Goal: Task Accomplishment & Management: Manage account settings

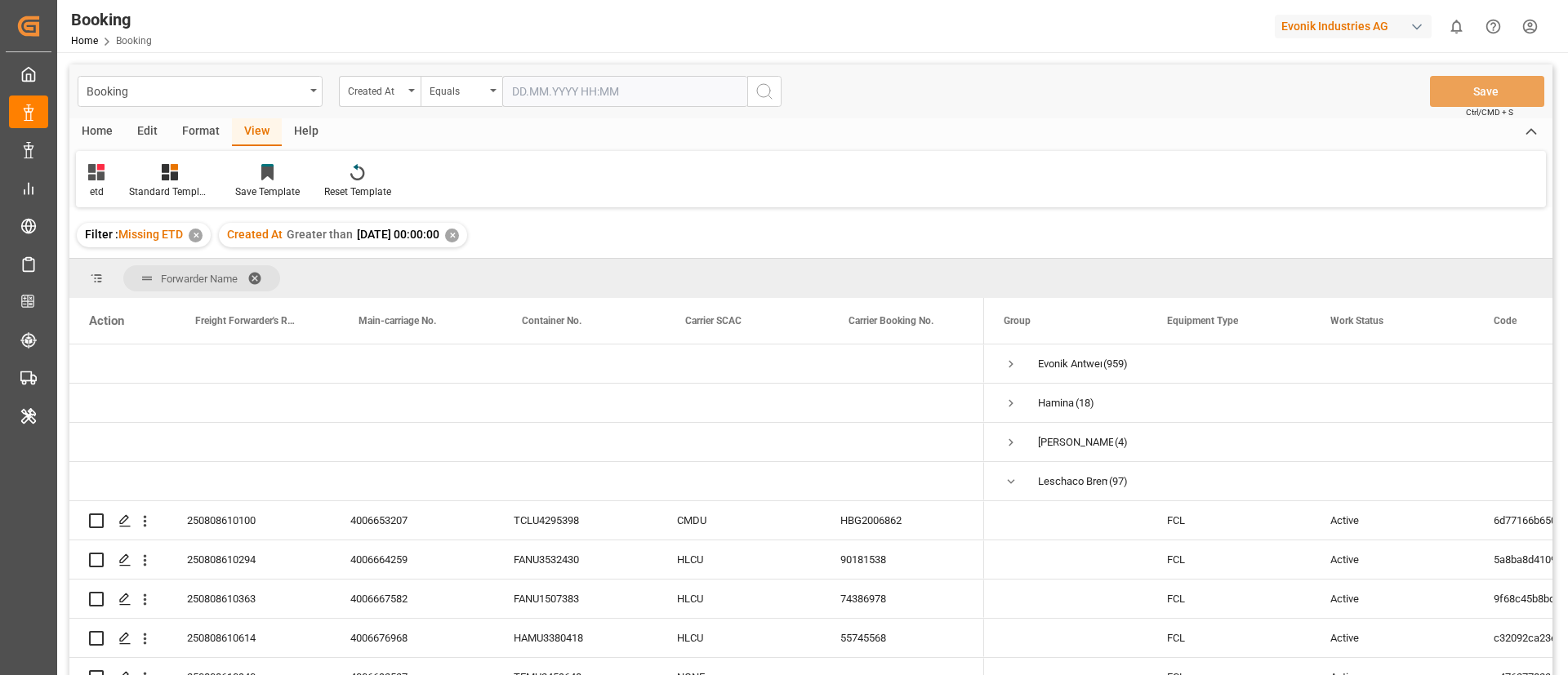
scroll to position [612, 0]
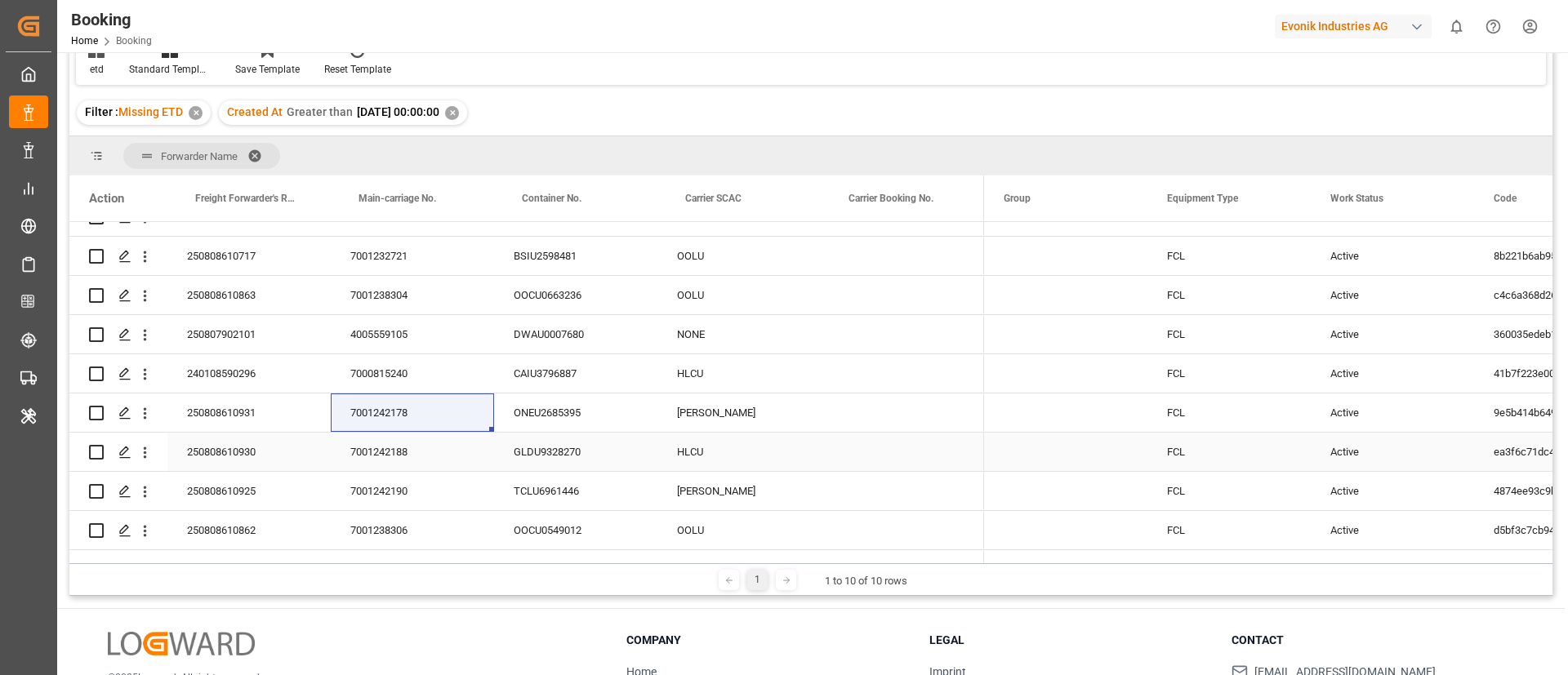
click at [207, 419] on div "250808610931" at bounding box center [249, 412] width 163 height 38
click at [145, 418] on icon "open menu" at bounding box center [144, 414] width 3 height 11
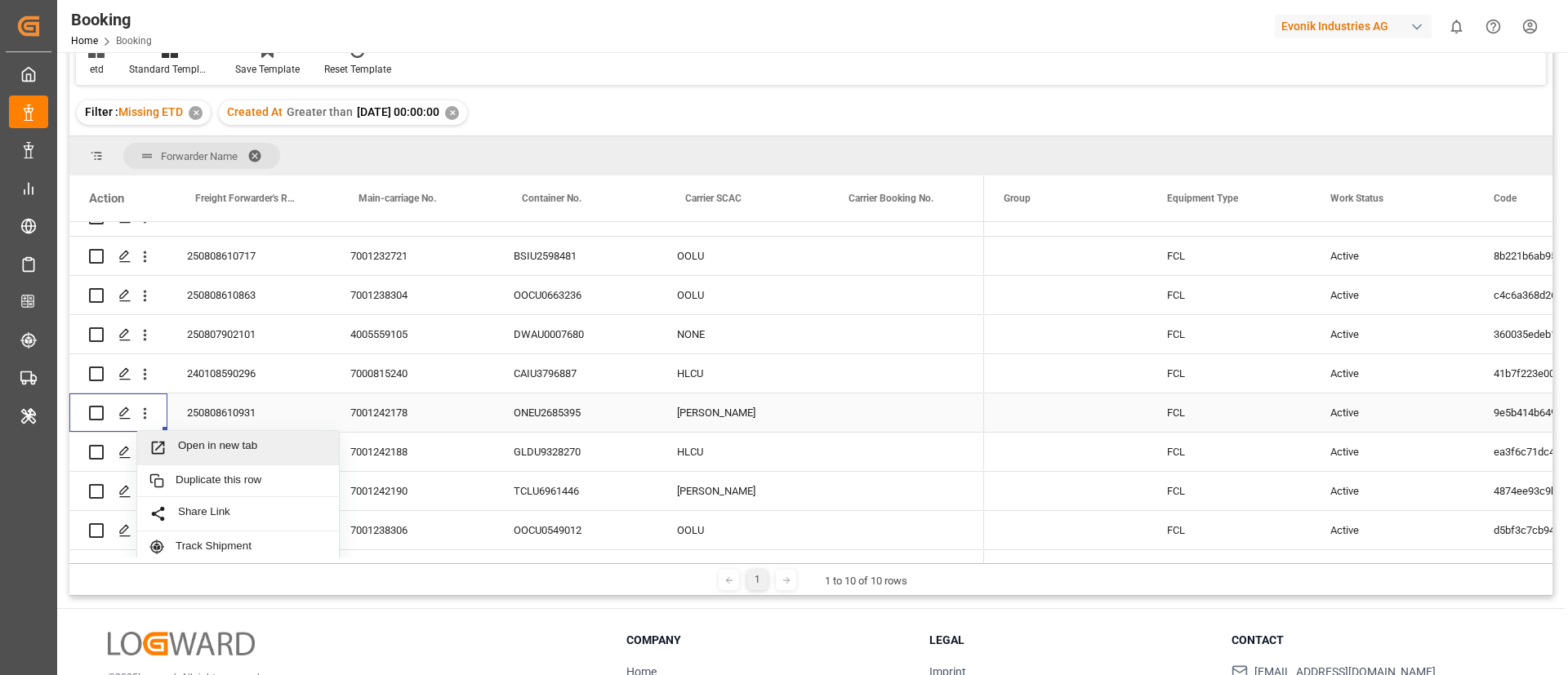
click at [235, 448] on span "Open in new tab" at bounding box center [252, 448] width 149 height 17
click at [237, 461] on div "250808610930" at bounding box center [249, 451] width 163 height 38
click at [404, 450] on div "7001242188" at bounding box center [412, 451] width 163 height 38
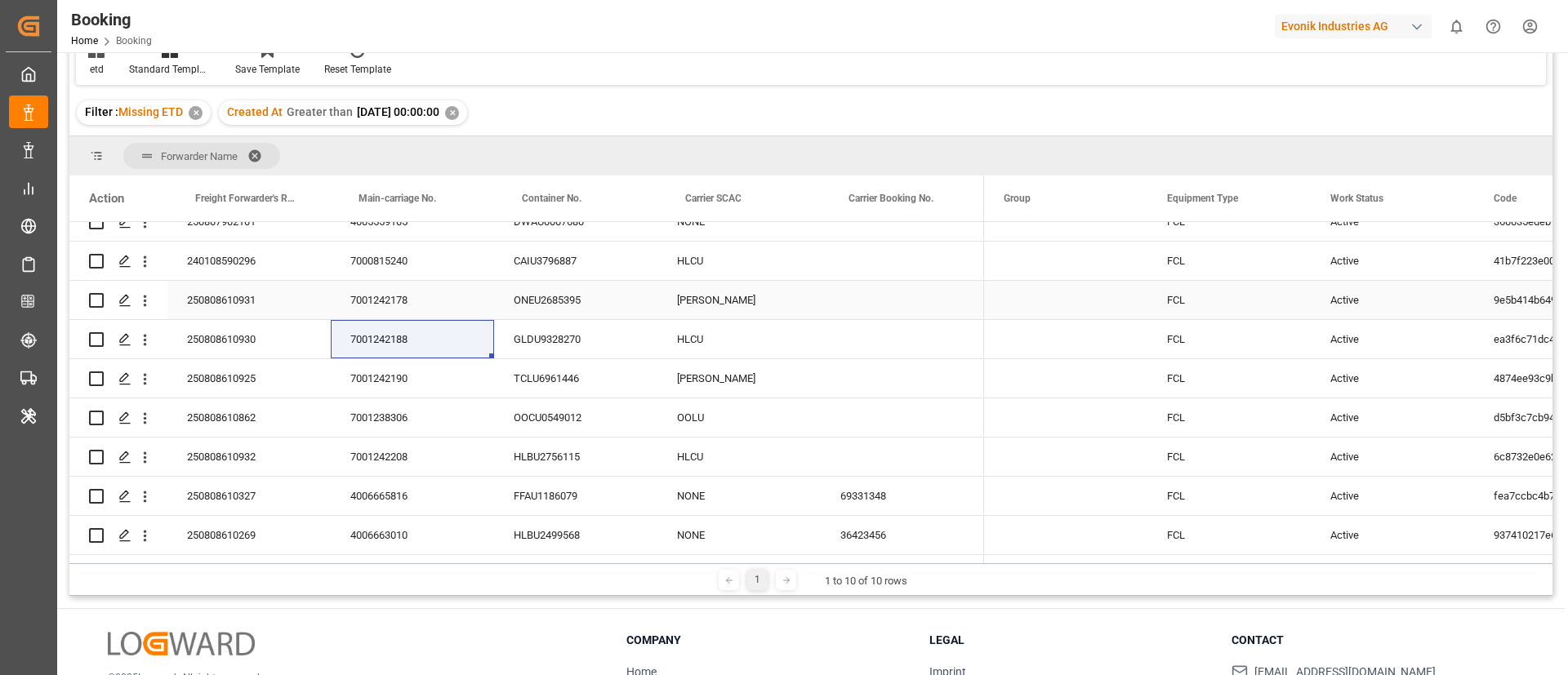
scroll to position [735, 0]
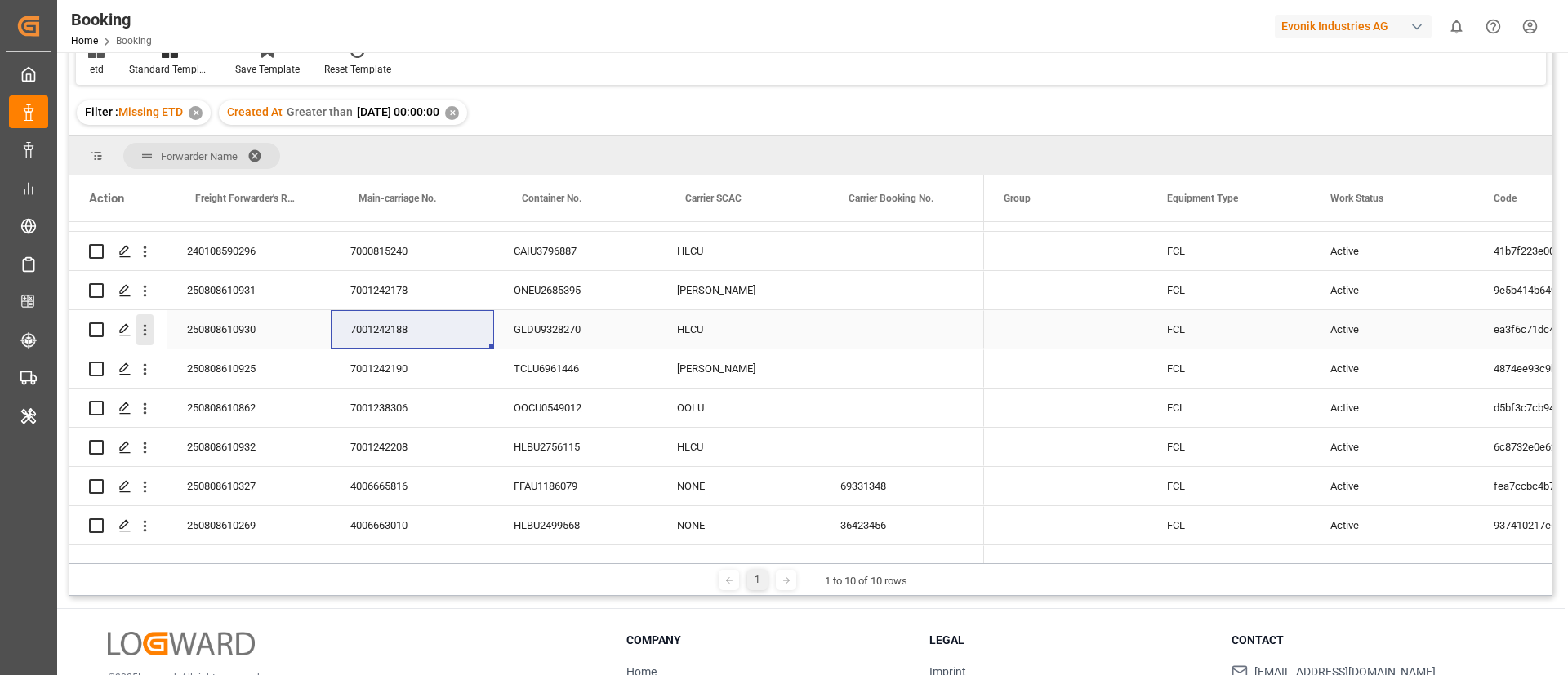
click at [145, 334] on icon "open menu" at bounding box center [144, 330] width 3 height 11
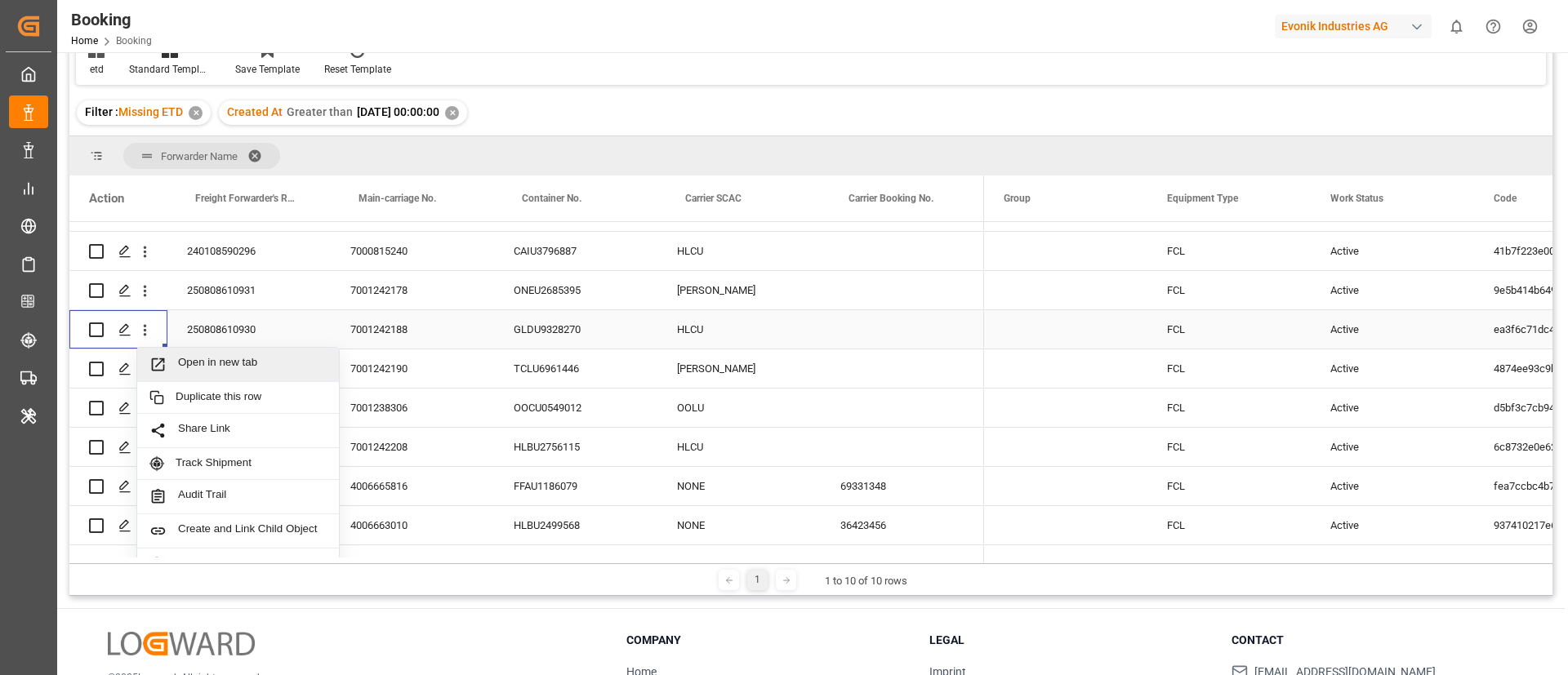
click at [193, 365] on span "Open in new tab" at bounding box center [252, 364] width 149 height 17
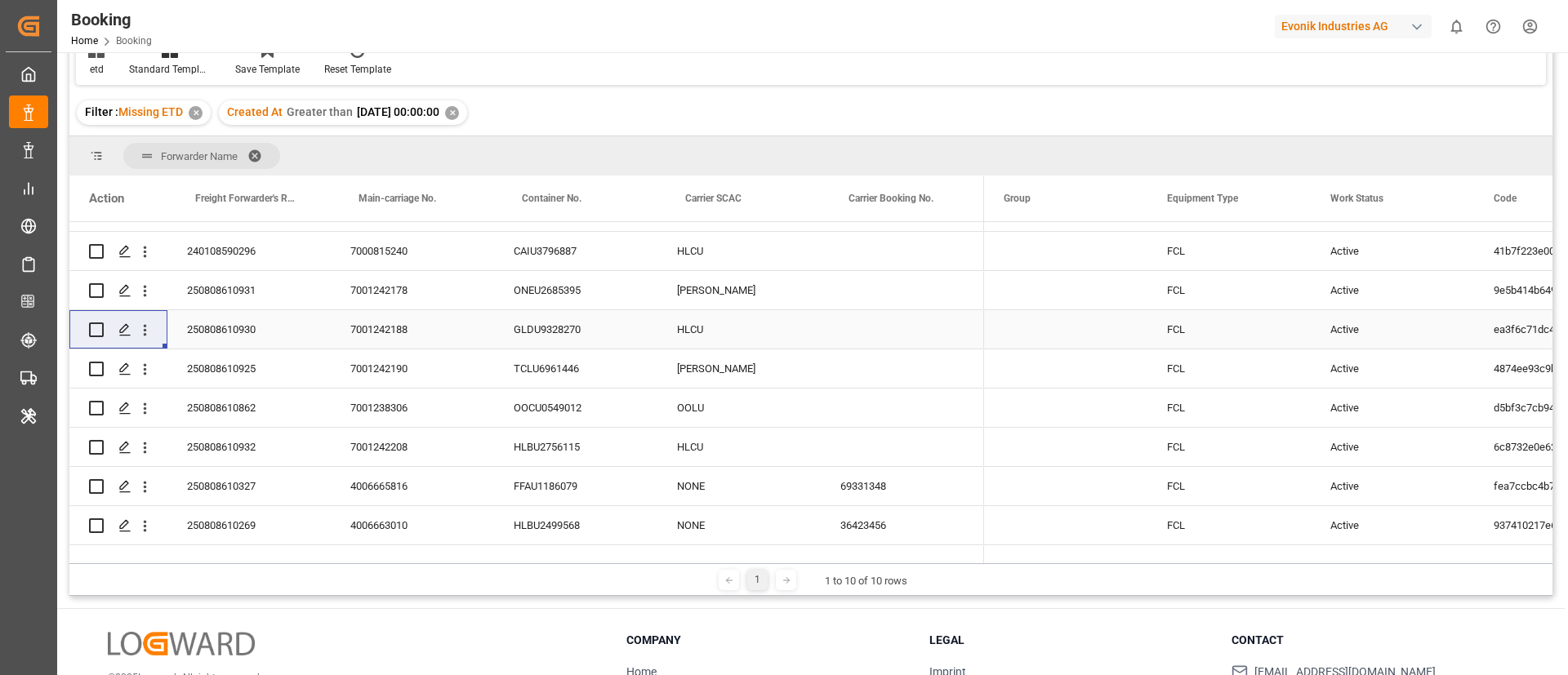
click at [245, 368] on div "250808610925" at bounding box center [249, 368] width 163 height 38
click at [367, 374] on div "7001242190" at bounding box center [412, 368] width 163 height 38
click at [149, 374] on icon "open menu" at bounding box center [145, 369] width 17 height 17
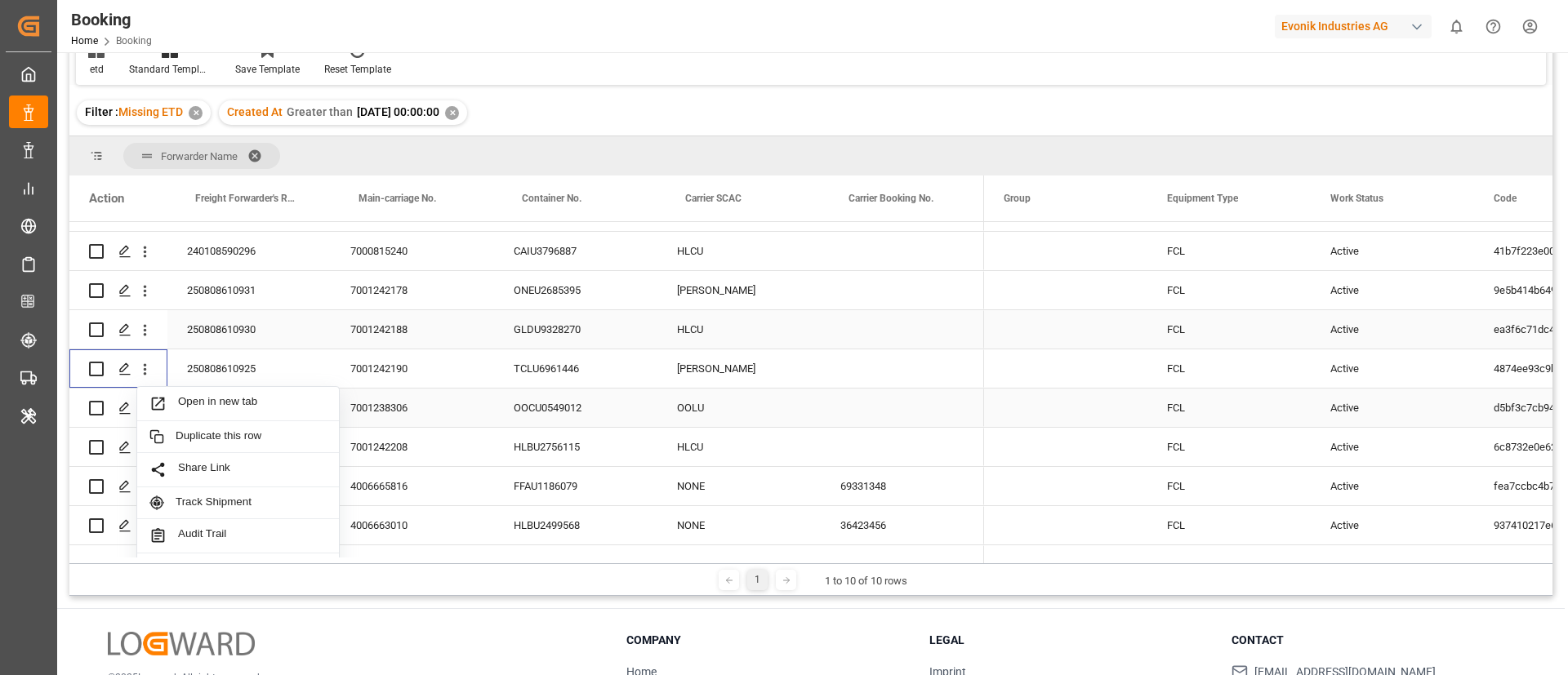
click at [196, 399] on span "Open in new tab" at bounding box center [252, 404] width 149 height 17
click at [248, 413] on div "250808610862" at bounding box center [249, 407] width 163 height 38
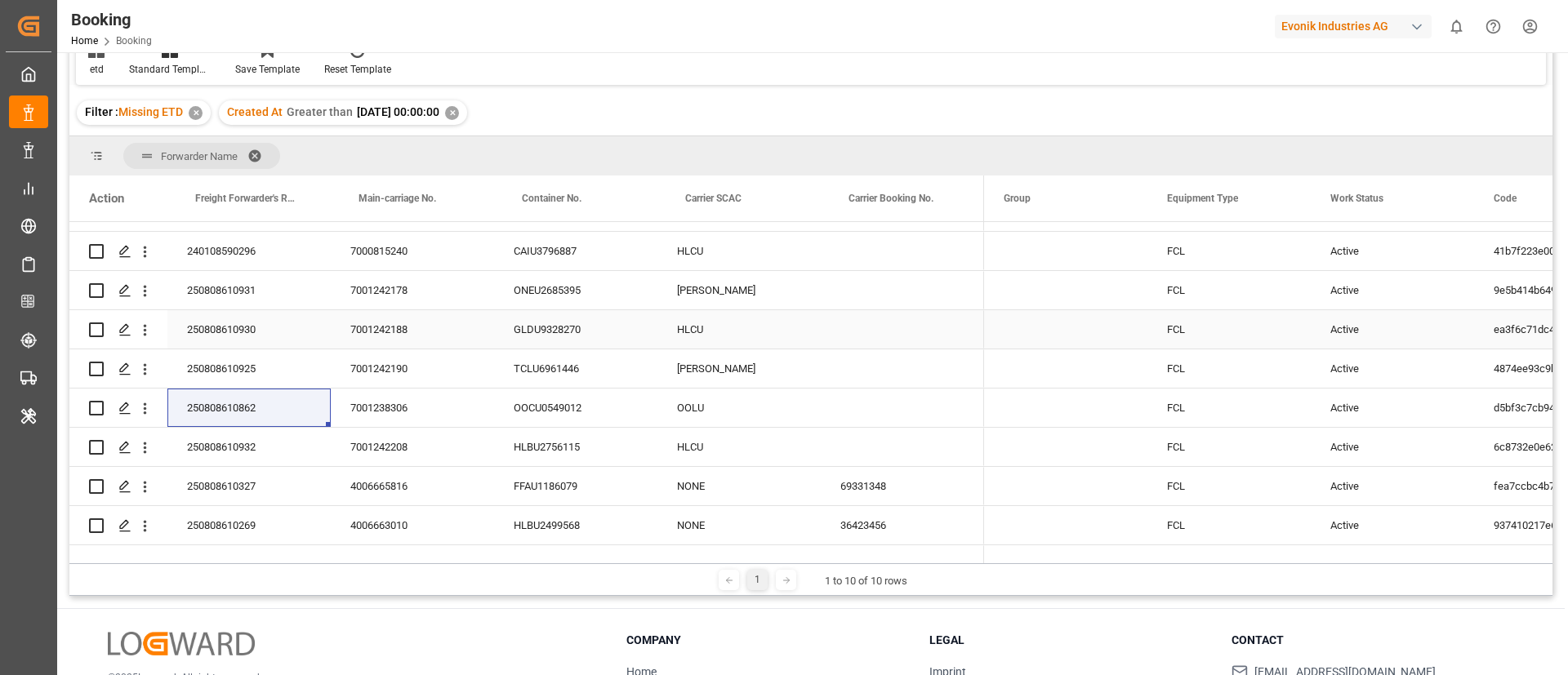
click at [392, 406] on div "7001238306" at bounding box center [412, 407] width 163 height 38
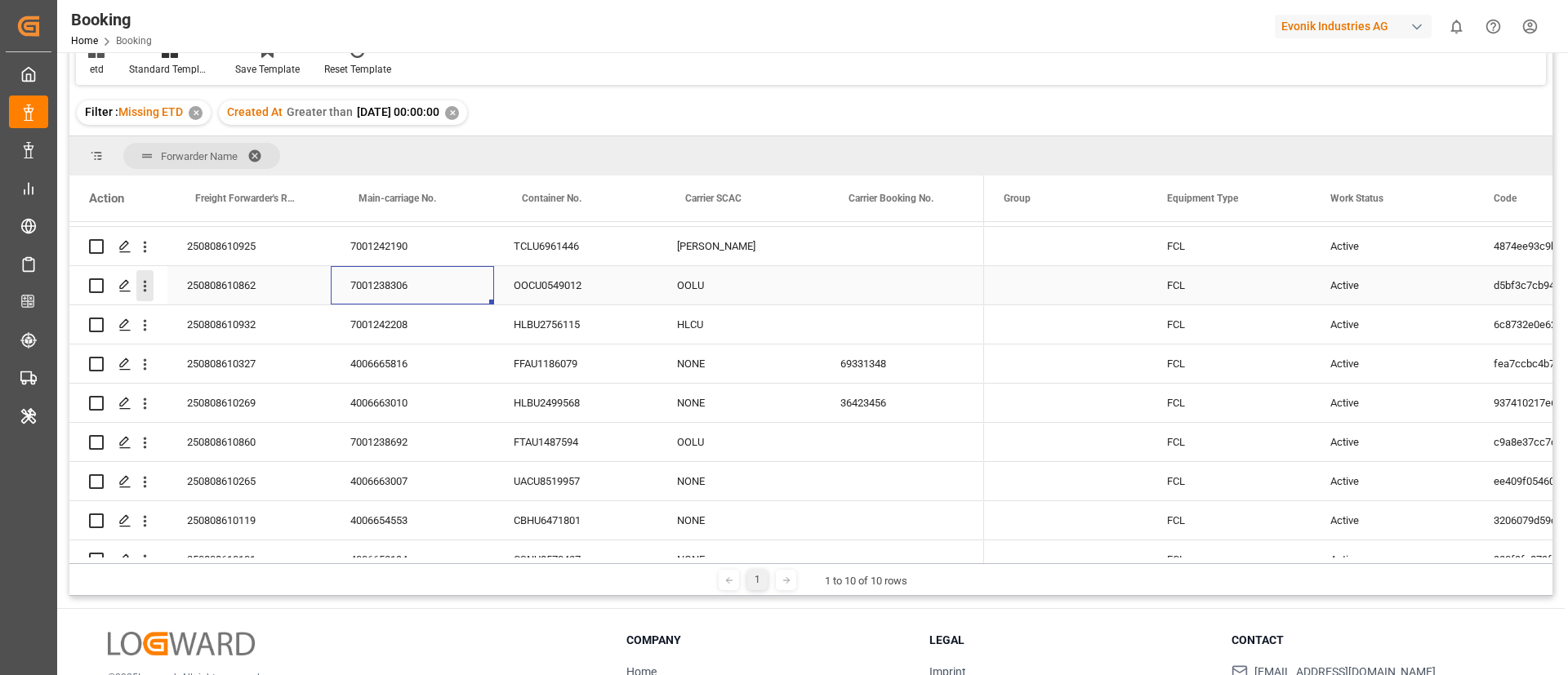
click at [148, 289] on icon "open menu" at bounding box center [145, 286] width 17 height 17
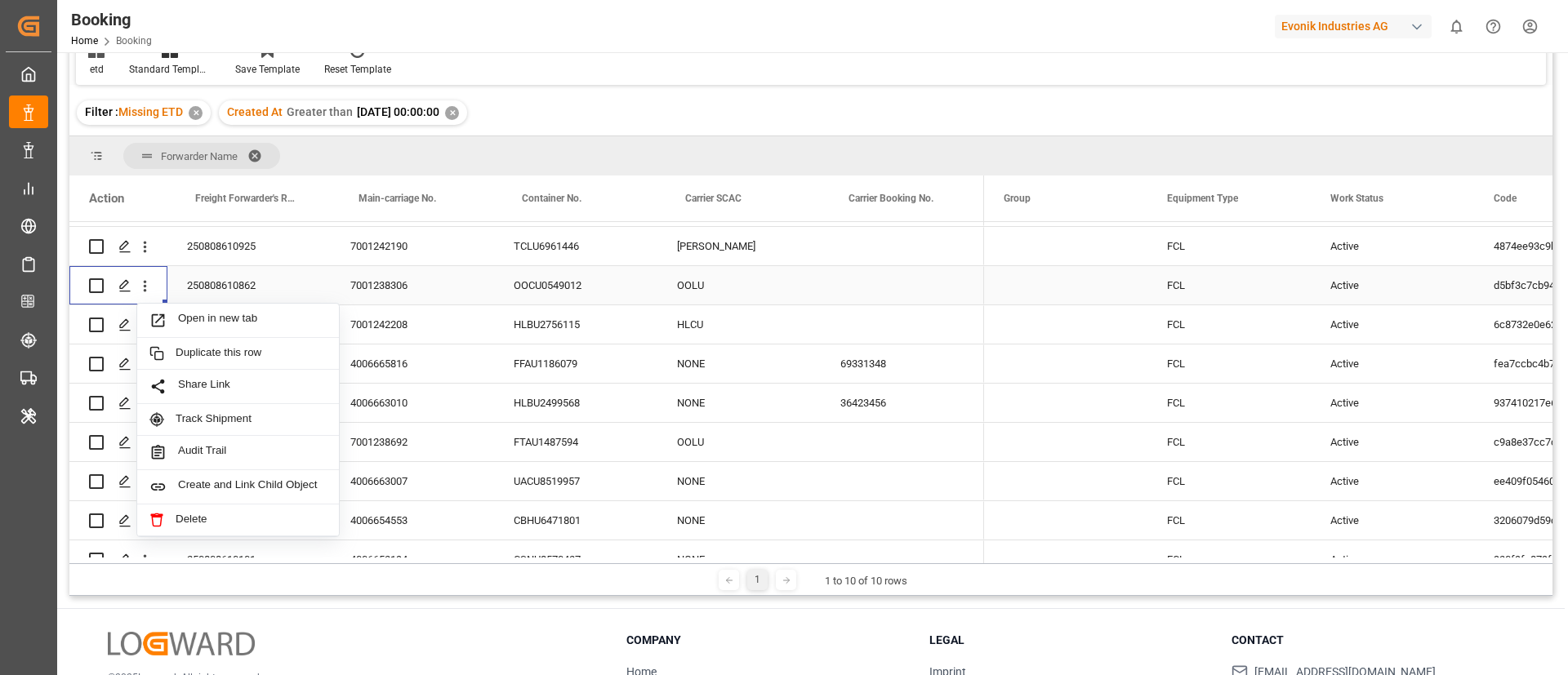
click at [193, 320] on span "Open in new tab" at bounding box center [252, 320] width 149 height 17
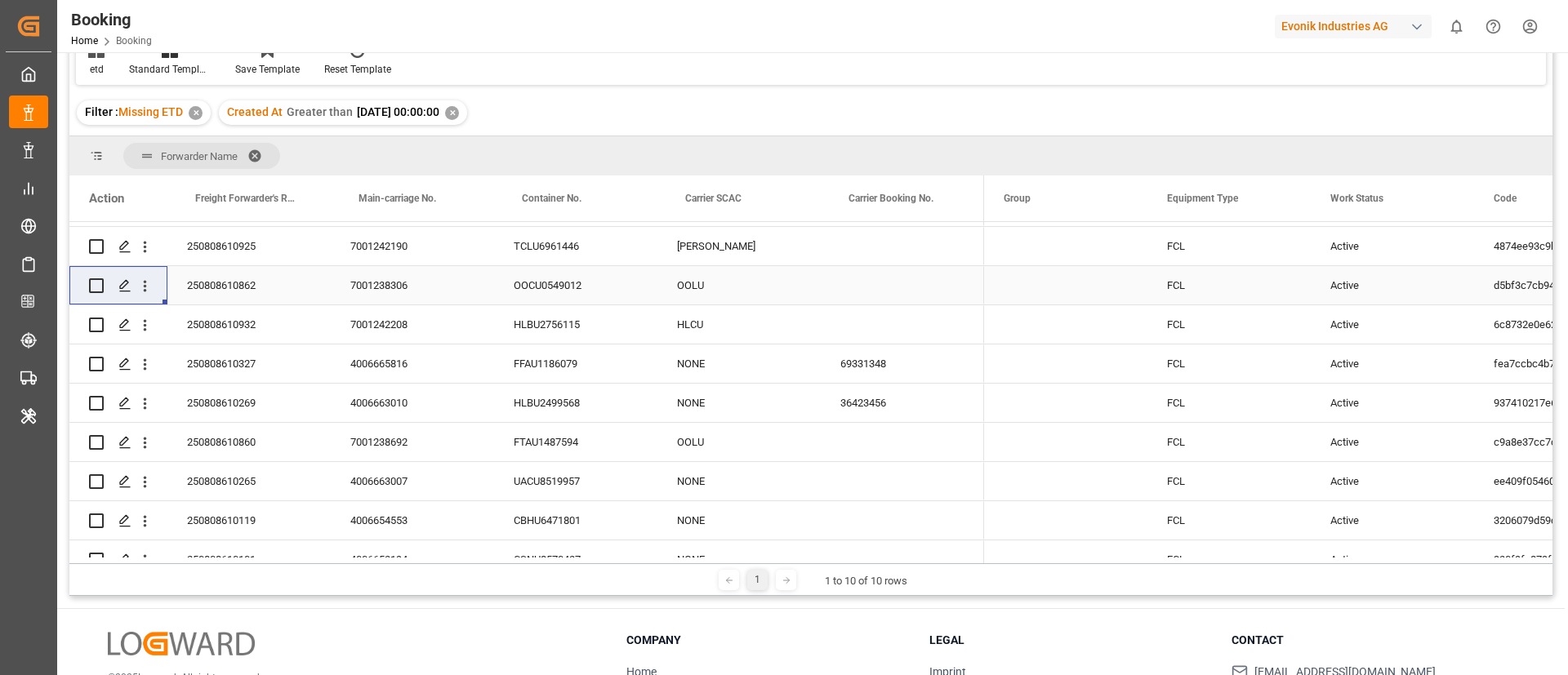
click at [366, 286] on div "7001238306" at bounding box center [412, 285] width 163 height 38
click at [223, 323] on div "250808610932" at bounding box center [249, 324] width 163 height 38
click at [388, 328] on div "7001242208" at bounding box center [412, 324] width 163 height 38
click at [150, 330] on icon "open menu" at bounding box center [145, 325] width 17 height 17
click at [247, 362] on div "250808610327" at bounding box center [249, 363] width 163 height 38
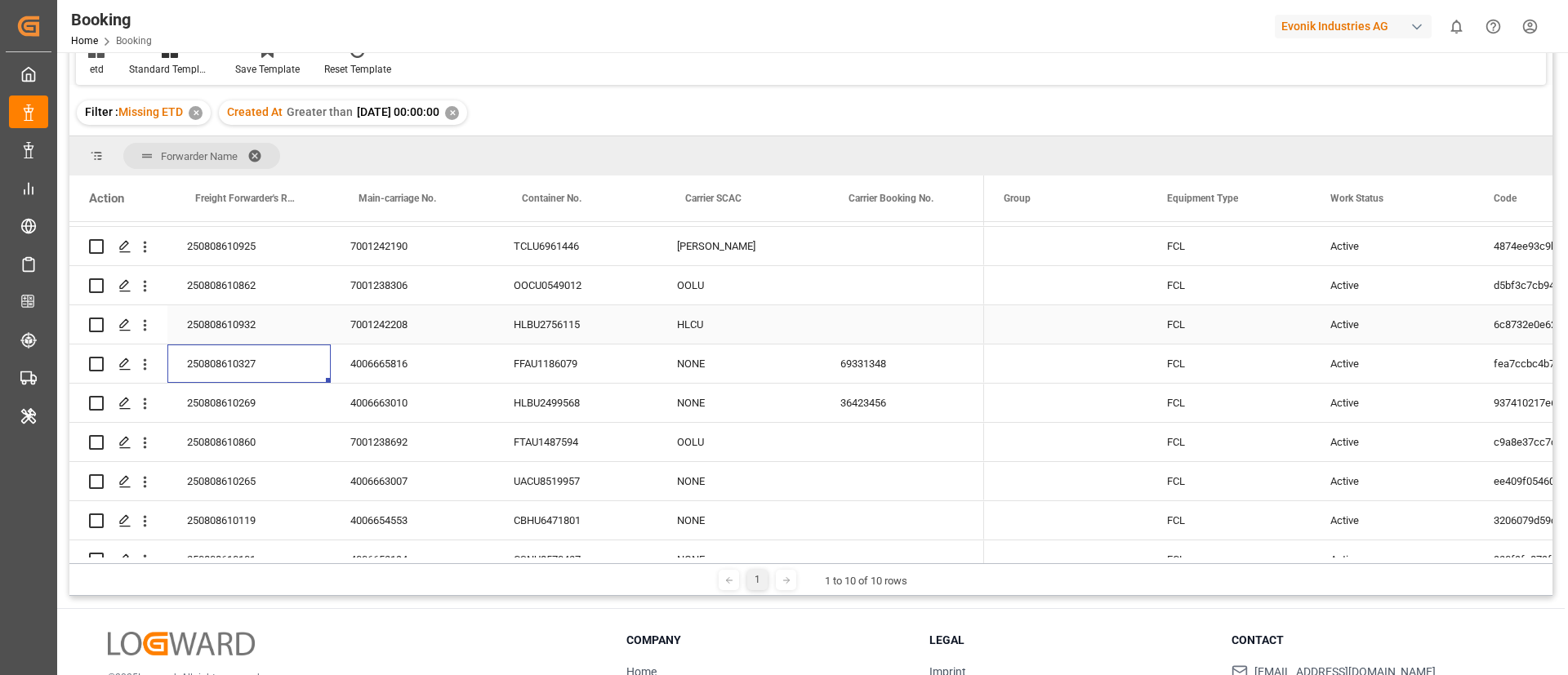
click at [388, 366] on div "4006665816" at bounding box center [412, 363] width 163 height 38
click at [149, 368] on icon "open menu" at bounding box center [145, 364] width 17 height 17
drag, startPoint x: 202, startPoint y: 395, endPoint x: 417, endPoint y: 433, distance: 218.3
click at [200, 395] on span "Open in new tab" at bounding box center [252, 399] width 149 height 17
click at [208, 399] on div "250808610269" at bounding box center [249, 403] width 163 height 38
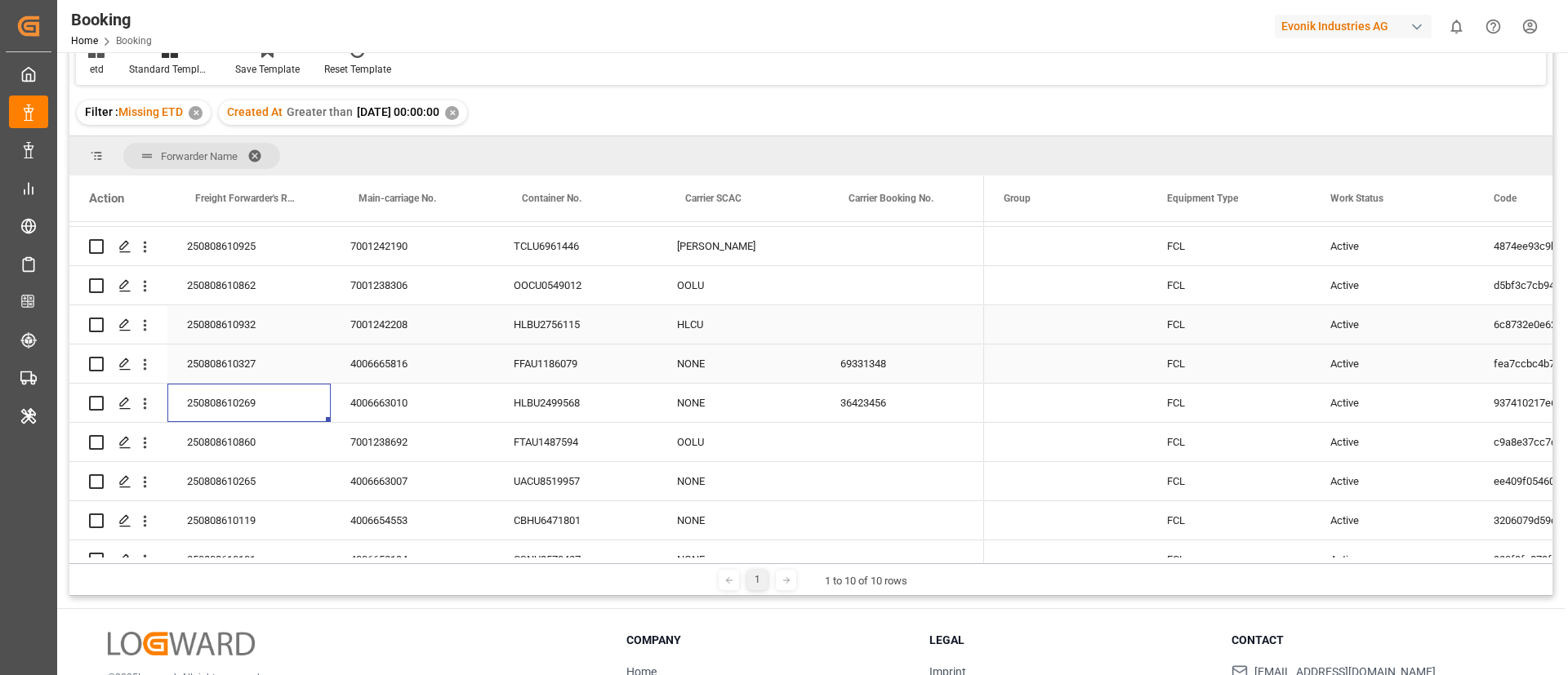
click at [399, 411] on div "4006663010" at bounding box center [412, 403] width 163 height 38
click at [239, 410] on div "250808610269" at bounding box center [249, 403] width 163 height 38
click at [852, 402] on div "36423456" at bounding box center [902, 403] width 163 height 38
click at [143, 404] on icon "open menu" at bounding box center [145, 404] width 17 height 17
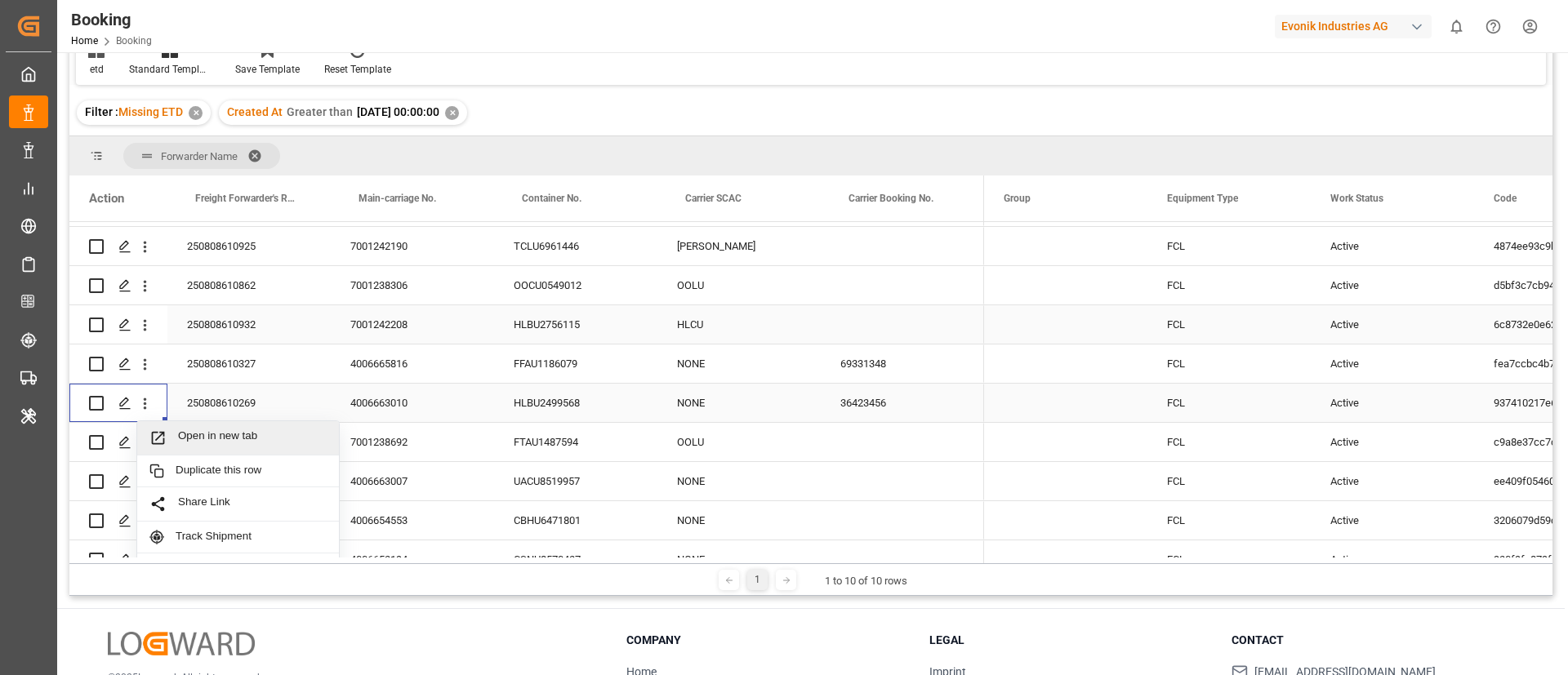
click at [222, 434] on span "Open in new tab" at bounding box center [252, 438] width 149 height 17
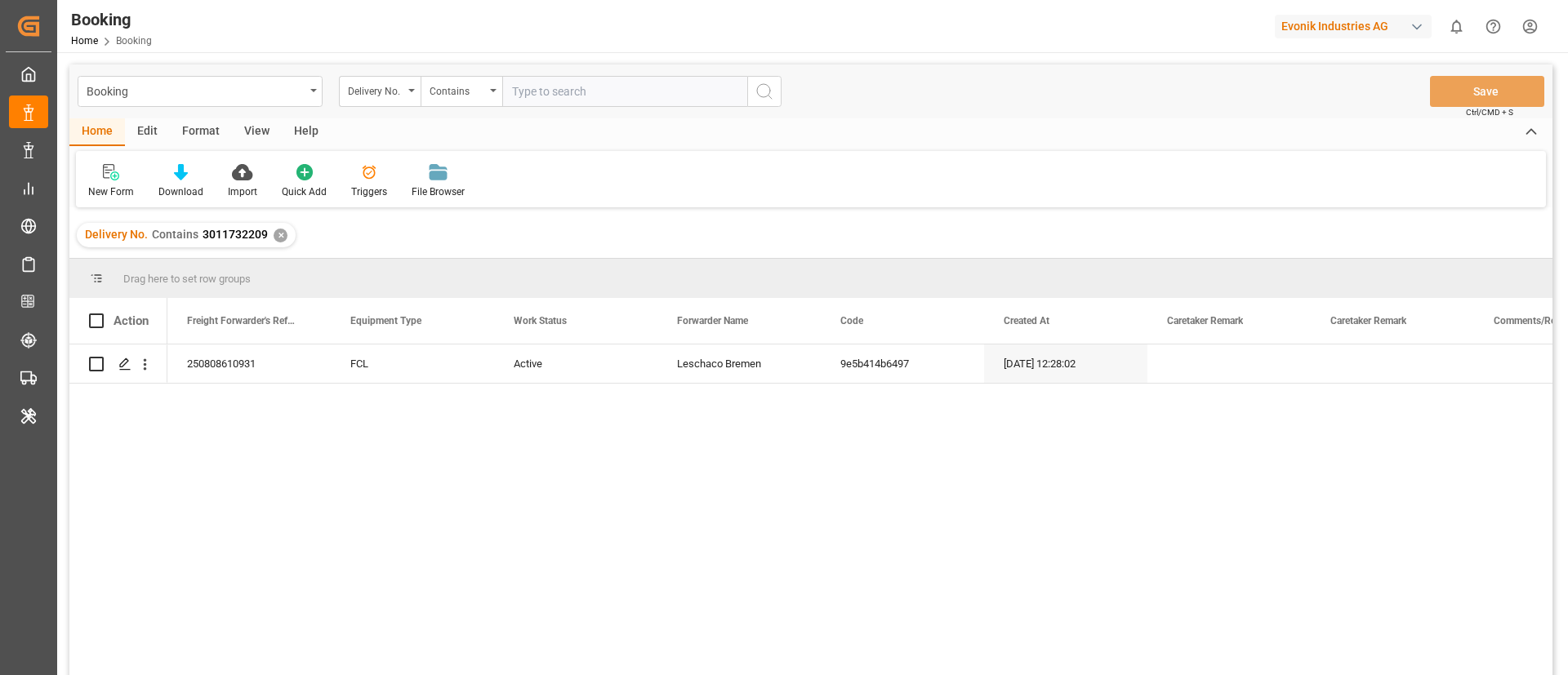
click at [549, 98] on input "text" at bounding box center [625, 91] width 245 height 31
paste input "3011732204"
type input "3011732204"
click at [762, 86] on icon "search button" at bounding box center [763, 91] width 20 height 20
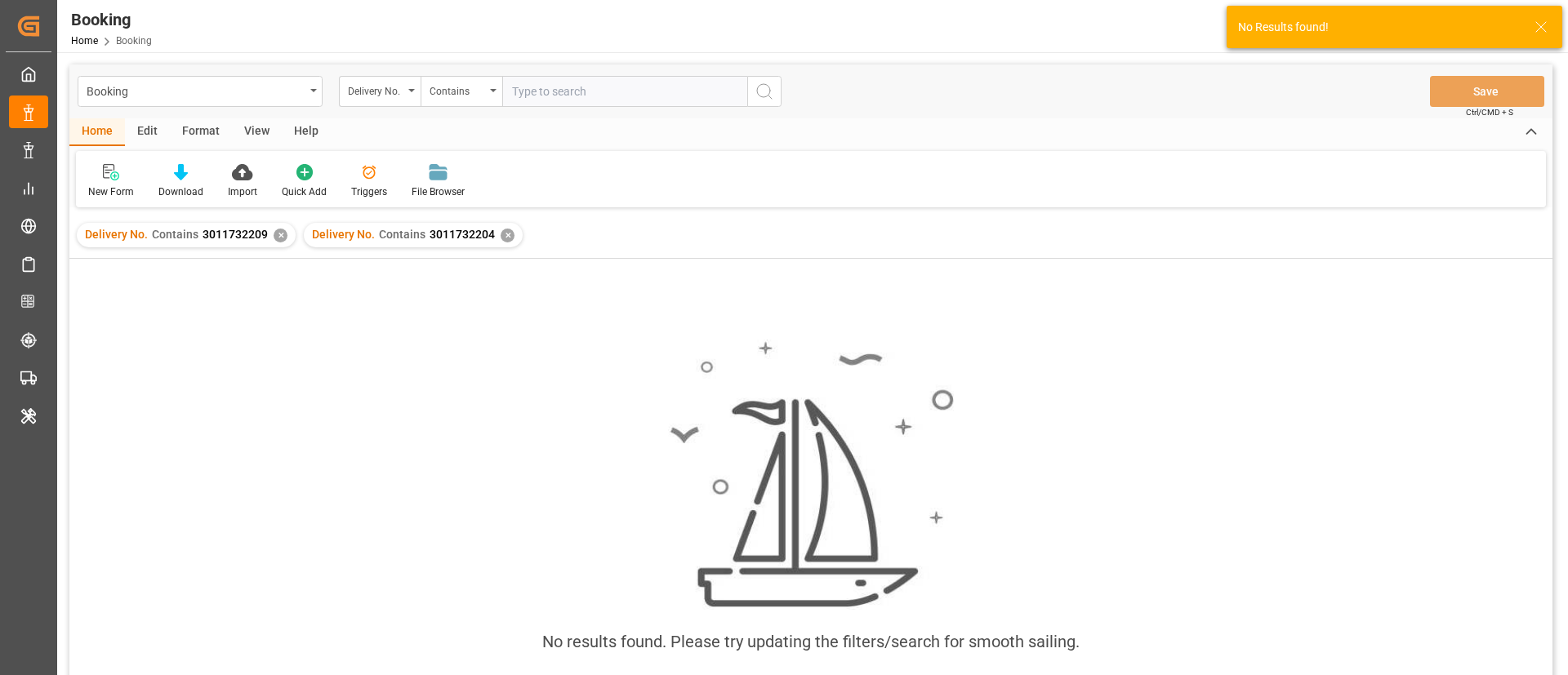
click at [275, 237] on div "✕" at bounding box center [280, 235] width 14 height 14
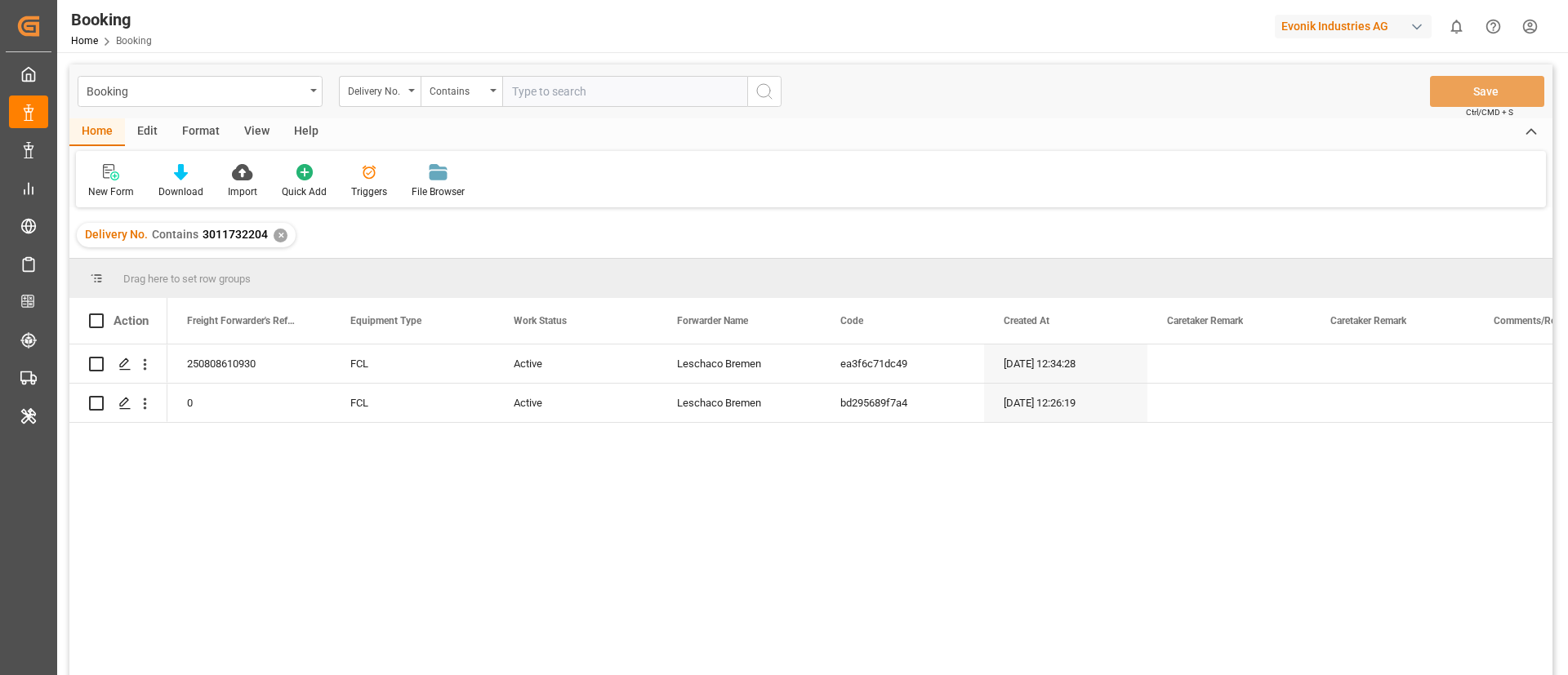
click at [247, 138] on div "View" at bounding box center [257, 132] width 50 height 28
click at [114, 167] on div at bounding box center [104, 171] width 32 height 17
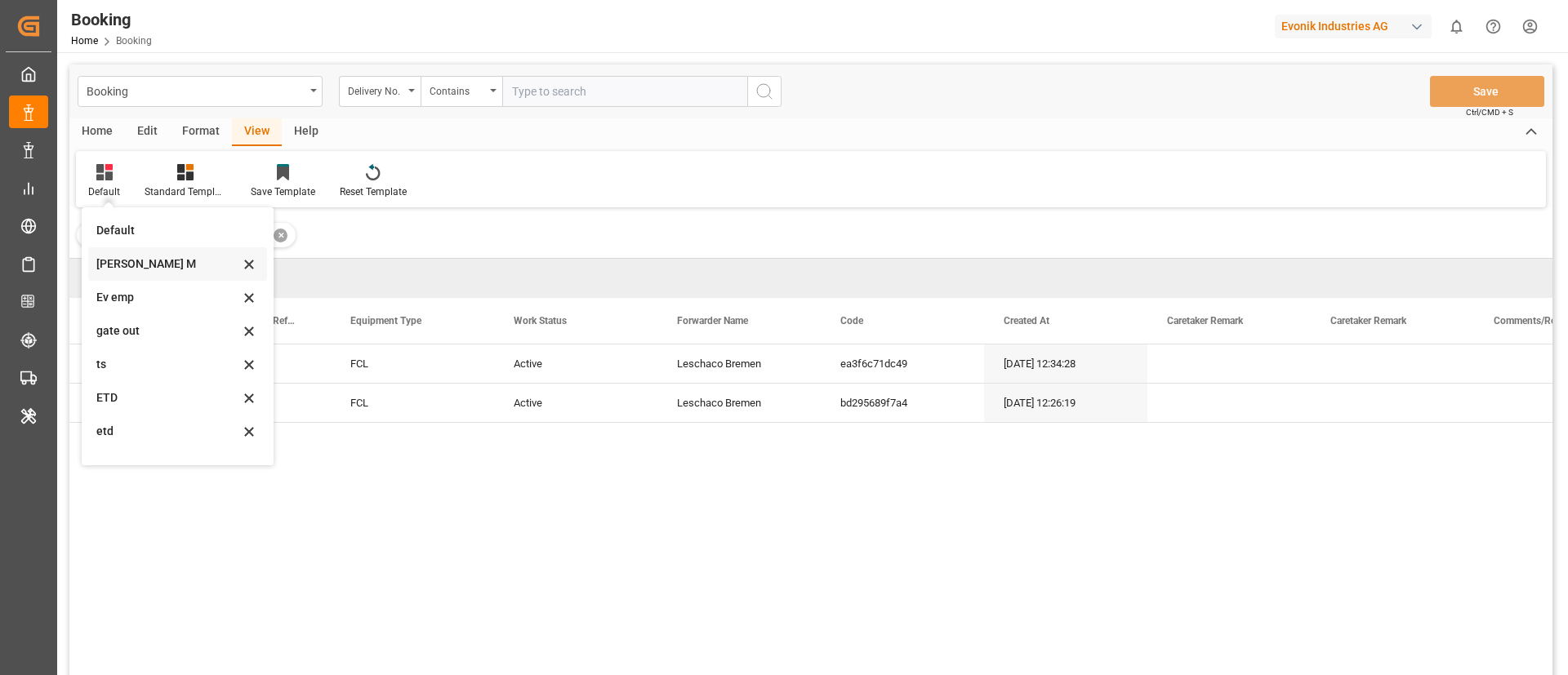
click at [157, 254] on div "[PERSON_NAME] M" at bounding box center [177, 264] width 179 height 34
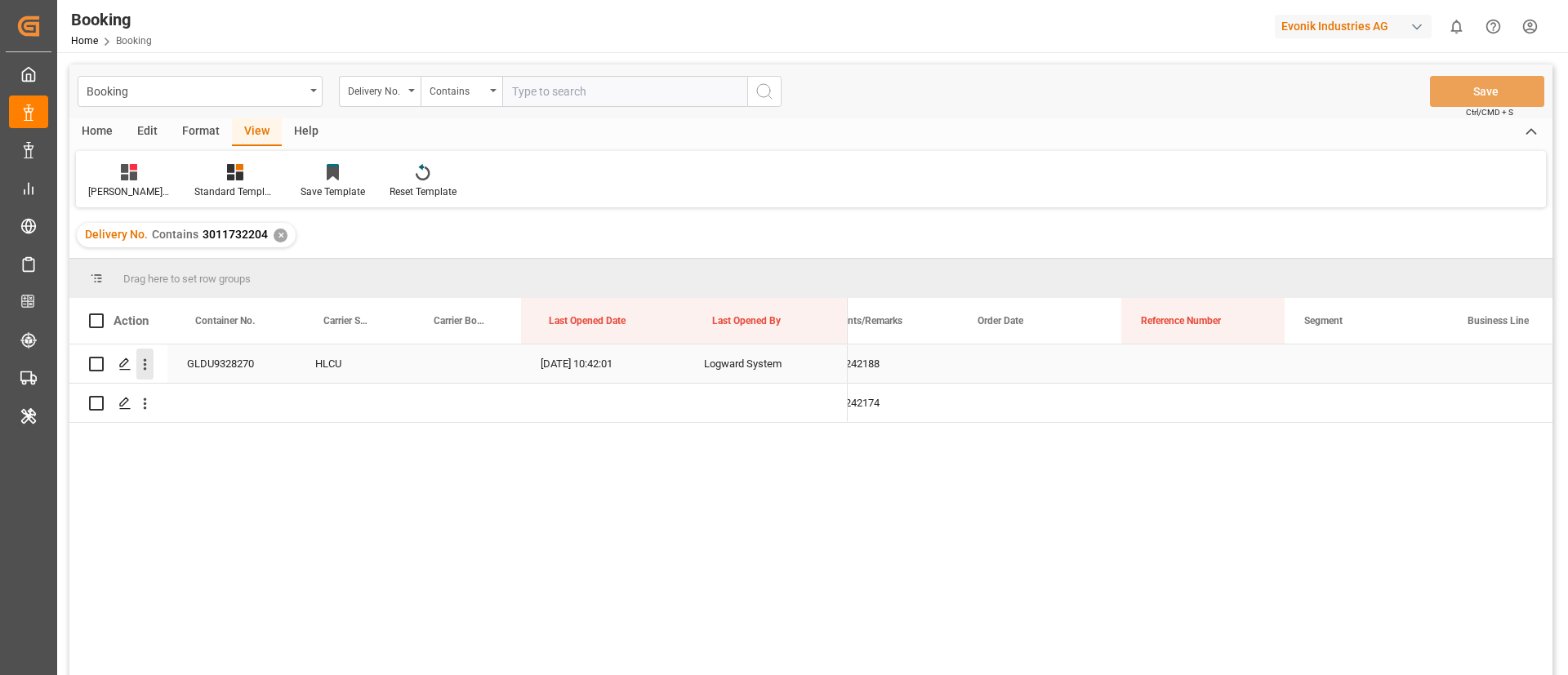
scroll to position [0, 1359]
click at [148, 361] on icon "open menu" at bounding box center [145, 364] width 17 height 17
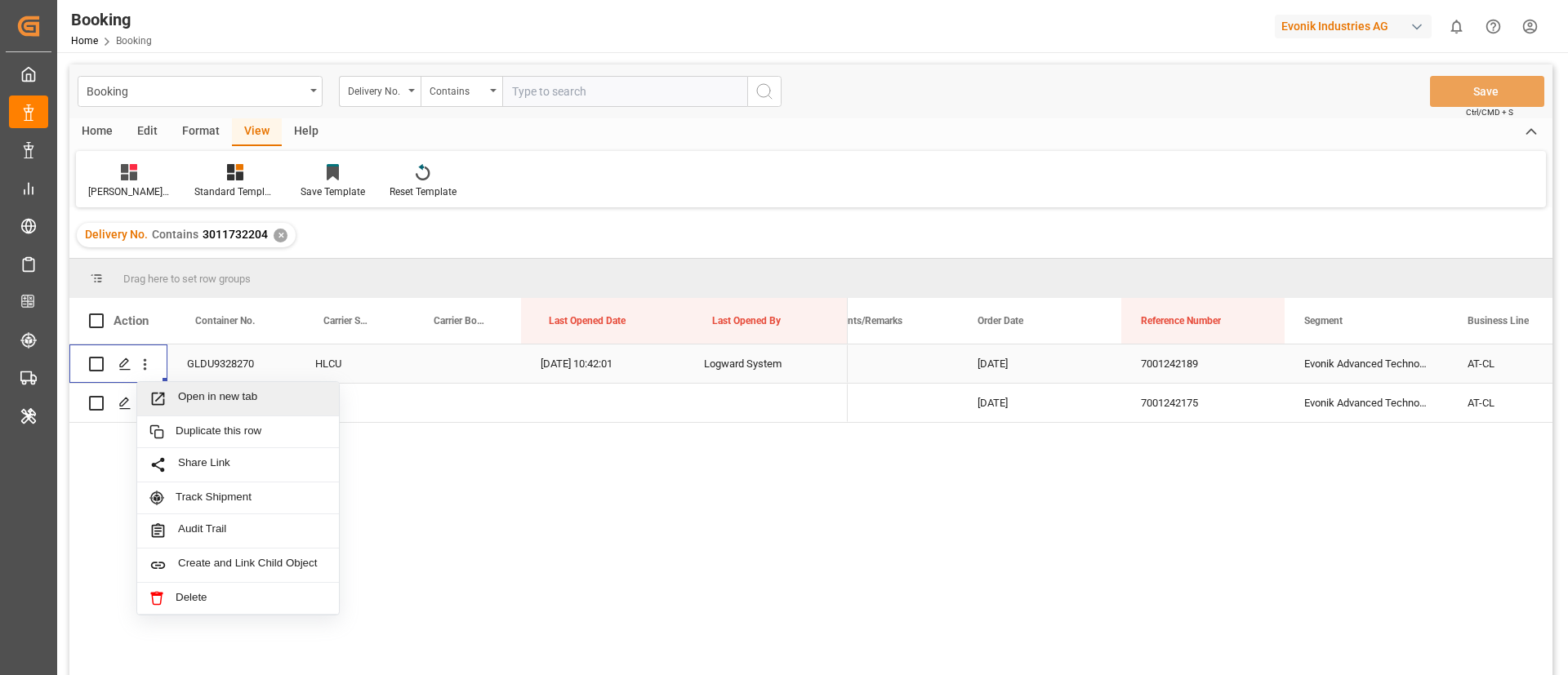
click at [214, 397] on span "Open in new tab" at bounding box center [252, 399] width 149 height 17
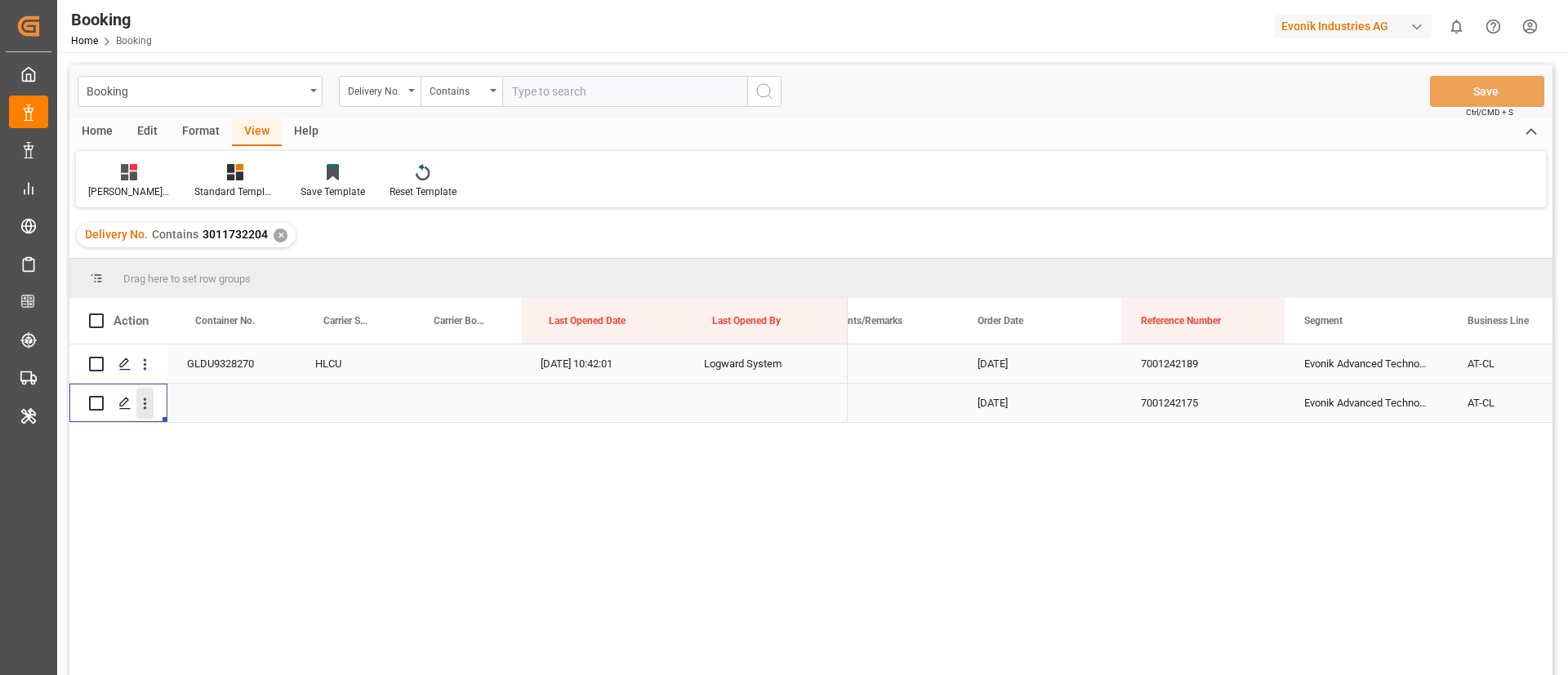
click at [151, 404] on icon "open menu" at bounding box center [145, 404] width 17 height 17
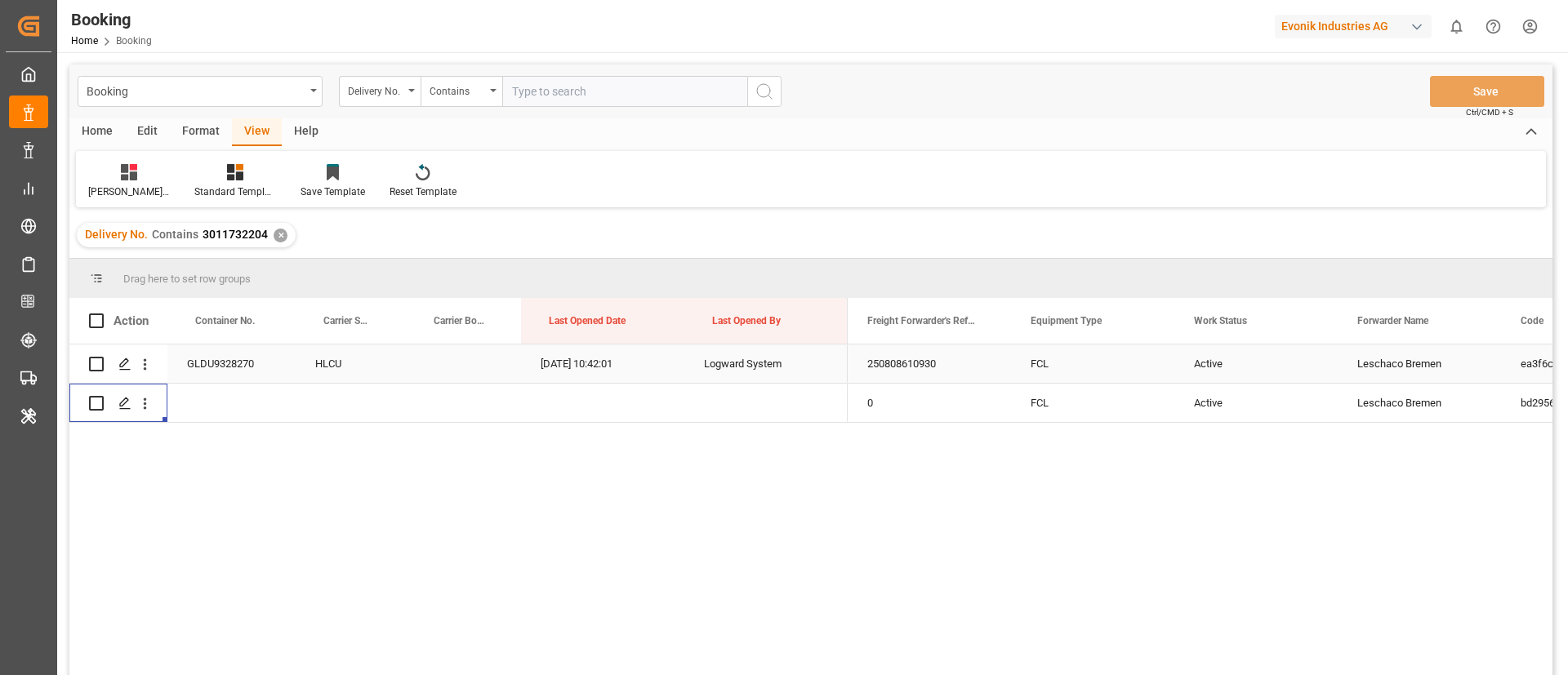
scroll to position [0, 0]
click at [1187, 402] on div "Active" at bounding box center [1255, 403] width 163 height 38
click at [1187, 402] on div "Active" at bounding box center [1255, 393] width 163 height 57
click at [1212, 407] on button "Active" at bounding box center [1255, 393] width 137 height 31
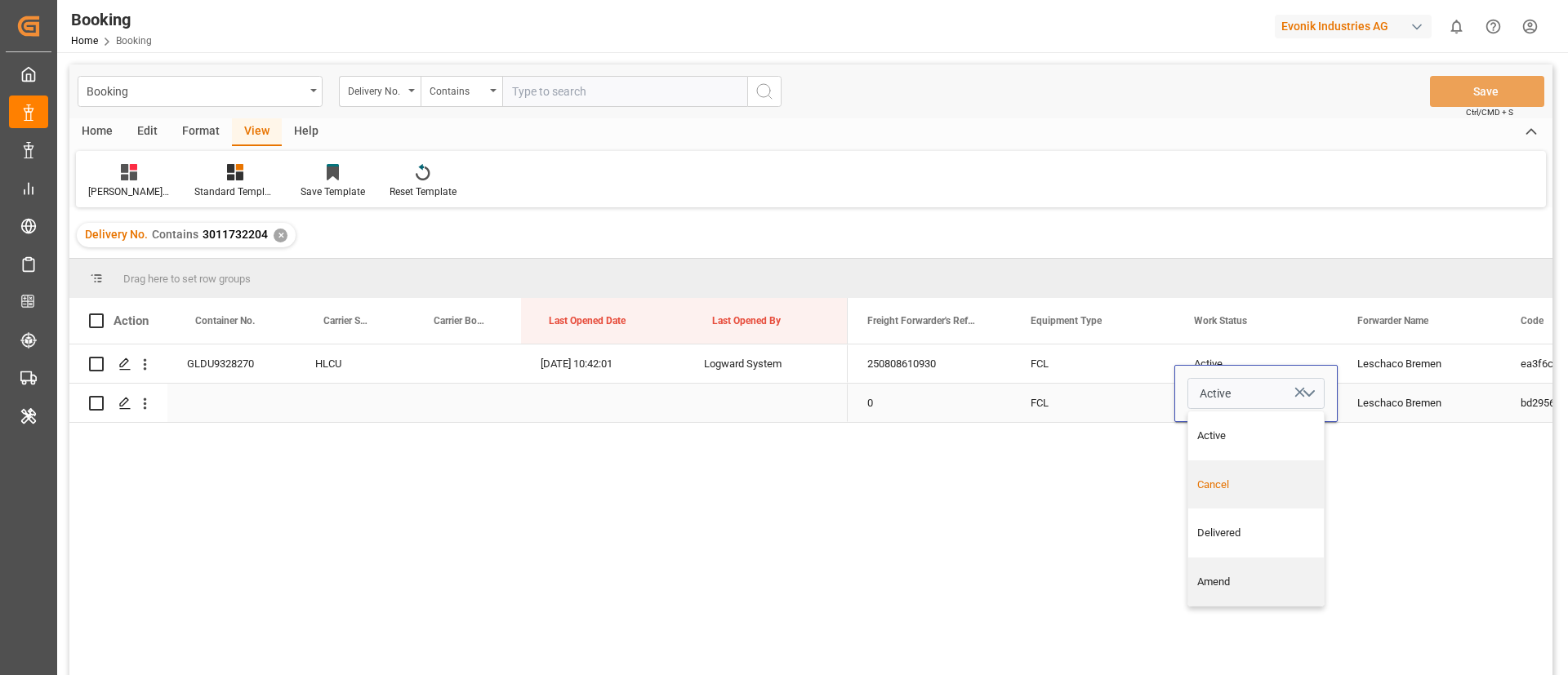
click at [1212, 474] on div "Cancel" at bounding box center [1255, 485] width 136 height 49
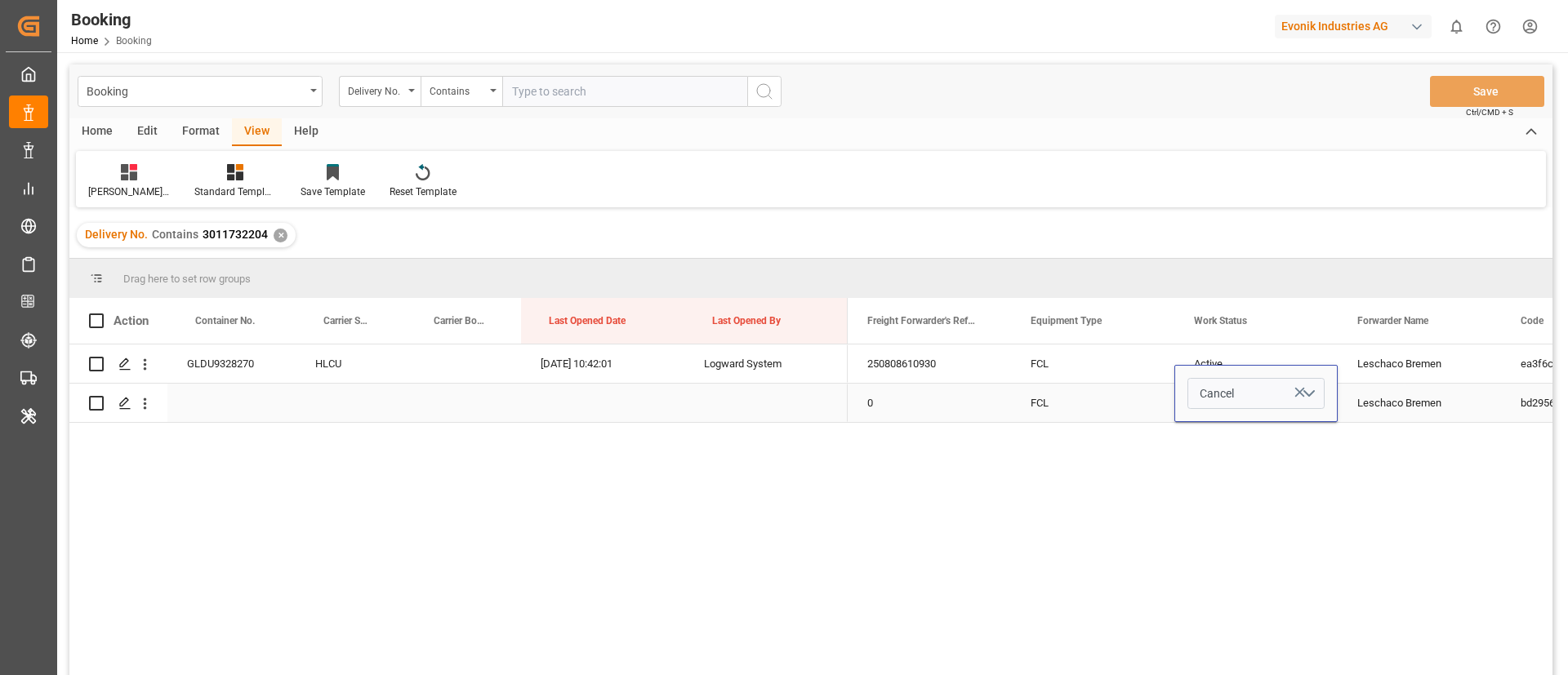
click at [1058, 389] on div "FCL" at bounding box center [1092, 403] width 163 height 38
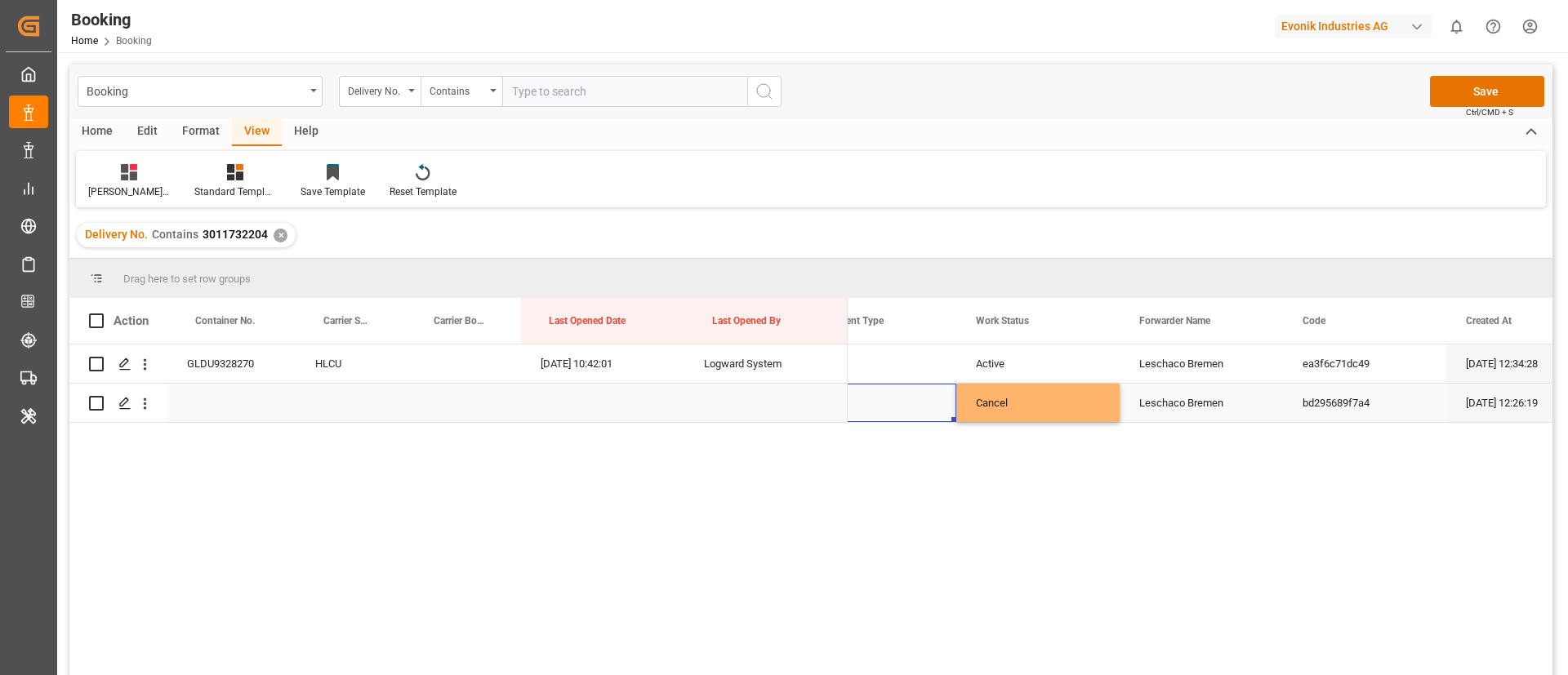
scroll to position [0, 219]
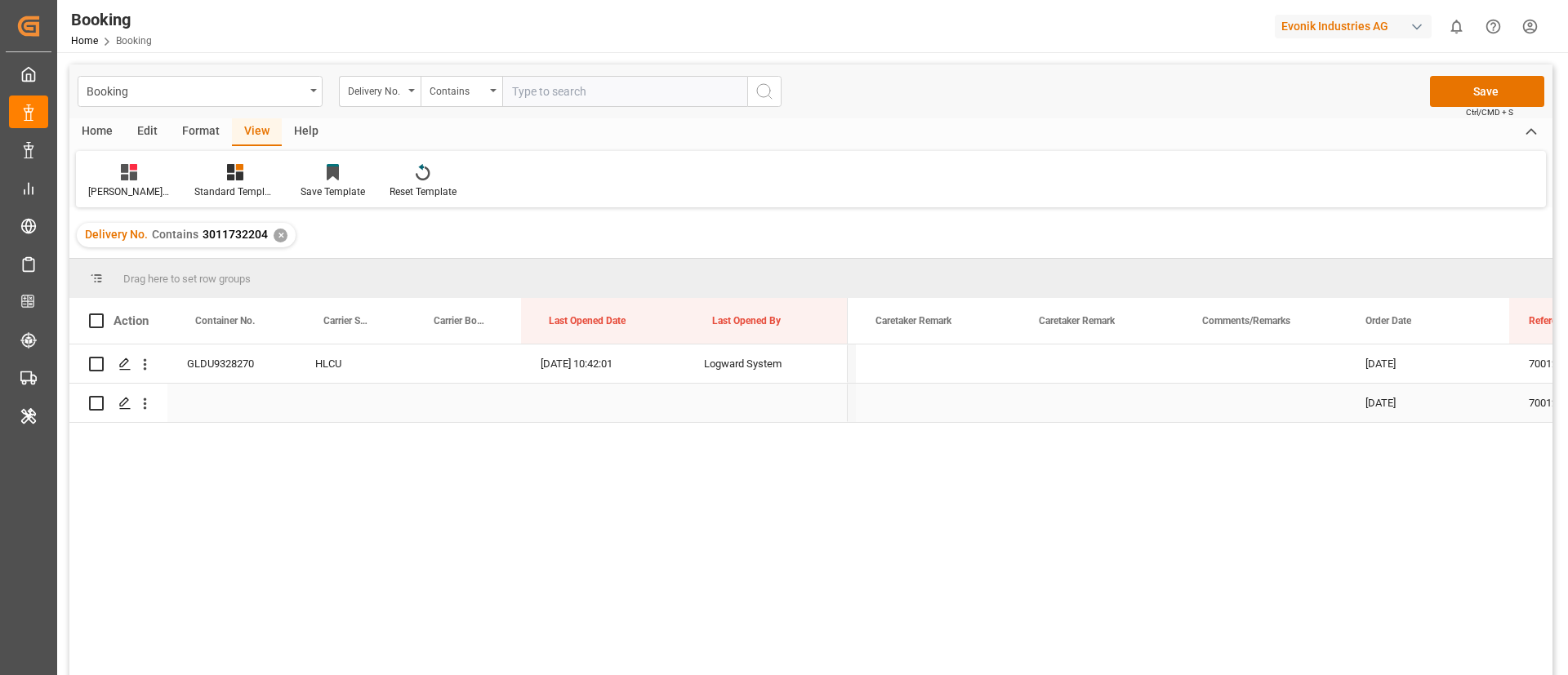
click at [1275, 391] on div "Press SPACE to select this row." at bounding box center [1264, 403] width 163 height 38
click at [1275, 391] on input "Press SPACE to select this row." at bounding box center [1264, 393] width 137 height 31
type input "Duplicate booking created"
click at [1487, 86] on button "Save" at bounding box center [1487, 91] width 114 height 31
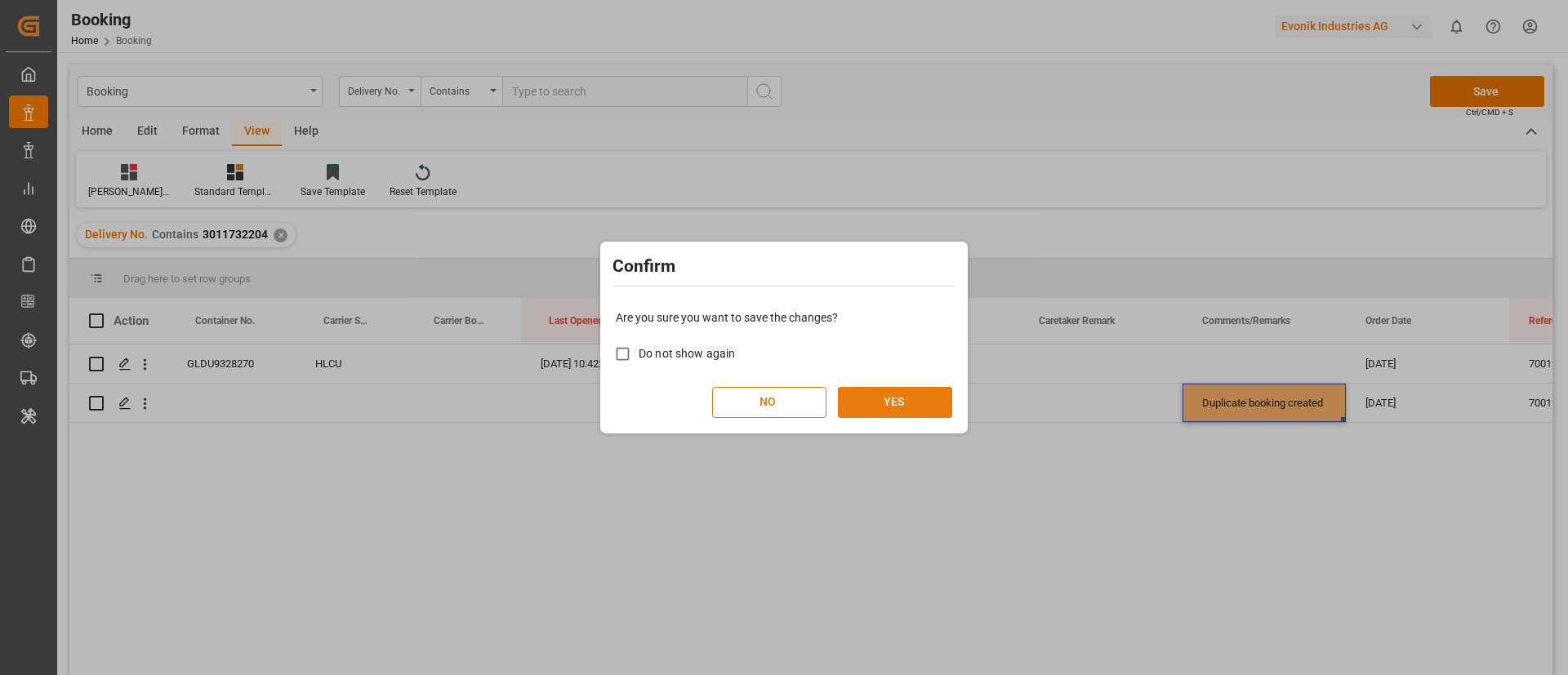
click at [889, 397] on button "YES" at bounding box center [895, 402] width 114 height 31
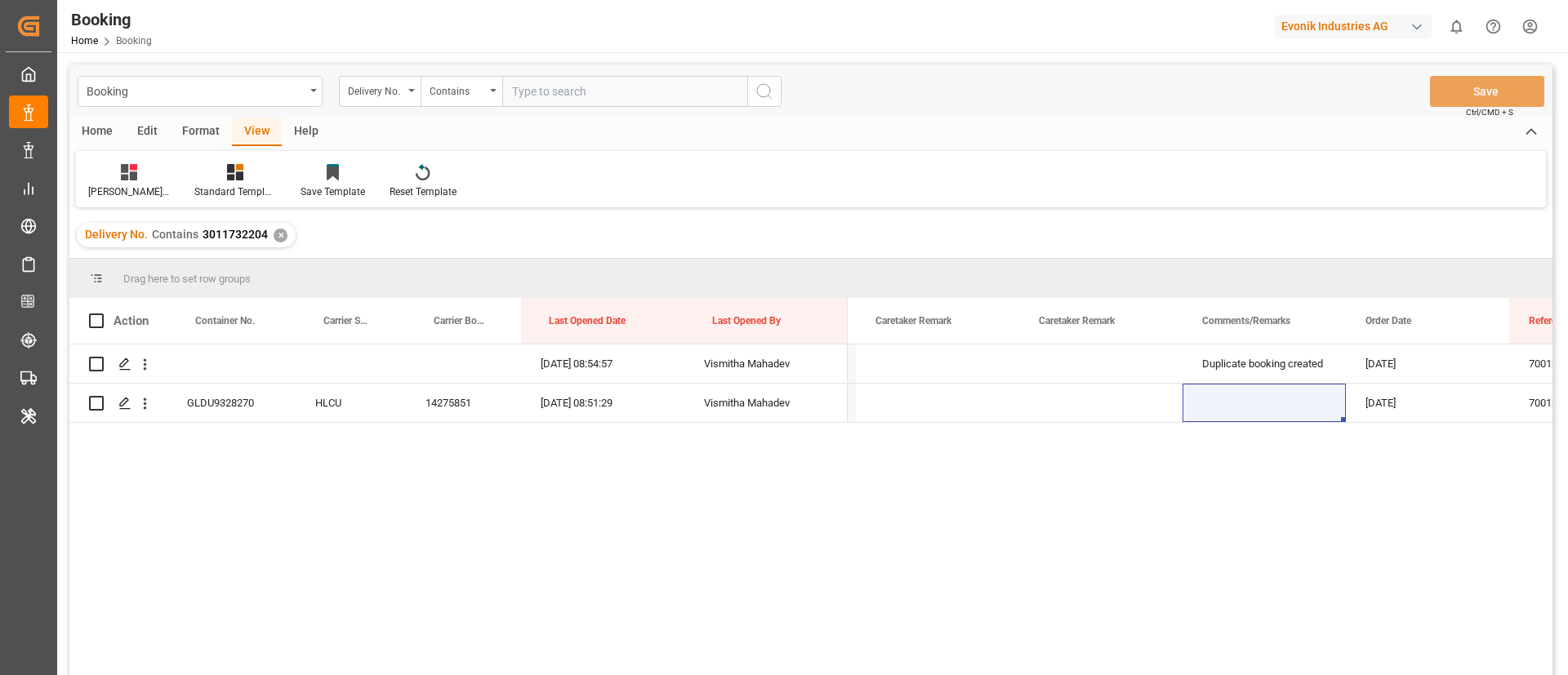
click at [585, 91] on input "text" at bounding box center [625, 91] width 245 height 31
paste input "3011732210"
type input "3011732210"
click at [766, 91] on icon "search button" at bounding box center [763, 91] width 20 height 20
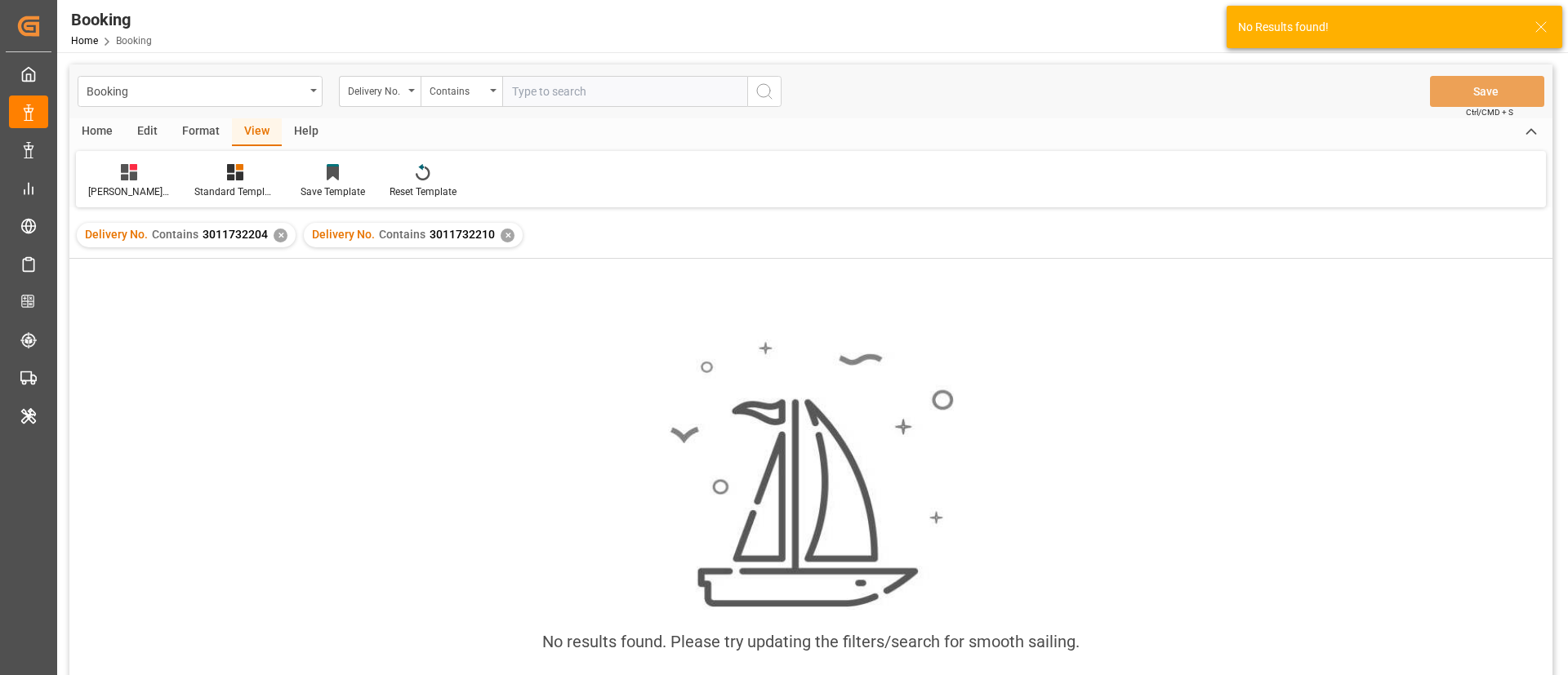
click at [278, 234] on div "✕" at bounding box center [280, 235] width 14 height 14
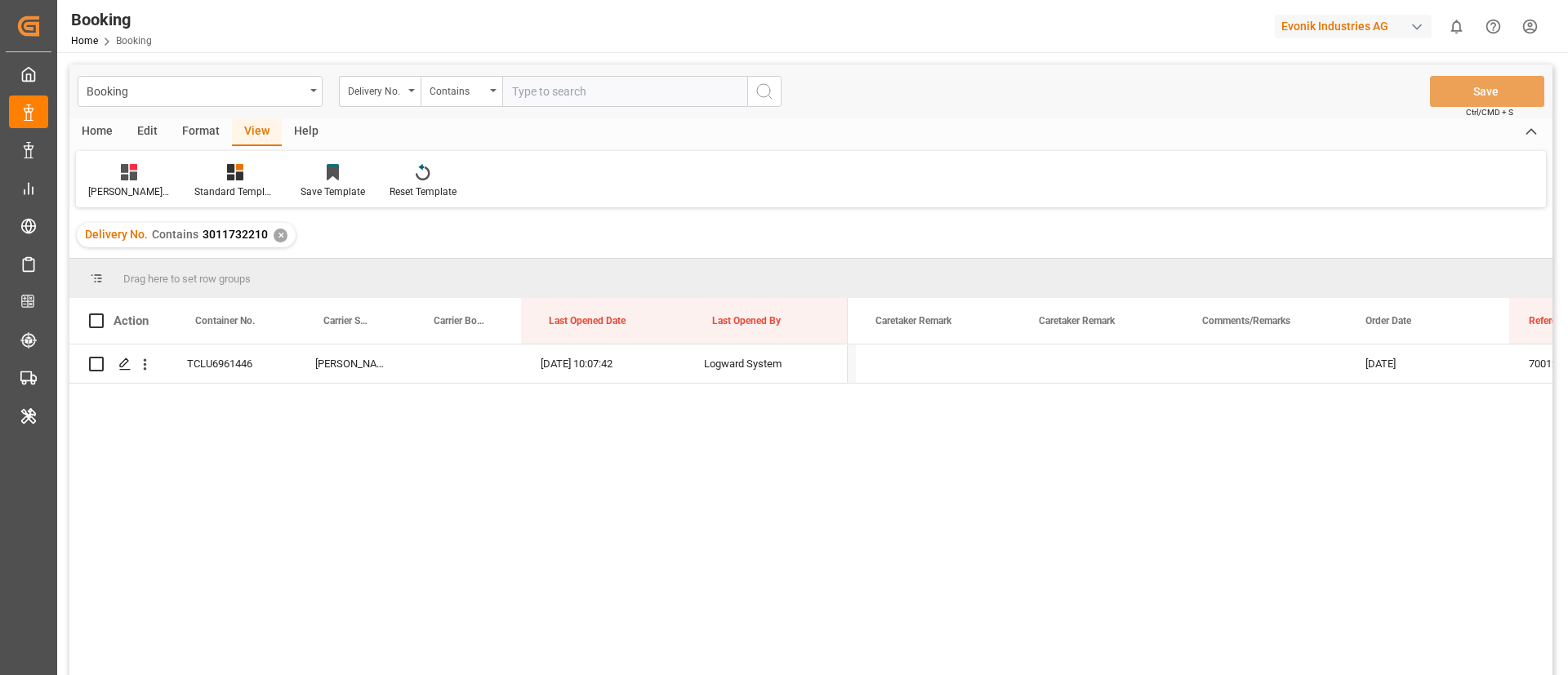
click at [627, 95] on input "text" at bounding box center [625, 91] width 245 height 31
paste input "3011714771"
type input "3011714771"
click at [773, 97] on icon "search button" at bounding box center [763, 91] width 20 height 20
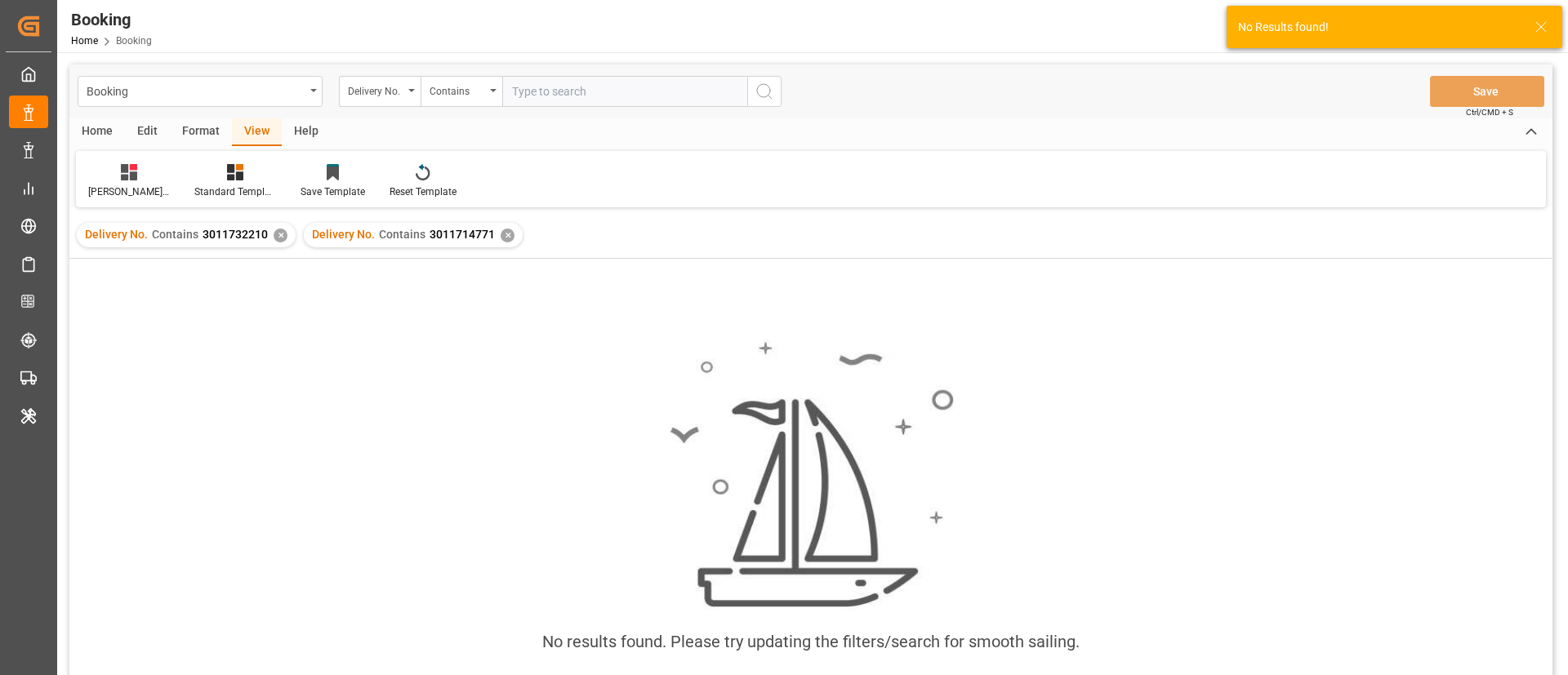
click at [280, 239] on div "✕" at bounding box center [280, 235] width 14 height 14
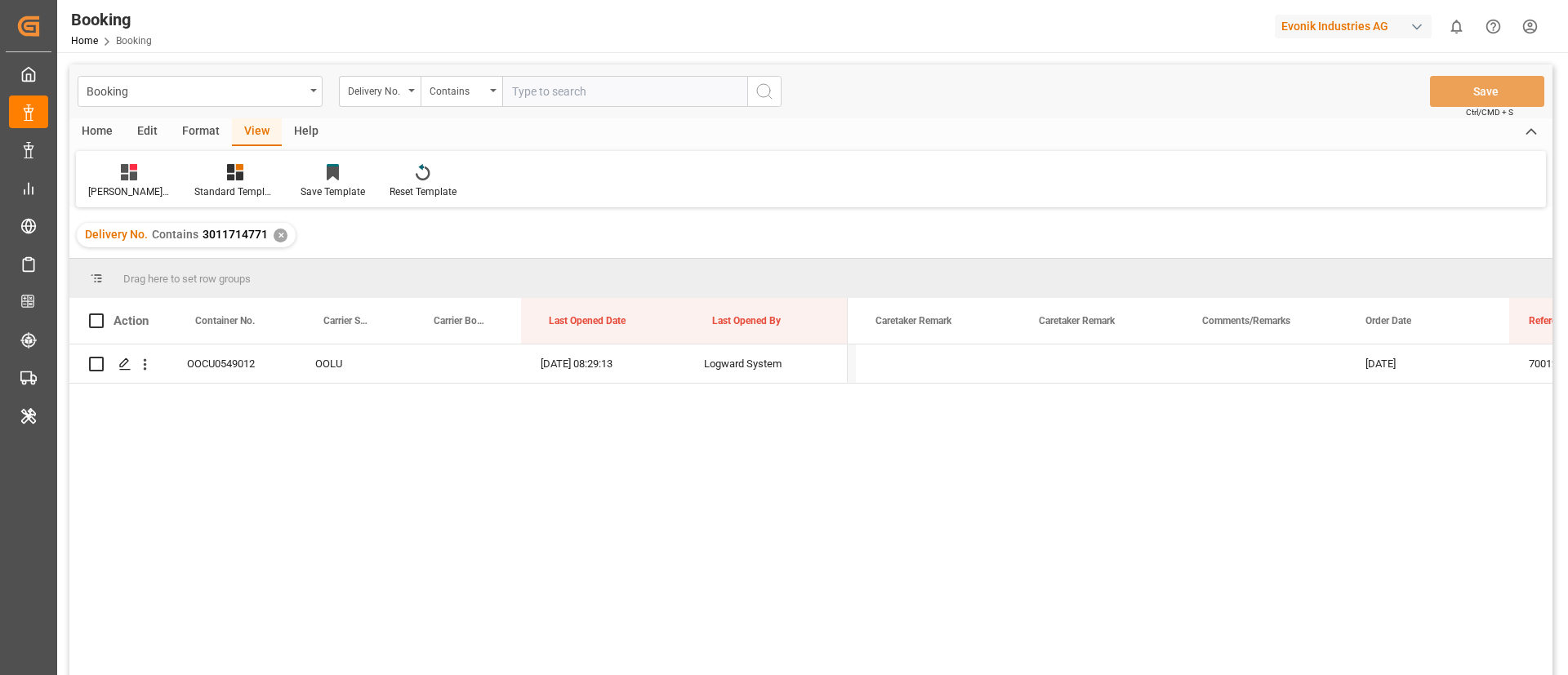
click at [662, 91] on input "text" at bounding box center [625, 91] width 245 height 31
paste input "3011732391"
type input "3011732391"
click at [767, 98] on icon "search button" at bounding box center [763, 91] width 20 height 20
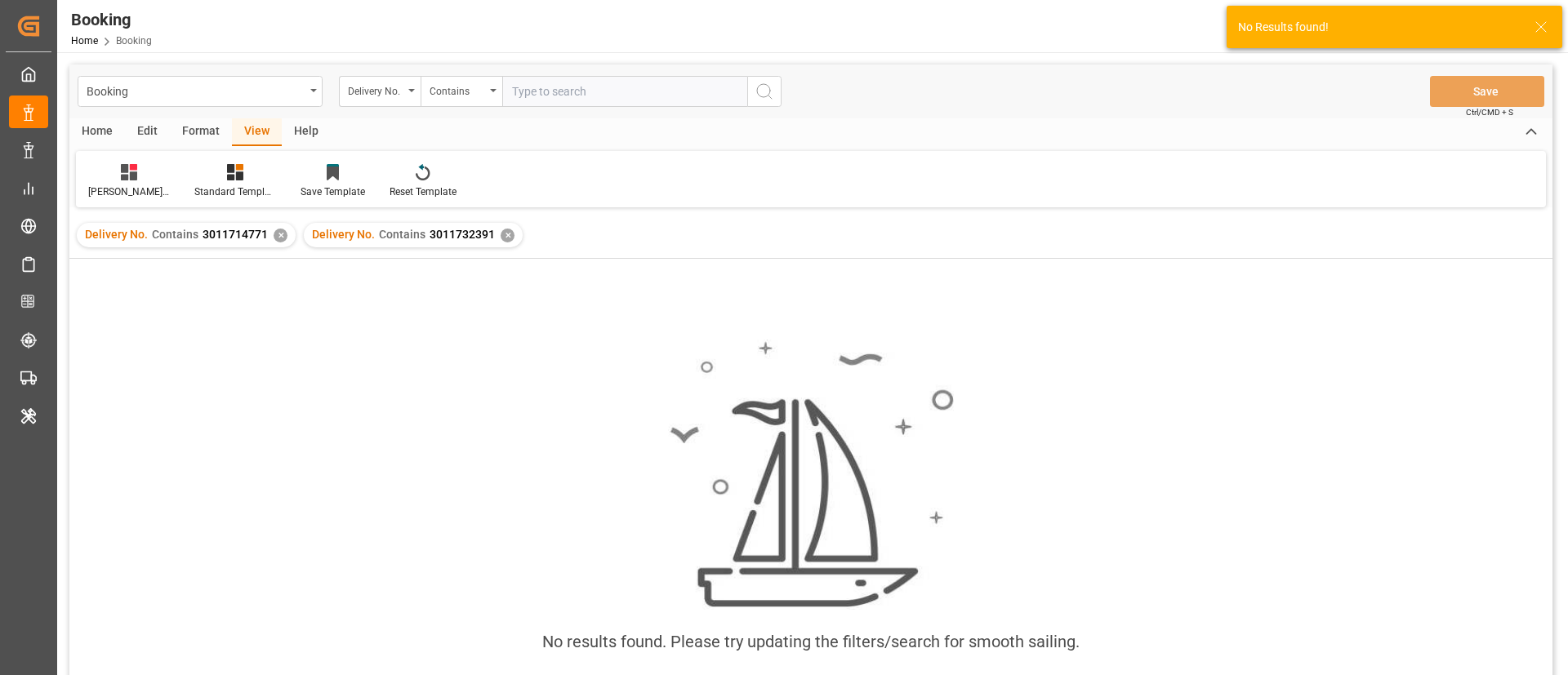
click at [276, 236] on div "✕" at bounding box center [280, 235] width 14 height 14
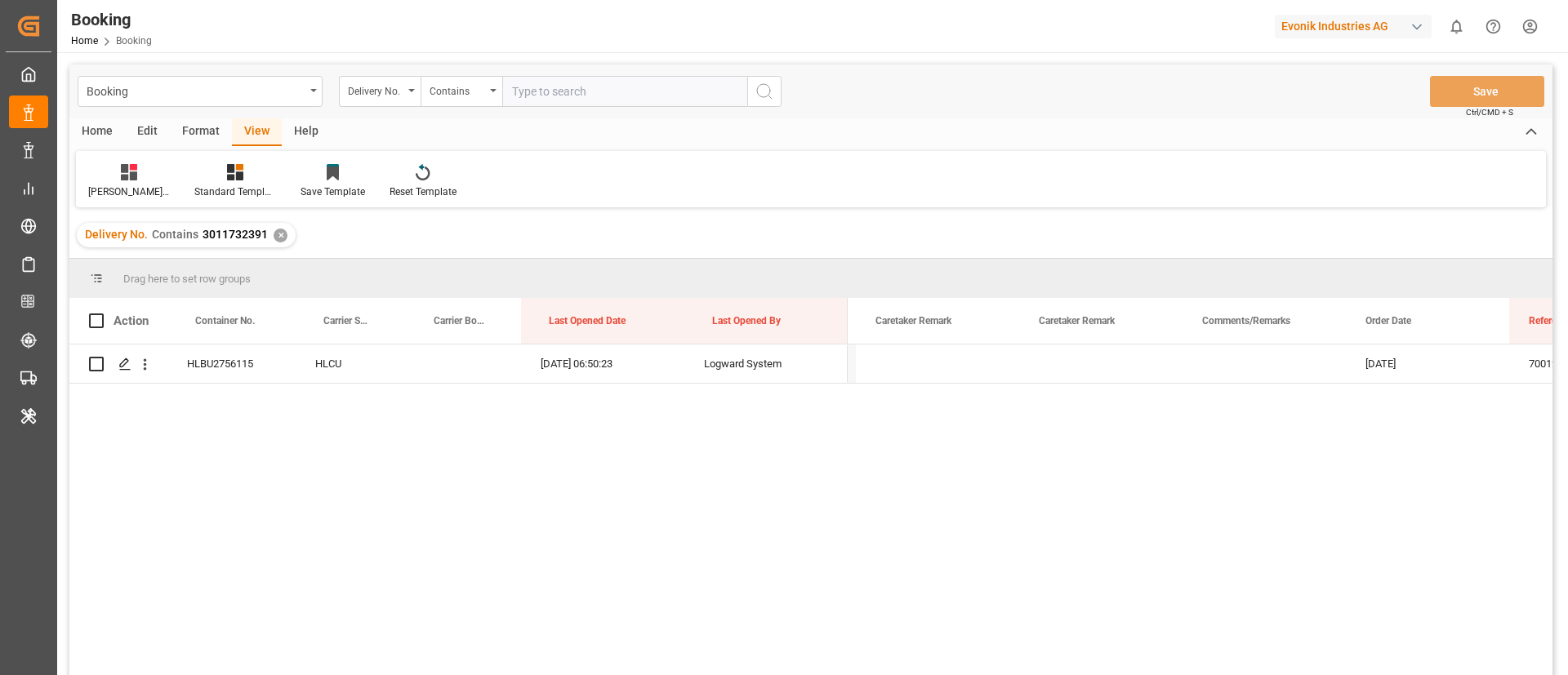
click at [578, 78] on input "text" at bounding box center [625, 91] width 245 height 31
paste input "3011662099"
type input "3011662099"
click at [763, 82] on icon "search button" at bounding box center [763, 91] width 20 height 20
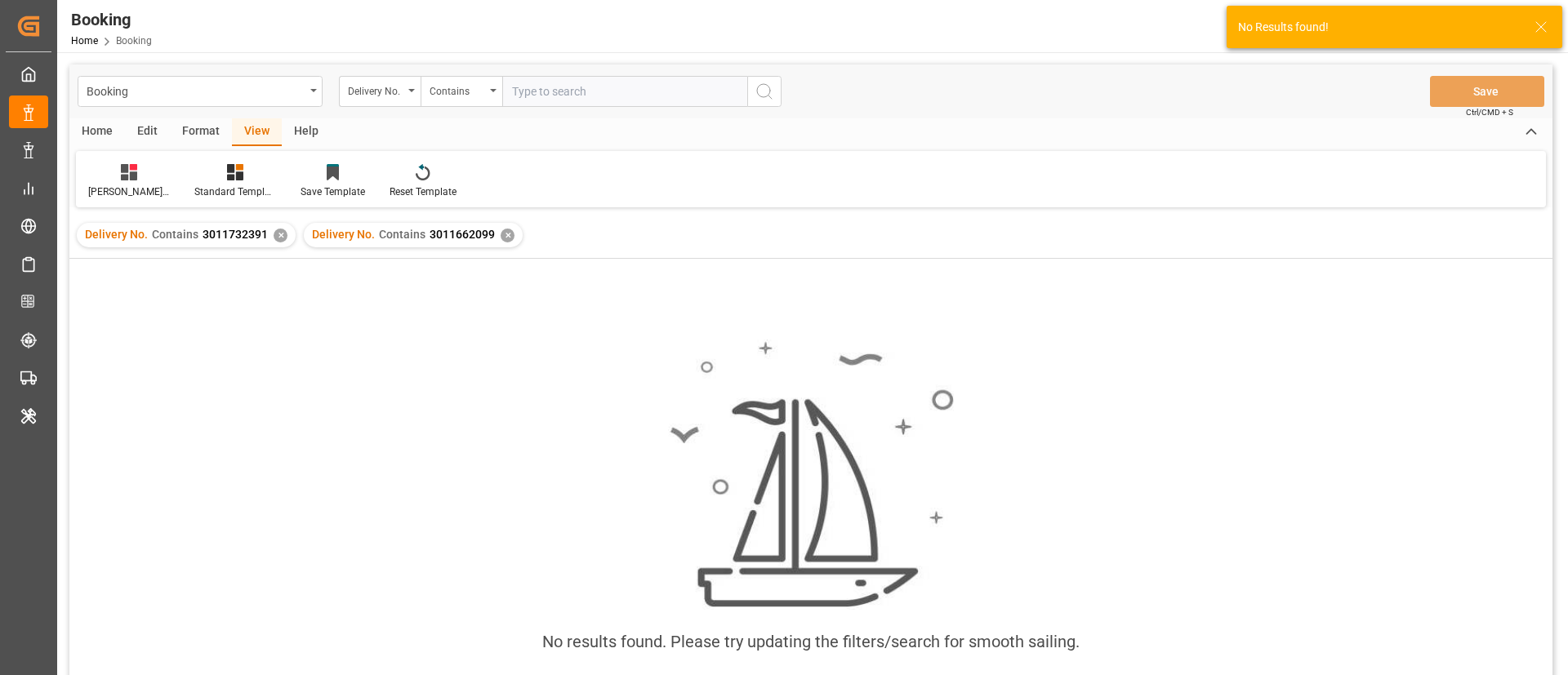
click at [276, 232] on div "✕" at bounding box center [280, 235] width 14 height 14
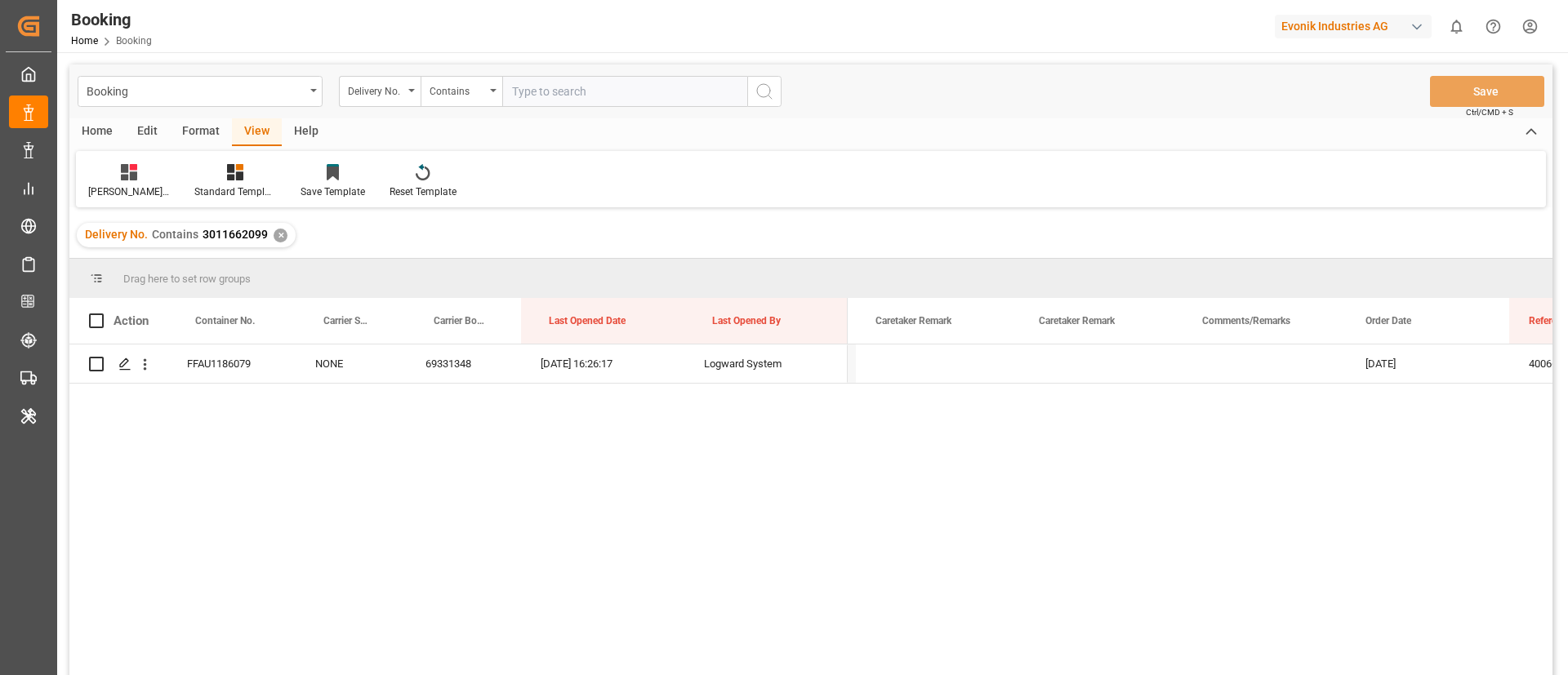
click at [595, 86] on input "text" at bounding box center [625, 91] width 245 height 31
paste input "3011654463"
type input "3011654463"
click at [767, 84] on icon "search button" at bounding box center [763, 91] width 20 height 20
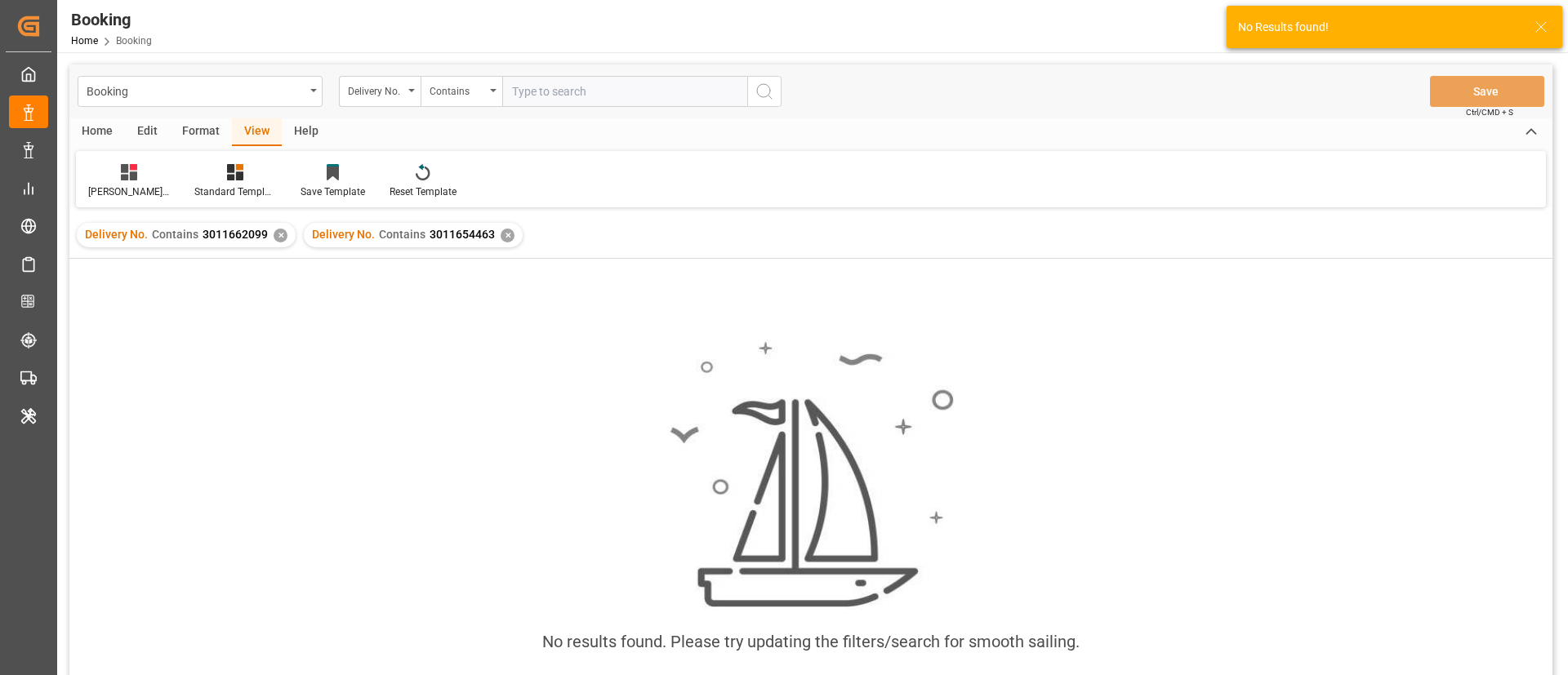
click at [274, 235] on div "✕" at bounding box center [280, 235] width 14 height 14
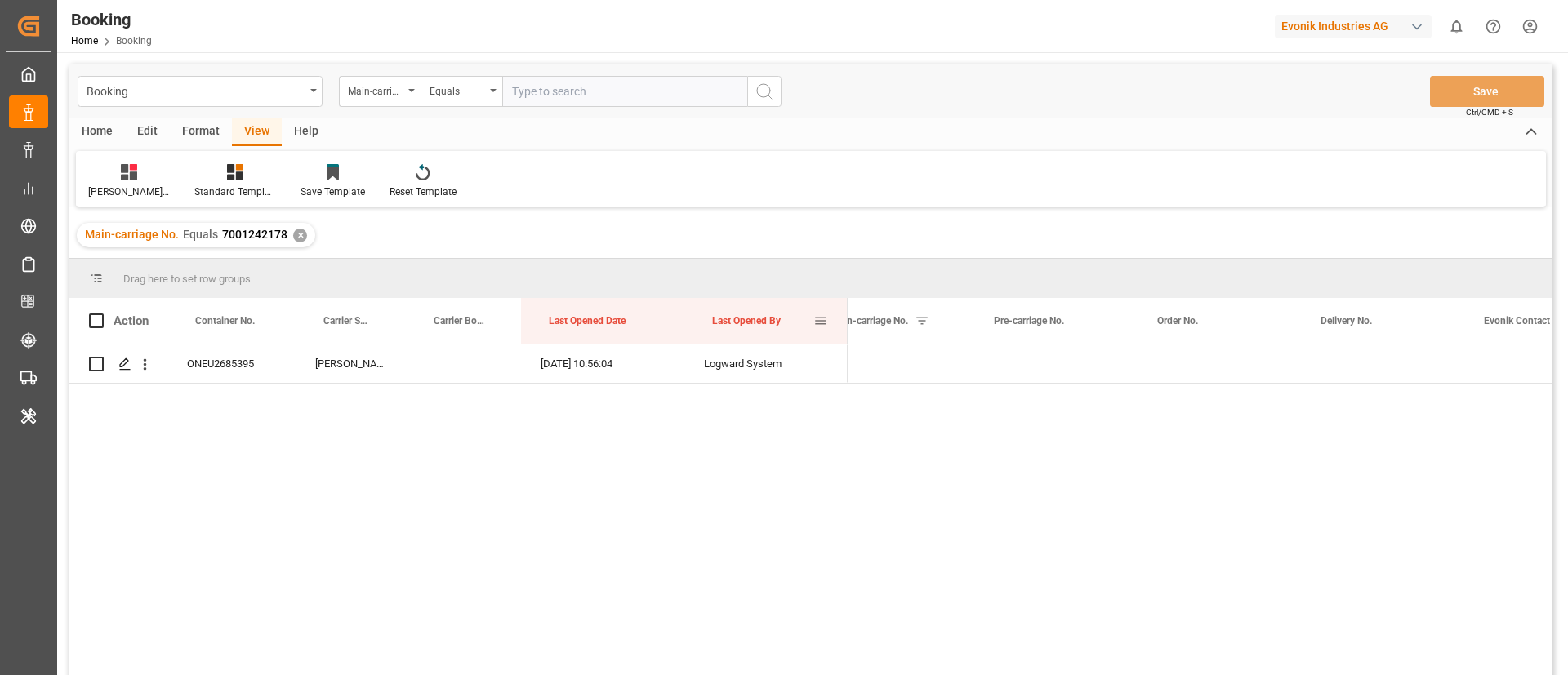
scroll to position [0, 2160]
click at [643, 89] on input "text" at bounding box center [625, 91] width 245 height 31
paste input "7001242188"
type input "7001242188"
click at [764, 96] on circle "search button" at bounding box center [763, 91] width 13 height 13
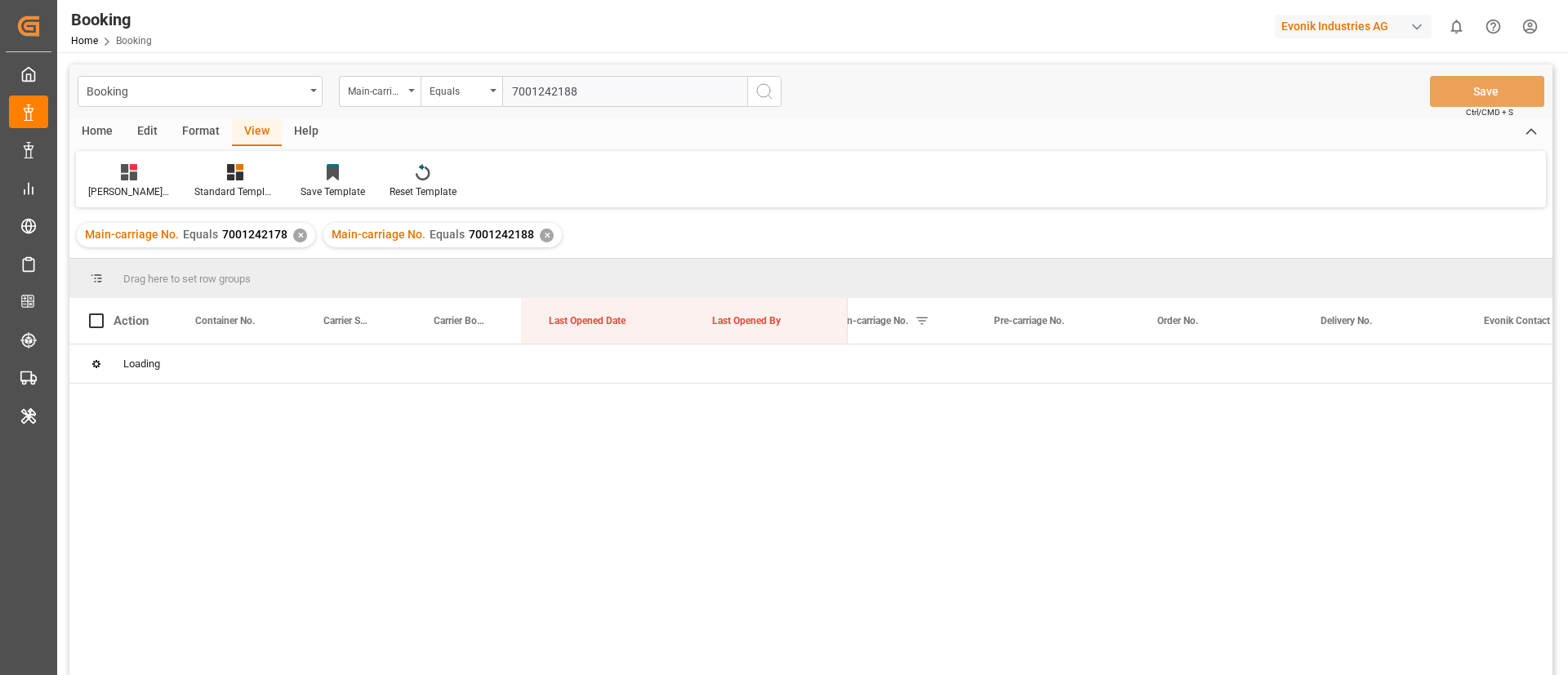
click at [298, 234] on div "✕" at bounding box center [300, 235] width 14 height 14
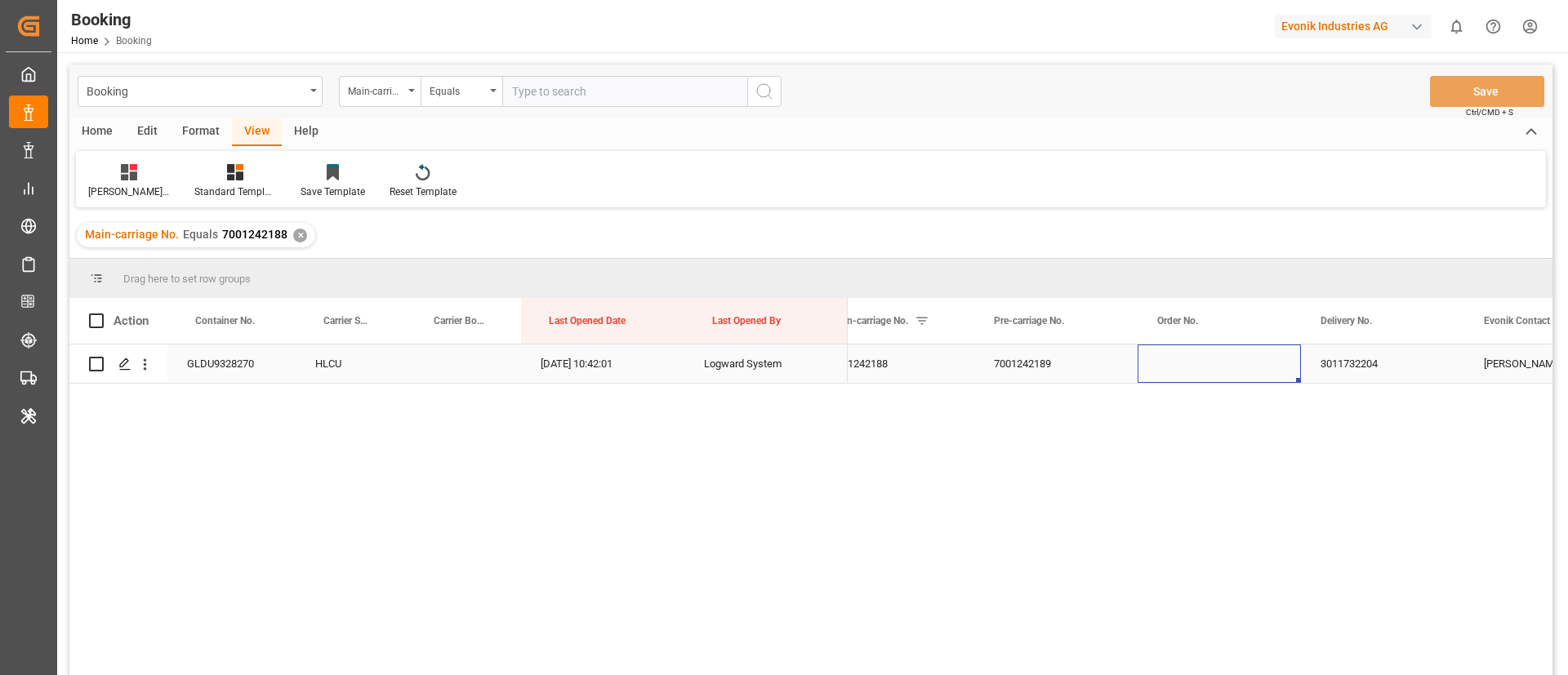
click at [1239, 360] on div "Press SPACE to select this row." at bounding box center [1219, 363] width 163 height 38
click at [1381, 360] on div "3011732204" at bounding box center [1383, 363] width 163 height 38
click at [547, 97] on input "text" at bounding box center [625, 91] width 245 height 31
paste input "7001242190"
type input "7001242190"
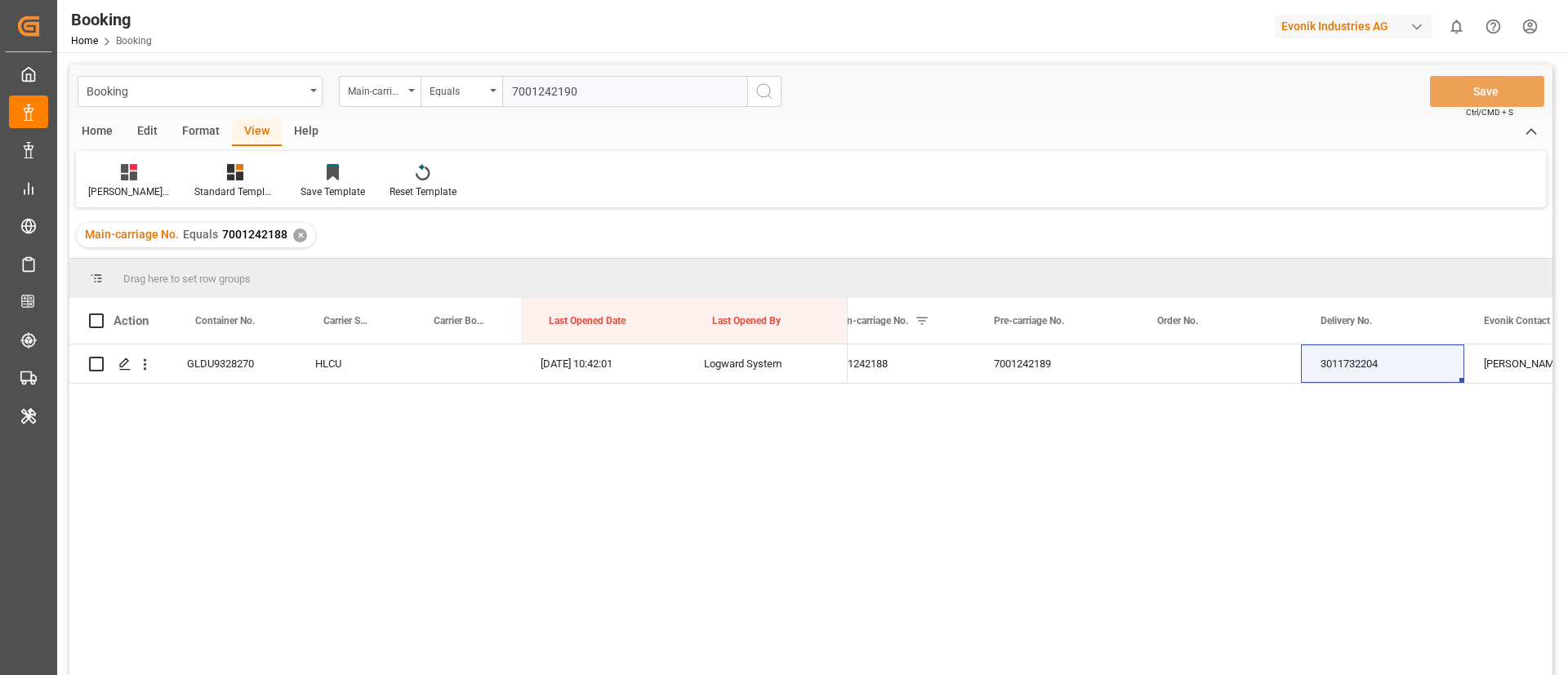
click at [767, 90] on icon "search button" at bounding box center [763, 91] width 20 height 20
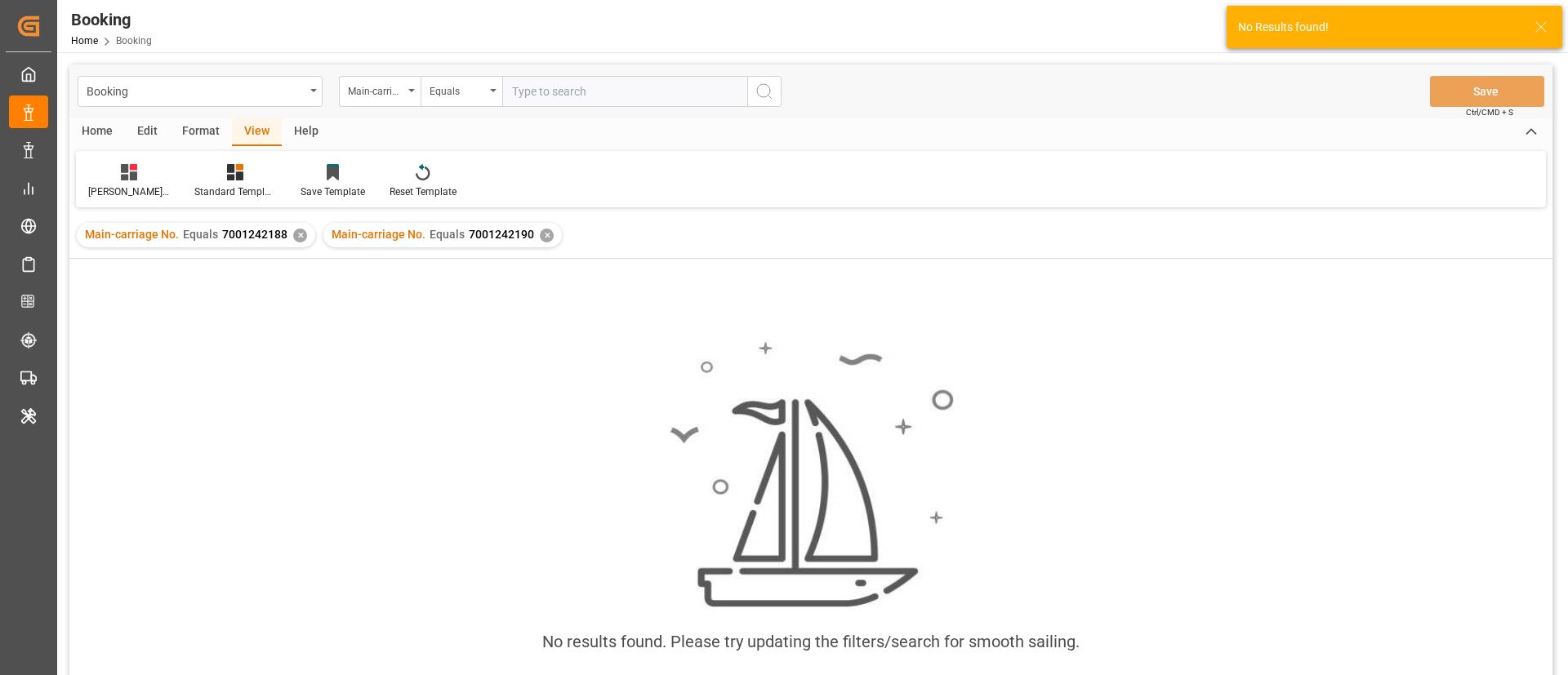
click at [298, 235] on div "✕" at bounding box center [300, 235] width 14 height 14
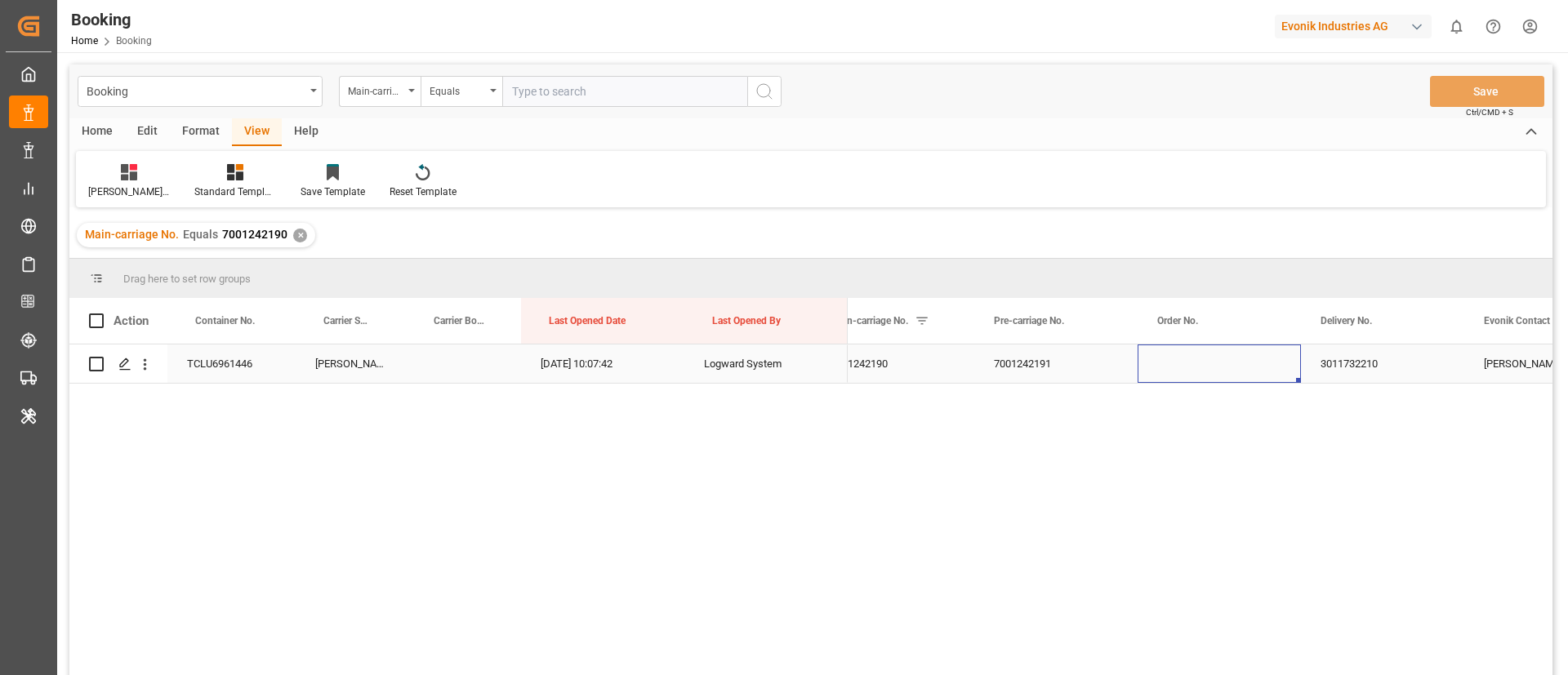
click at [1203, 366] on div "Press SPACE to select this row." at bounding box center [1219, 363] width 163 height 38
click at [1365, 369] on div "3011732210" at bounding box center [1383, 363] width 163 height 38
click at [596, 107] on div "Booking Main-carriage No. Equals Save Ctrl/CMD + S" at bounding box center [810, 92] width 1483 height 54
click at [610, 88] on input "text" at bounding box center [625, 91] width 245 height 31
paste input "7001238306"
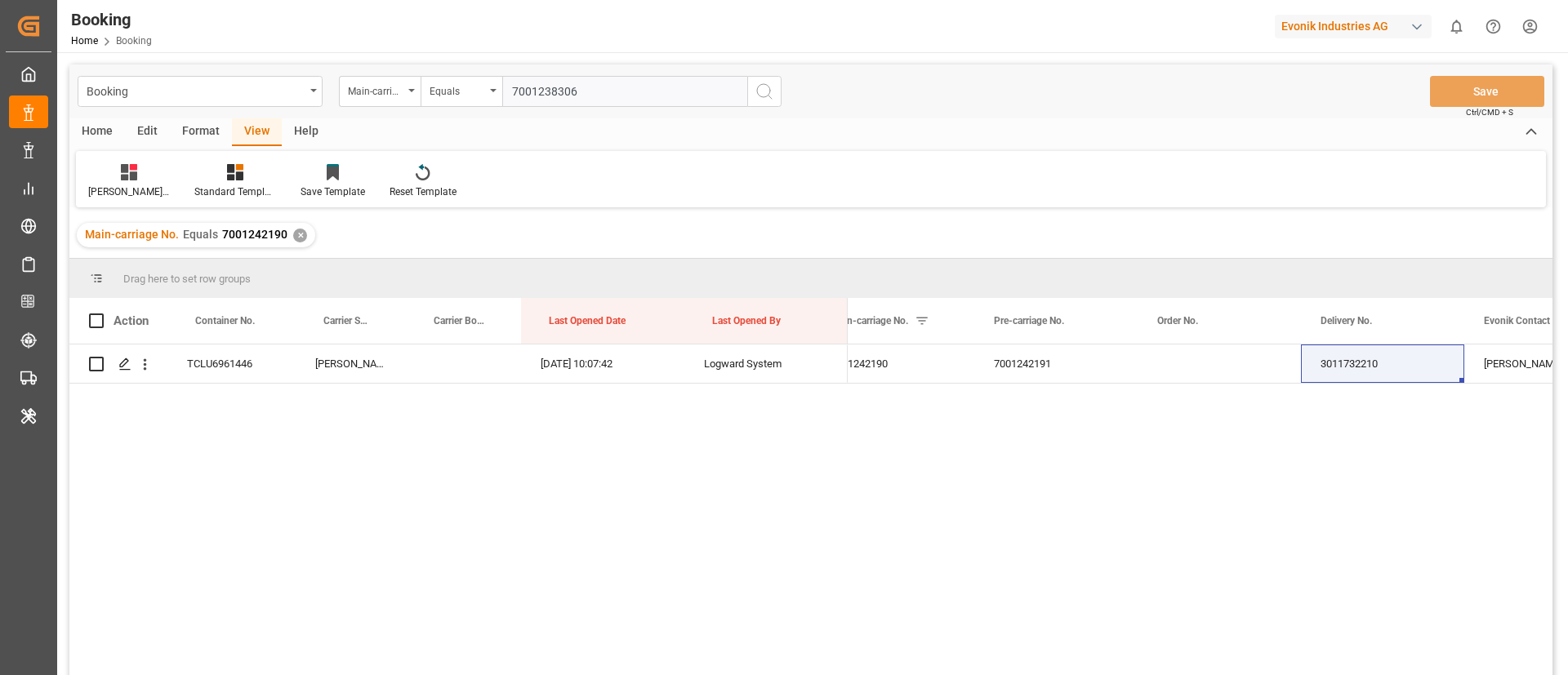
type input "7001238306"
click at [766, 93] on icon "search button" at bounding box center [763, 91] width 20 height 20
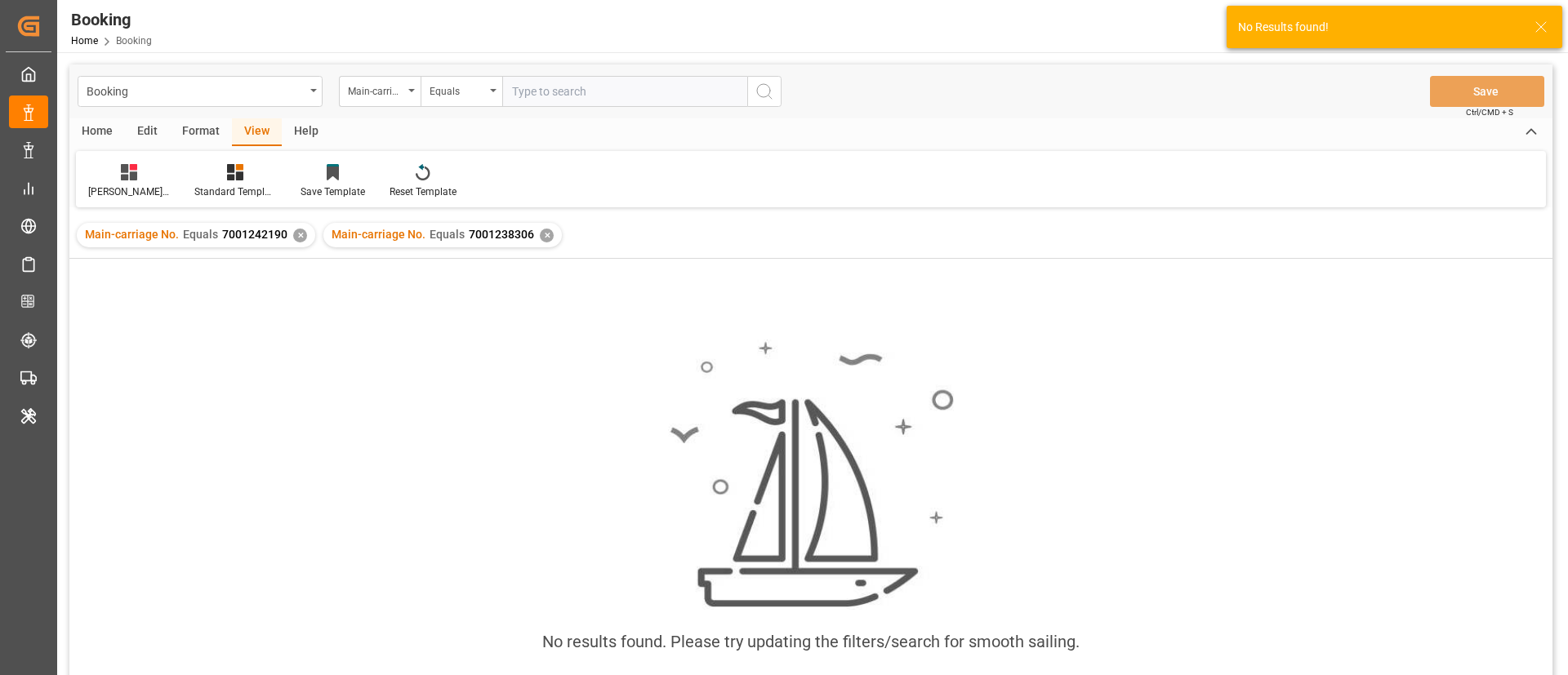
click at [298, 235] on div "✕" at bounding box center [300, 235] width 14 height 14
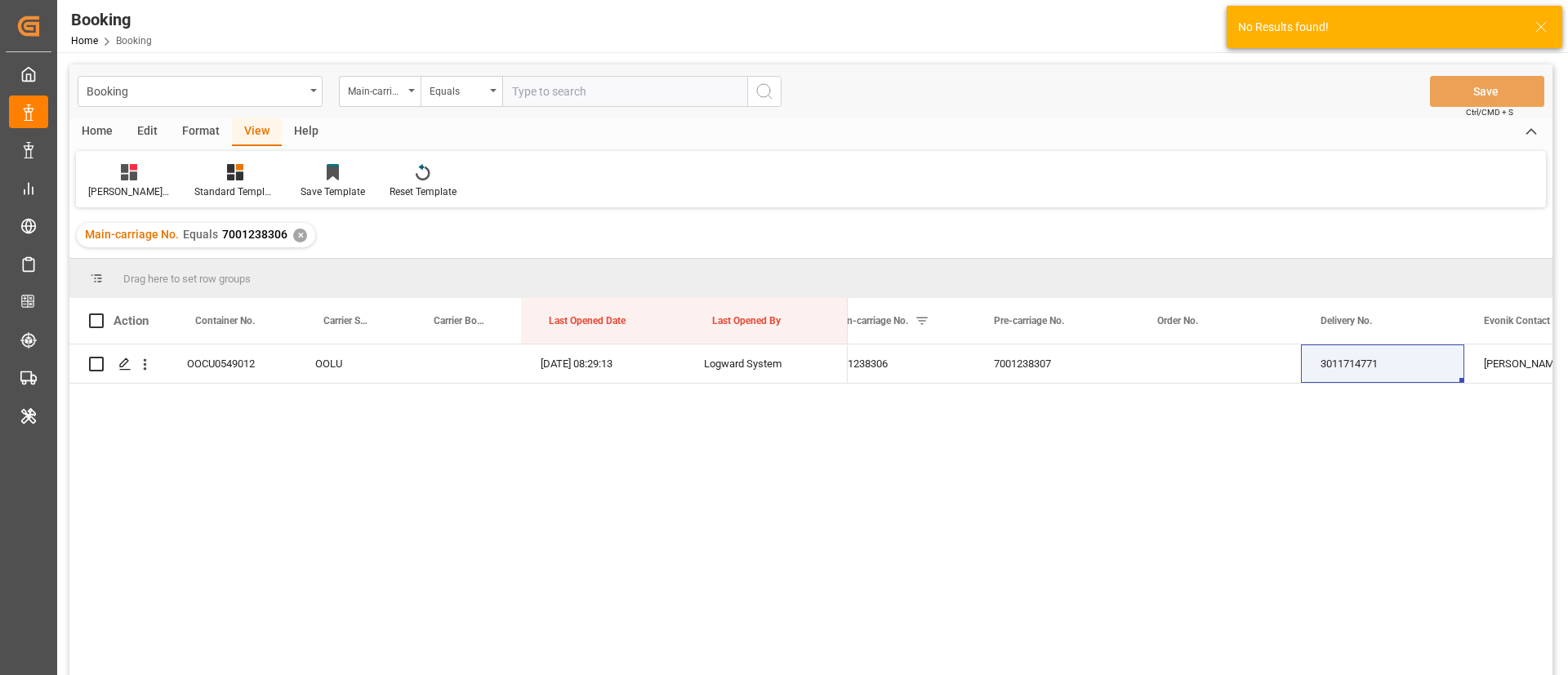
click at [1196, 360] on div "Press SPACE to select this row." at bounding box center [1219, 363] width 163 height 38
click at [1279, 360] on div "Press SPACE to select this row." at bounding box center [1219, 363] width 163 height 38
click at [1368, 360] on div "3011714771" at bounding box center [1383, 363] width 163 height 38
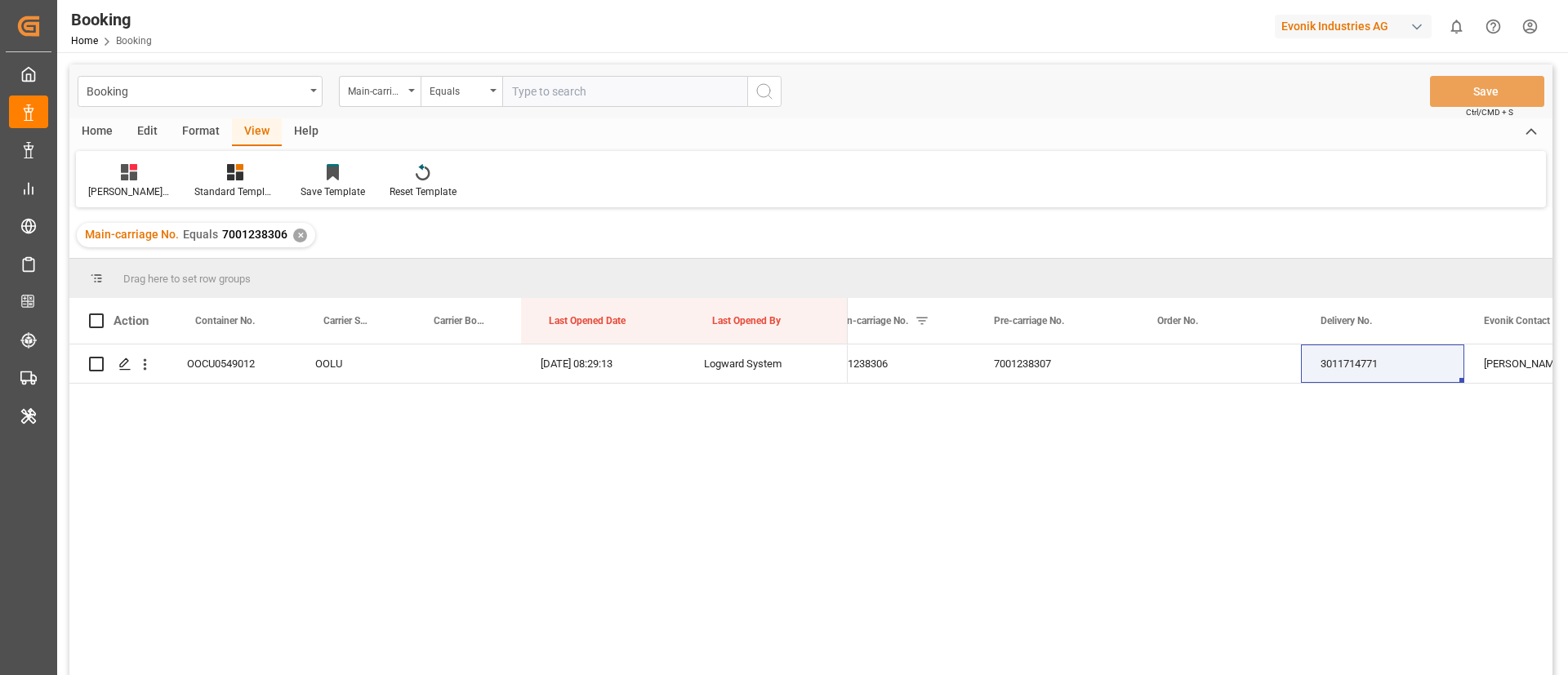
click at [641, 86] on input "text" at bounding box center [625, 91] width 245 height 31
paste input "7001242208"
type input "7001242208"
click at [766, 93] on icon "search button" at bounding box center [763, 91] width 20 height 20
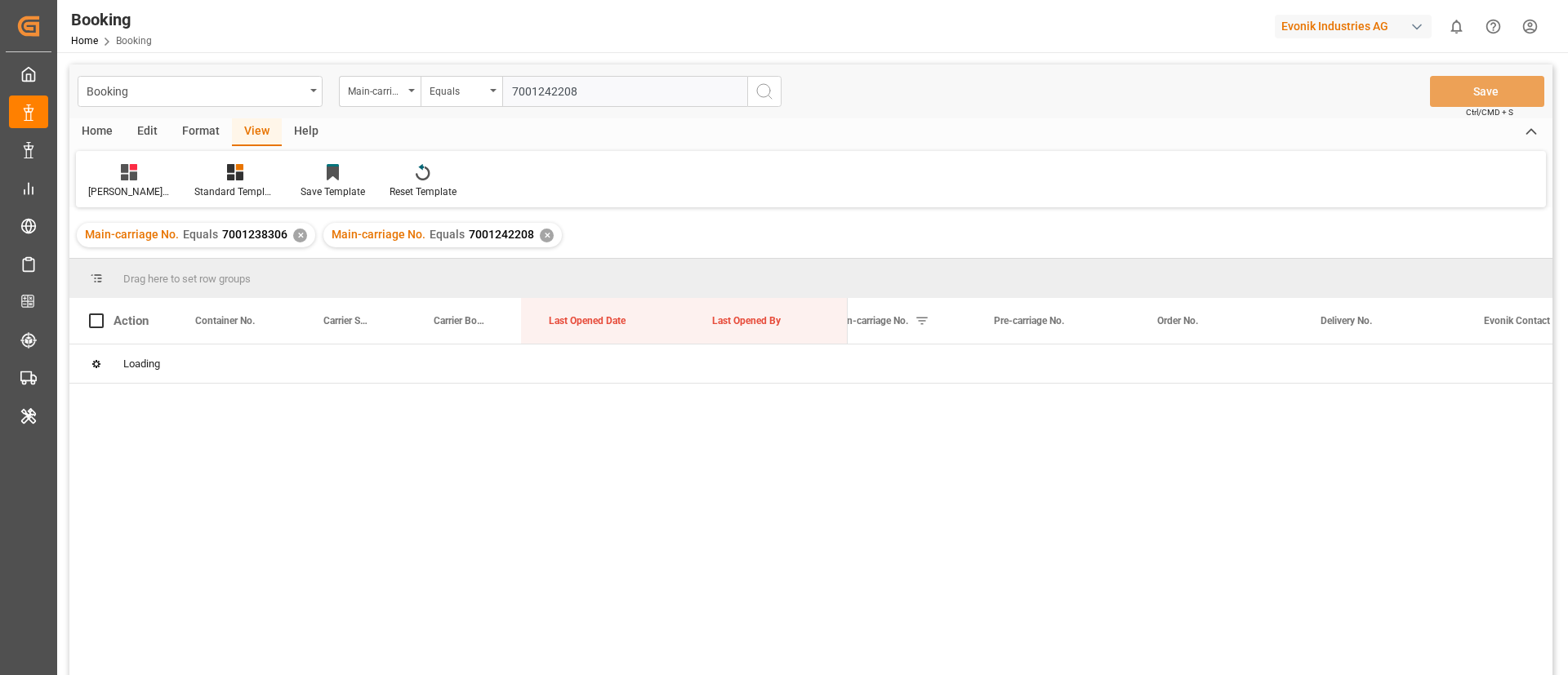
click at [294, 232] on div "✕" at bounding box center [300, 235] width 14 height 14
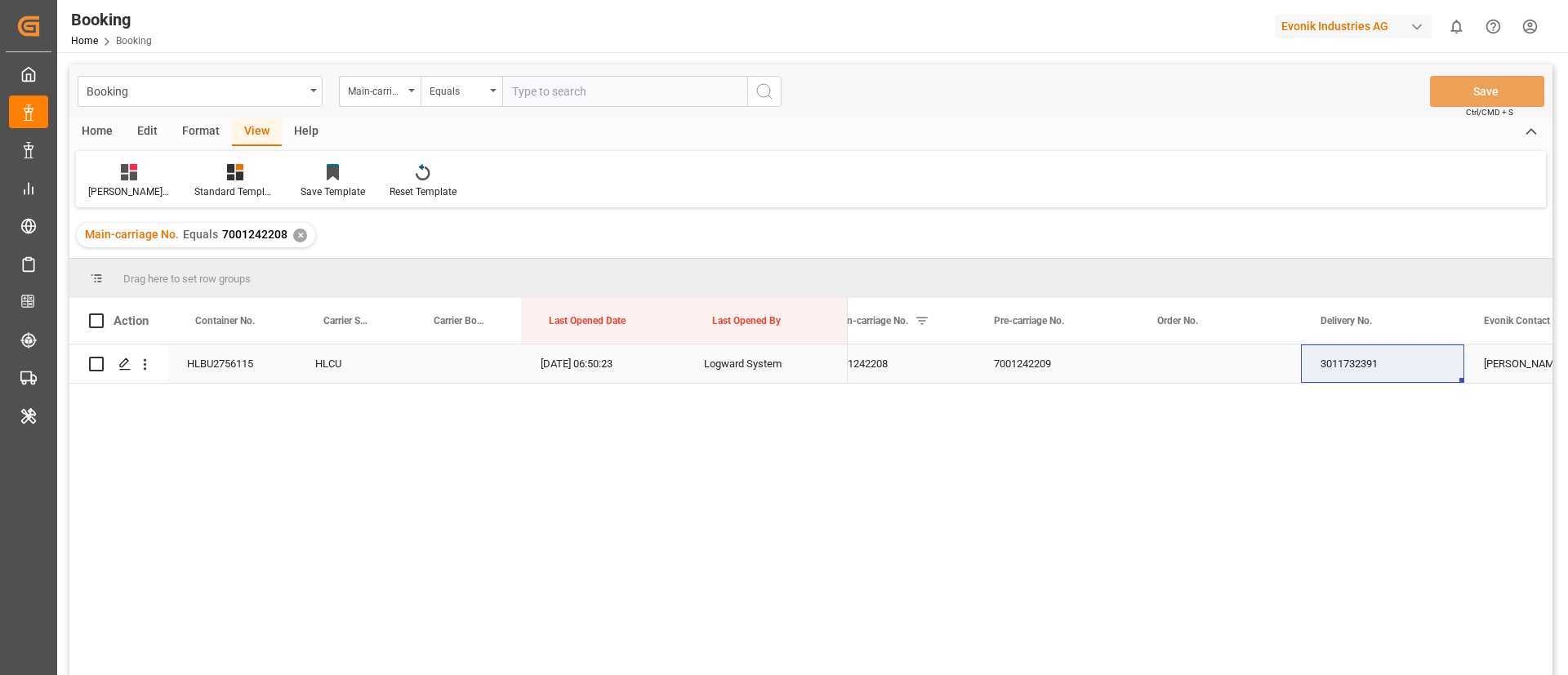
drag, startPoint x: 1180, startPoint y: 364, endPoint x: 1196, endPoint y: 364, distance: 16.0
click at [1181, 364] on div "Press SPACE to select this row." at bounding box center [1219, 363] width 163 height 38
click at [1346, 361] on div "3011732391" at bounding box center [1383, 363] width 163 height 38
click at [640, 86] on input "text" at bounding box center [625, 91] width 245 height 31
paste input "4006665816"
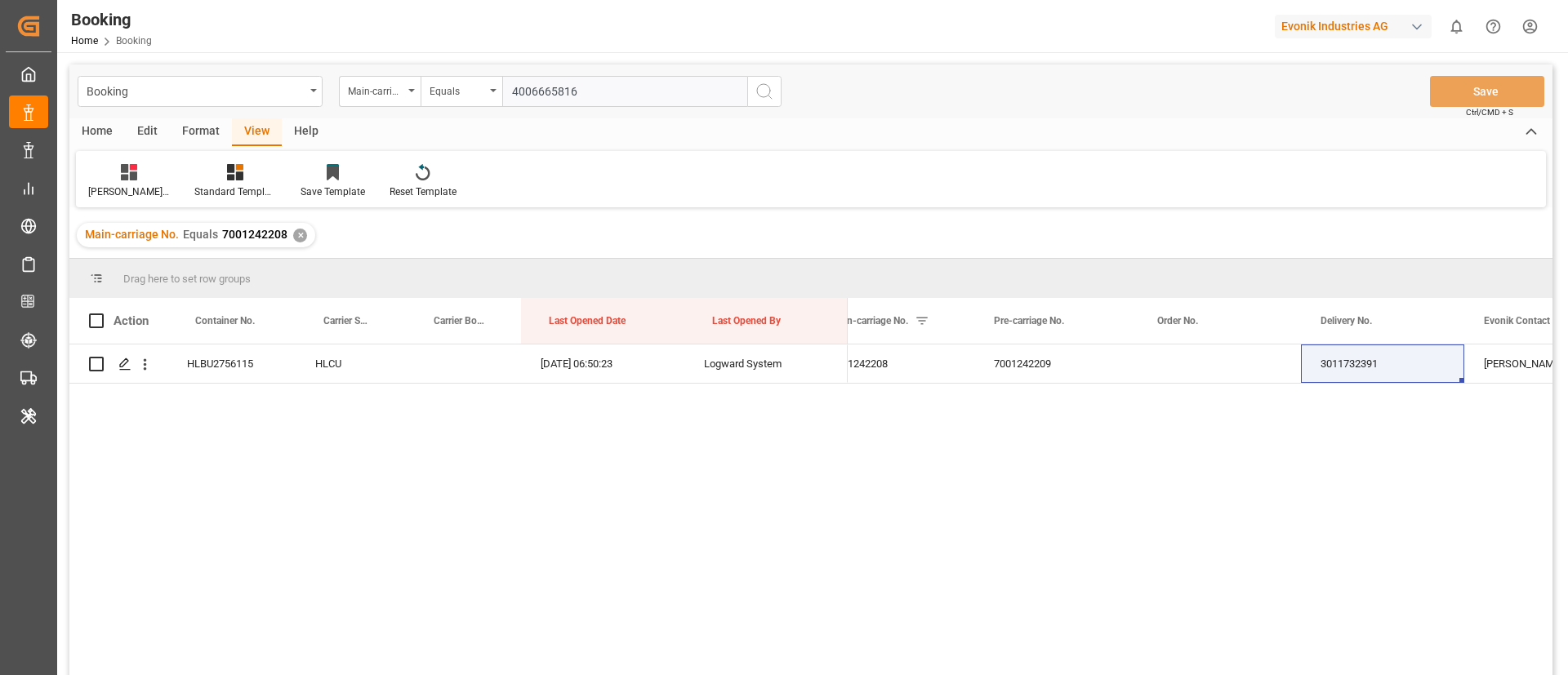
type input "4006665816"
click at [758, 97] on icon "search button" at bounding box center [763, 91] width 20 height 20
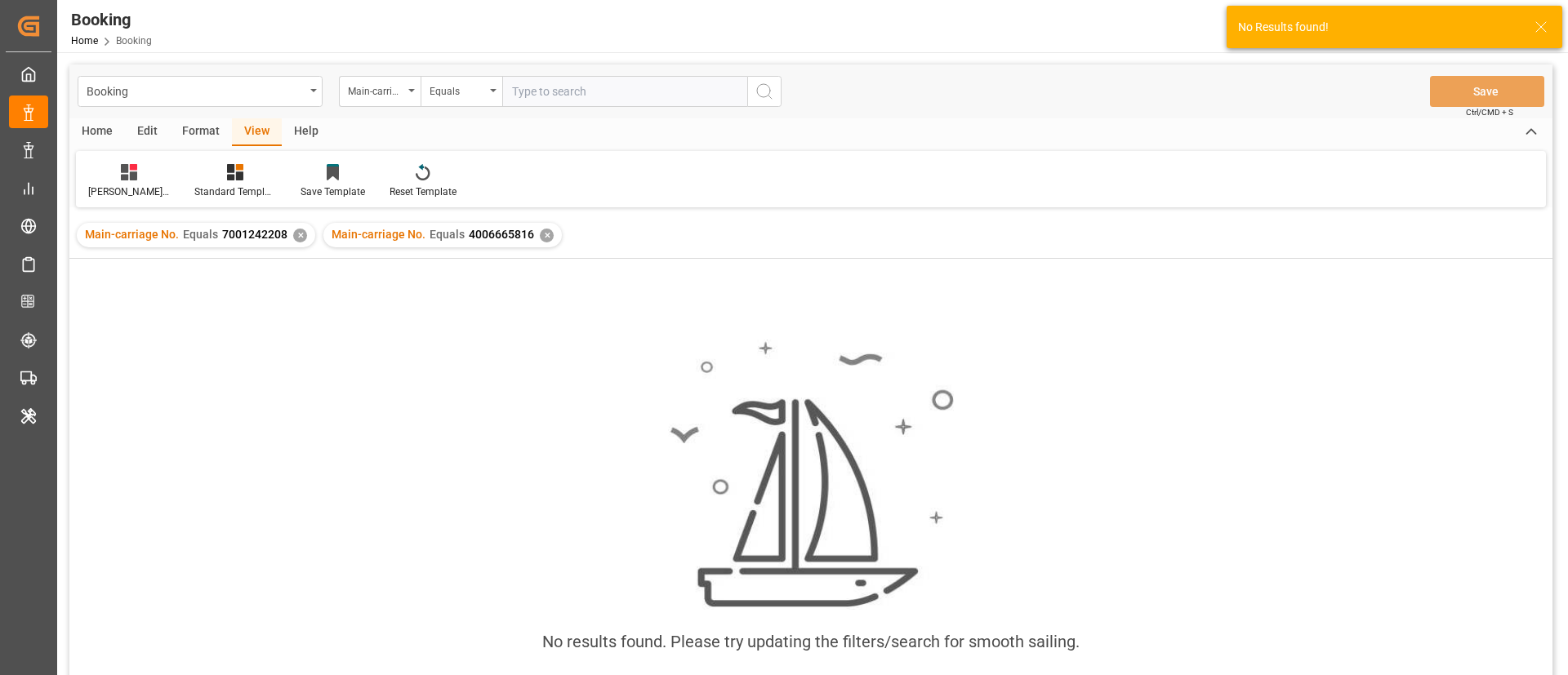
click at [298, 236] on div "✕" at bounding box center [300, 235] width 14 height 14
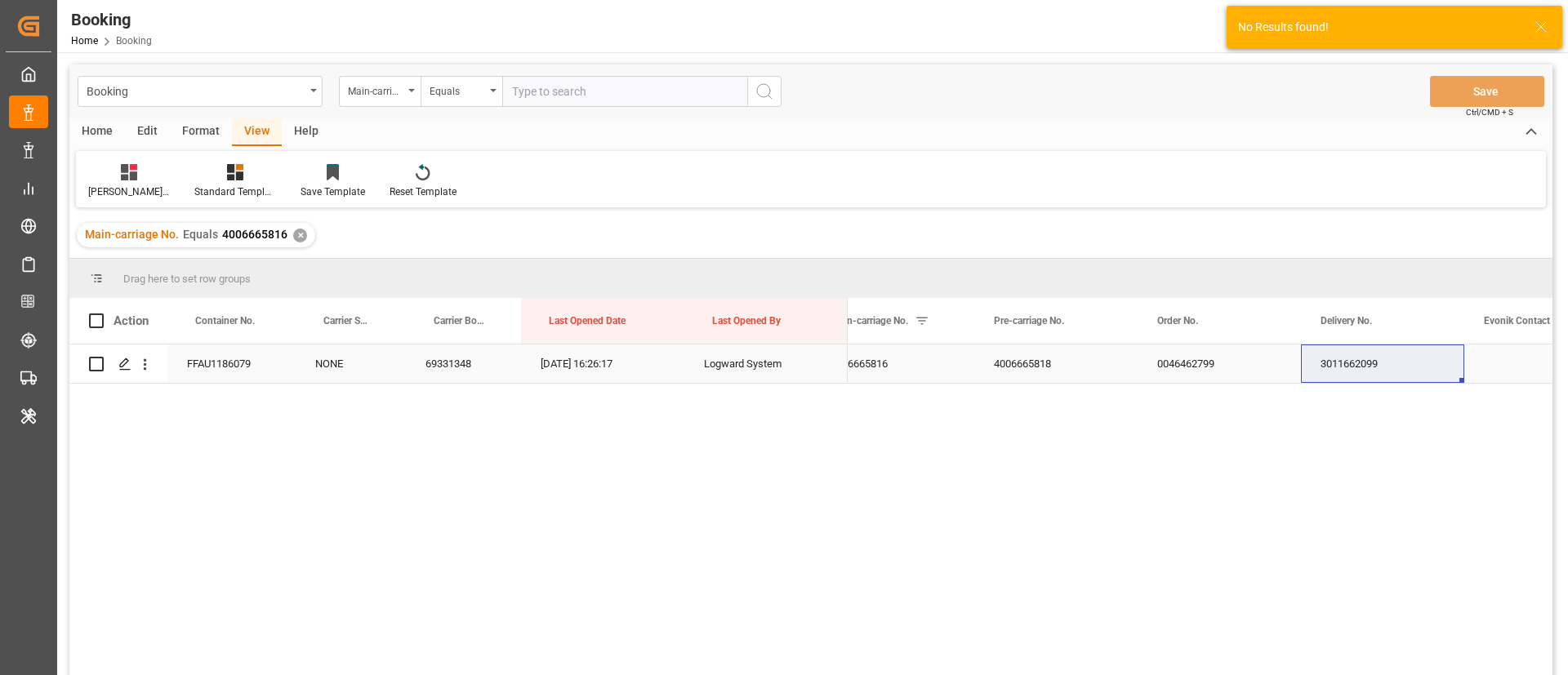
click at [1168, 365] on div "0046462799" at bounding box center [1219, 363] width 163 height 38
click at [1331, 375] on div "3011662099" at bounding box center [1383, 363] width 163 height 38
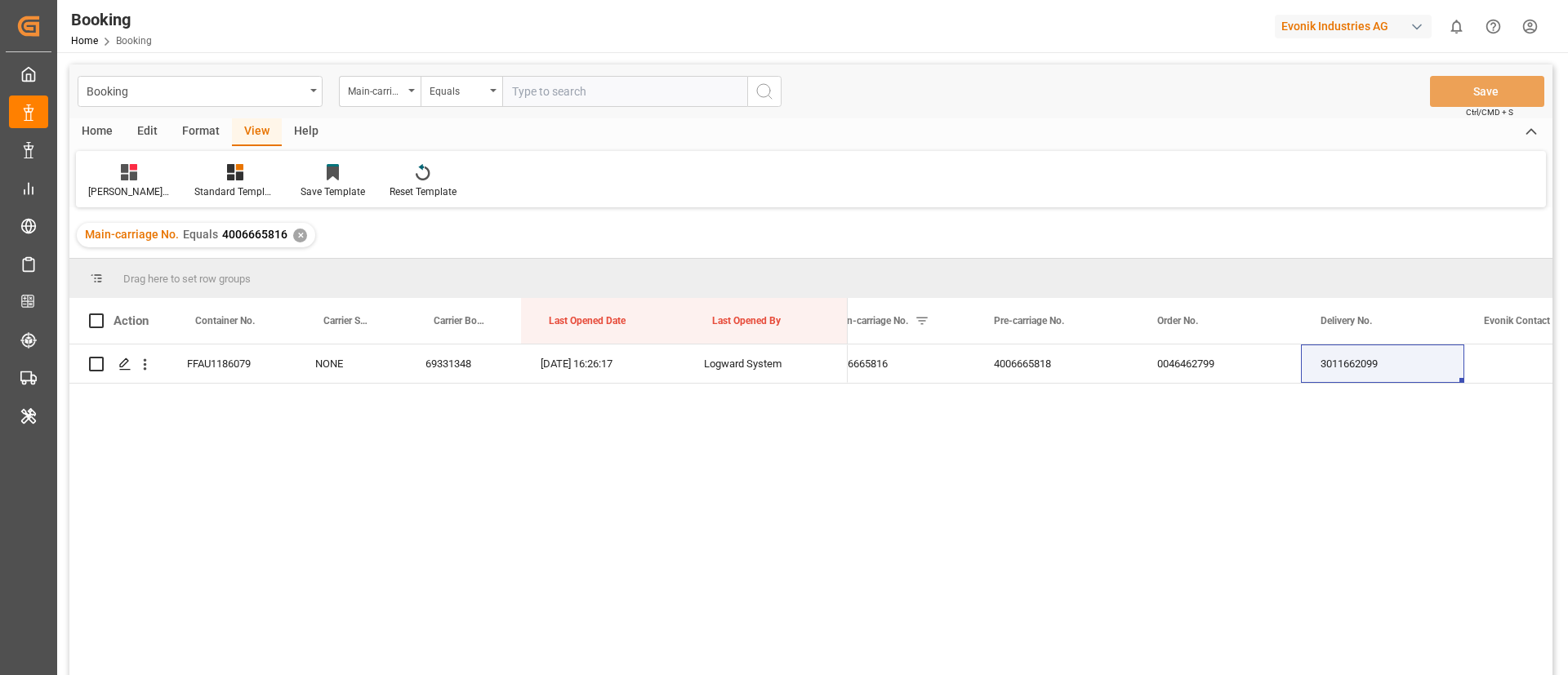
click at [658, 87] on input "text" at bounding box center [625, 91] width 245 height 31
paste input "4006663010"
type input "4006663010"
click at [754, 94] on icon "search button" at bounding box center [763, 91] width 20 height 20
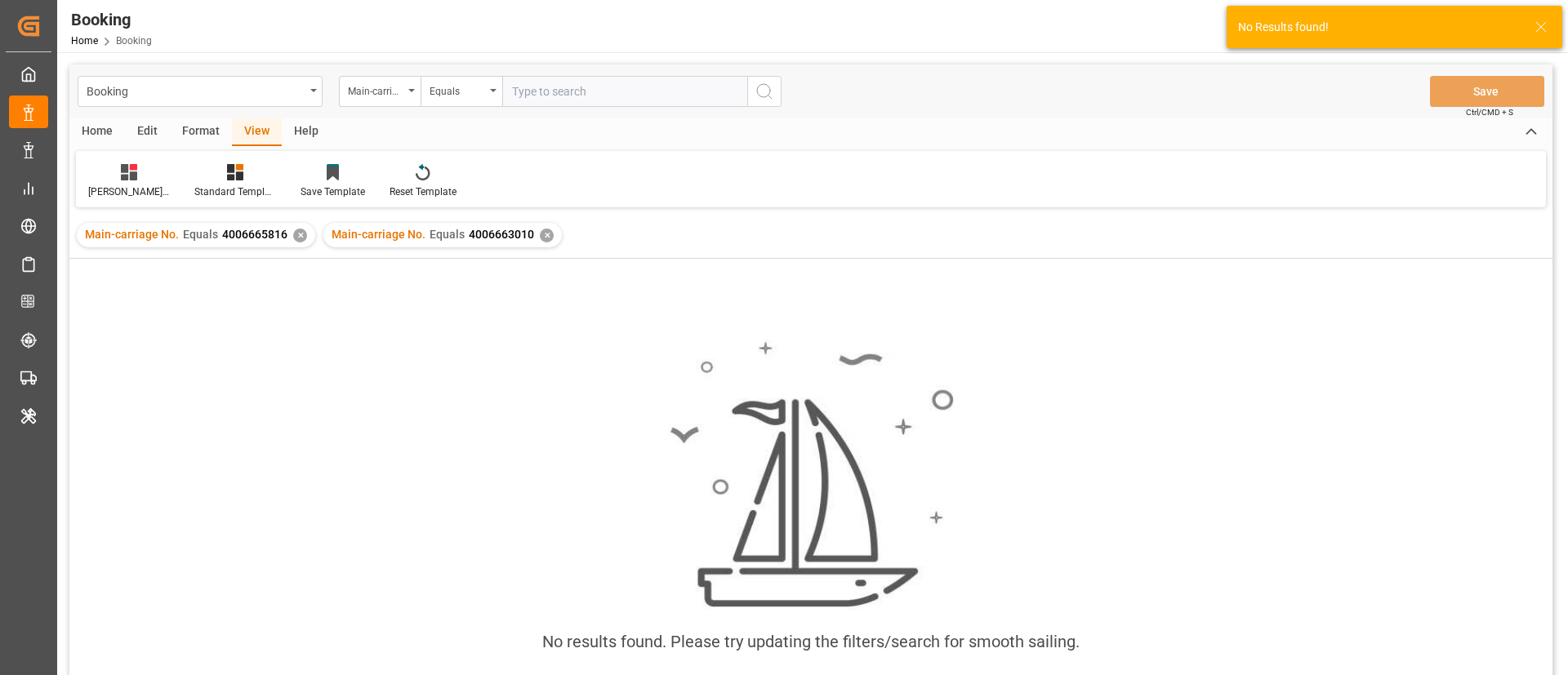
click at [296, 236] on div "✕" at bounding box center [300, 235] width 14 height 14
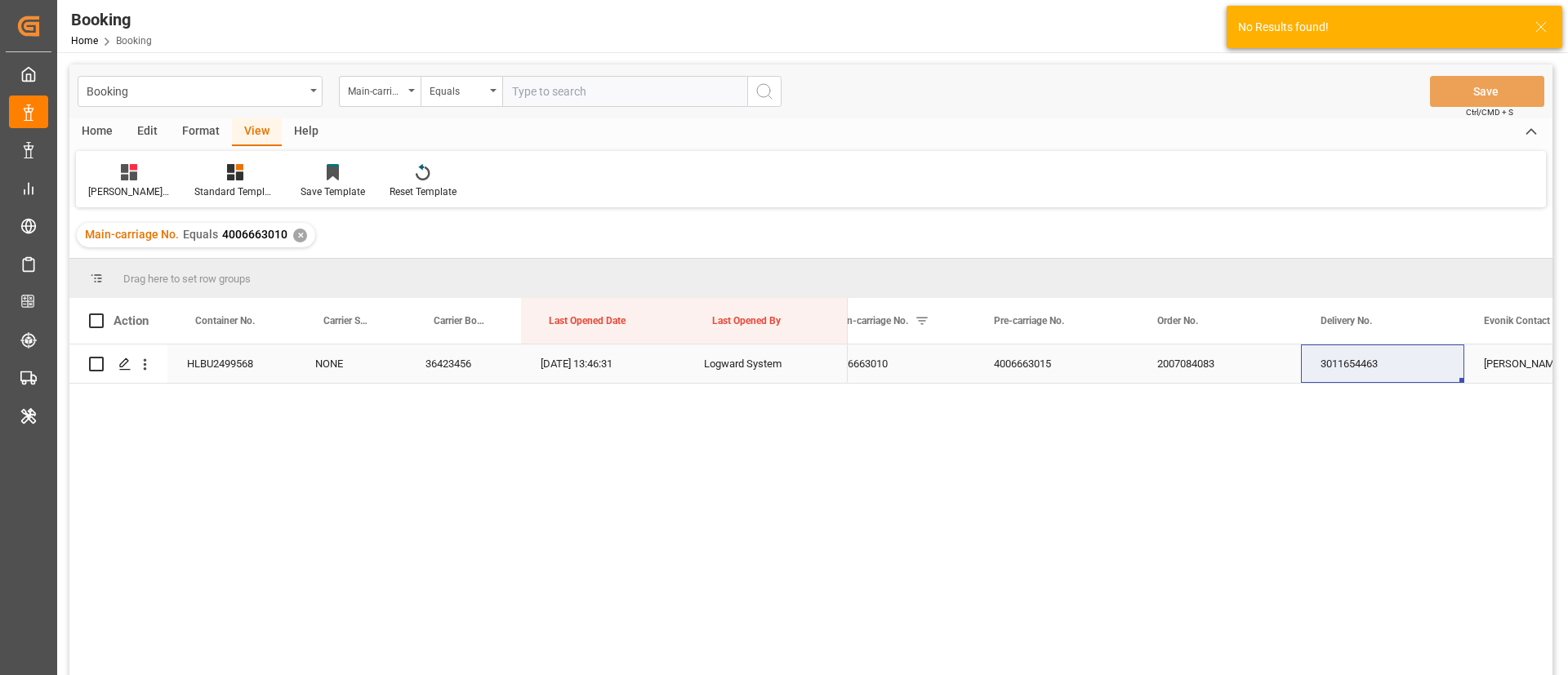
click at [1163, 362] on div "2007084083" at bounding box center [1219, 363] width 163 height 38
click at [1365, 380] on div "3011654463" at bounding box center [1383, 363] width 163 height 38
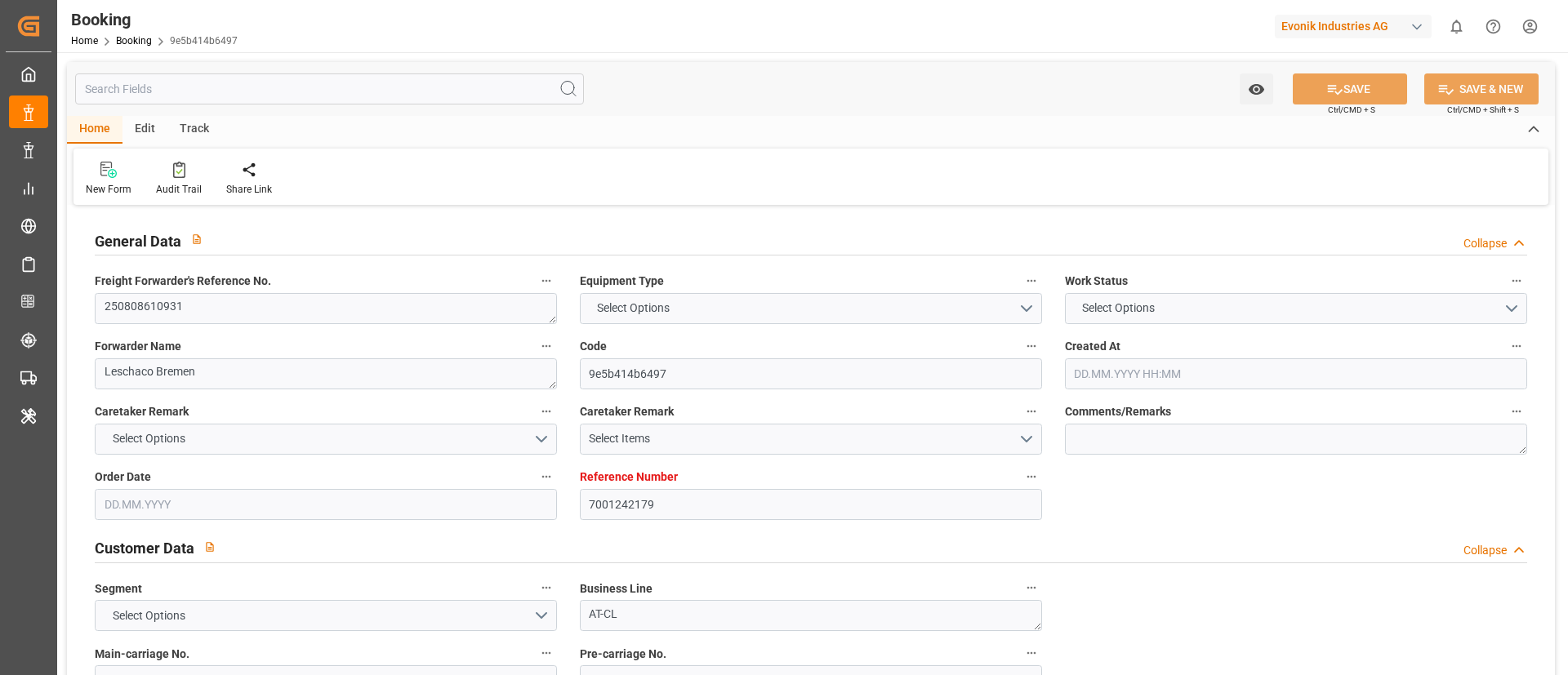
type textarea "250808610931"
type textarea "Leschaco Bremen"
type input "9e5b414b6497"
type input "7001242179"
type textarea "AT-CL"
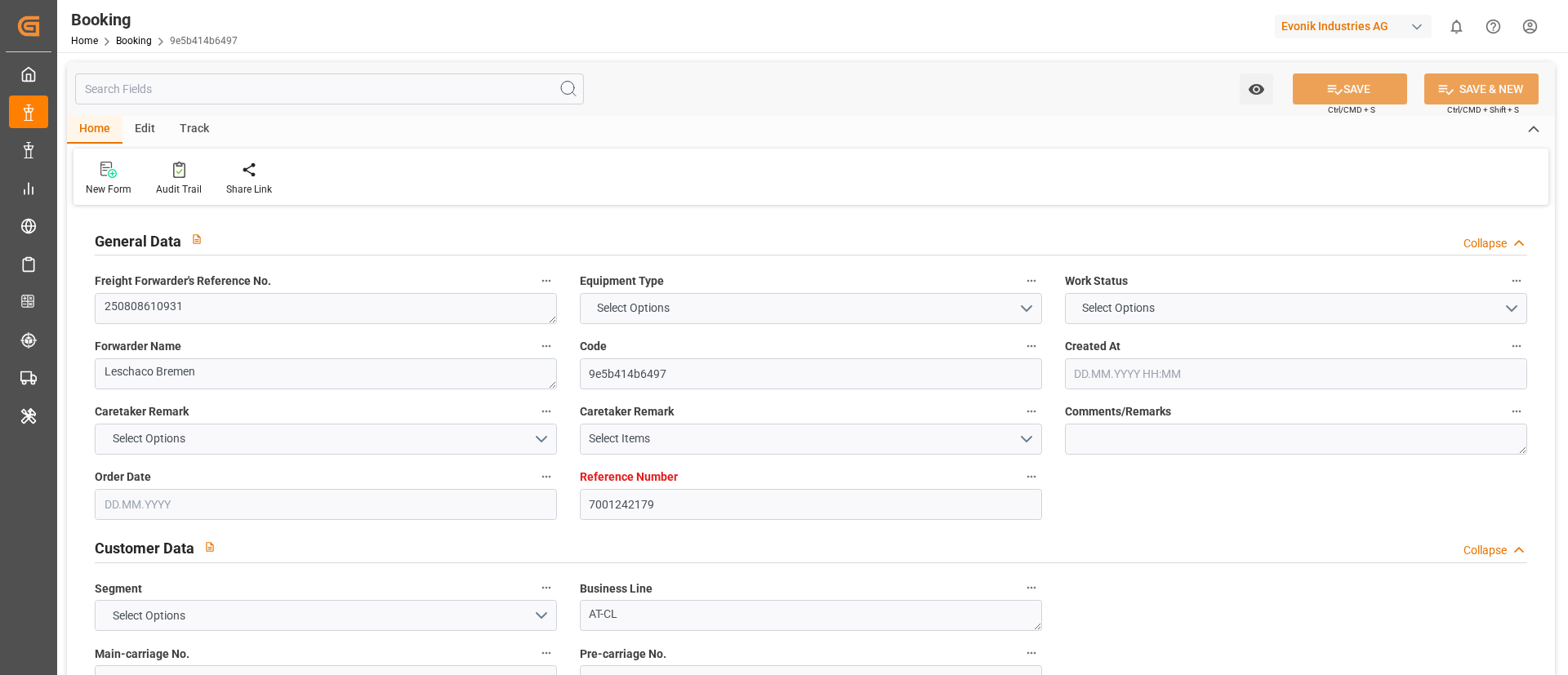
type input "7001242178"
type textarea "[PERSON_NAME][EMAIL_ADDRESS][PERSON_NAME][DOMAIN_NAME]"
type textarea "CFR"
type textarea "YOKOHAMA"
type textarea "6.1"
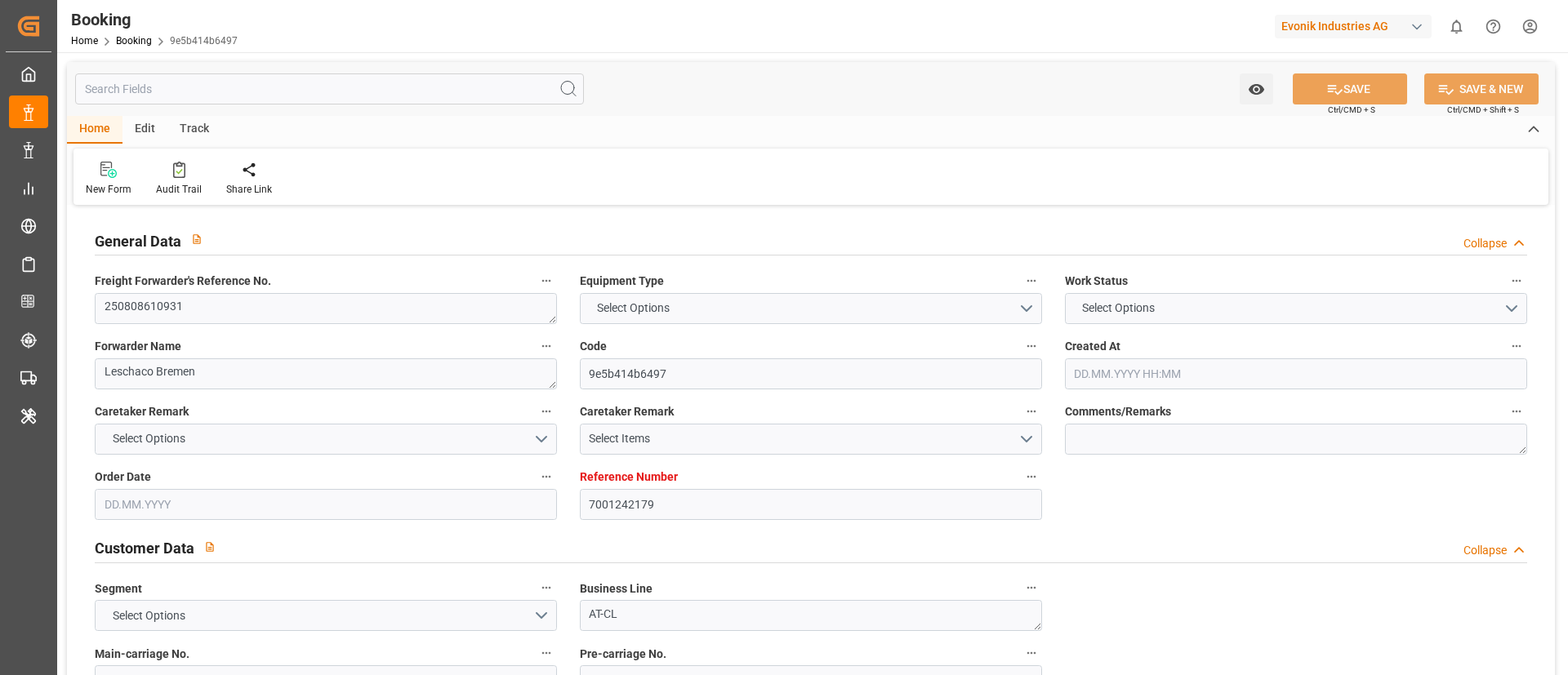
type textarea "Herne"
type textarea "ONEU2685395"
type input "[PERSON_NAME]"
type input "NWC / EU"
type input "Yokohama"
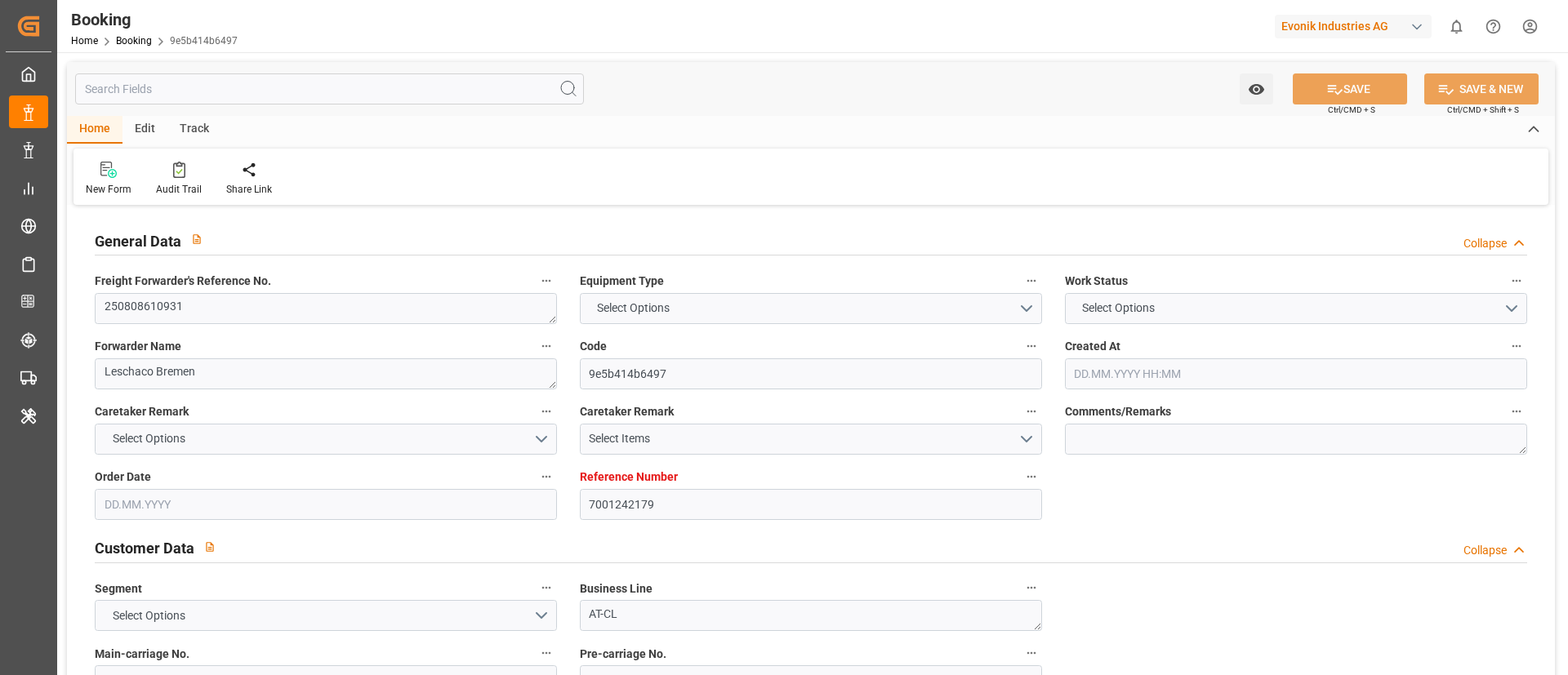
type textarea "vesselName"
type textarea "INPUT_Evonik_Seeburger_IFTSTA_1003071134_20250820125446290.edi"
type textarea "NWC/UK North West Continent / UK_JPYOK_ONEY_AT-CL"
type textarea "INPUT_Evonik_Seeburger_IFTMIN_1003026052_20250806142547928.edi,INPUT_Evonik_See…"
type textarea "1003071134"
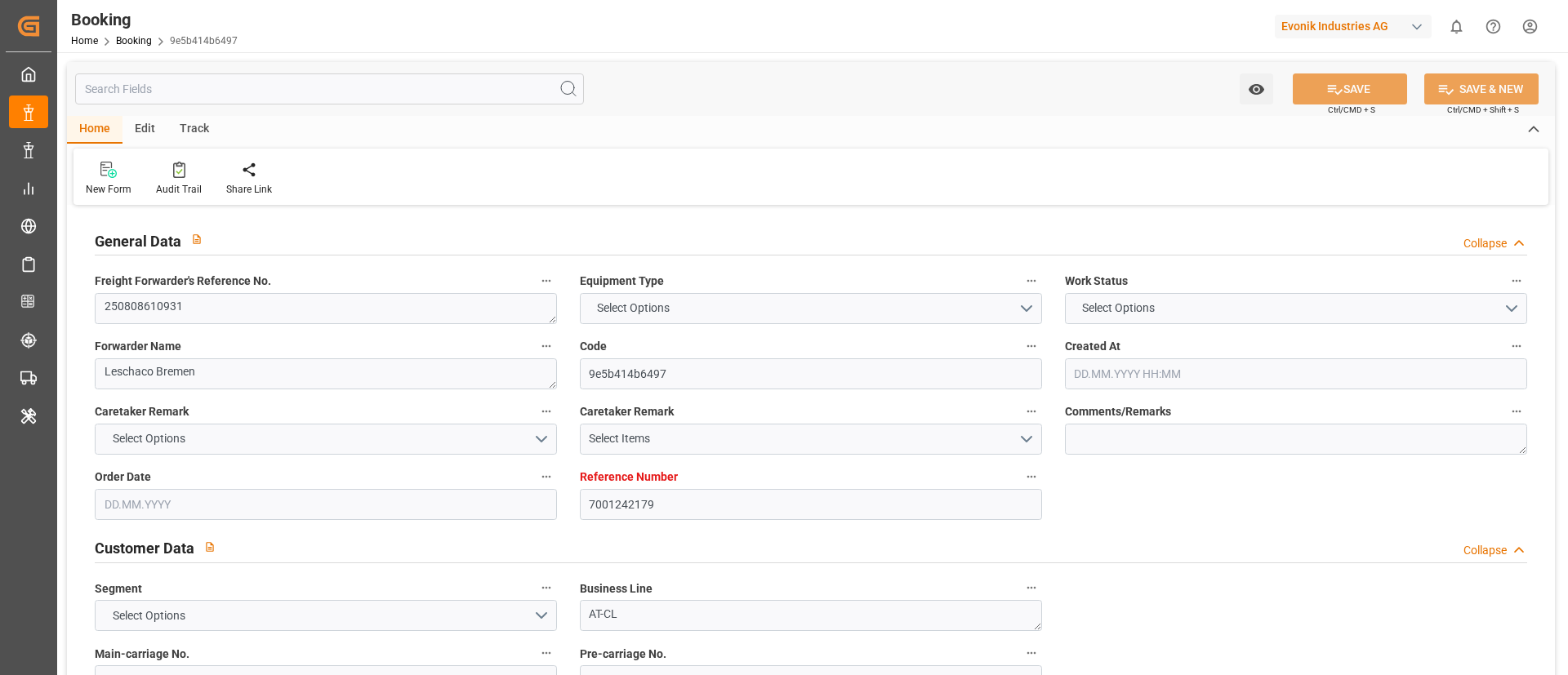
type textarea "Logward System"
type textarea "Pol-PodRegionName-PolName-businessDivision-businessLine-"
type textarea "IFTSTA"
type textarea "a011t00000LcJC5AAN"
type textarea "No"
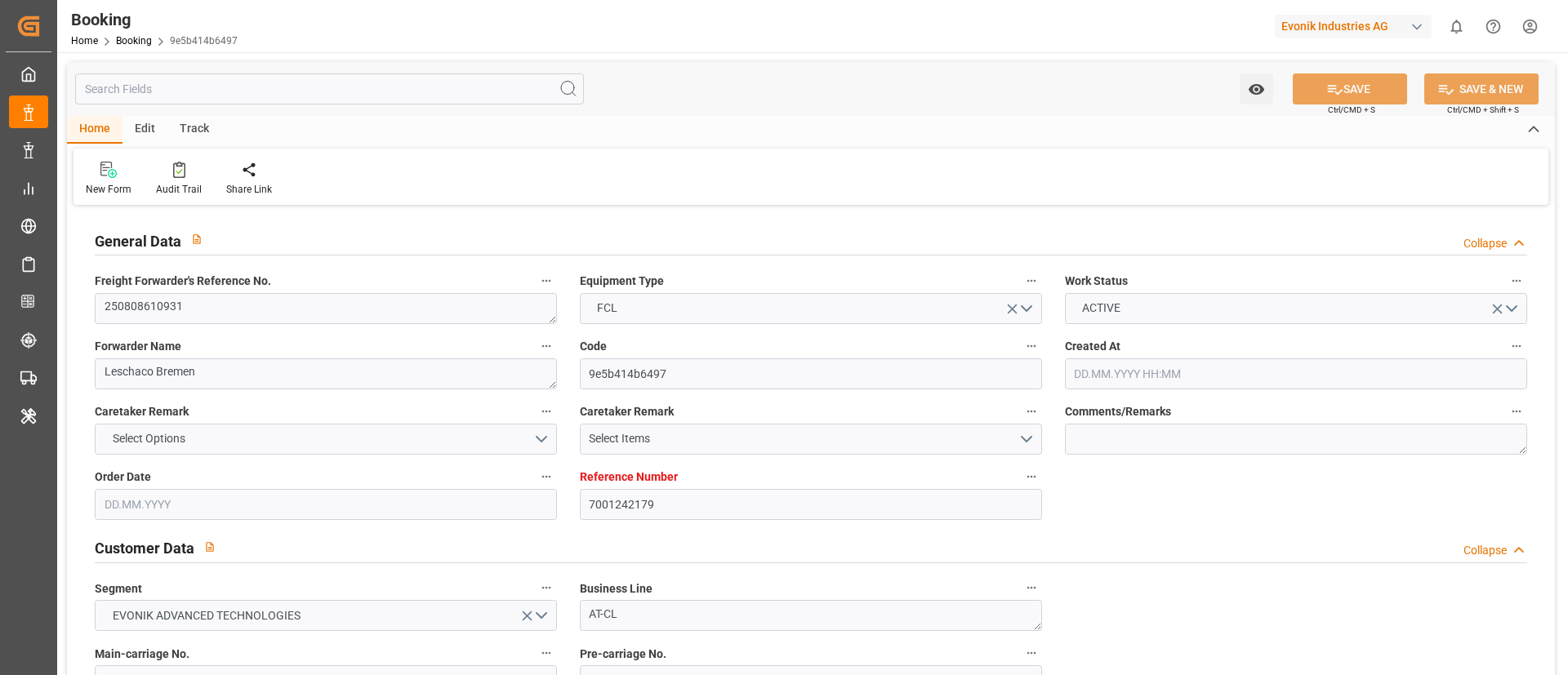
type input "7001242179"
type input "ONE"
type input "Ocean Network Express"
type input "EUNWC"
type input "JPYOK"
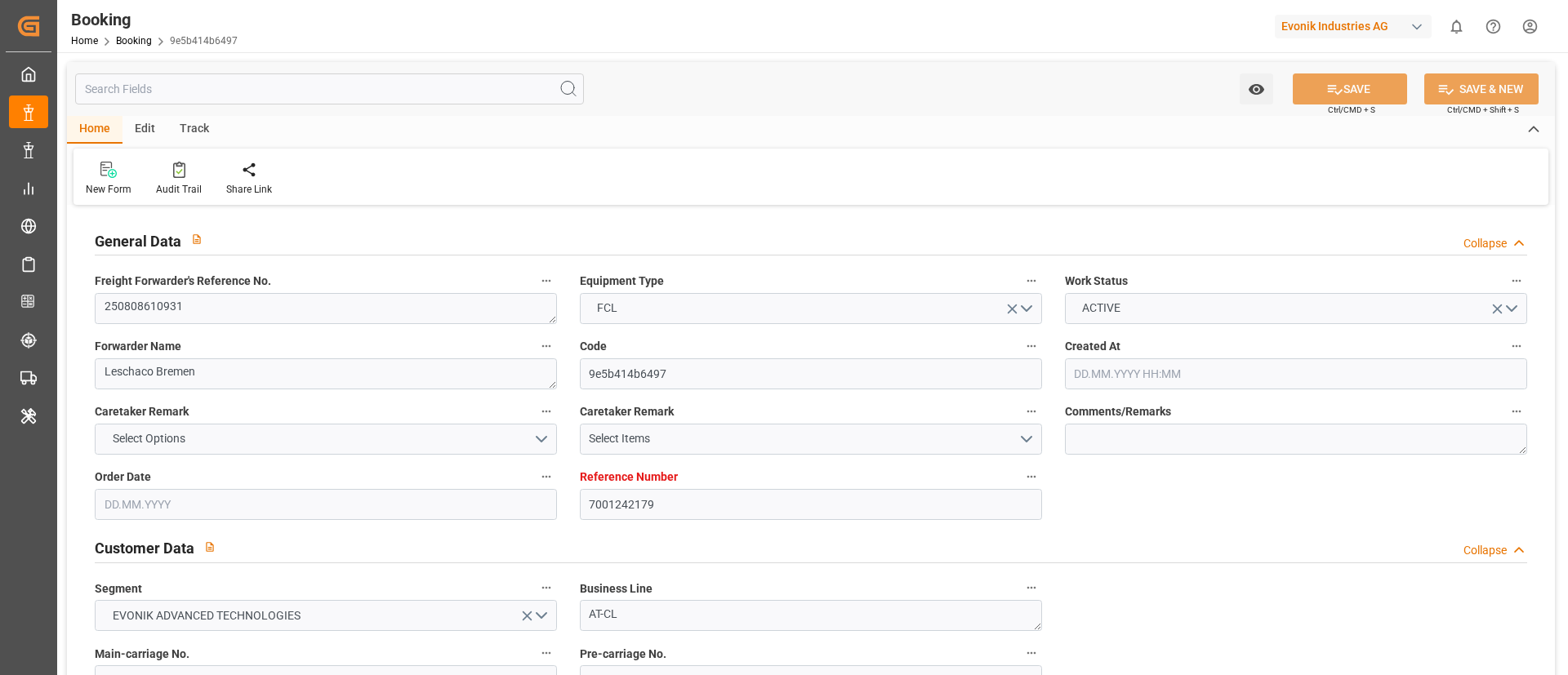
type input "06.08.2025 12:28"
type input "[DATE]"
type input "22.10.2025"
type input "20.08.2025"
type input "13.08.2025"
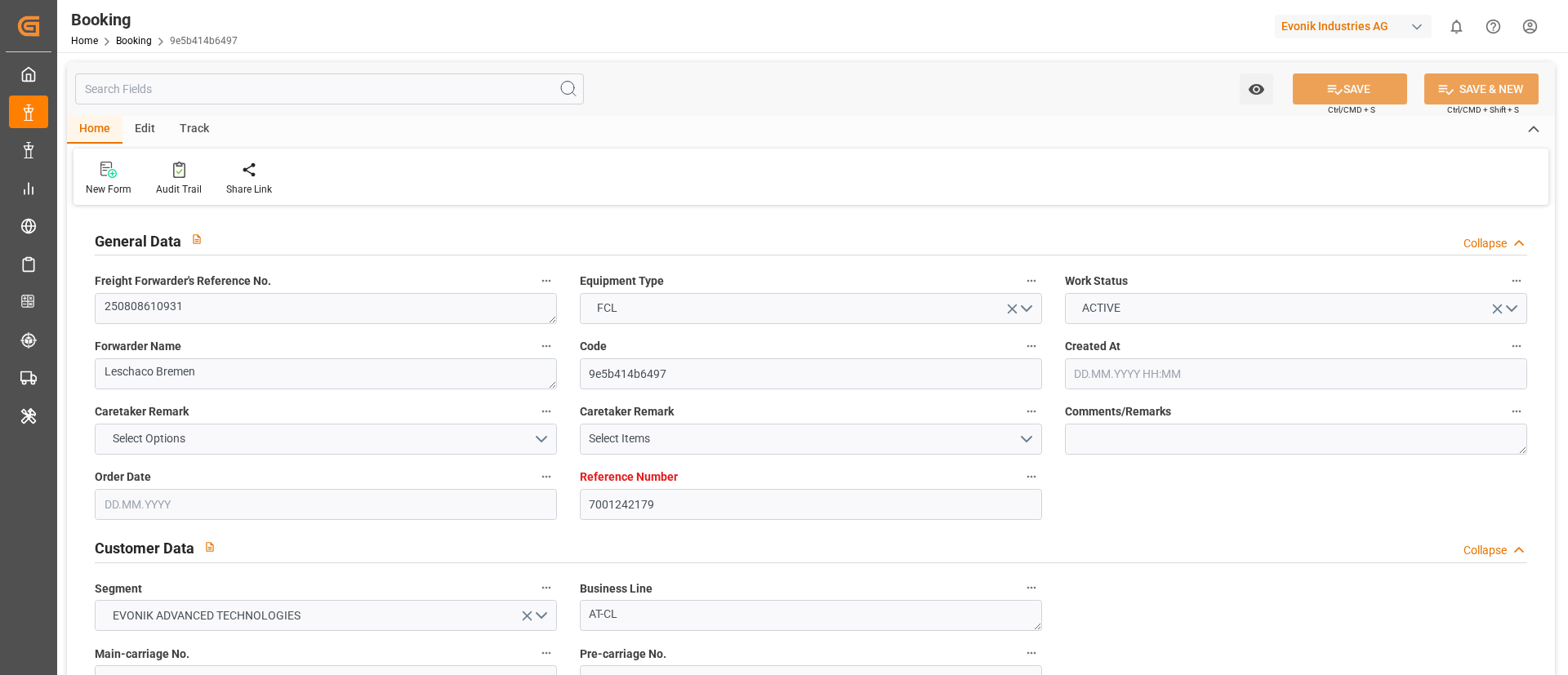
type input "13.08.2025"
type input "20.08.2025"
type input "20.08.2025 10:56"
click at [826, 149] on div "New Form Audit Trail Share Link" at bounding box center [810, 177] width 1474 height 56
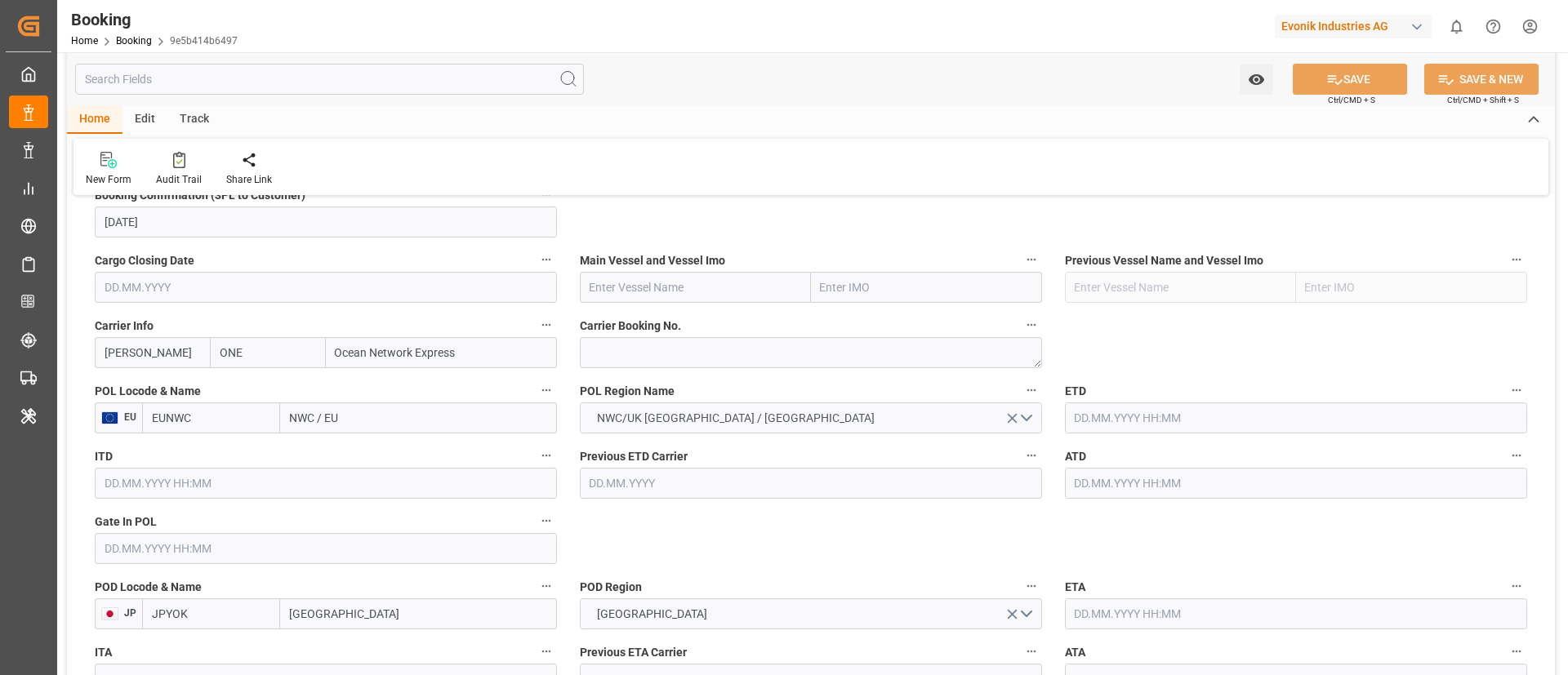
scroll to position [1102, 0]
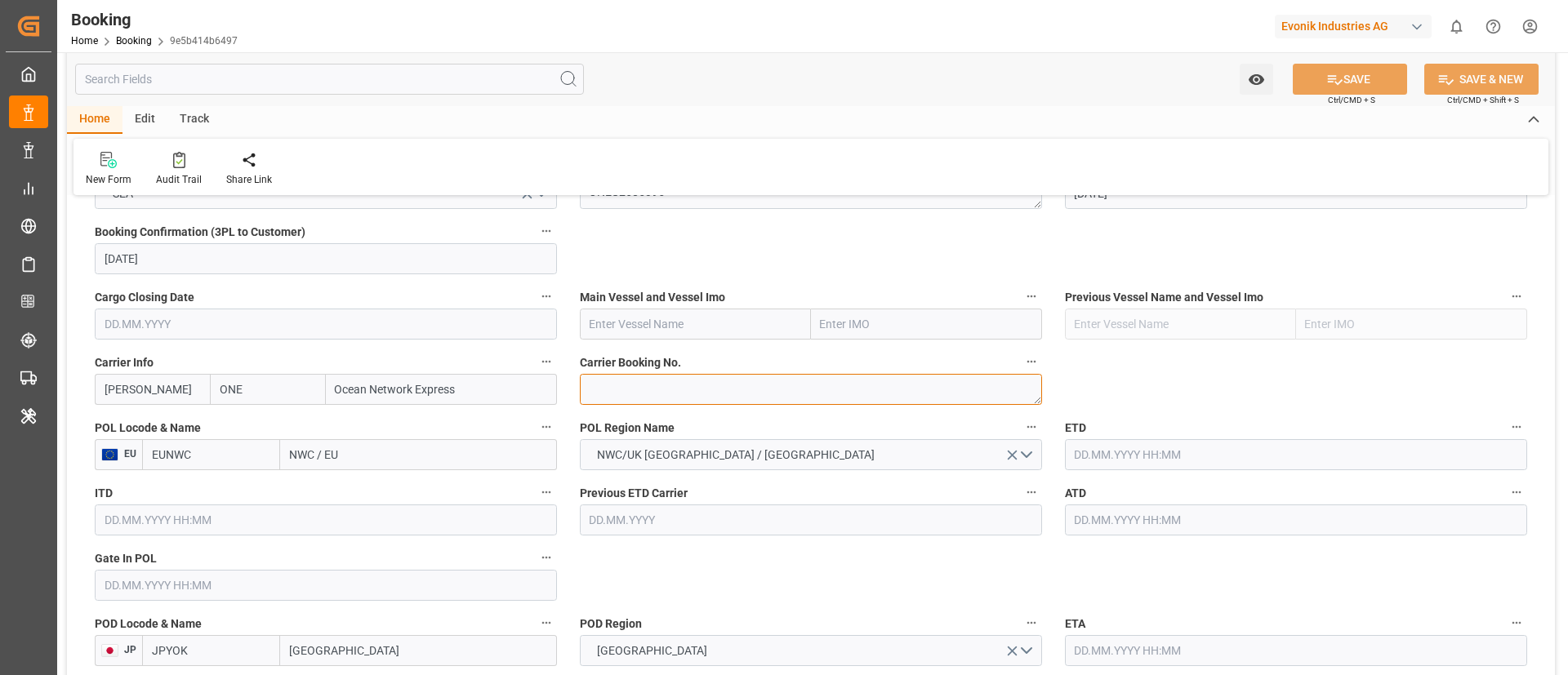
click at [661, 391] on textarea at bounding box center [810, 389] width 462 height 31
paste textarea "HAMF72835600"
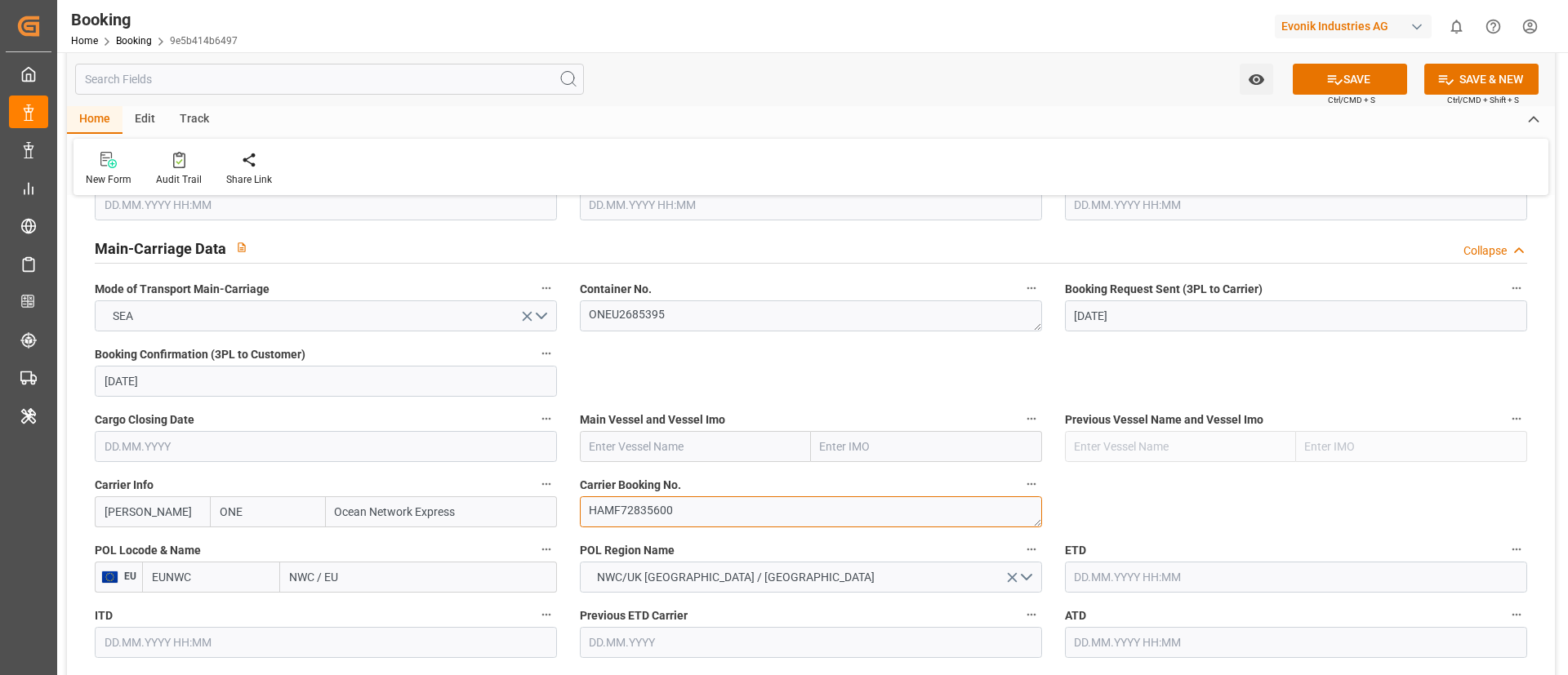
type textarea "HAMF72835600"
click at [652, 454] on input "text" at bounding box center [695, 446] width 231 height 31
paste input "YM WREATH"
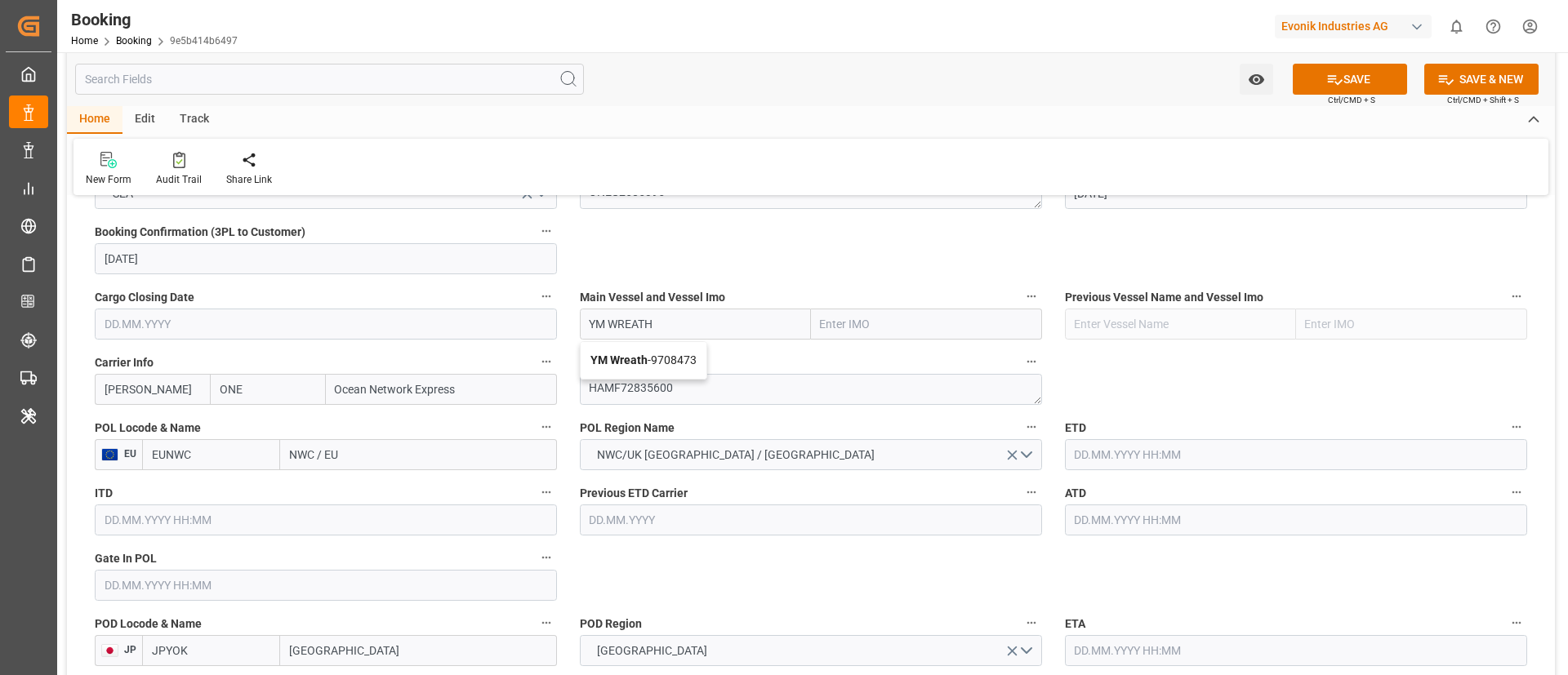
click at [636, 360] on b "YM Wreath" at bounding box center [618, 360] width 57 height 13
type input "YM Wreath"
type input "9708473"
click at [351, 461] on input "NWC / EU" at bounding box center [419, 454] width 277 height 31
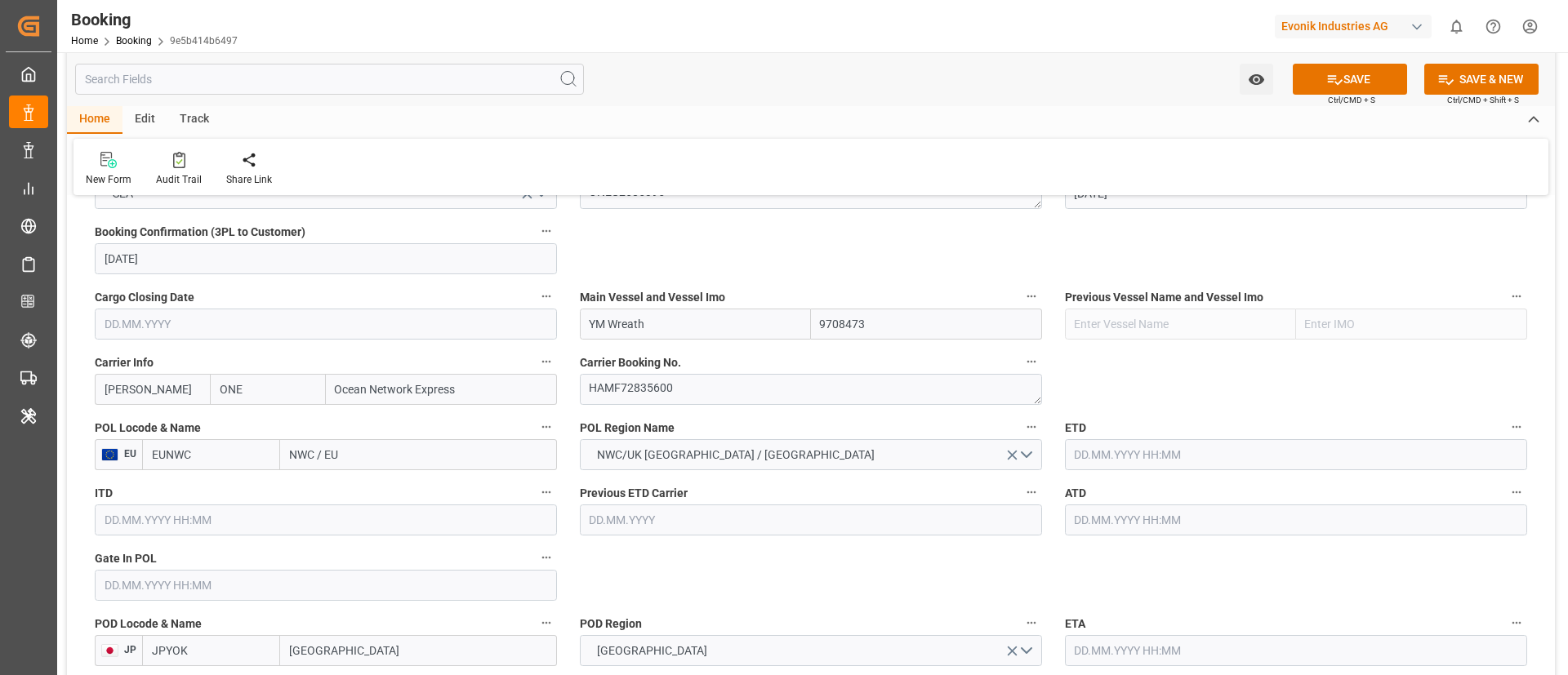
click at [351, 461] on input "NWC / EU" at bounding box center [419, 454] width 277 height 31
paste input "ROTTERDAM"
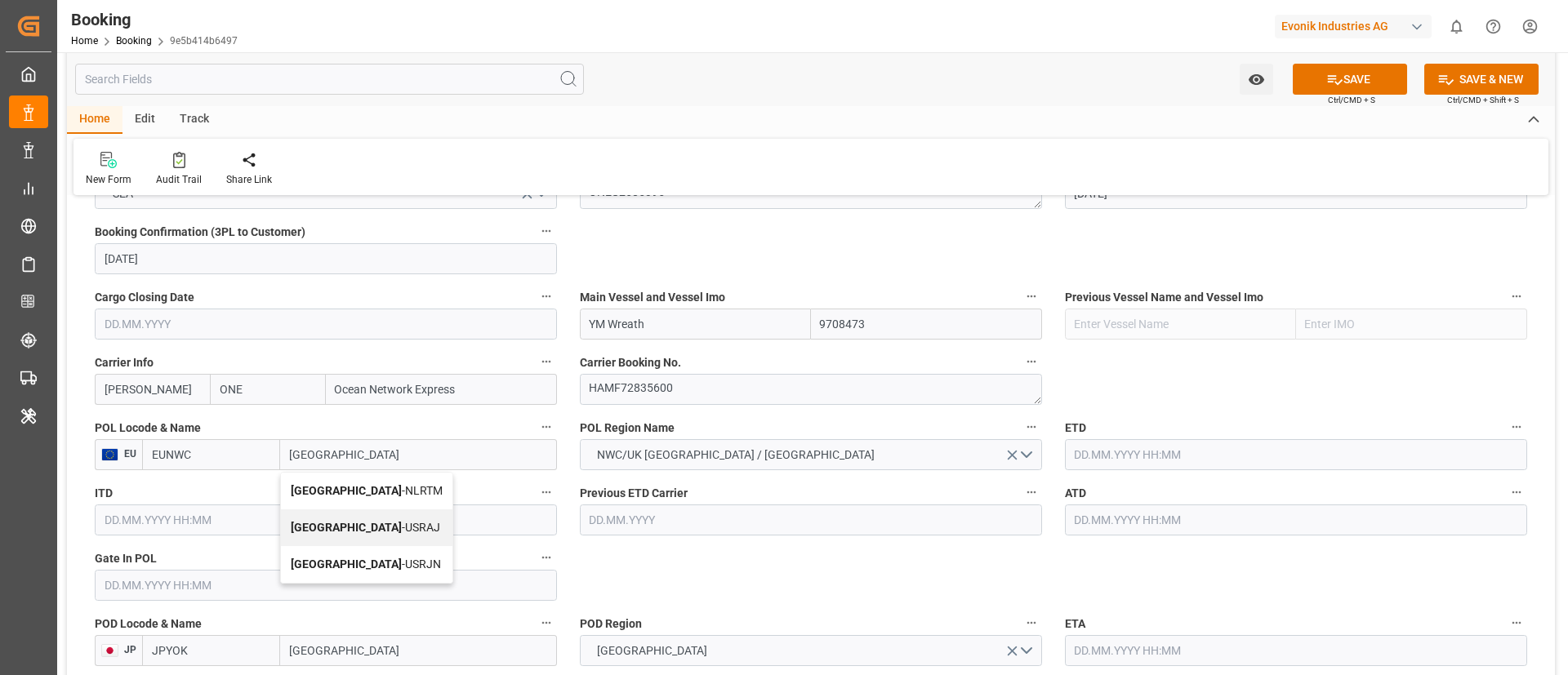
click at [335, 499] on div "Rotterdam - NLRTM" at bounding box center [366, 491] width 171 height 37
type input "Rotterdam"
type input "NLRTM"
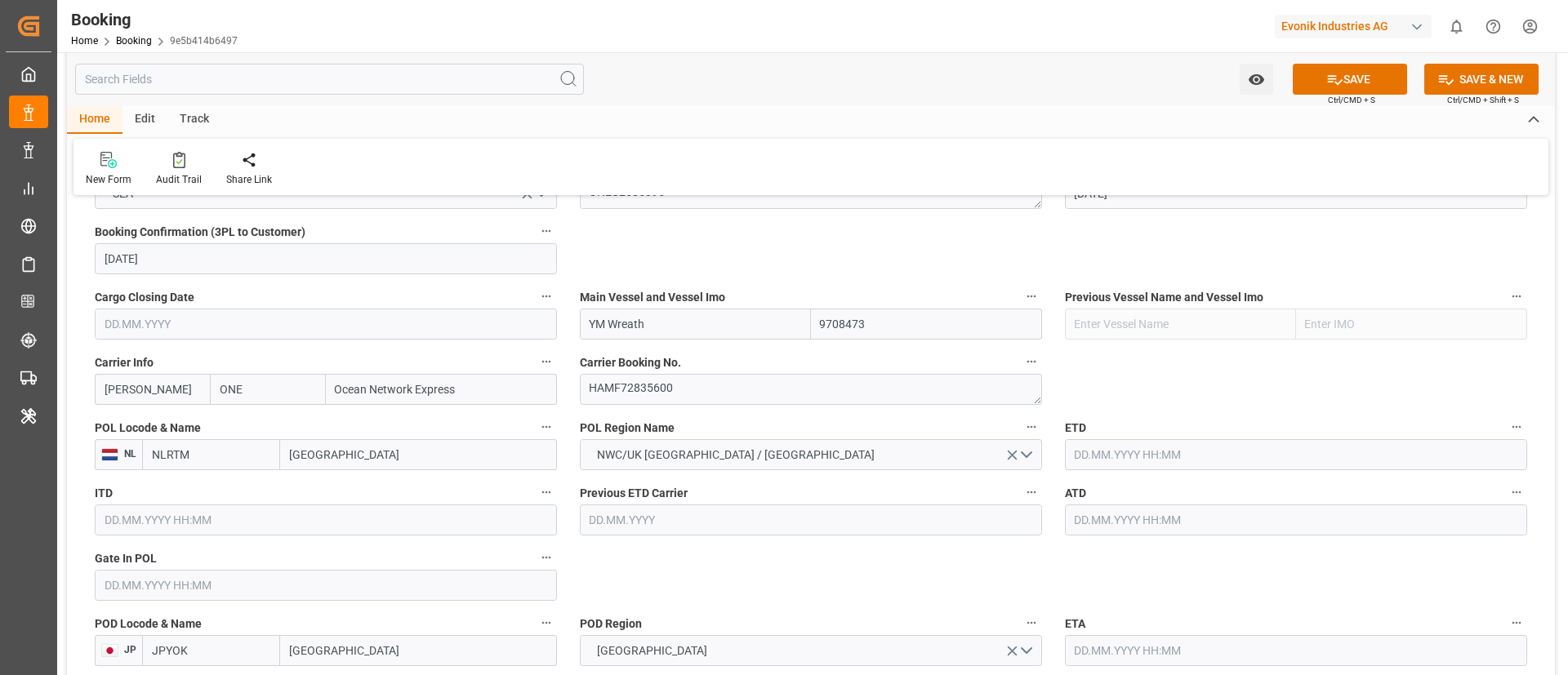
click at [172, 584] on input "text" at bounding box center [325, 584] width 462 height 31
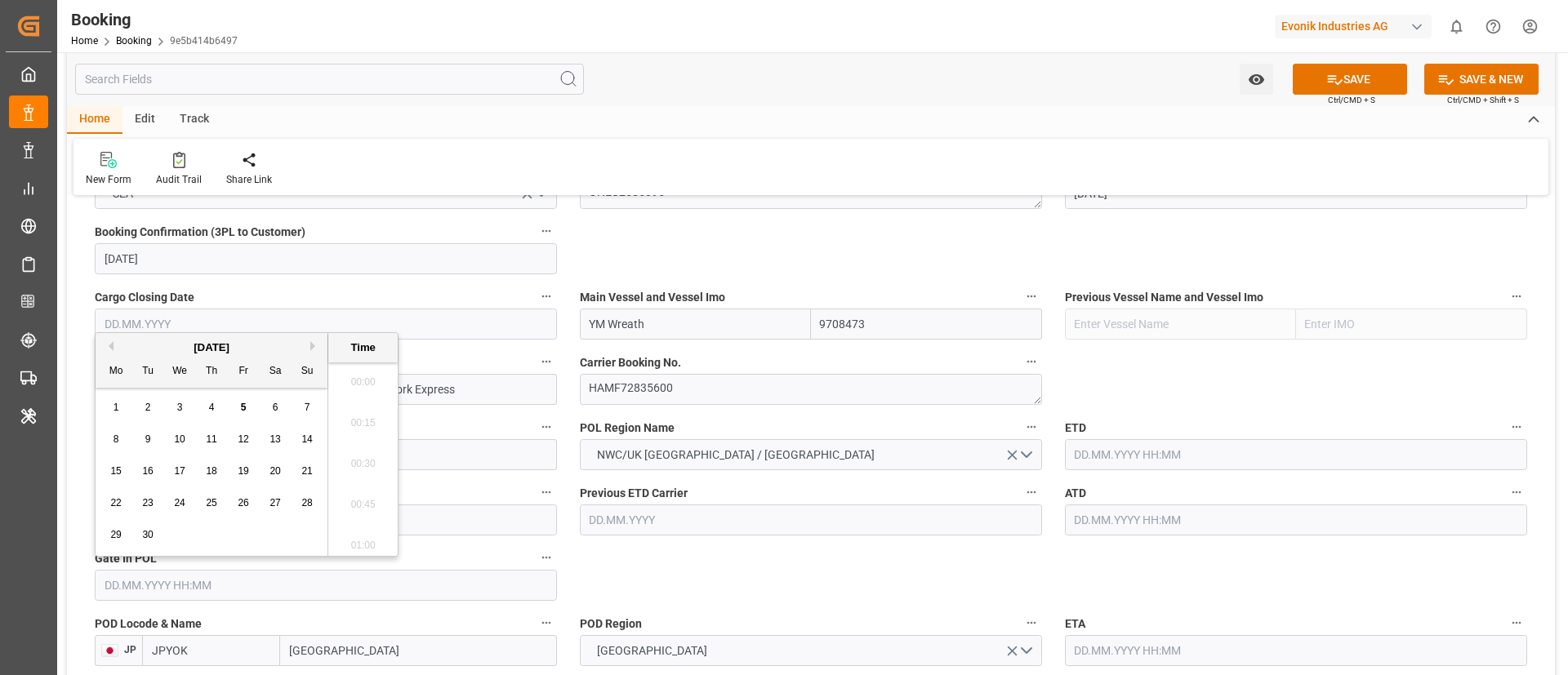
scroll to position [2250, 0]
click at [110, 345] on button "Previous Month" at bounding box center [109, 345] width 9 height 9
click at [213, 499] on span "21" at bounding box center [211, 503] width 10 height 11
type input "21.08.2025 00:00"
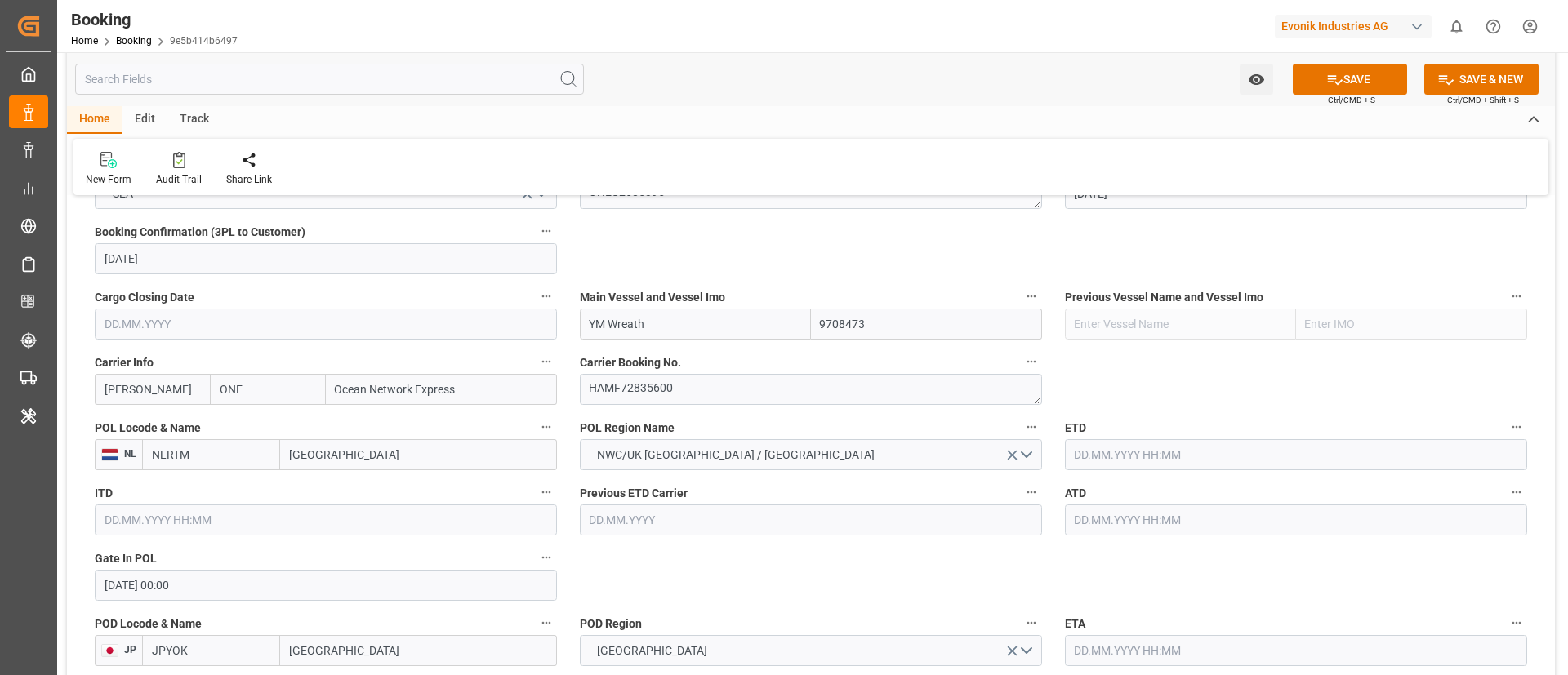
click at [1123, 455] on input "text" at bounding box center [1295, 454] width 462 height 31
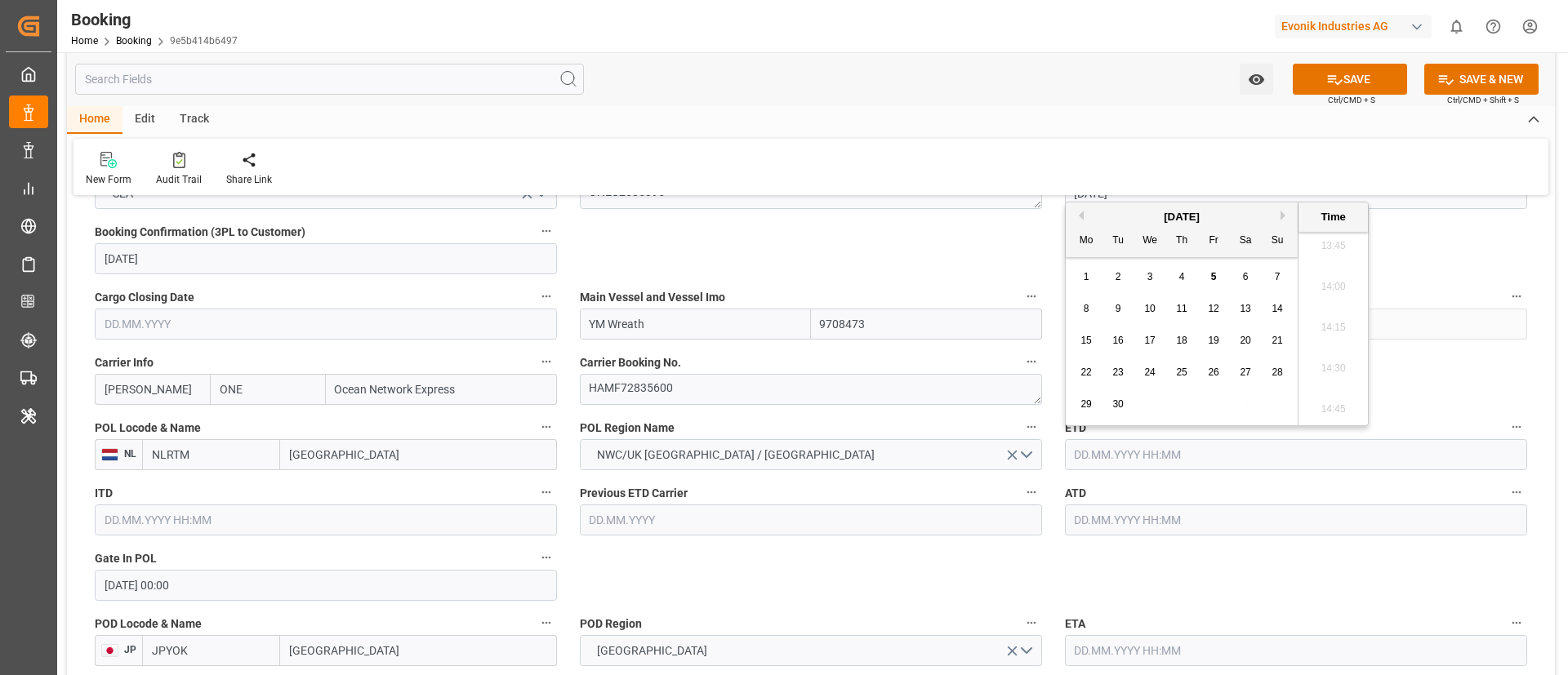
click at [1078, 216] on button "Previous Month" at bounding box center [1078, 215] width 9 height 9
click at [1178, 404] on span "28" at bounding box center [1180, 404] width 10 height 11
type input "28.08.2025 00:00"
click at [1174, 463] on input "28.08.2025 00:00" at bounding box center [1295, 454] width 462 height 31
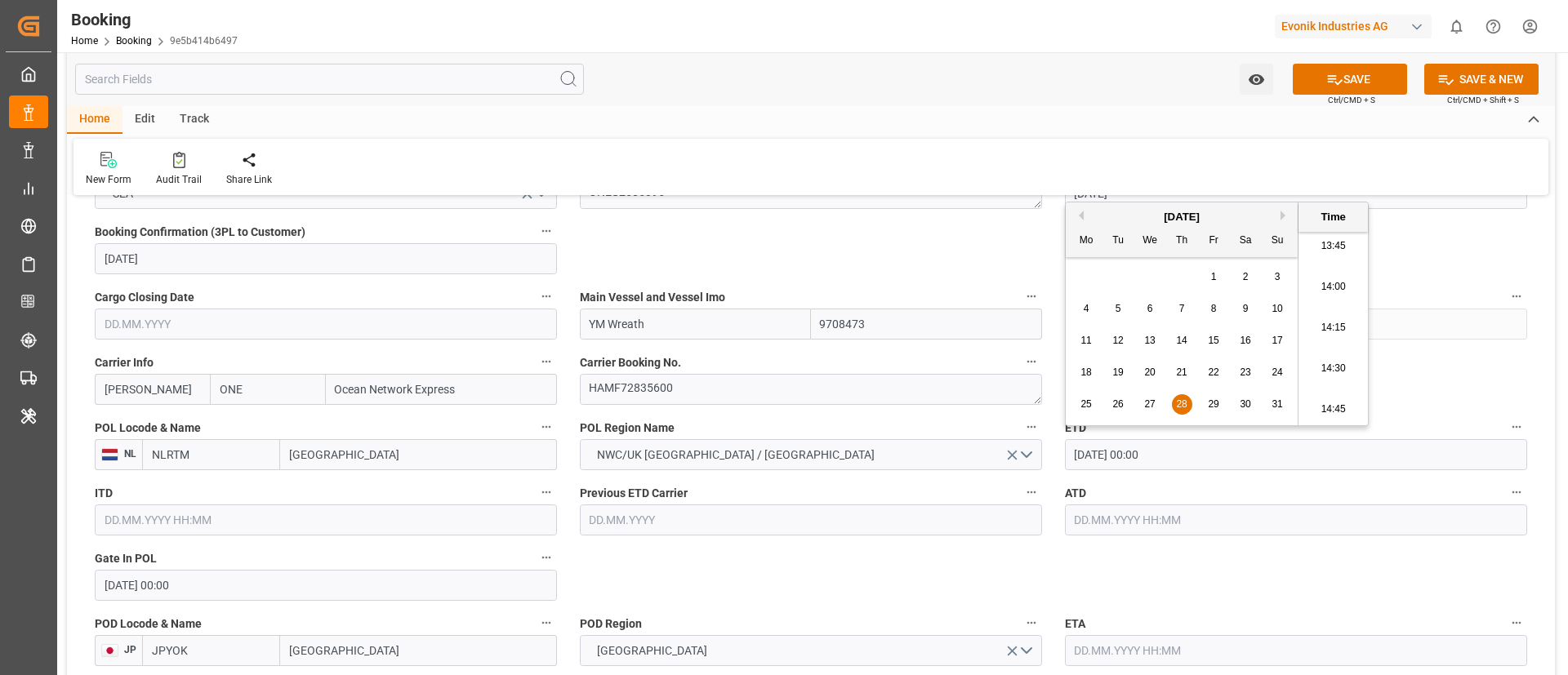
click at [1174, 463] on input "28.08.2025 00:00" at bounding box center [1295, 454] width 462 height 31
click at [1165, 518] on input "text" at bounding box center [1295, 520] width 462 height 31
paste input "28.08.2025 00:00"
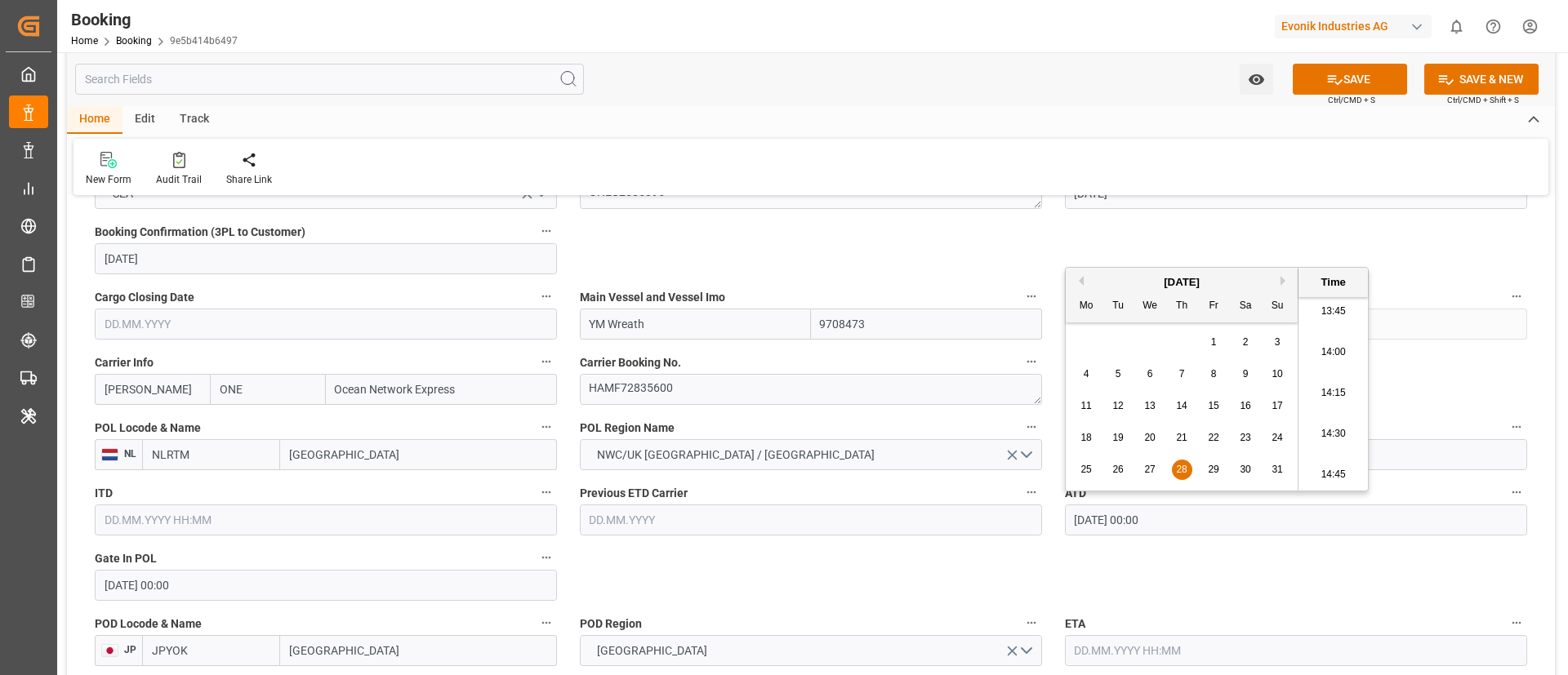
click at [1165, 518] on input "28.08.2025 00:00" at bounding box center [1295, 520] width 462 height 31
type input "28.08.2025 00:00"
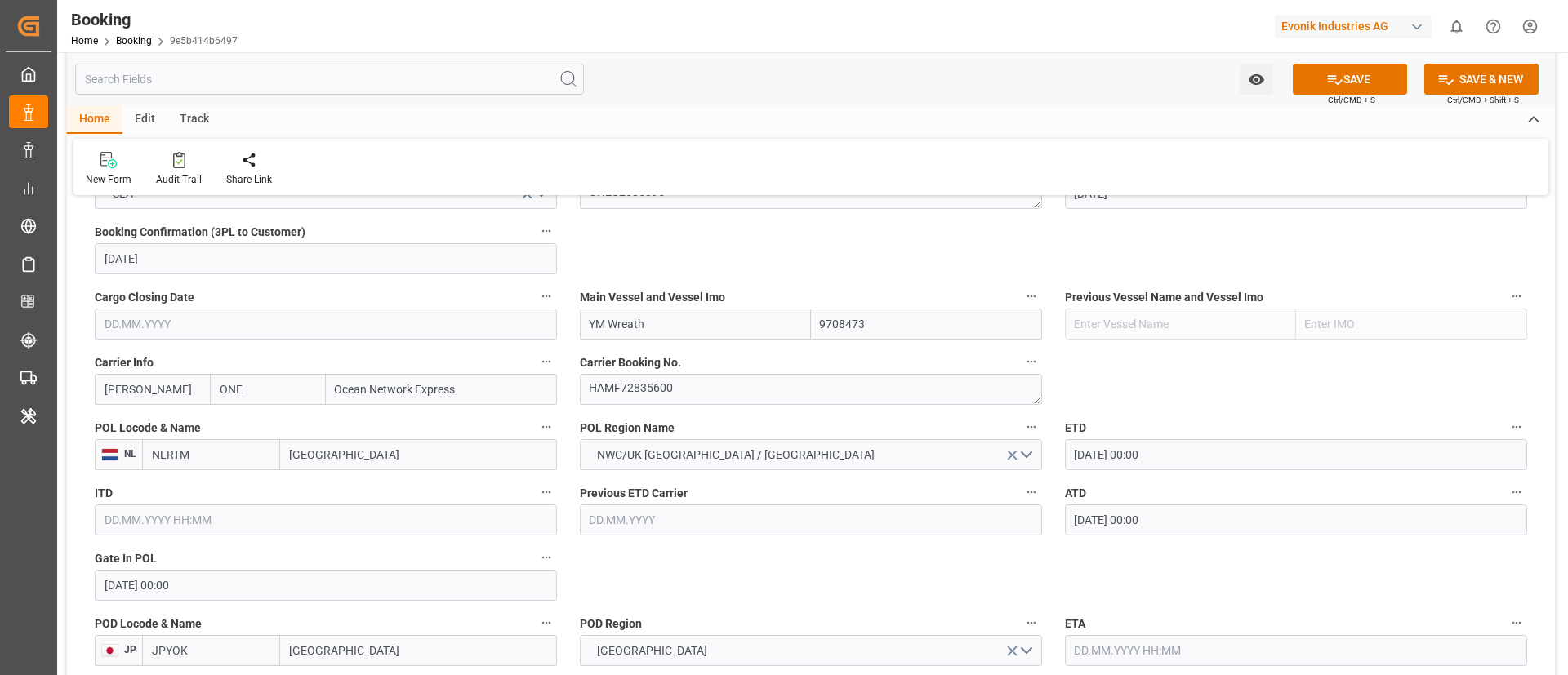
scroll to position [1225, 0]
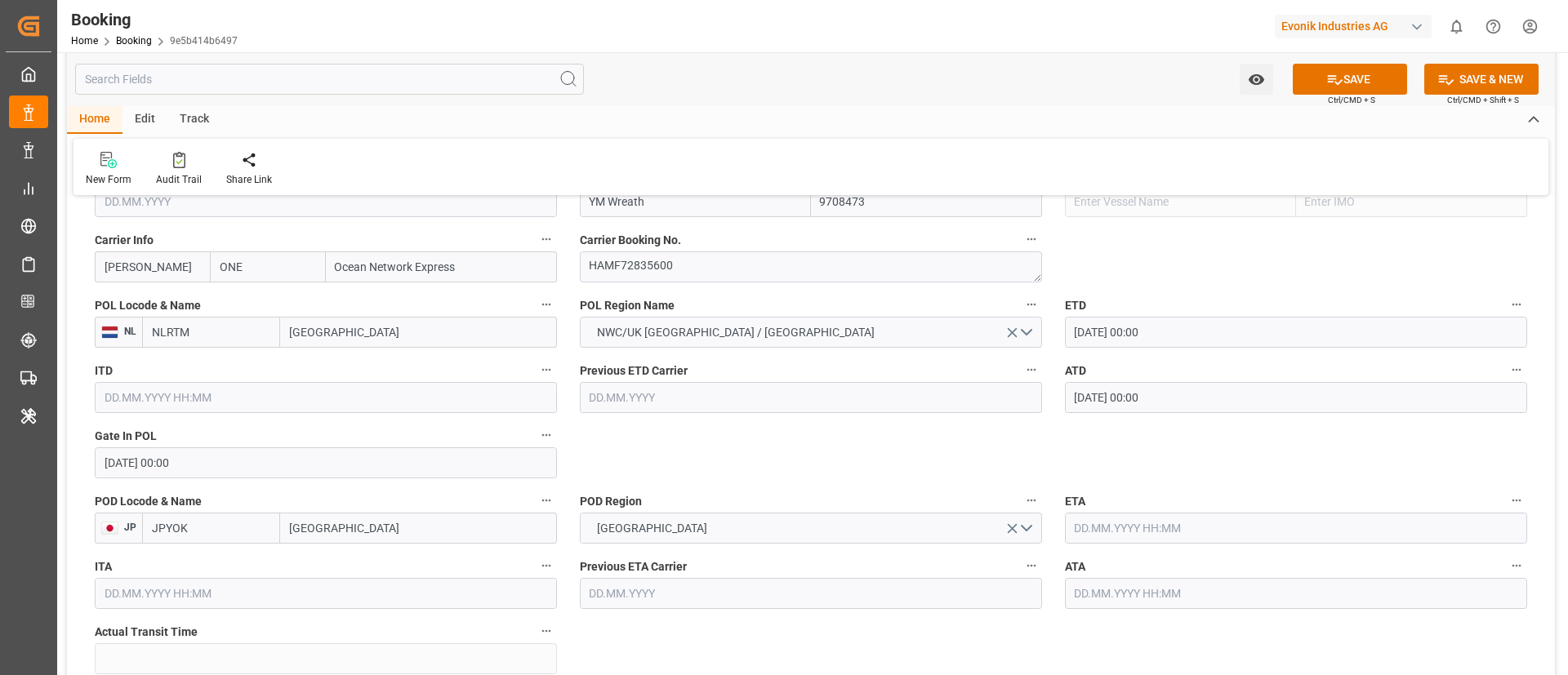
click at [1115, 520] on input "text" at bounding box center [1295, 527] width 462 height 31
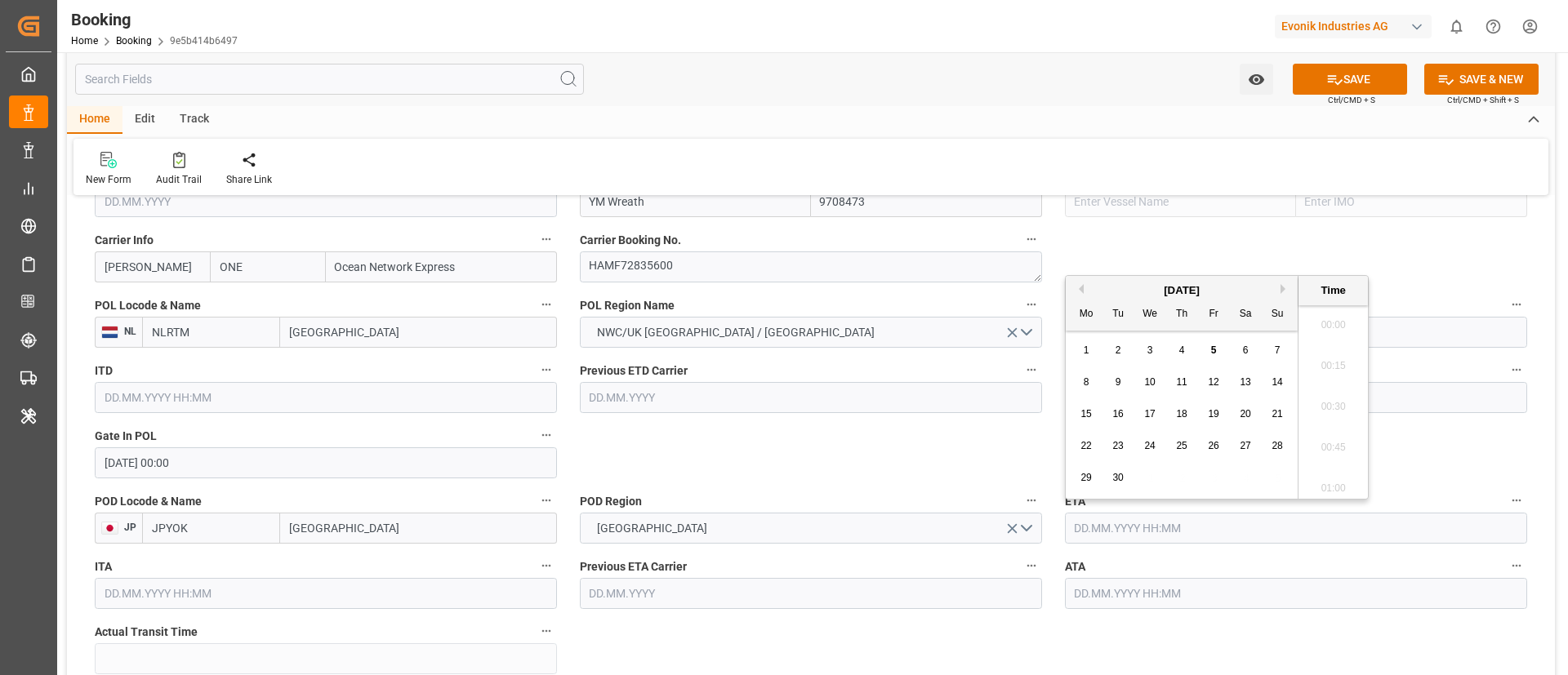
scroll to position [2250, 0]
click at [1285, 286] on button "Next Month" at bounding box center [1285, 288] width 9 height 9
drag, startPoint x: 1276, startPoint y: 345, endPoint x: 1175, endPoint y: 376, distance: 105.7
click at [1276, 345] on span "2" at bounding box center [1278, 350] width 6 height 11
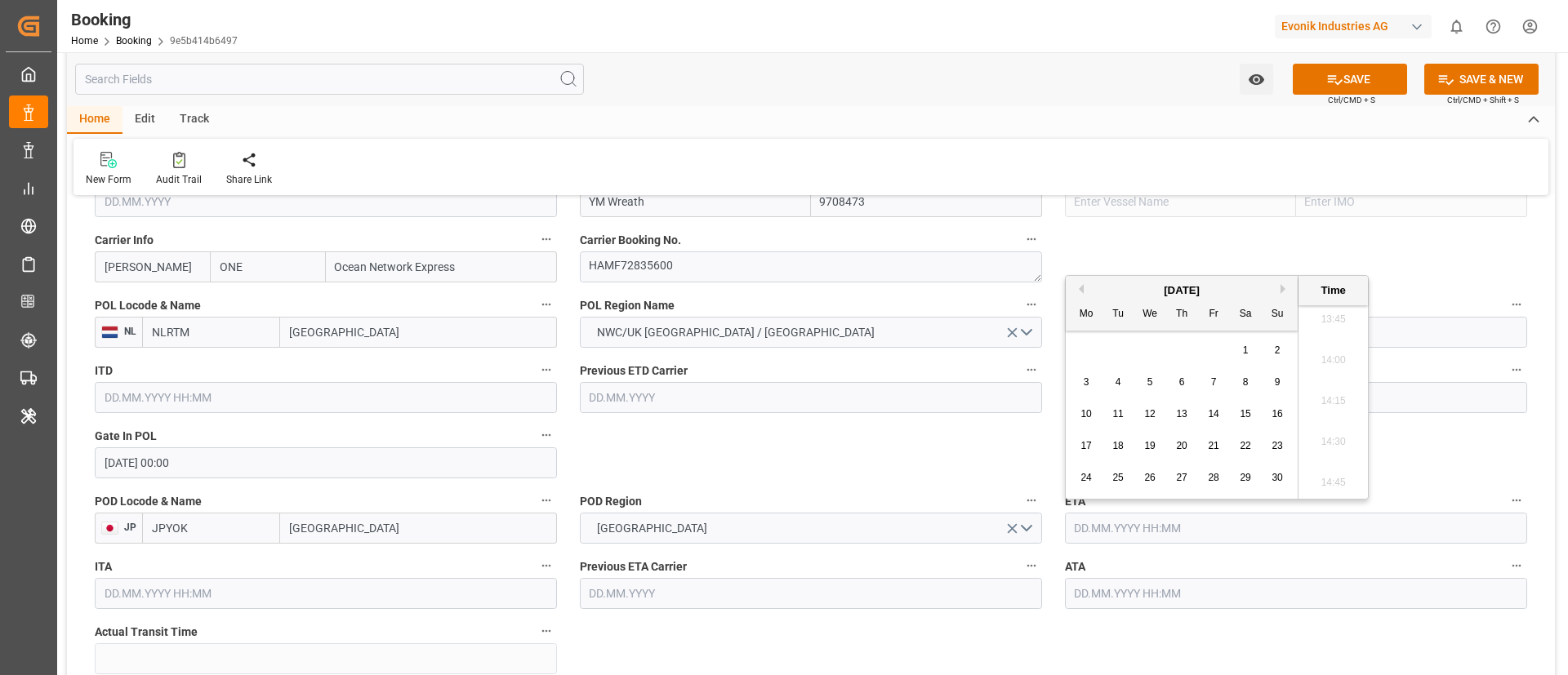
type input "02.11.2025 00:00"
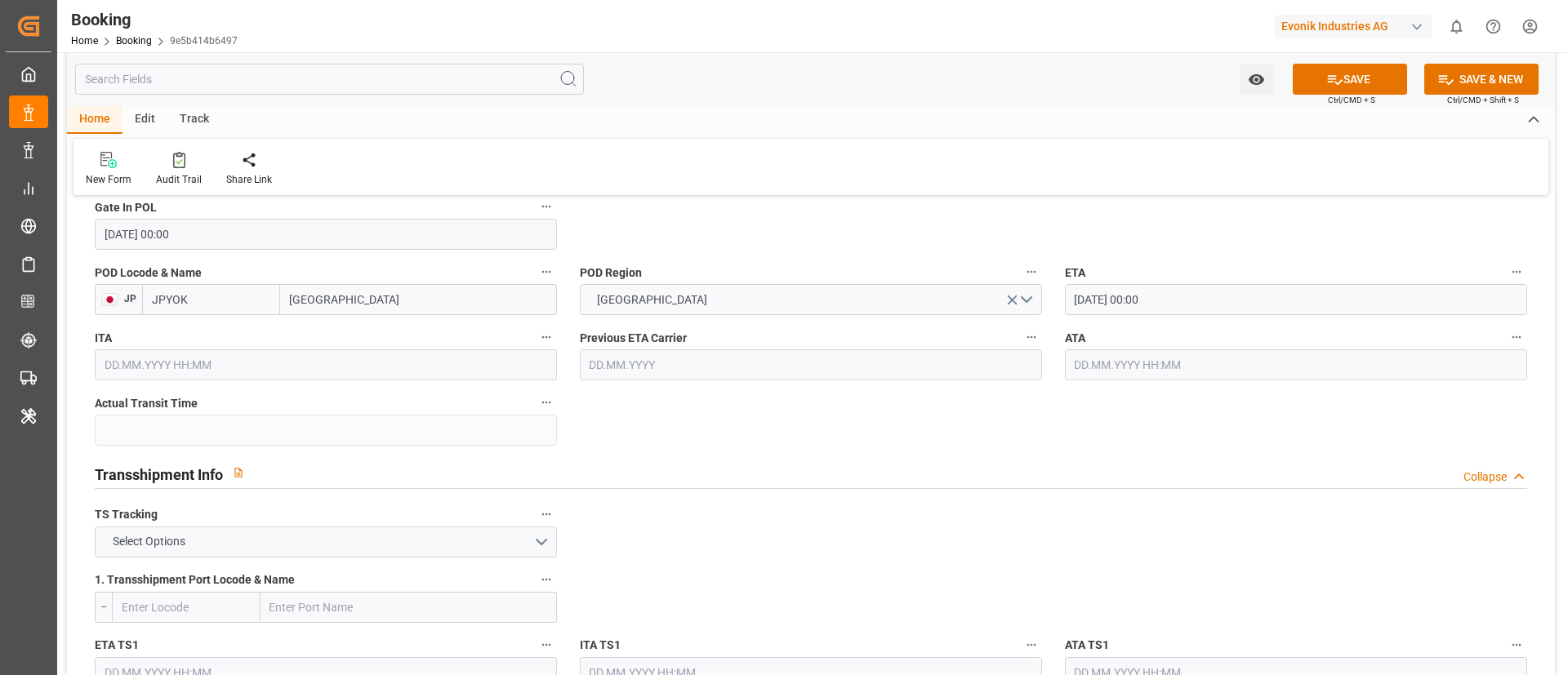
scroll to position [1469, 0]
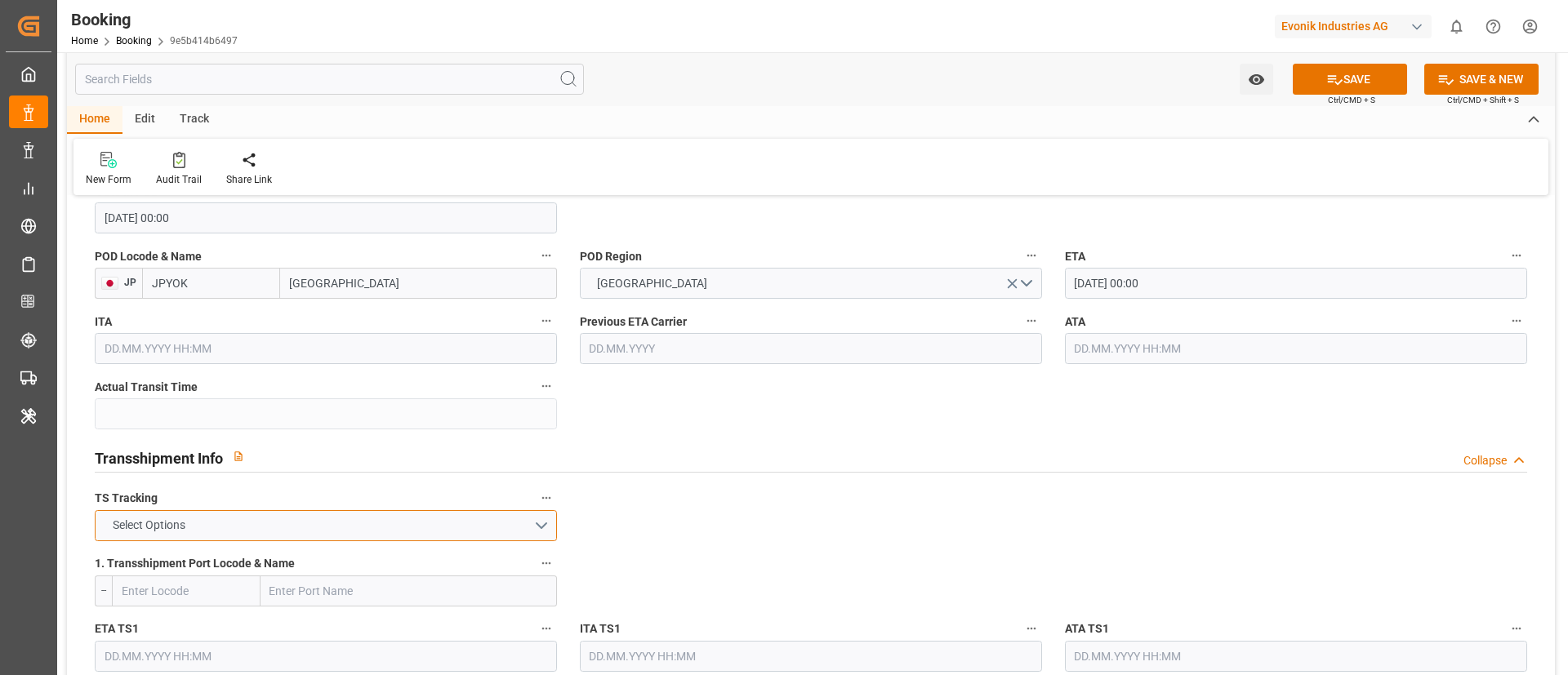
click at [315, 524] on button "Select Options" at bounding box center [325, 525] width 462 height 31
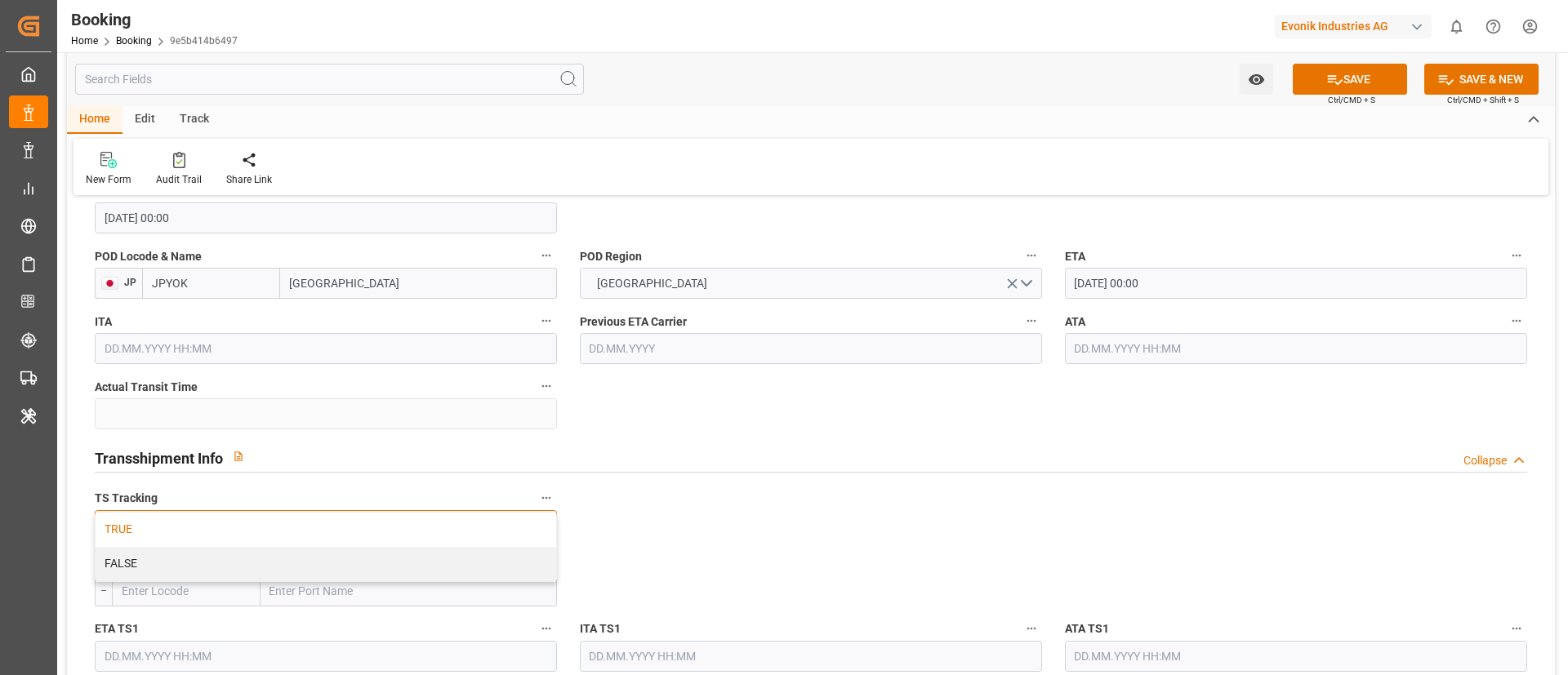
click at [314, 524] on div "TRUE" at bounding box center [326, 529] width 461 height 35
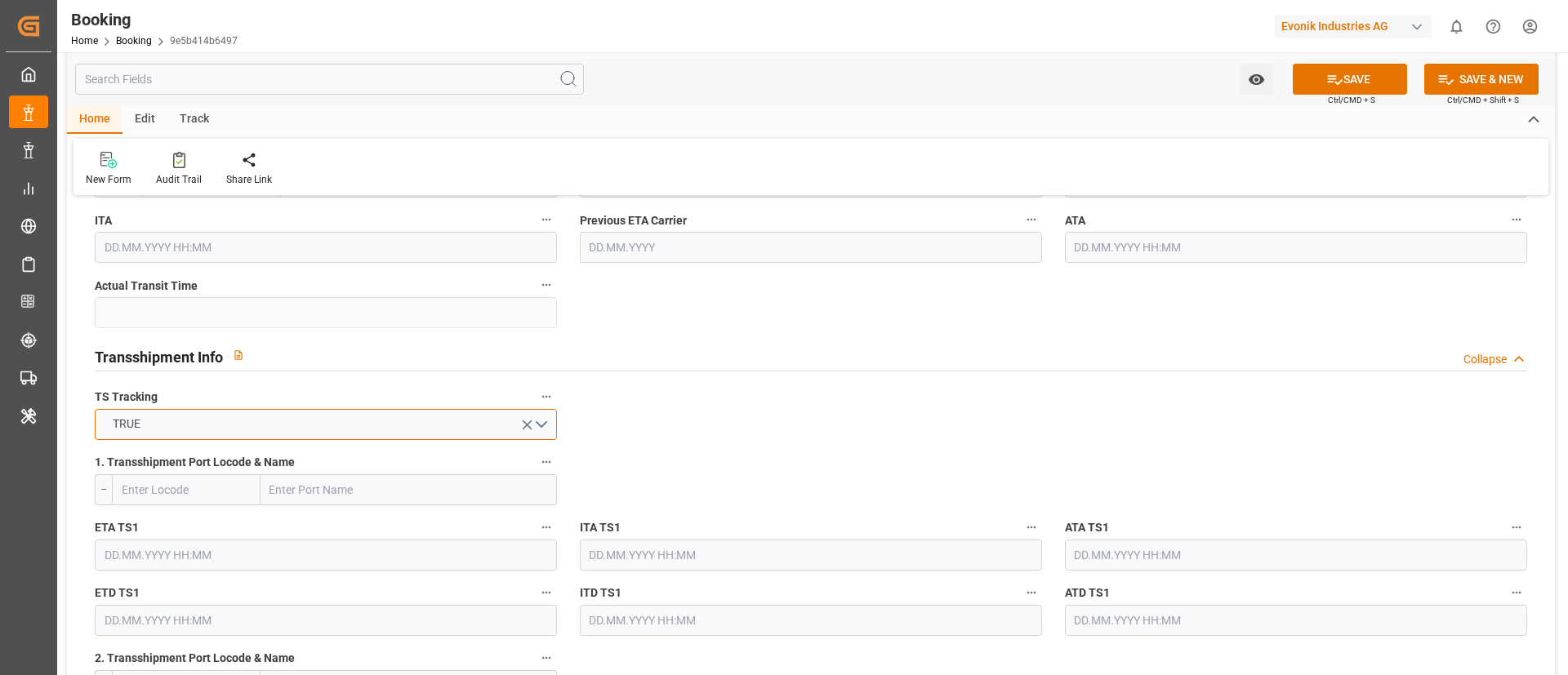
scroll to position [1592, 0]
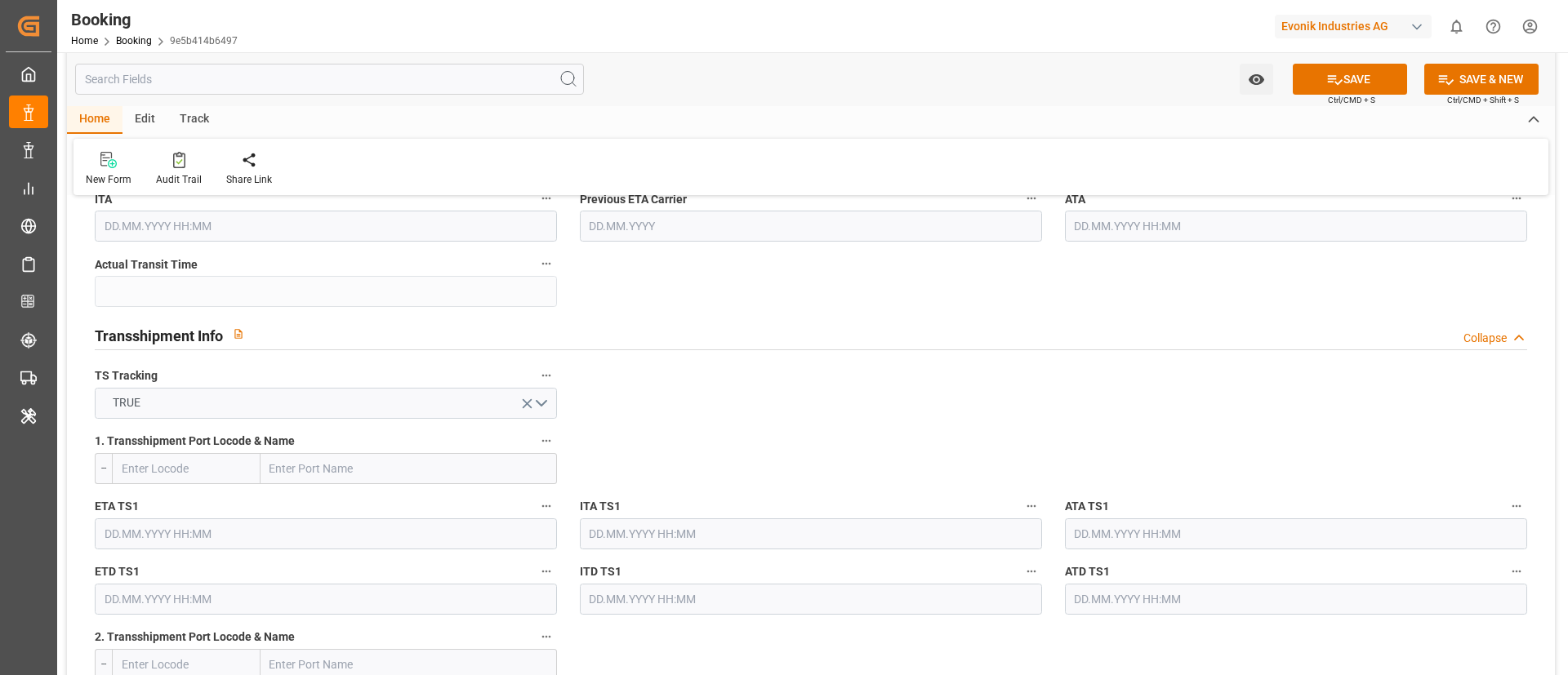
click at [359, 465] on input "text" at bounding box center [408, 468] width 296 height 31
paste input "[GEOGRAPHIC_DATA]"
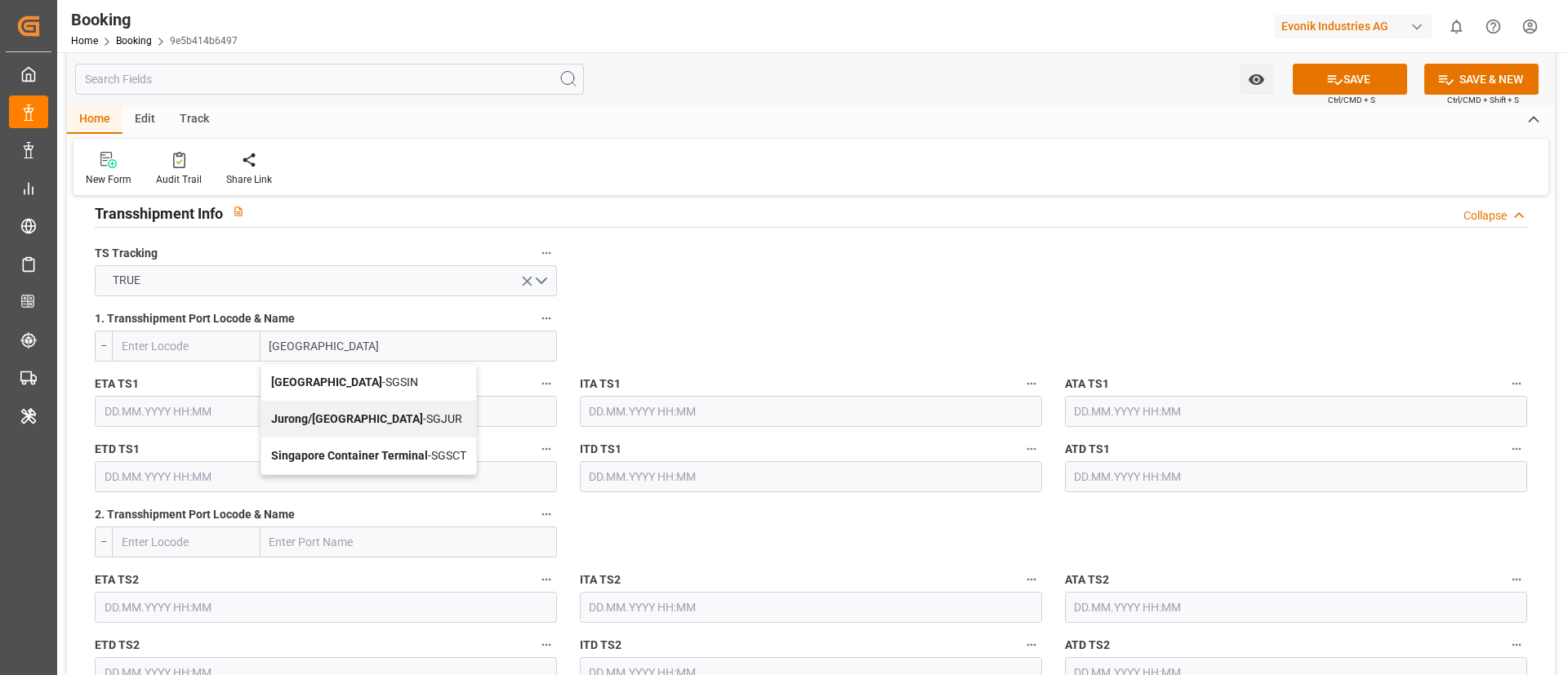
click at [336, 386] on span "Singapore - SGSIN" at bounding box center [344, 382] width 147 height 13
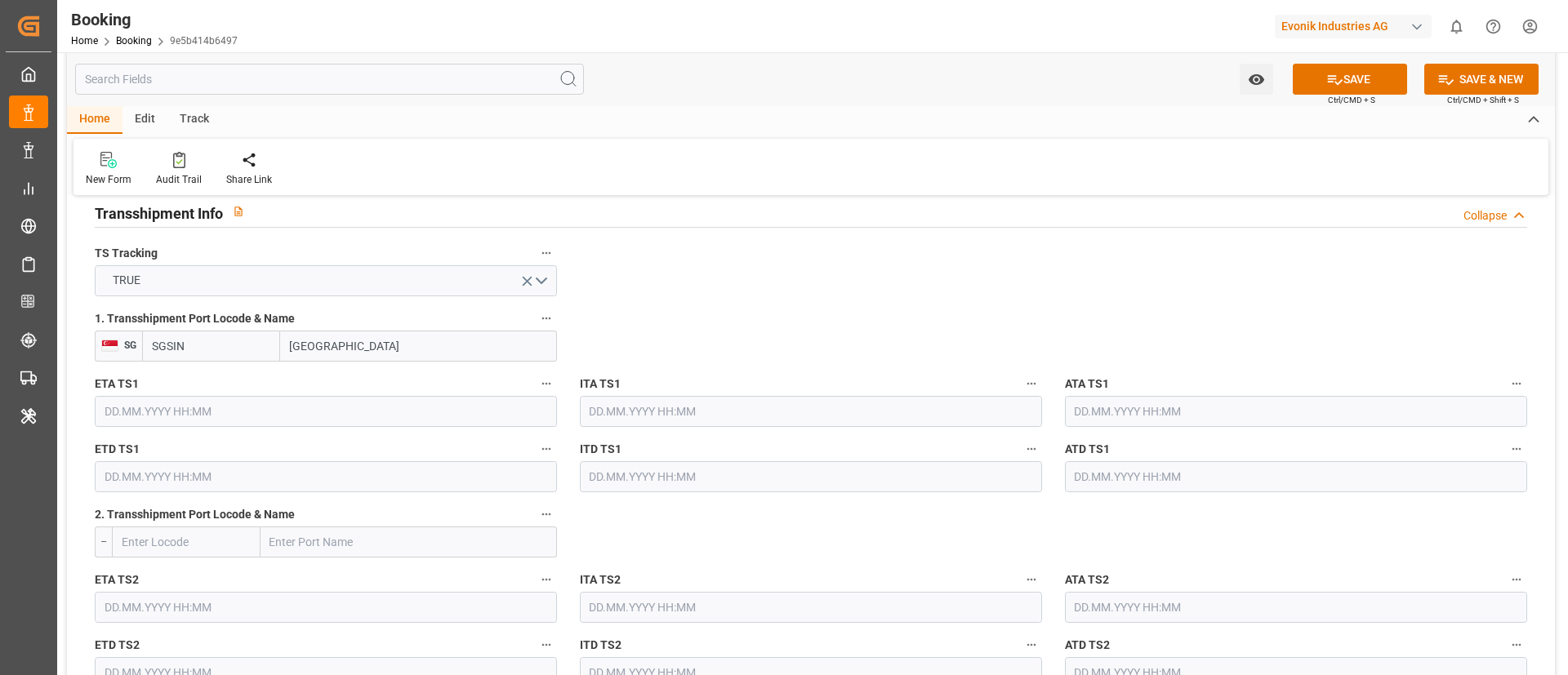
type input "[GEOGRAPHIC_DATA]"
type input "SGSIN"
click at [236, 404] on input "text" at bounding box center [325, 411] width 462 height 31
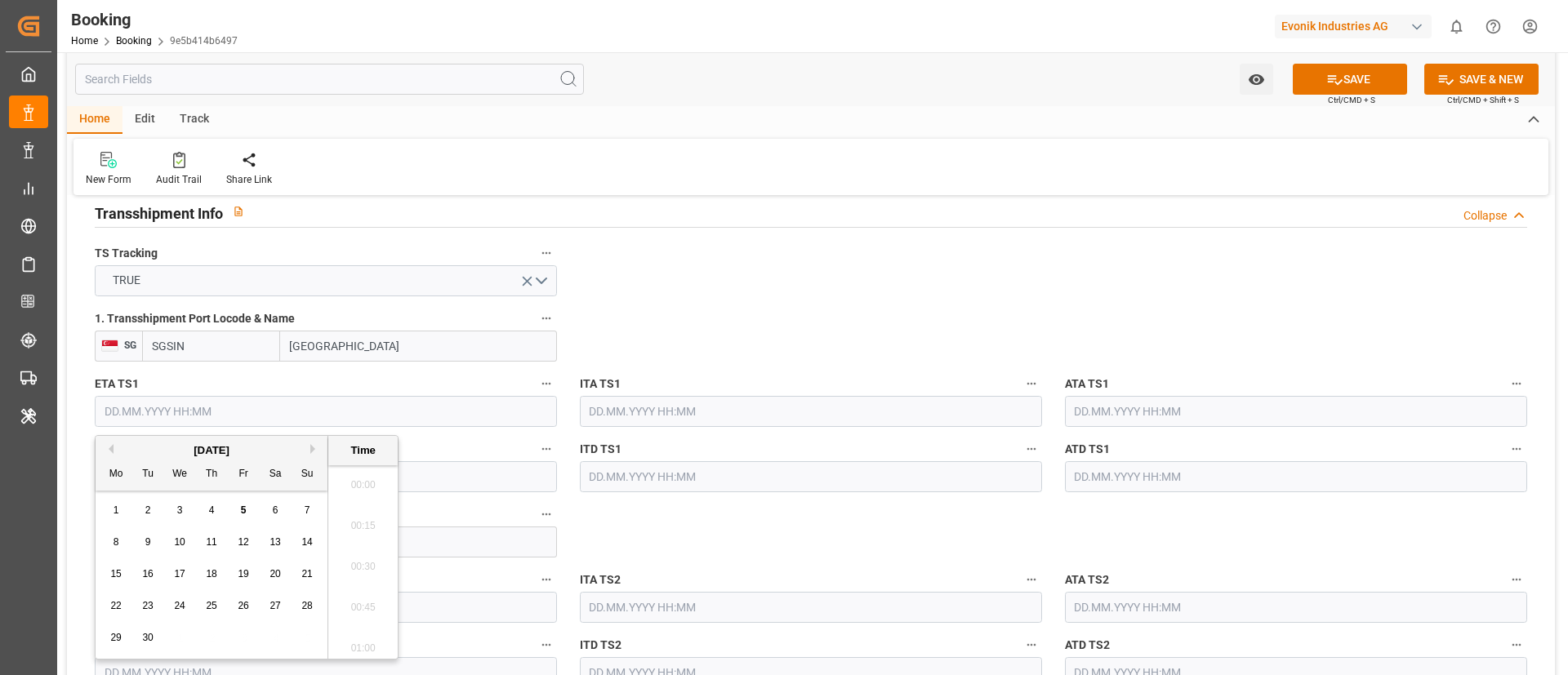
scroll to position [2250, 0]
click at [313, 452] on button "Next Month" at bounding box center [315, 448] width 9 height 9
click at [235, 578] on div "17" at bounding box center [244, 574] width 21 height 20
type input "[DATE] 00:00"
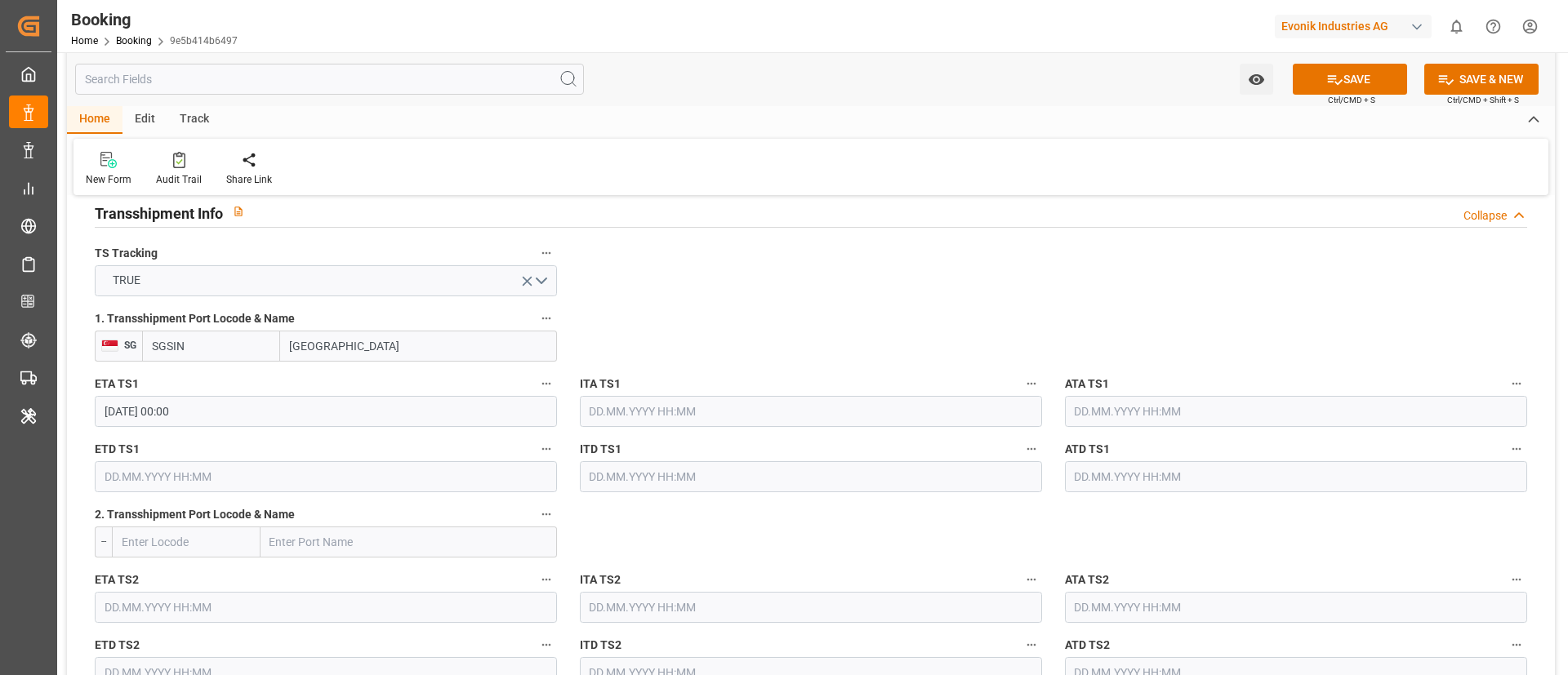
click at [134, 473] on input "text" at bounding box center [325, 477] width 462 height 31
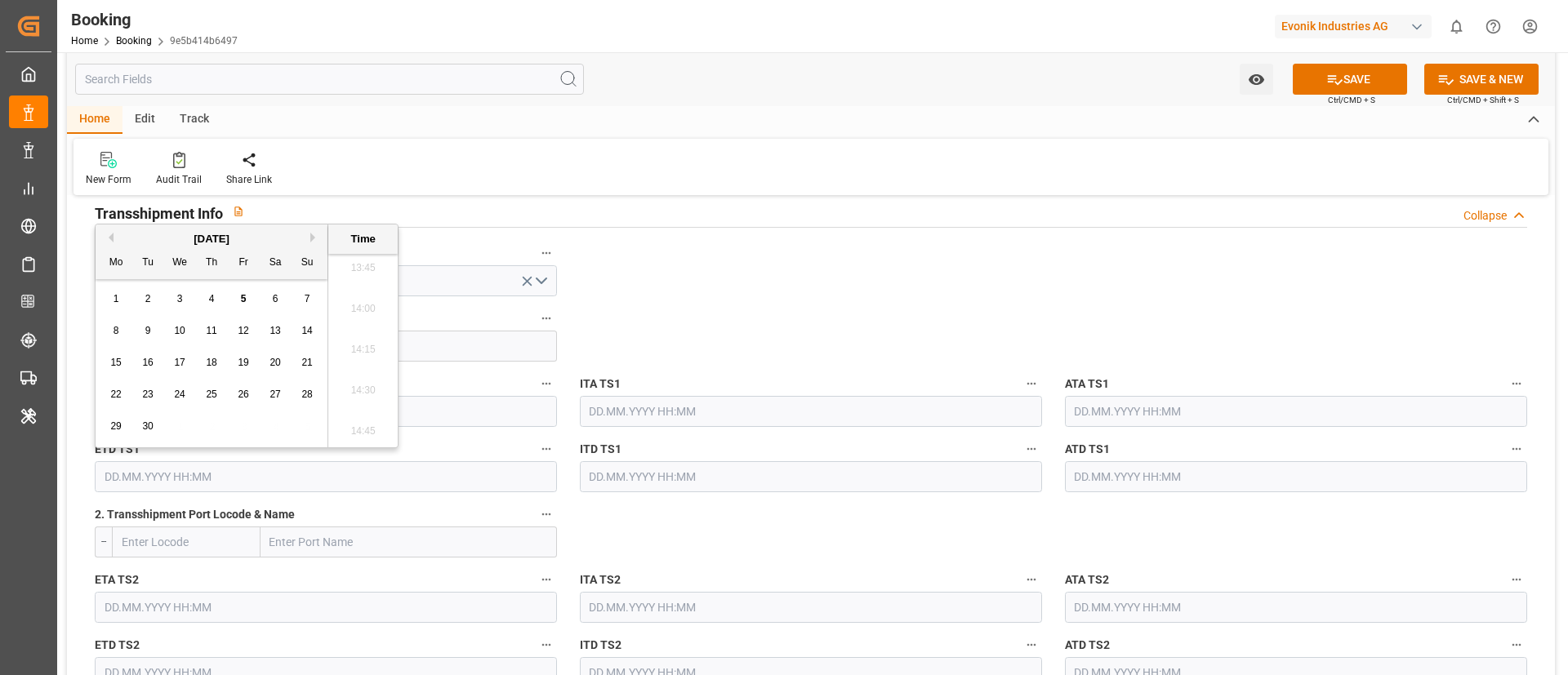
click at [312, 239] on button "Next Month" at bounding box center [315, 237] width 9 height 9
click at [148, 422] on span "28" at bounding box center [147, 426] width 10 height 11
type input "28.10.2025 00:00"
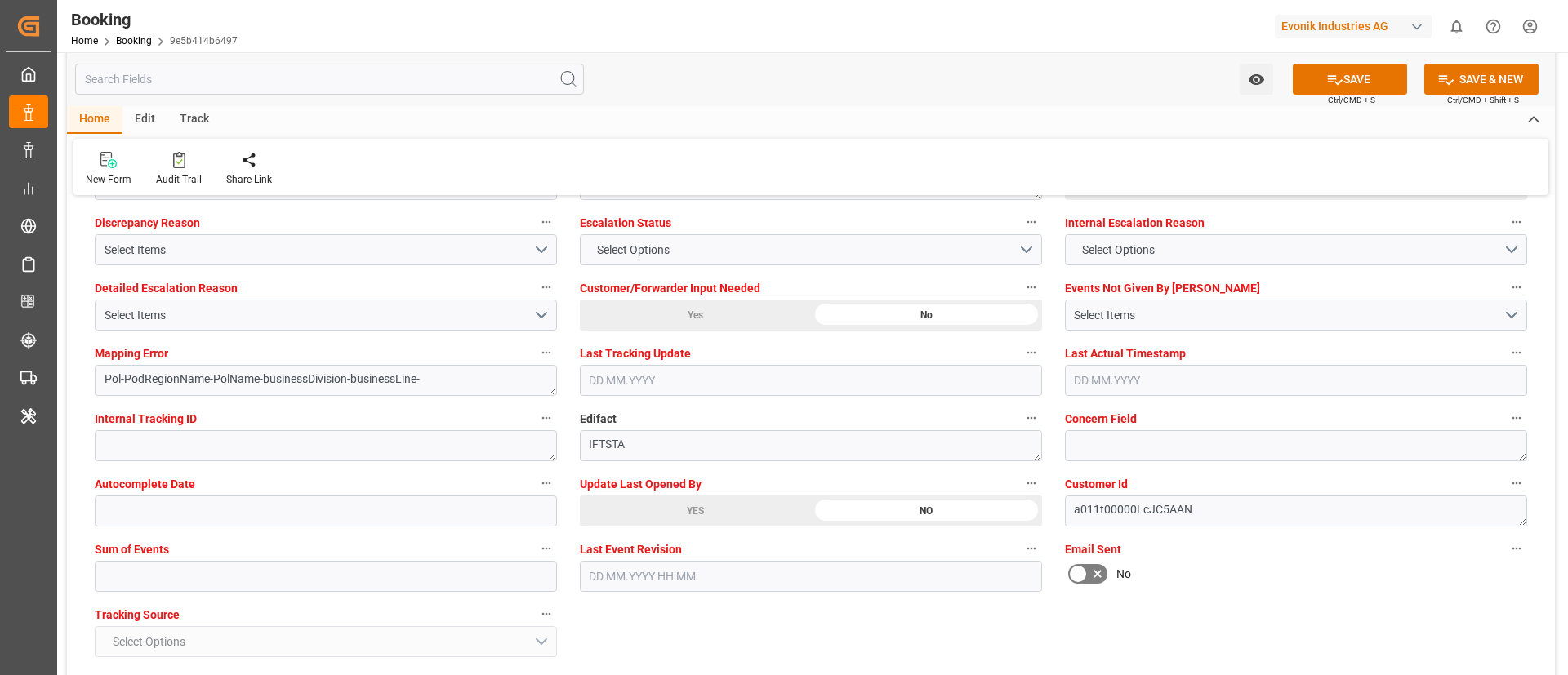
scroll to position [3183, 0]
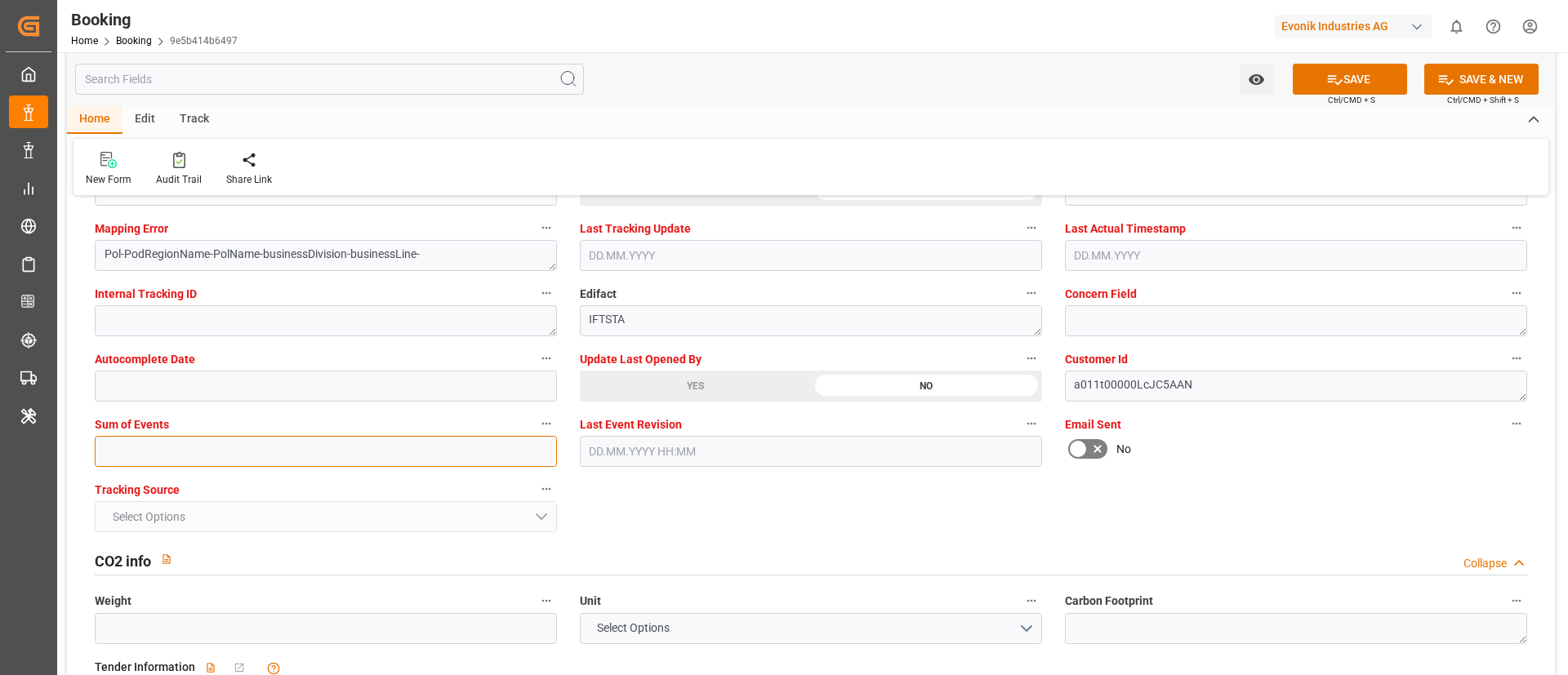
click at [309, 445] on input "text" at bounding box center [325, 450] width 462 height 31
type input "0"
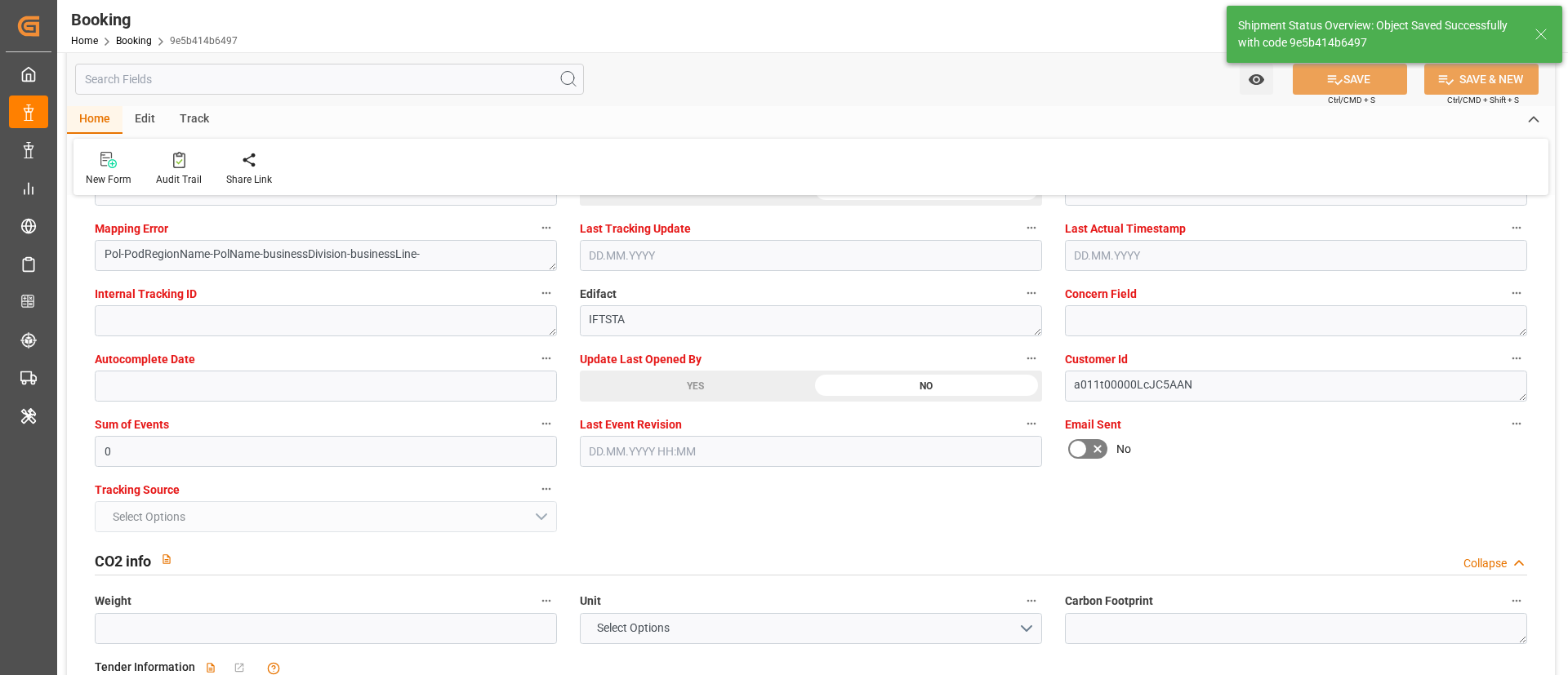
type textarea "Vismitha Mahadev"
type textarea "businessDivision-businessLine-"
type textarea "Yes"
type input "[DATE] 00:00"
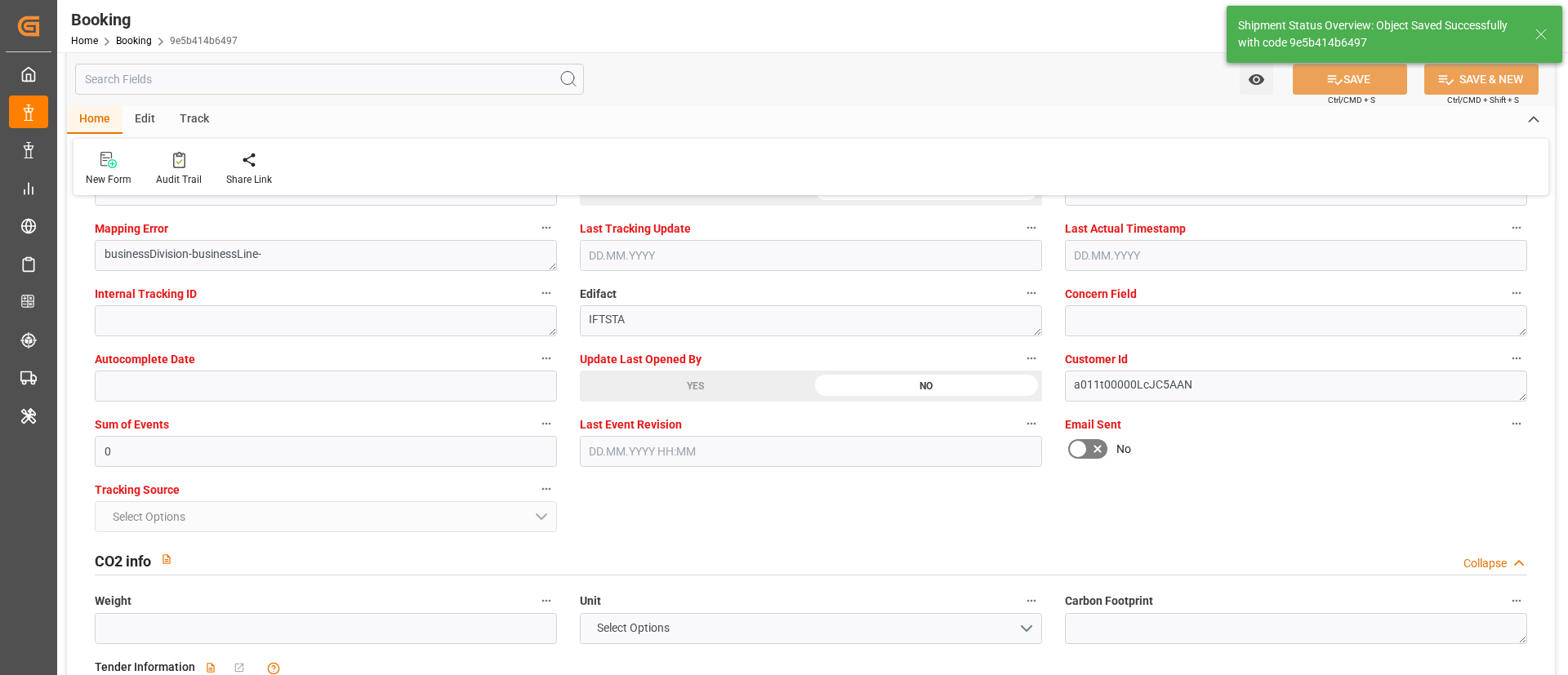
type input "[DATE] 00:00"
type input "28.10.2025 00:00"
type input "05.09.2025 08:47"
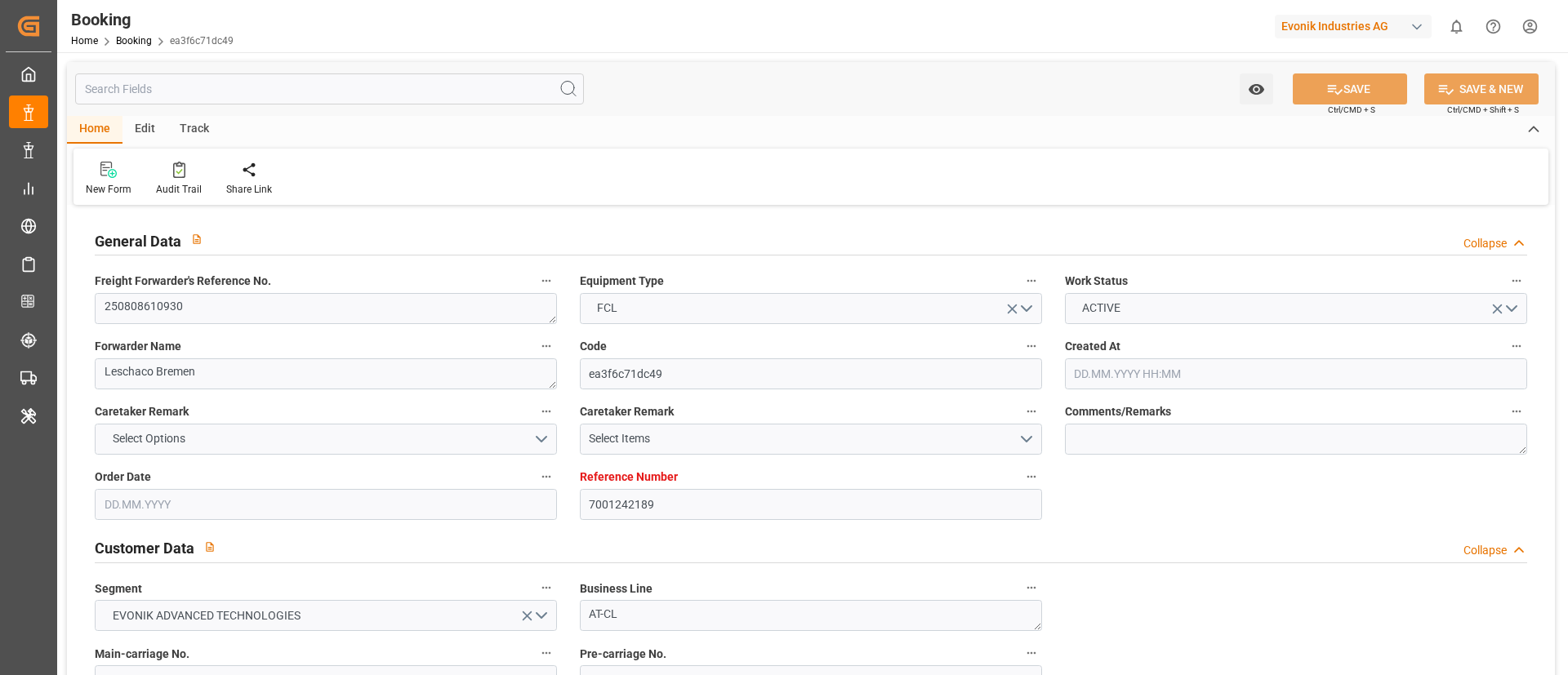
type input "7001242189"
type input "Hapag Lloyd"
type input "Hapag Lloyd Aktiengesellschaft"
type input "EUNWC"
type input "JPNGO"
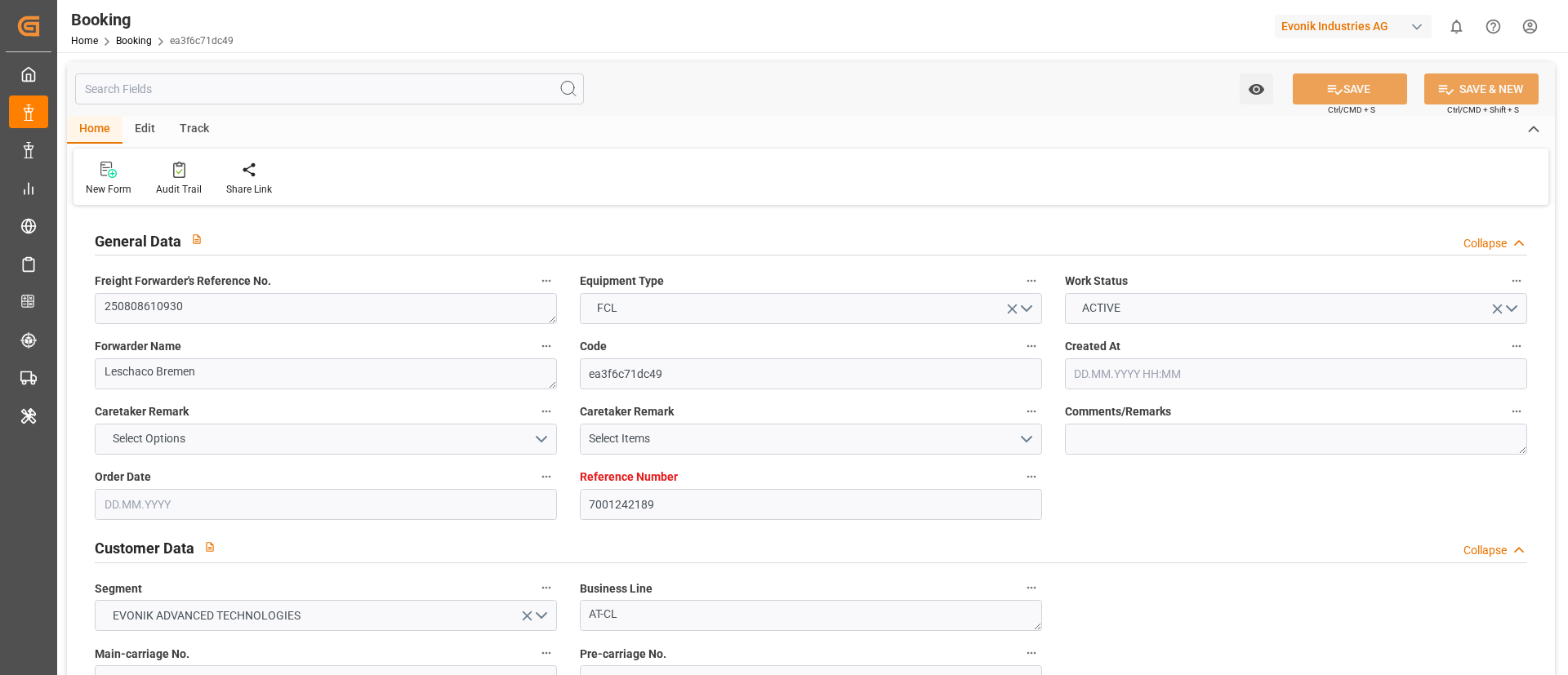
type input "06.08.2025 12:34"
type input "06.08.2025"
type input "22.10.2025"
type input "[DATE]"
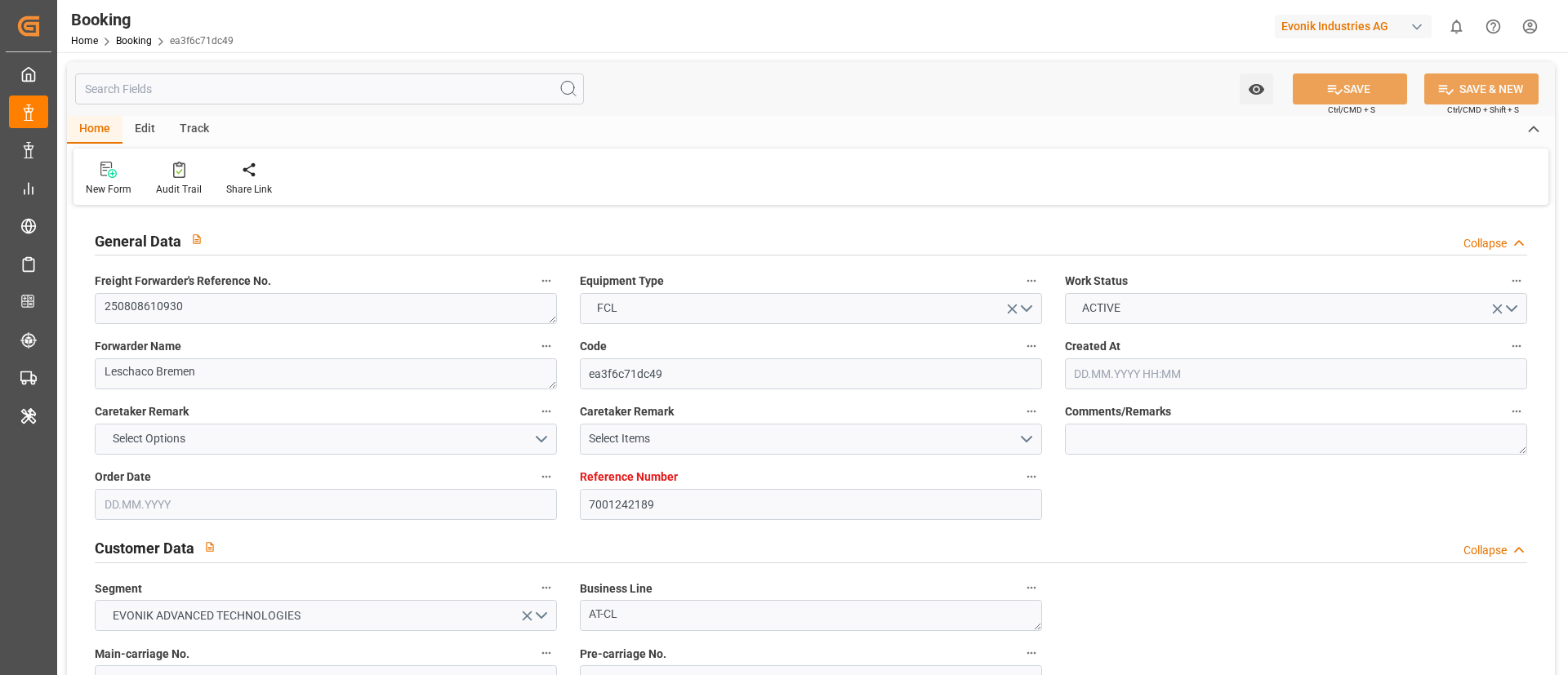
type input "13.08.2025"
type input "[DATE]"
type input "20.08.2025 10:42"
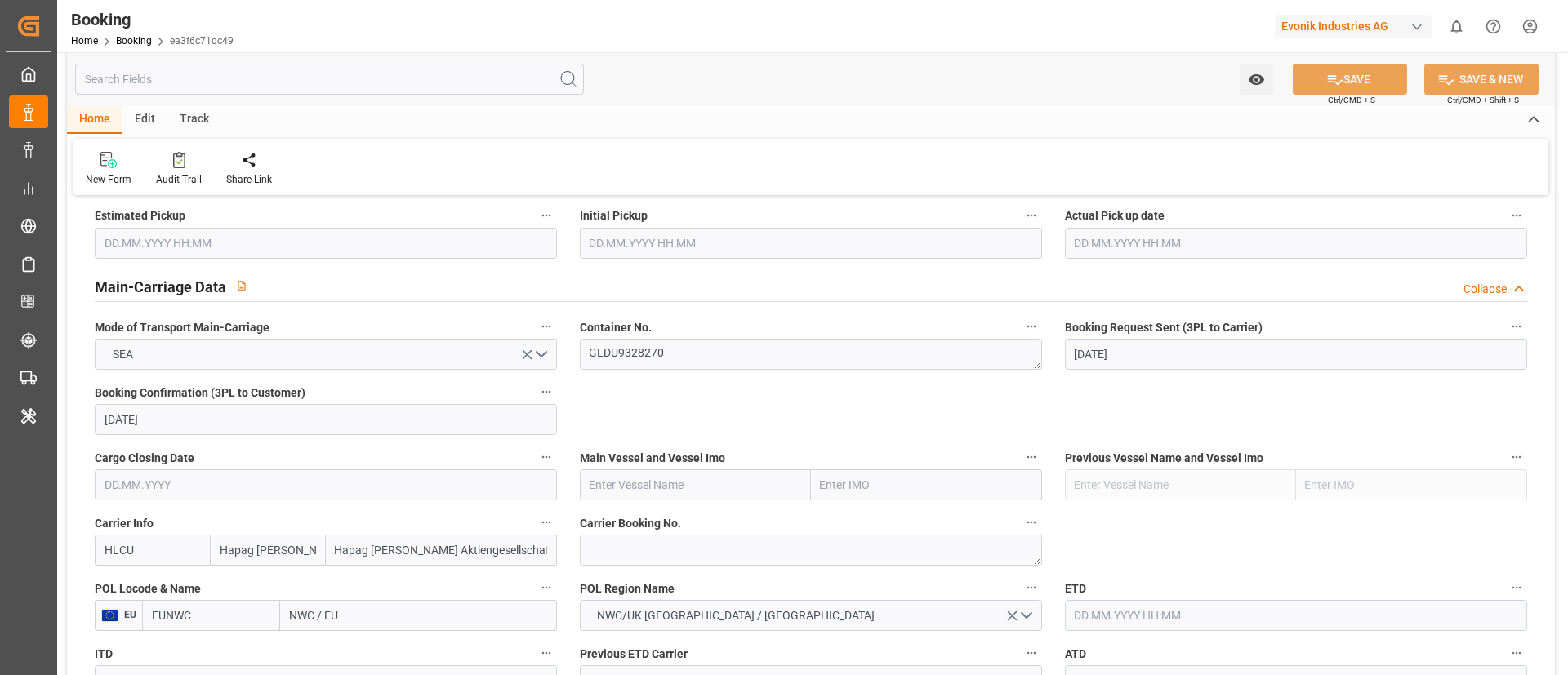
scroll to position [979, 0]
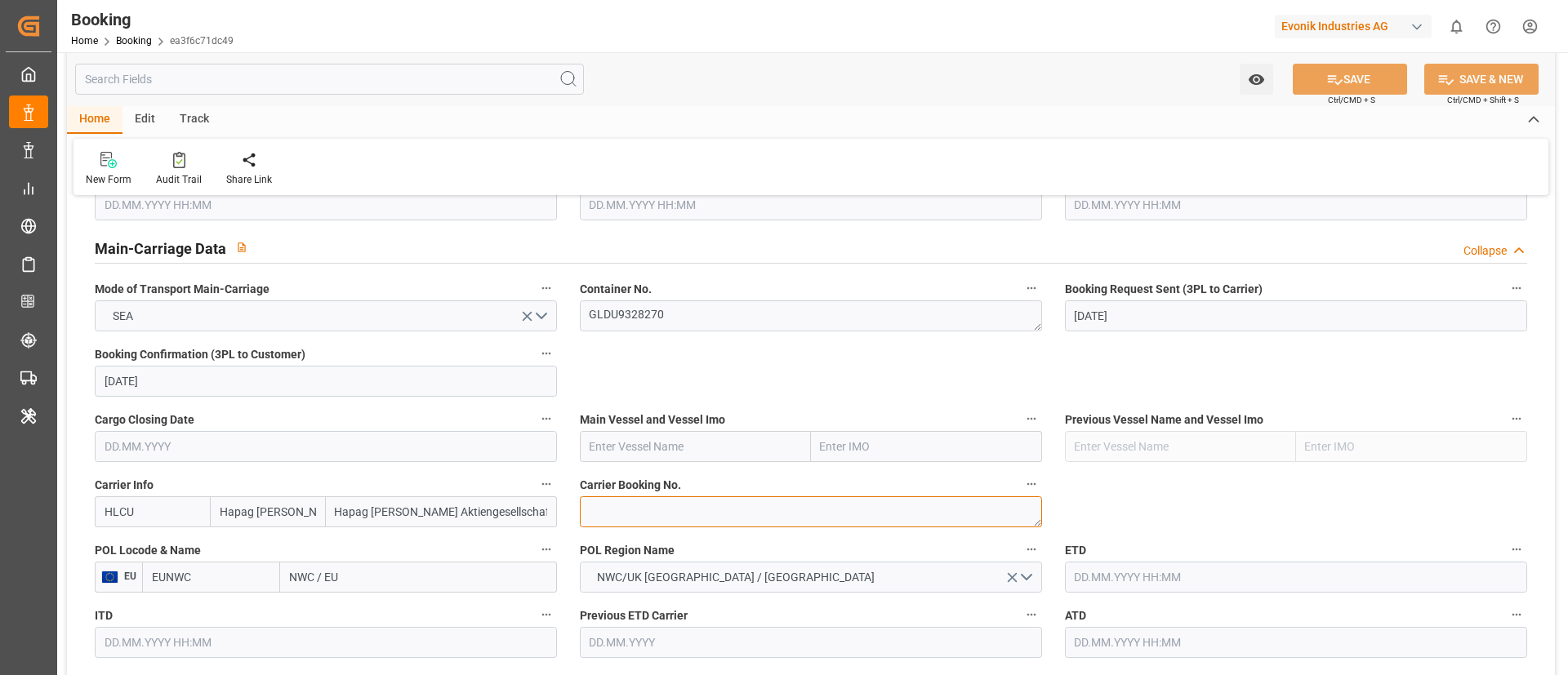
click at [685, 504] on textarea at bounding box center [810, 511] width 462 height 31
paste textarea "14275851"
type textarea "14275851"
click at [614, 448] on input "text" at bounding box center [695, 446] width 231 height 31
paste input "BERLIN MAERSK"
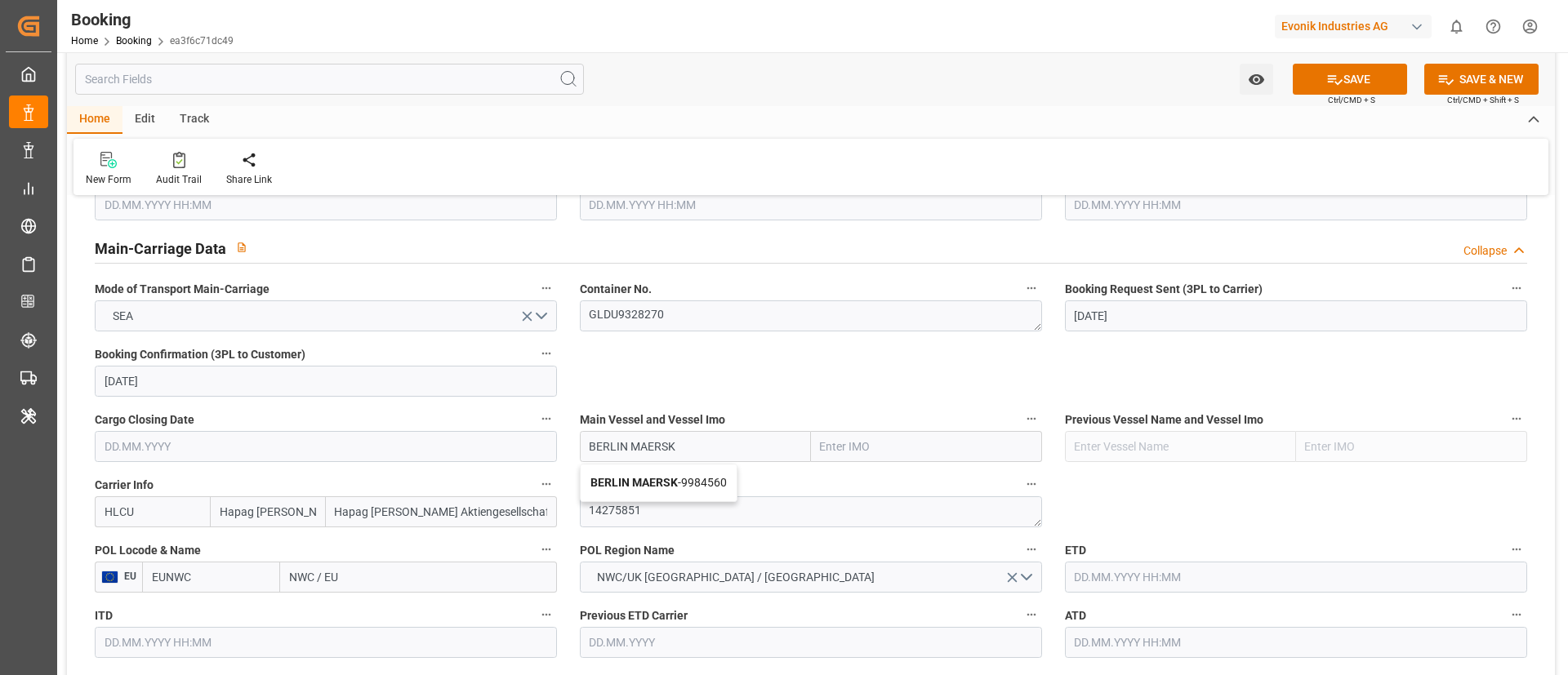
click at [645, 478] on b "BERLIN MAERSK" at bounding box center [633, 482] width 87 height 13
type input "BERLIN MAERSK"
type input "9984560"
click at [347, 580] on input "NWC / EU" at bounding box center [419, 577] width 277 height 31
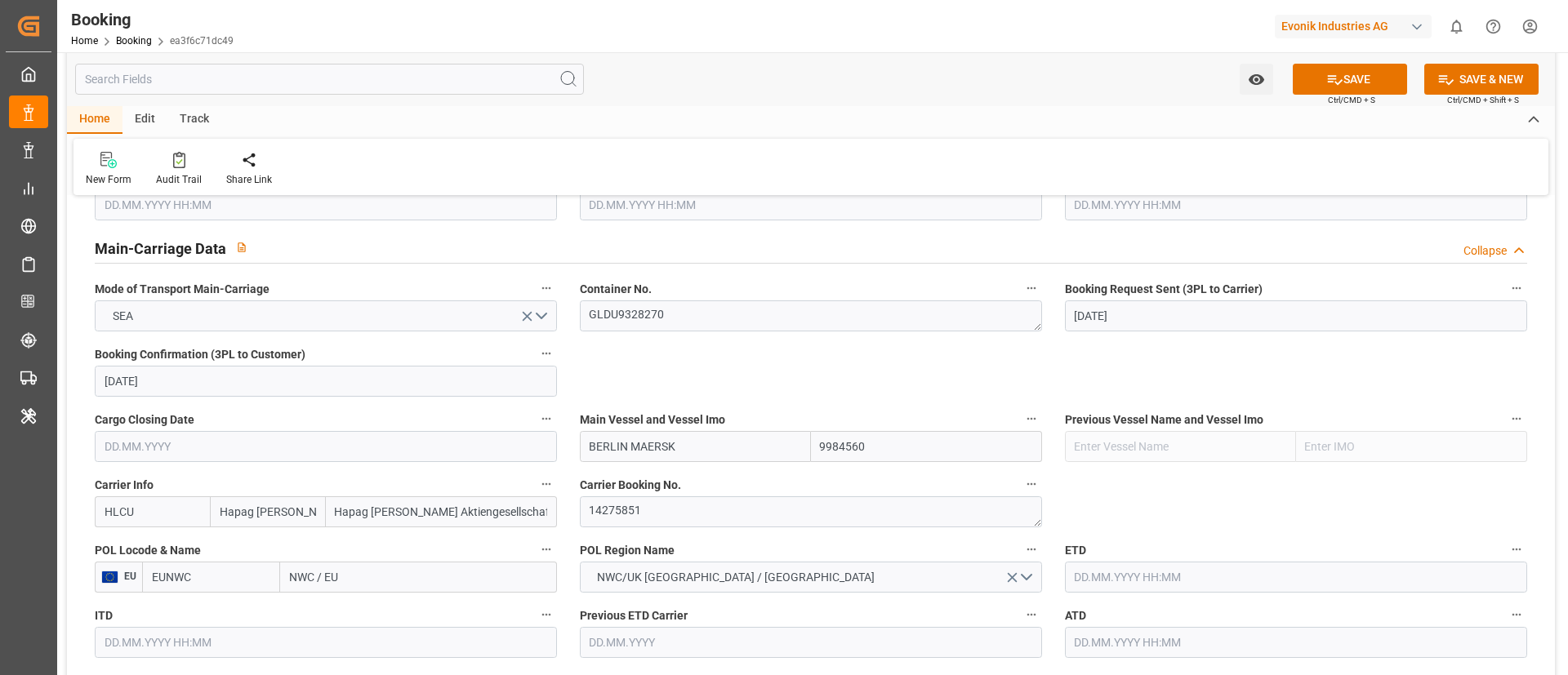
click at [347, 580] on input "NWC / EU" at bounding box center [419, 577] width 277 height 31
paste input "[GEOGRAPHIC_DATA]"
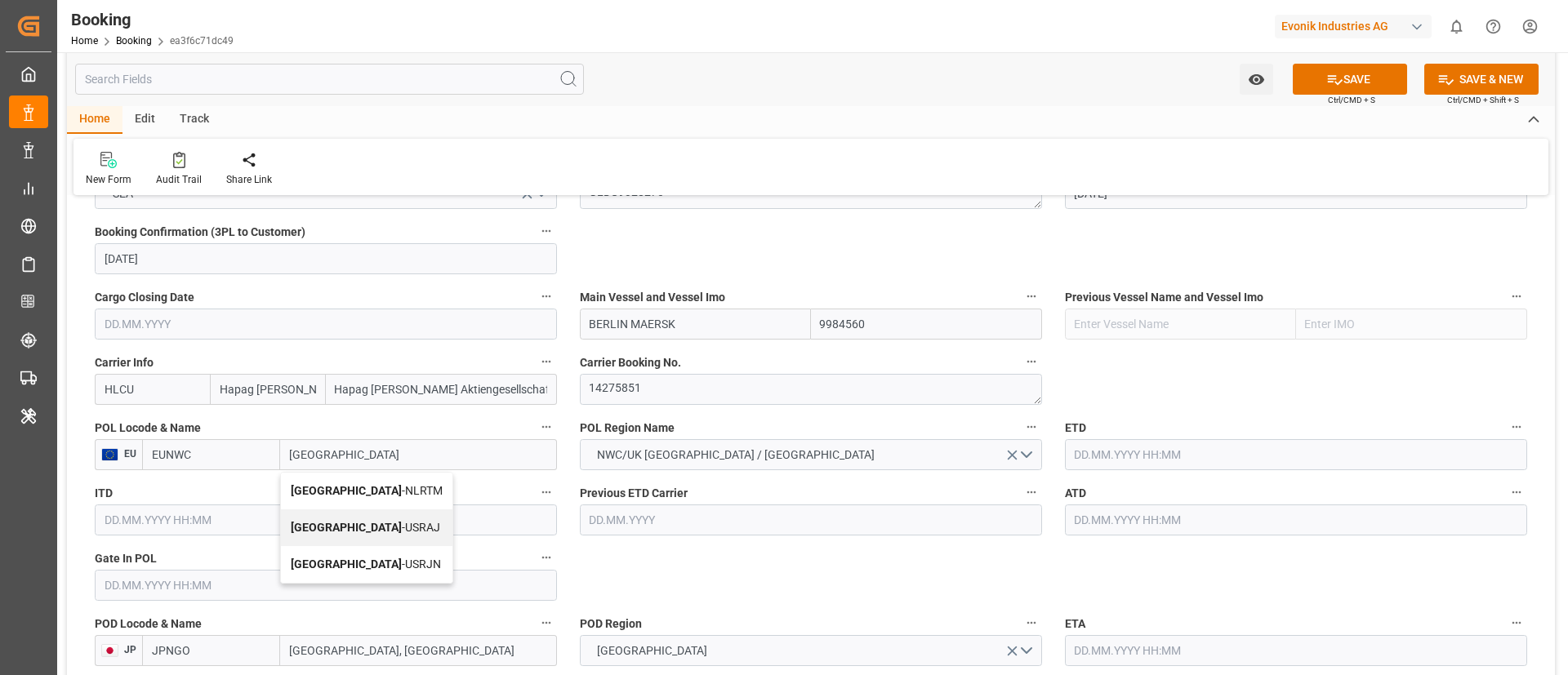
click at [382, 491] on span "Rotterdam - NLRTM" at bounding box center [366, 491] width 152 height 13
type input "Rotterdam"
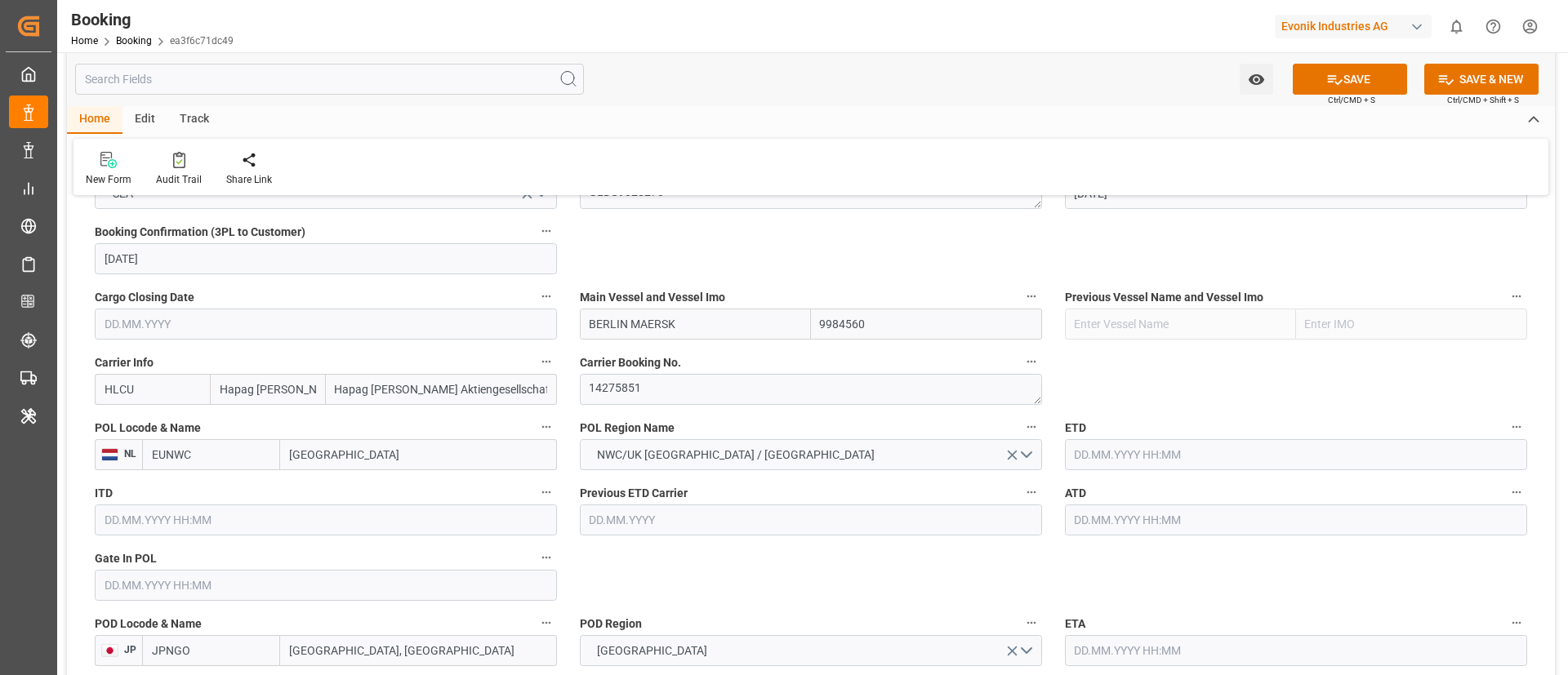
type input "NLRTM"
click at [248, 588] on input "text" at bounding box center [325, 584] width 462 height 31
paste input "2025-08-20"
type input "[DATE] 00:00"
click at [1138, 462] on input "text" at bounding box center [1295, 454] width 462 height 31
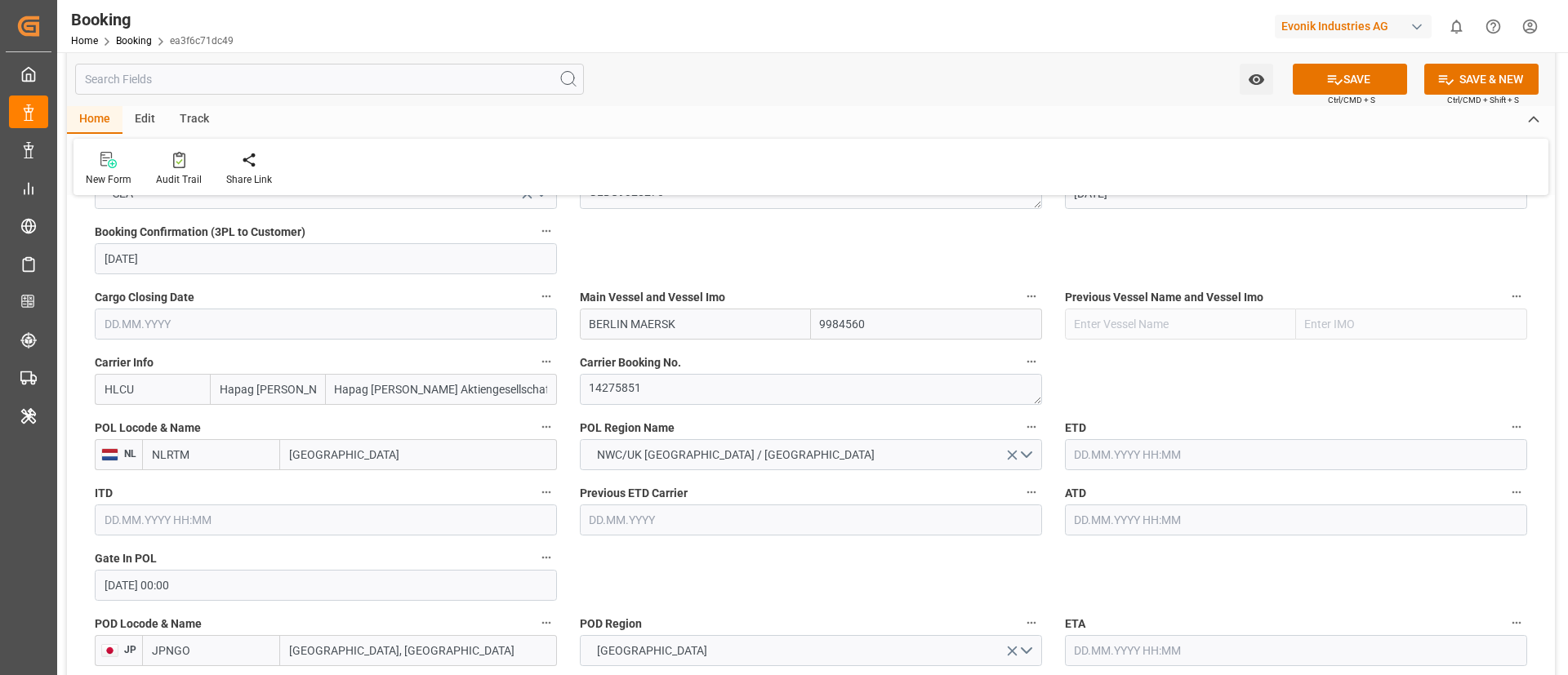
paste input "2025-08-24"
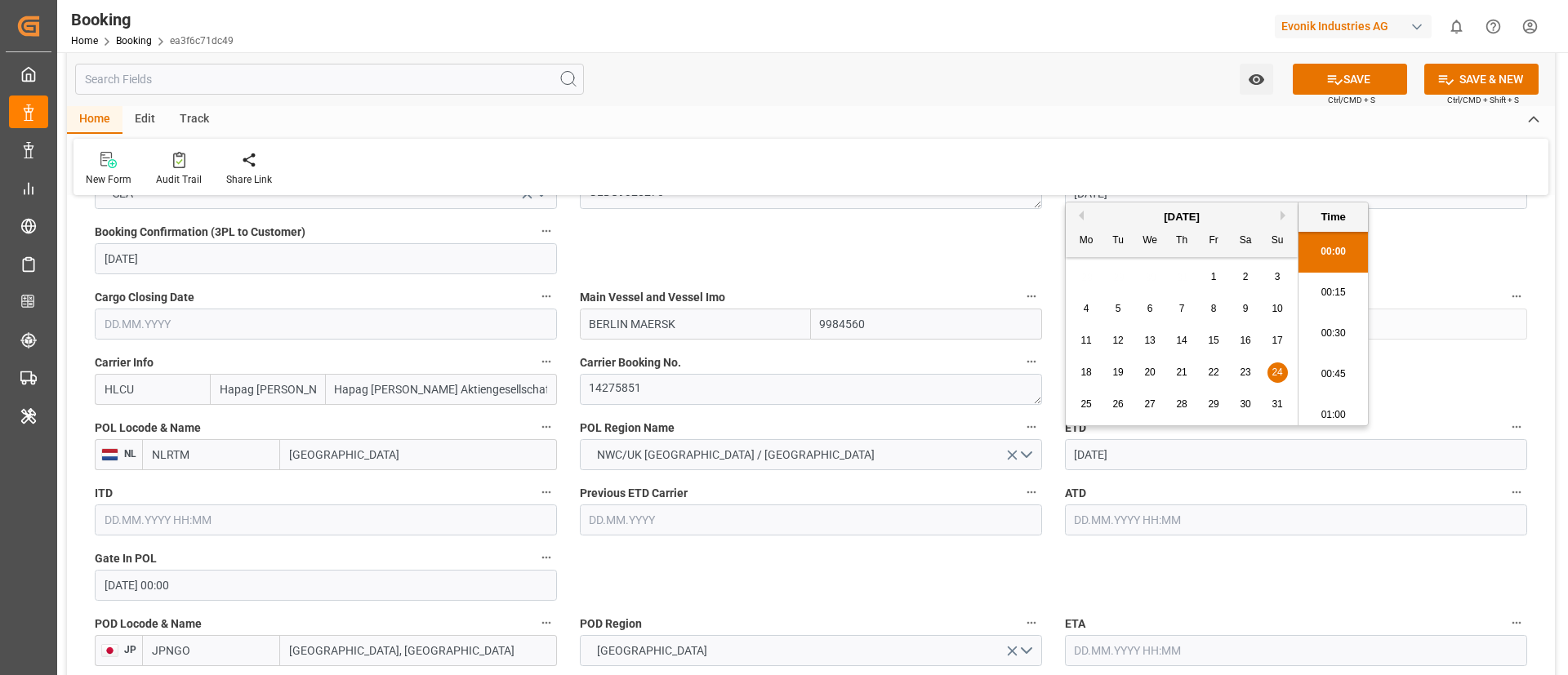
type input "24.08.2025 00:00"
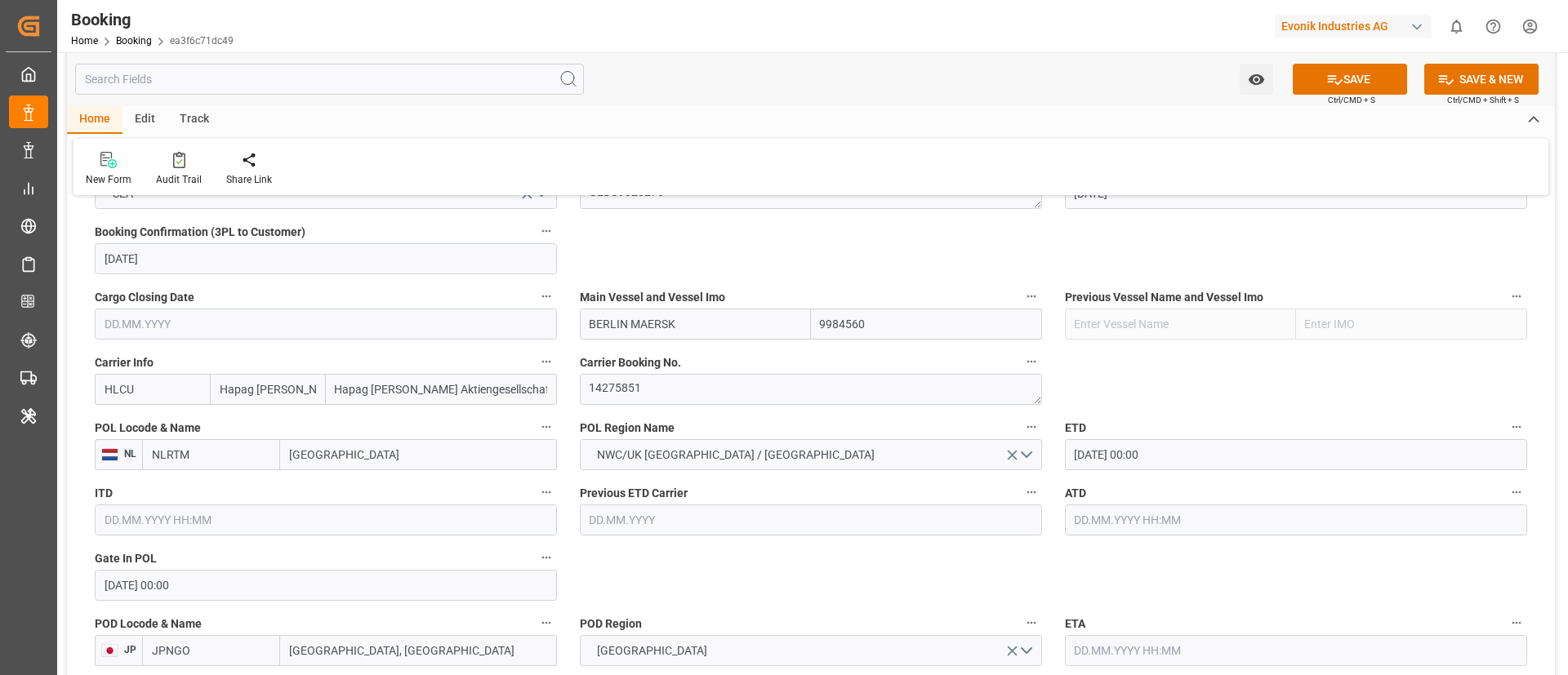
click at [1124, 519] on input "text" at bounding box center [1295, 520] width 462 height 31
paste input "2025-08-24"
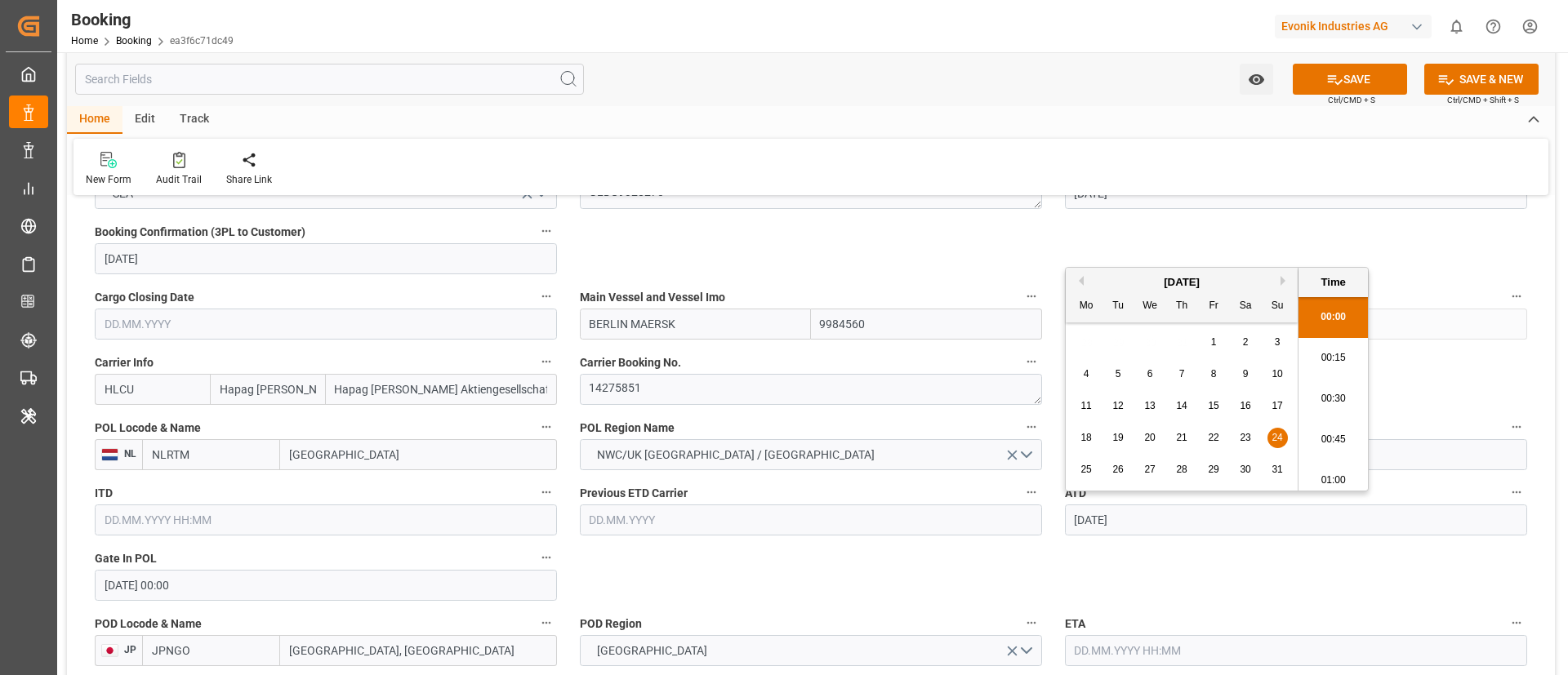
type input "24.08.2025 00:00"
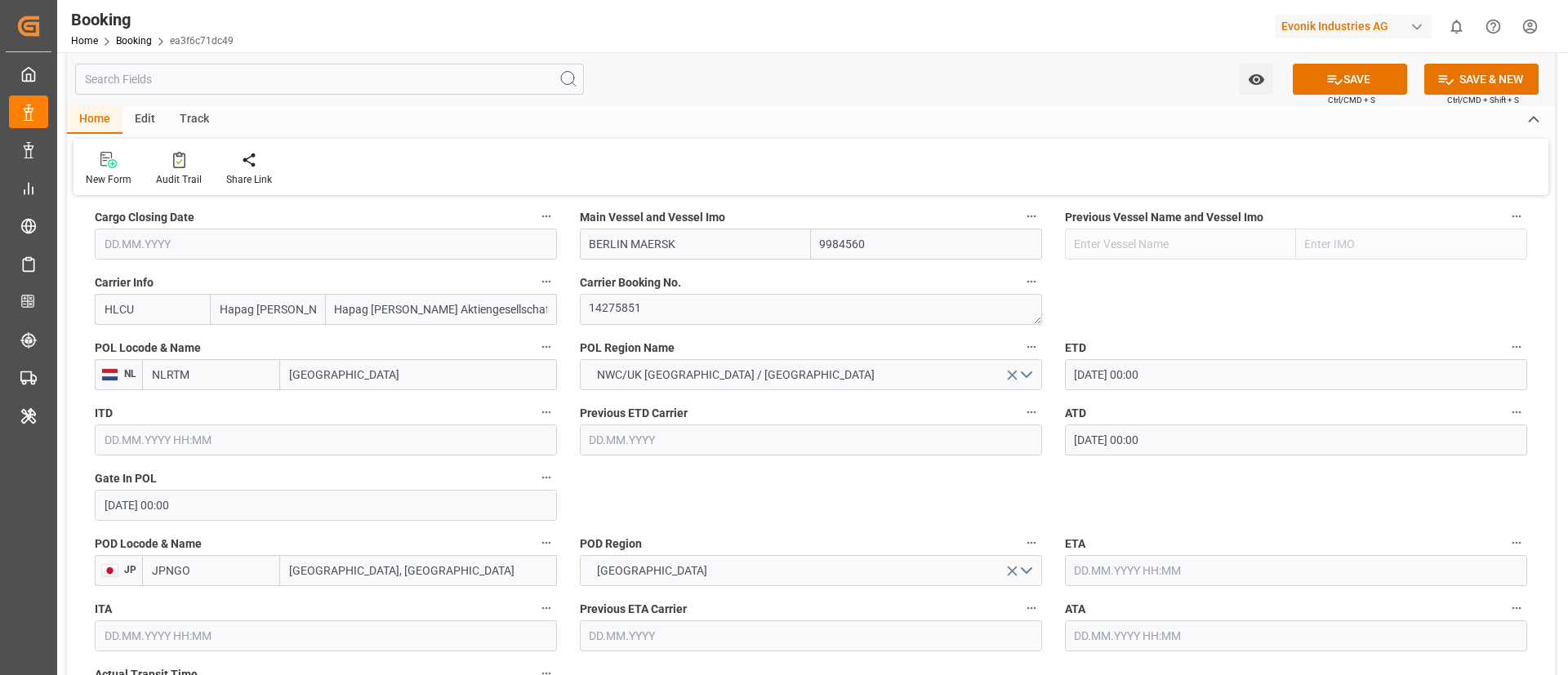
scroll to position [1225, 0]
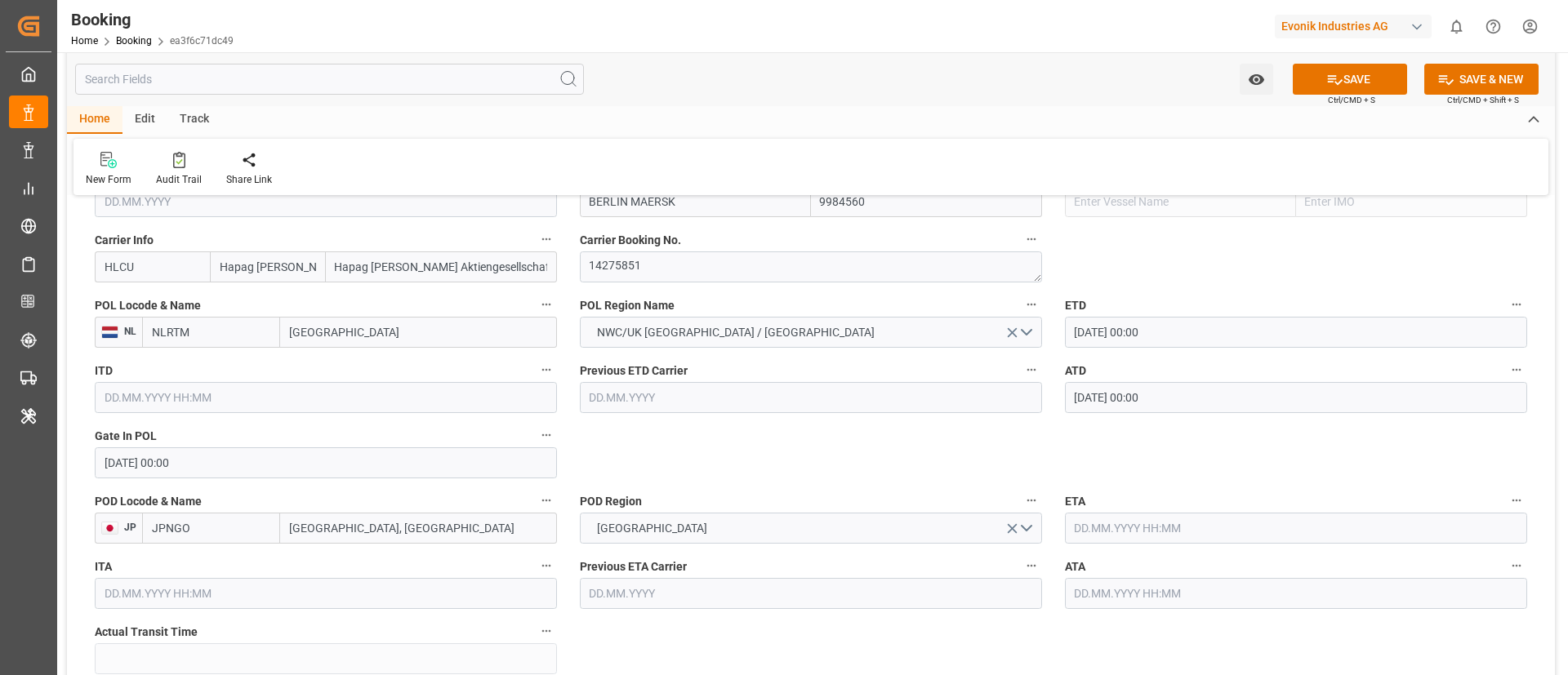
click at [1161, 522] on input "text" at bounding box center [1295, 527] width 462 height 31
paste input "2025-10-15"
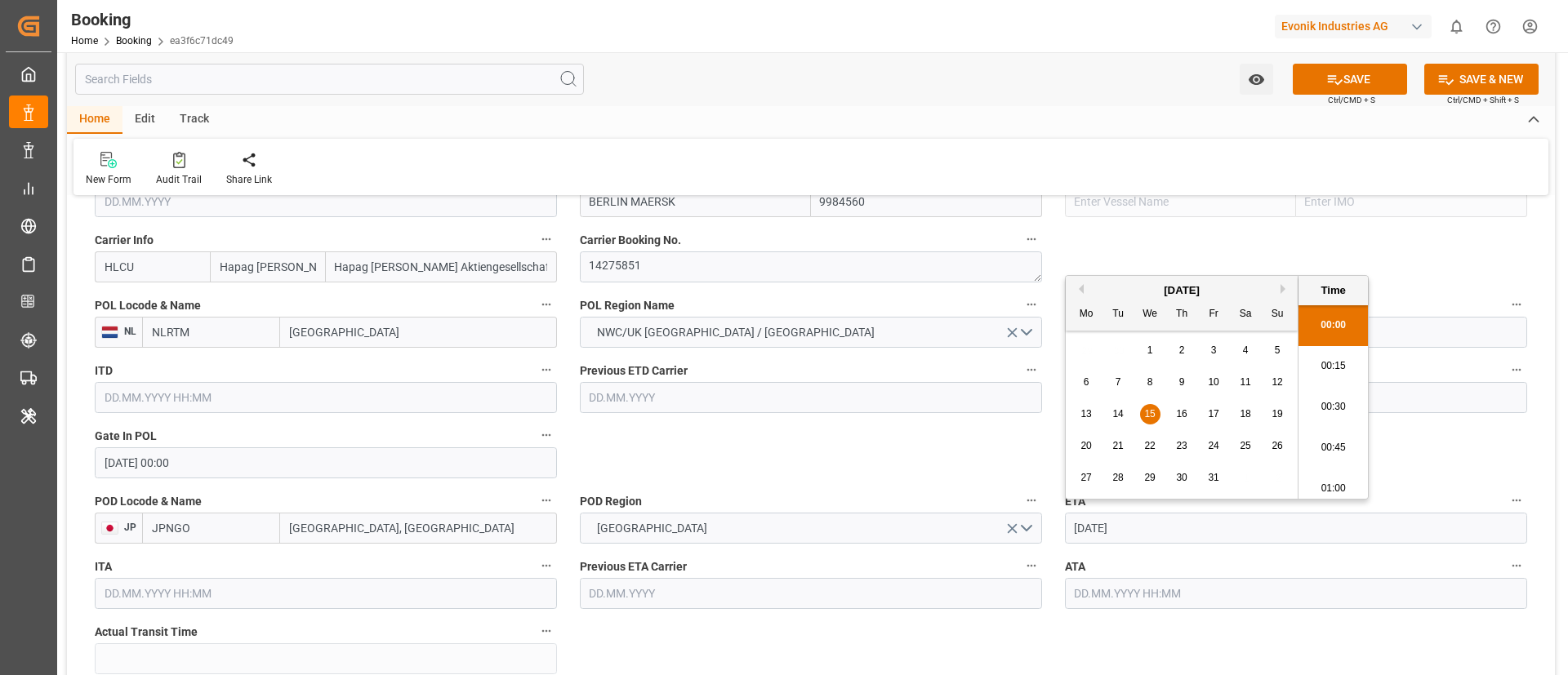
type input "15.10.2025 00:00"
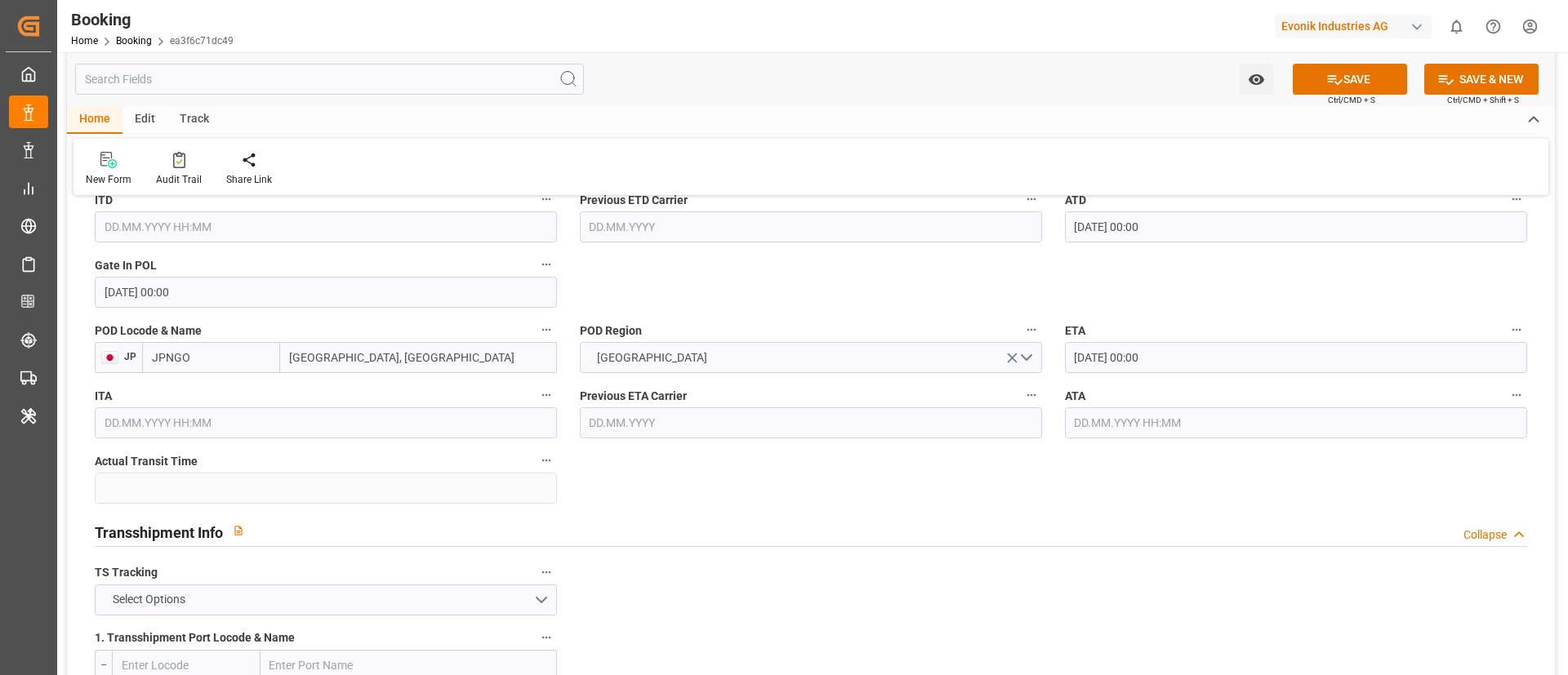
scroll to position [1469, 0]
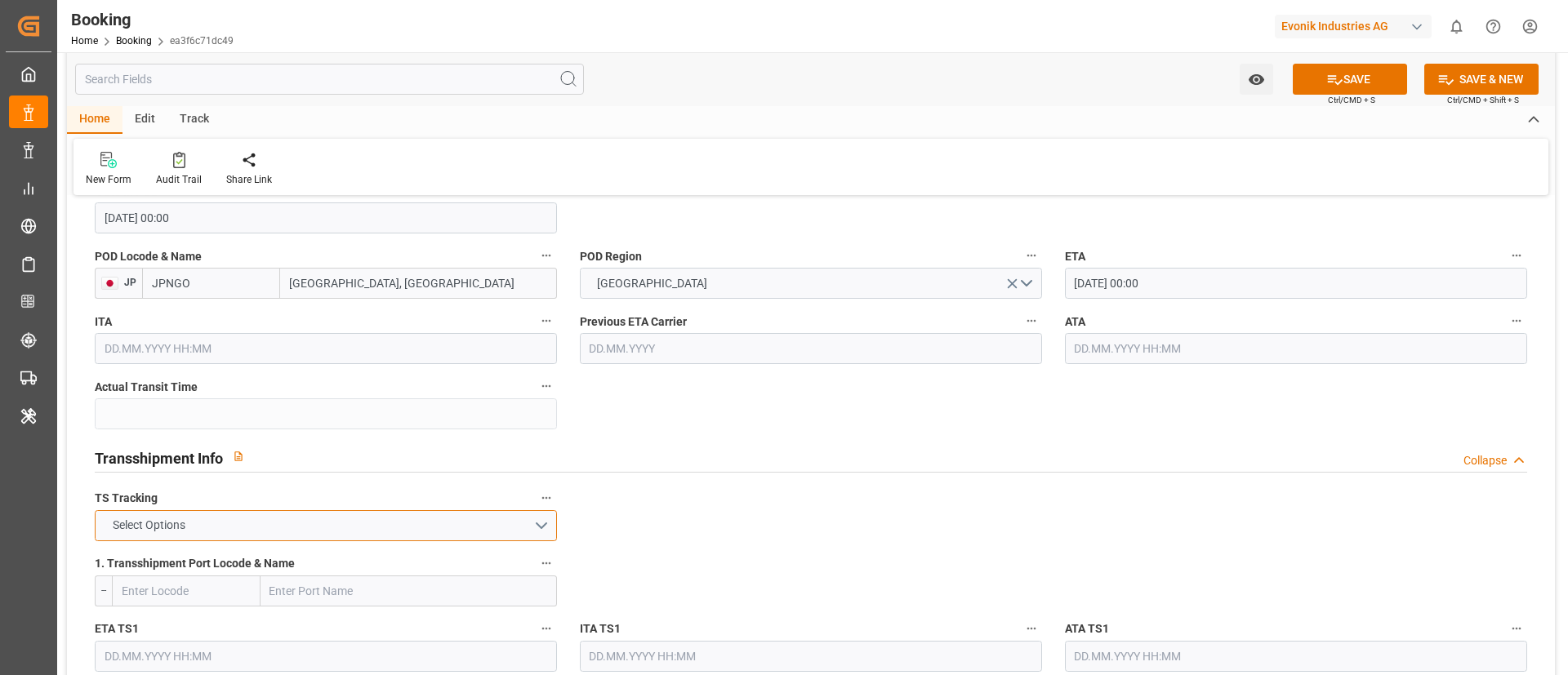
click at [373, 530] on button "Select Options" at bounding box center [325, 525] width 462 height 31
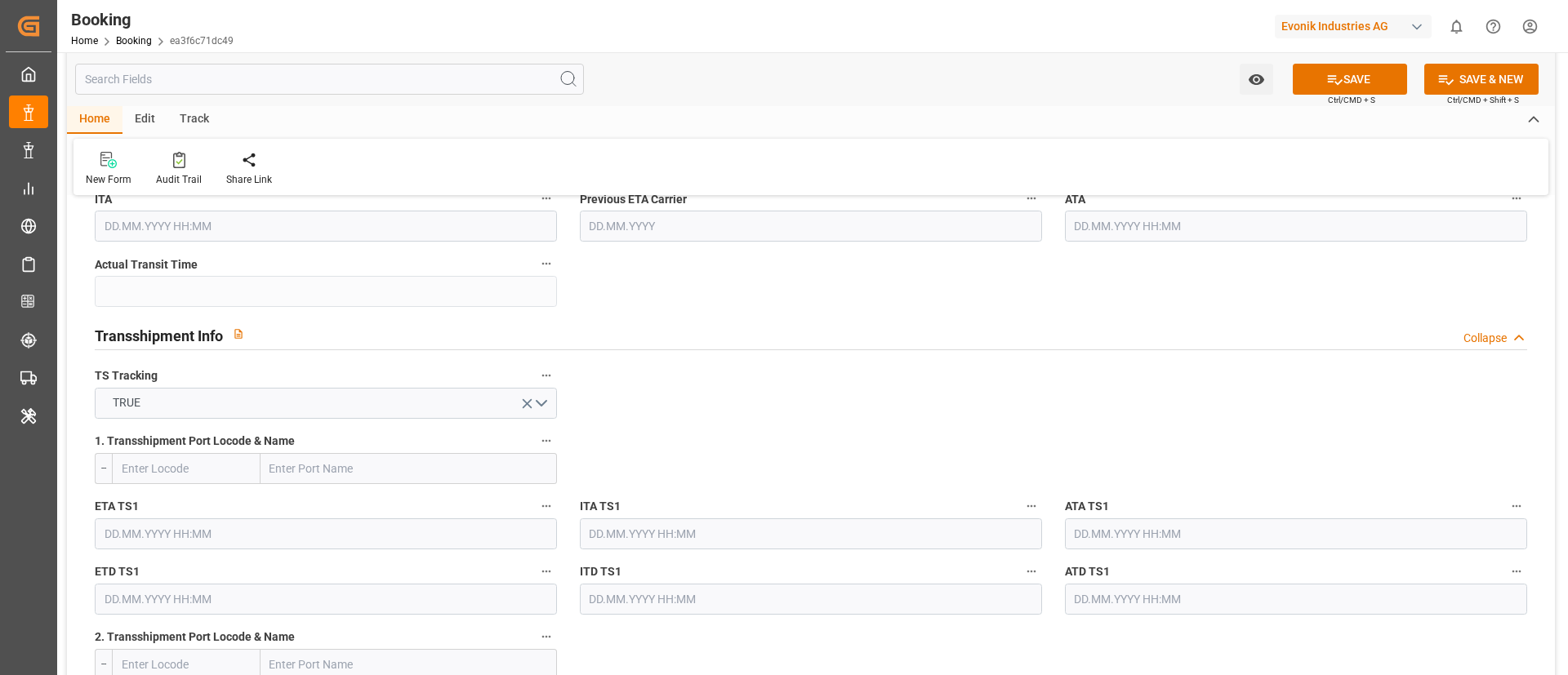
click at [397, 466] on input "text" at bounding box center [408, 468] width 296 height 31
paste input "SHANGHAI"
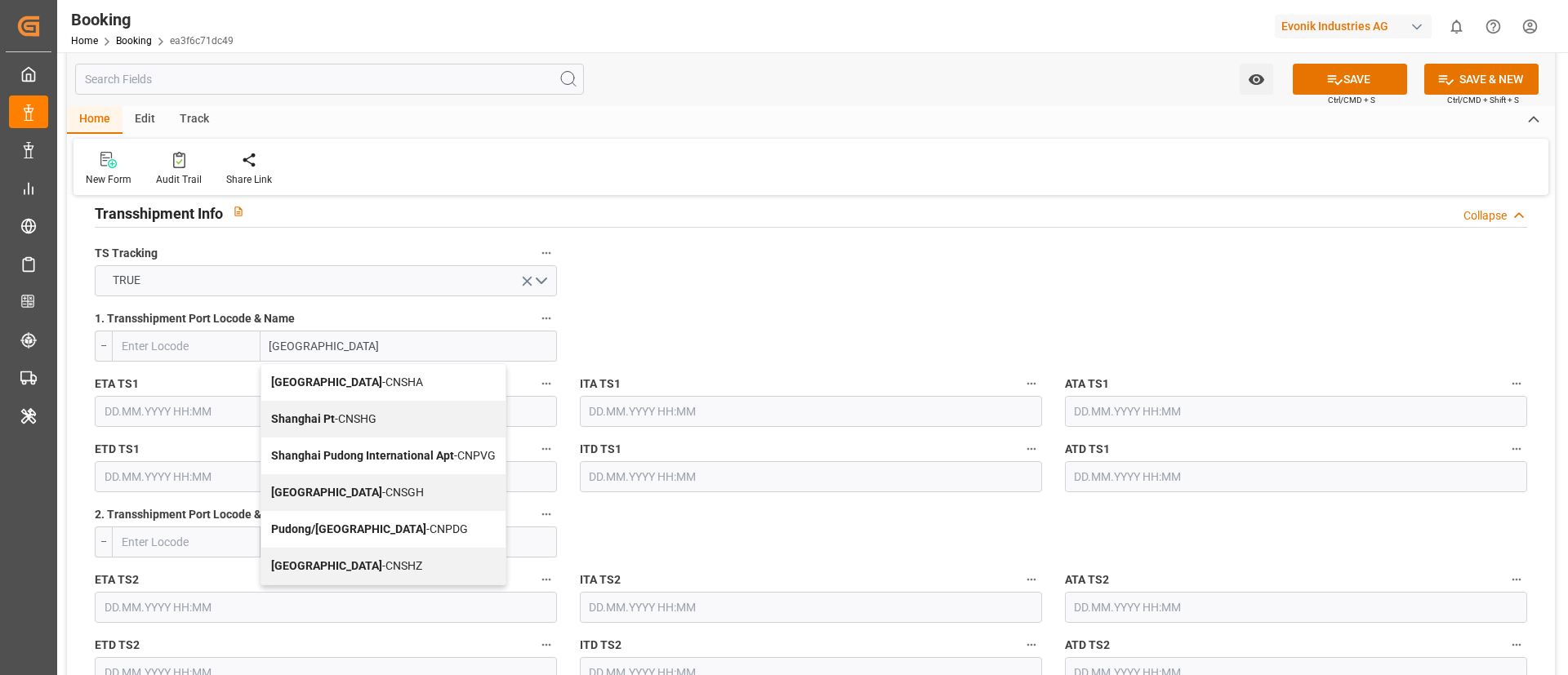
click at [340, 492] on span "Shanghai - CNSGH" at bounding box center [347, 492] width 153 height 13
type input "Shanghai"
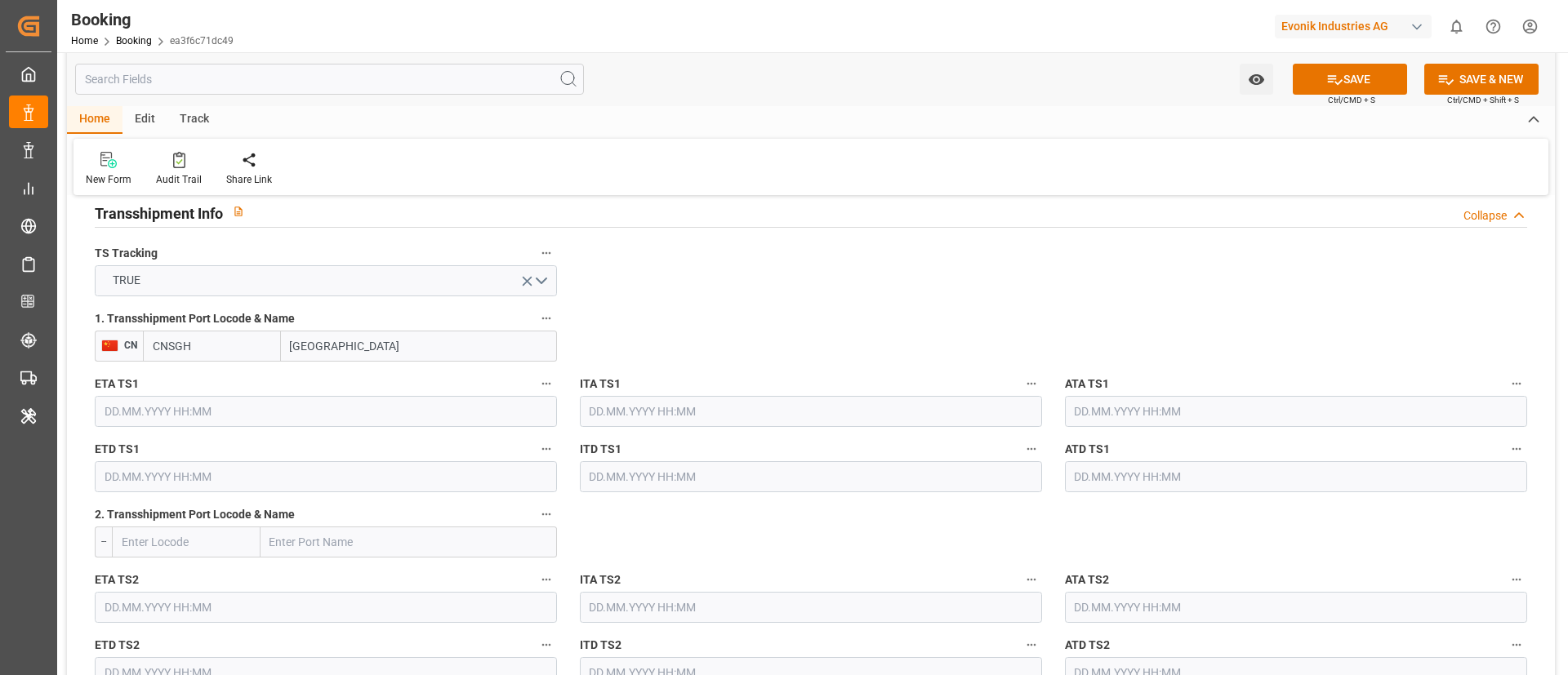
type input "CNSGH"
click at [321, 416] on input "text" at bounding box center [325, 411] width 462 height 31
paste input "2025-10-06"
type input "06.10.2025 00:00"
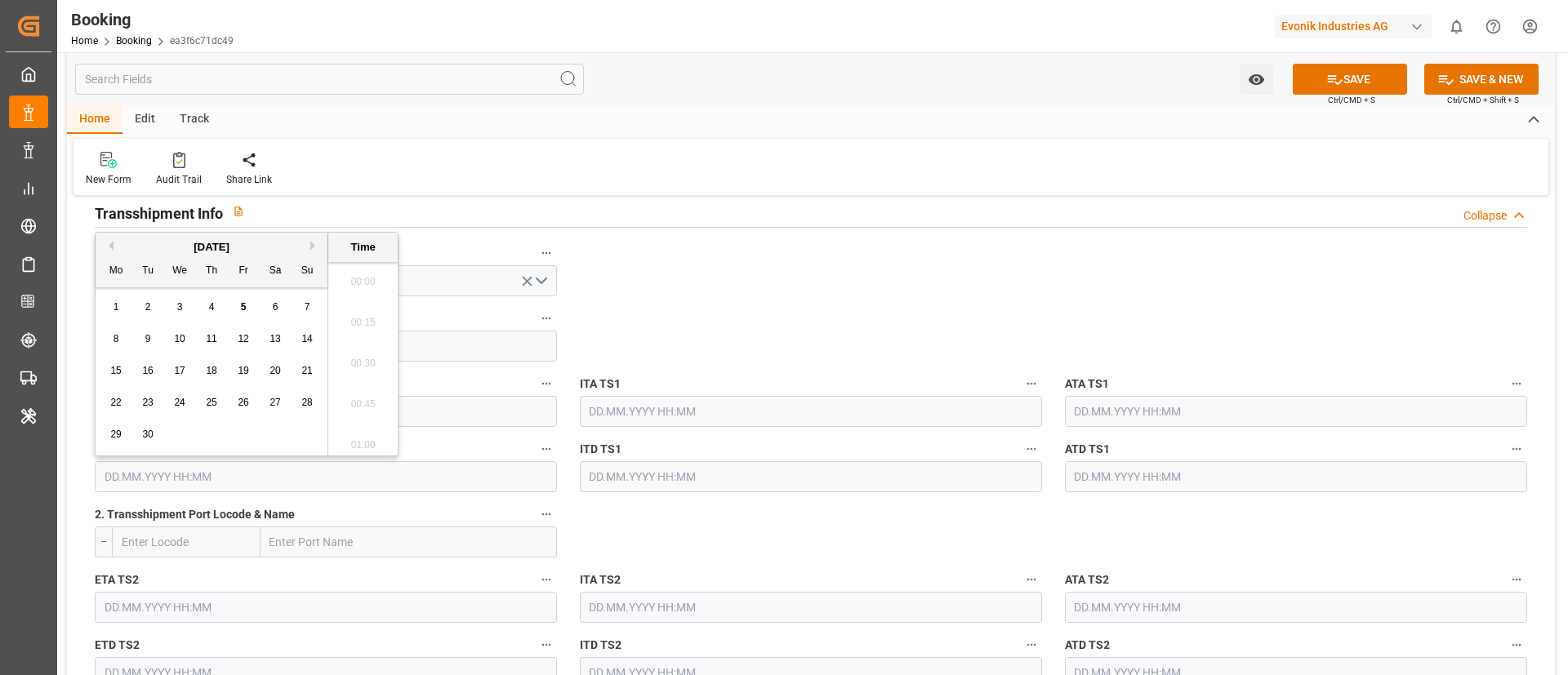
click at [338, 479] on input "text" at bounding box center [325, 477] width 462 height 31
paste input "2025-10-10"
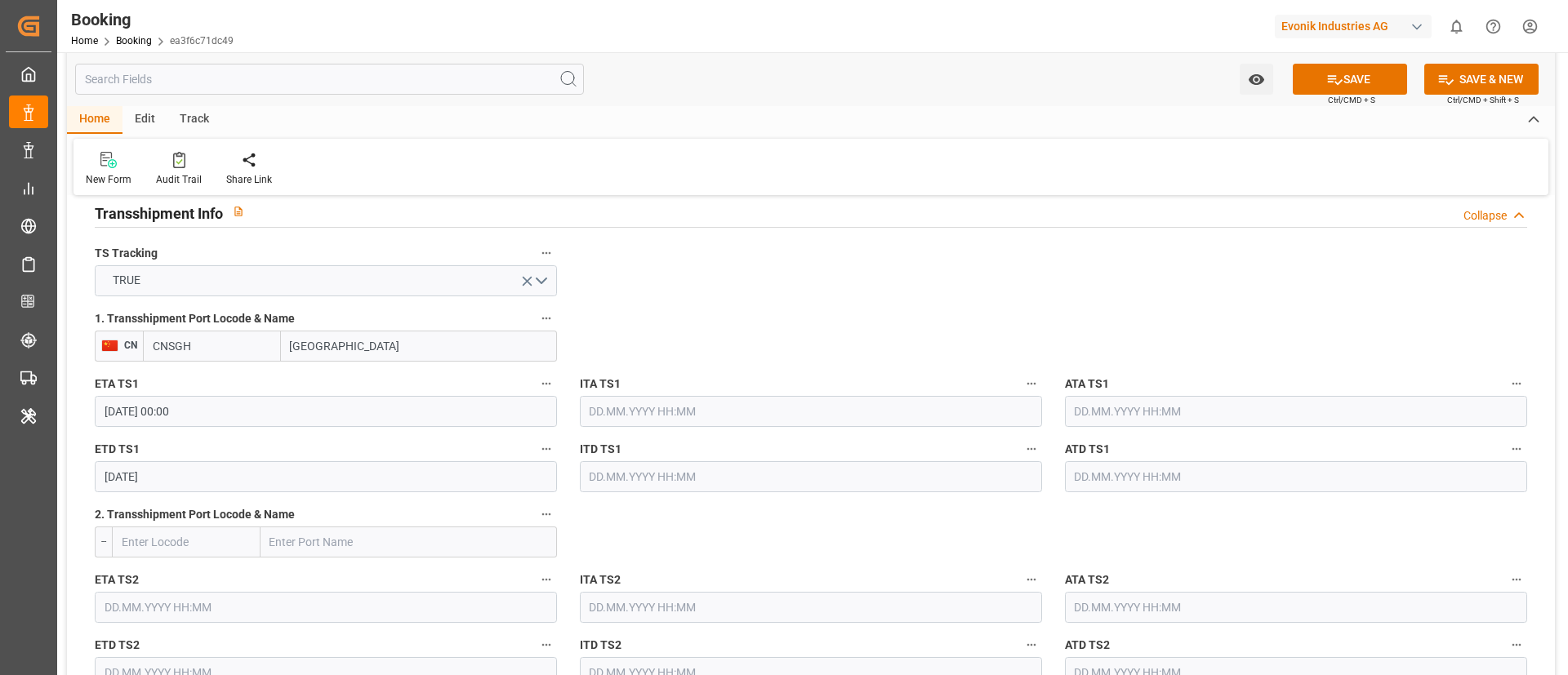
type input "10.10.2025 00:00"
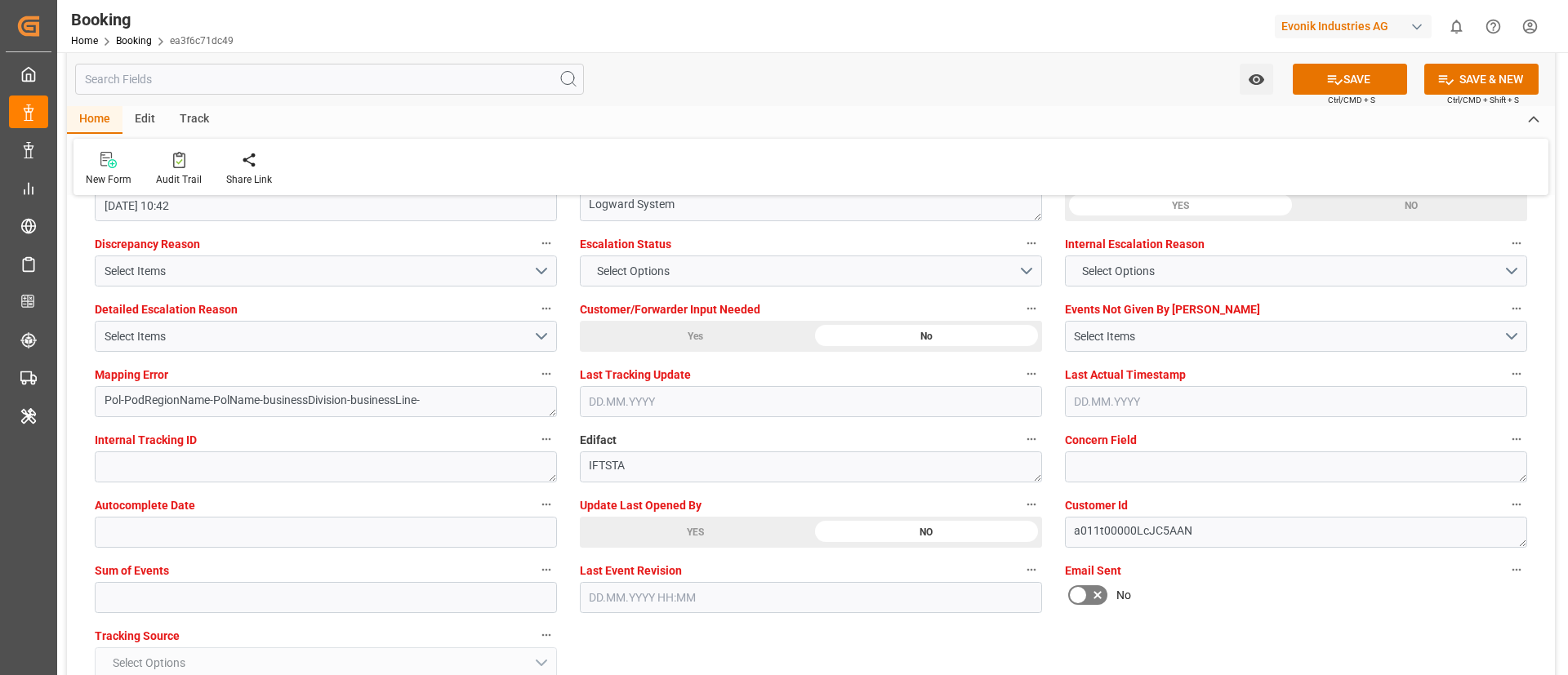
scroll to position [3060, 0]
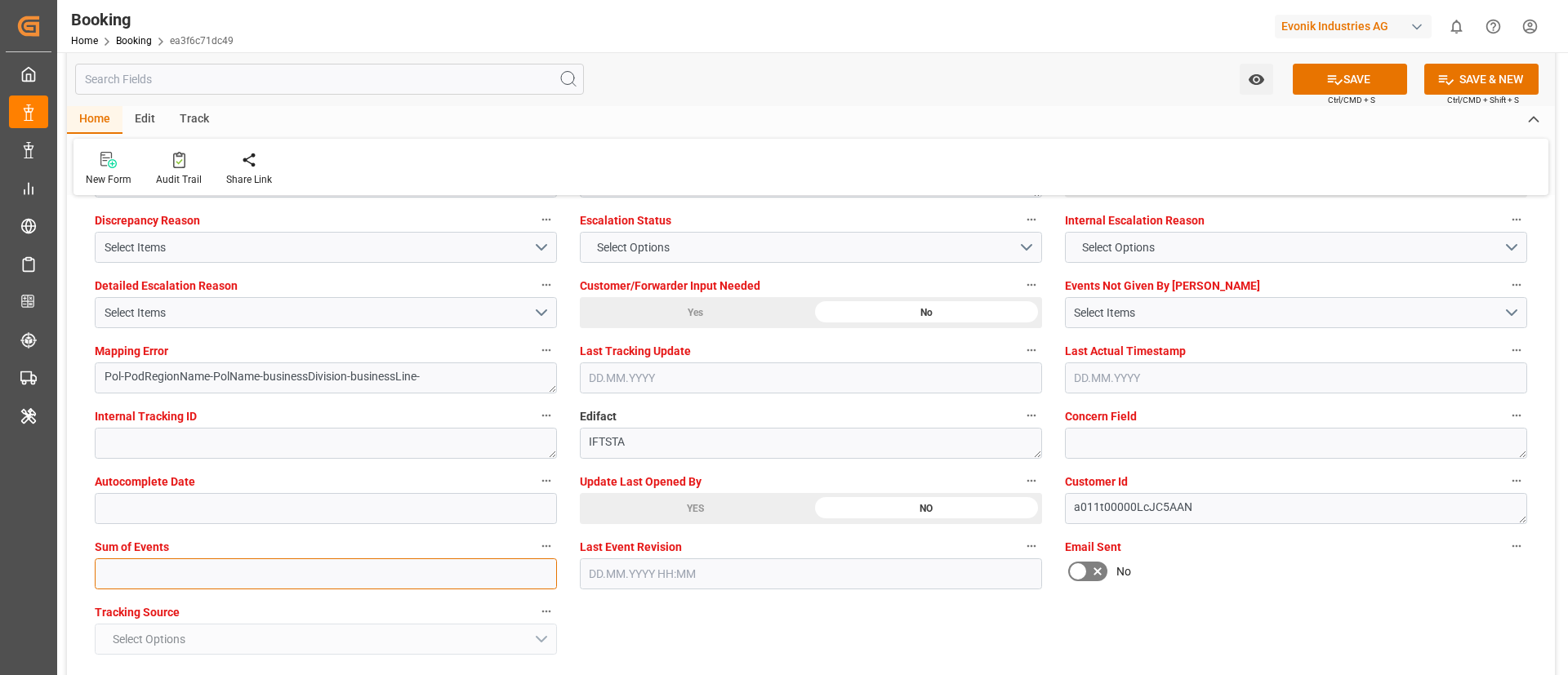
click at [376, 574] on input "text" at bounding box center [325, 573] width 462 height 31
type input "0"
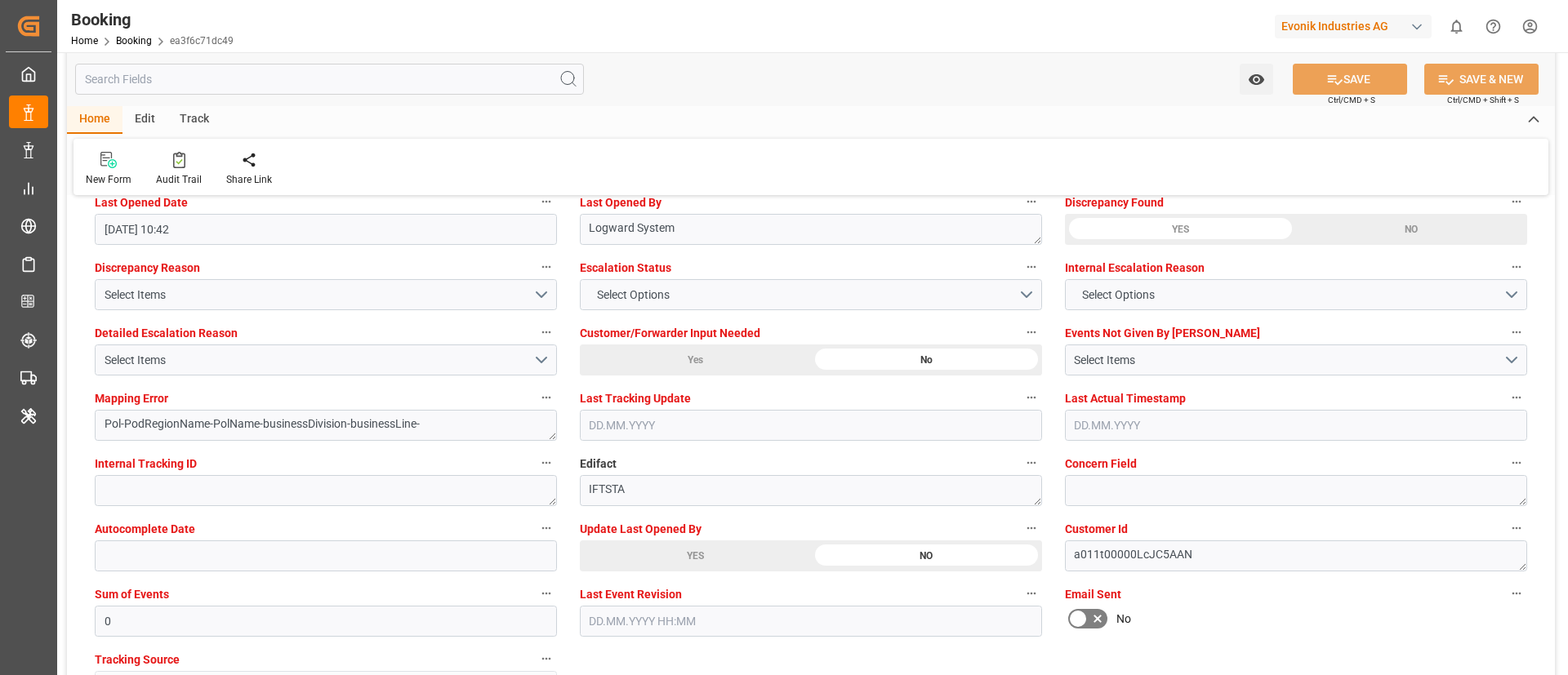
scroll to position [2938, 0]
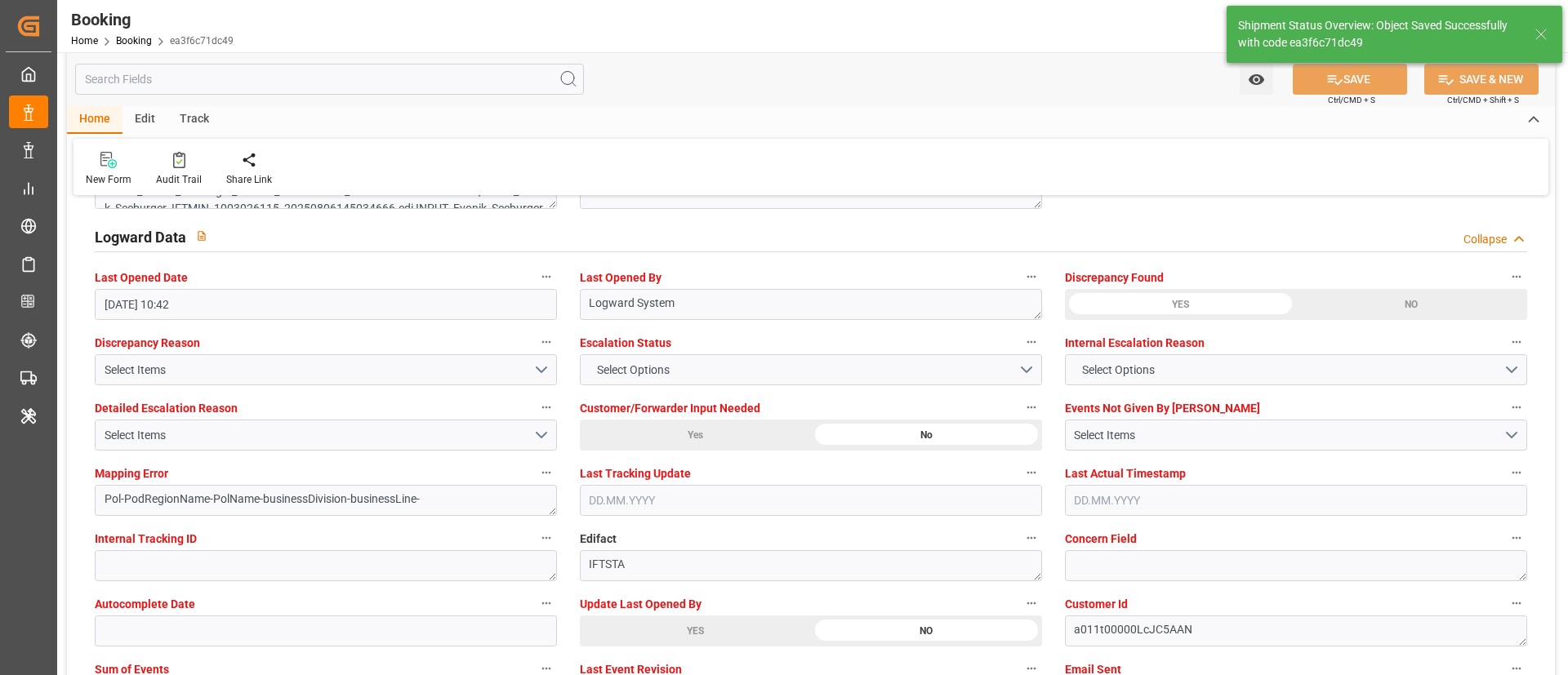
type textarea "Vismitha Mahadev"
type textarea "businessDivision-businessLine-"
type textarea "Yes"
type input "24.08.2025 00:00"
type input "15.10.2025 00:00"
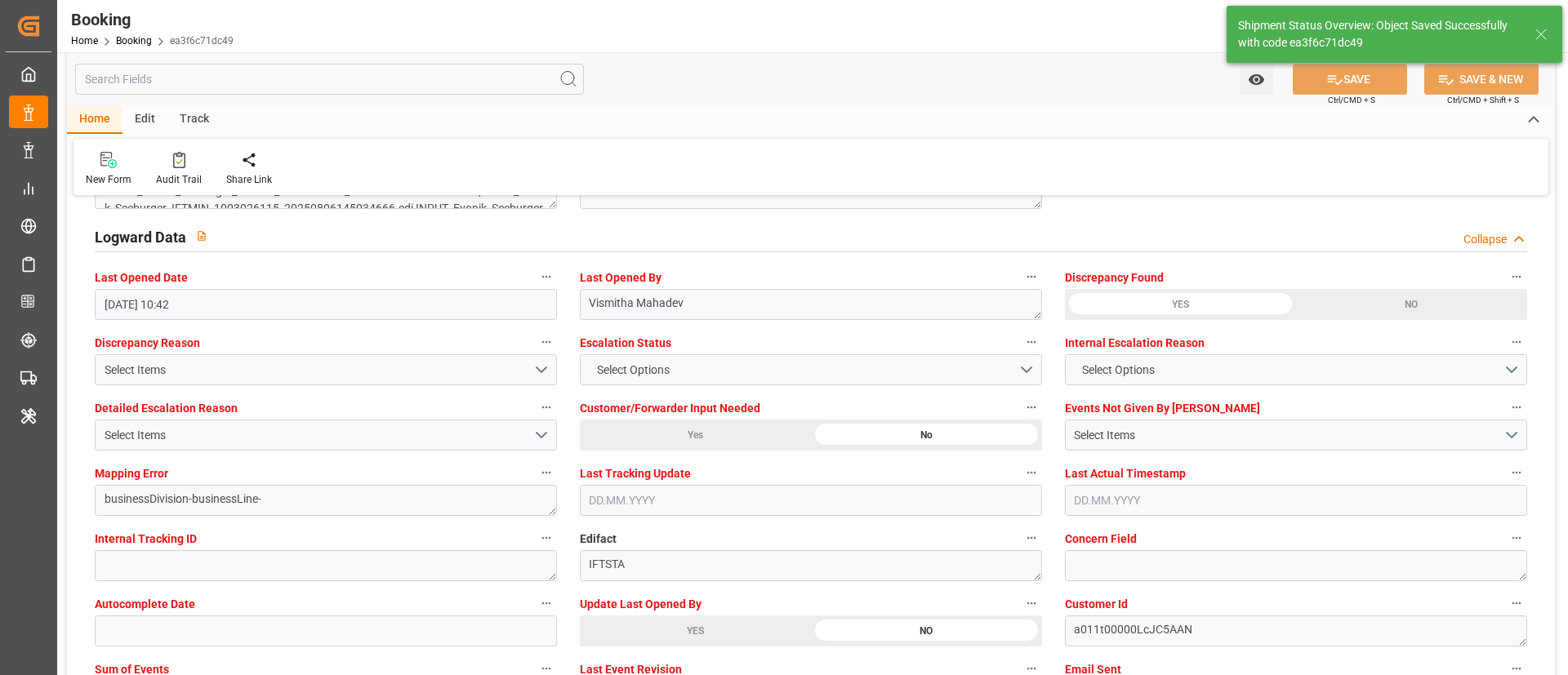
type input "06.10.2025 00:00"
type input "10.10.2025 00:00"
type input "05.09.2025 08:51"
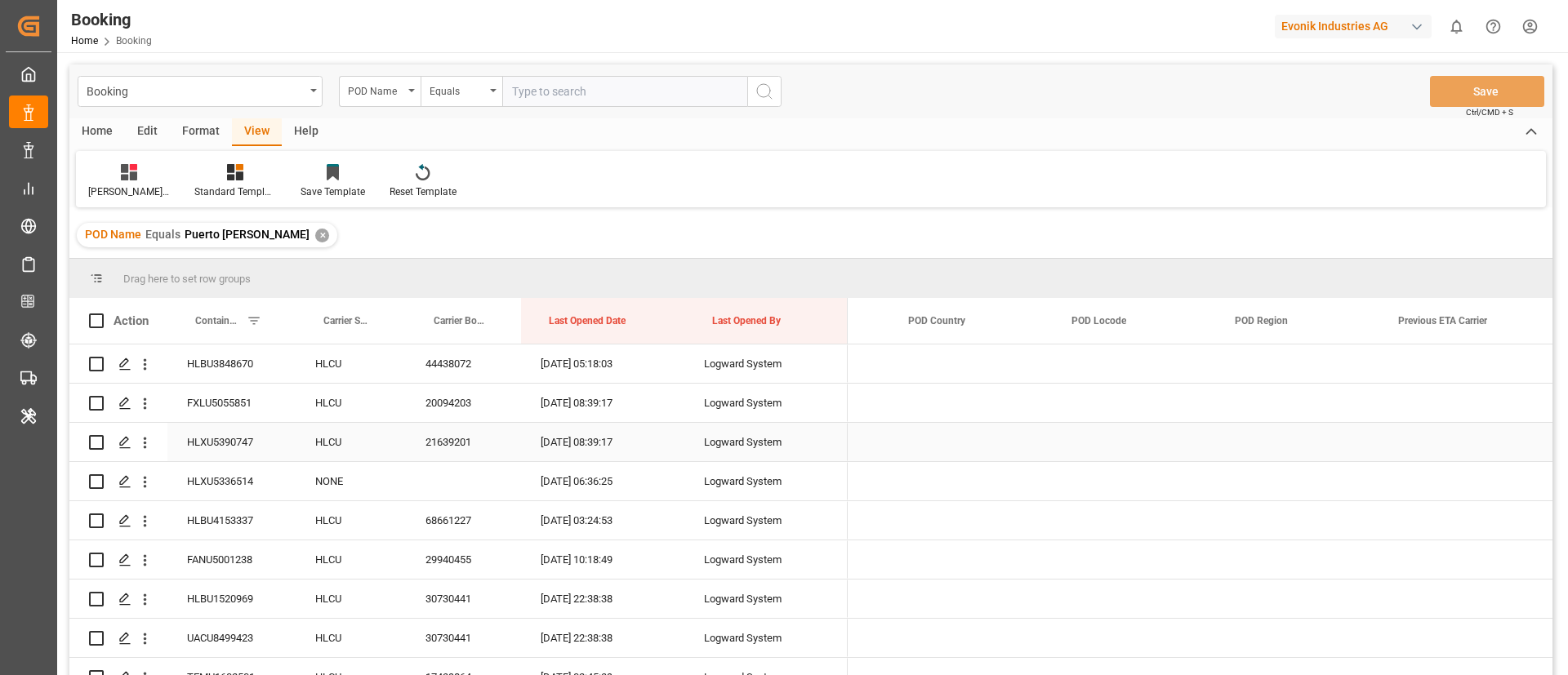
click at [390, 94] on div "POD Name" at bounding box center [375, 89] width 55 height 19
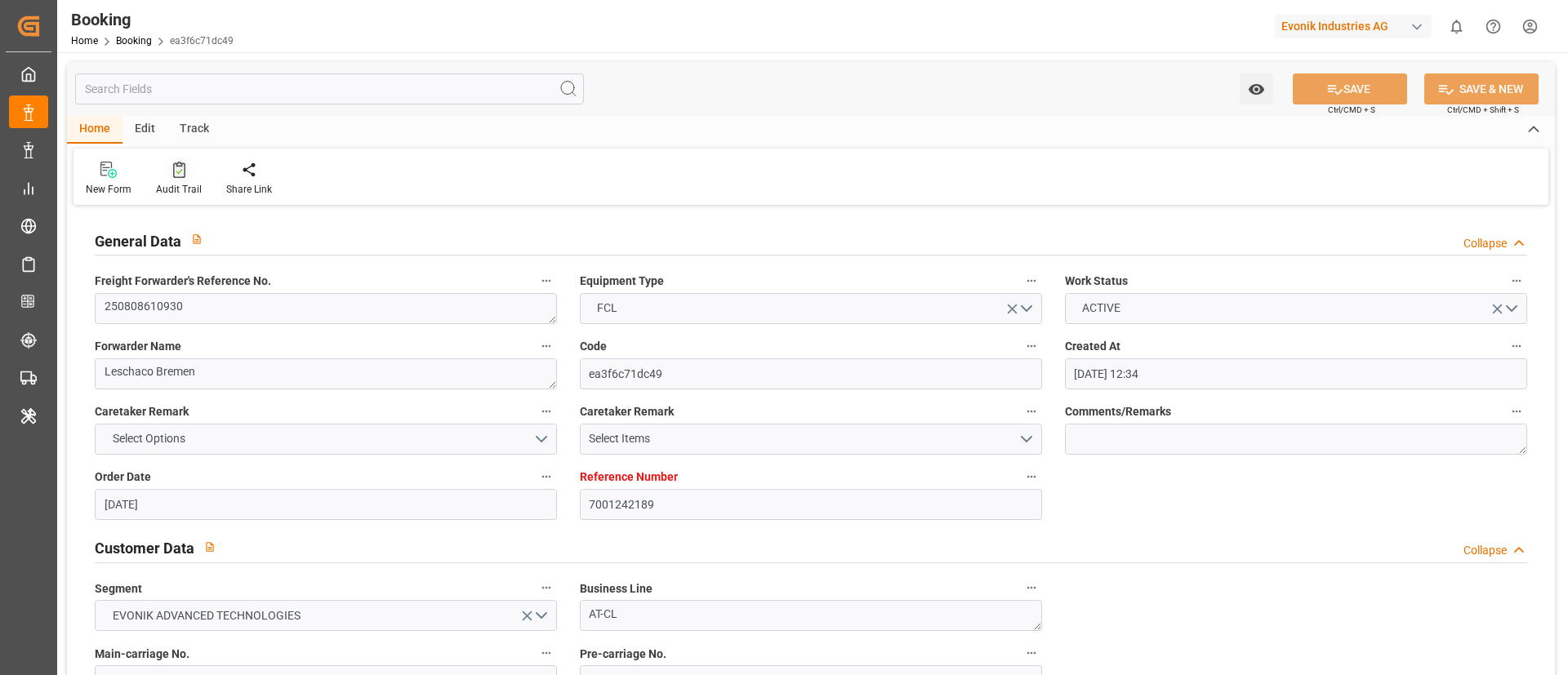
click at [185, 173] on div at bounding box center [178, 169] width 46 height 17
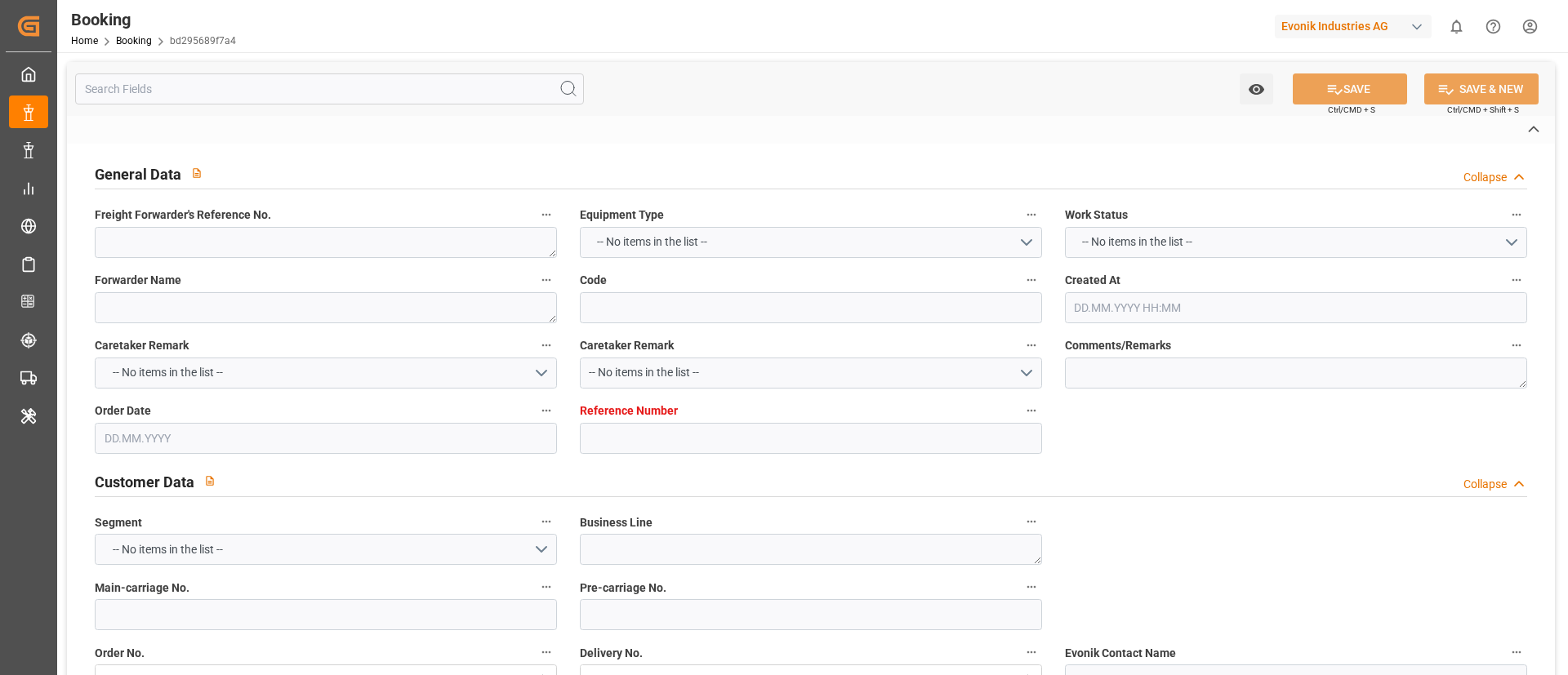
type textarea "0"
type textarea "Leschaco Bremen"
type input "bd295689f7a4"
type input "7001242175"
type textarea "AT-CL"
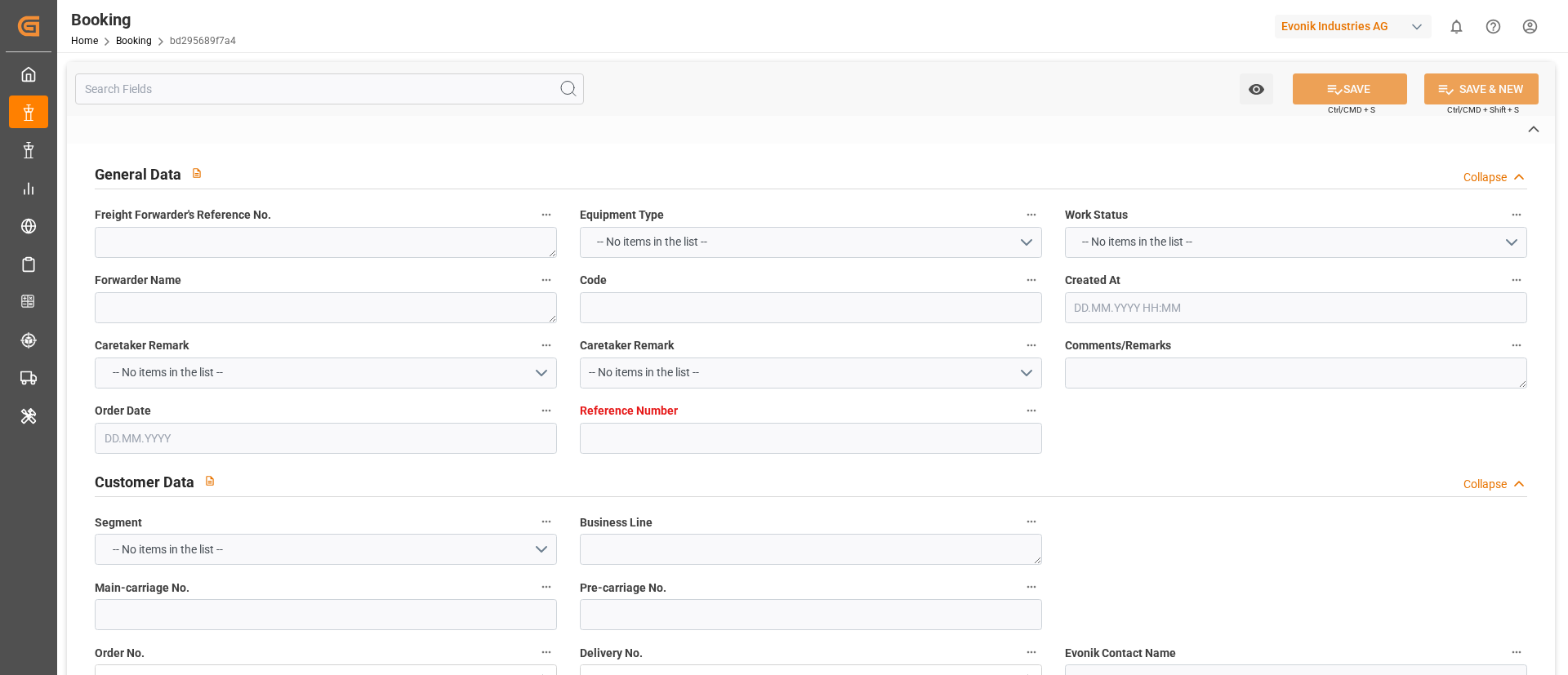
type input "7001242174"
type textarea "sandy.gruenewald@evonik.com"
type textarea "CFR"
type textarea "NAGOYA"
type textarea "6.1"
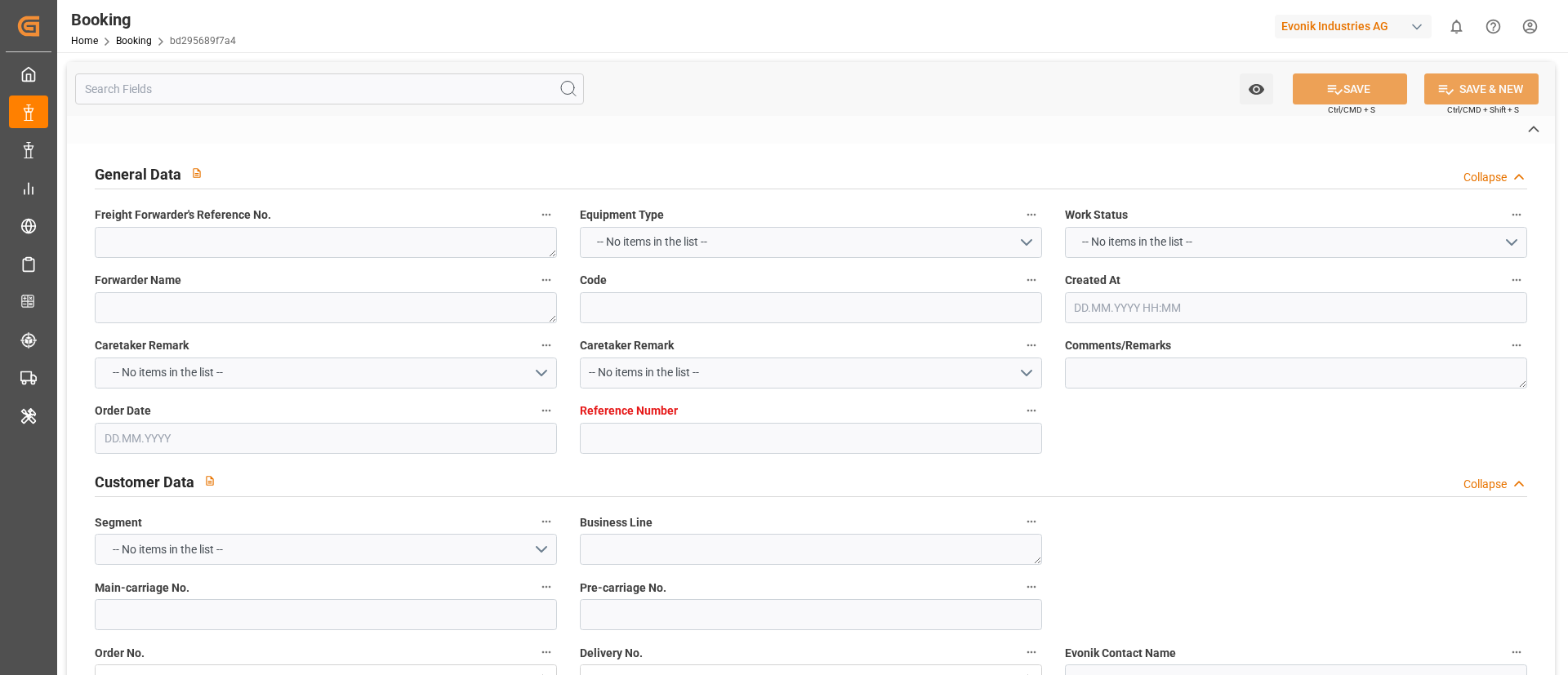
type textarea "Herne"
type input "NWC / EU"
type input "Nagoya, Aichi"
type textarea "INPUT_Evonik_Seeburger_IFTMIN_1003026049_20250806142506700.edi"
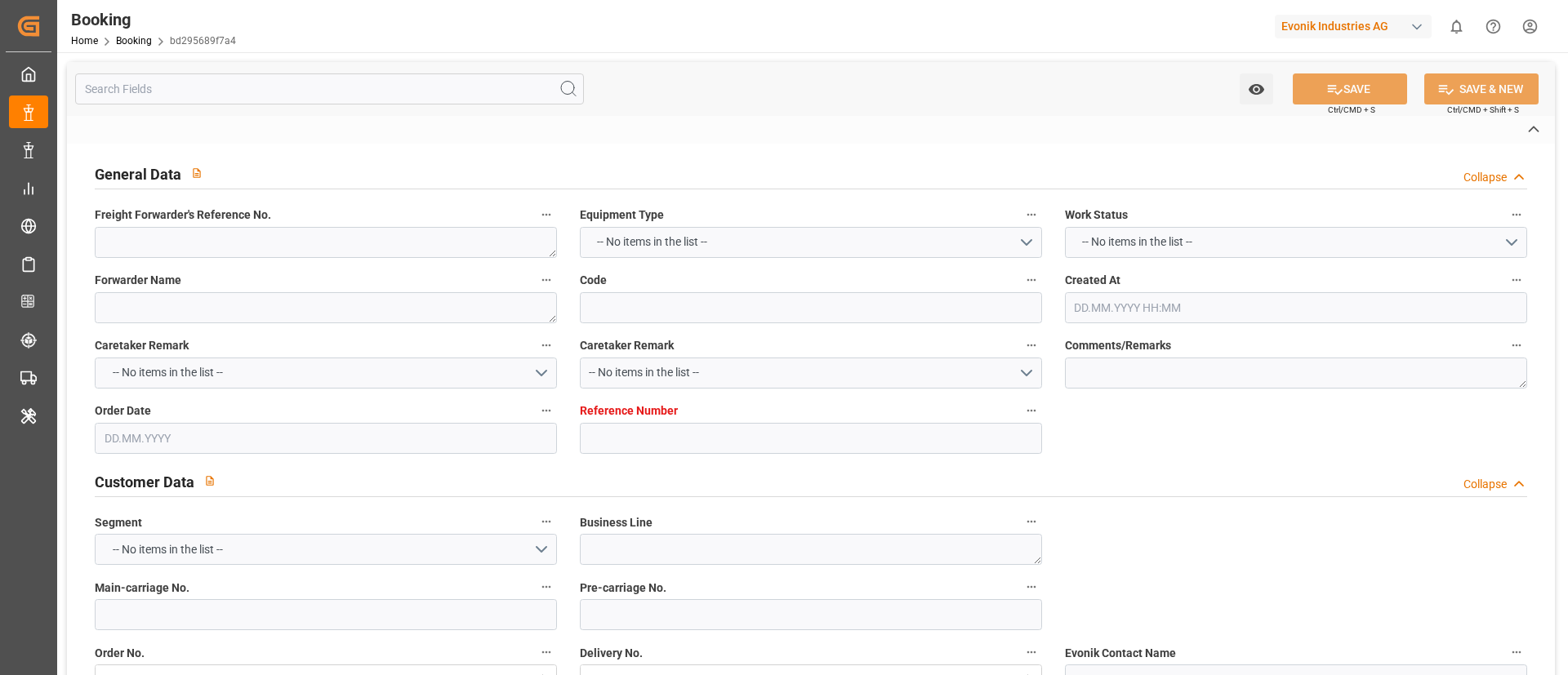
type textarea "1003026049"
type textarea "Pol-PodRegionName-businessDivision-businessLine-businessLineCode-"
type textarea "IFTMIN"
type textarea "a011t00000LcJC5AAN"
type textarea "No"
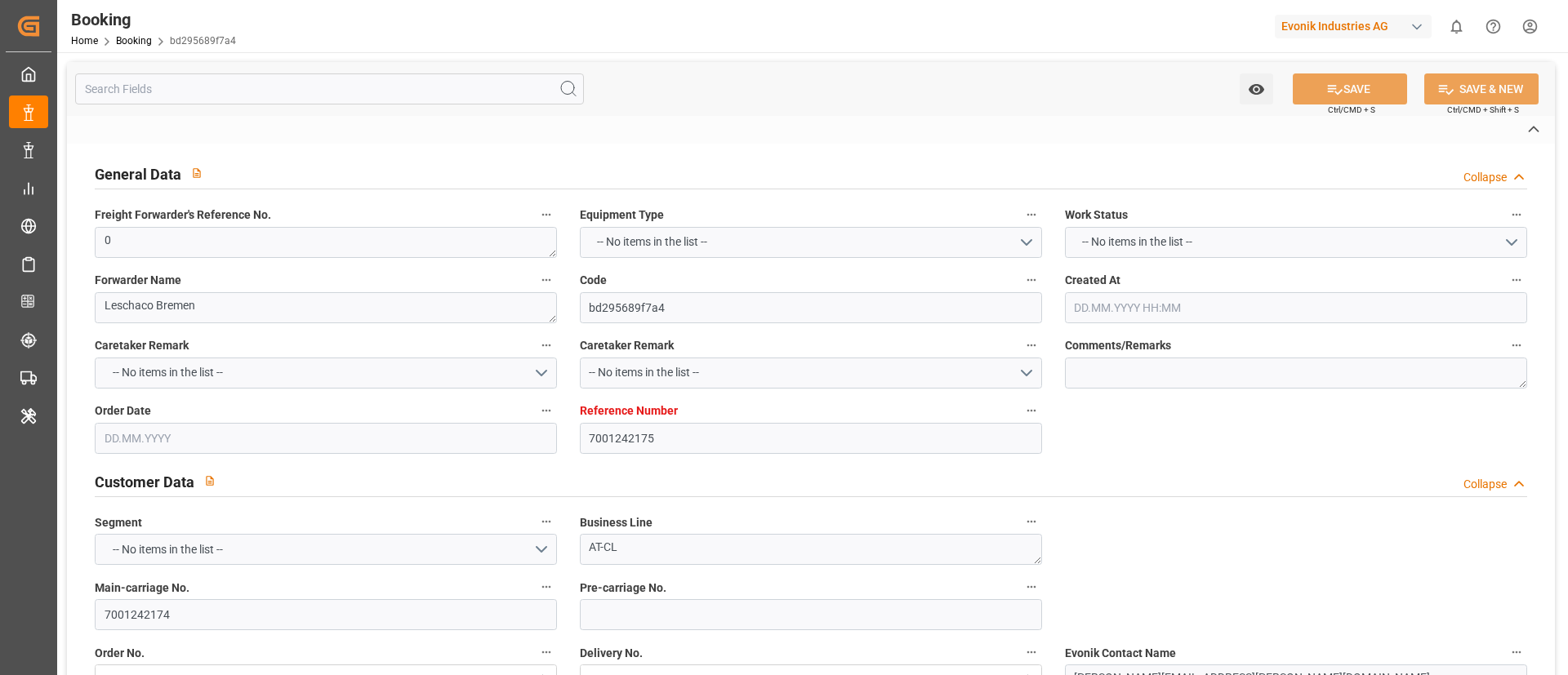
type input "7001242175"
type input "EUNWC"
type input "JPNGO"
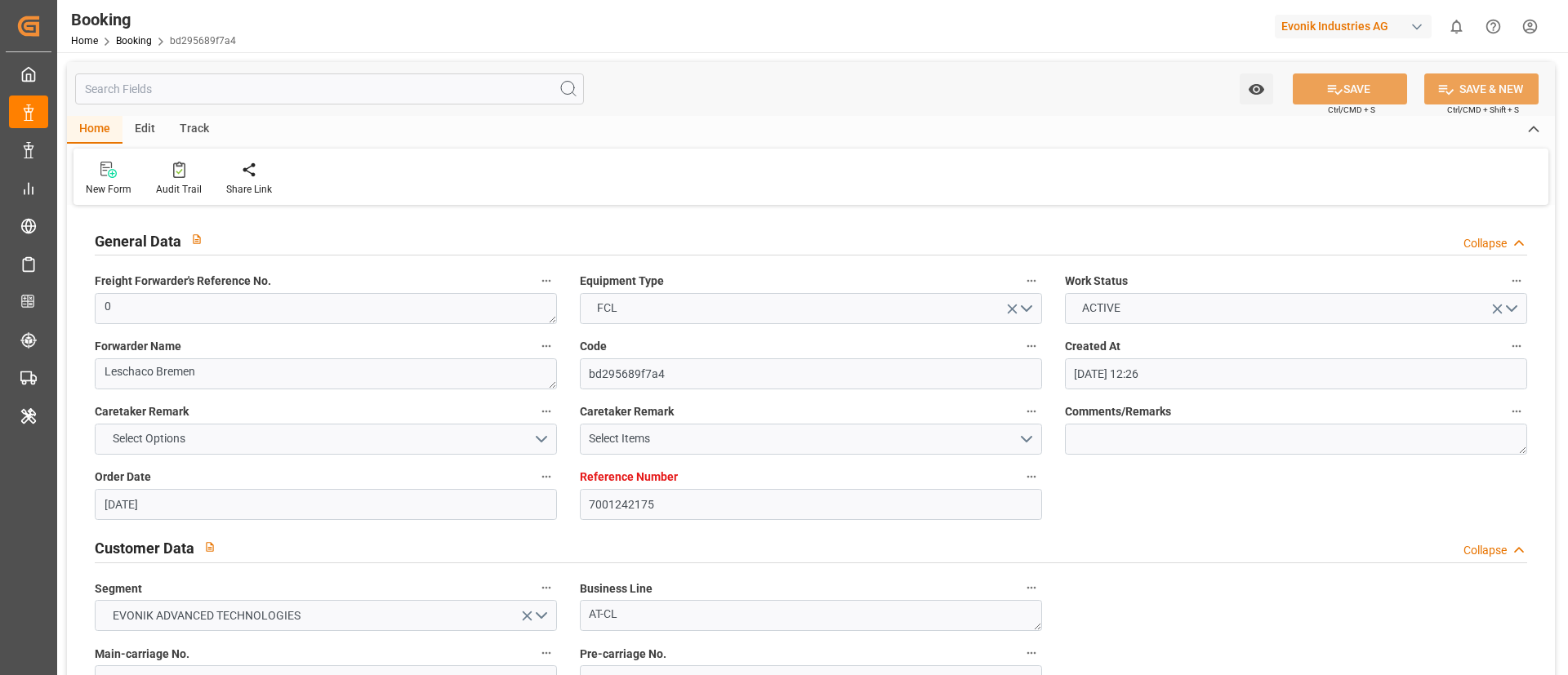
type input "06.08.2025 12:26"
type input "06.08.2025"
type input "22.10.2025"
type input "[DATE]"
click at [170, 181] on div "Audit Trail" at bounding box center [178, 179] width 70 height 36
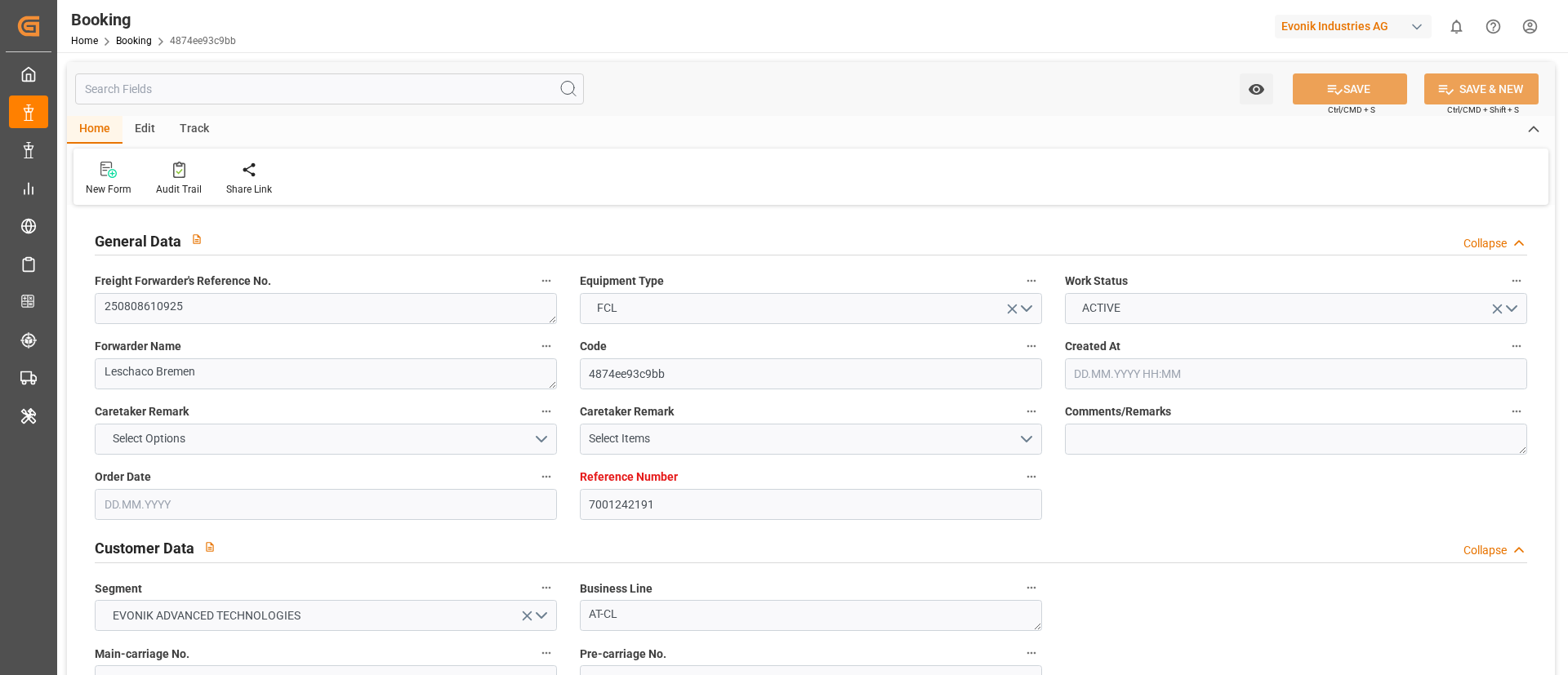
type input "7001242191"
type input "ONE"
type input "Ocean Network Express"
type input "EUNWC"
type input "JPYOK"
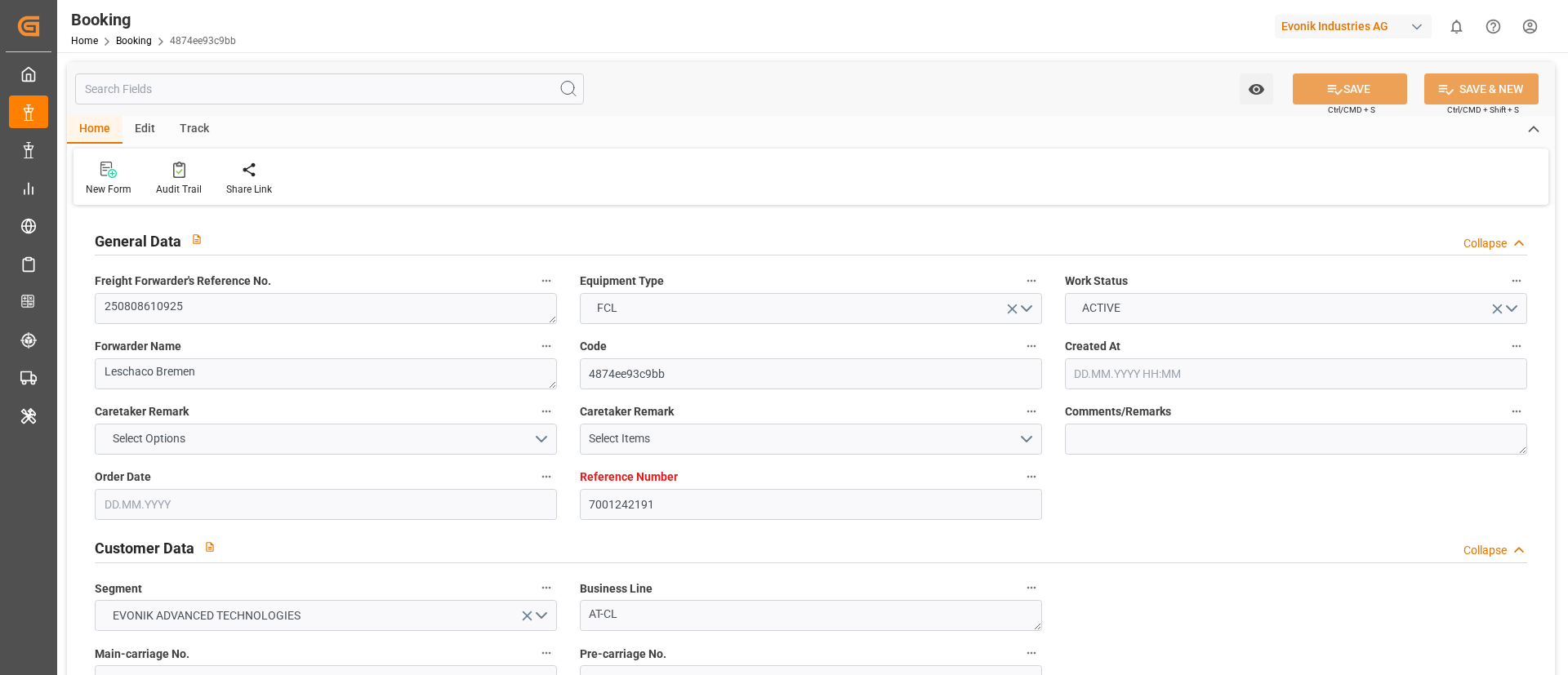
type input "[DATE] 12:34"
type input "[DATE]"
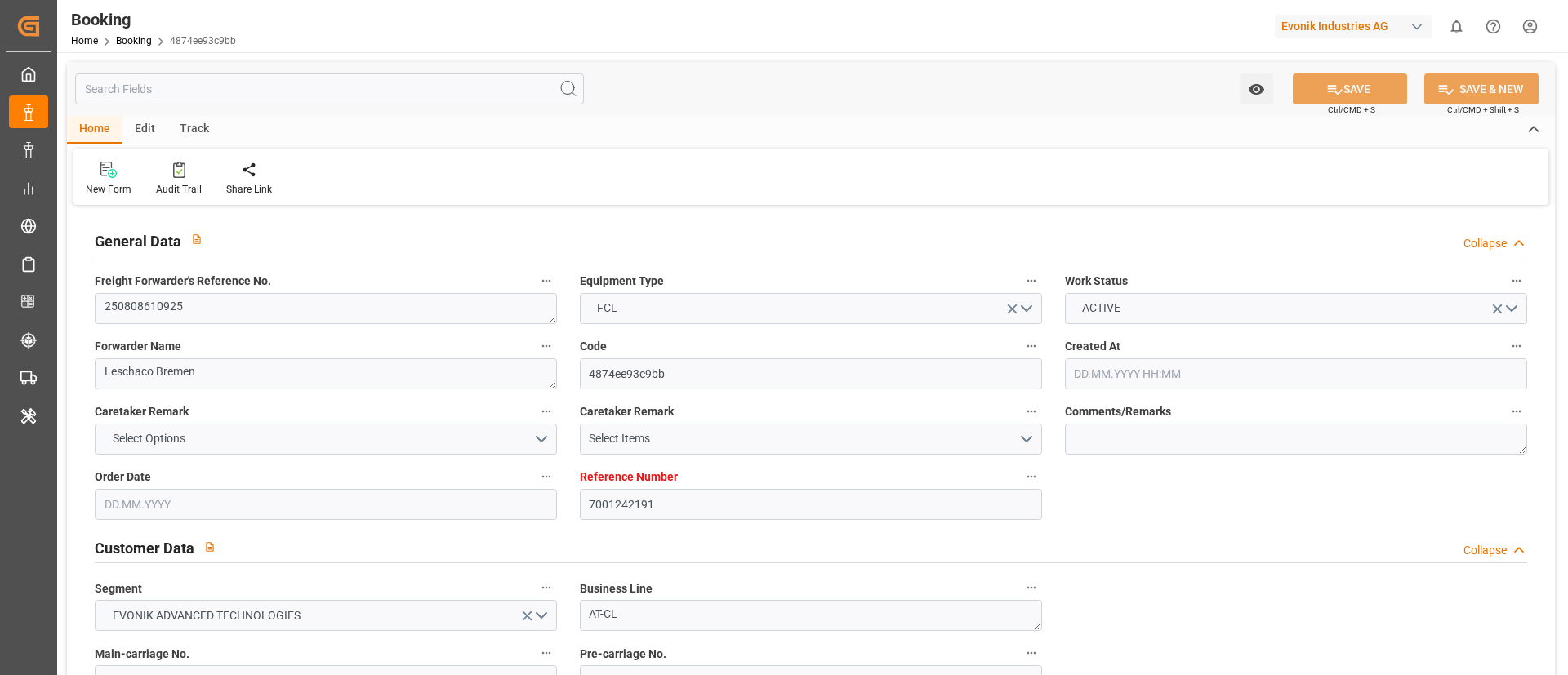
type input "[DATE]"
type input "[DATE] 10:07"
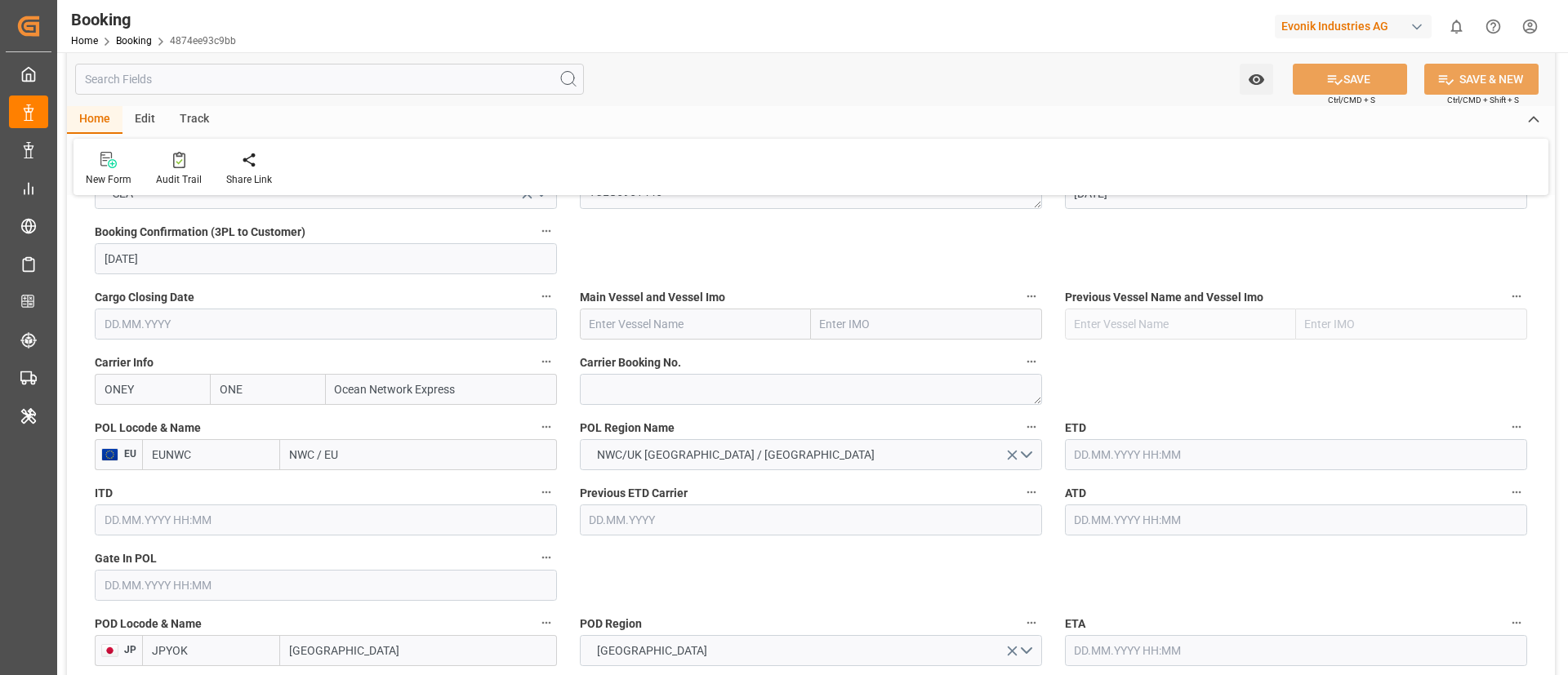
scroll to position [979, 0]
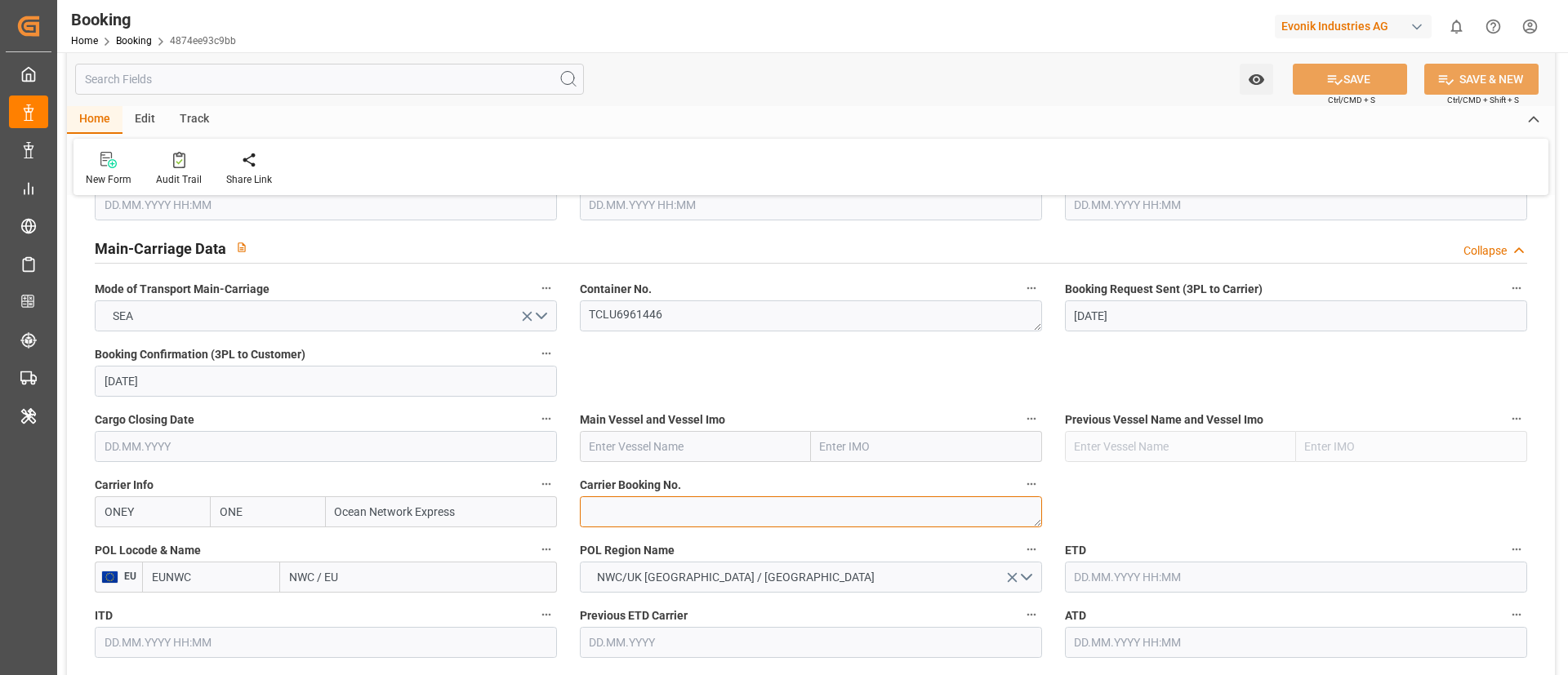
click at [652, 508] on textarea at bounding box center [810, 511] width 462 height 31
paste textarea "HAMF72746700"
type textarea "HAMF72746700"
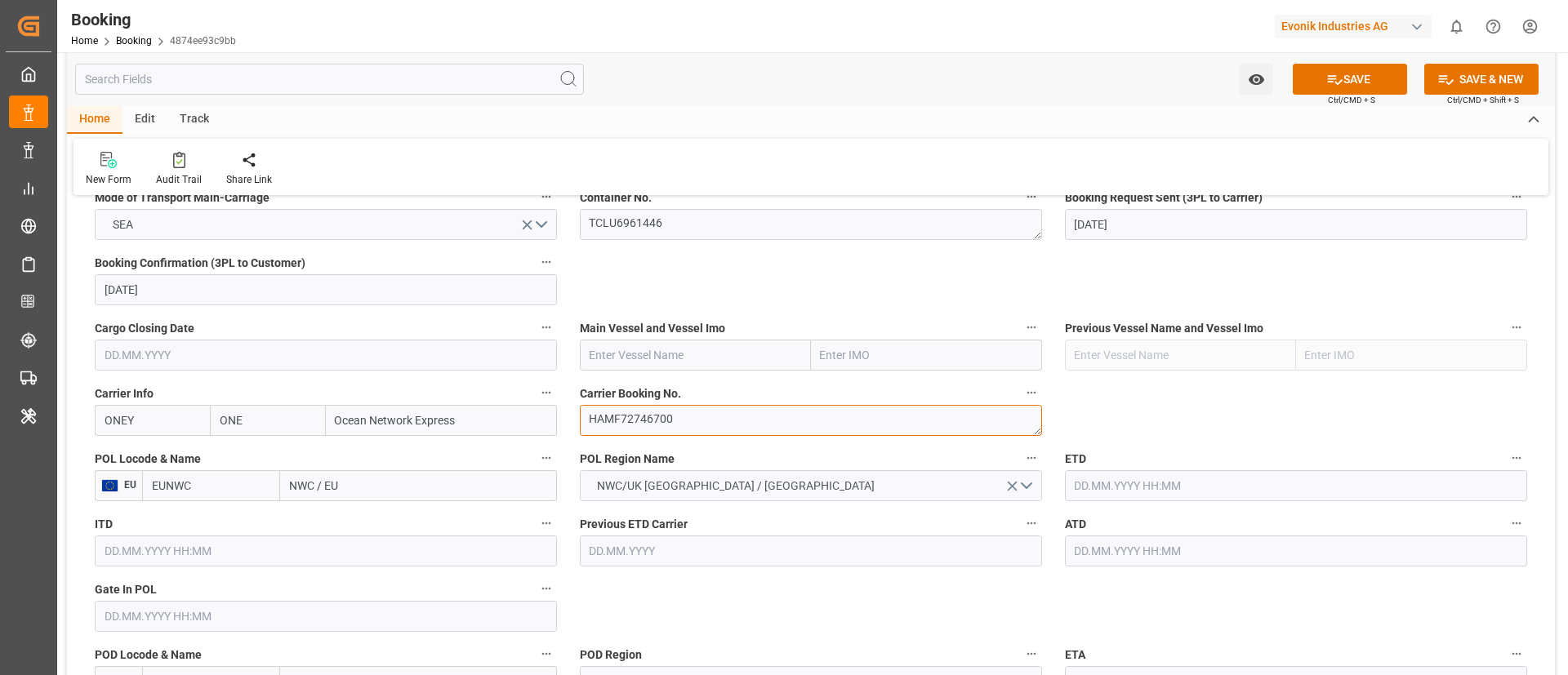
scroll to position [1102, 0]
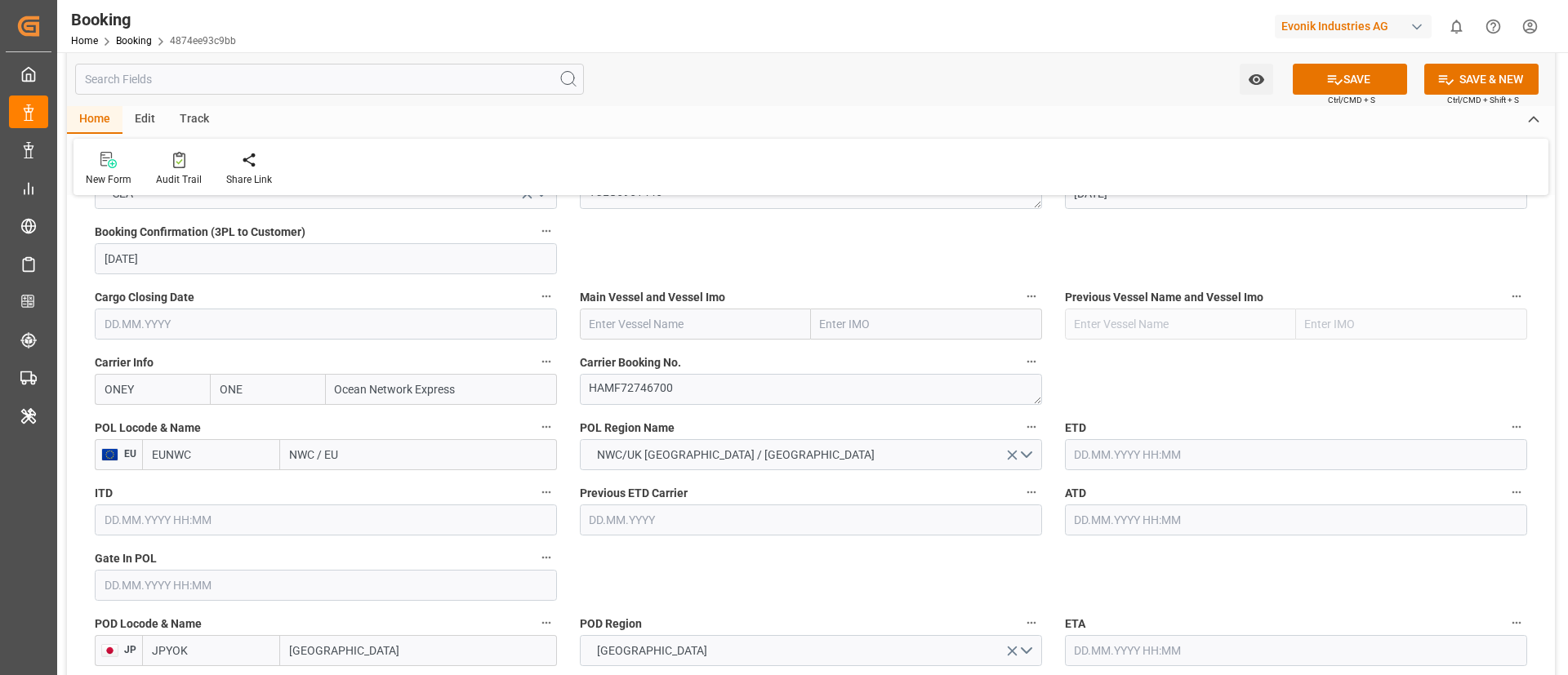
click at [360, 455] on input "NWC / EU" at bounding box center [419, 454] width 277 height 31
paste input "[GEOGRAPHIC_DATA]"
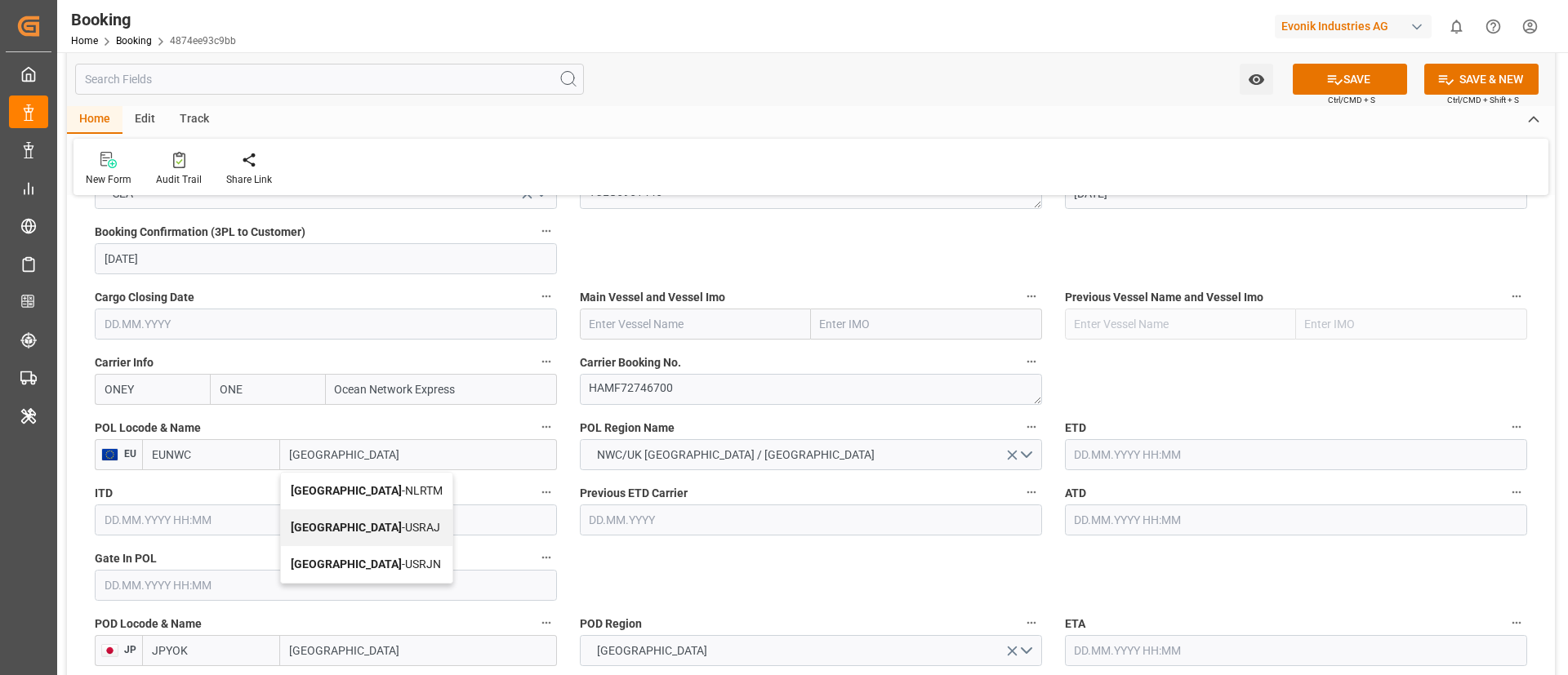
click at [356, 494] on span "Rotterdam - NLRTM" at bounding box center [366, 491] width 152 height 13
type input "Rotterdam"
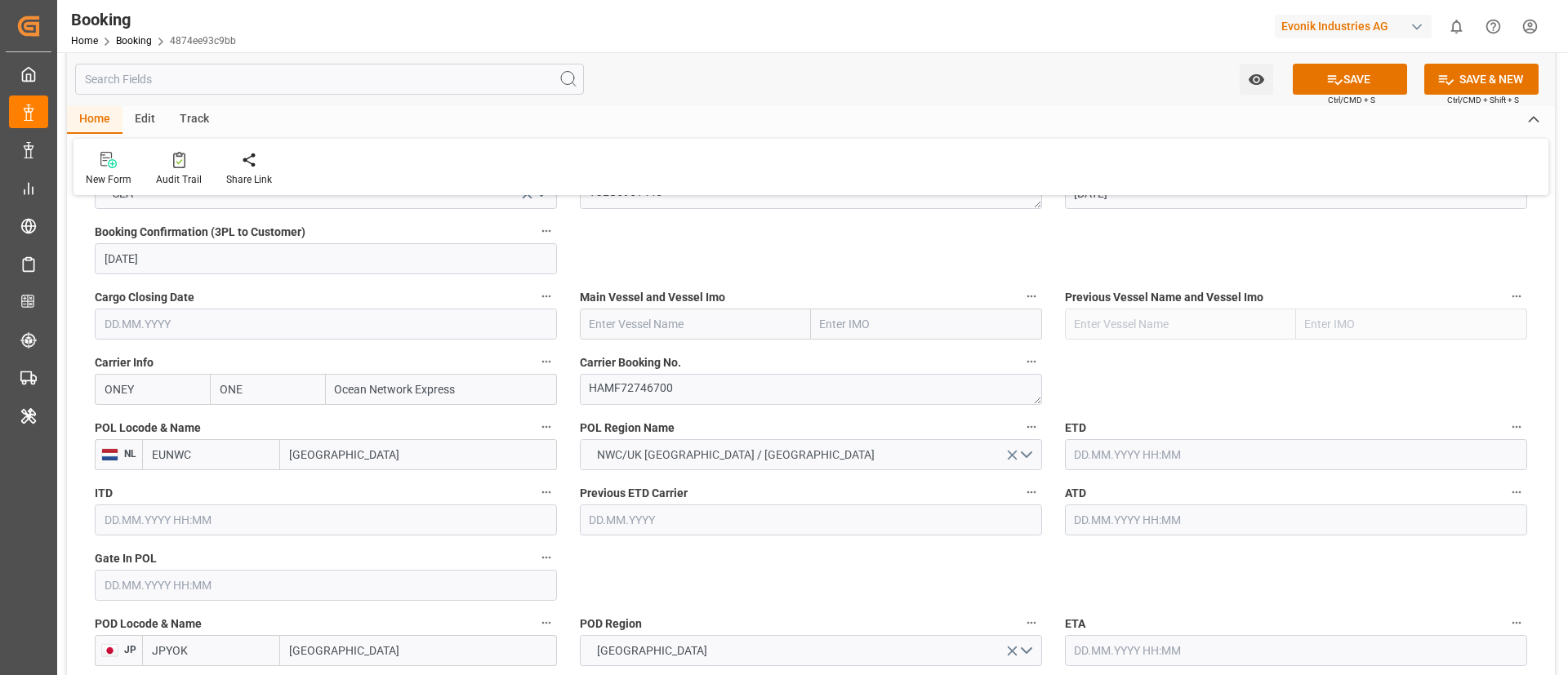
type input "NLRTM"
click at [629, 321] on input "text" at bounding box center [695, 323] width 231 height 31
paste input "YM WREATH"
type input "YM Wreath"
type input "9708473"
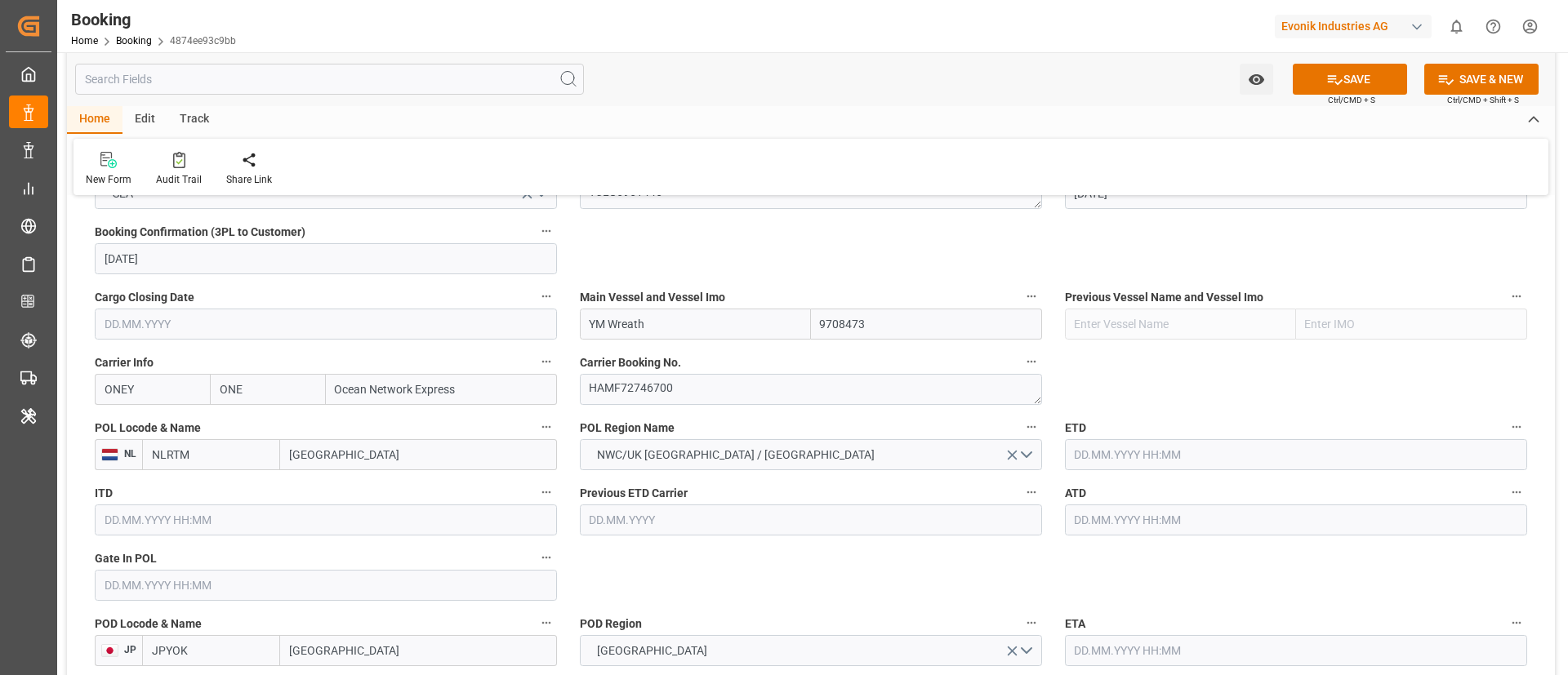
click at [136, 588] on input "text" at bounding box center [325, 584] width 462 height 31
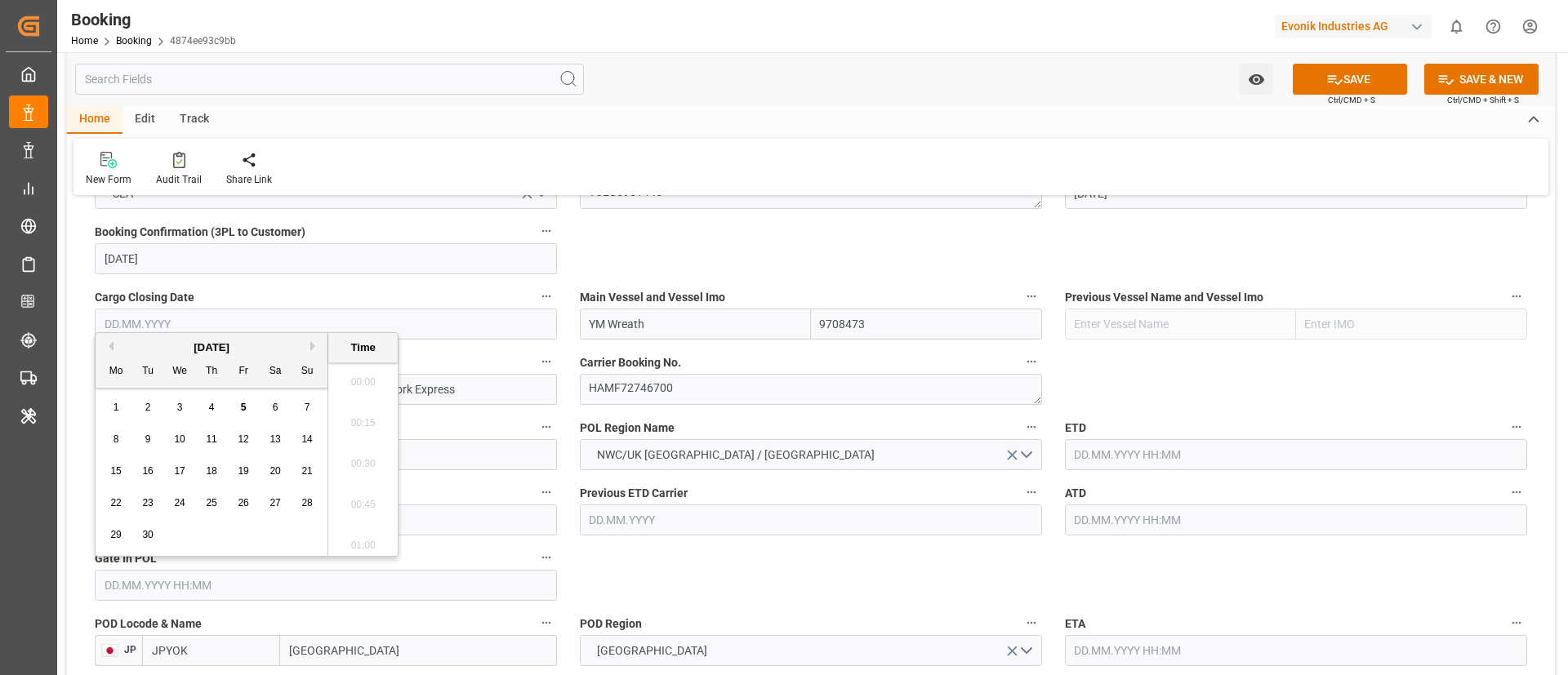
scroll to position [2250, 0]
click at [111, 347] on button "Previous Month" at bounding box center [109, 345] width 9 height 9
click at [182, 499] on span "20" at bounding box center [179, 503] width 10 height 11
type input "[DATE] 00:00"
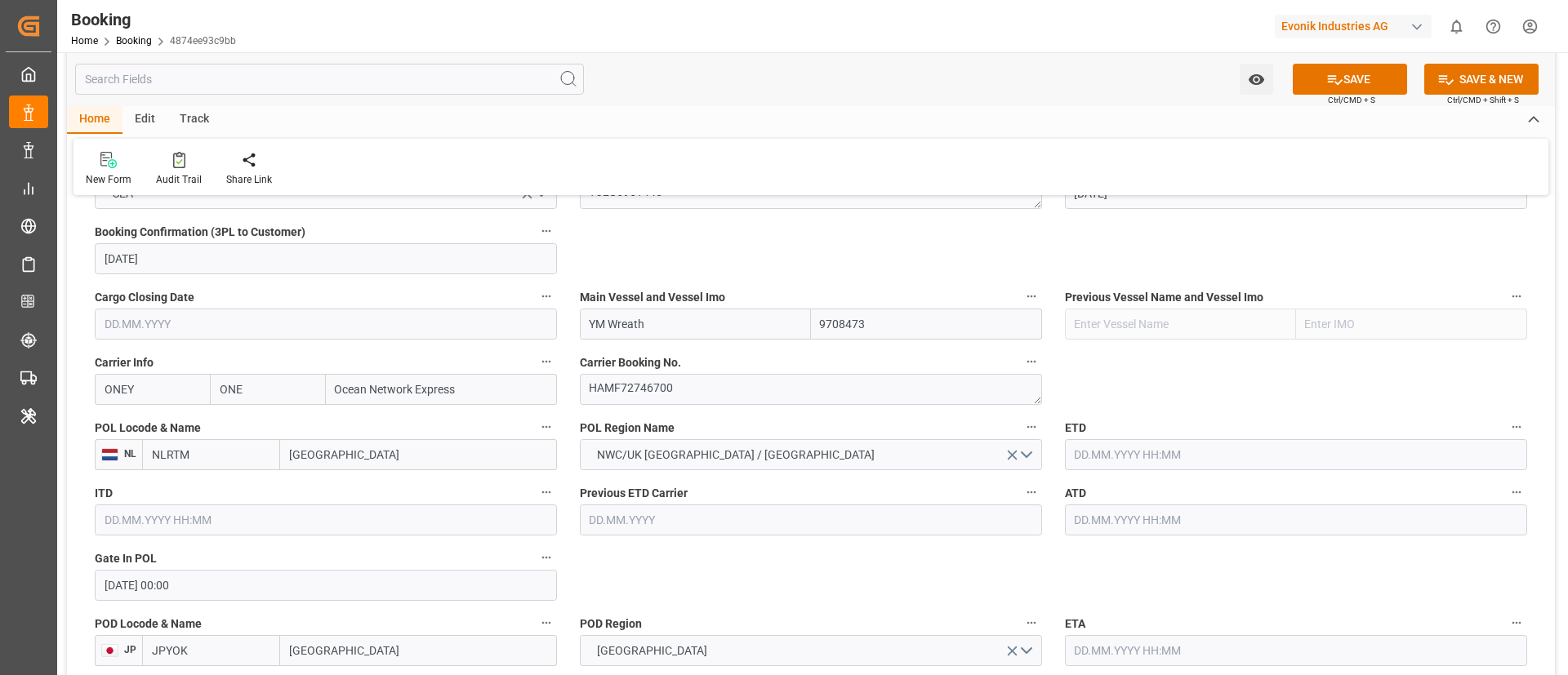
click at [1110, 449] on input "text" at bounding box center [1295, 454] width 462 height 31
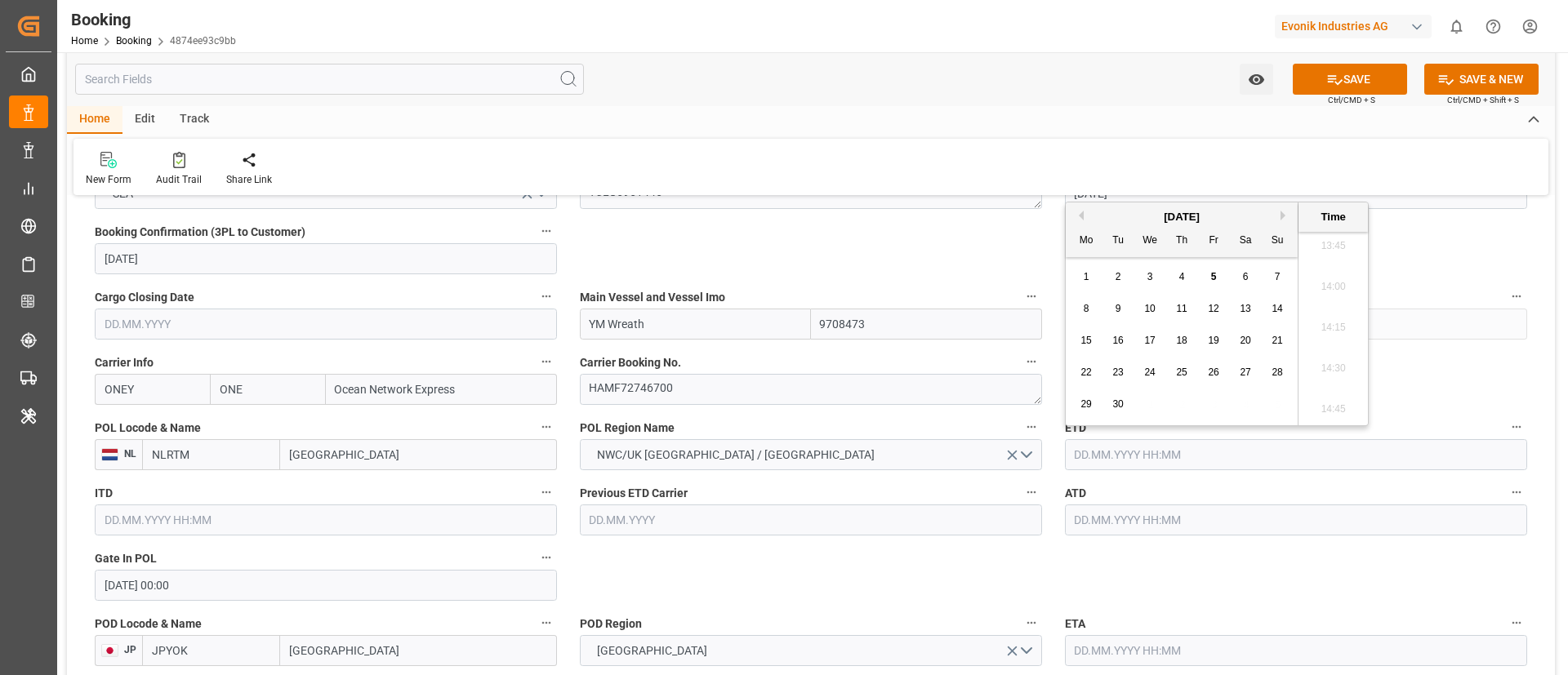
click at [1082, 216] on button "Previous Month" at bounding box center [1078, 215] width 9 height 9
click at [1186, 399] on span "28" at bounding box center [1180, 404] width 10 height 11
type input "28.08.2025 00:00"
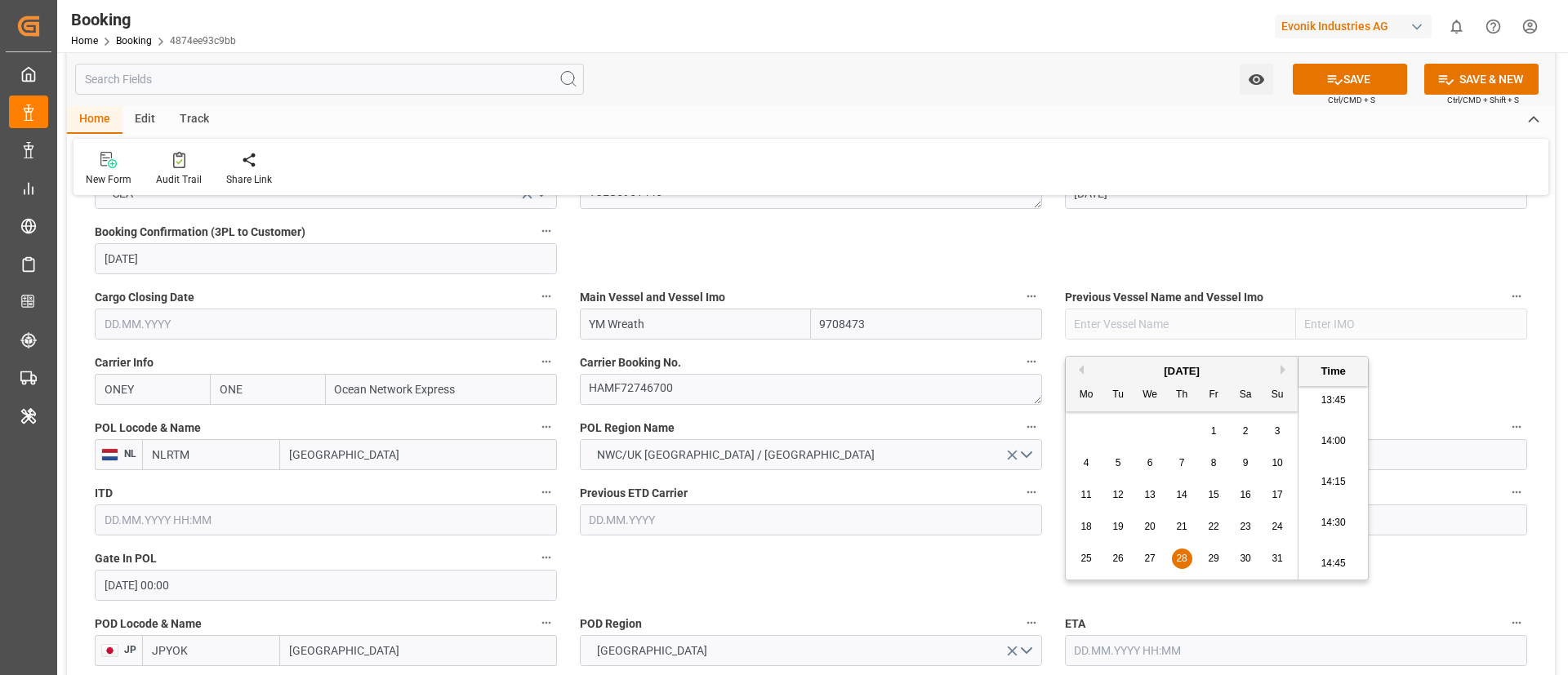
scroll to position [1225, 0]
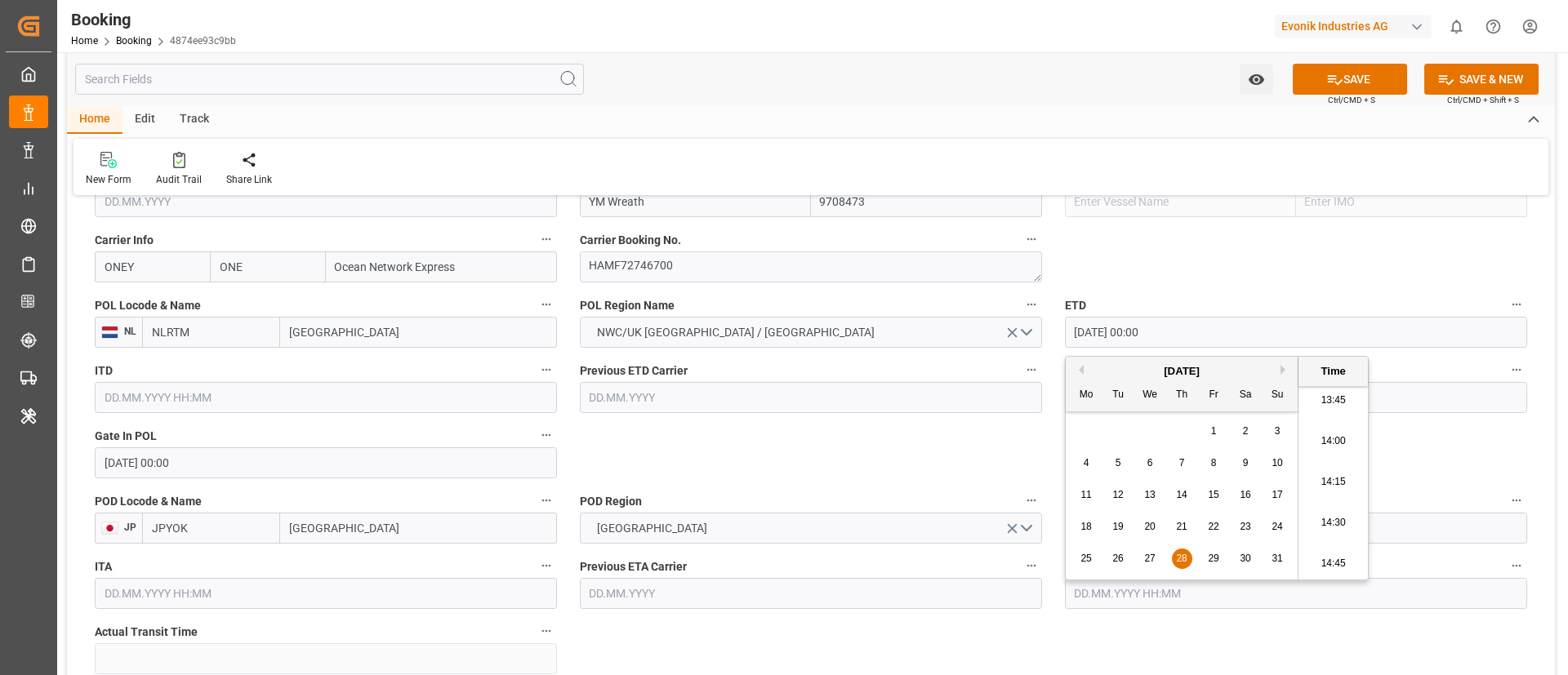
click at [988, 137] on div "Home Edit Track New Form Audit Trail Share Link" at bounding box center [810, 150] width 1487 height 89
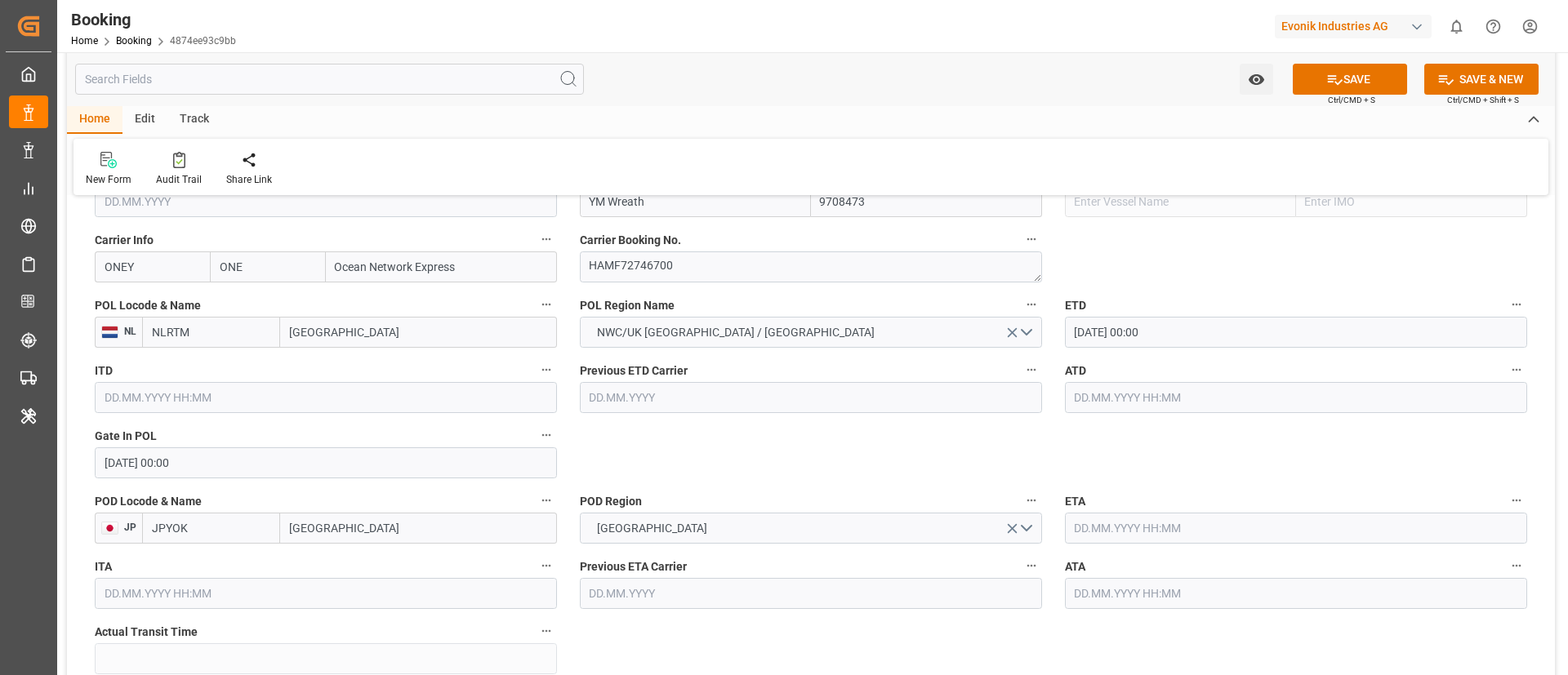
click at [1181, 332] on input "28.08.2025 00:00" at bounding box center [1295, 331] width 462 height 31
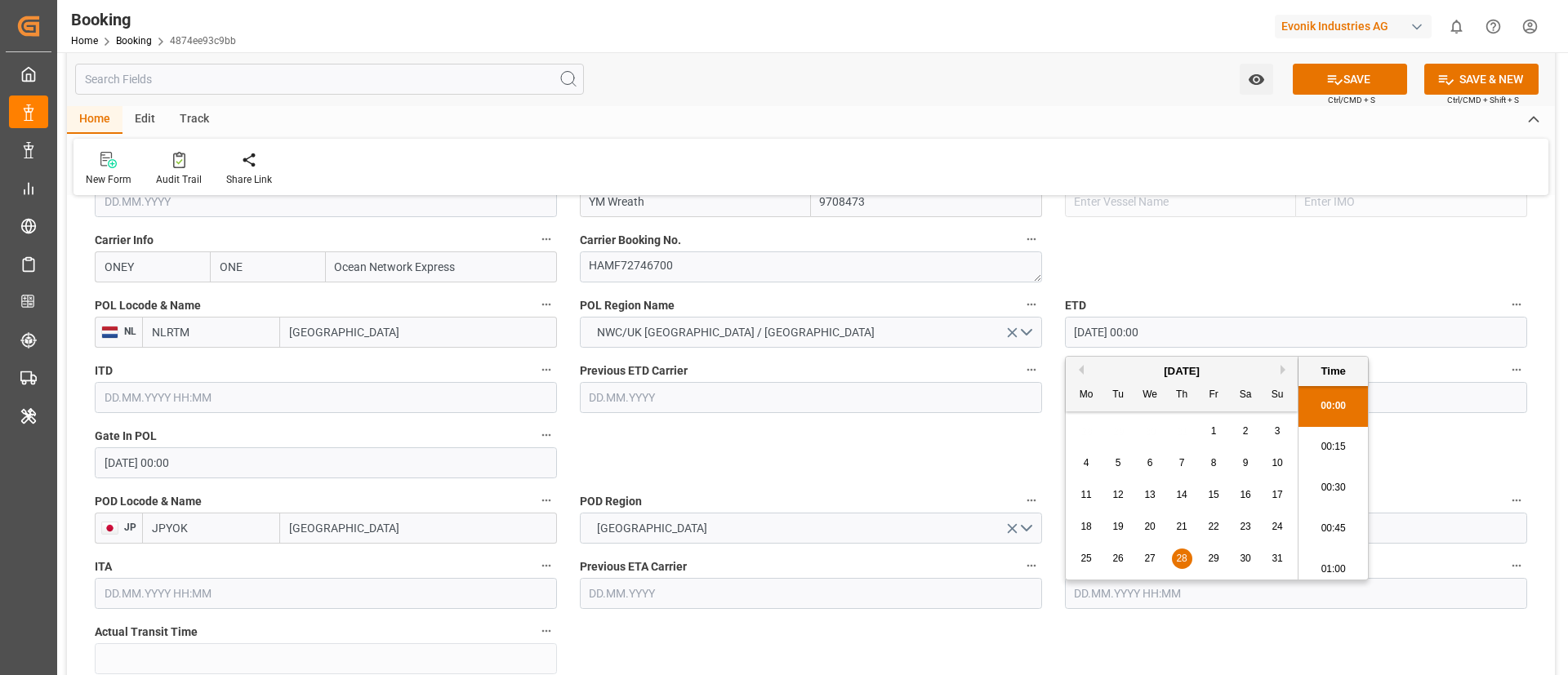
click at [1181, 332] on input "28.08.2025 00:00" at bounding box center [1295, 331] width 462 height 31
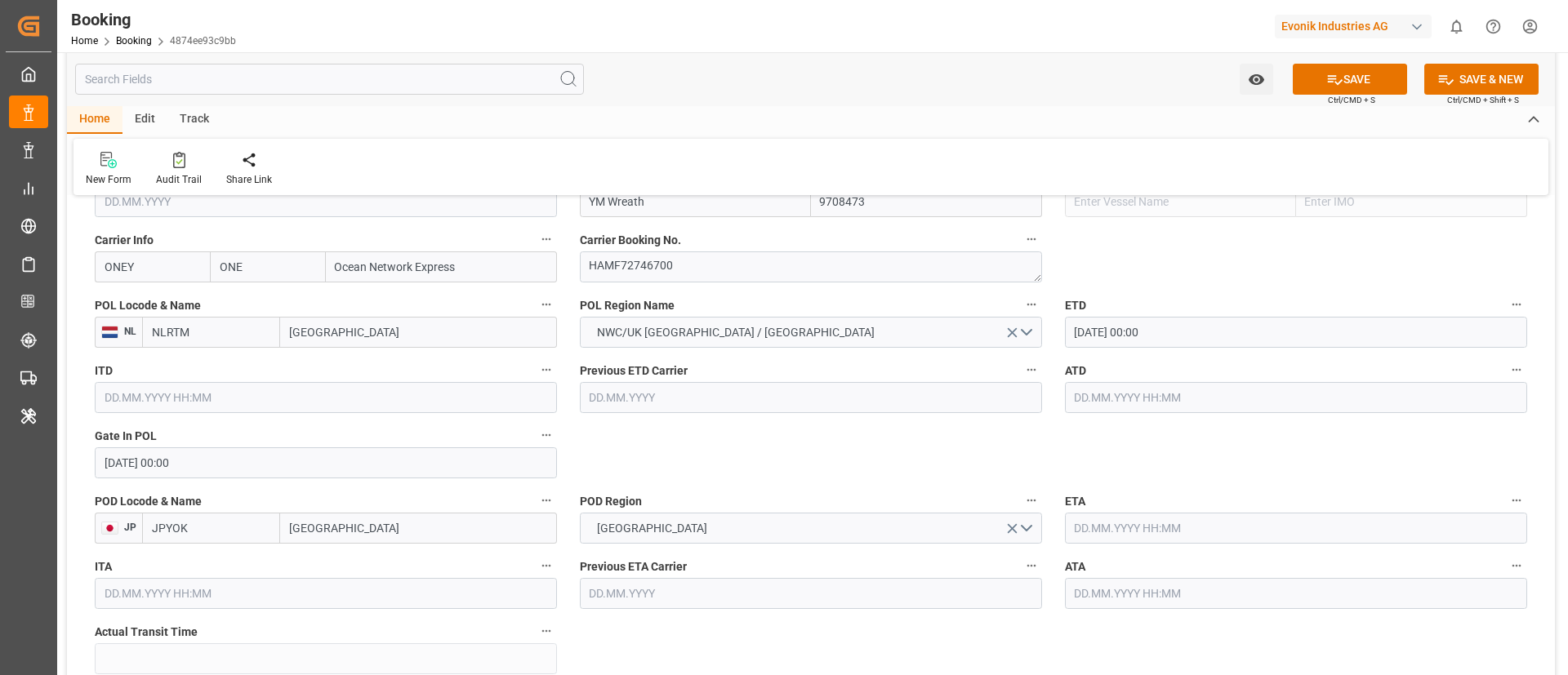
click at [1117, 389] on input "text" at bounding box center [1295, 397] width 462 height 31
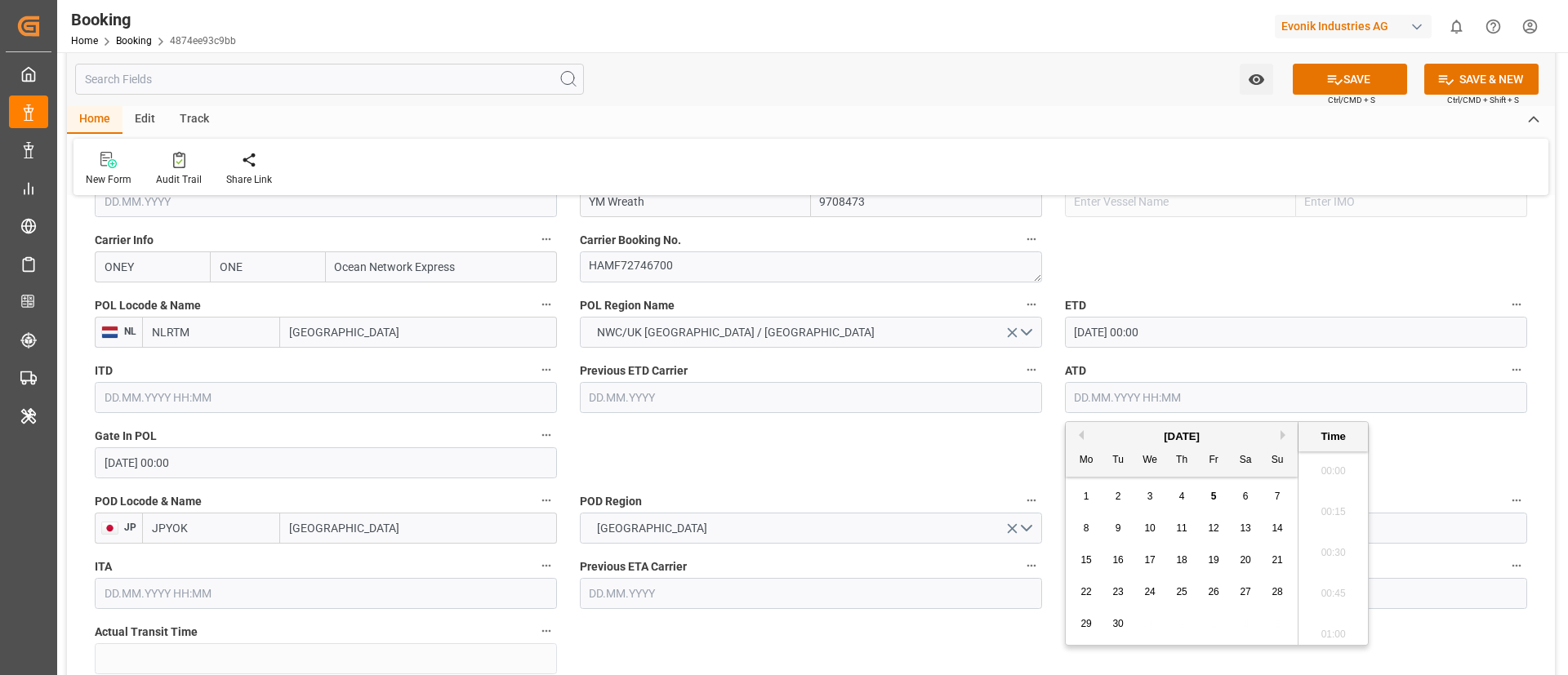
paste input "28.08.2025 00:00"
type input "28.08.2025 00:00"
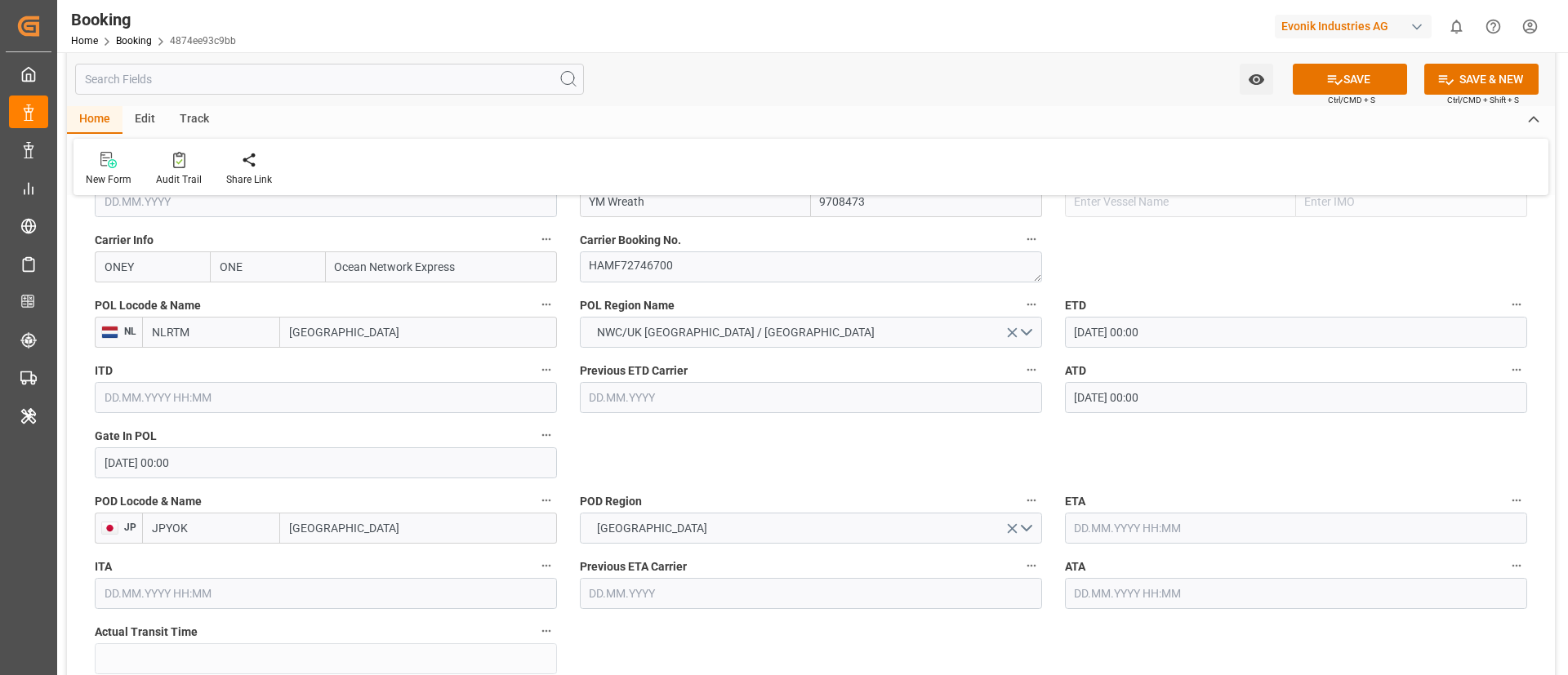
click at [1156, 521] on input "text" at bounding box center [1295, 527] width 462 height 31
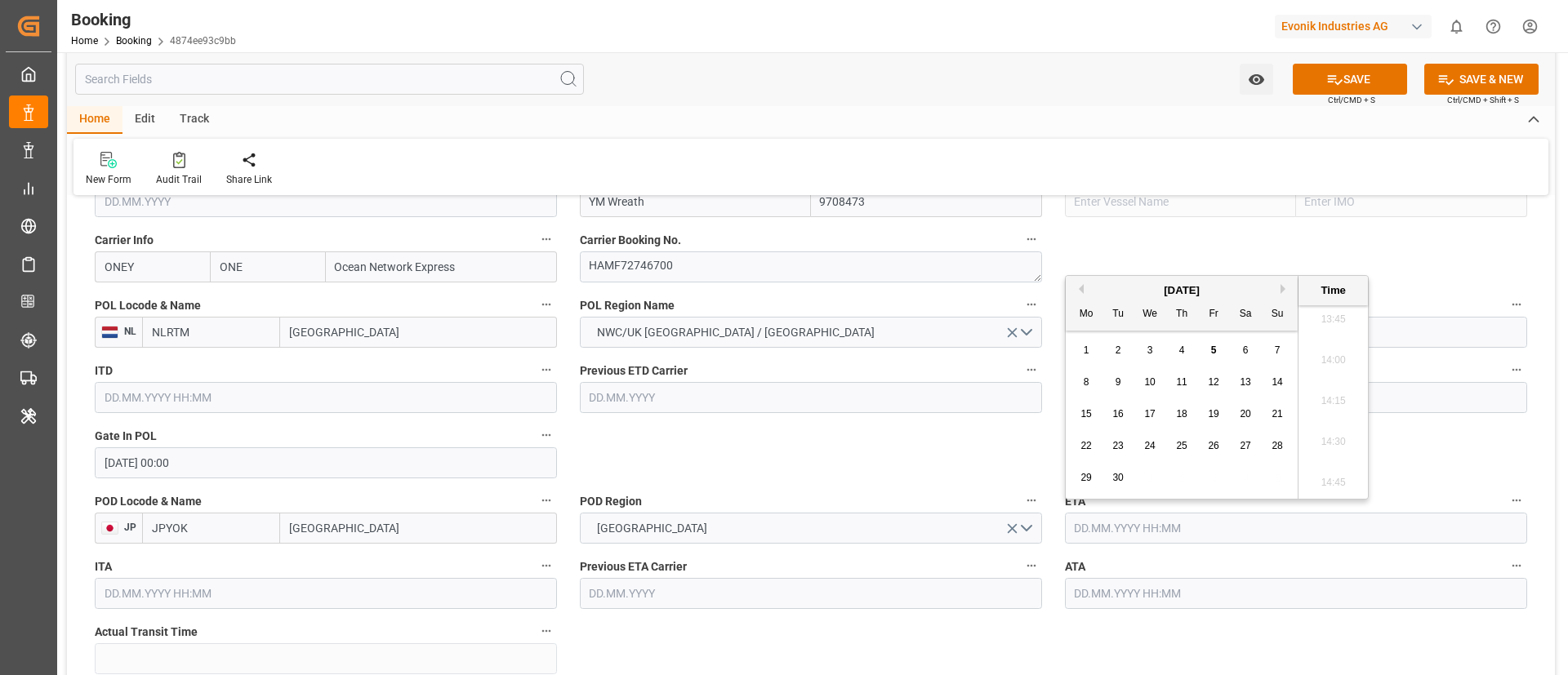
click at [1282, 287] on button "Next Month" at bounding box center [1285, 288] width 9 height 9
click at [1285, 345] on div "2" at bounding box center [1278, 350] width 21 height 20
type input "02.11.2025 00:00"
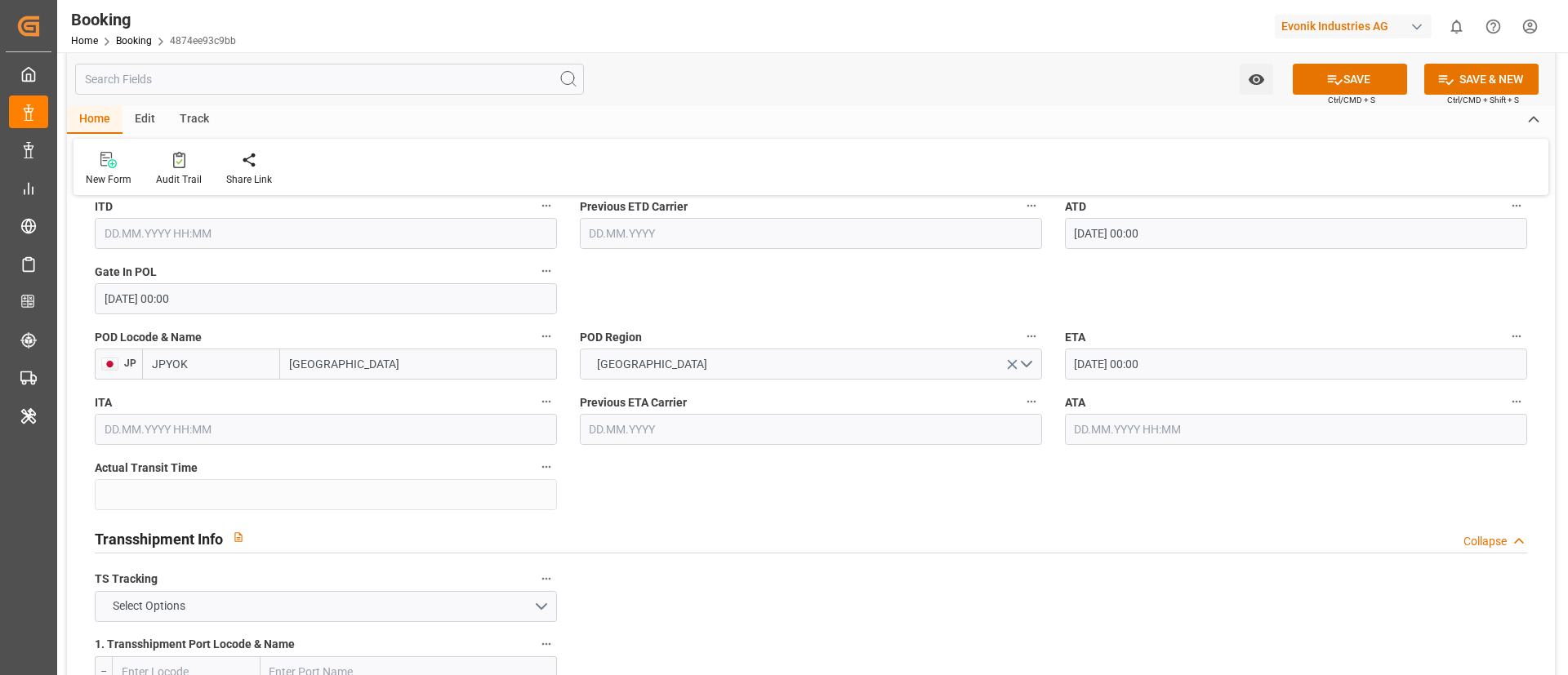
scroll to position [1469, 0]
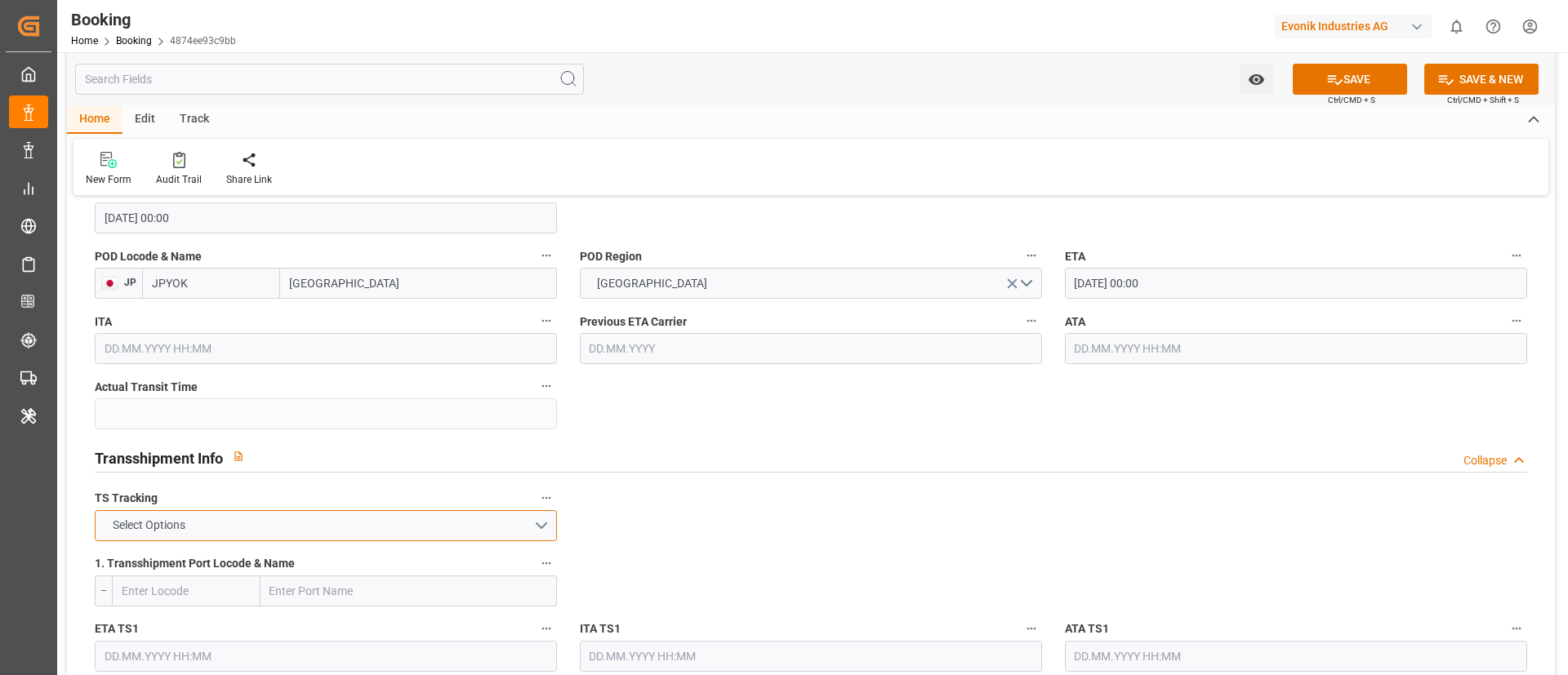
click at [354, 531] on button "Select Options" at bounding box center [325, 525] width 462 height 31
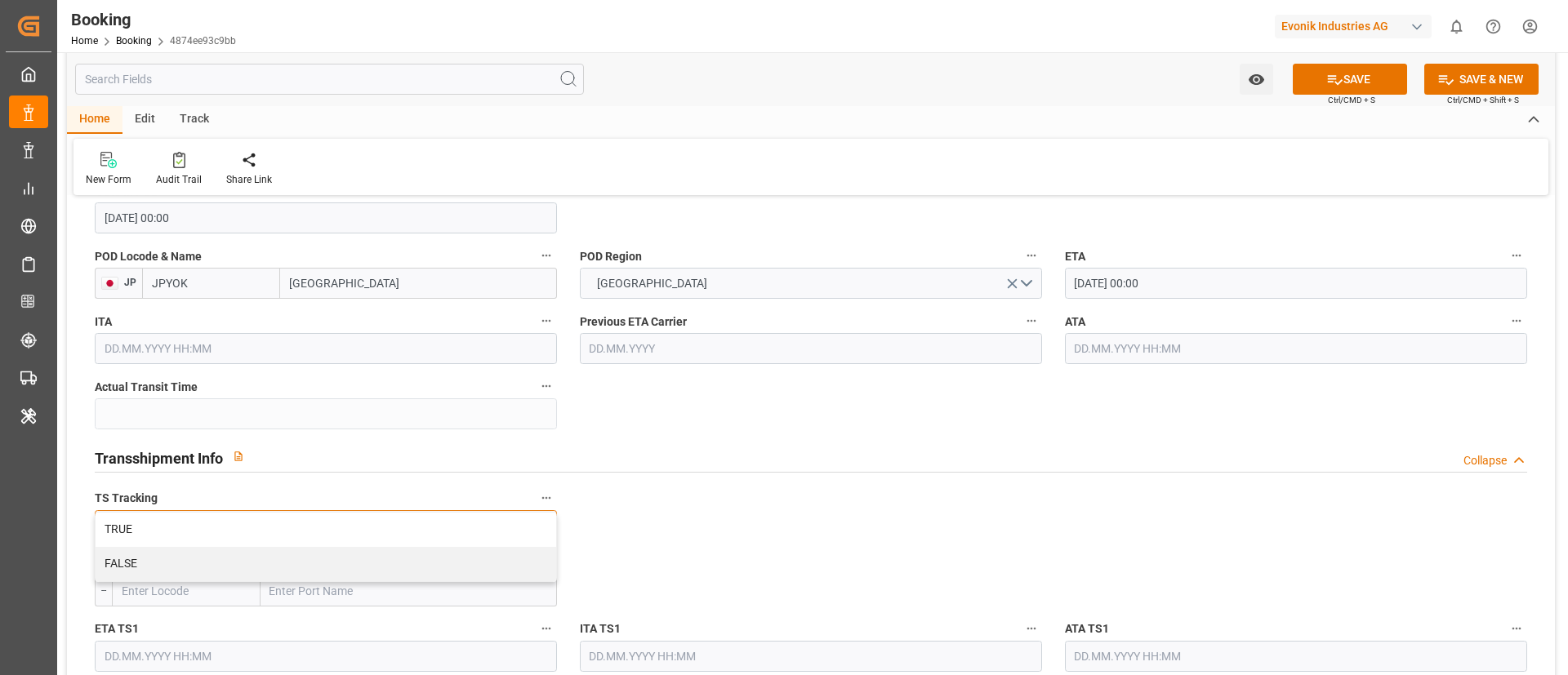
click at [354, 531] on div "TRUE" at bounding box center [326, 529] width 461 height 35
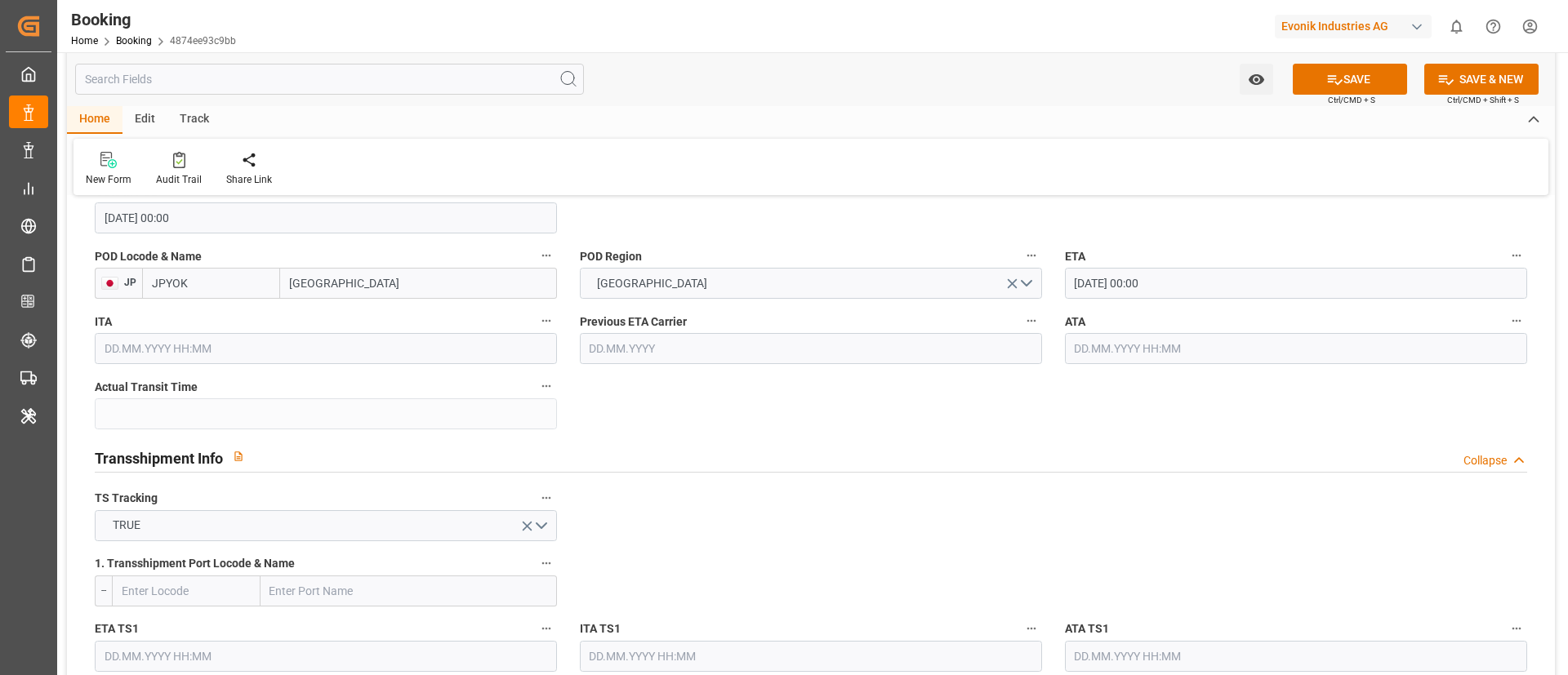
click at [344, 594] on input "text" at bounding box center [408, 591] width 296 height 31
paste input "SINGAPORE"
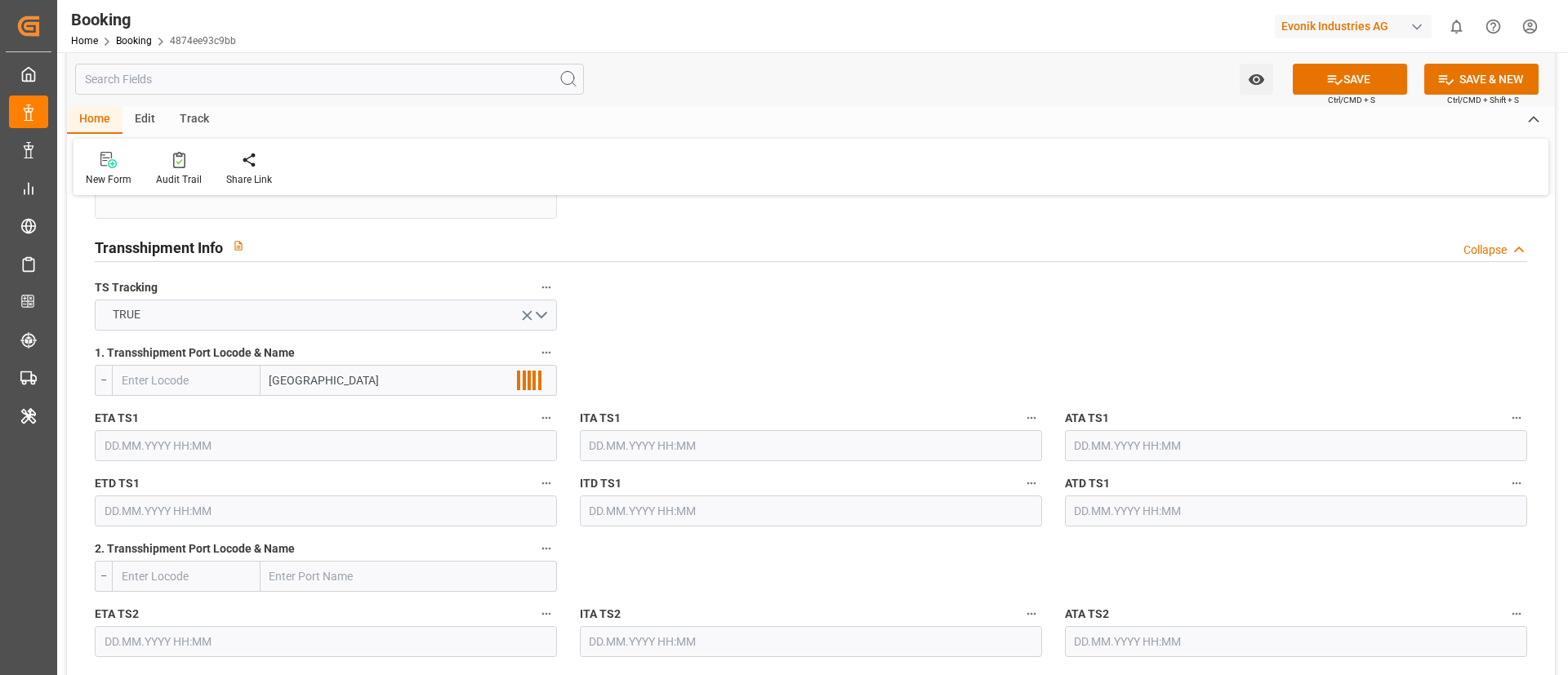
scroll to position [1714, 0]
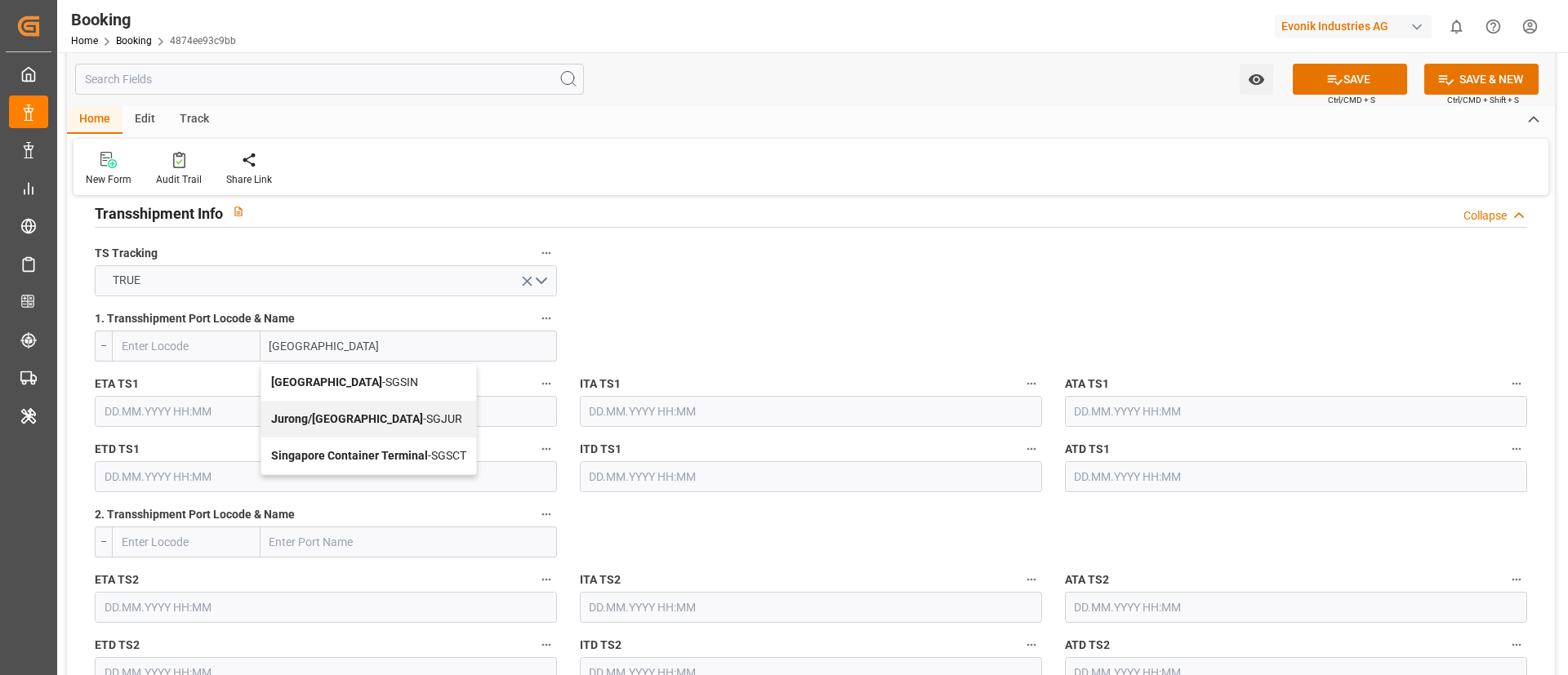
click at [394, 387] on div "Singapore - SGSIN" at bounding box center [368, 382] width 214 height 37
type input "Singapore"
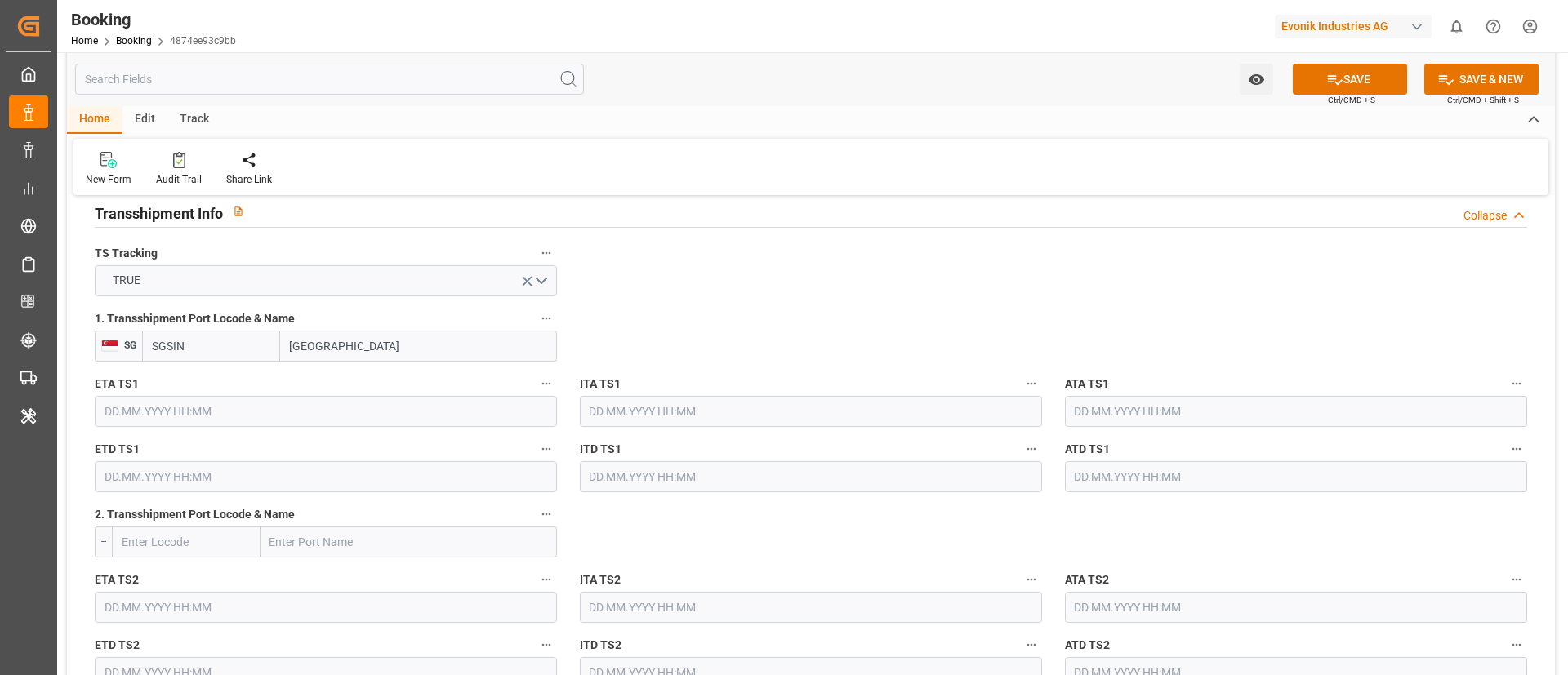
type input "SGSIN"
click at [187, 410] on input "text" at bounding box center [325, 411] width 462 height 31
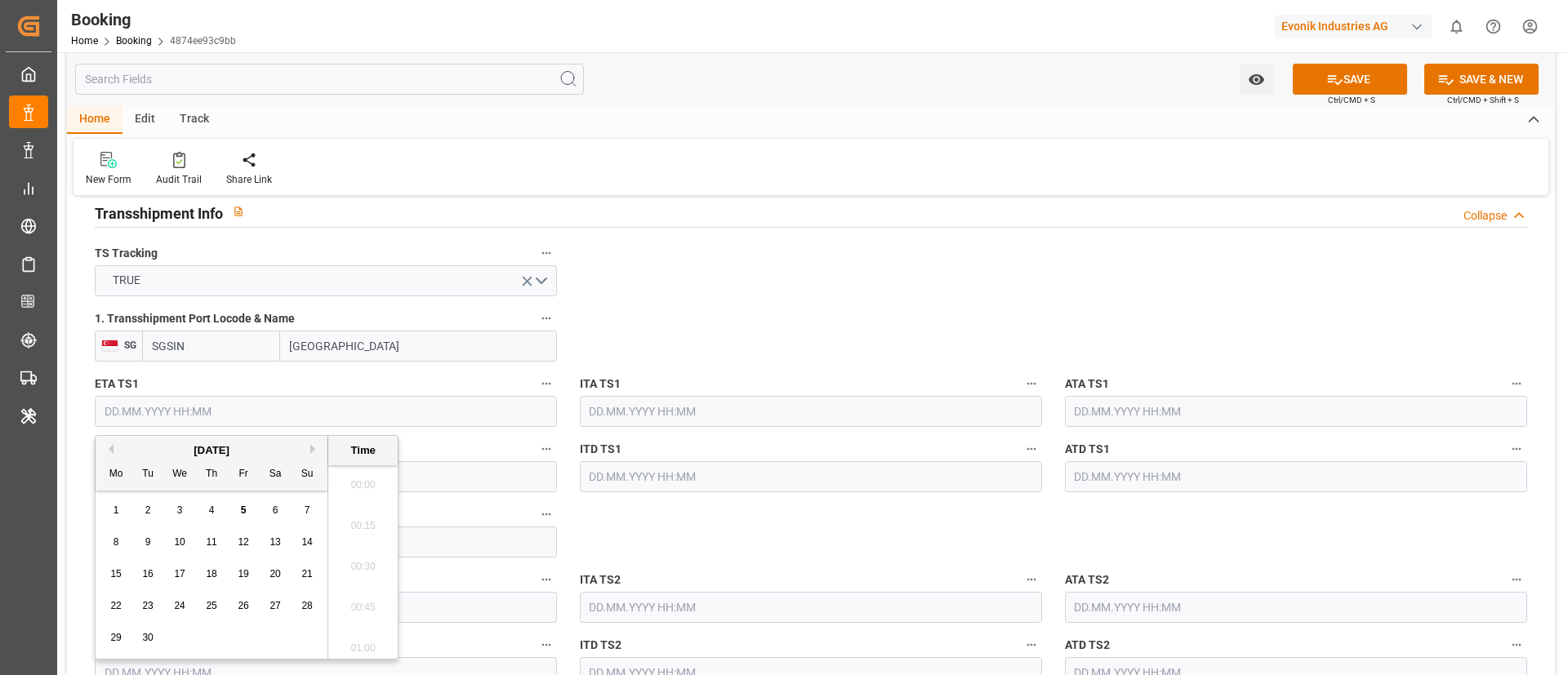
click at [313, 448] on button "Next Month" at bounding box center [315, 448] width 9 height 9
click at [243, 576] on span "17" at bounding box center [243, 574] width 10 height 11
type input "17.10.2025 00:00"
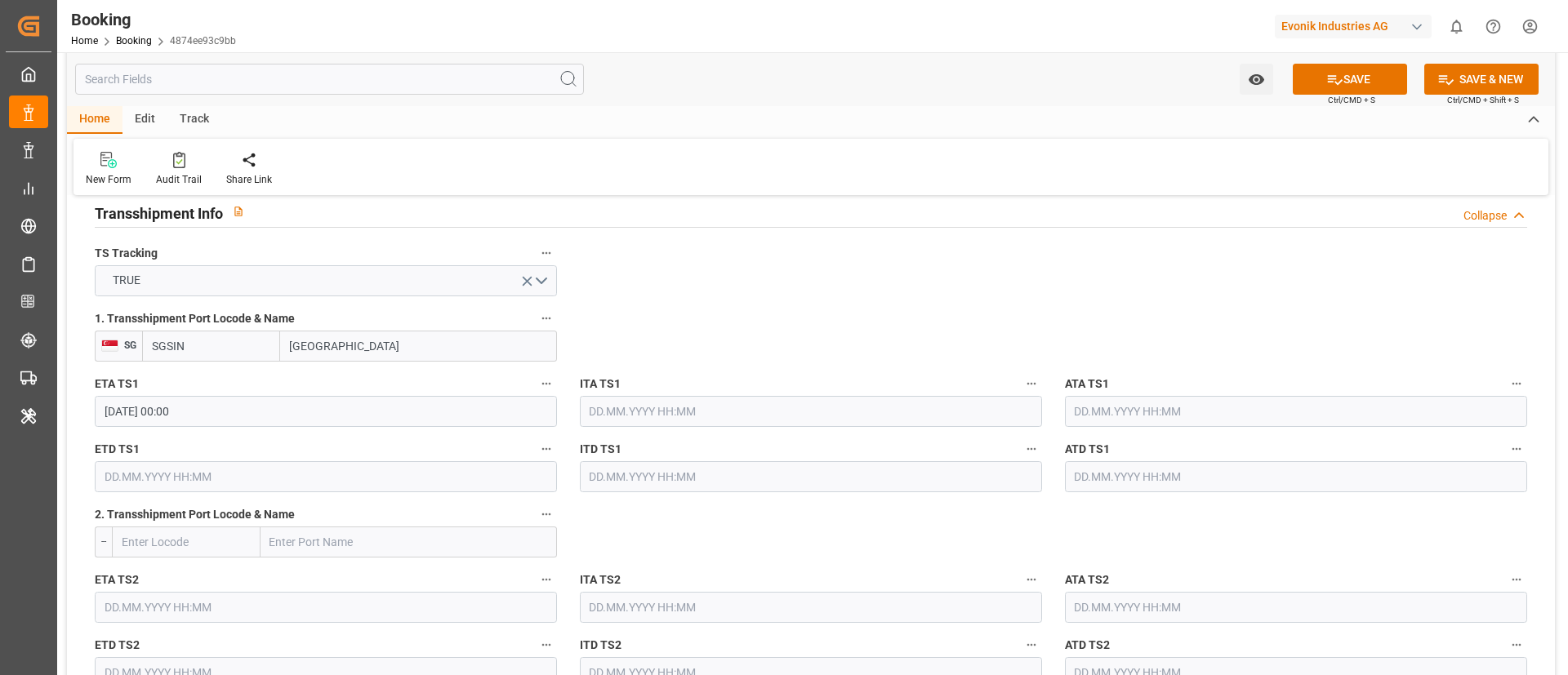
click at [183, 477] on input "text" at bounding box center [325, 477] width 462 height 31
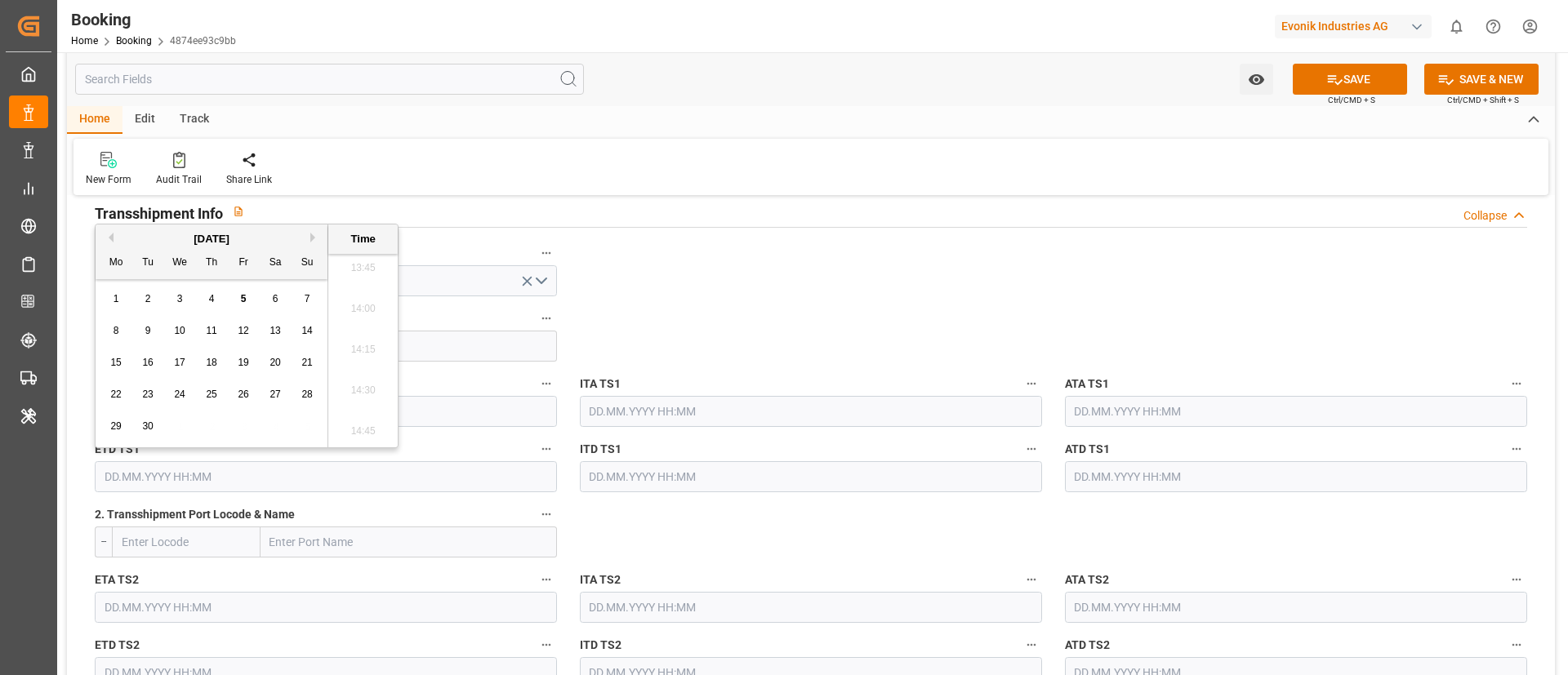
click at [315, 232] on button "Next Month" at bounding box center [315, 237] width 9 height 9
click at [182, 395] on span "22" at bounding box center [179, 394] width 10 height 11
type input "22.10.2025 00:00"
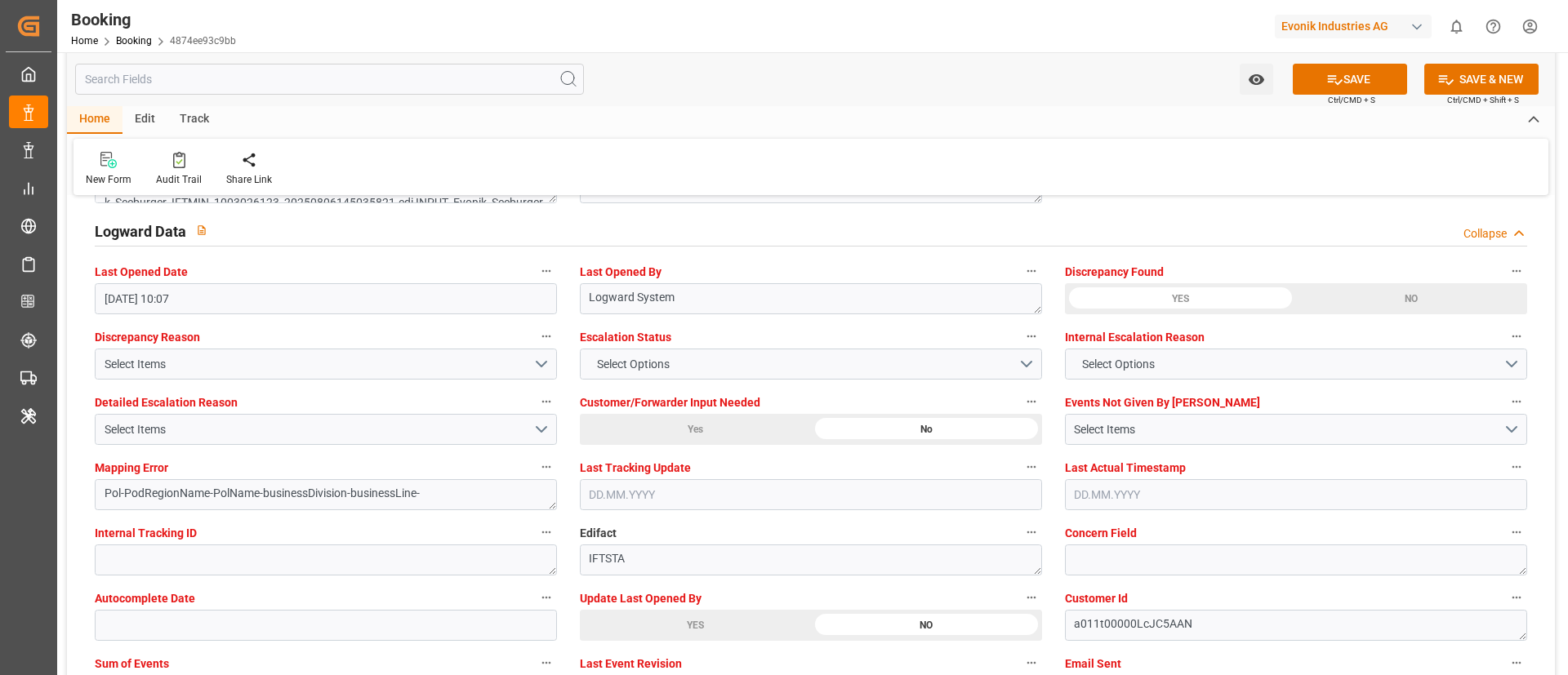
scroll to position [3060, 0]
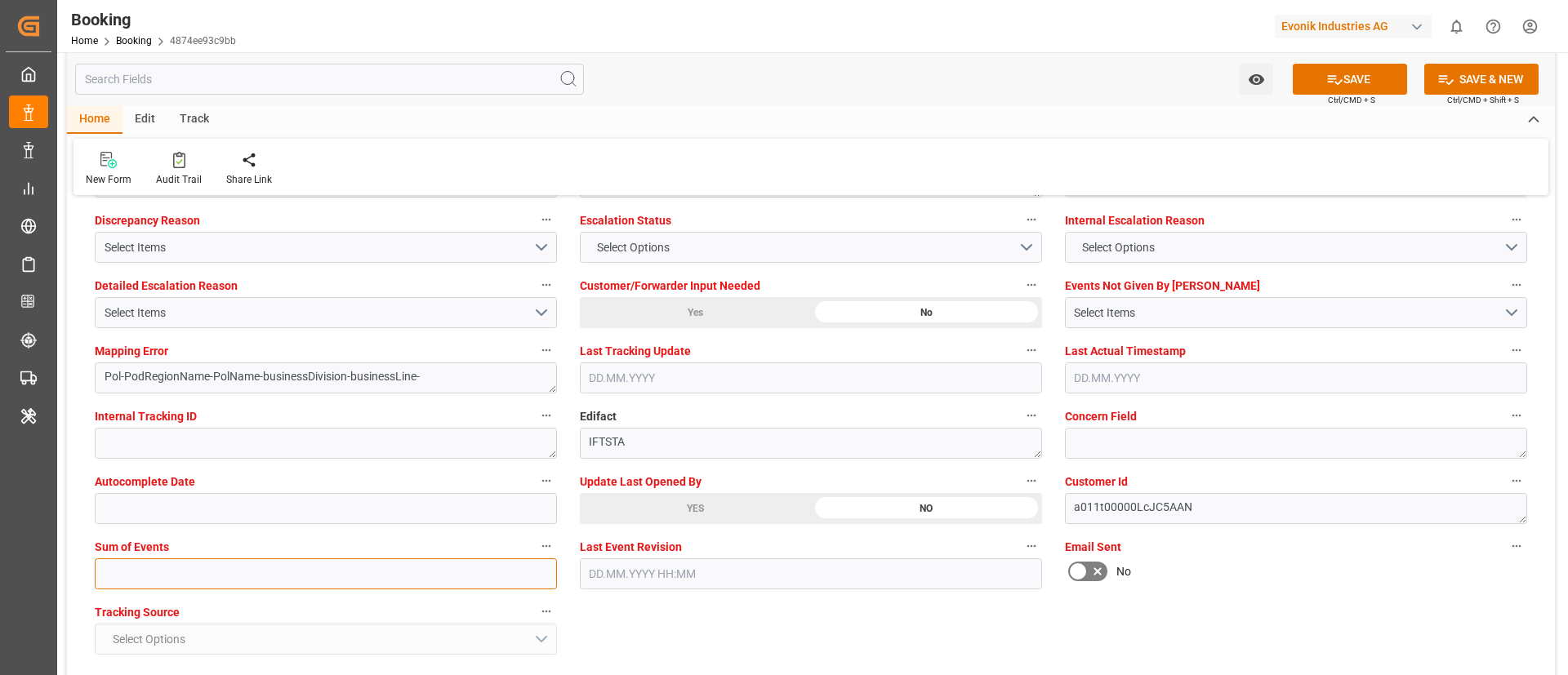
click at [355, 572] on input "text" at bounding box center [325, 573] width 462 height 31
type input "0"
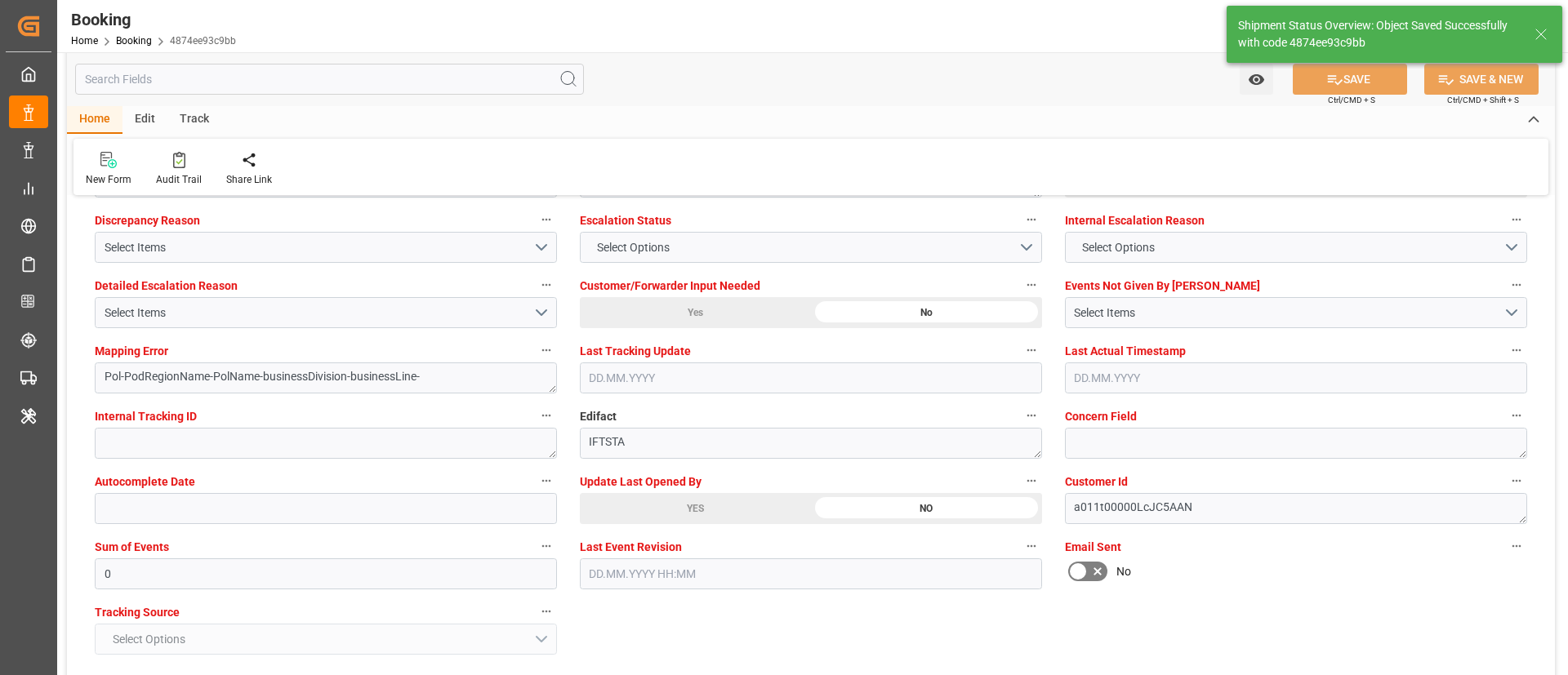
type textarea "Vismitha Mahadev"
type textarea "businessDivision-businessLine-"
type textarea "Yes"
type input "28.08.2025 00:00"
type input "02.11.2025 00:00"
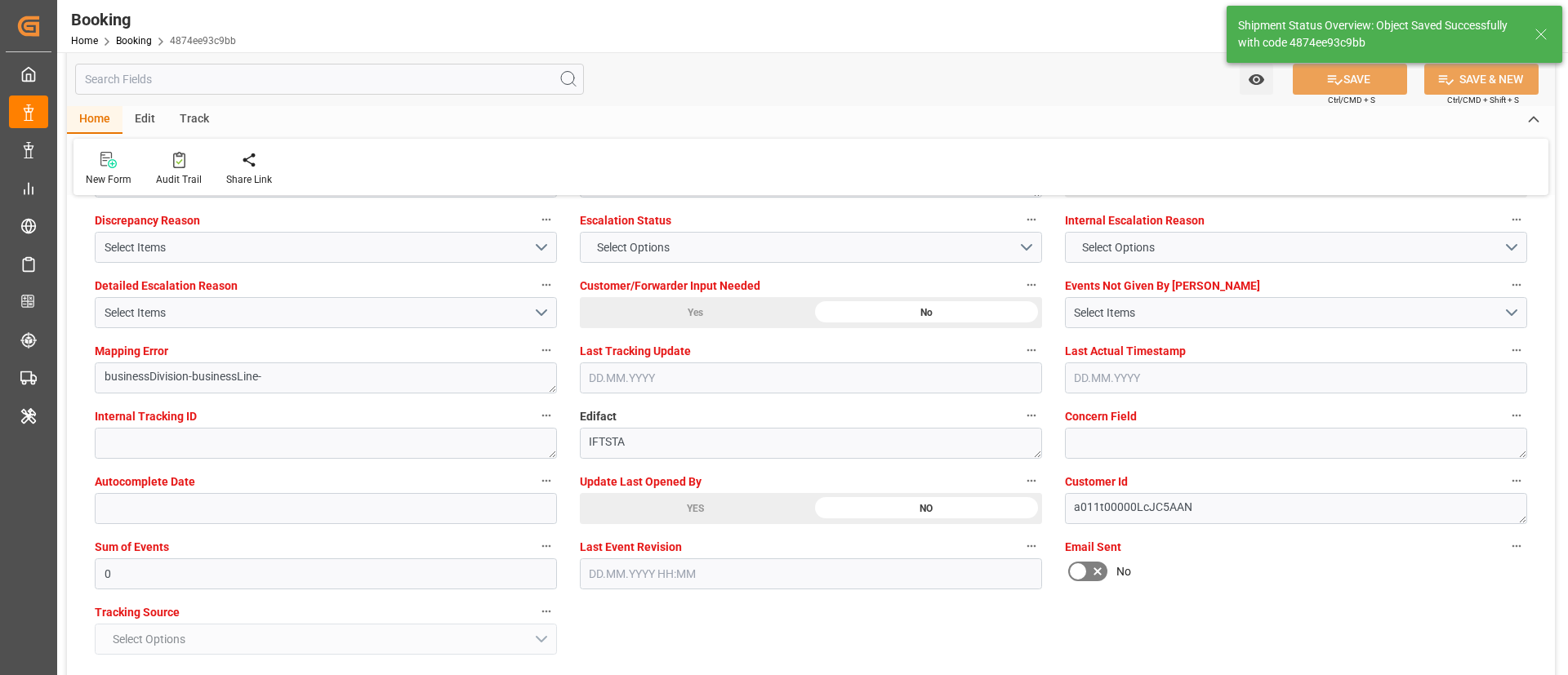
type input "17.10.2025 00:00"
type input "22.10.2025 00:00"
type input "05.09.2025 08:58"
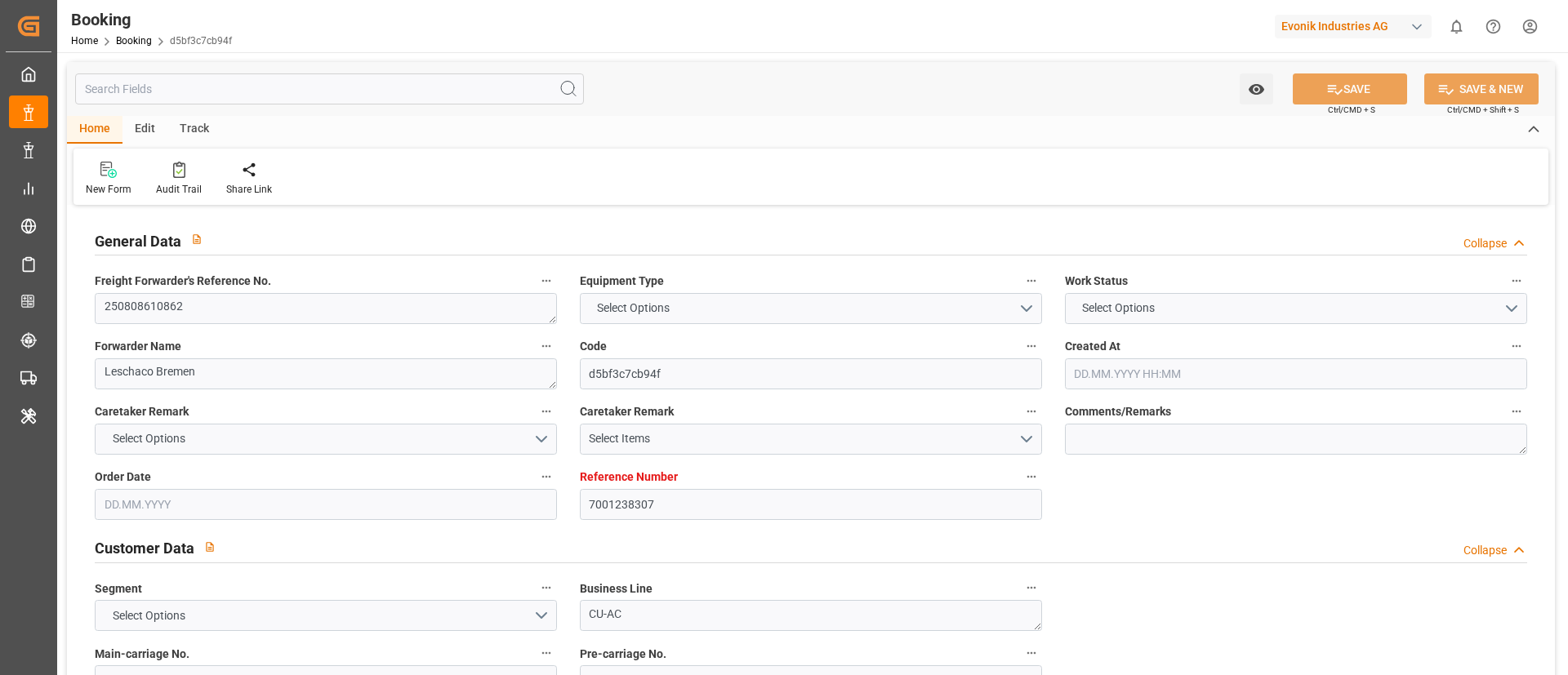
type textarea "250808610862"
type textarea "Leschaco Bremen"
type input "d5bf3c7cb94f"
type input "7001238307"
type textarea "CU-AC"
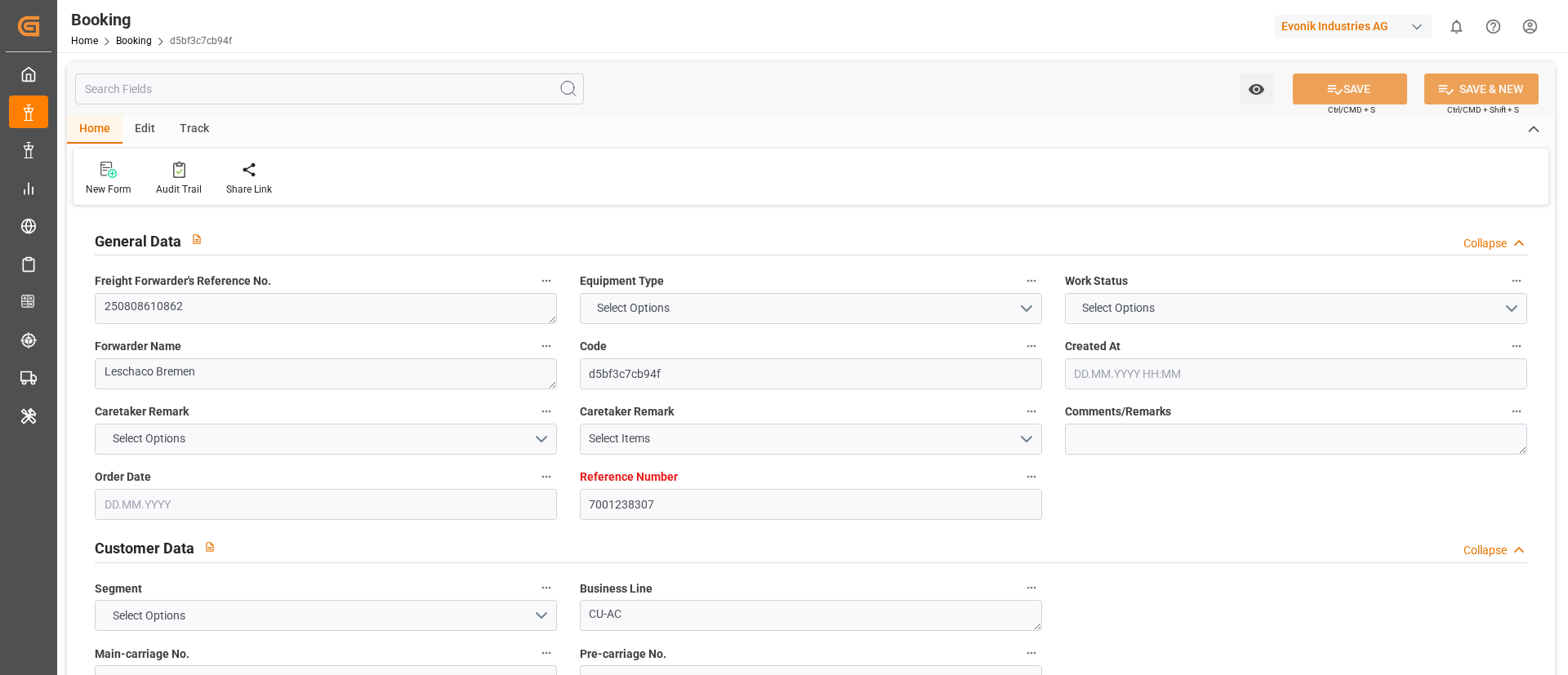
type input "7001238306"
type textarea "[PERSON_NAME][EMAIL_ADDRESS][PERSON_NAME][DOMAIN_NAME]"
type textarea "DAP"
type textarea "ADDISON, [GEOGRAPHIC_DATA]"
type textarea "3"
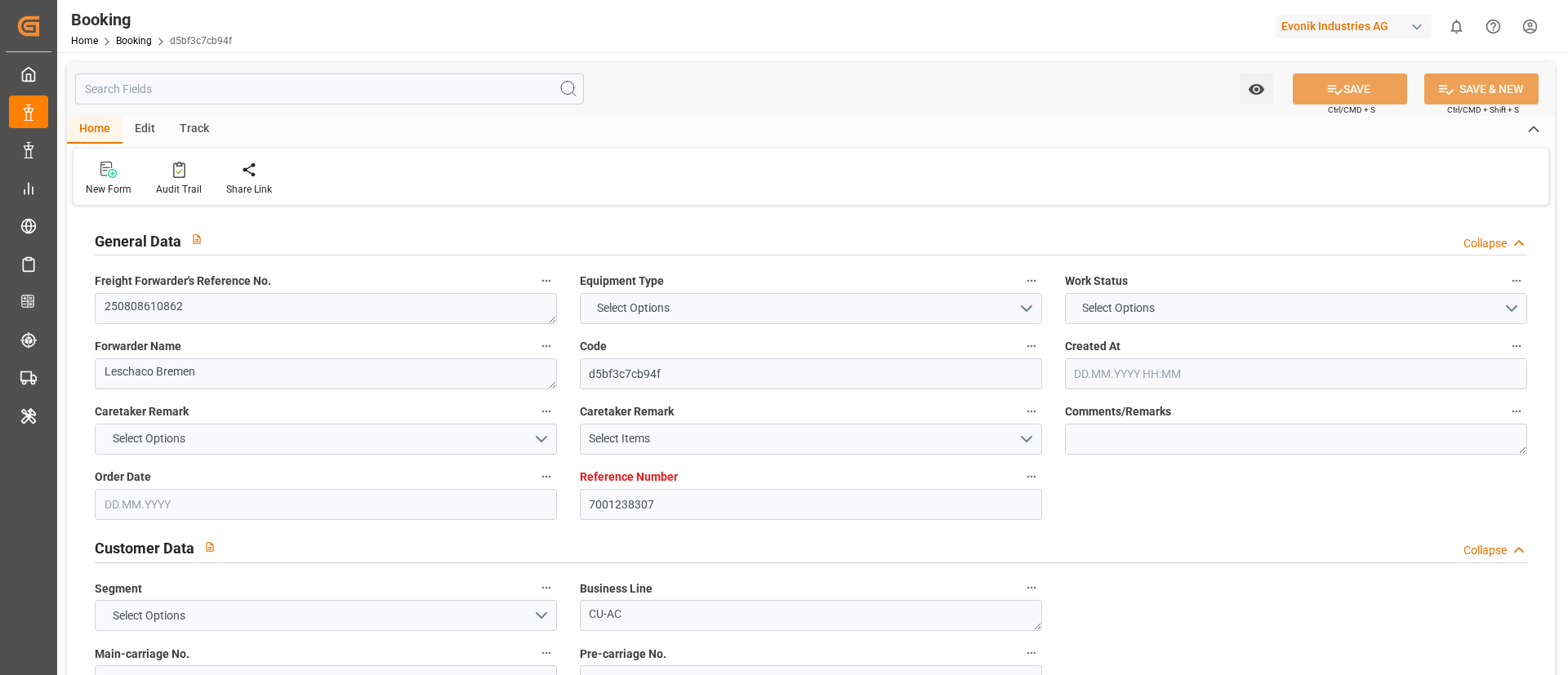
type textarea "Lommel"
type textarea "OOCU0549012"
type input "OOLU"
type input "NWC / EU"
type input "New York"
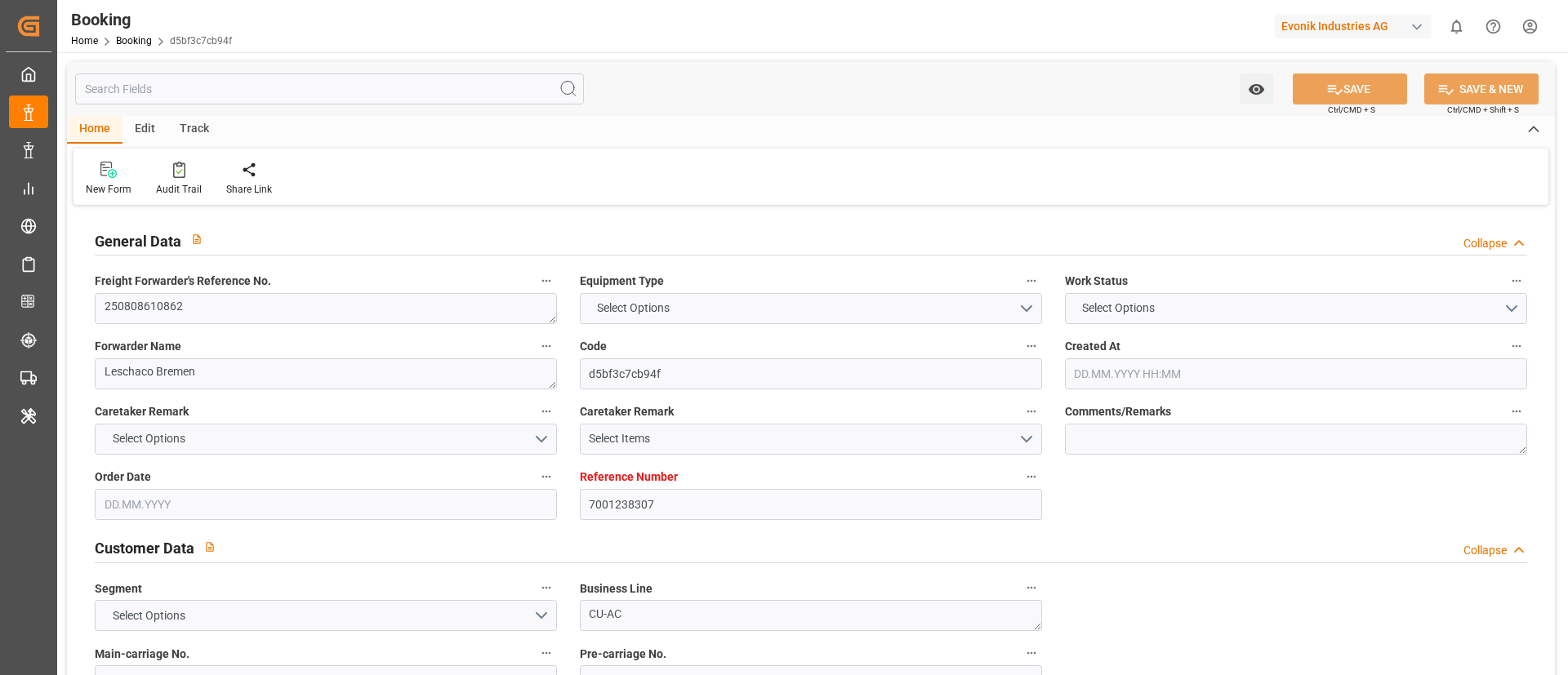
type textarea "vesselName"
type textarea "INPUT_Evonik_Seeburger_IFTSTA_1003070550_20250820102726653.edi"
type textarea "NWC/UK North West Continent / UK_USNYC_OOLU_CU-AC"
type textarea "INPUT_Evonik_Seeburger_IFTMIN_1003011804_20250801100308774.edi,INPUT_Evonik_See…"
type textarea "1003070550"
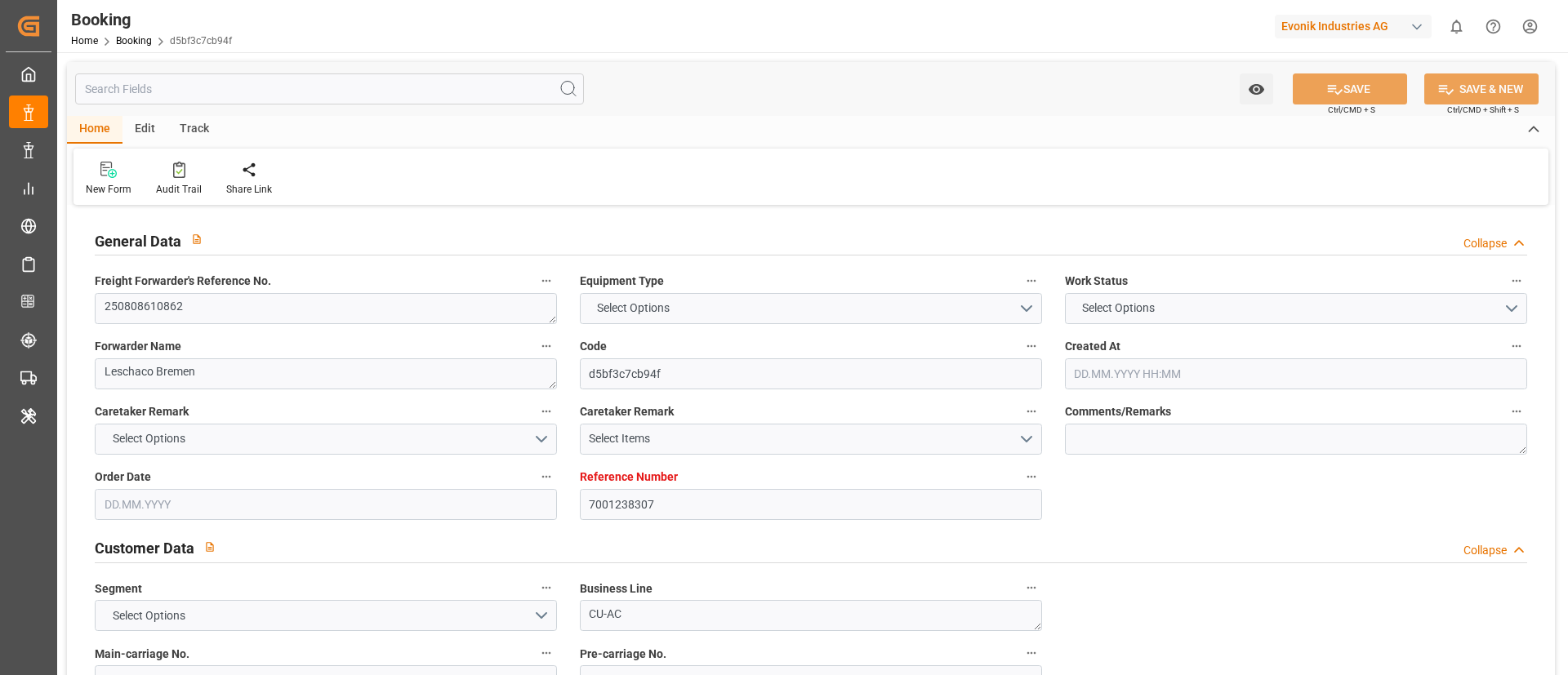
type textarea "Logward System"
type textarea "Pol-PodRegionName-PolName-businessDivision-businessLine-"
type textarea "IFTSTA"
type textarea "a011t00000LcJC5AAN"
type textarea "No"
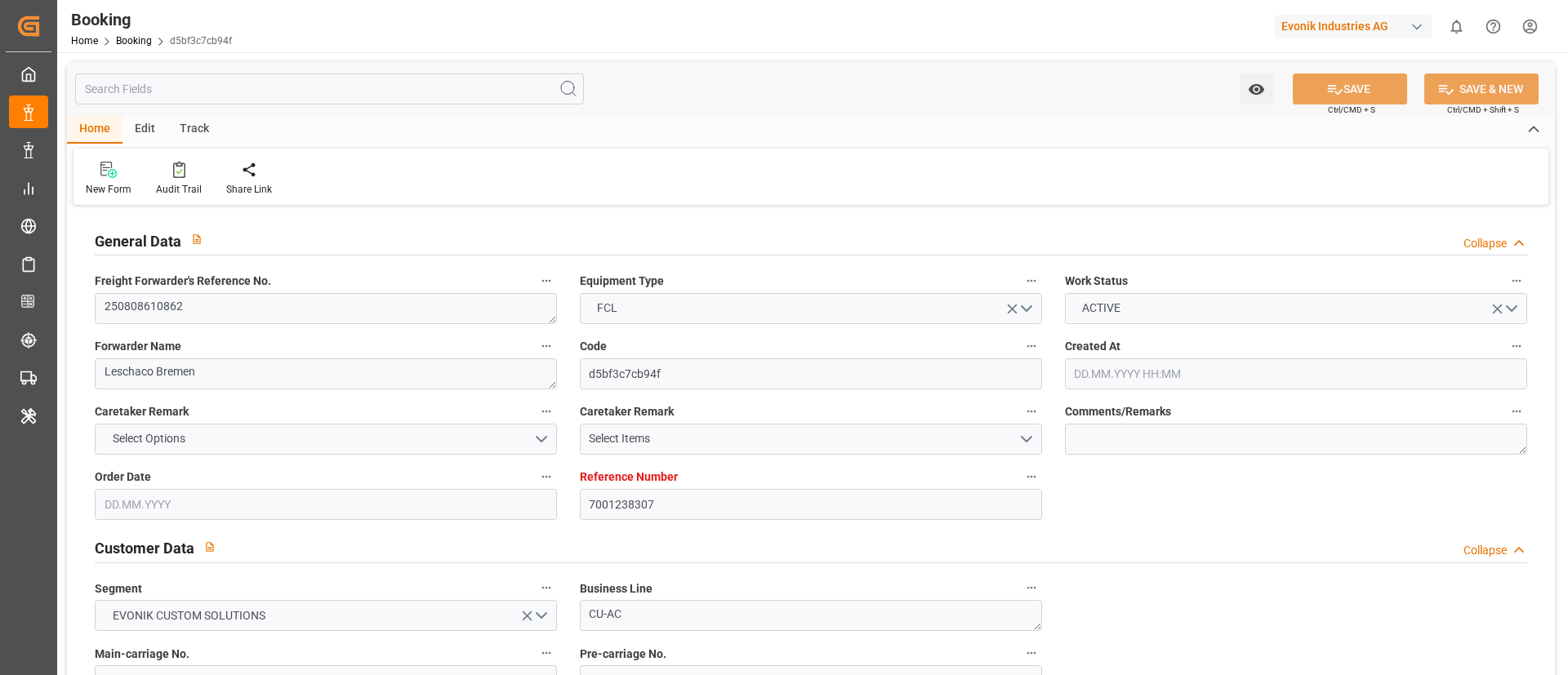
type input "7001238307"
type input "OOCL"
type input "Orient Overseas Container Line Ltd"
type input "EUNWC"
type input "USNYC"
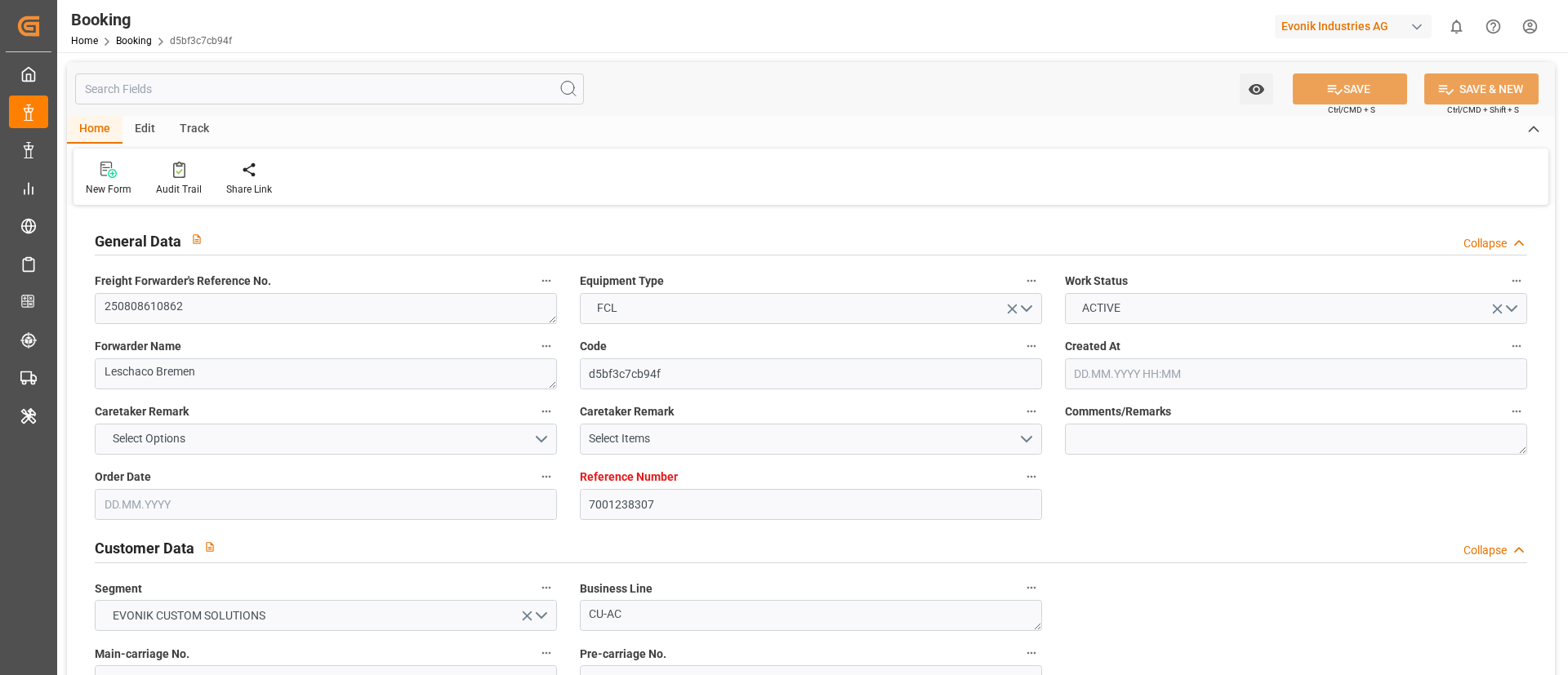
type input "01.08.2025 08:04"
type input "01.08.2025"
type input "16.09.2025"
type input "14.08.2025"
type input "05.08.2025"
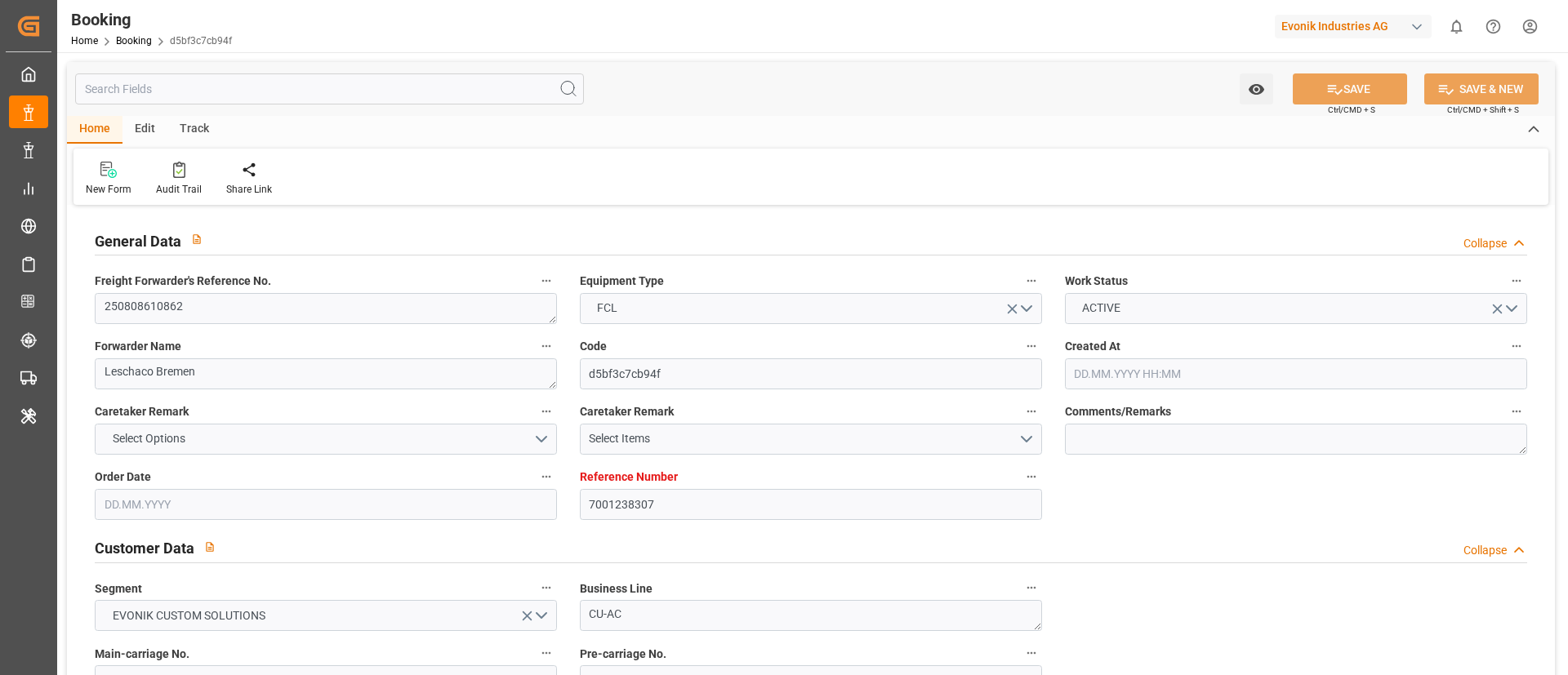
type input "05.08.2025"
type input "20.08.2025"
type input "20.08.2025 08:29"
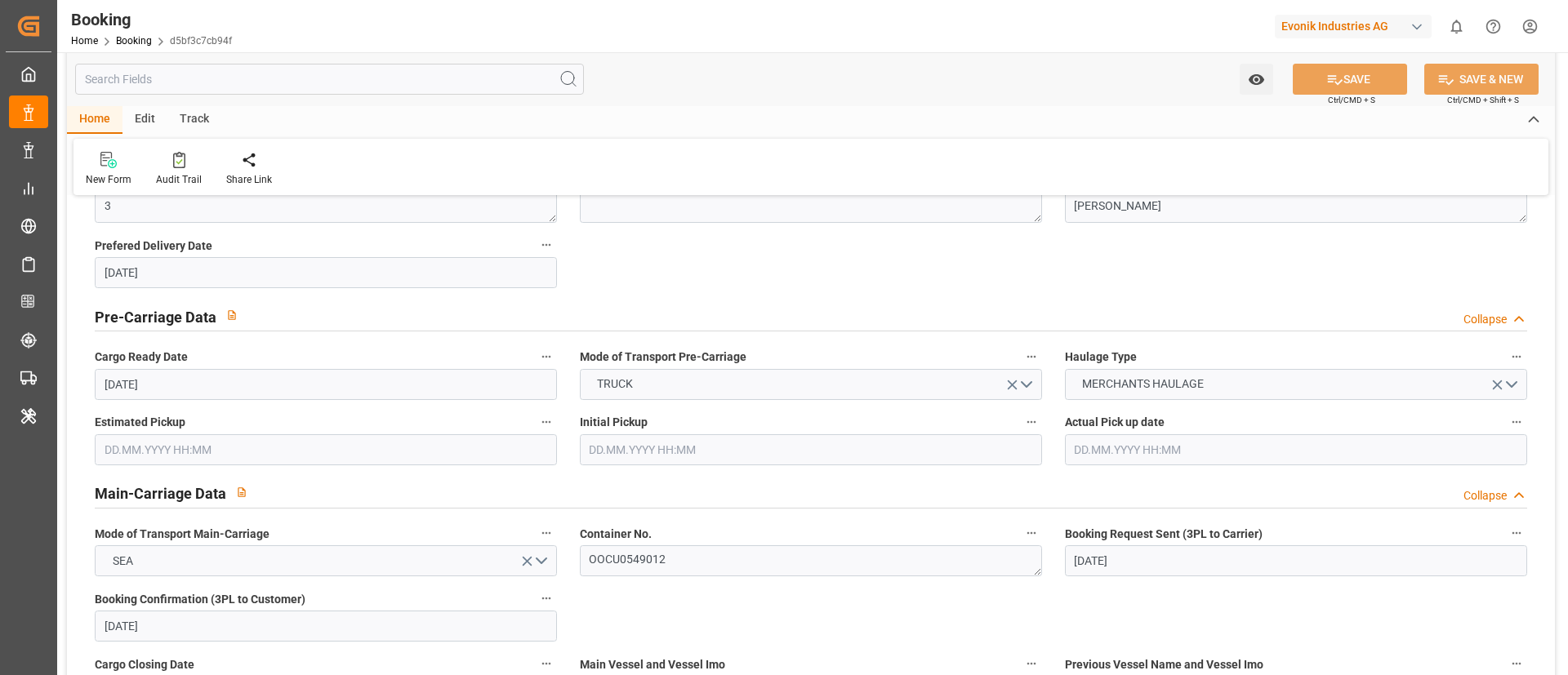
scroll to position [979, 0]
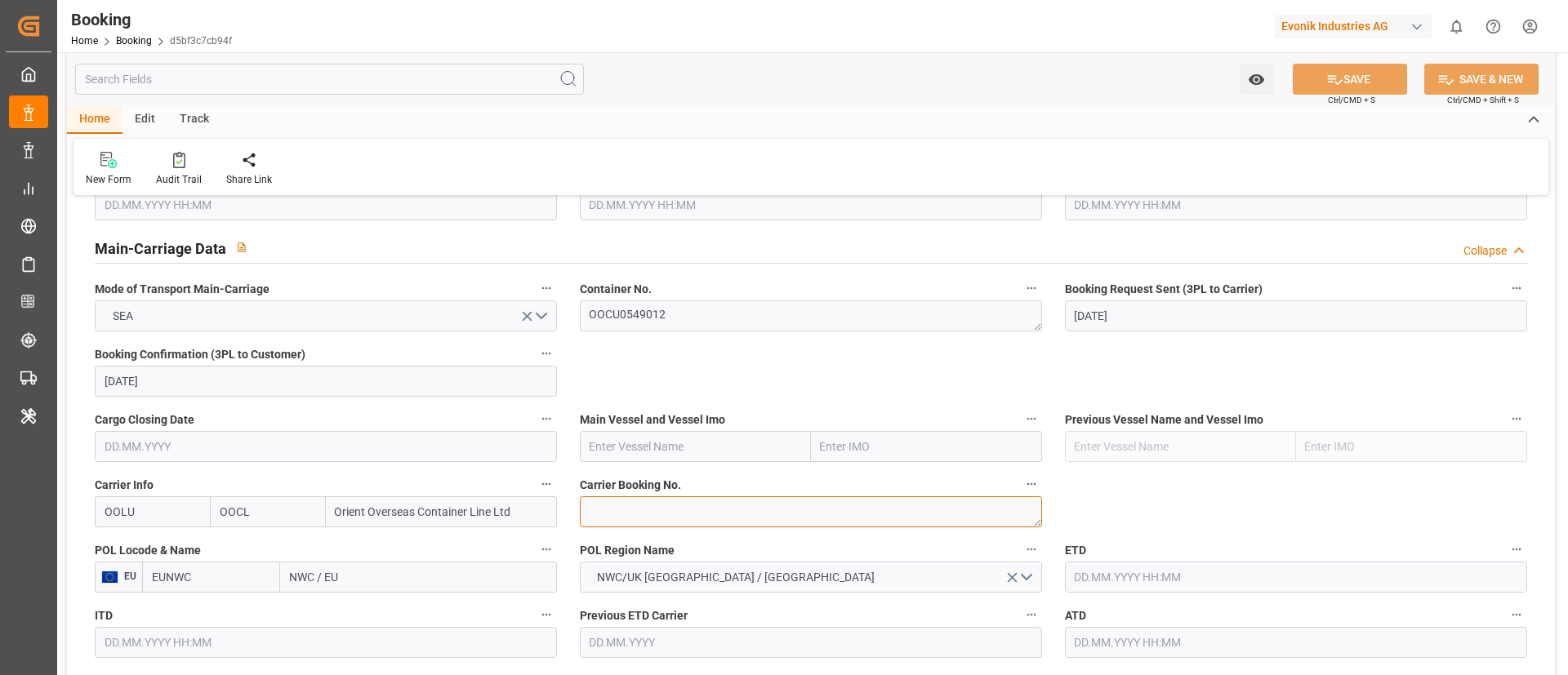
click at [643, 519] on textarea at bounding box center [810, 511] width 462 height 31
paste textarea "2161642180"
type textarea "2161642180"
click at [634, 443] on input "text" at bounding box center [695, 446] width 231 height 31
paste input "EVER FOREVER"
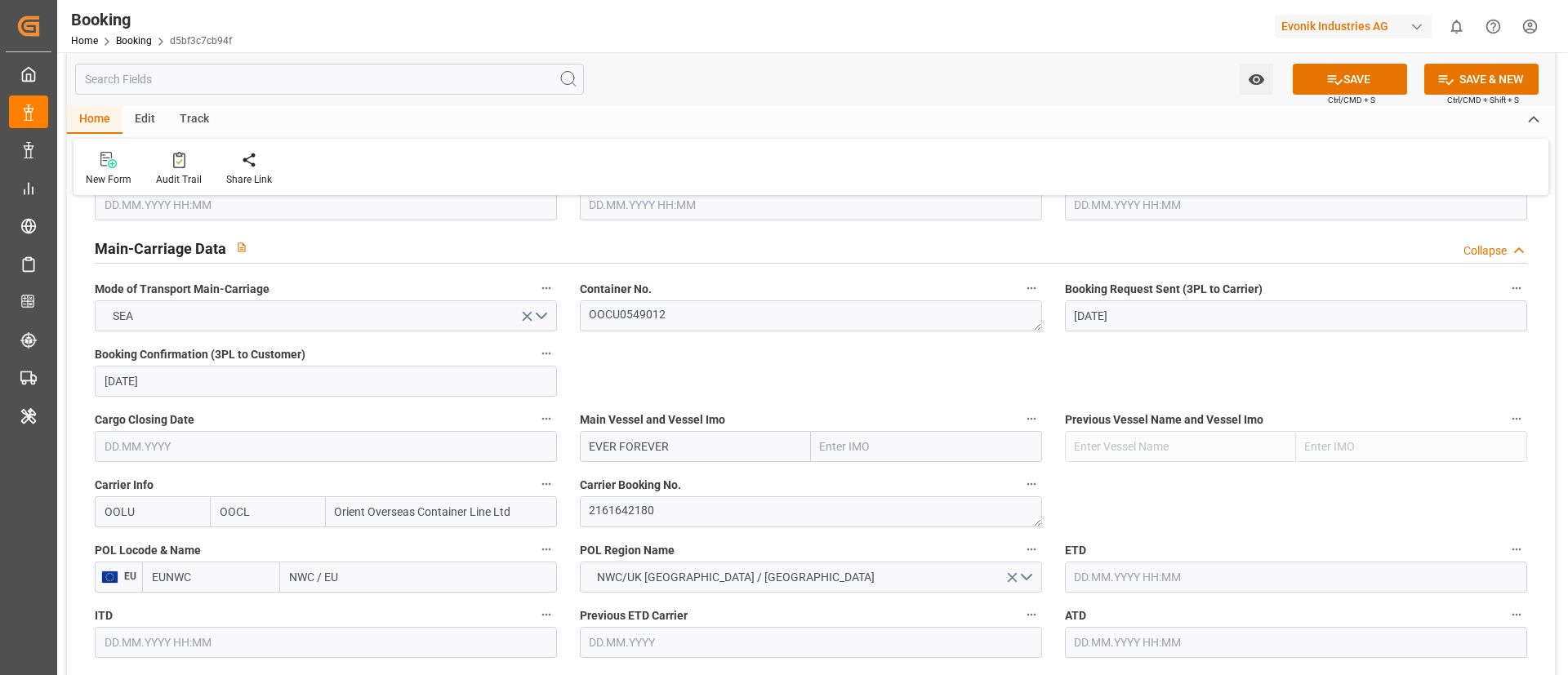
scroll to position [1102, 0]
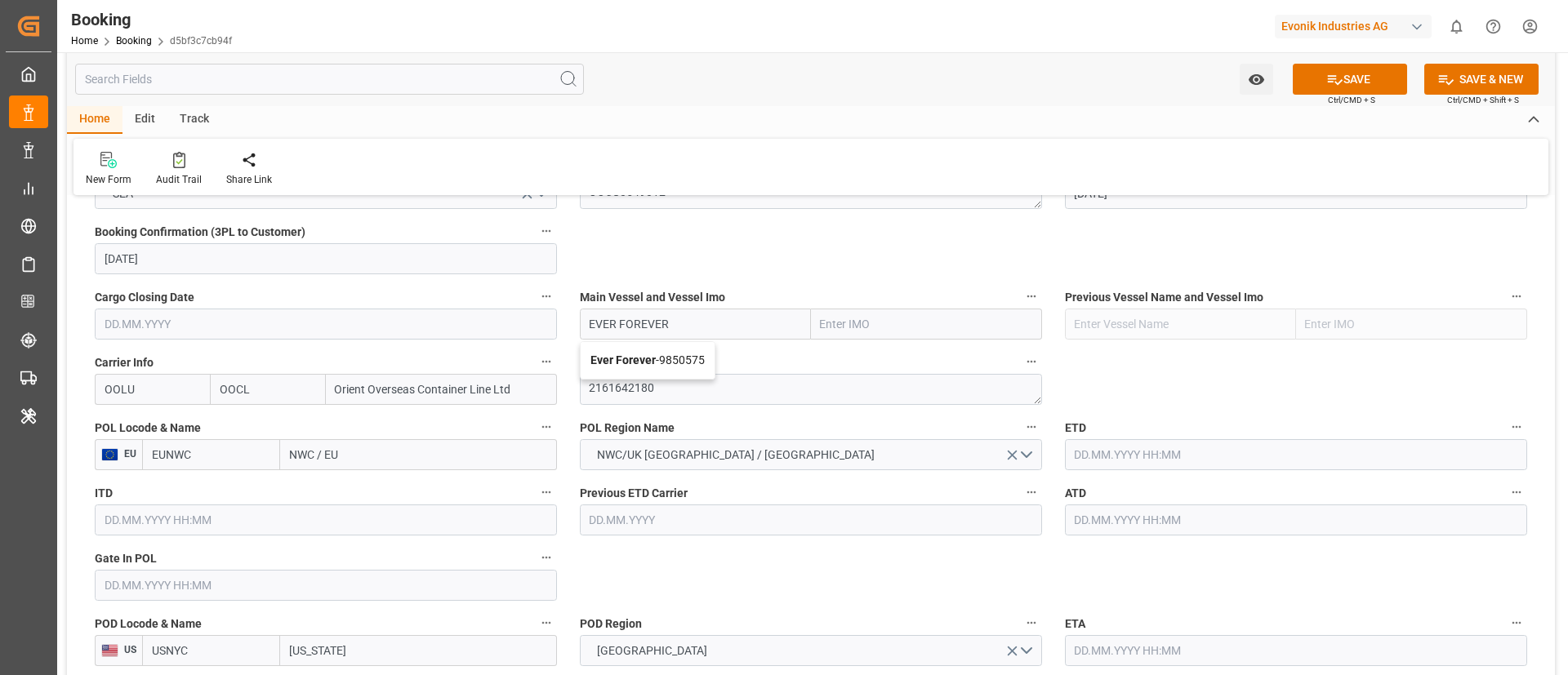
click at [625, 357] on b "Ever Forever" at bounding box center [623, 360] width 66 height 13
type input "Ever Forever"
type input "9850575"
click at [364, 460] on input "NWC / EU" at bounding box center [419, 454] width 277 height 31
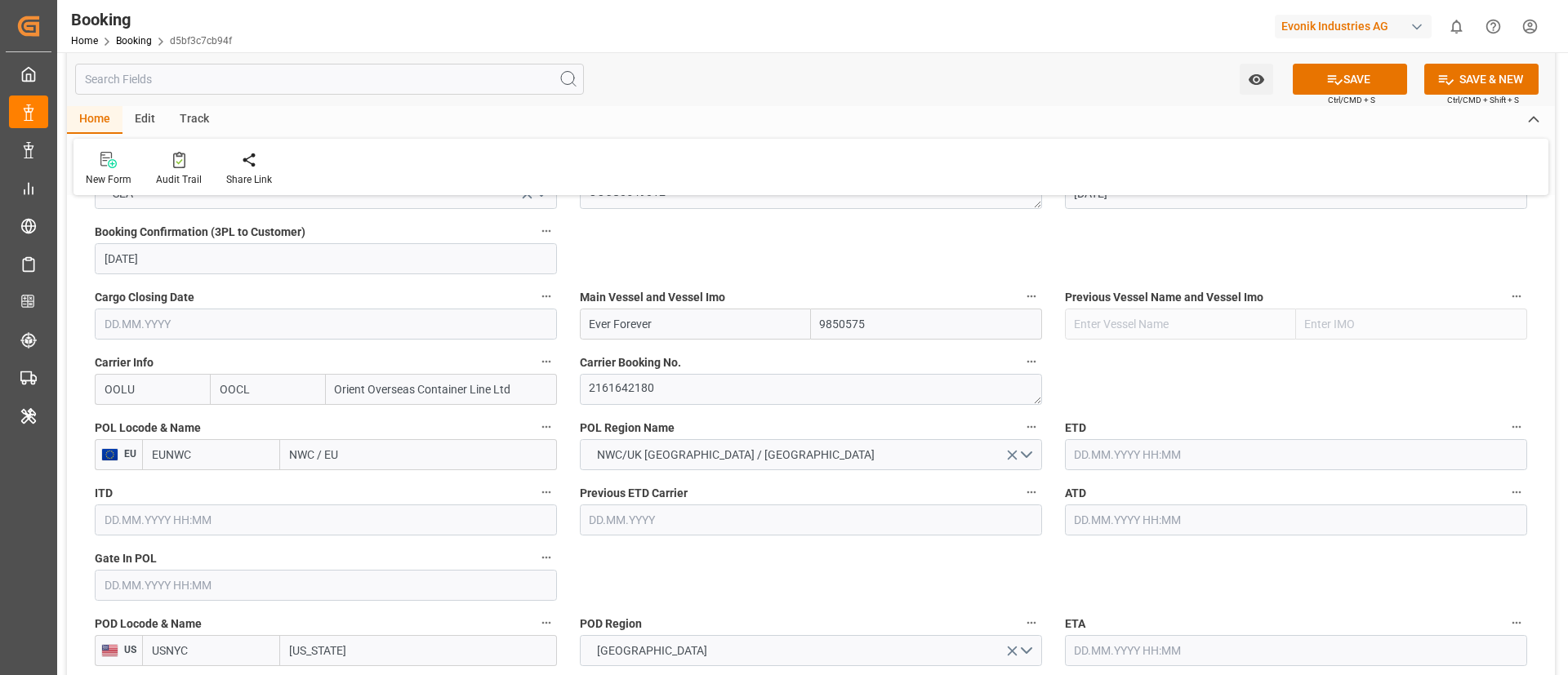
click at [364, 460] on input "NWC / EU" at bounding box center [419, 454] width 277 height 31
paste input "Rotterdam"
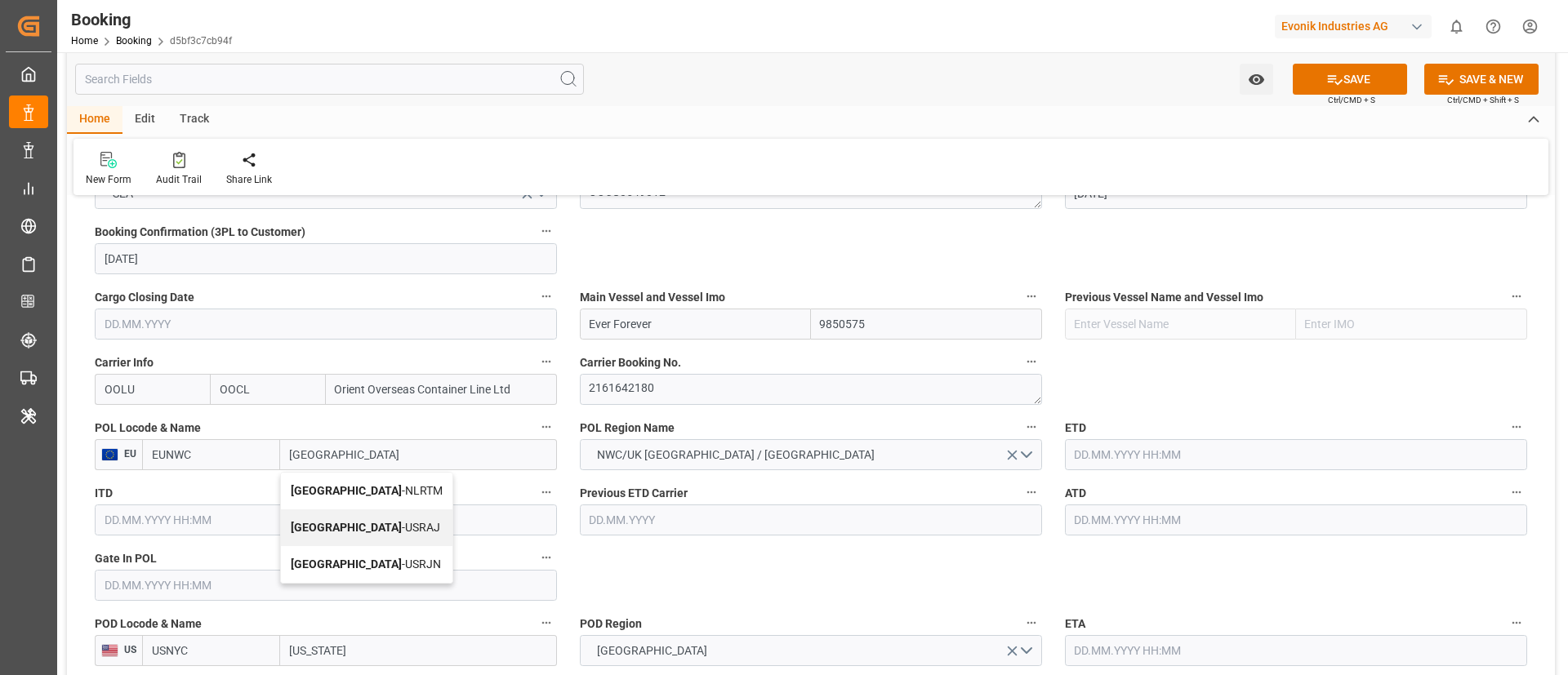
click at [346, 487] on span "Rotterdam - NLRTM" at bounding box center [366, 491] width 152 height 13
type input "Rotterdam"
type input "NLRTM"
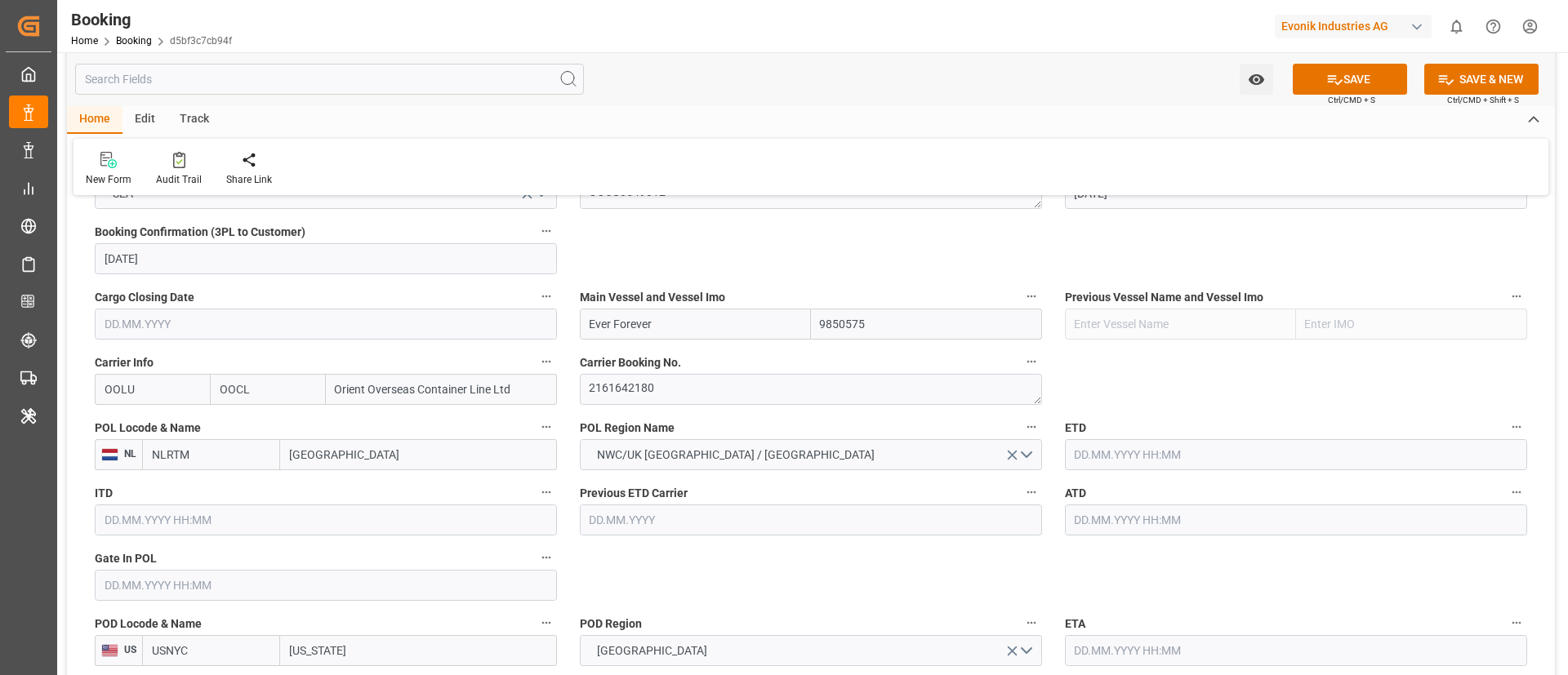
click at [145, 588] on input "text" at bounding box center [325, 584] width 462 height 31
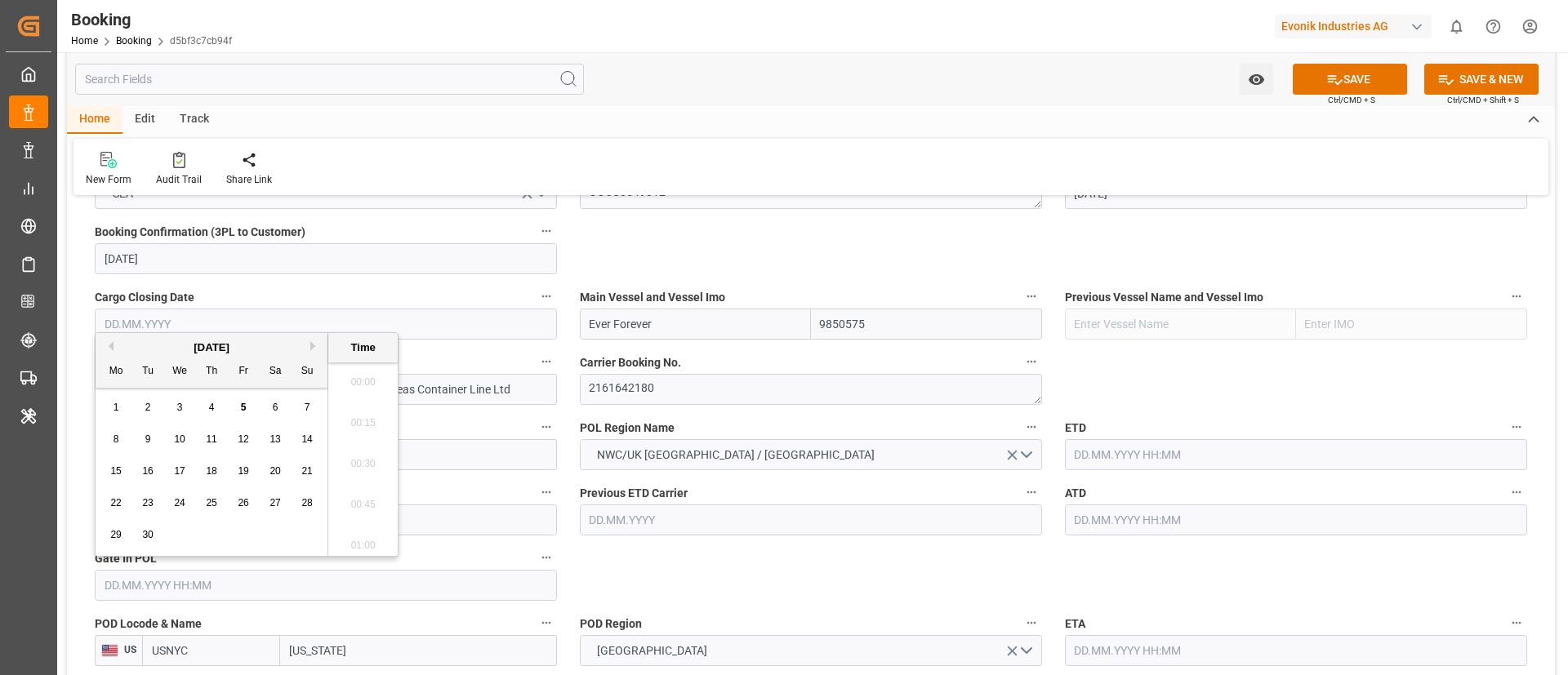
scroll to position [2250, 0]
click at [111, 343] on button "Previous Month" at bounding box center [109, 345] width 9 height 9
click at [175, 500] on span "20" at bounding box center [179, 503] width 10 height 11
type input "20.08.2025 00:00"
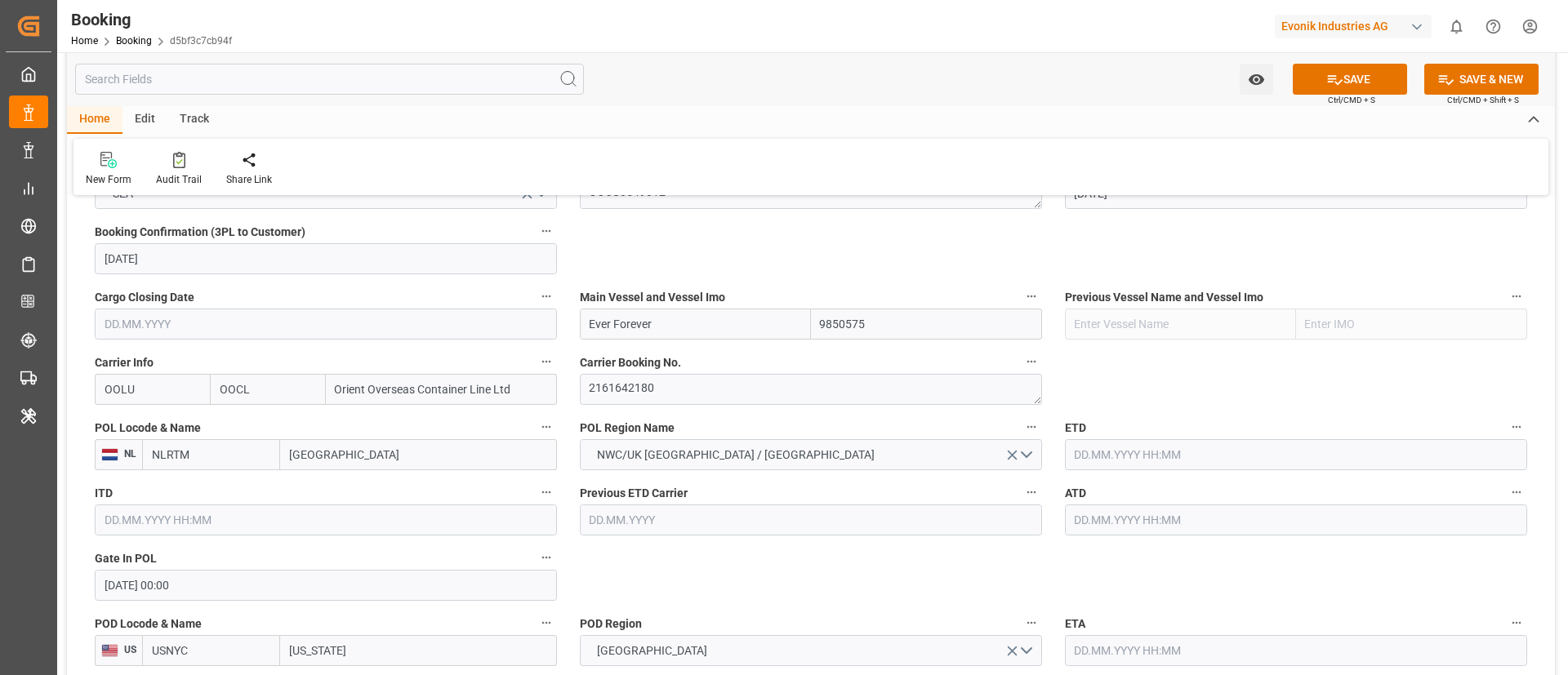
click at [1146, 451] on input "text" at bounding box center [1295, 454] width 462 height 31
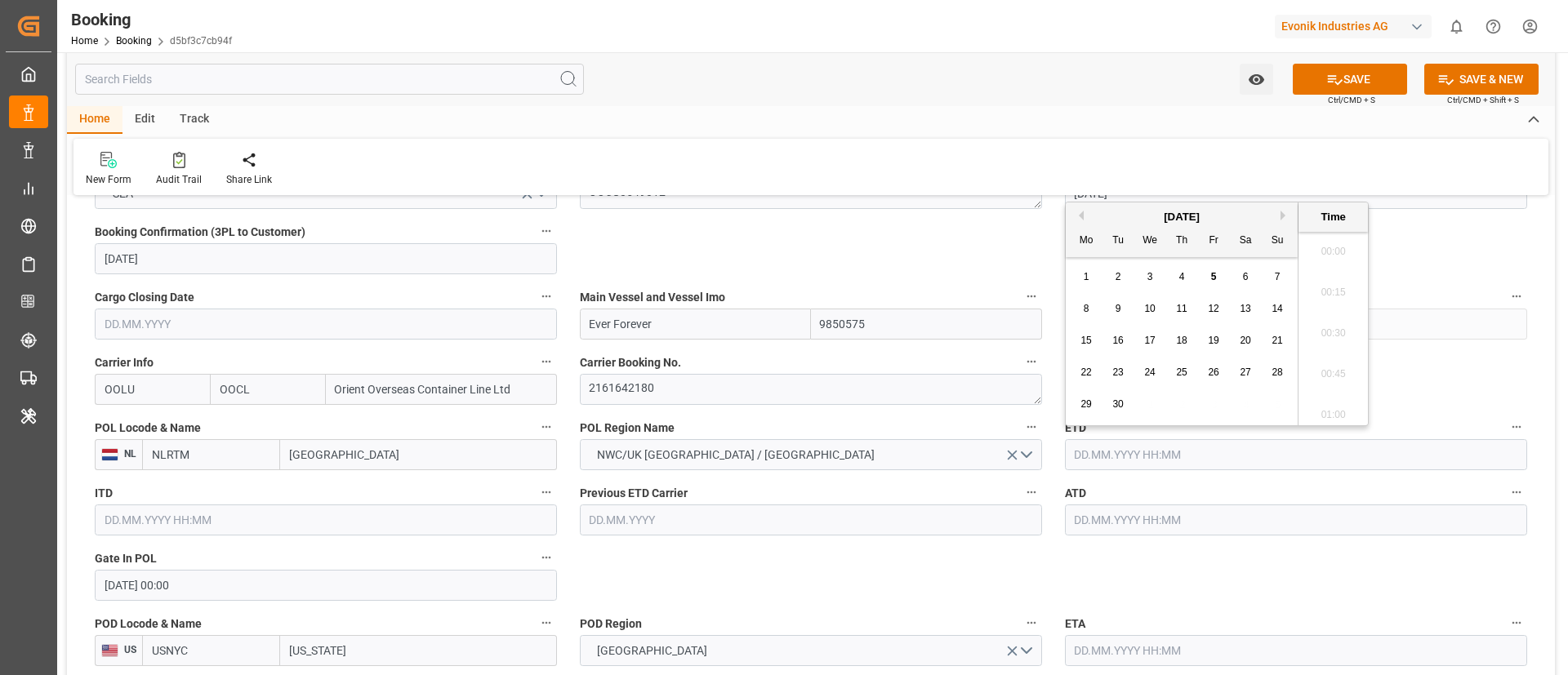
scroll to position [2291, 0]
click at [1080, 215] on button "Previous Month" at bounding box center [1078, 215] width 9 height 9
click at [1215, 405] on span "29" at bounding box center [1212, 404] width 10 height 11
type input "29.08.2025 00:00"
click at [1196, 460] on input "29.08.2025 00:00" at bounding box center [1295, 454] width 462 height 31
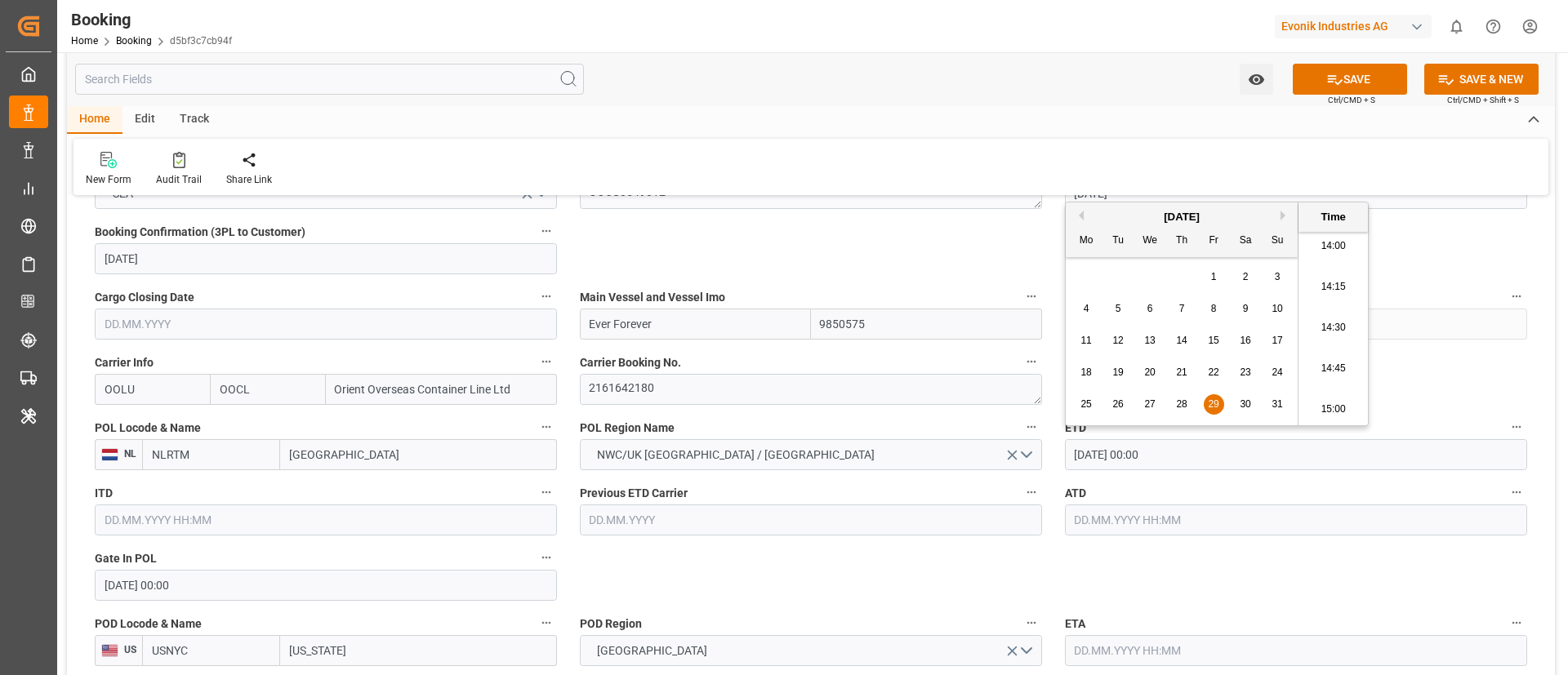
click at [1196, 460] on input "29.08.2025 00:00" at bounding box center [1295, 454] width 462 height 31
click at [1151, 514] on input "text" at bounding box center [1295, 520] width 462 height 31
paste input "29.08.2025 00:00"
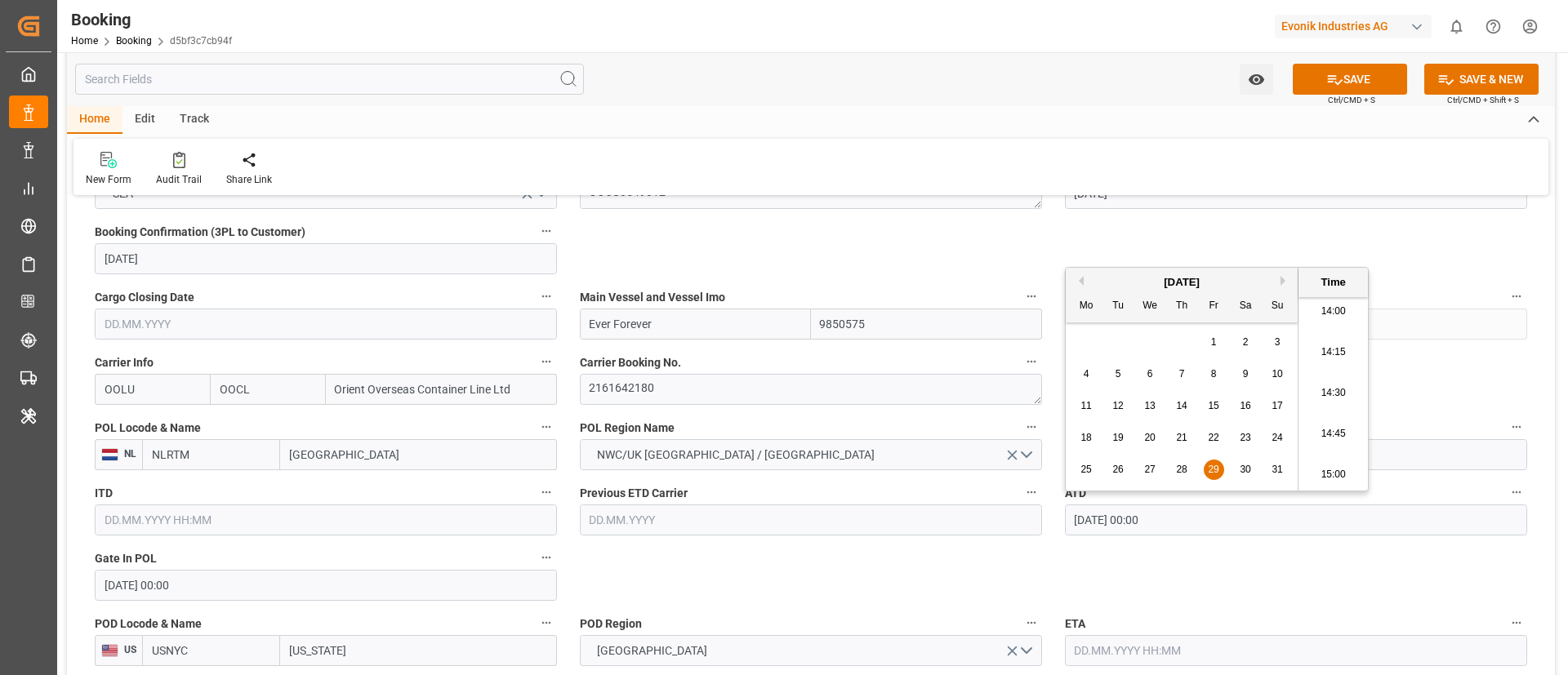
type input "29.08.2025 00:00"
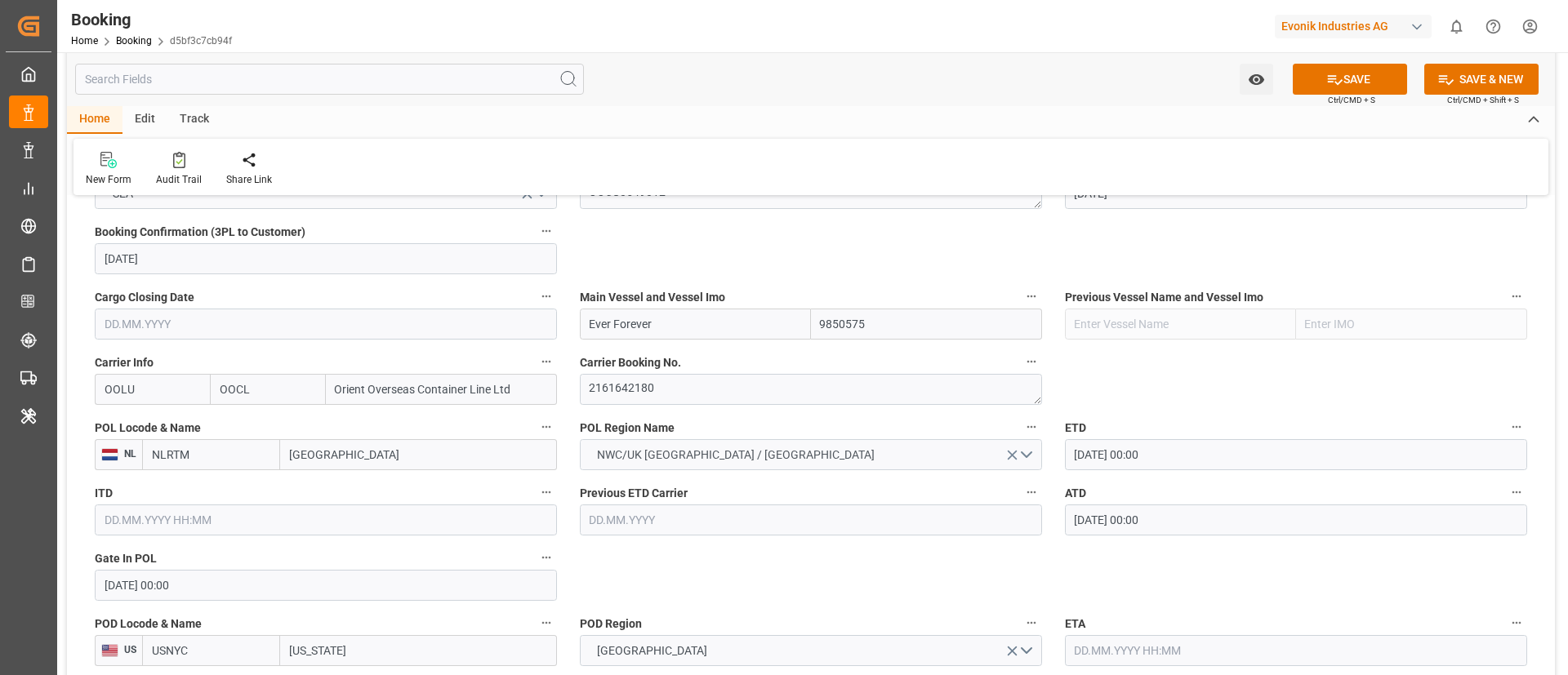
scroll to position [1225, 0]
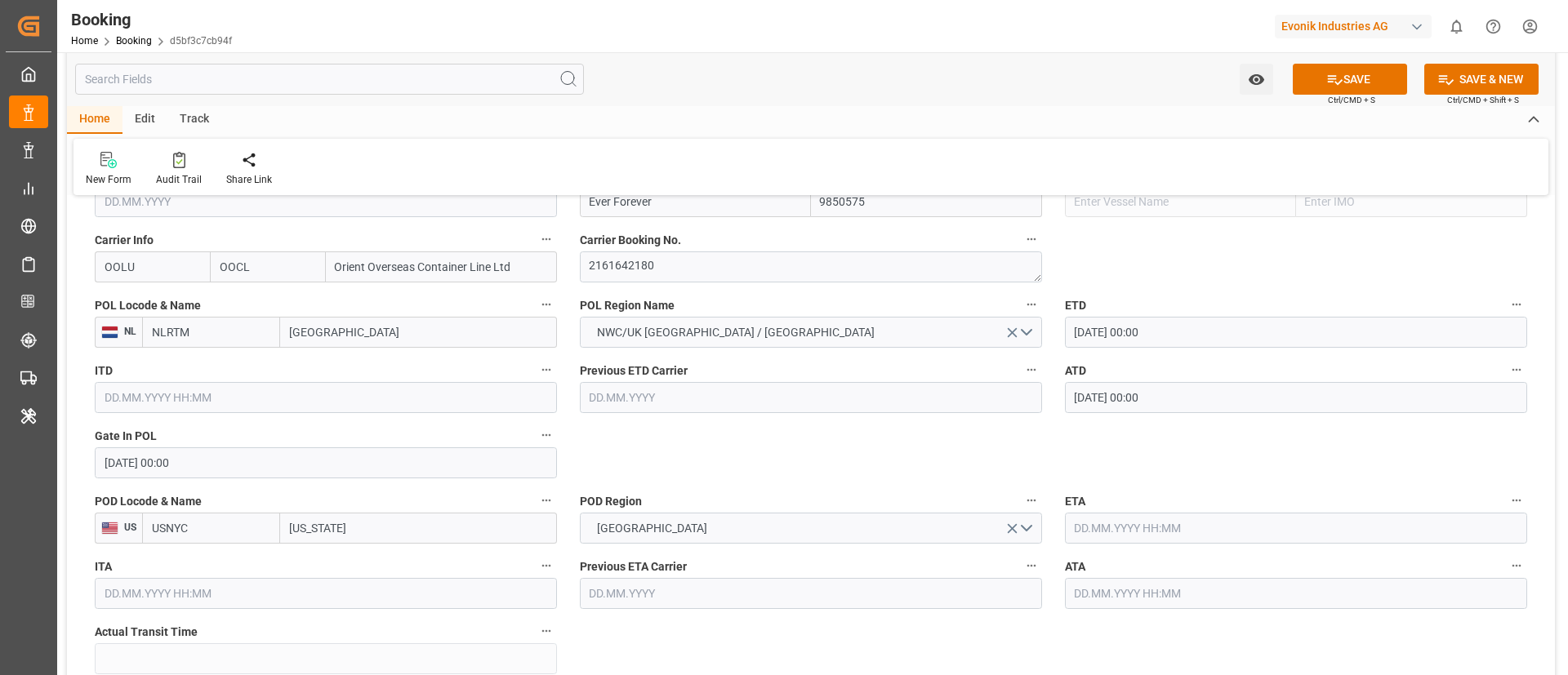
click at [1148, 521] on input "text" at bounding box center [1295, 527] width 462 height 31
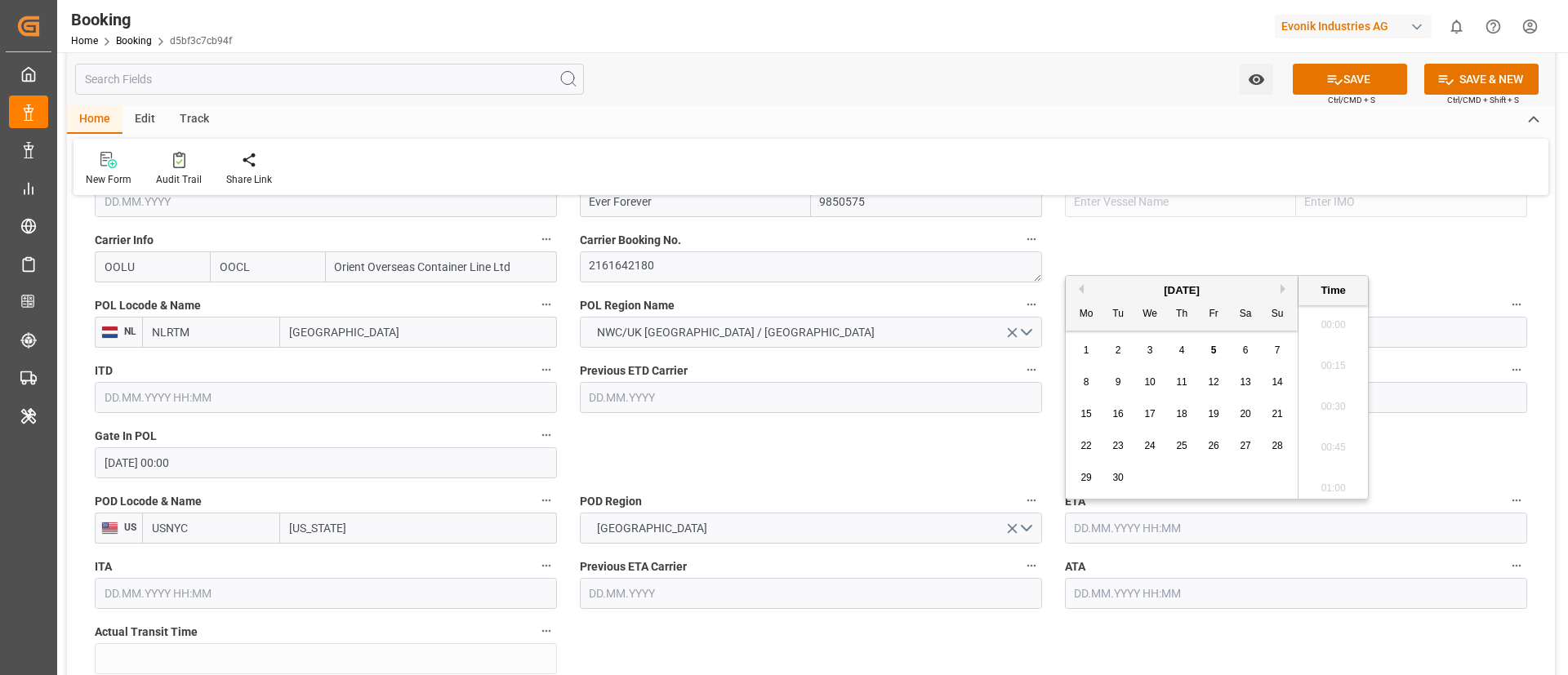
scroll to position [2291, 0]
click at [1221, 380] on div "12" at bounding box center [1214, 382] width 21 height 20
type input "12.09.2025 00:00"
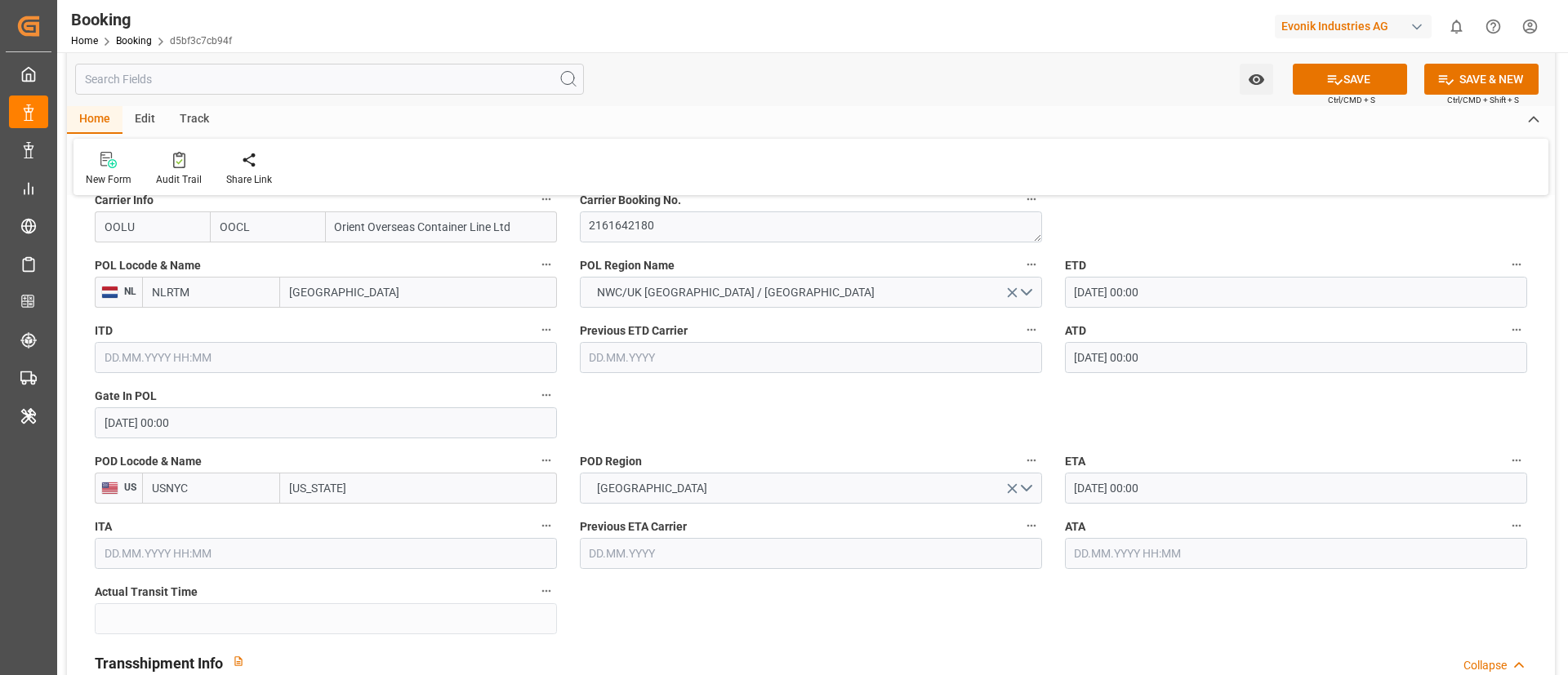
scroll to position [1592, 0]
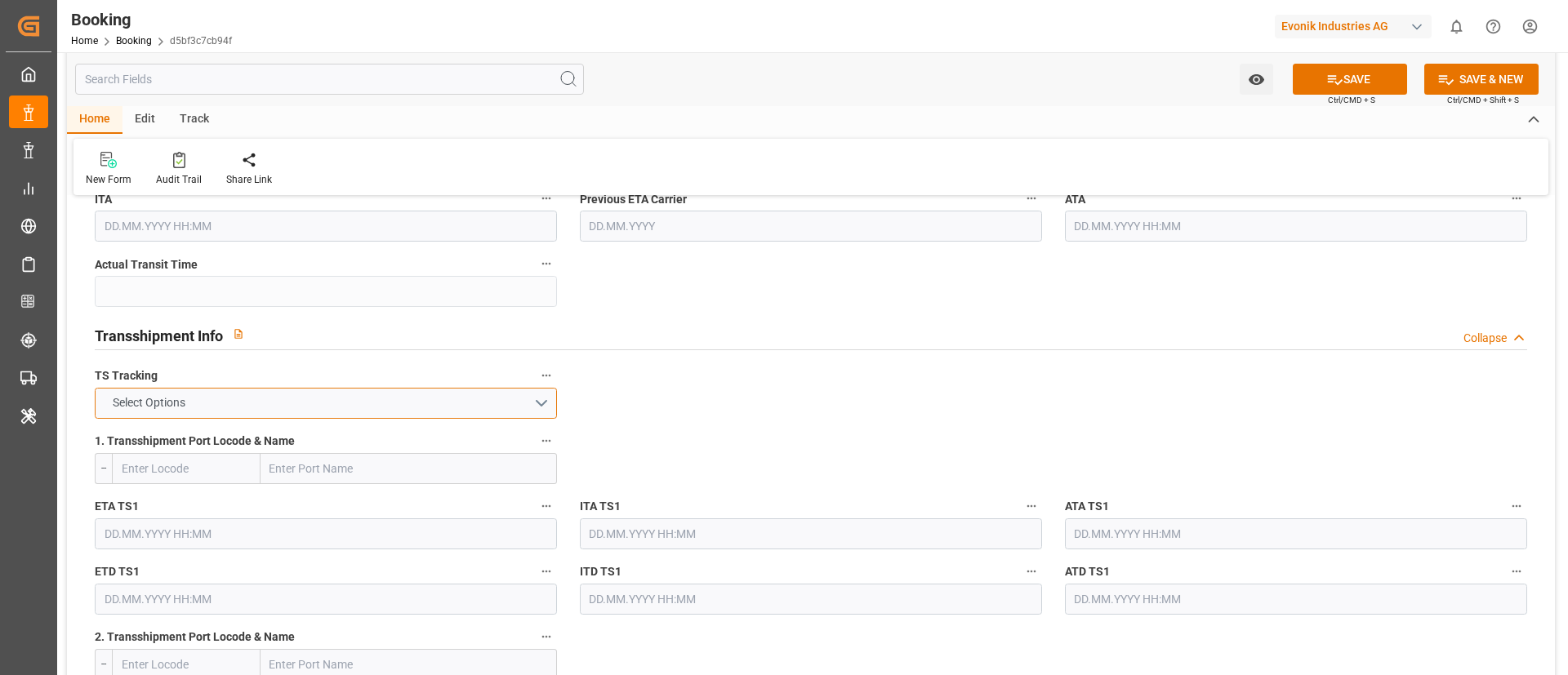
click at [424, 400] on button "Select Options" at bounding box center [325, 403] width 462 height 31
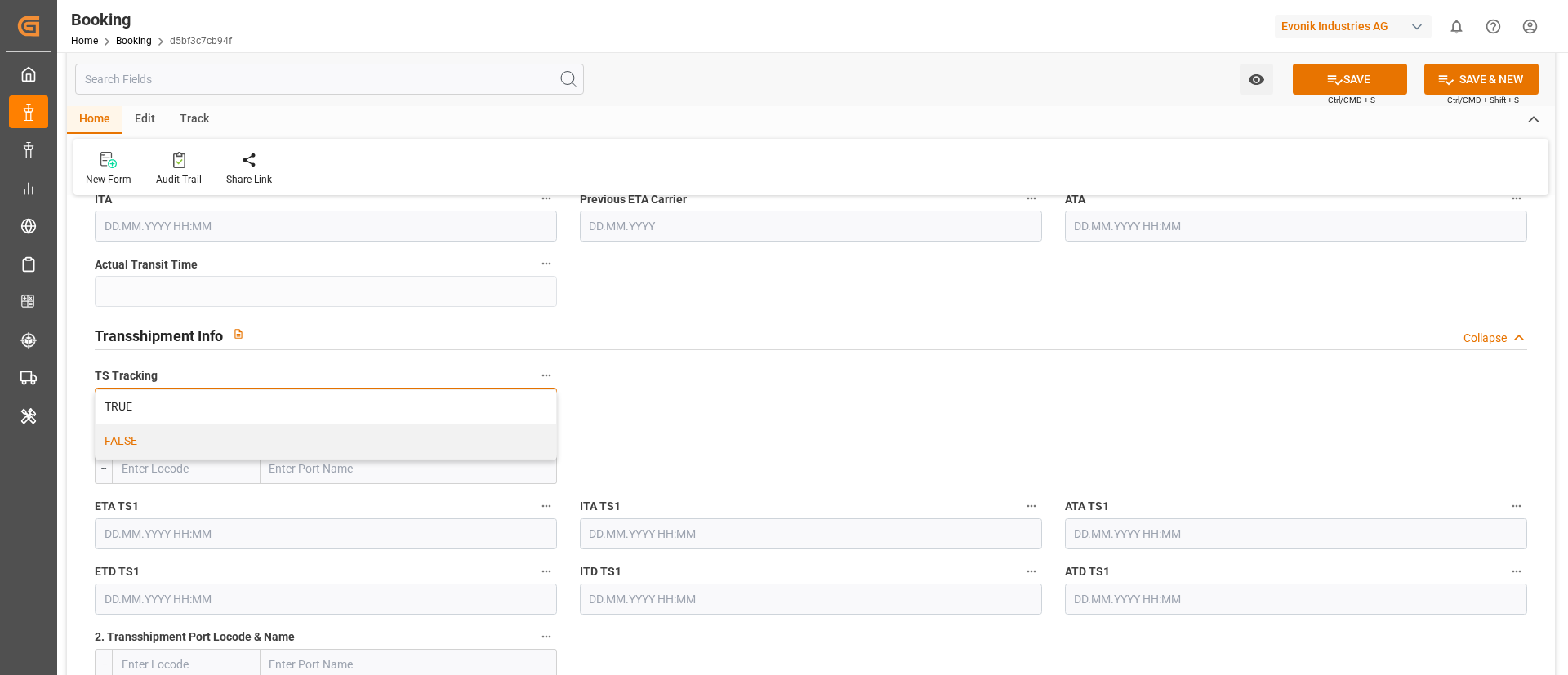
click at [367, 433] on div "FALSE" at bounding box center [326, 441] width 461 height 35
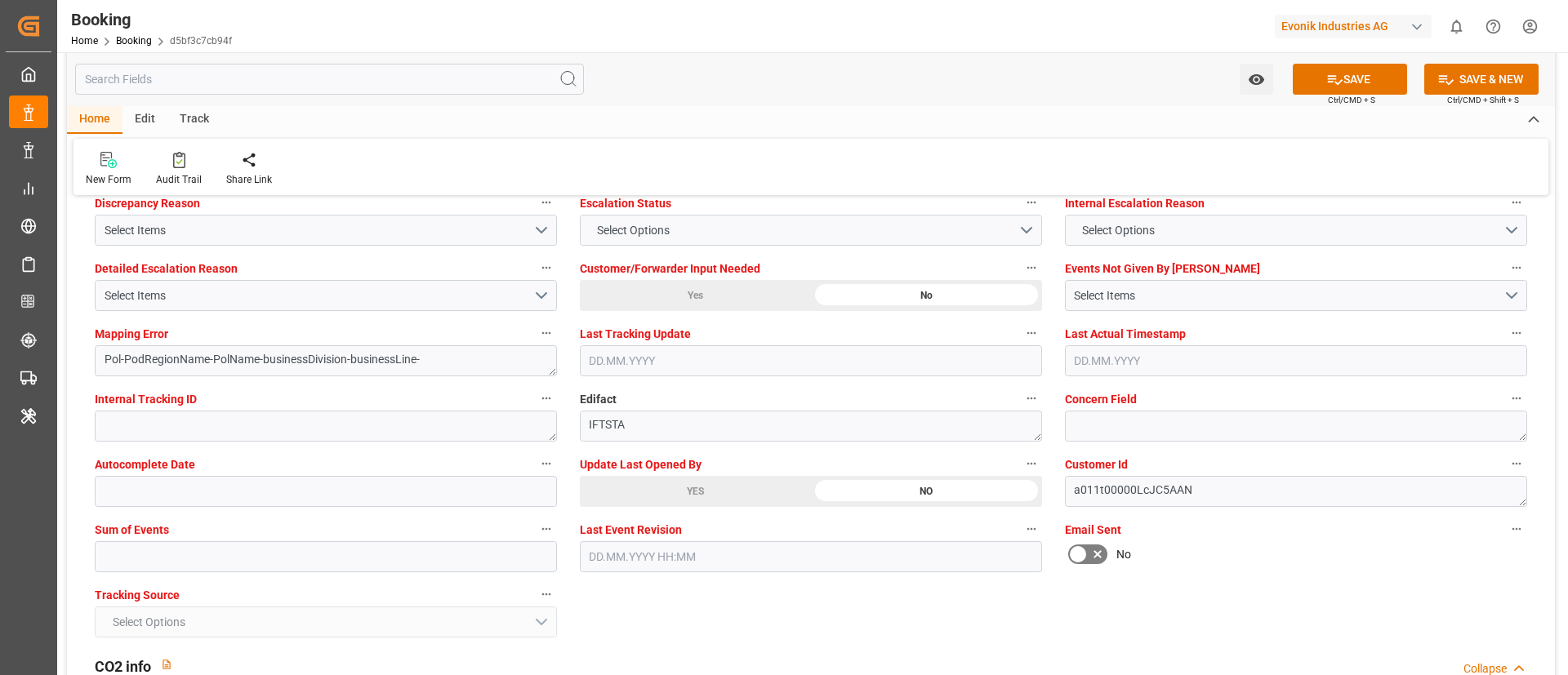
scroll to position [3183, 0]
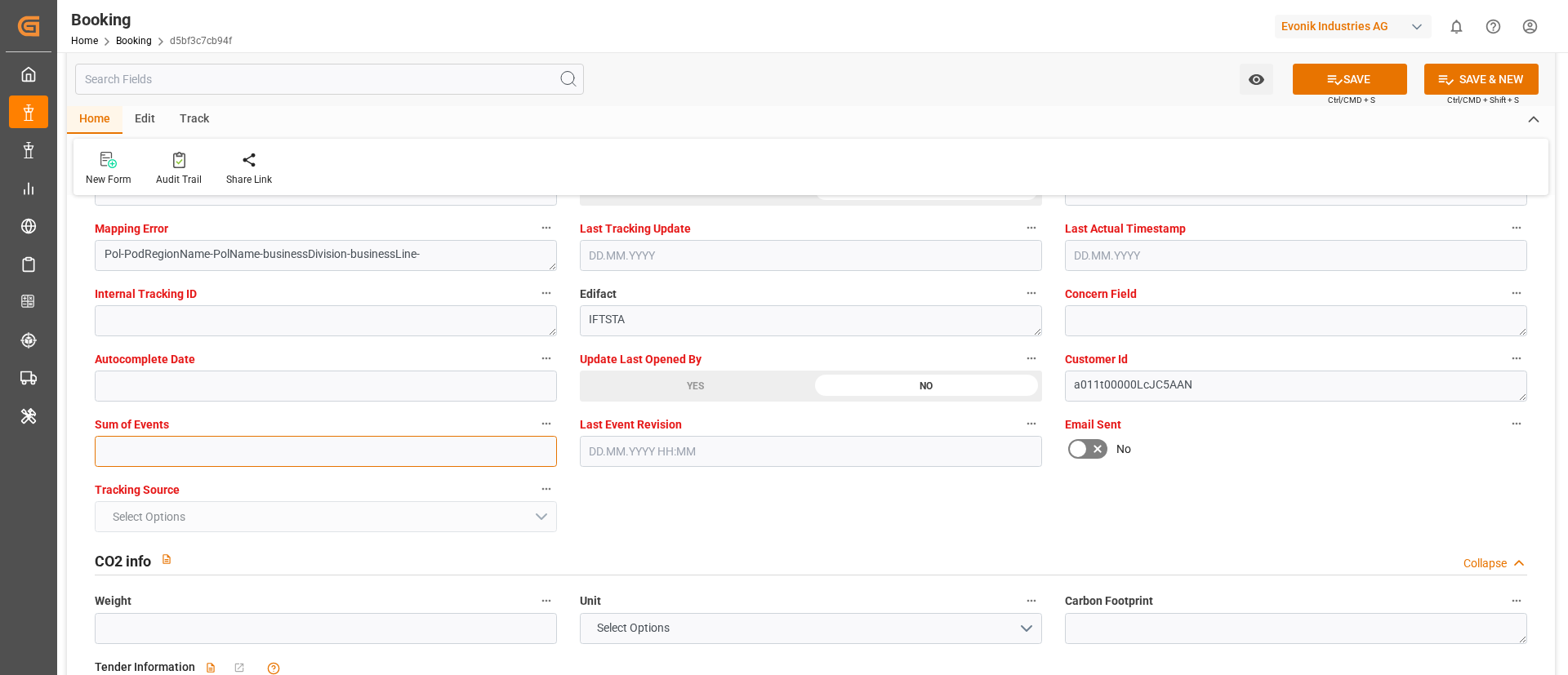
click at [363, 451] on input "text" at bounding box center [325, 450] width 462 height 31
type input "0"
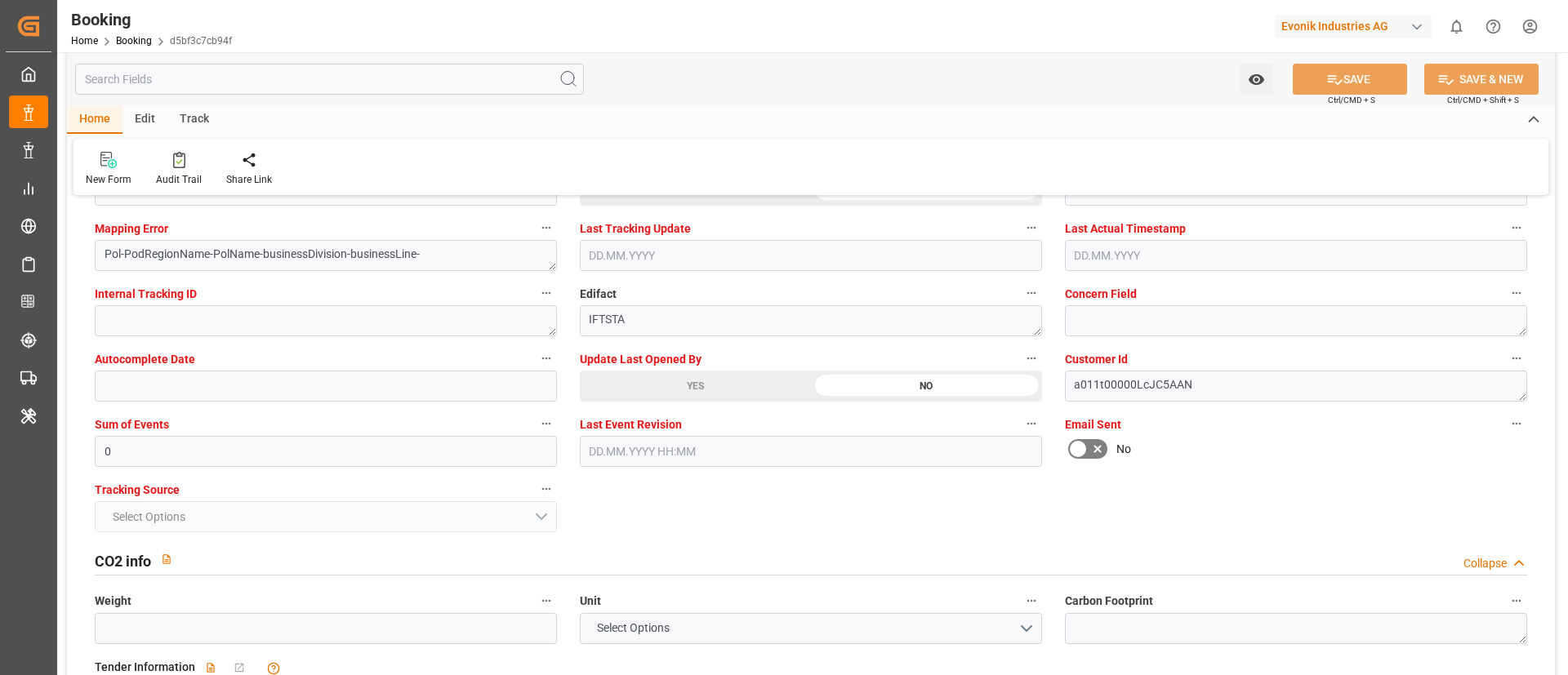
scroll to position [2938, 0]
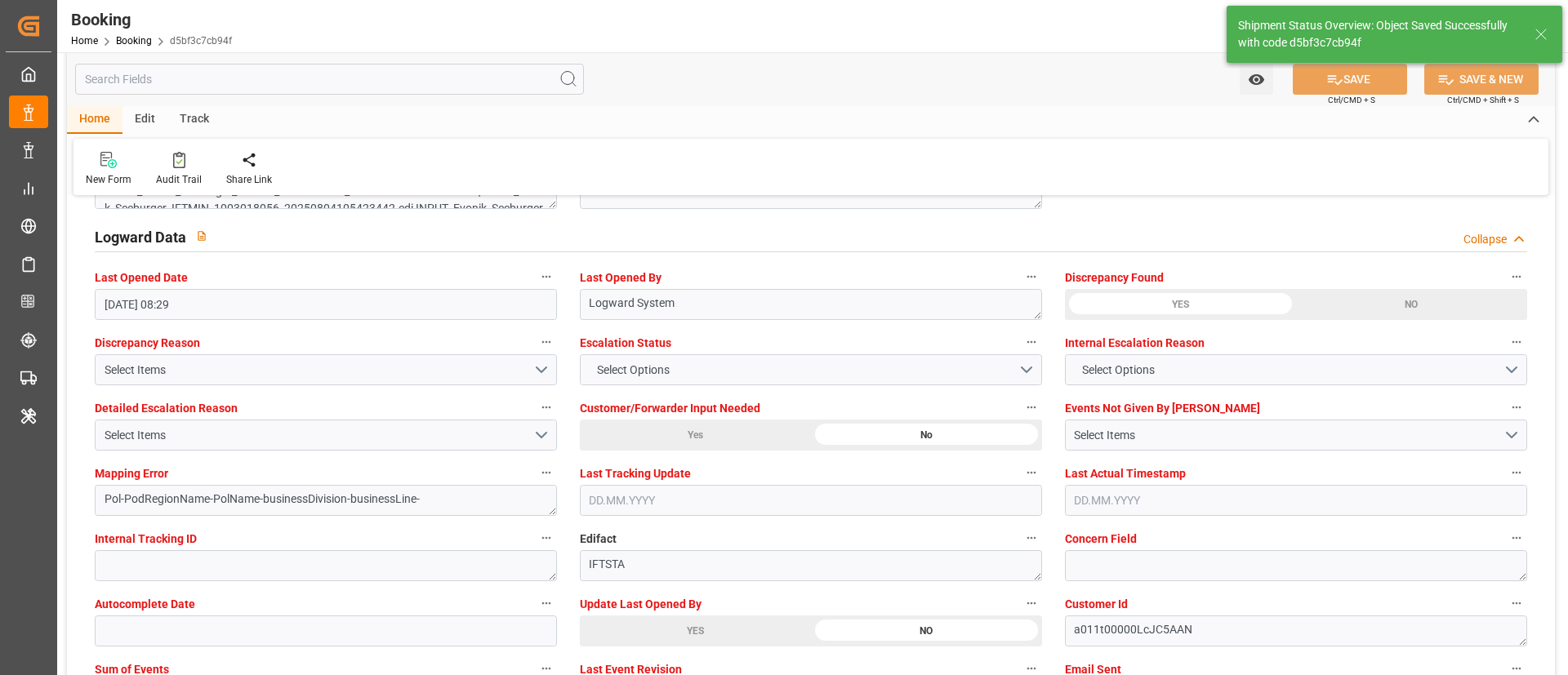
type textarea "Vismitha Mahadev"
type textarea "businessDivision-businessLine-"
type input "29.08.2025 00:00"
type input "12.09.2025 00:00"
type input "05.09.2025 09:00"
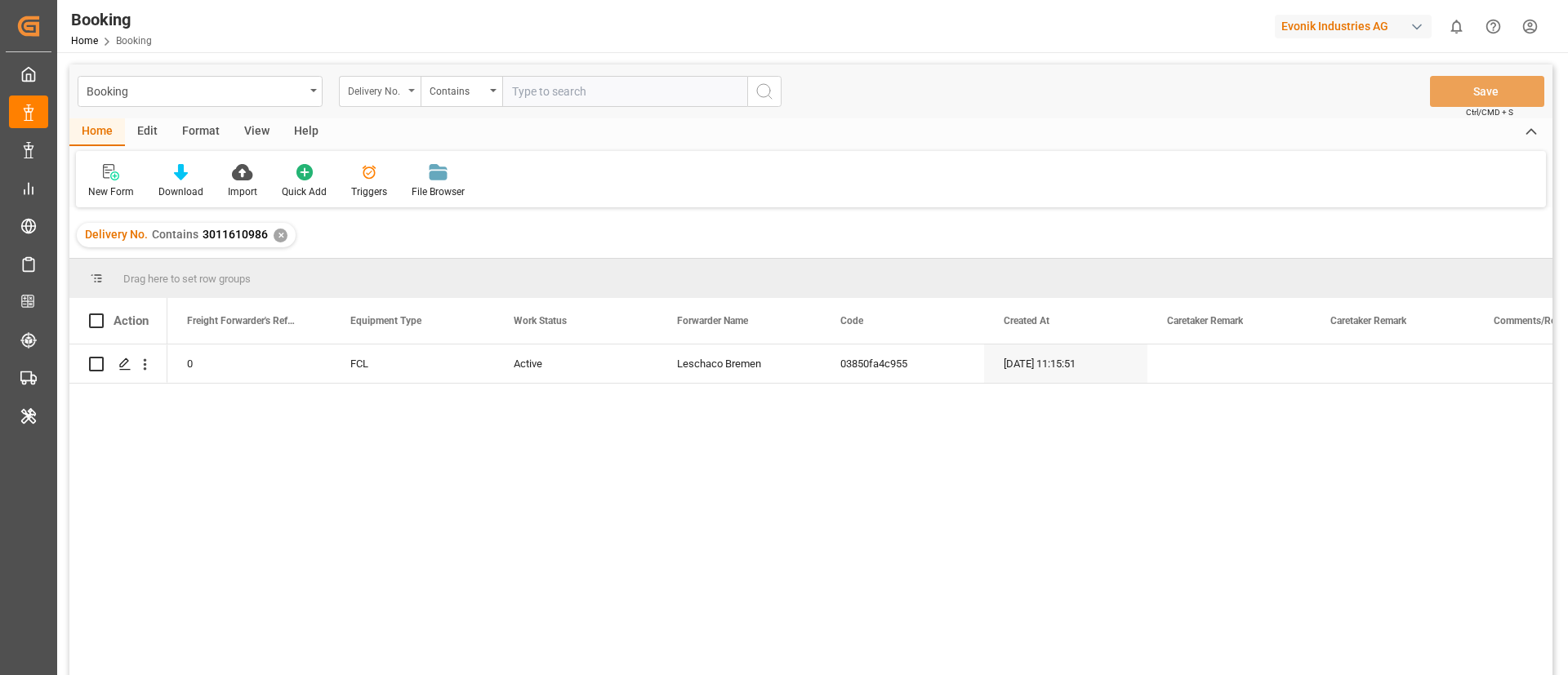
click at [402, 92] on div "Delivery No." at bounding box center [375, 89] width 55 height 19
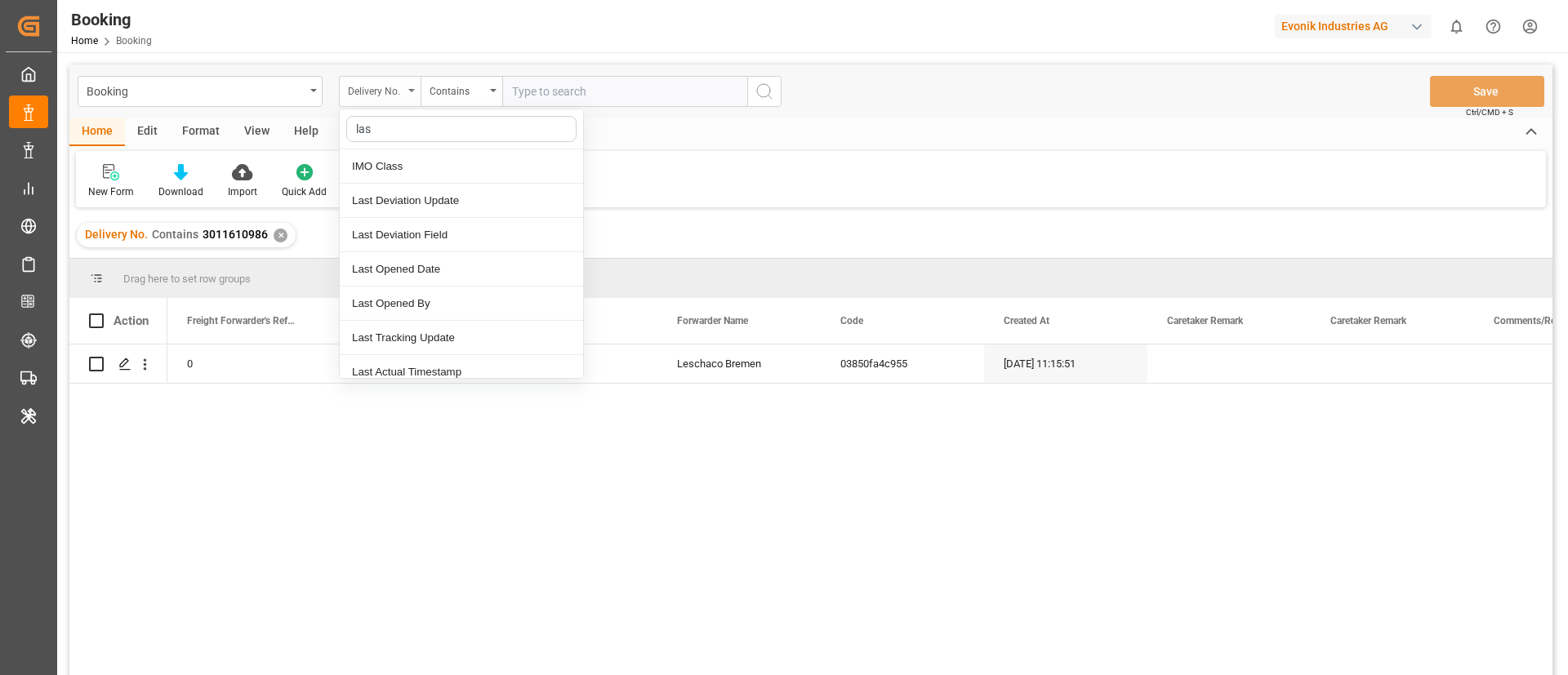
type input "last"
click at [404, 232] on div "Last Opened Date" at bounding box center [462, 235] width 244 height 35
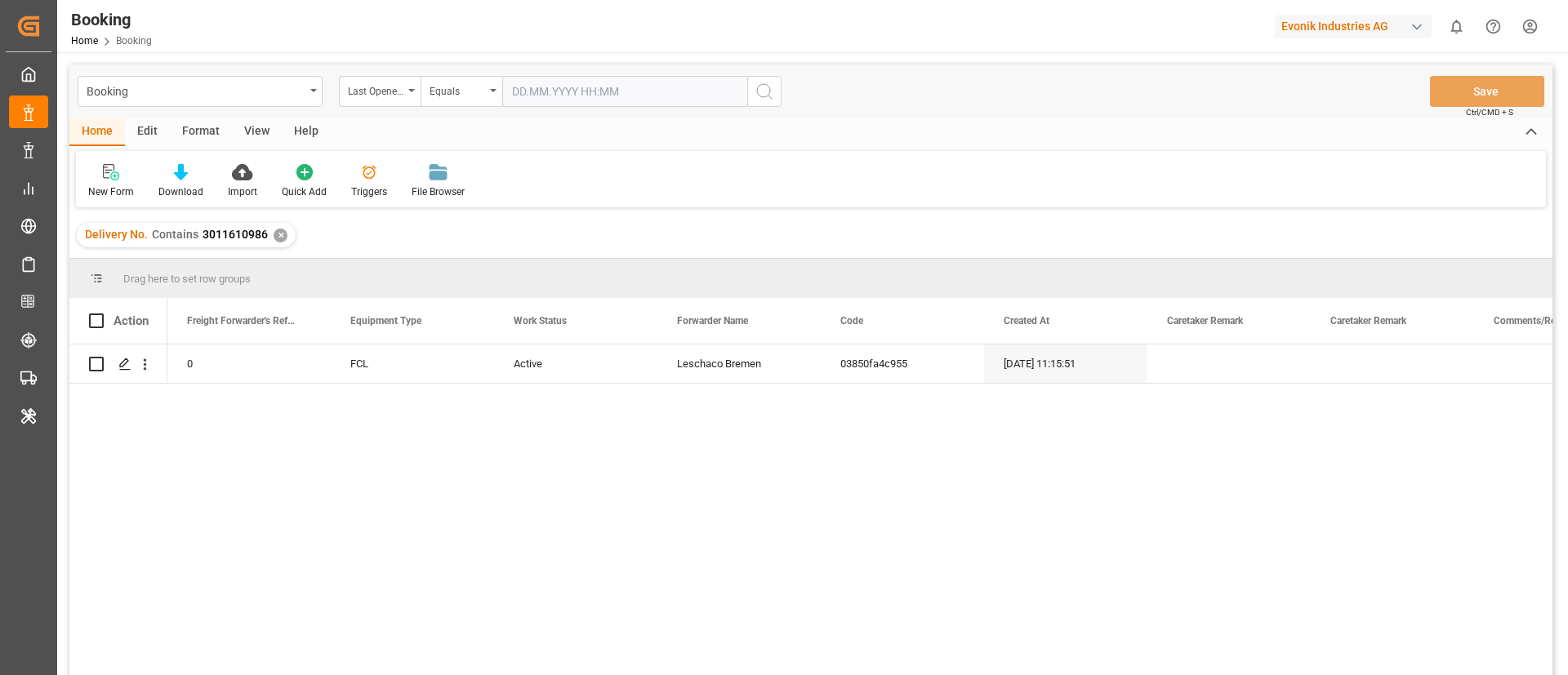
click at [540, 83] on input "text" at bounding box center [625, 91] width 245 height 31
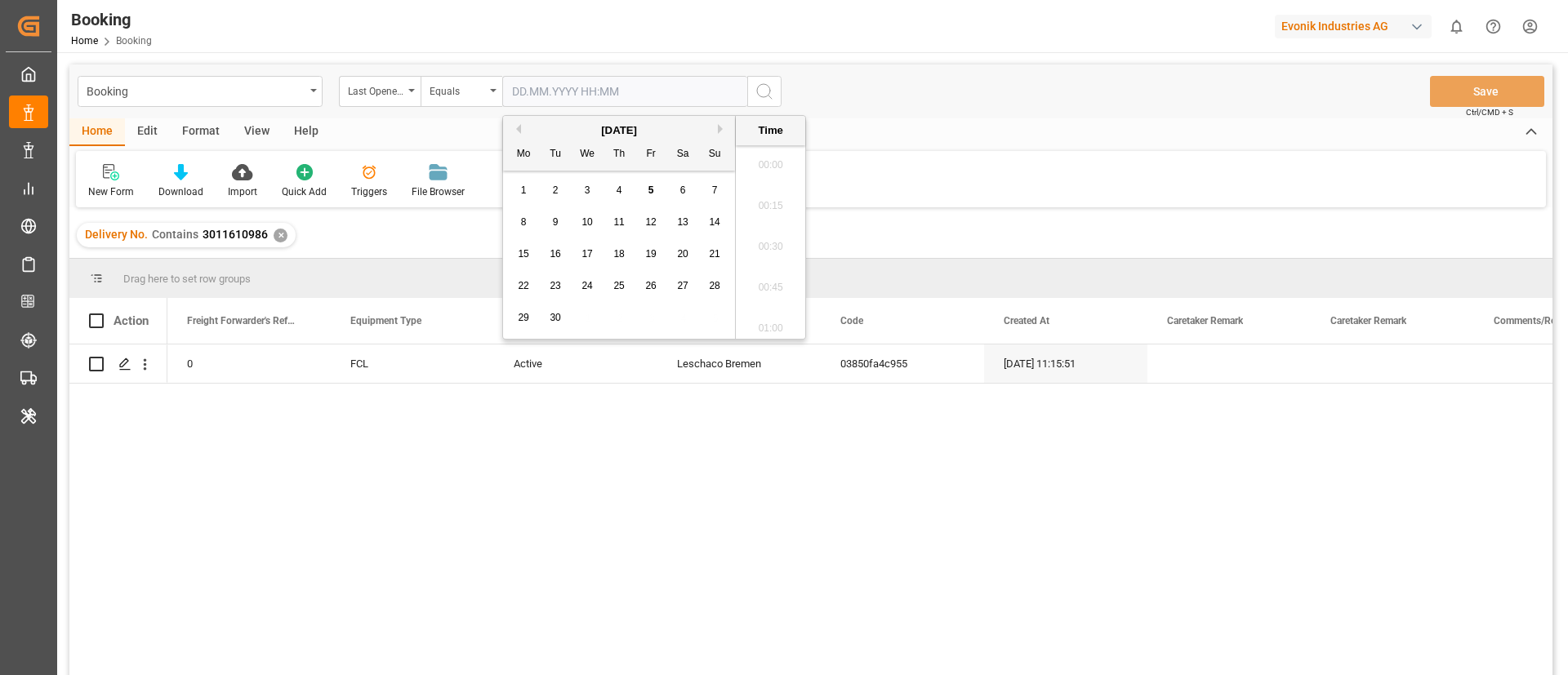
scroll to position [2291, 0]
click at [648, 192] on span "5" at bounding box center [651, 190] width 6 height 11
type input "[DATE] 00:00"
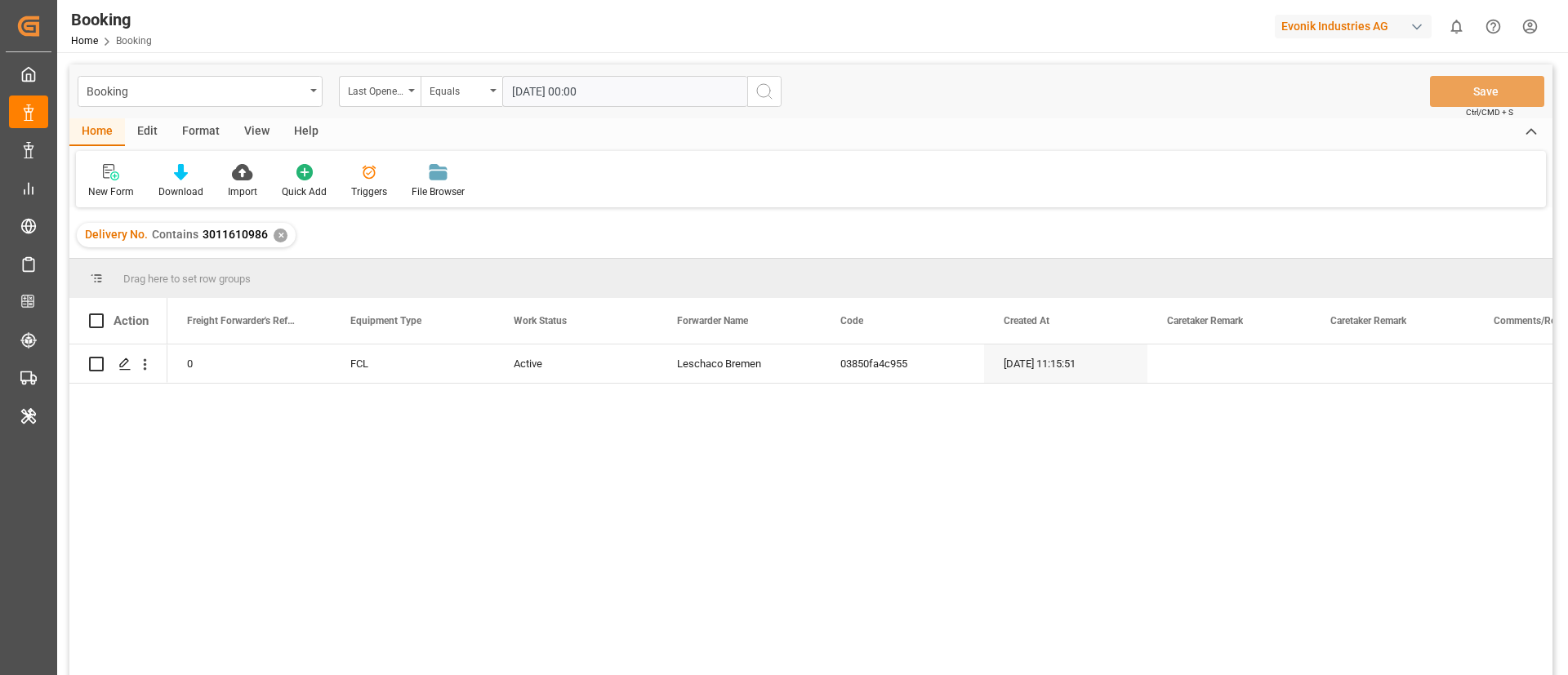
click at [762, 97] on icon "search button" at bounding box center [763, 91] width 20 height 20
click at [280, 232] on div "✕" at bounding box center [280, 235] width 14 height 14
click at [255, 133] on div "View" at bounding box center [257, 132] width 50 height 28
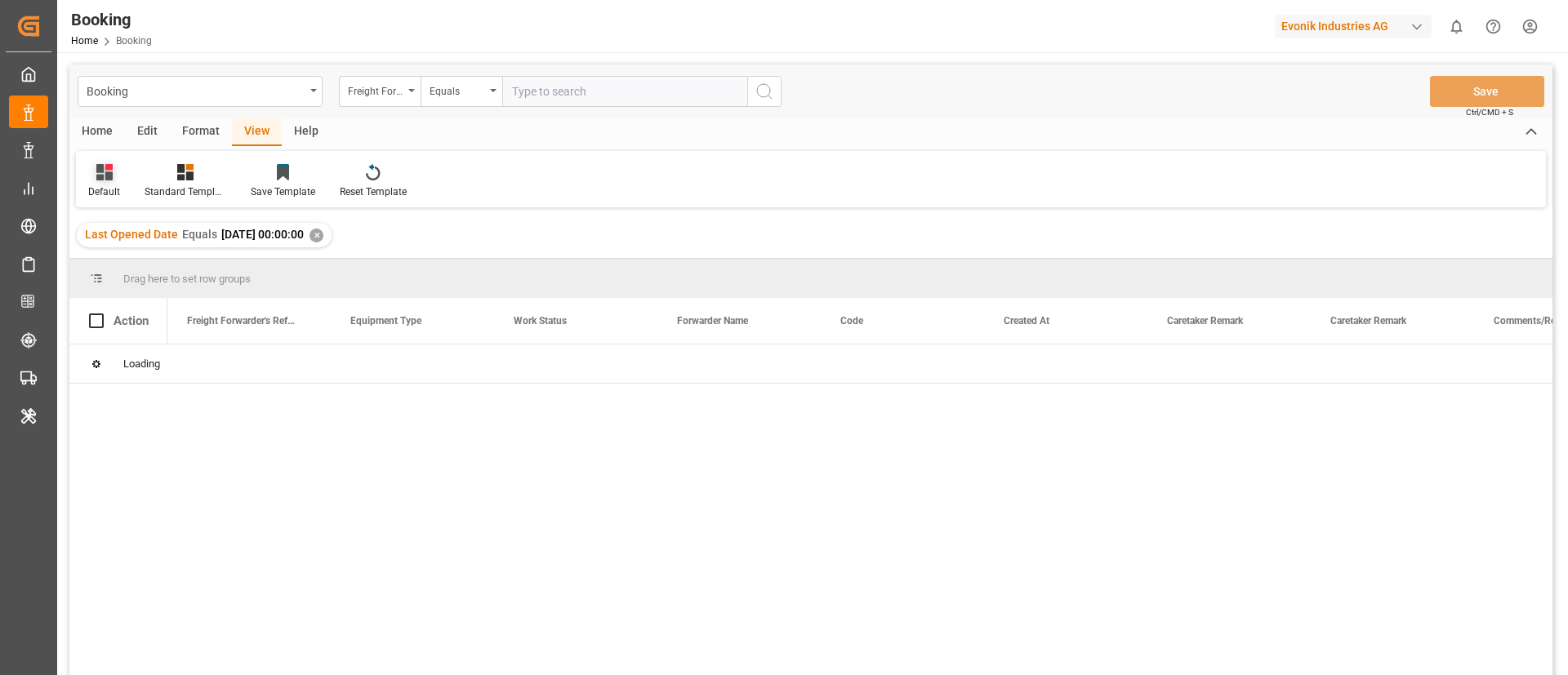
click at [97, 183] on div "Default" at bounding box center [104, 181] width 56 height 36
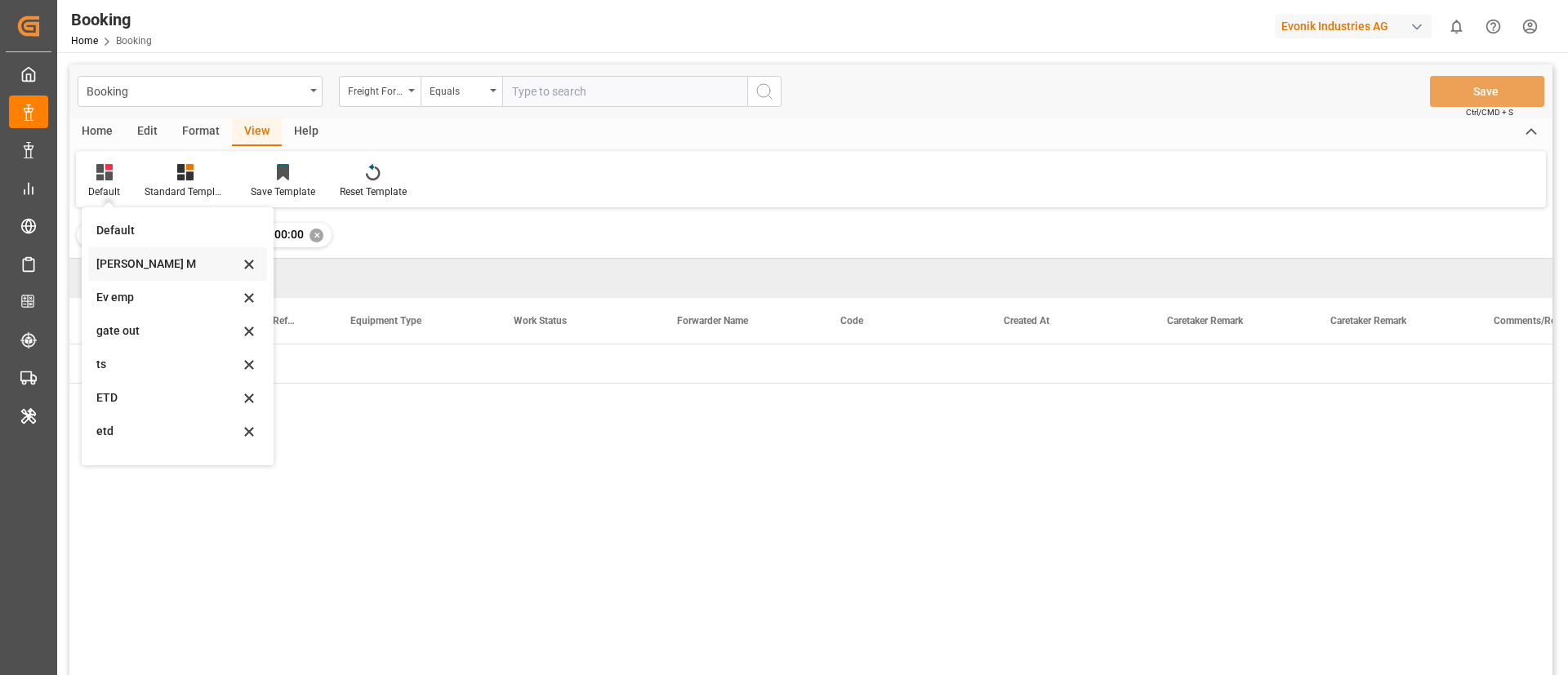
click at [132, 271] on div "[PERSON_NAME] M" at bounding box center [168, 264] width 143 height 17
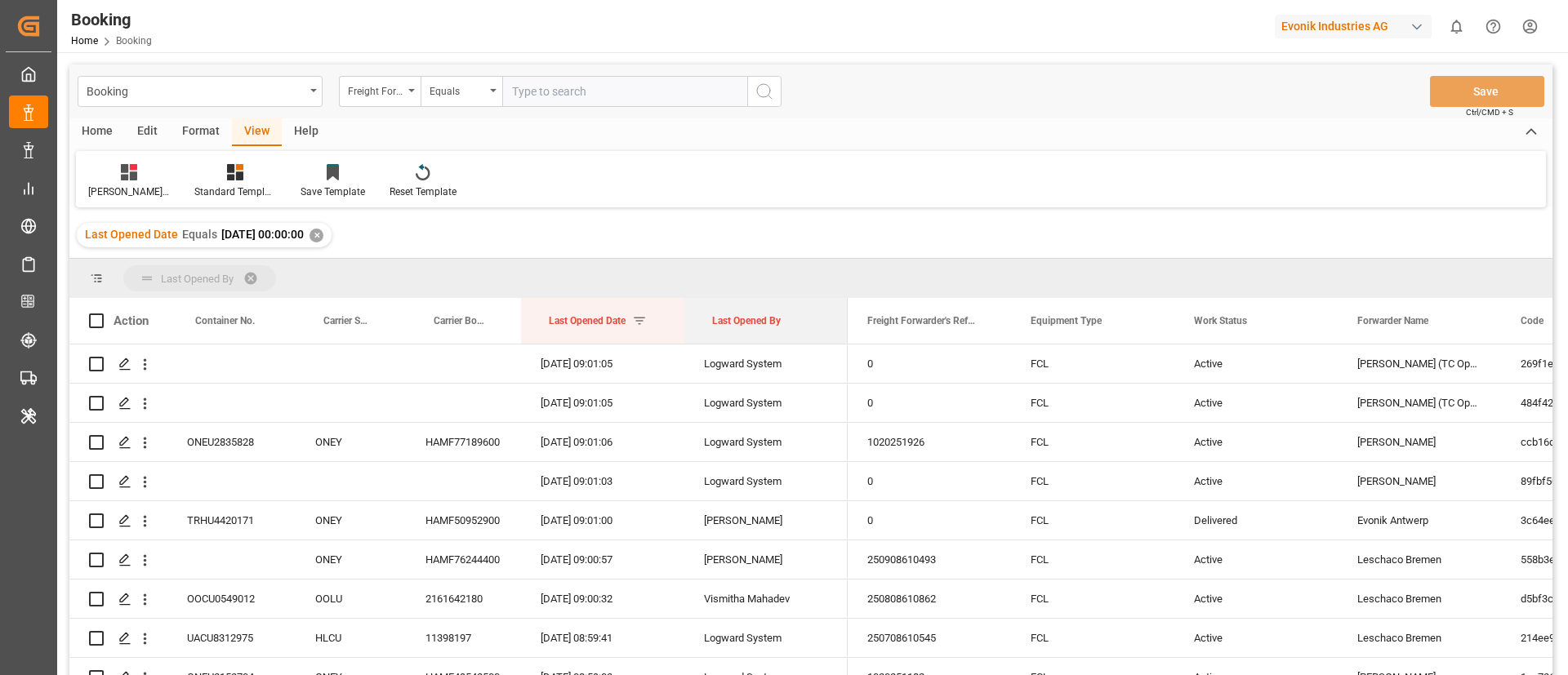
drag, startPoint x: 745, startPoint y: 323, endPoint x: 745, endPoint y: 265, distance: 58.0
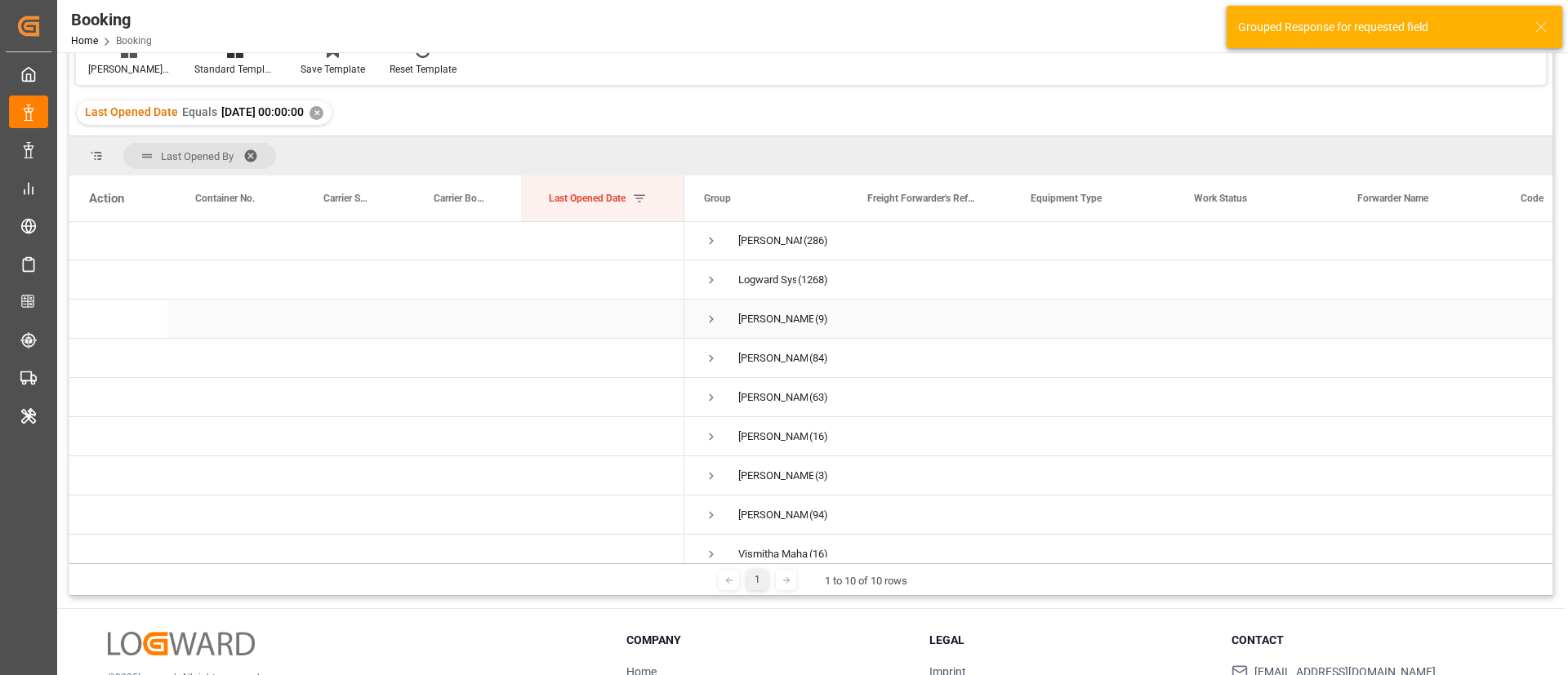
scroll to position [62, 0]
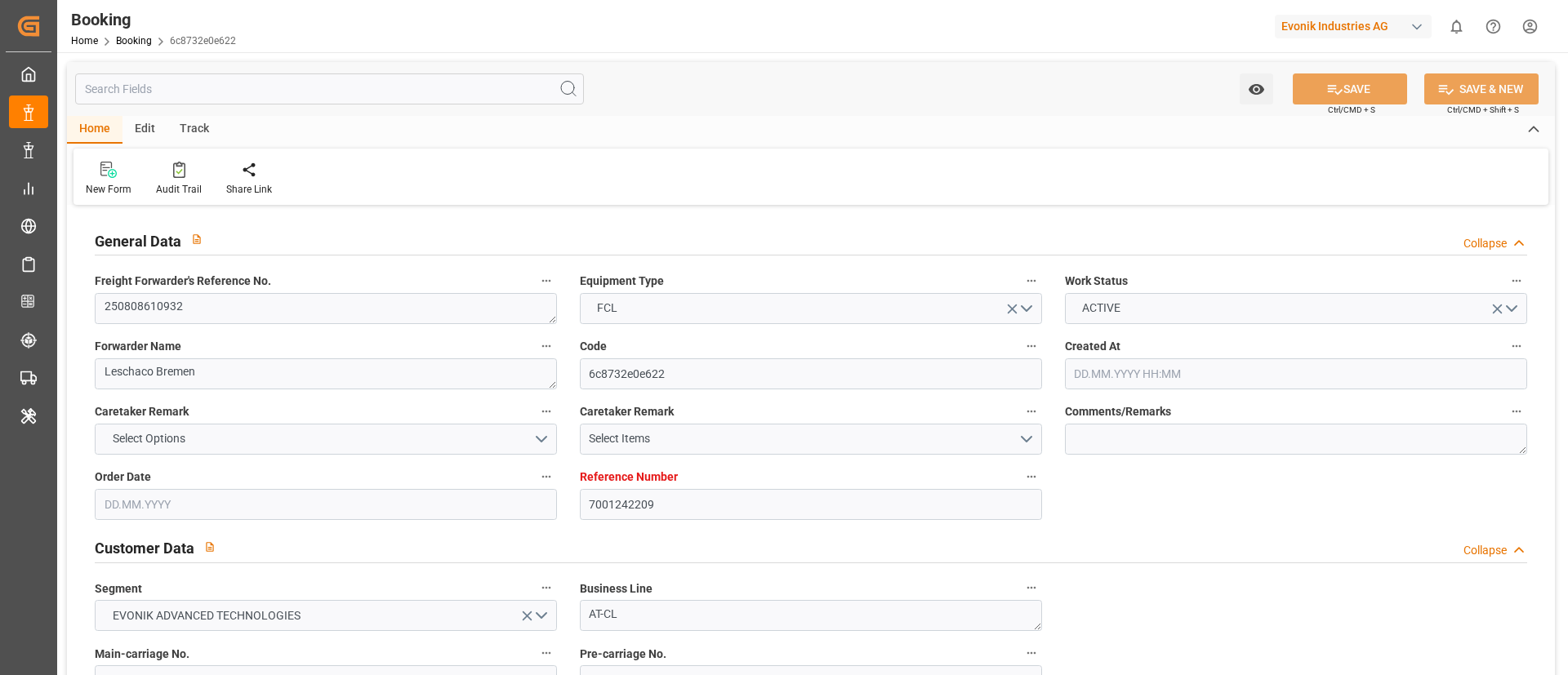
type input "7001242209"
type input "Hapag [PERSON_NAME]"
type input "Hapag [PERSON_NAME] Aktiengesellschaft"
type input "EUNWC"
type input "KRPUS"
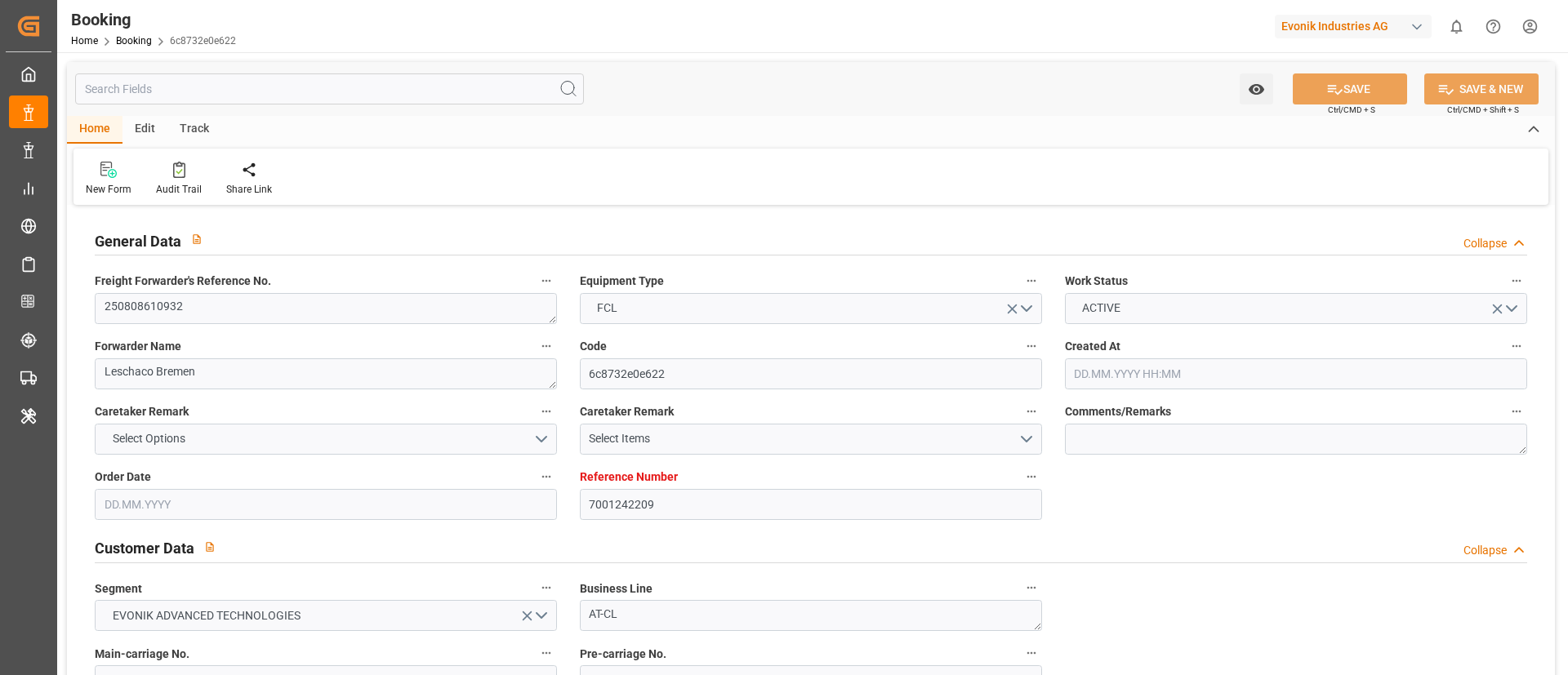
type input "06.08.2025 12:41"
type input "[DATE]"
type input "24.10.2025"
type input "19.08.2025"
type input "13.08.2025"
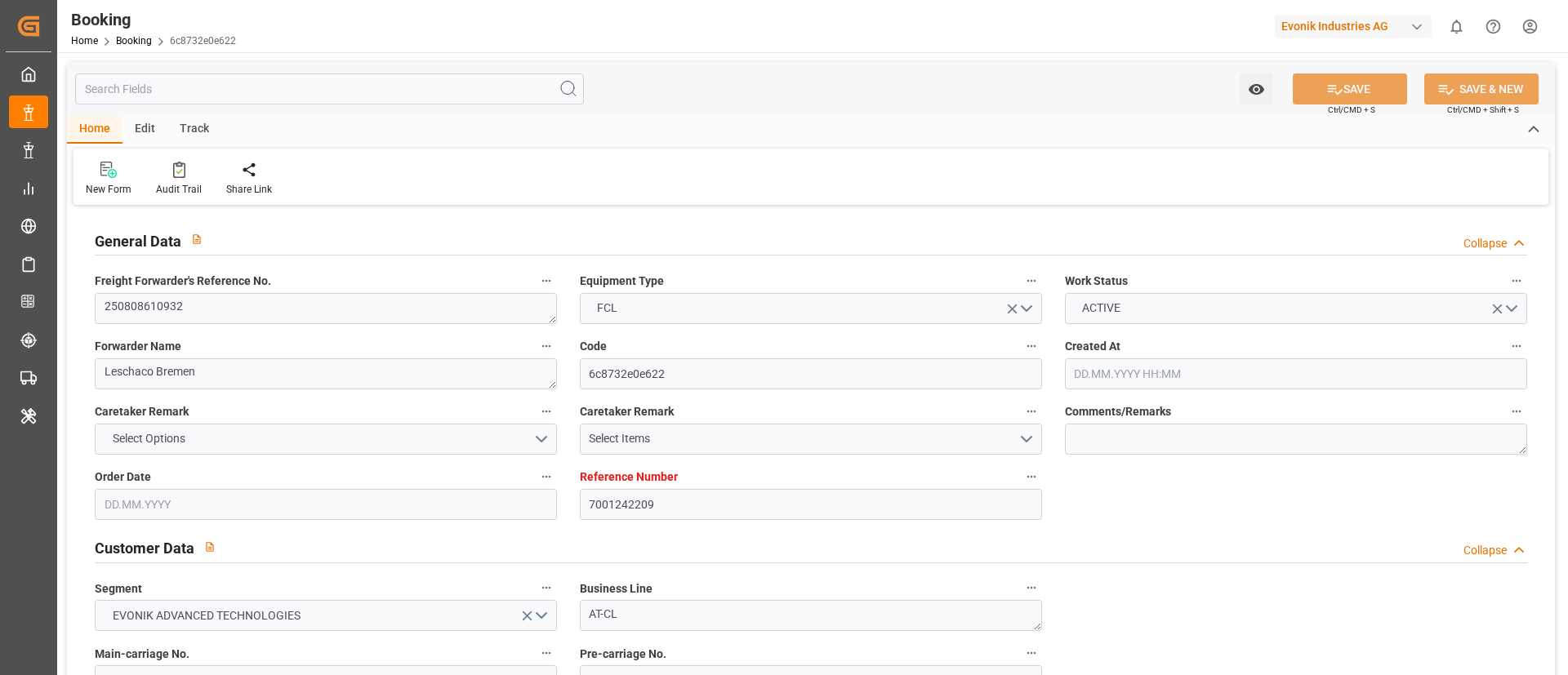
type input "19.08.2025"
type input "20.08.2025"
type input "20.08.2025 06:50"
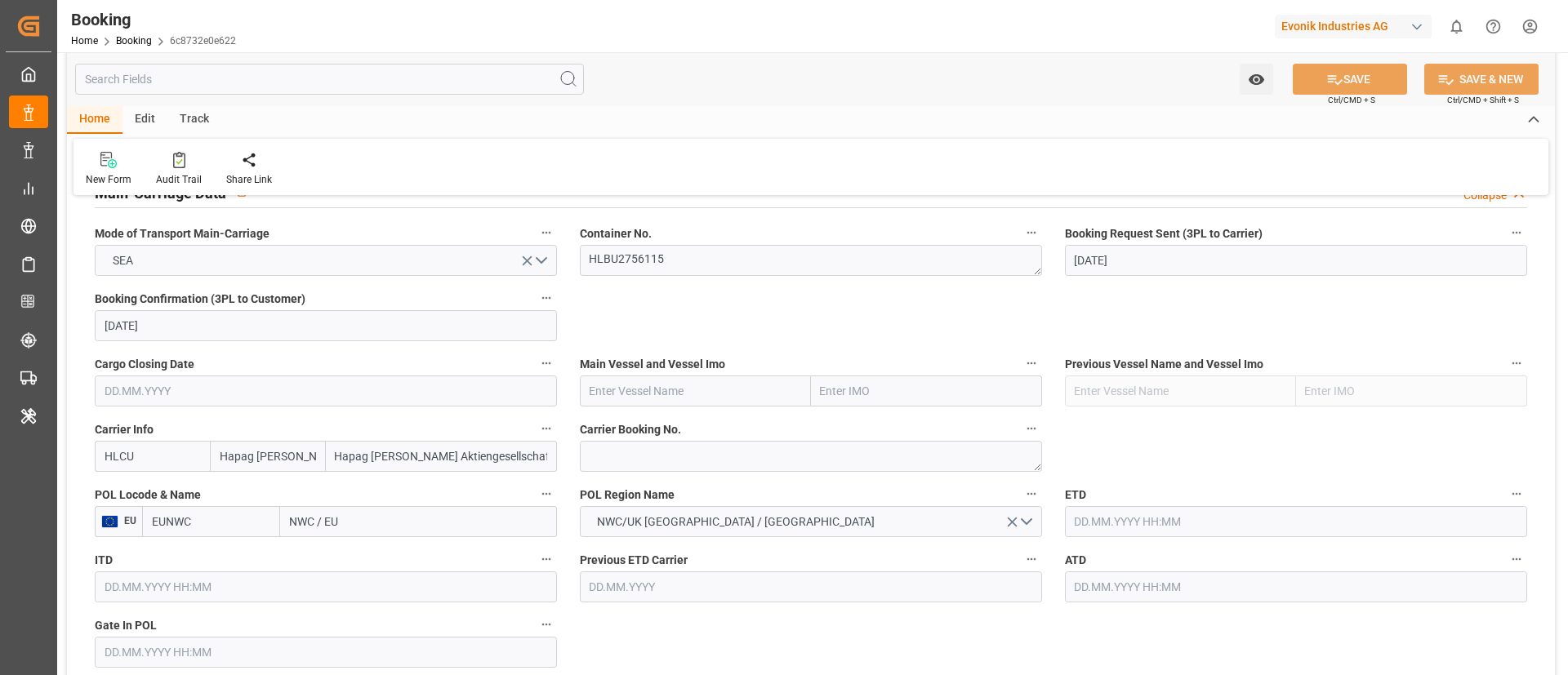
scroll to position [979, 0]
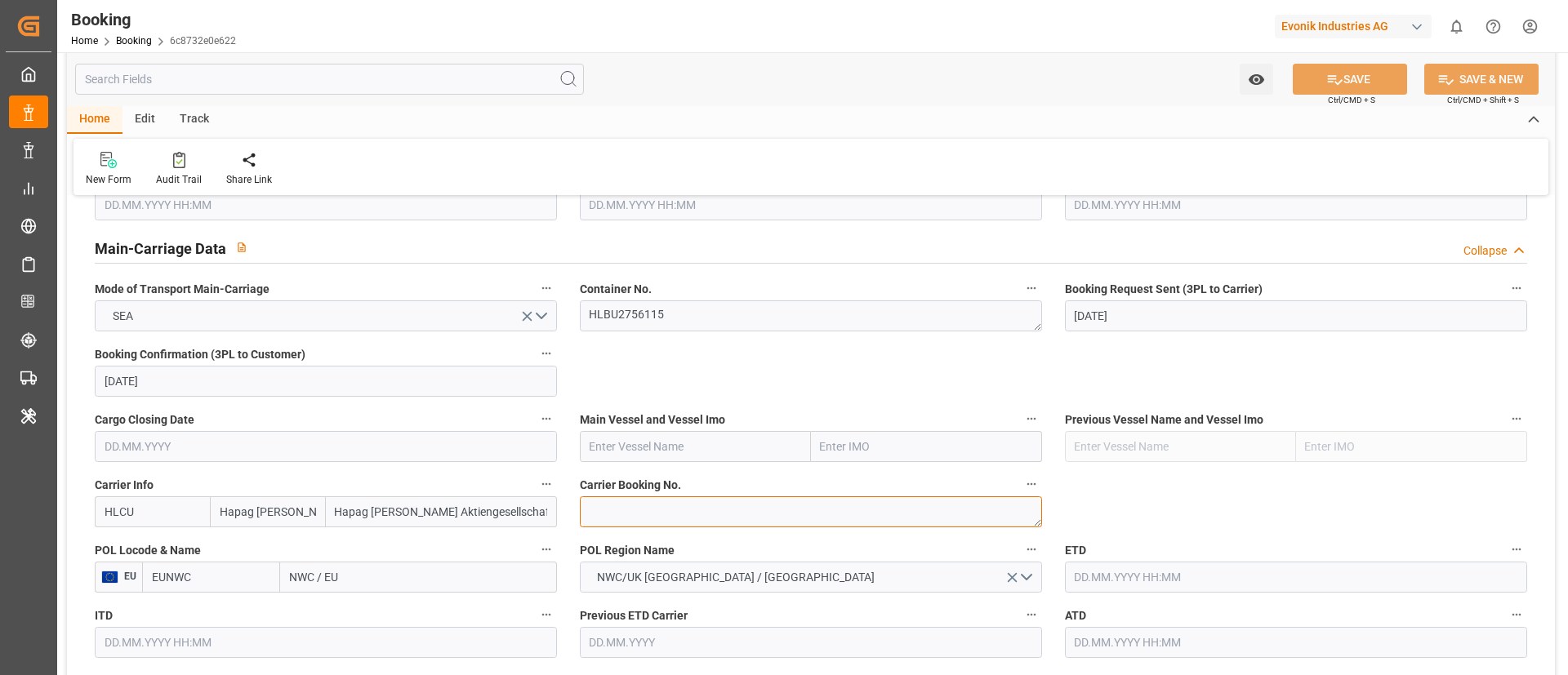
click at [684, 519] on textarea at bounding box center [810, 511] width 462 height 31
paste textarea "95559124"
type textarea "95559124"
click at [657, 436] on input "text" at bounding box center [695, 446] width 231 height 31
paste input "BERLIN MAERSK"
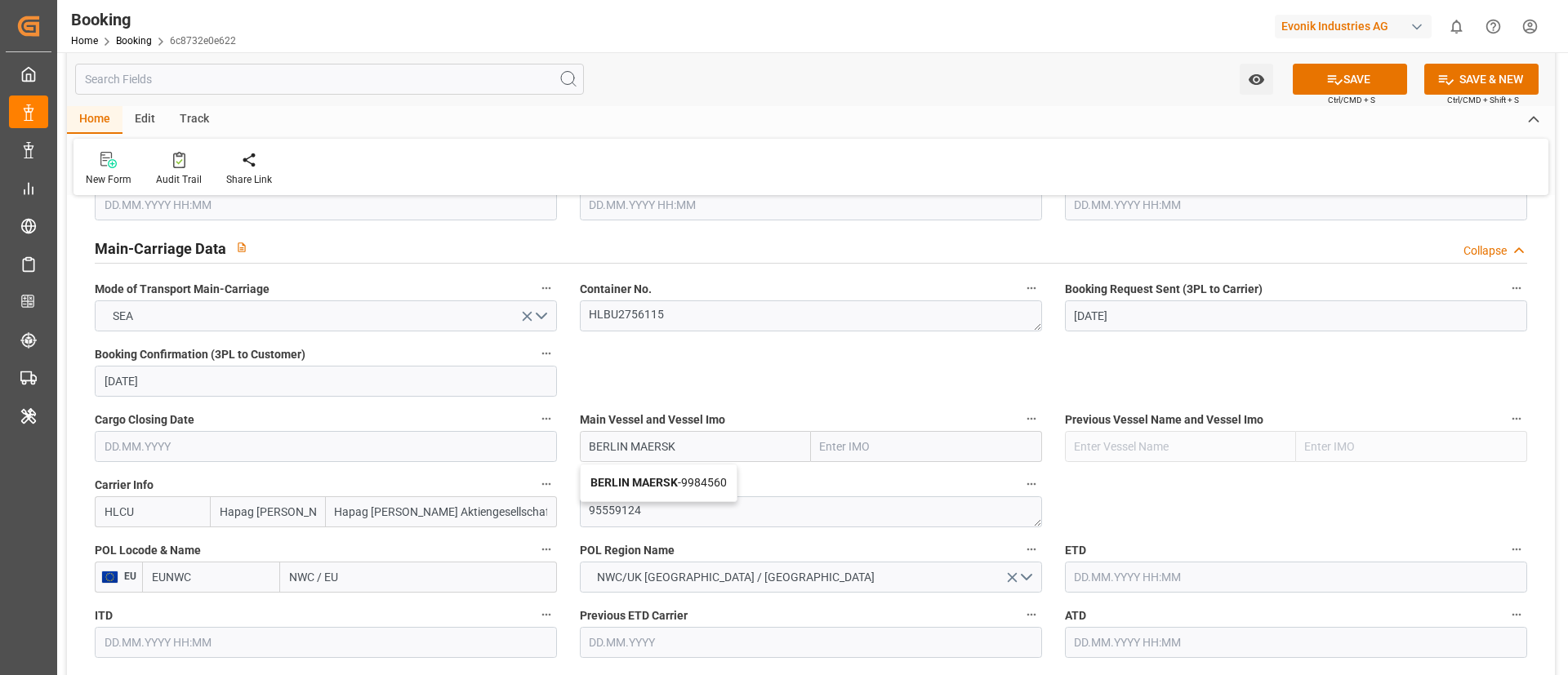
click at [656, 476] on b "BERLIN MAERSK" at bounding box center [633, 482] width 87 height 13
type input "BERLIN MAERSK"
type input "9984560"
type input "BERLIN MAERSK"
click at [362, 584] on input "NWC / EU" at bounding box center [419, 577] width 277 height 31
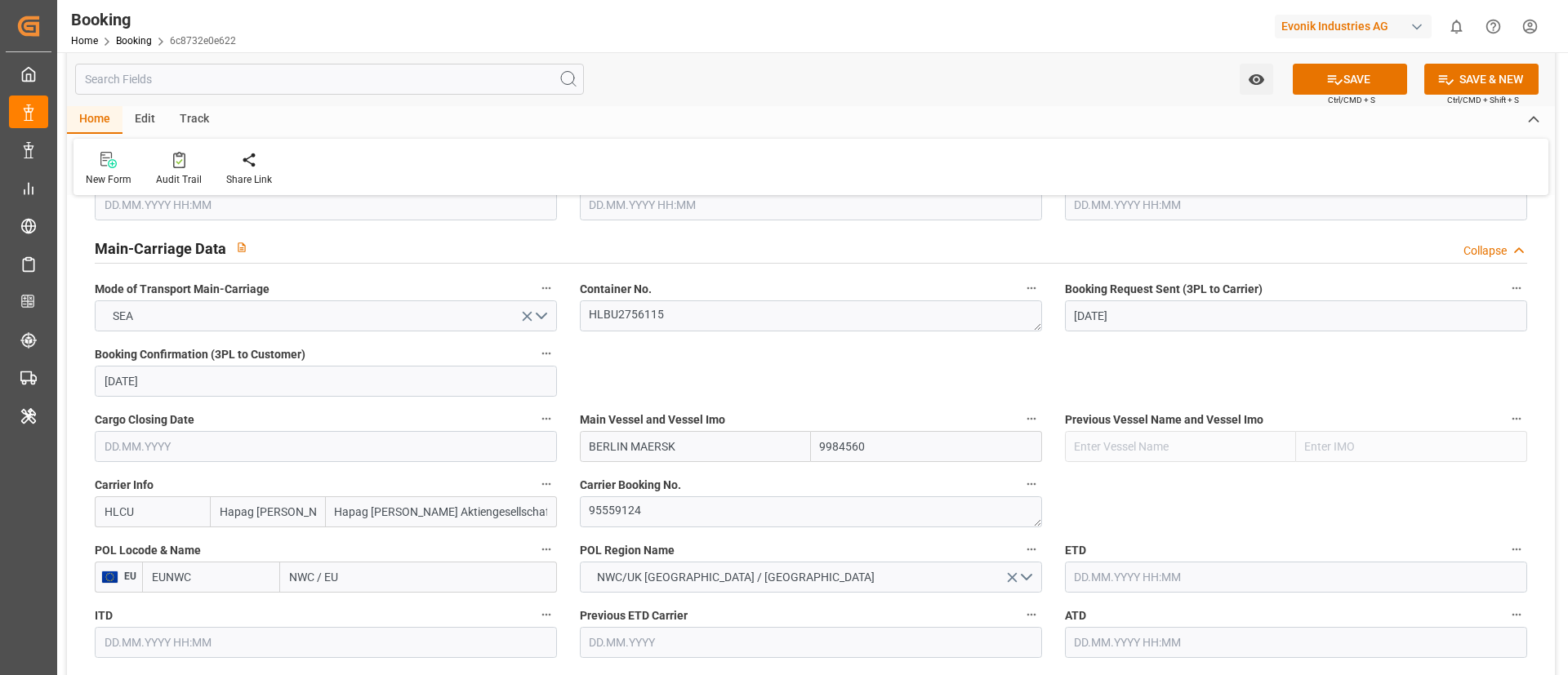
click at [362, 584] on input "NWC / EU" at bounding box center [419, 577] width 277 height 31
paste input "ROTTERDAM"
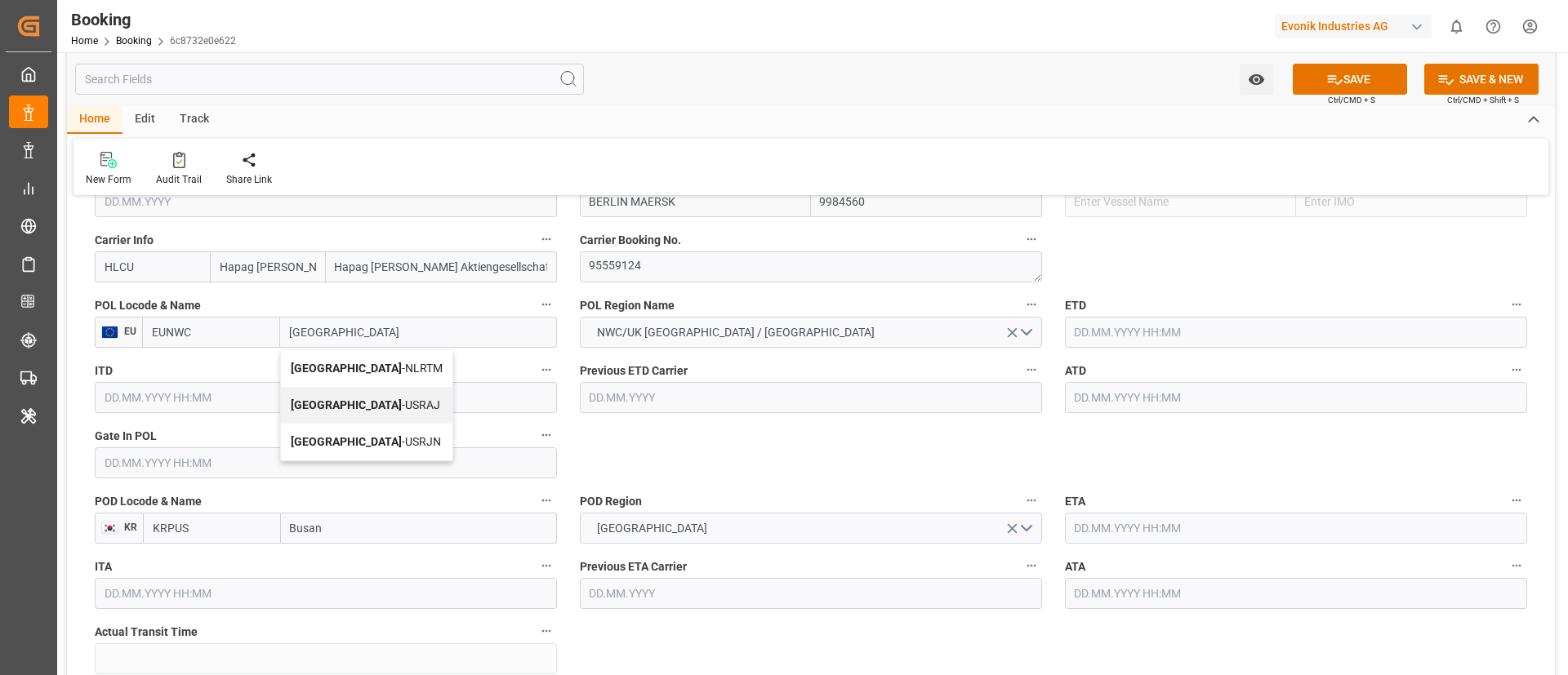
click at [369, 371] on span "Rotterdam - NLRTM" at bounding box center [366, 368] width 152 height 13
type input "Rotterdam"
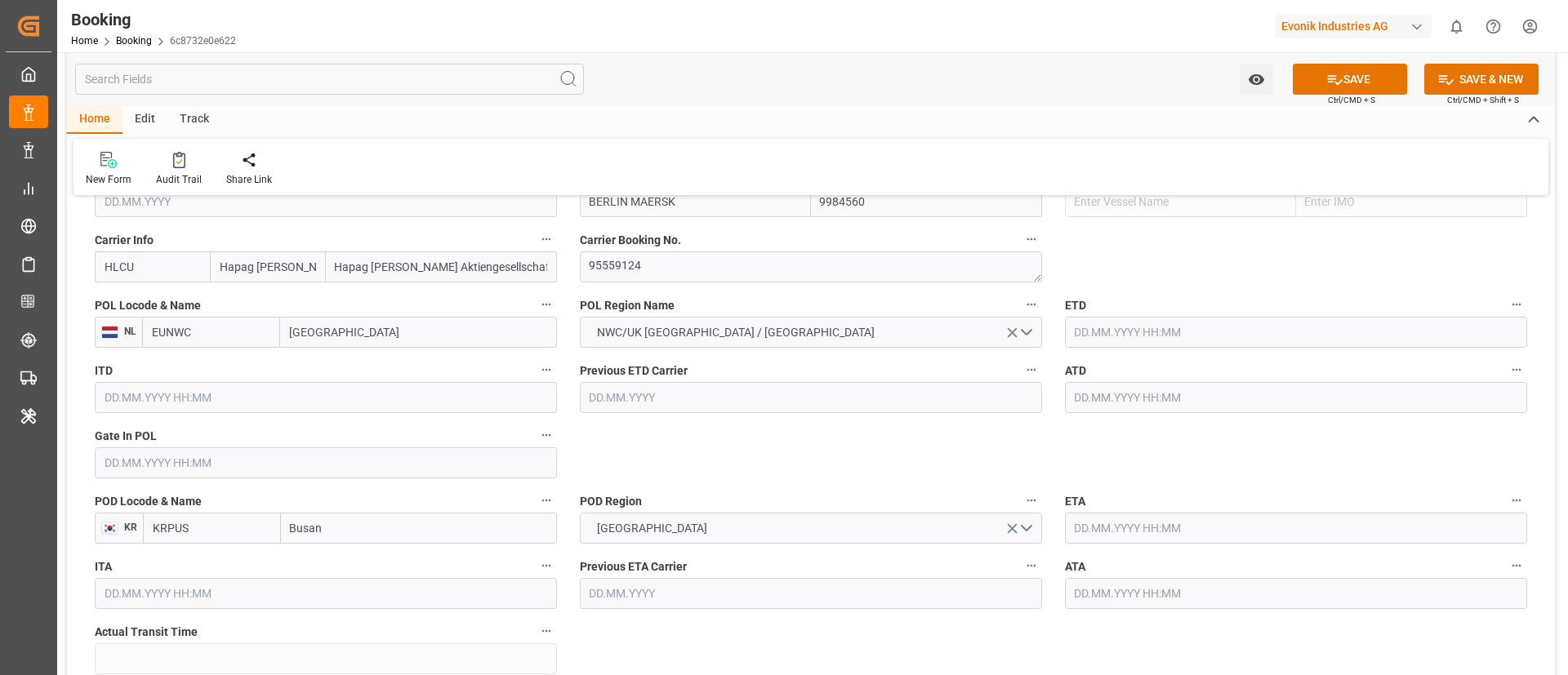
type input "NLRTM"
click at [303, 465] on input "text" at bounding box center [325, 462] width 462 height 31
paste input "2025-08-19"
type input "19.08.2025 00:00"
click at [1123, 332] on input "text" at bounding box center [1295, 331] width 462 height 31
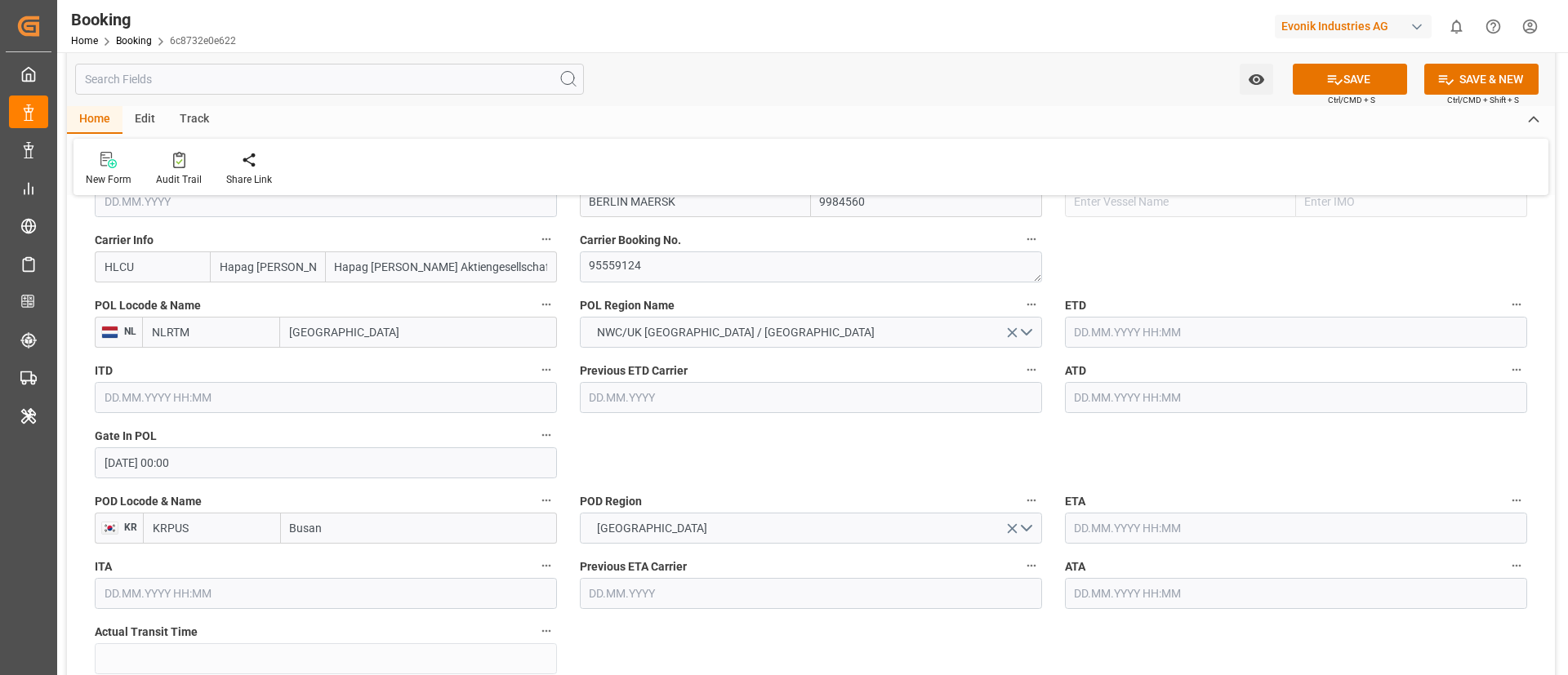
paste input "2025-08-24"
type input "24.08.2025 00:00"
click at [1126, 395] on input "text" at bounding box center [1295, 397] width 462 height 31
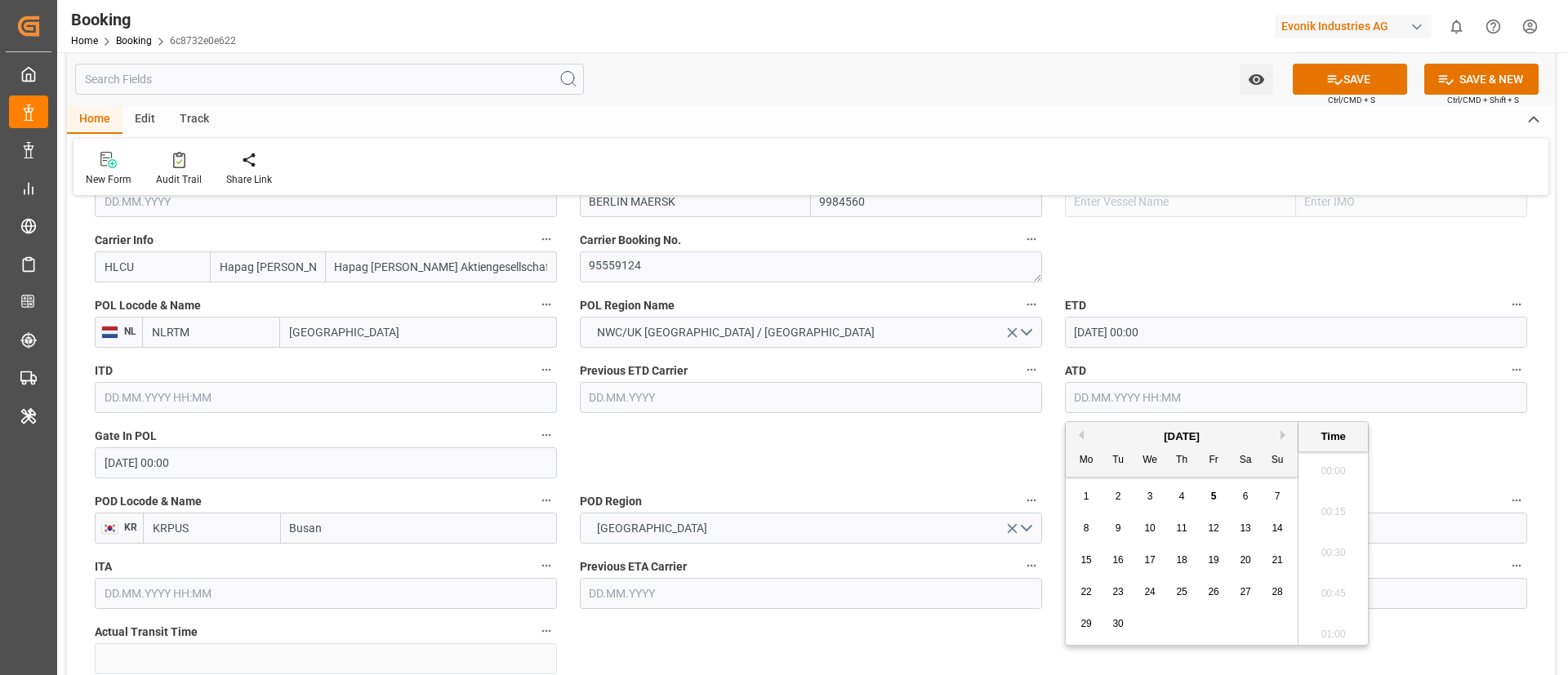
paste input "2025-08-24"
type input "24.08.2025 00:00"
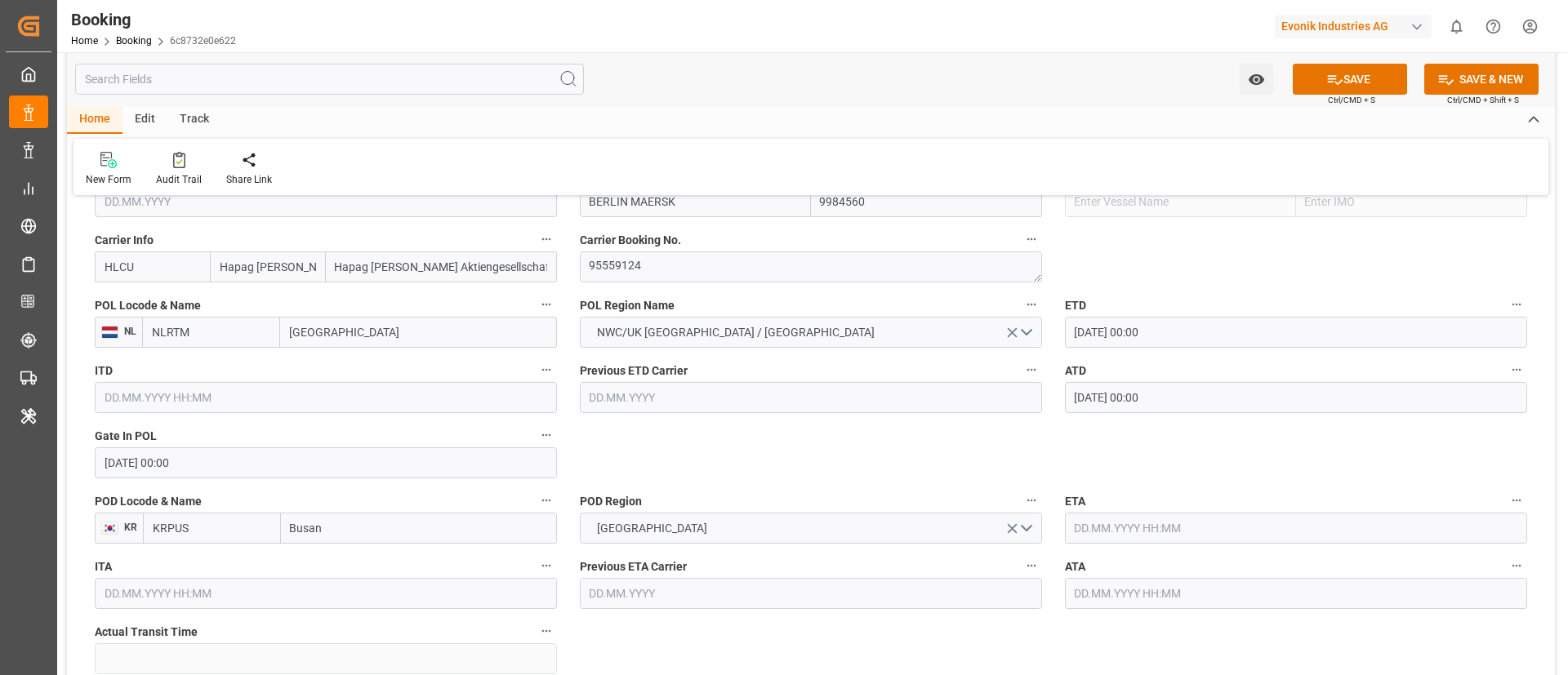
click at [1141, 522] on input "text" at bounding box center [1295, 527] width 462 height 31
paste input "2025-10-25"
type input "25.10.2025 00:00"
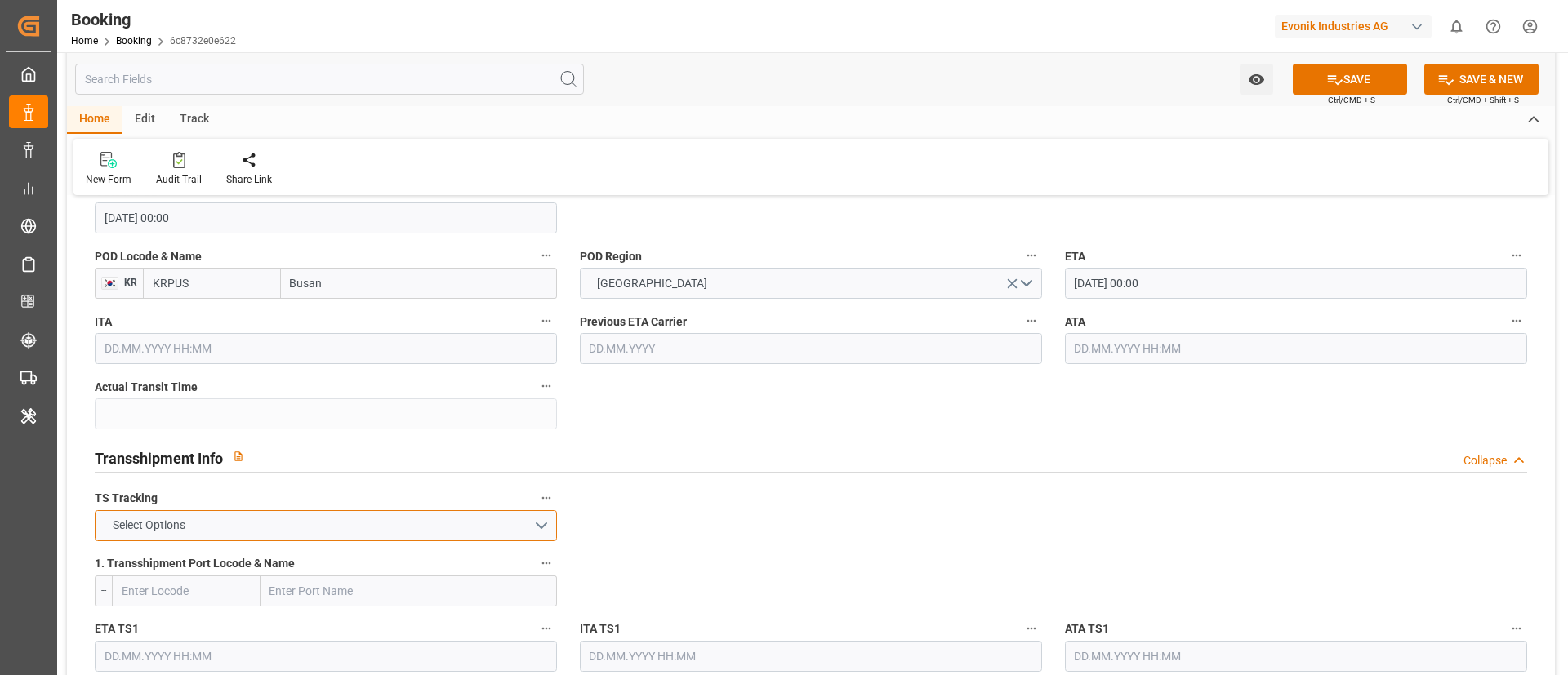
click at [385, 520] on button "Select Options" at bounding box center [325, 525] width 462 height 31
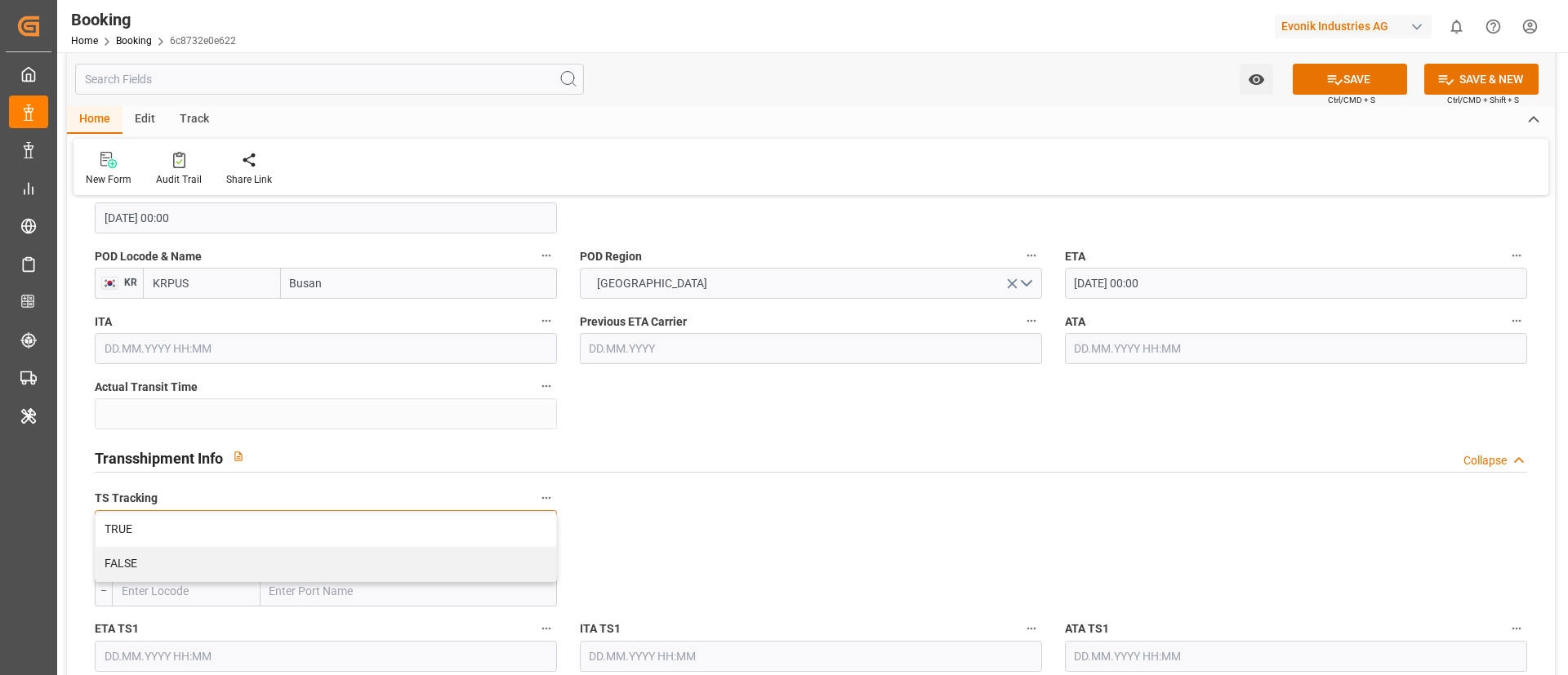
click at [385, 520] on div "TRUE" at bounding box center [326, 529] width 461 height 35
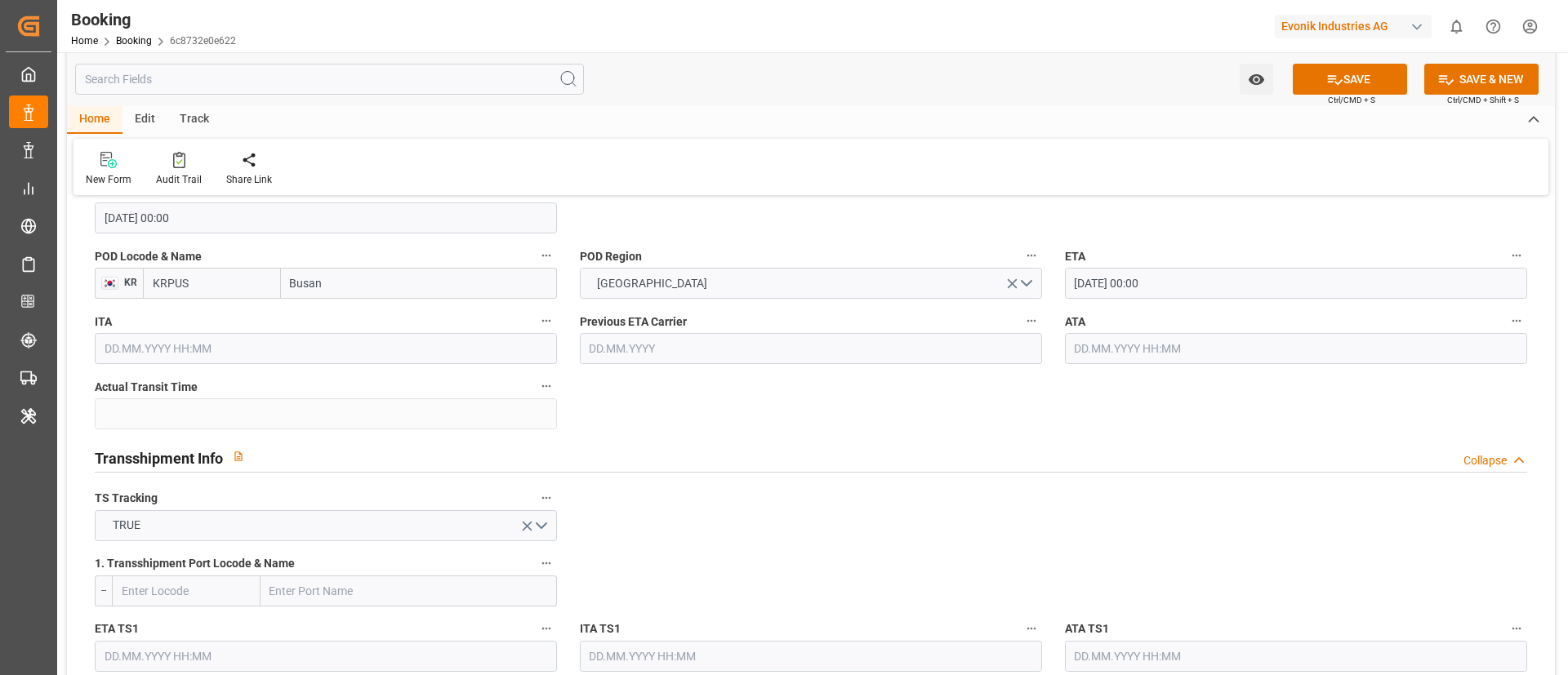
click at [373, 576] on input "text" at bounding box center [408, 591] width 296 height 31
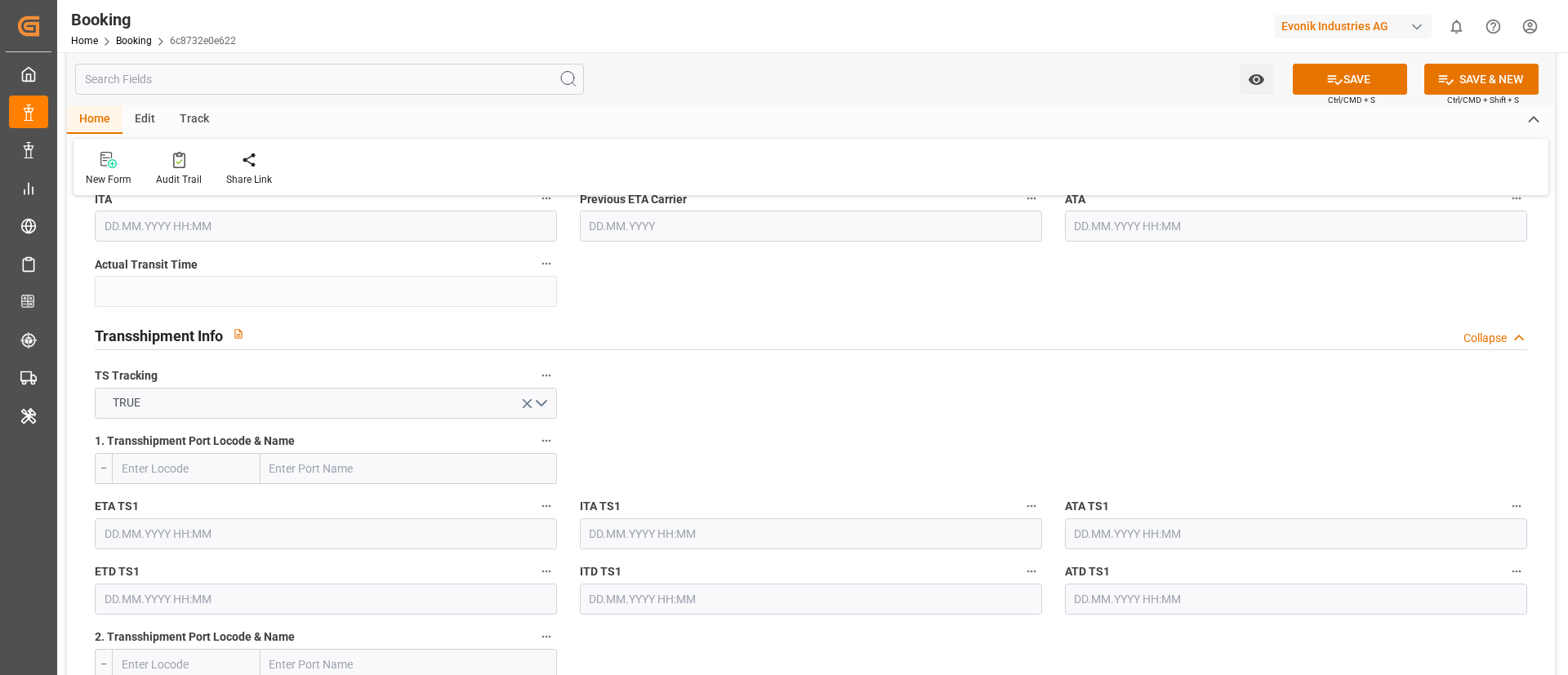
paste input "SHANGHAI"
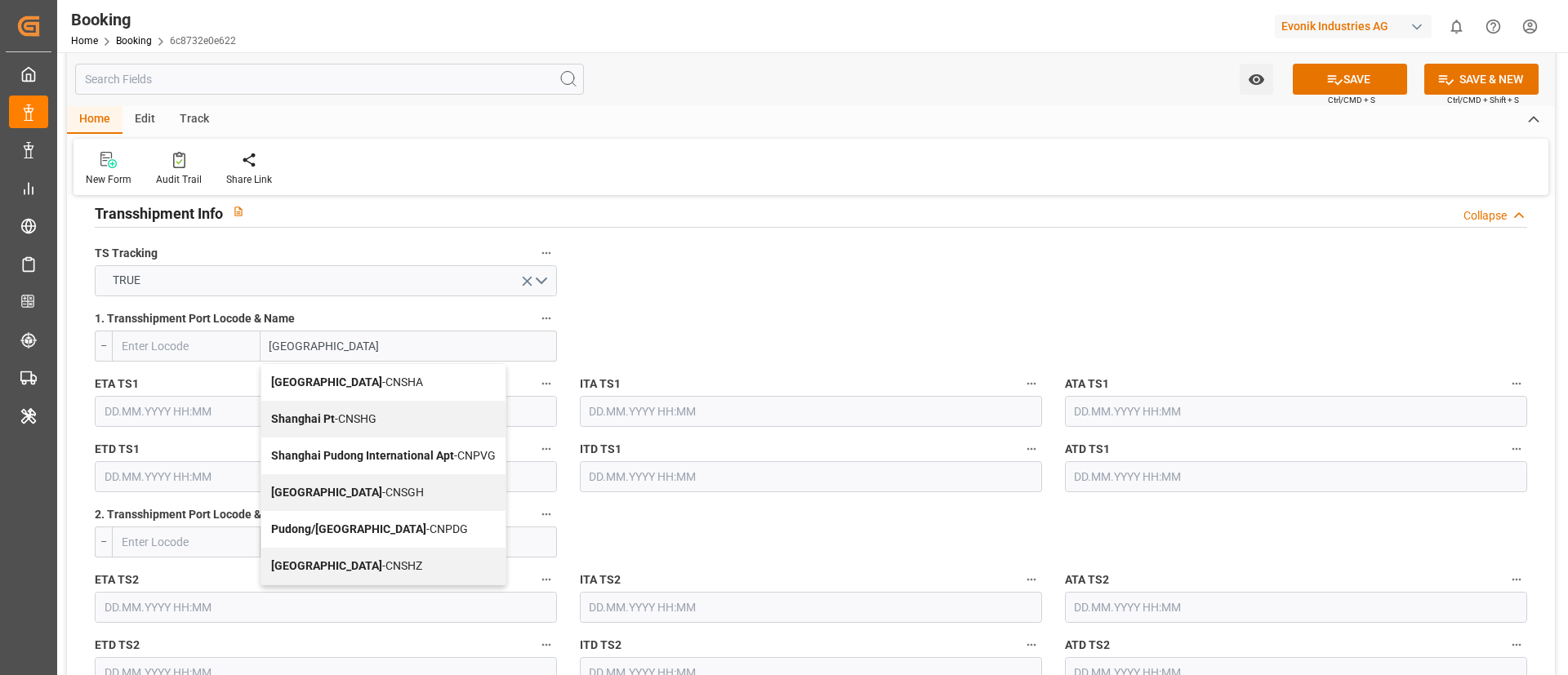
click at [328, 486] on span "Shanghai - CNSGH" at bounding box center [347, 492] width 153 height 13
type input "Shanghai"
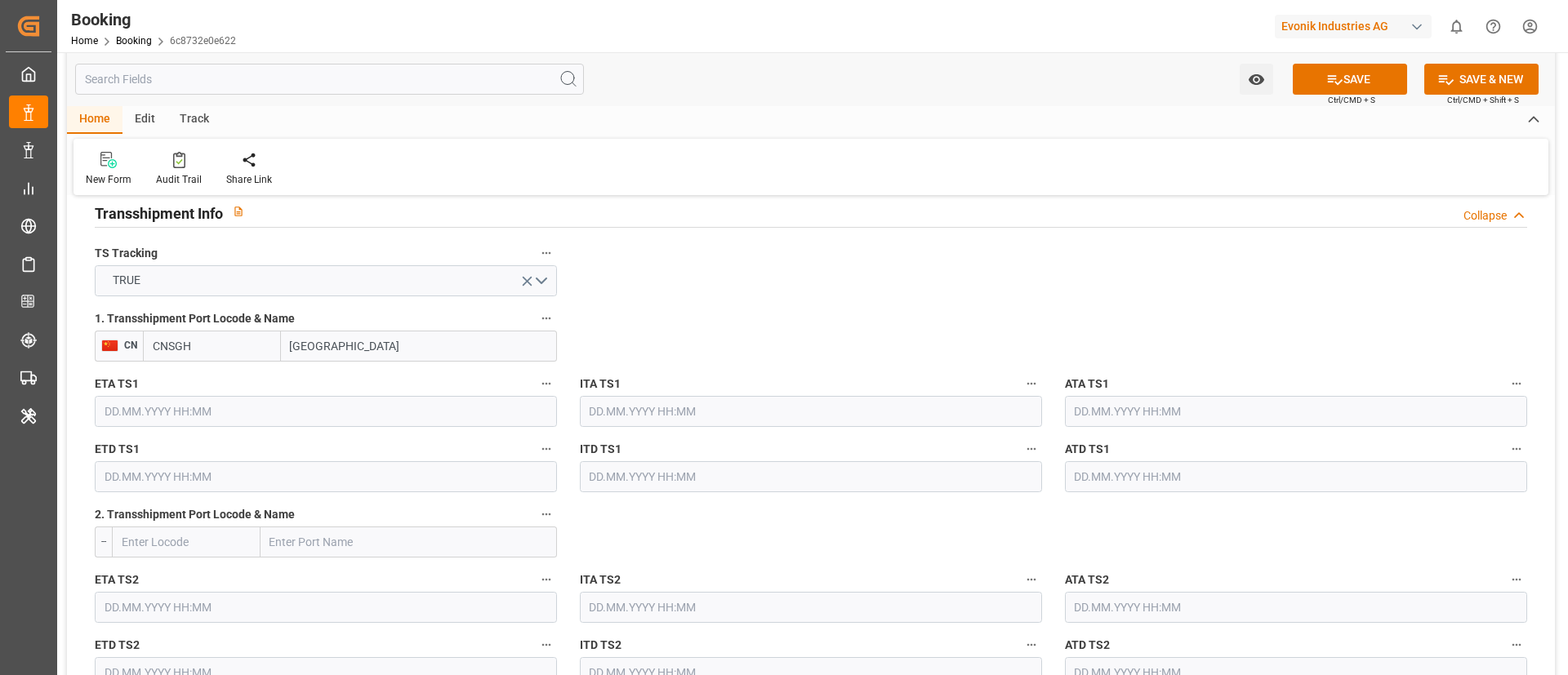
type input "CNSGH"
click at [352, 404] on input "text" at bounding box center [325, 411] width 462 height 31
paste input "2025-10-06"
type input "06.10.2025 00:00"
click at [262, 477] on input "text" at bounding box center [325, 477] width 462 height 31
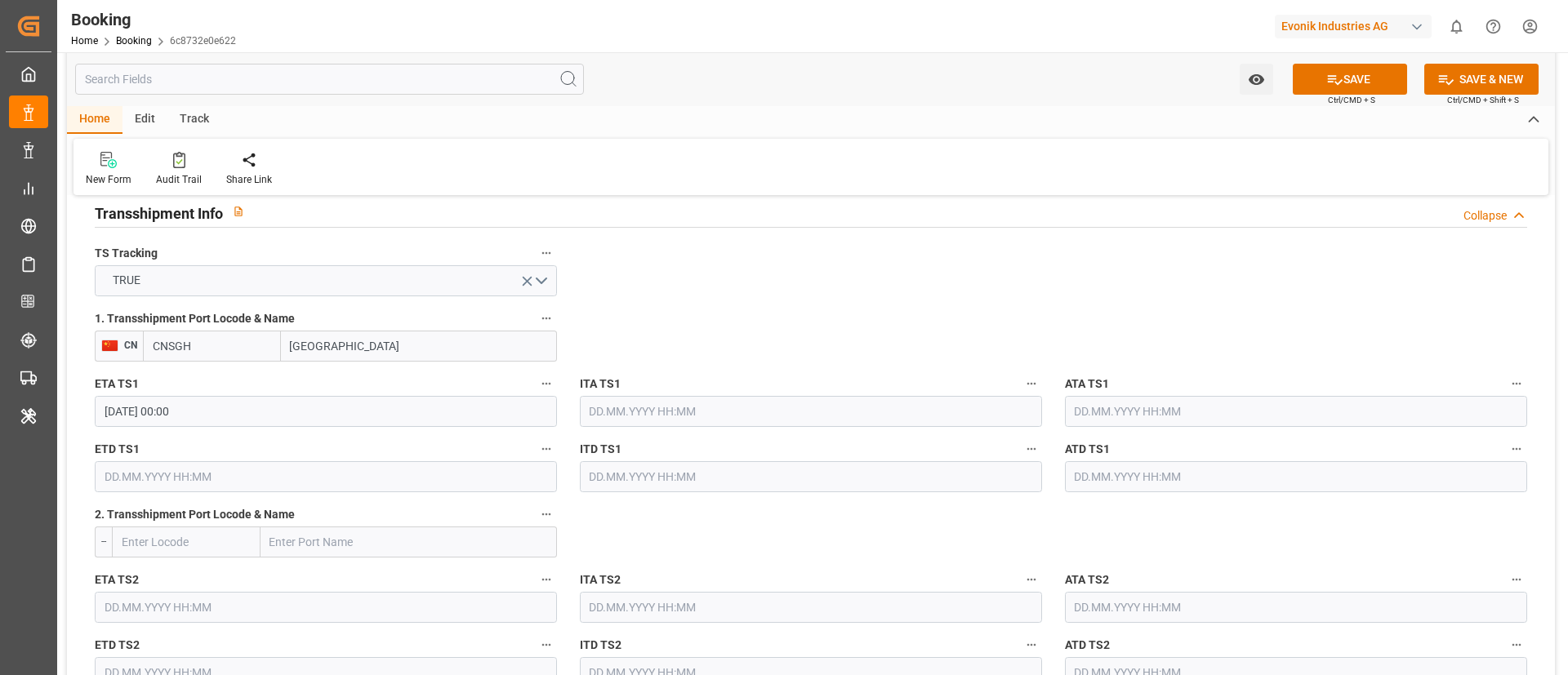
paste input "2025-10-23"
type input "23.10.2025 00:00"
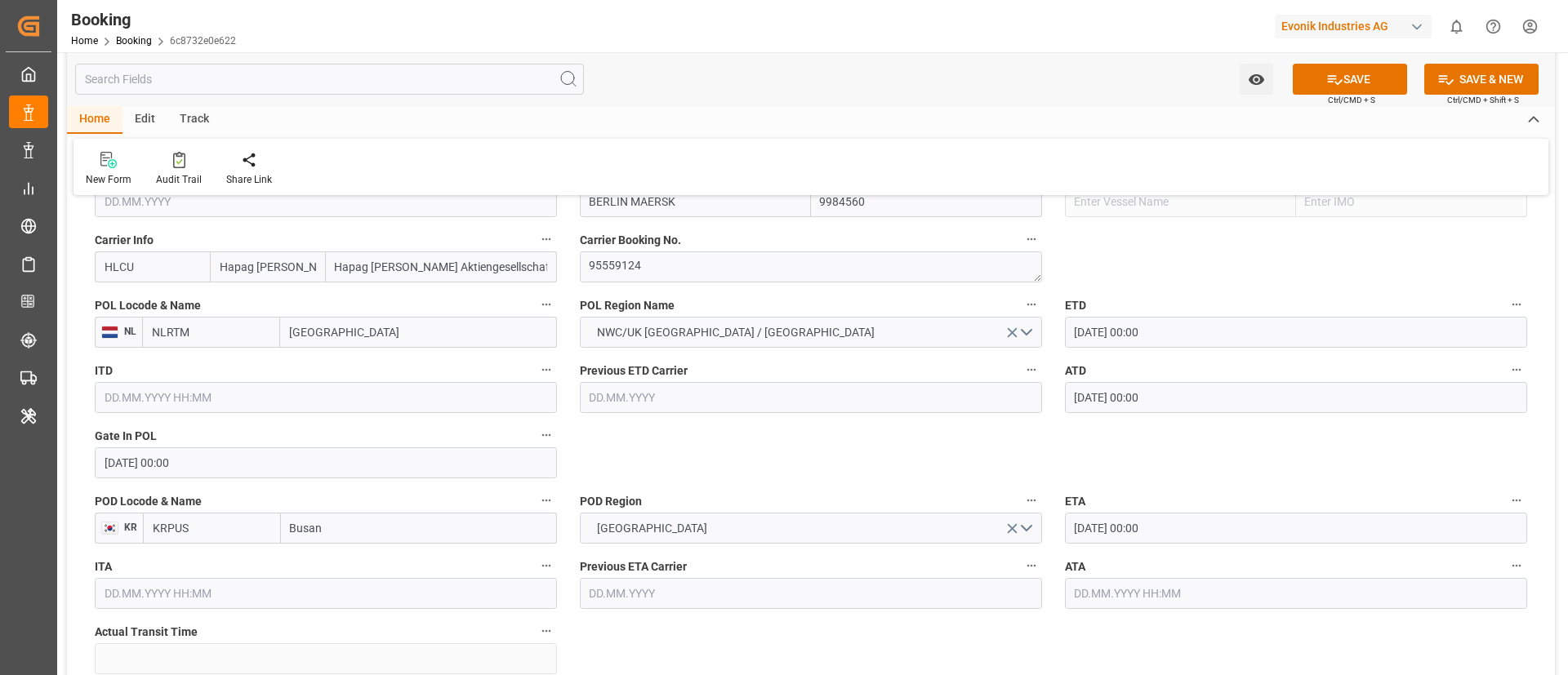
scroll to position [3183, 0]
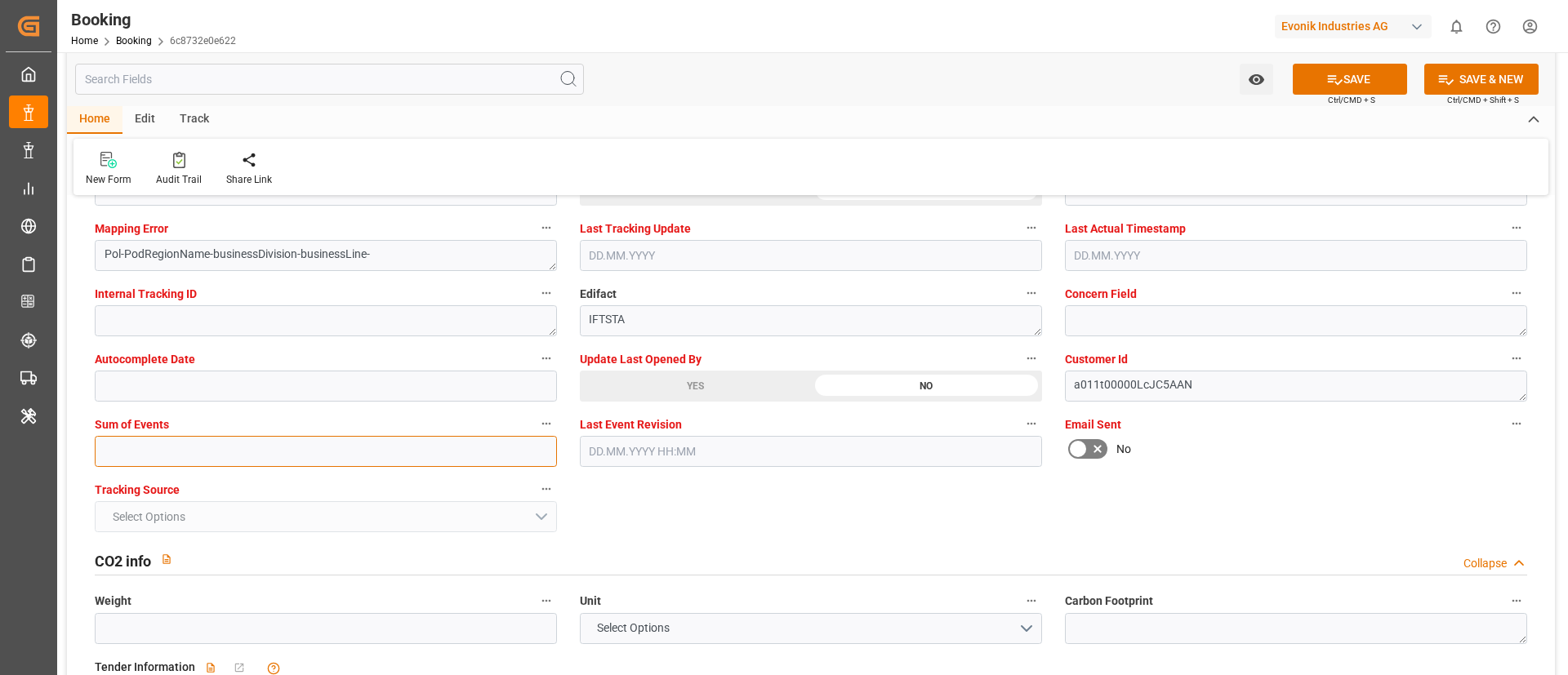
click at [396, 447] on input "text" at bounding box center [325, 450] width 462 height 31
type input "0"
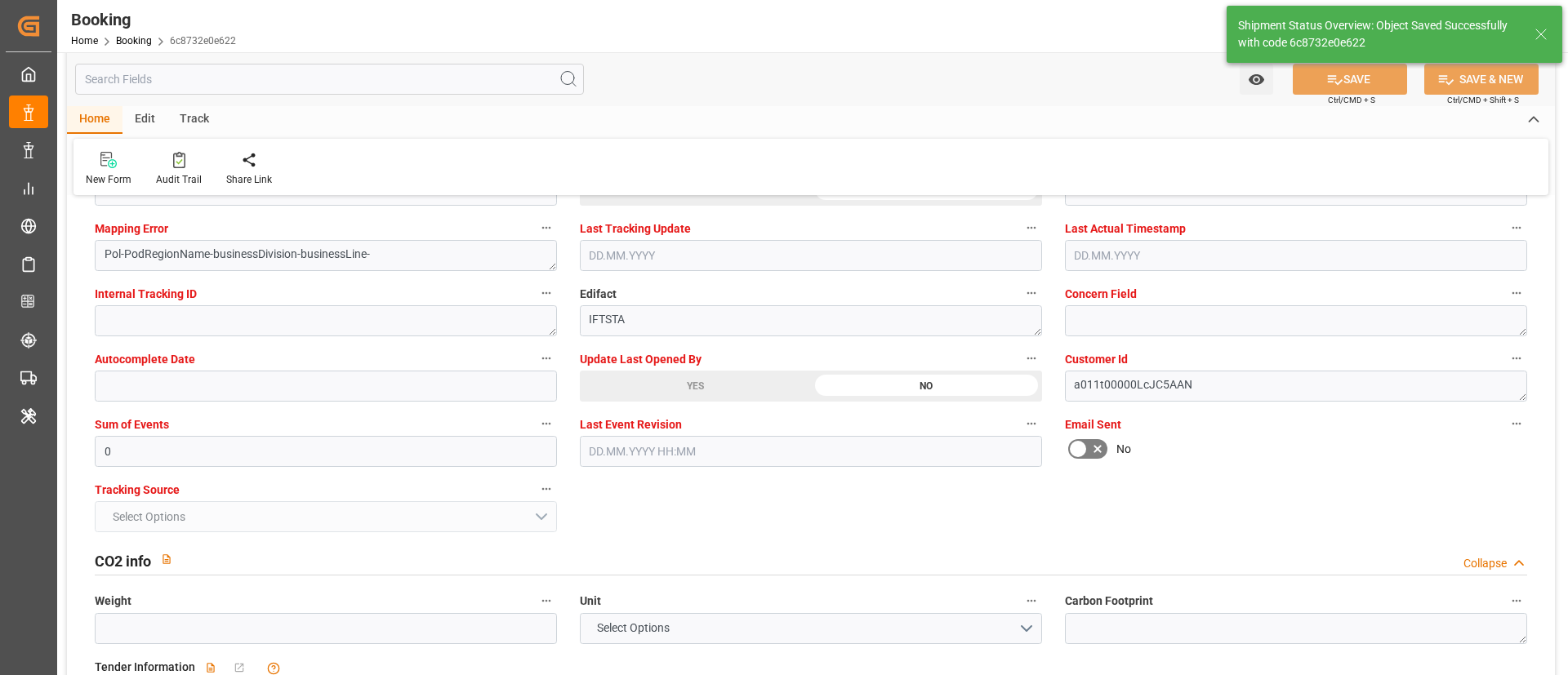
type textarea "Vismitha Mahadev"
type textarea "businessDivision-businessLine-"
type textarea "Yes"
type input "24.08.2025 00:00"
type input "25.10.2025 00:00"
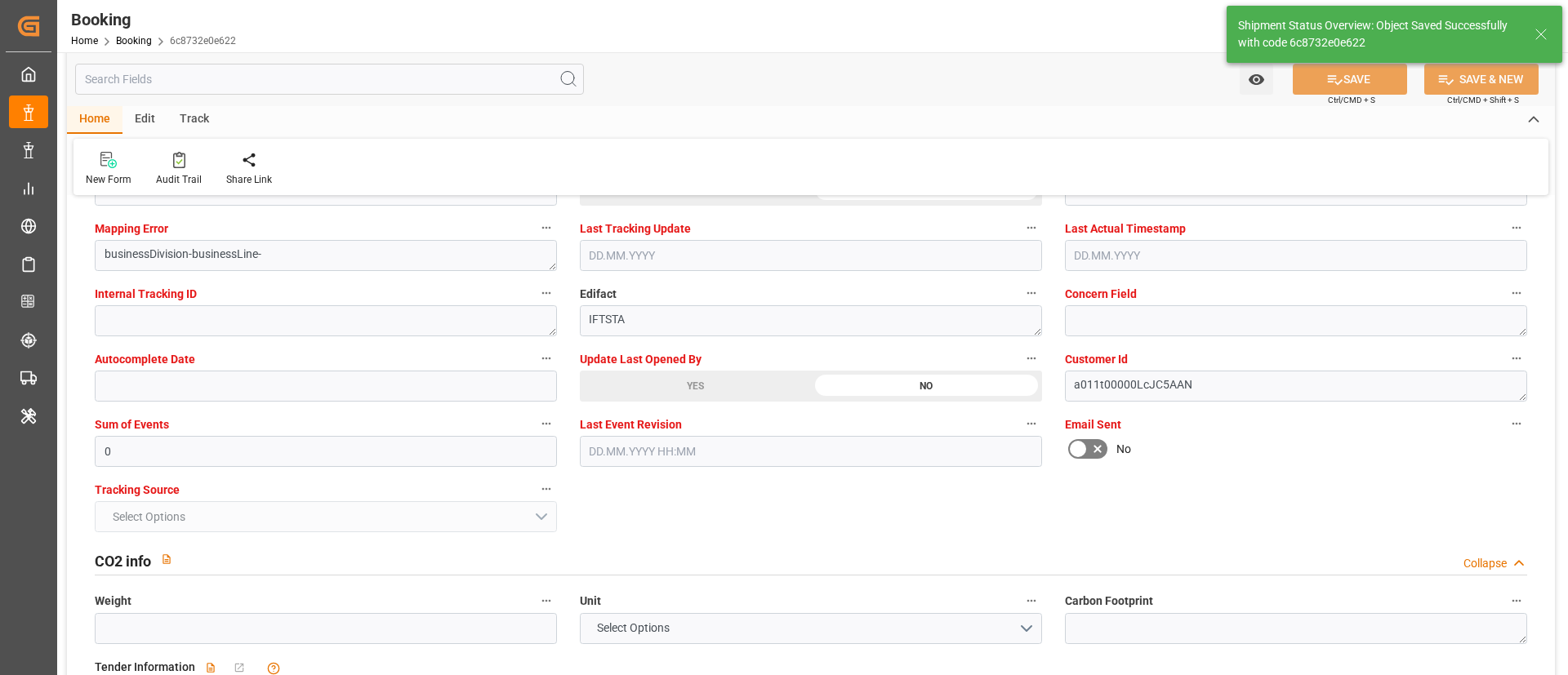
type input "06.10.2025 00:00"
type input "23.10.2025 00:00"
type input "05.09.2025 09:07"
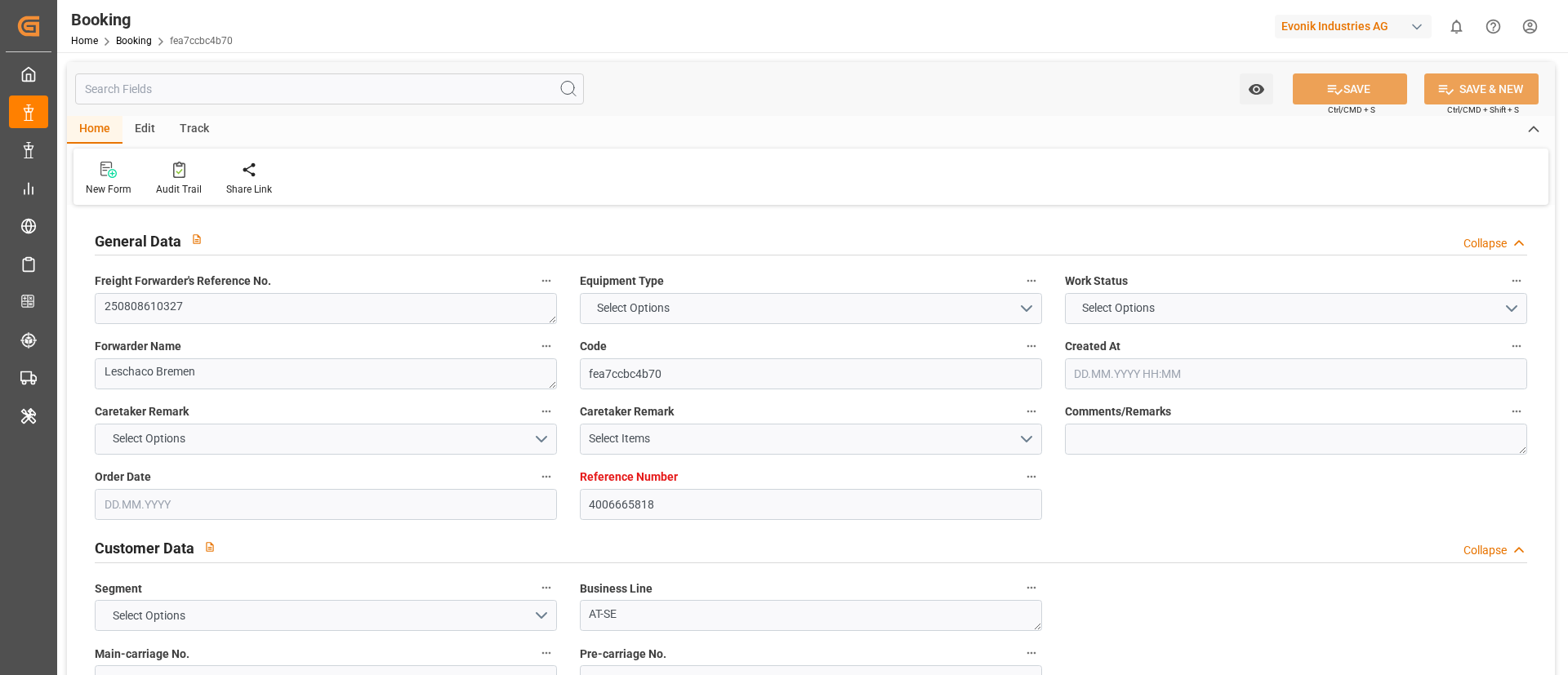
type input "4006665818"
type input "9231236"
type input "Dummy"
type input "Dummy Carrier"
type input "DEWVN"
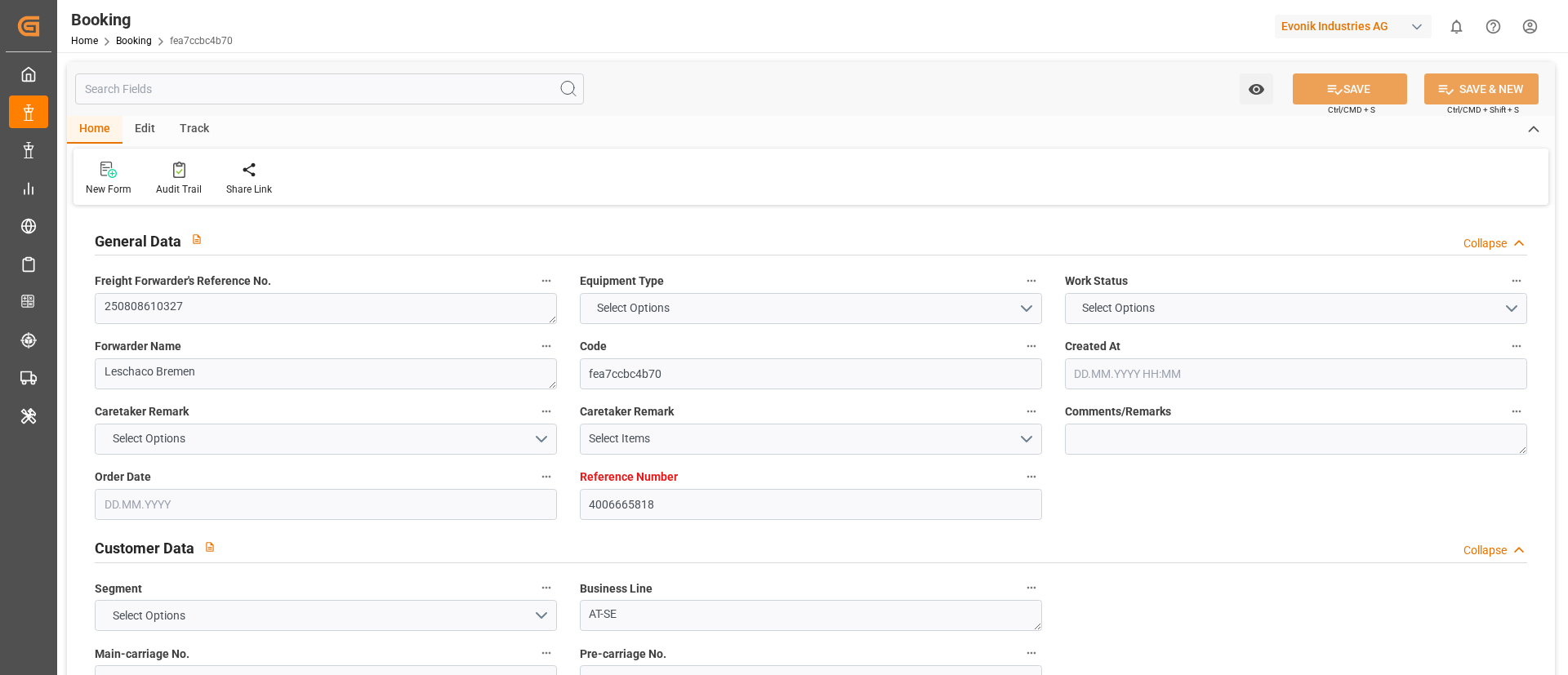
type input "USBAL"
type input "0"
type input "[DATE] 13:59"
type input "[DATE]"
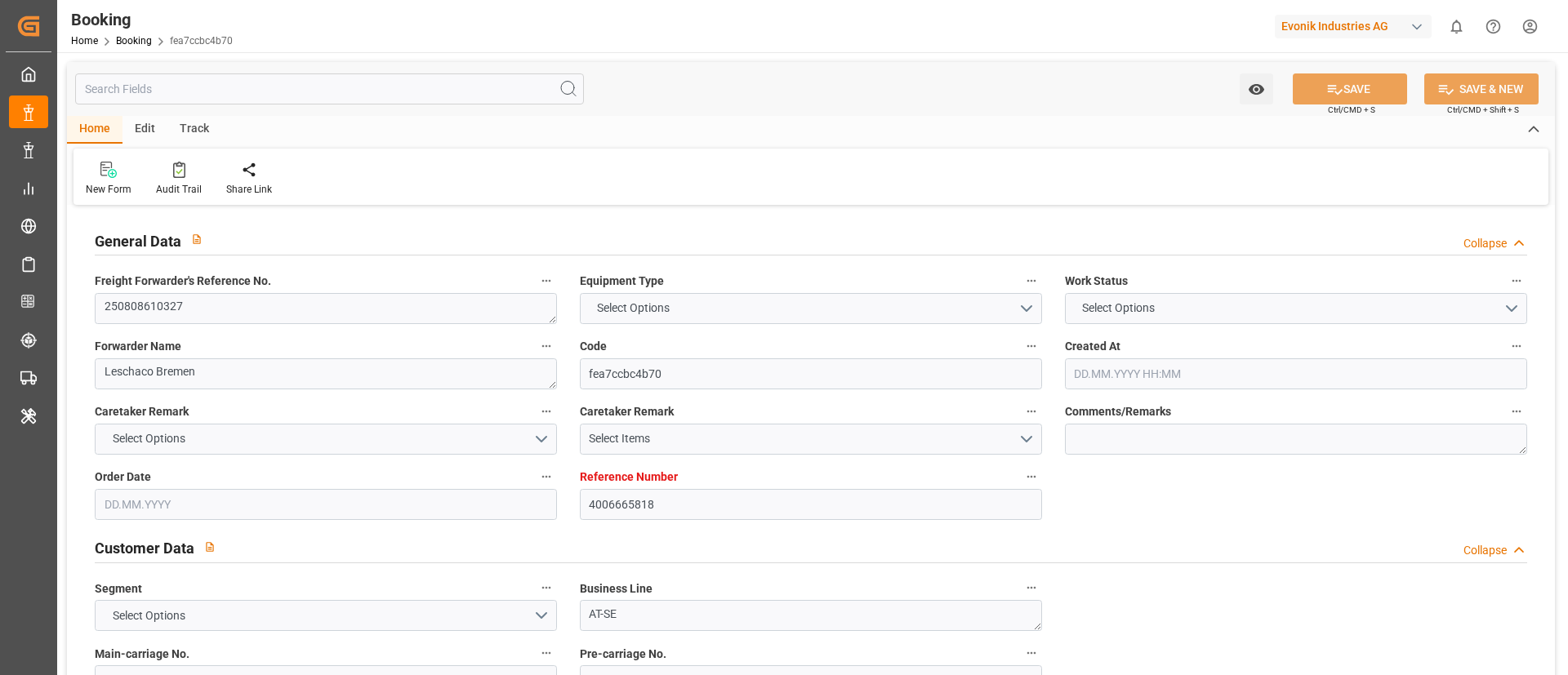
type input "[DATE]"
type input "[DATE] 00:00"
type input "[DATE]"
type input "[DATE] 16:26"
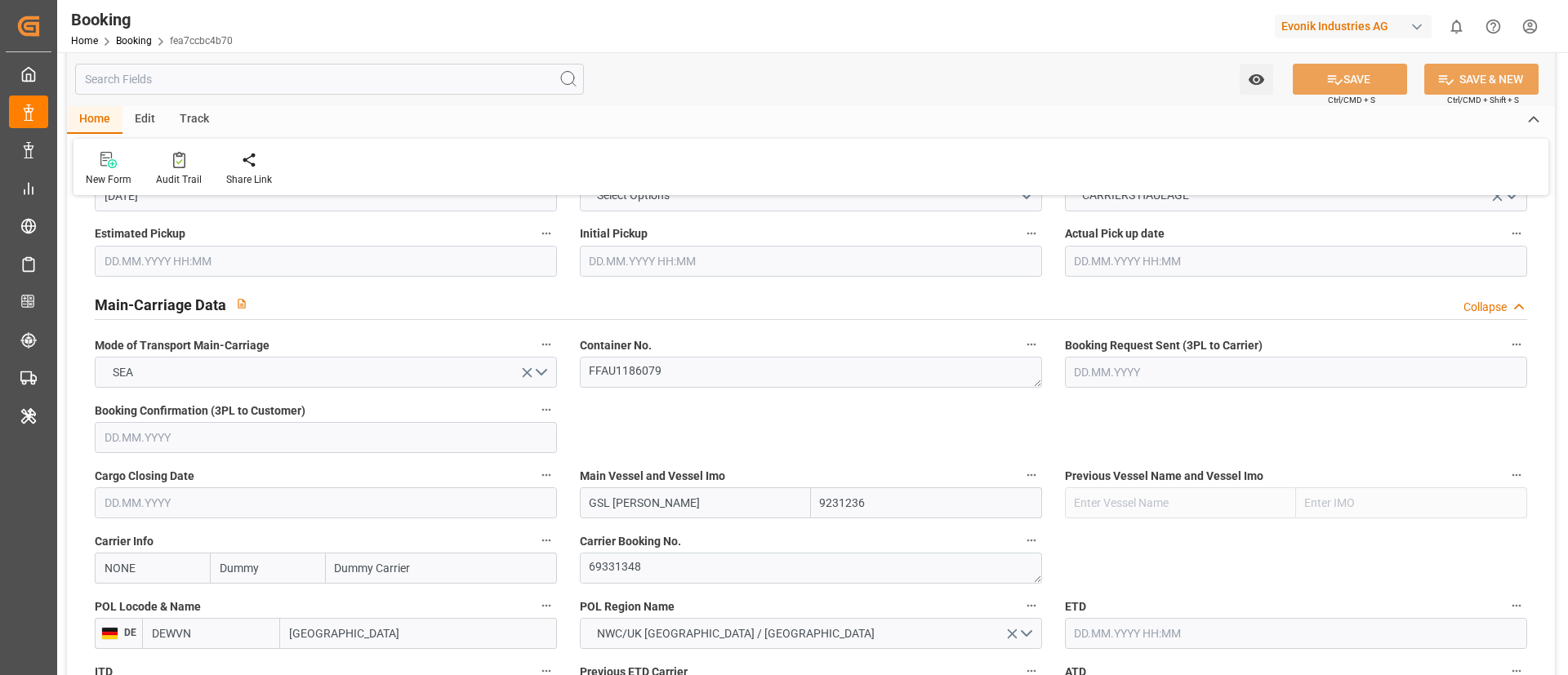
scroll to position [979, 0]
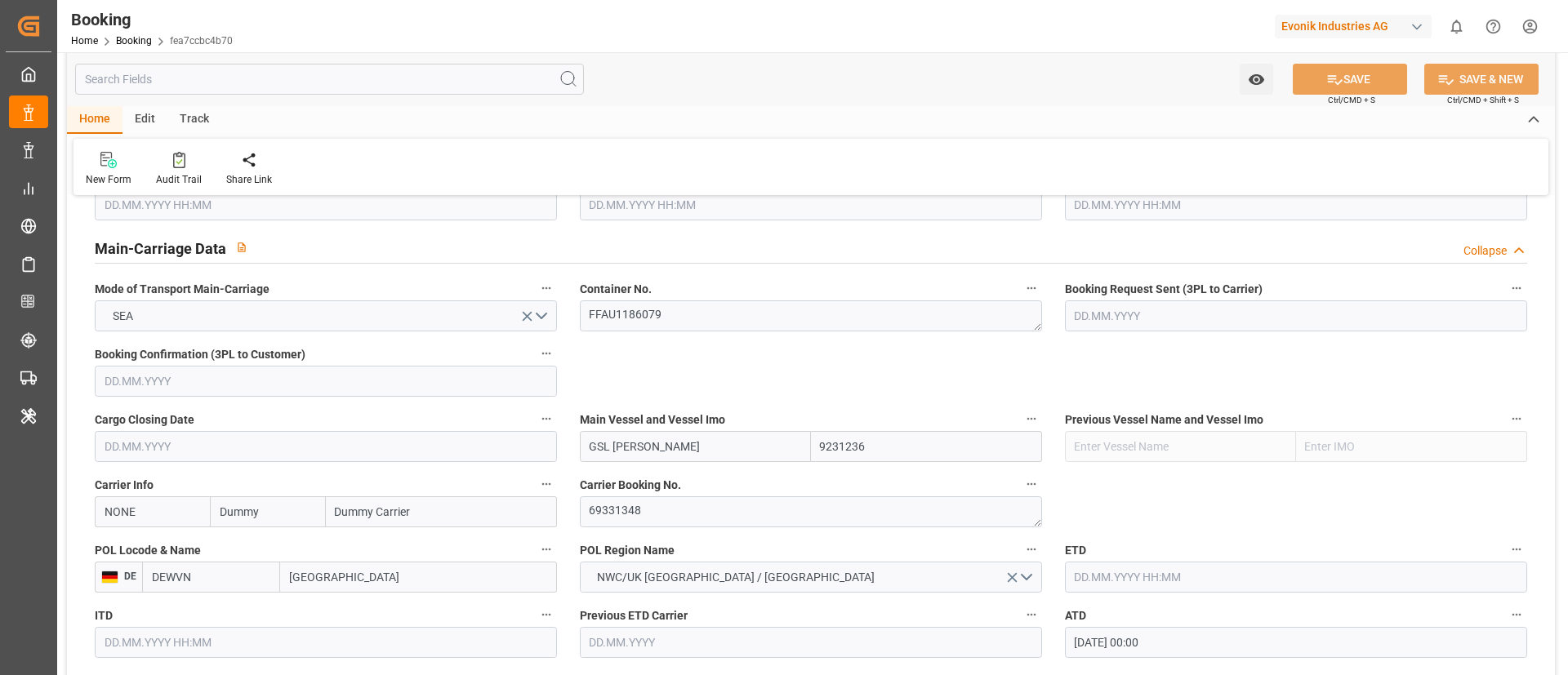
click at [165, 513] on input "NONE" at bounding box center [152, 511] width 115 height 31
click at [124, 547] on b "HLCU" at bounding box center [119, 548] width 29 height 13
type input "HLCU"
type input "Hapag [PERSON_NAME]"
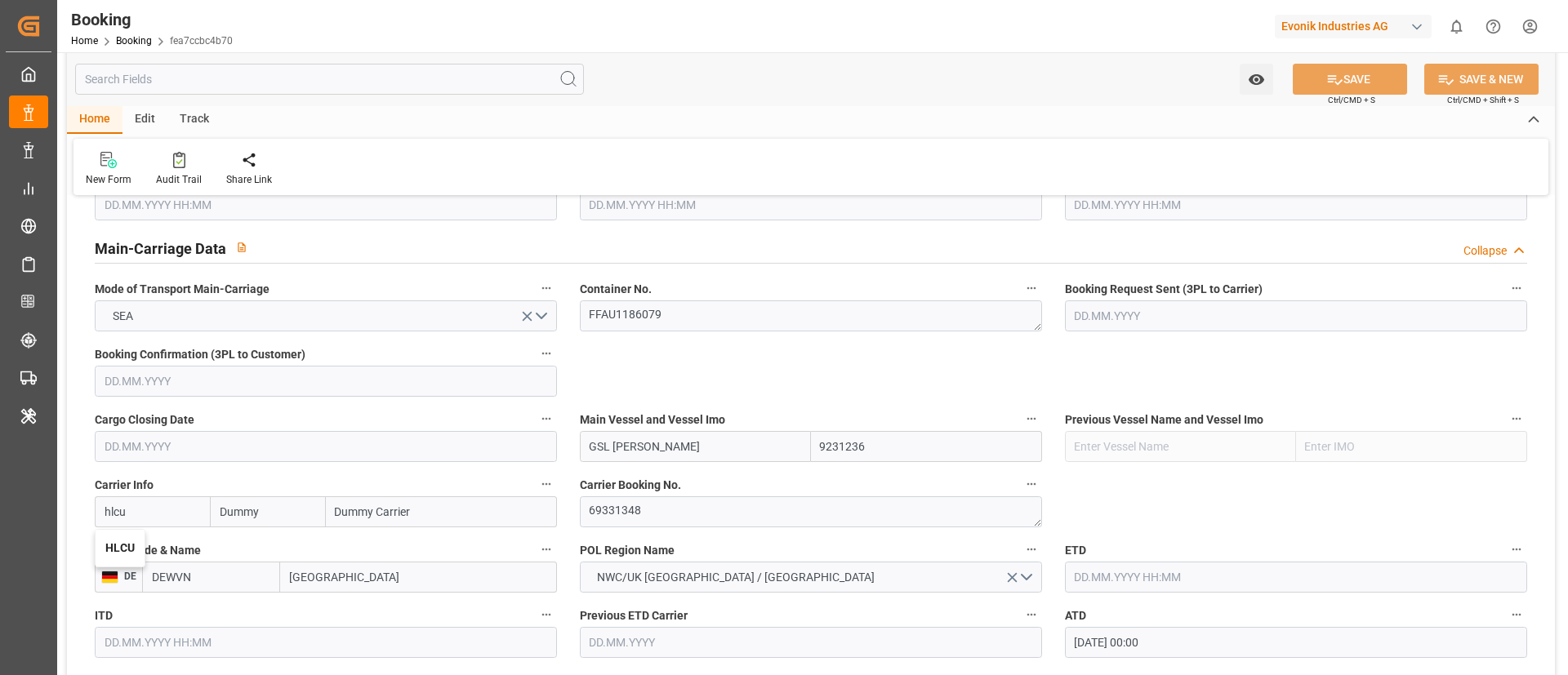
type input "Hapag [PERSON_NAME] Aktiengesellschaft"
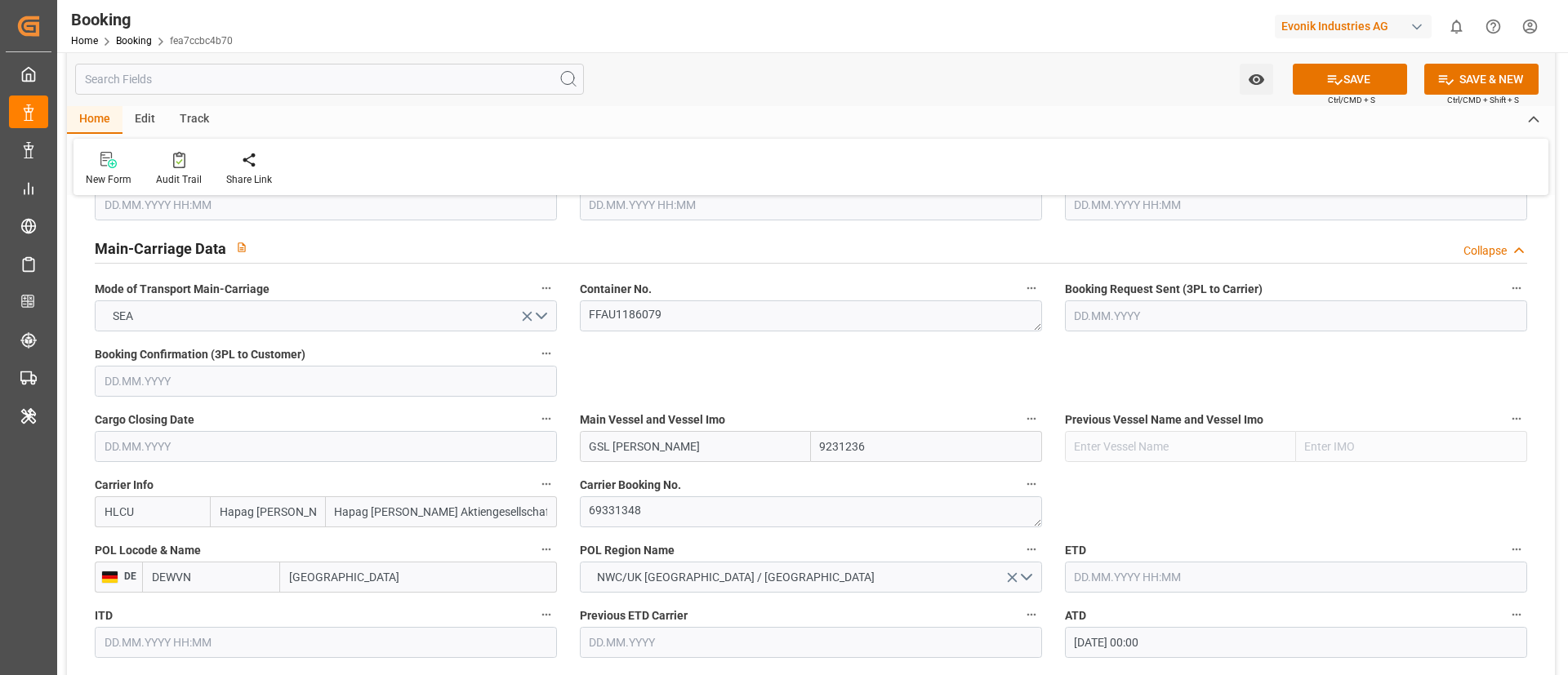
type input "HLCU"
click at [665, 449] on input "GSL [PERSON_NAME]" at bounding box center [695, 446] width 231 height 31
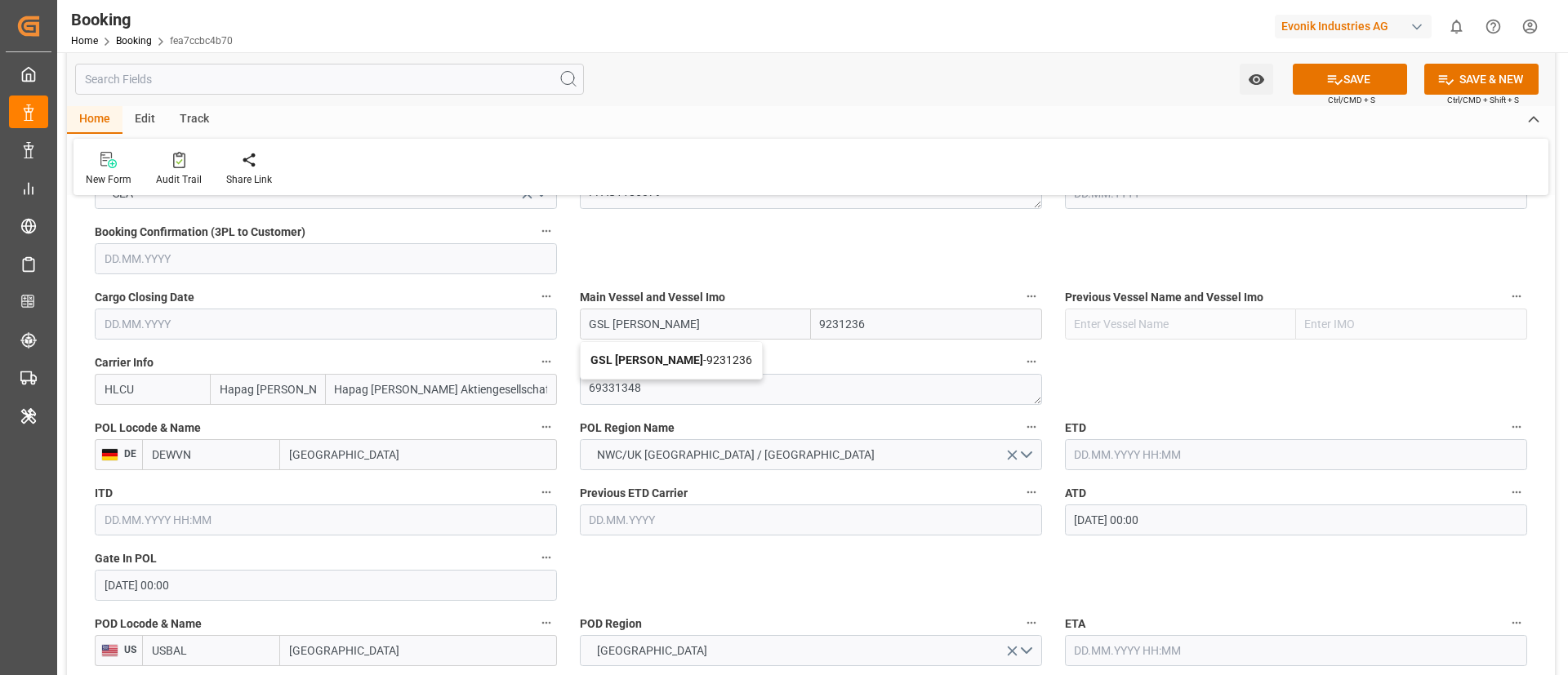
type input "GSL [PERSON_NAME]"
click at [1102, 457] on input "text" at bounding box center [1295, 454] width 462 height 31
paste input "[DATE]"
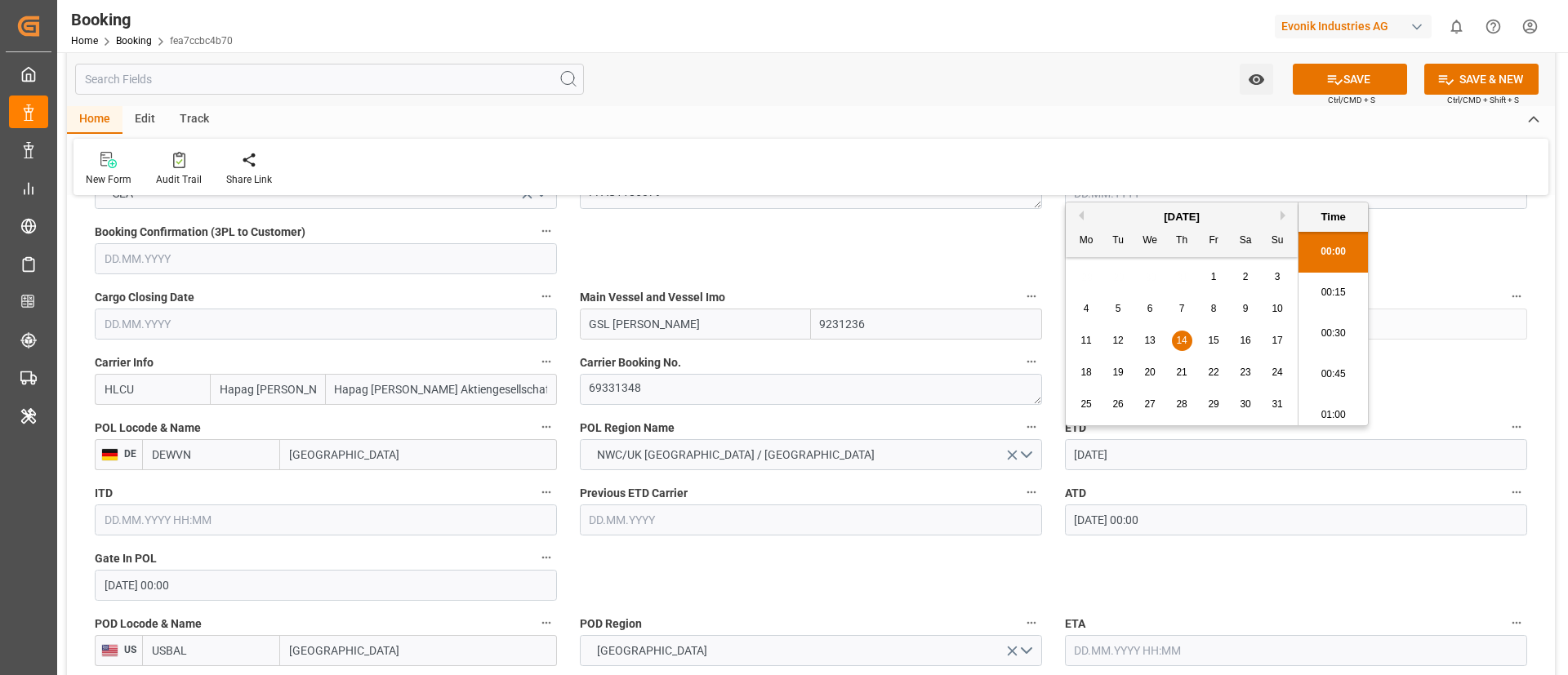
scroll to position [2291, 0]
click at [1185, 346] on div "14" at bounding box center [1182, 341] width 21 height 20
type input "[DATE] 00:00"
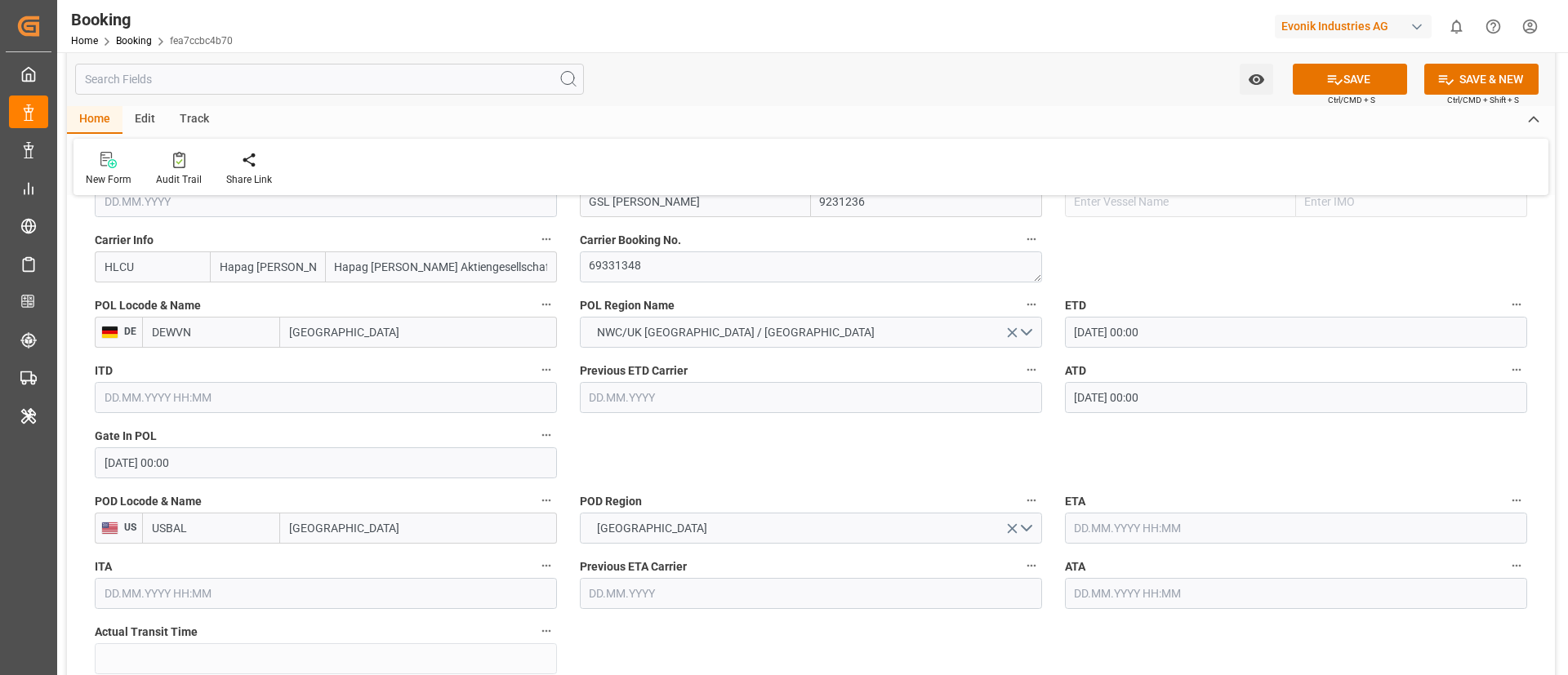
scroll to position [1346, 0]
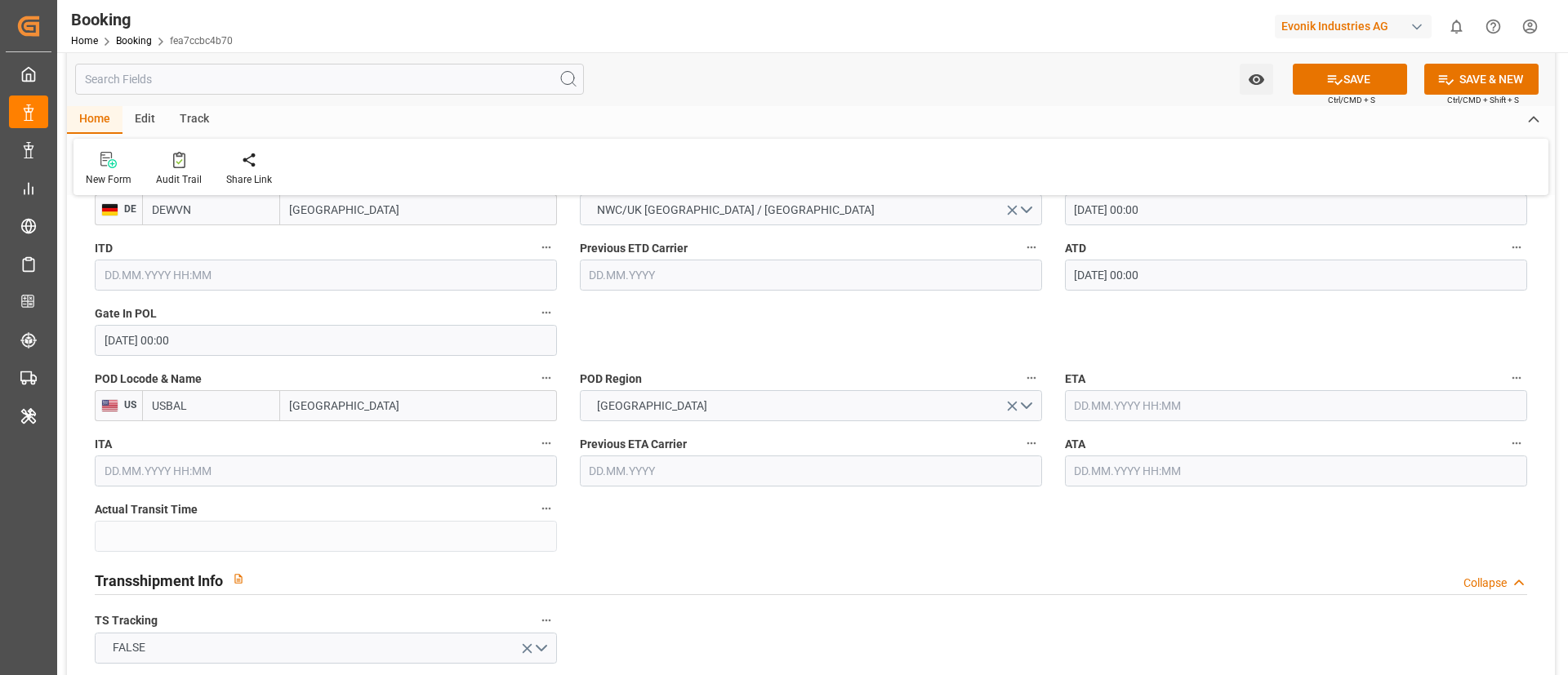
click at [1126, 408] on input "text" at bounding box center [1295, 405] width 462 height 31
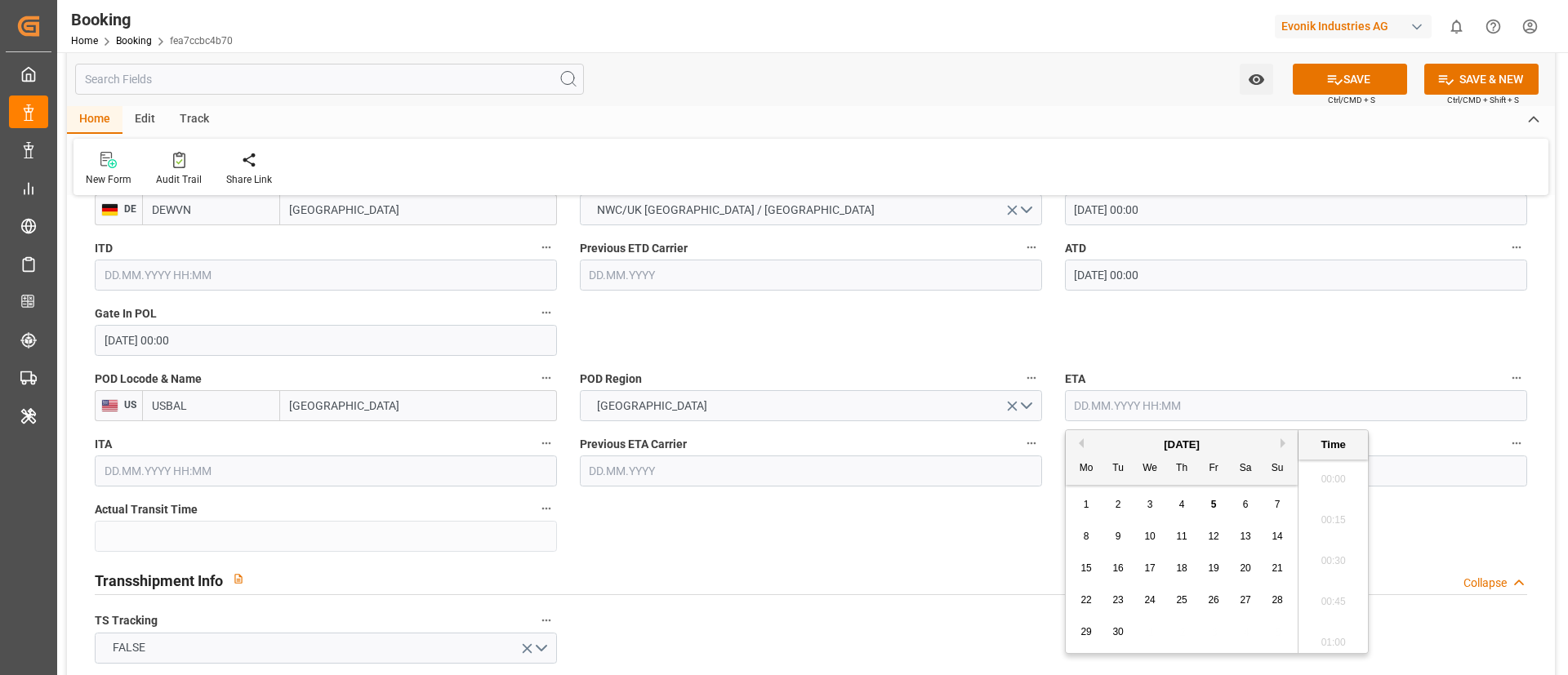
scroll to position [2291, 0]
paste input "2025-08-29"
type input "29.08.2025 00:00"
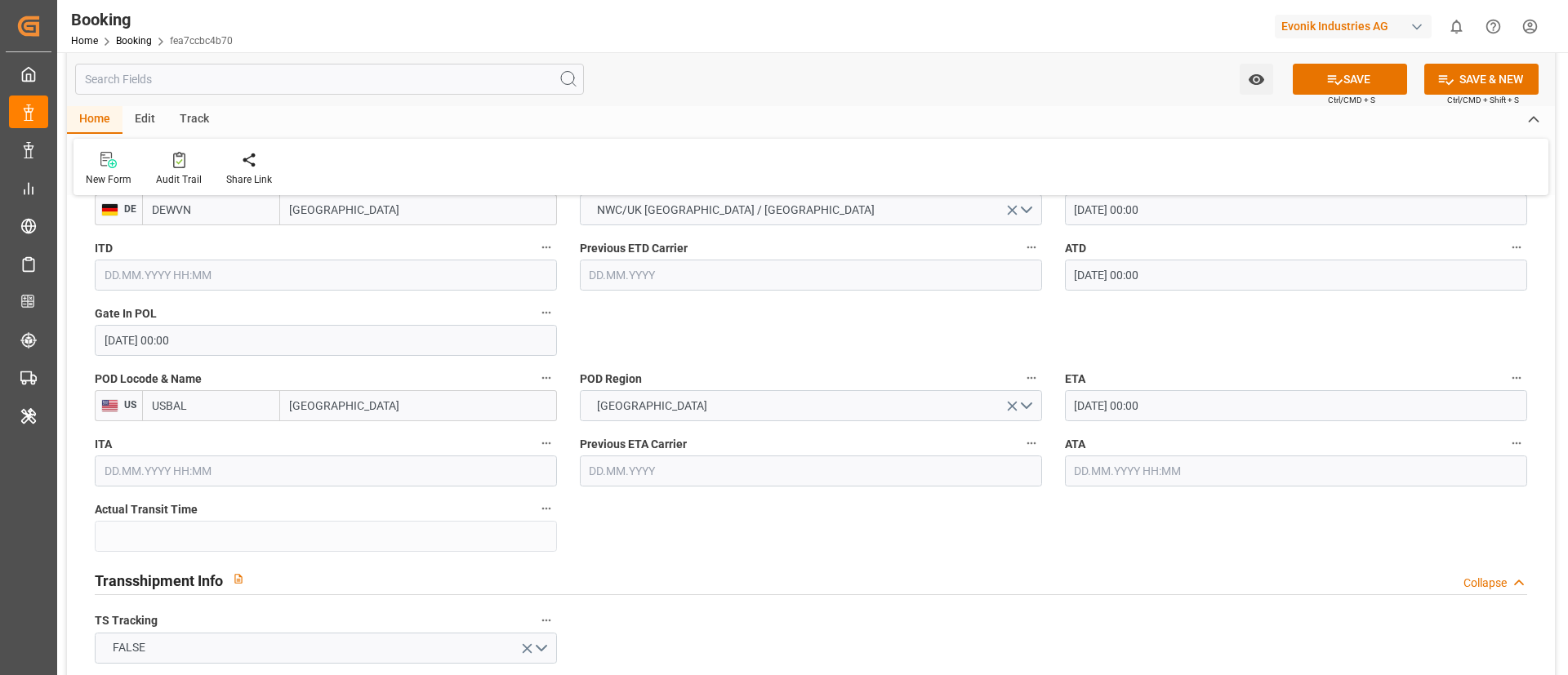
click at [1118, 470] on input "text" at bounding box center [1295, 470] width 462 height 31
paste input "2025-08-29"
type input "29.08.2025 00:00"
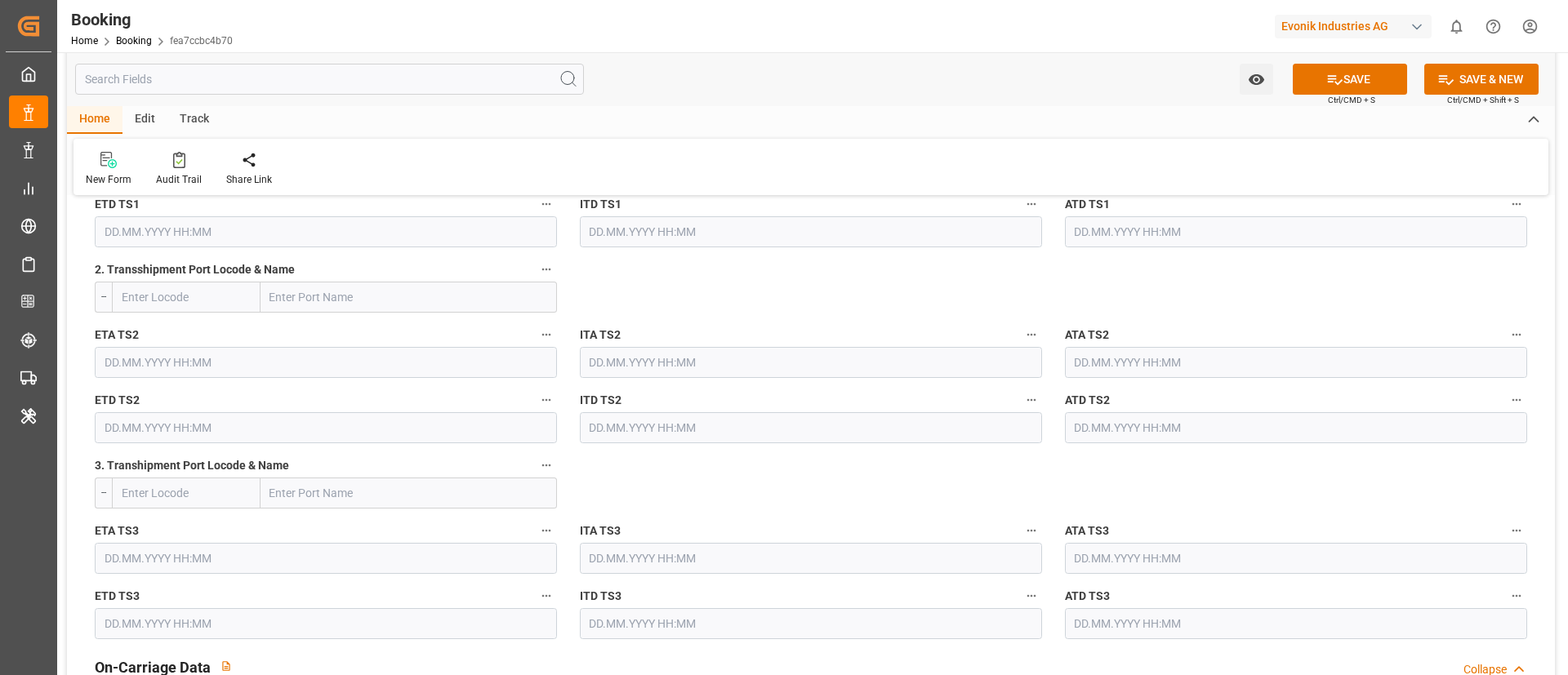
scroll to position [2326, 0]
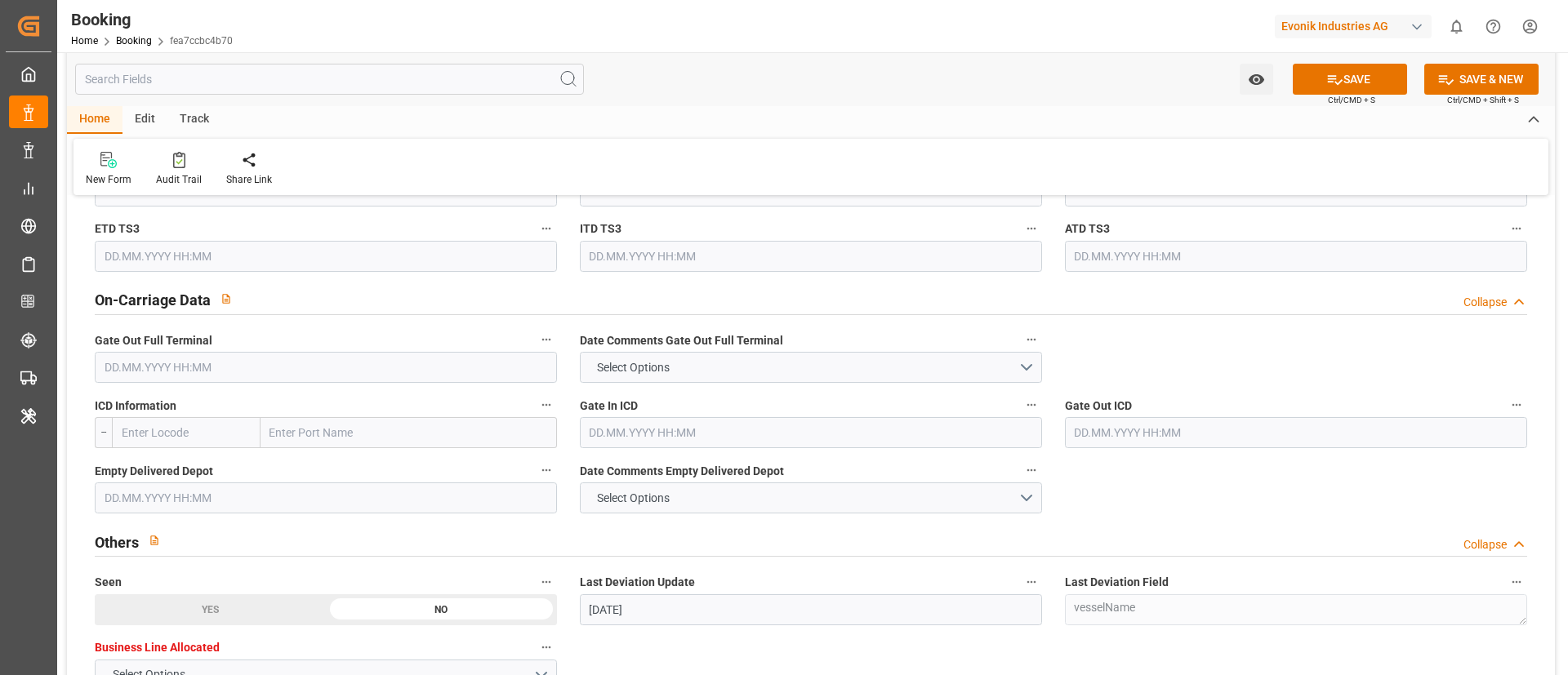
click at [303, 362] on input "text" at bounding box center [325, 367] width 462 height 31
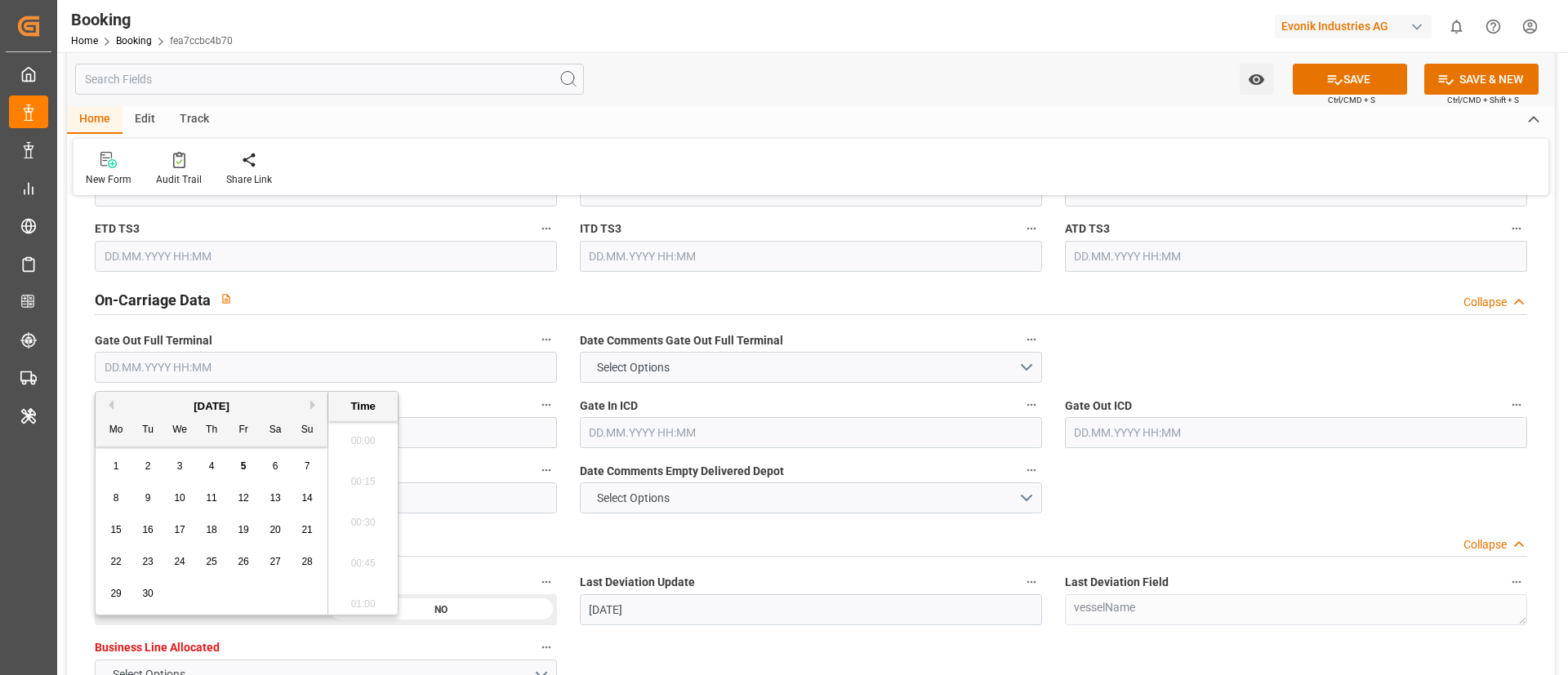
paste input "2025-09-04"
type input "04.09.2025 00:00"
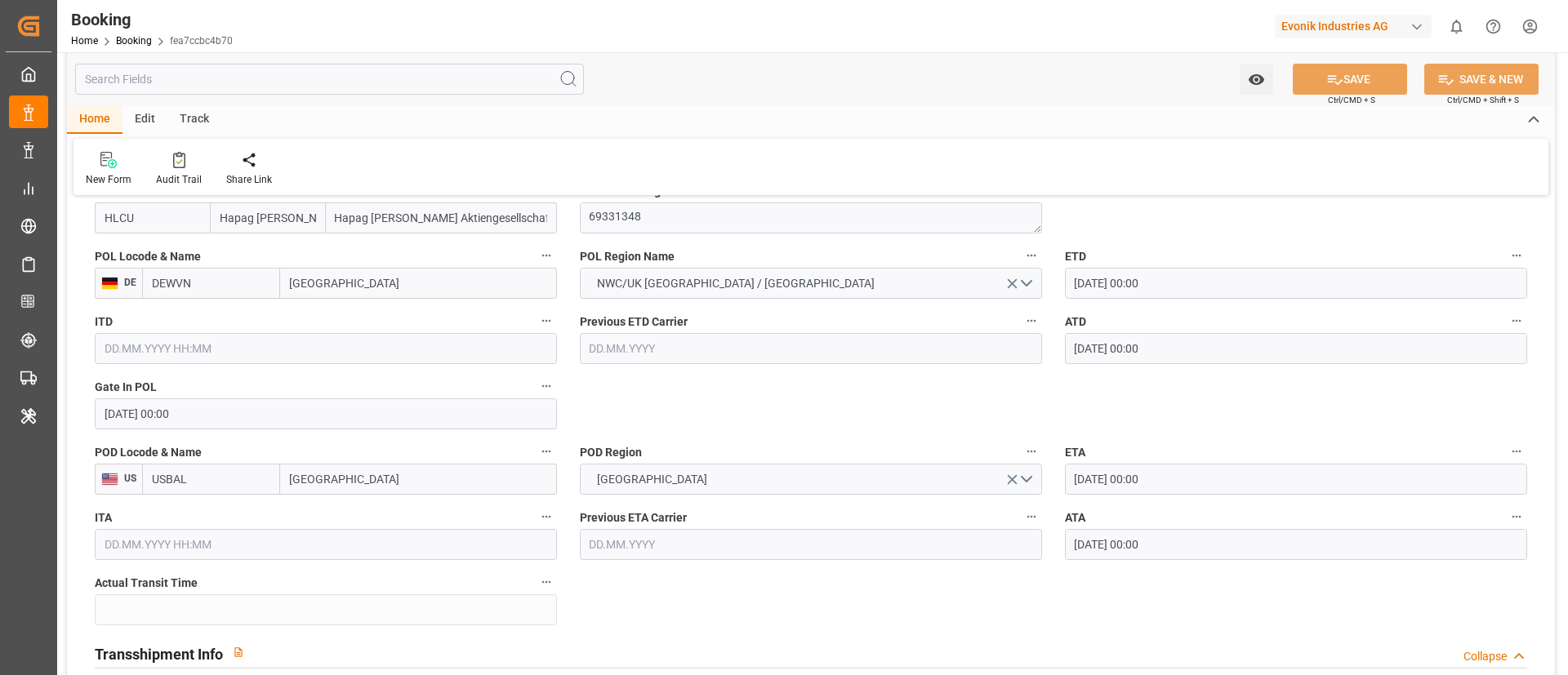
scroll to position [1225, 0]
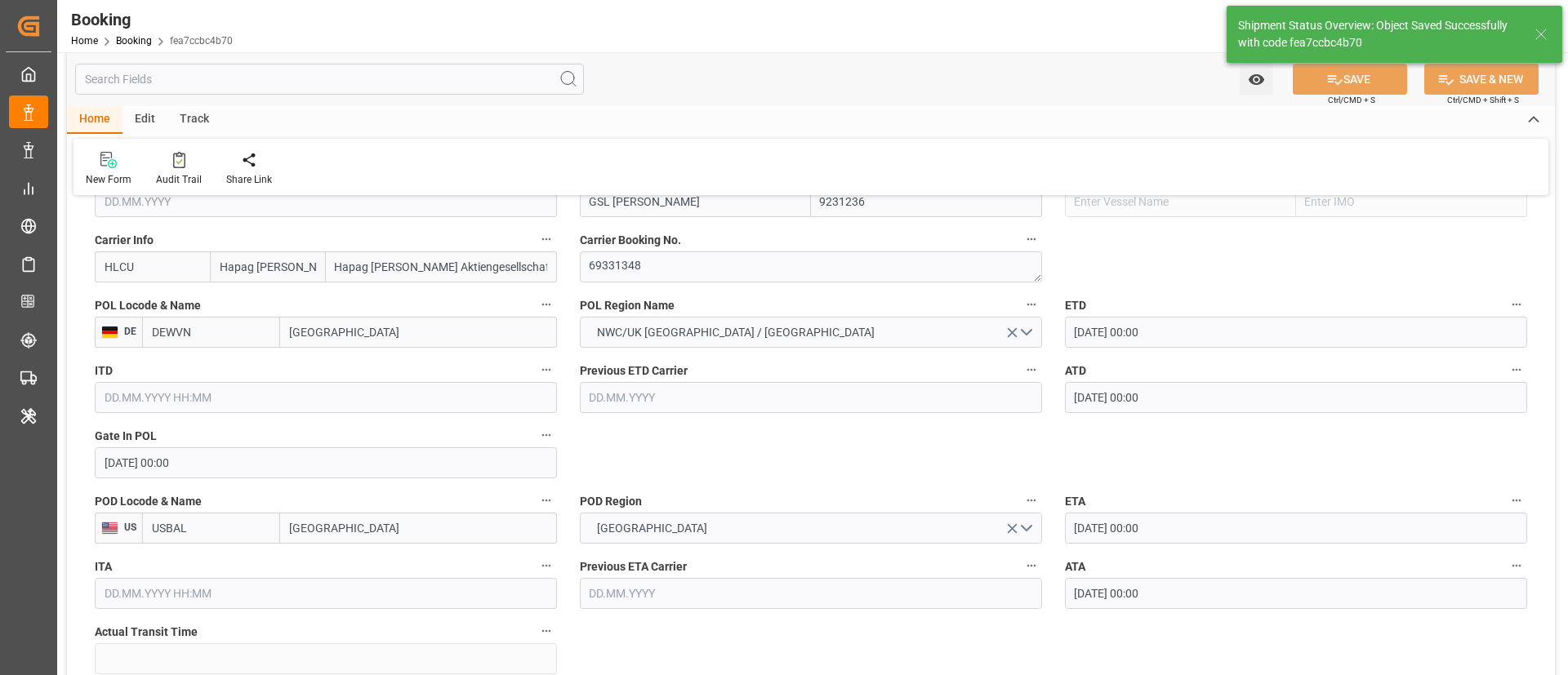
type input "GSL [PERSON_NAME]"
type input "15"
type input "[DATE] 00:00"
type input "29.08.2025 00:00"
type input "05.09.2025 09:10"
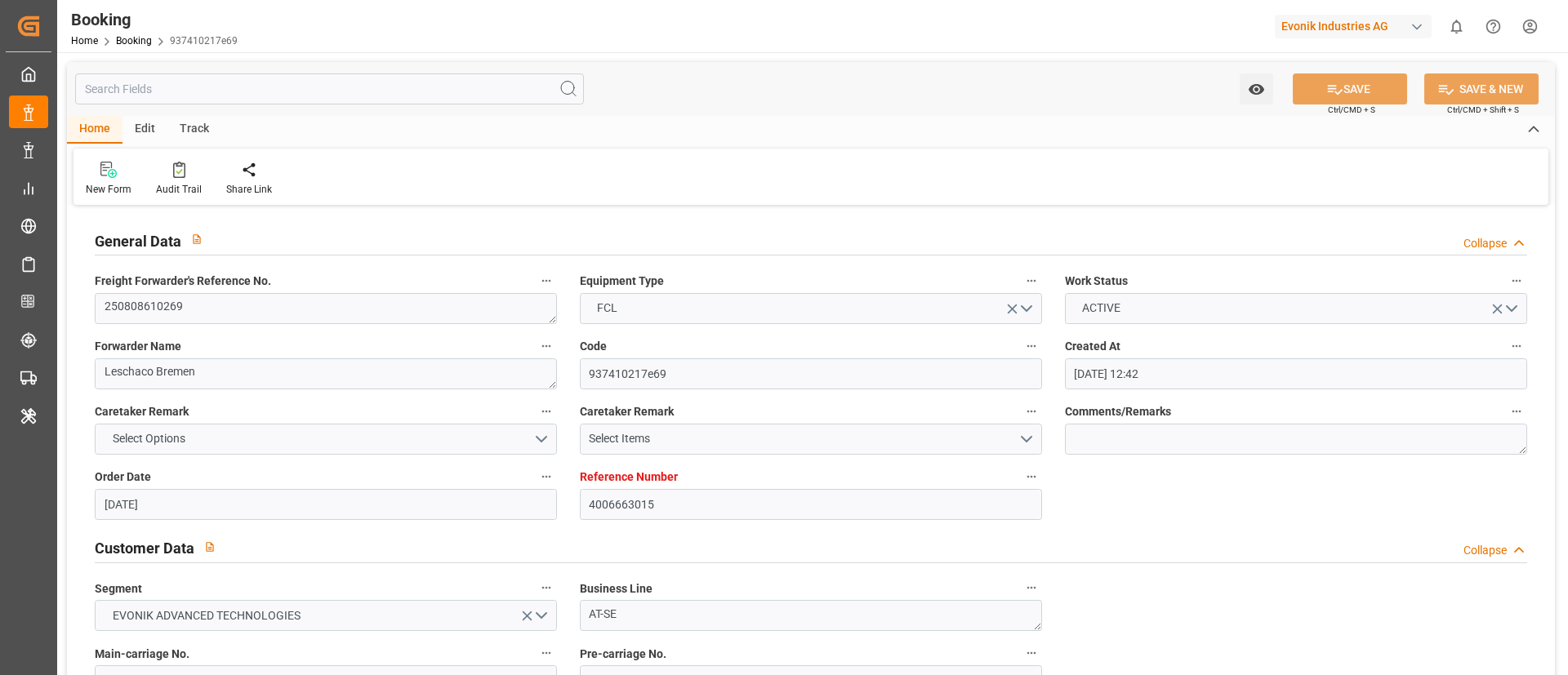
scroll to position [979, 0]
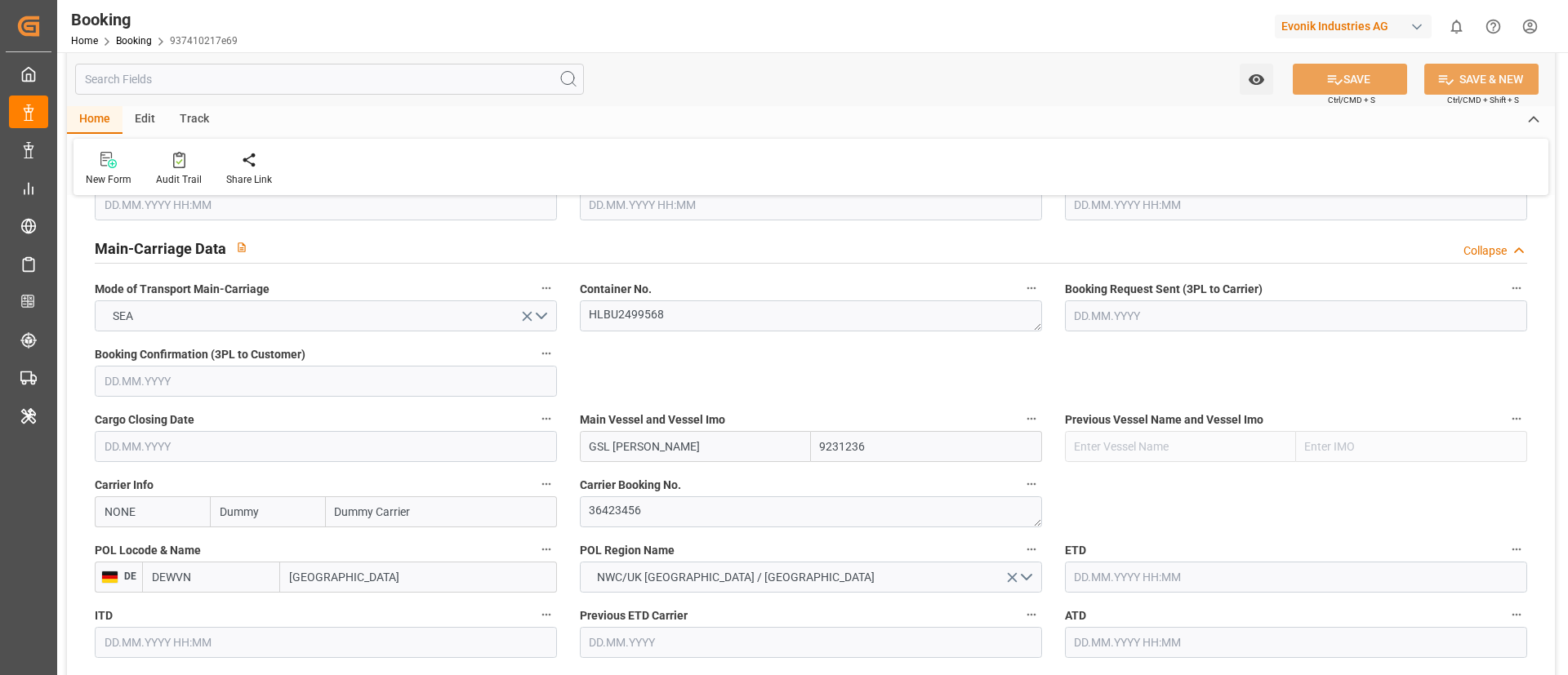
click at [148, 520] on input "NONE" at bounding box center [152, 511] width 115 height 31
click at [116, 547] on b "HLCU" at bounding box center [119, 548] width 29 height 13
type input "HLCU"
type input "Hapag [PERSON_NAME]"
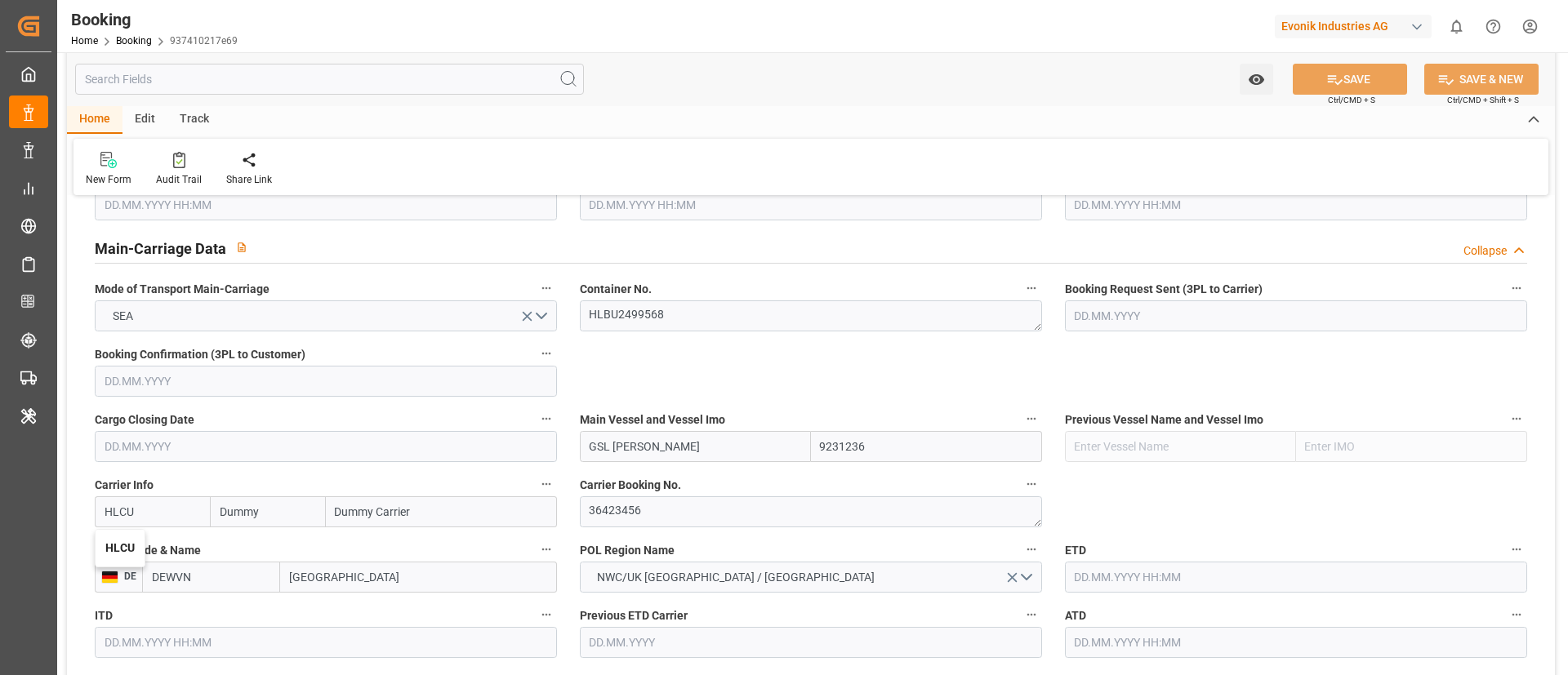
type input "Hapag [PERSON_NAME] Aktiengesellschaft"
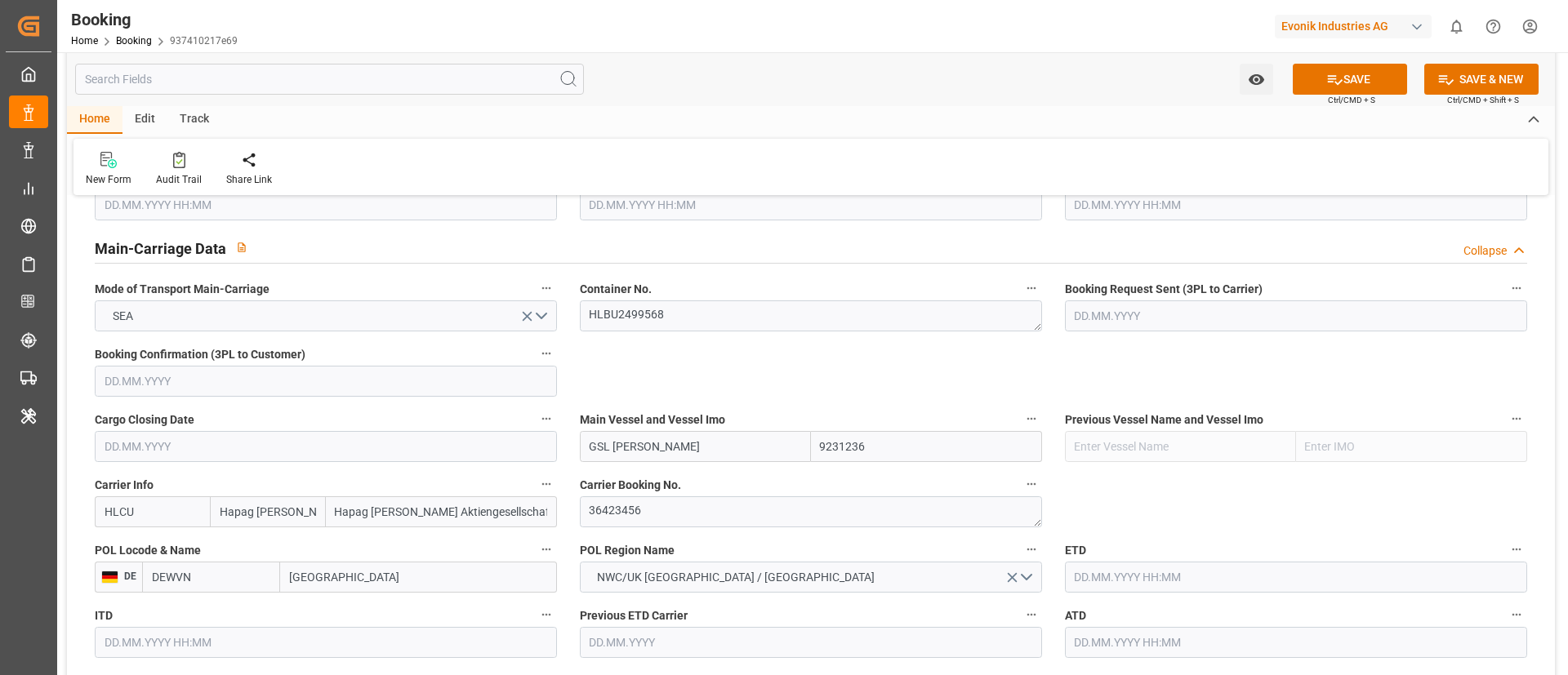
click at [689, 444] on input "GSL [PERSON_NAME]" at bounding box center [695, 446] width 231 height 31
type input "GSL [PERSON_NAME]"
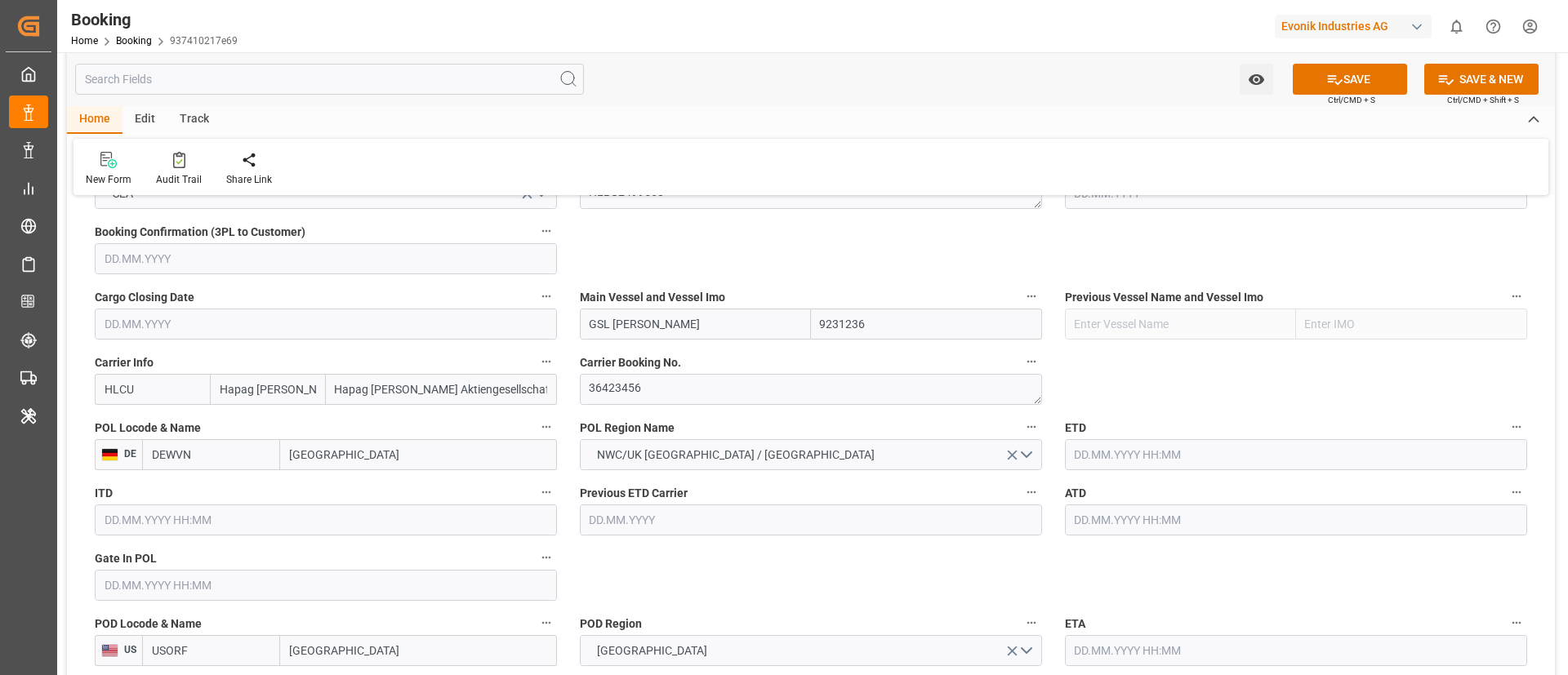
click at [277, 580] on input "text" at bounding box center [325, 584] width 462 height 31
paste input "2025-08-12"
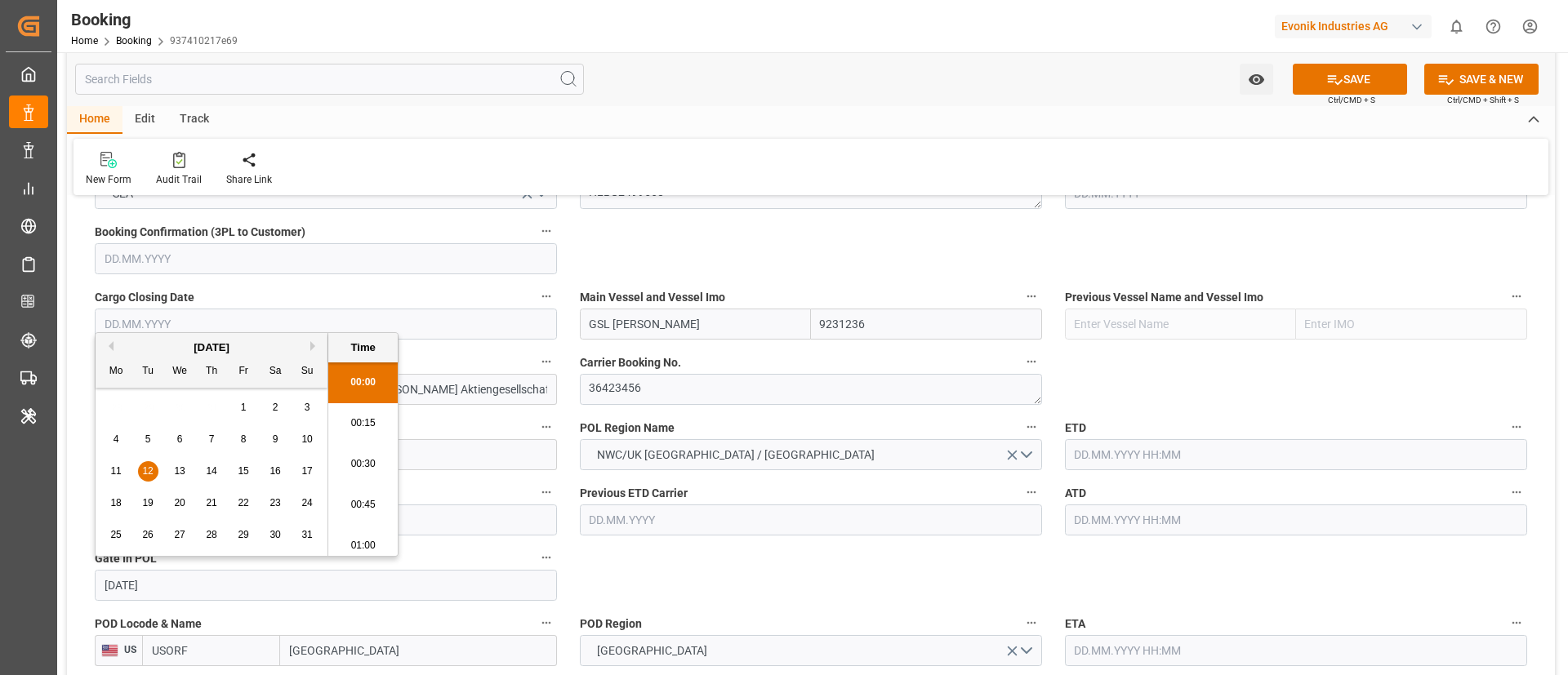
type input "[DATE] 00:00"
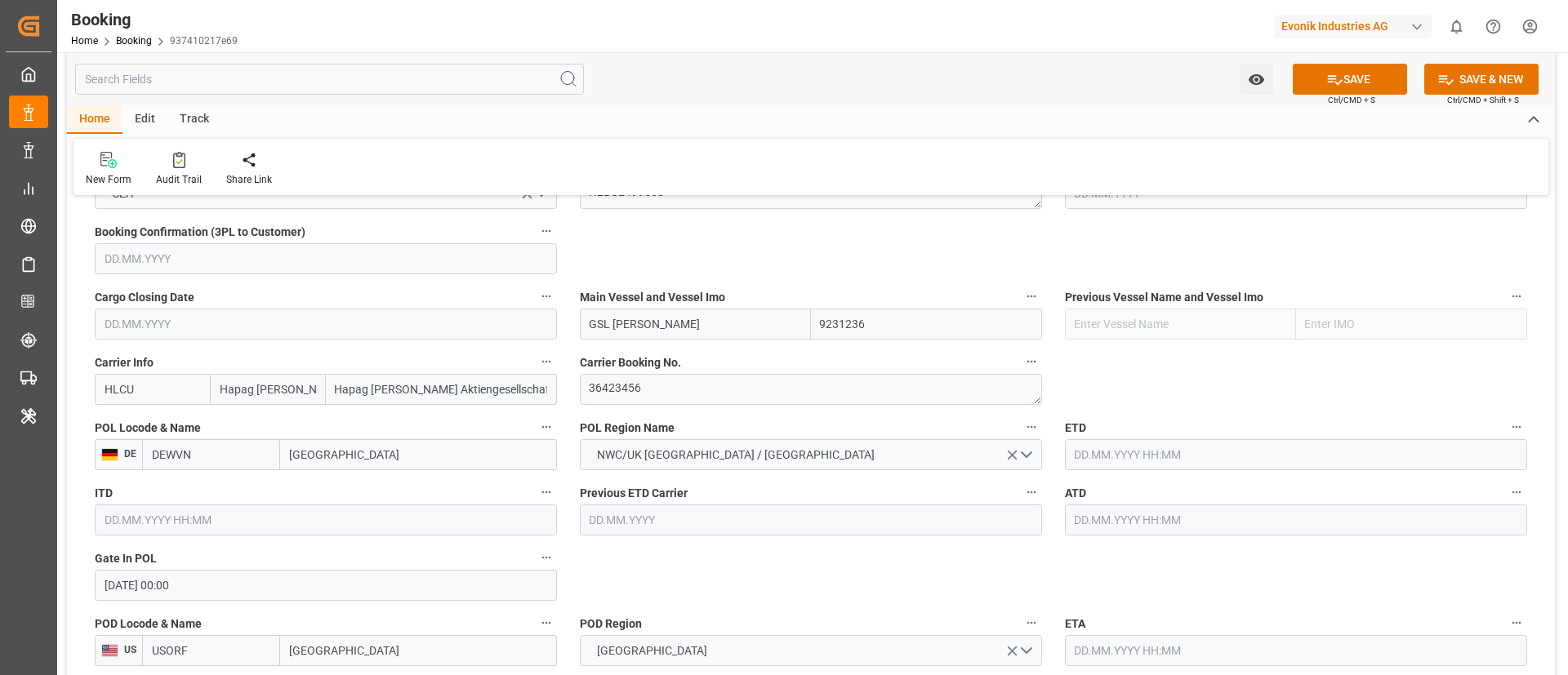
click at [1160, 460] on input "text" at bounding box center [1295, 454] width 462 height 31
paste input "2025-08-14"
type input "[DATE] 00:00"
click at [1148, 522] on input "text" at bounding box center [1295, 520] width 462 height 31
paste input "2025-08-14"
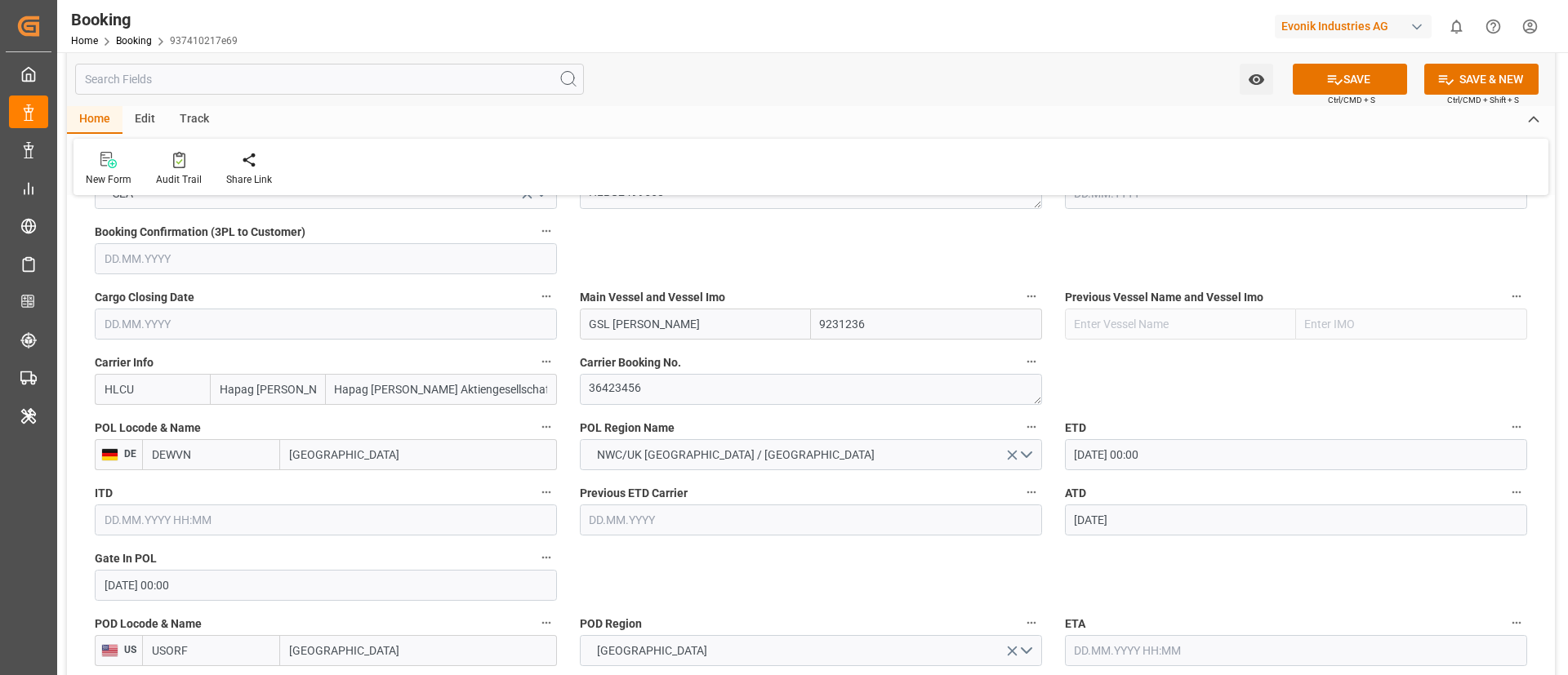
type input "[DATE] 00:00"
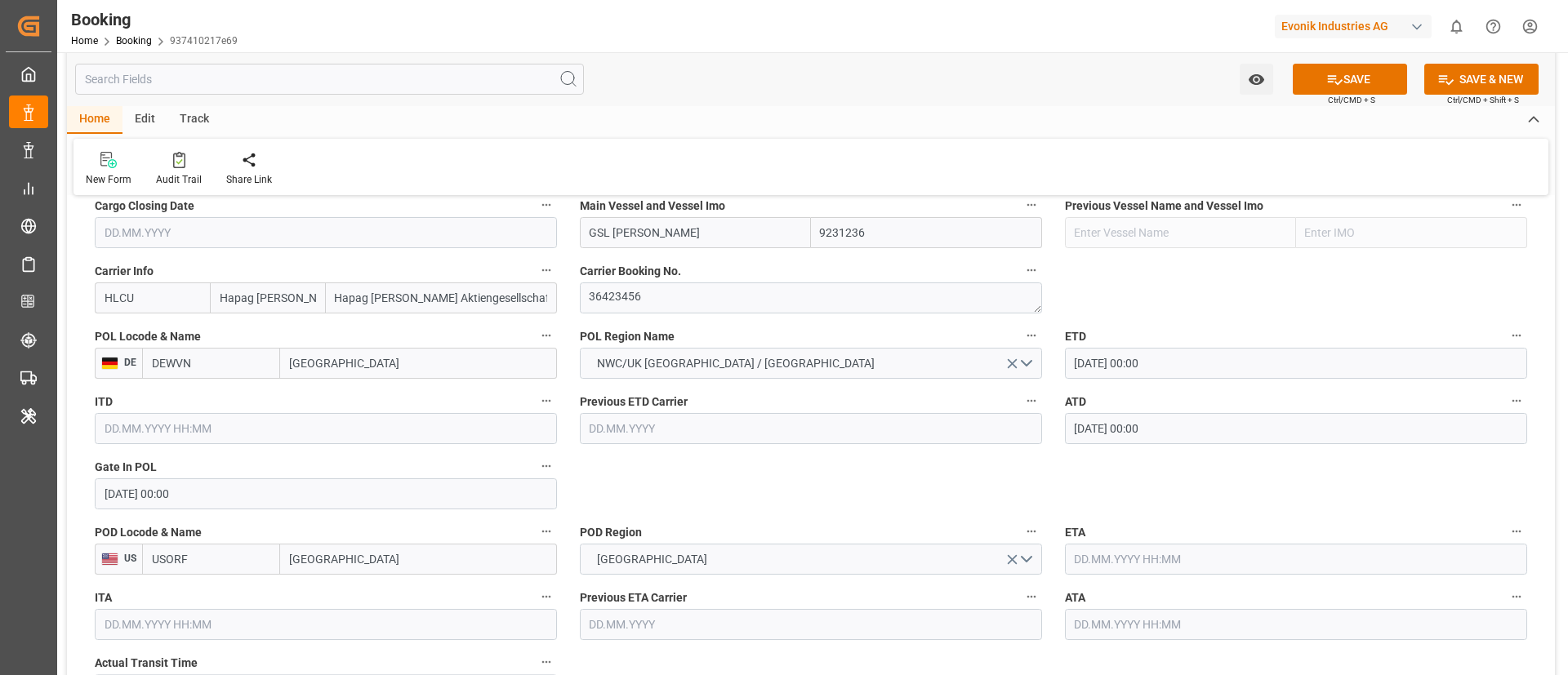
scroll to position [1225, 0]
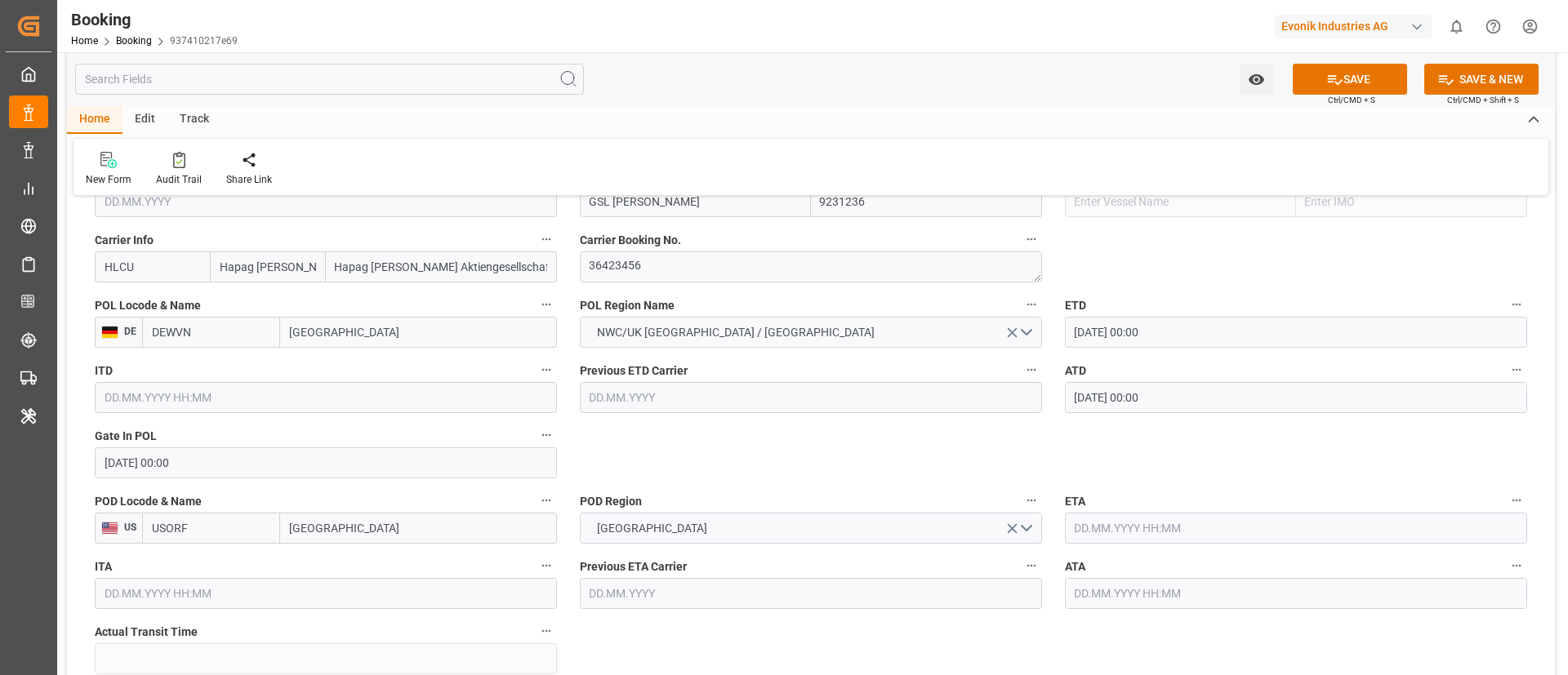
click at [1091, 522] on input "text" at bounding box center [1295, 527] width 462 height 31
paste input "2025-08-26"
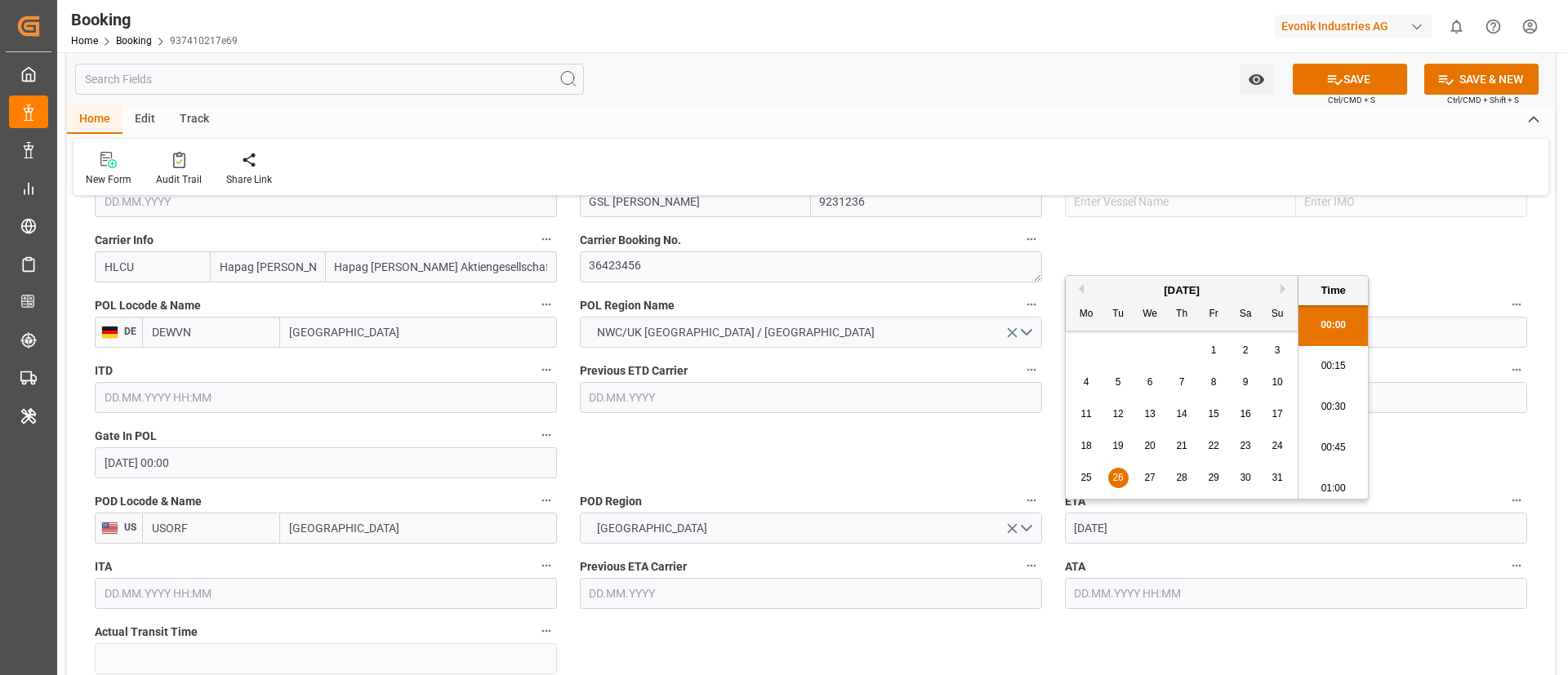
type input "[DATE] 00:00"
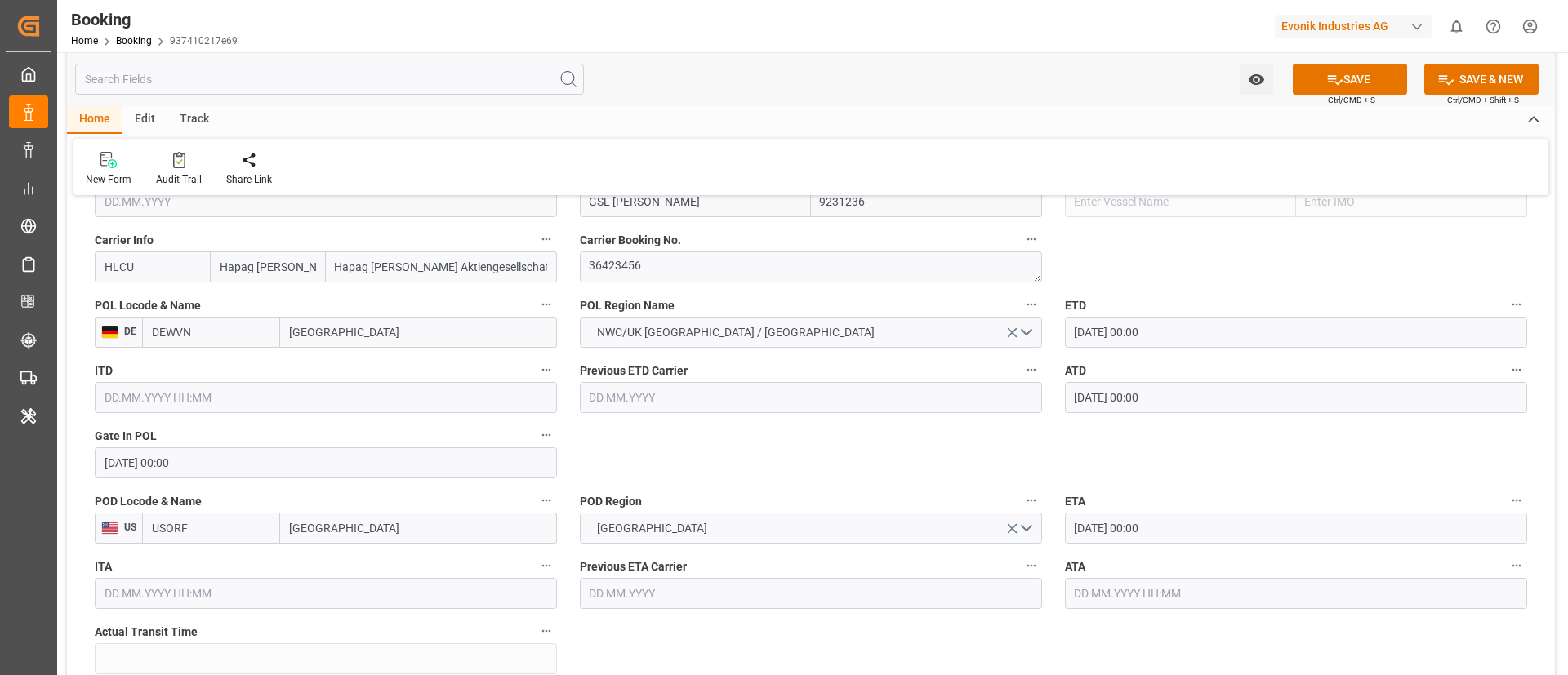
click at [1091, 586] on input "text" at bounding box center [1295, 593] width 462 height 31
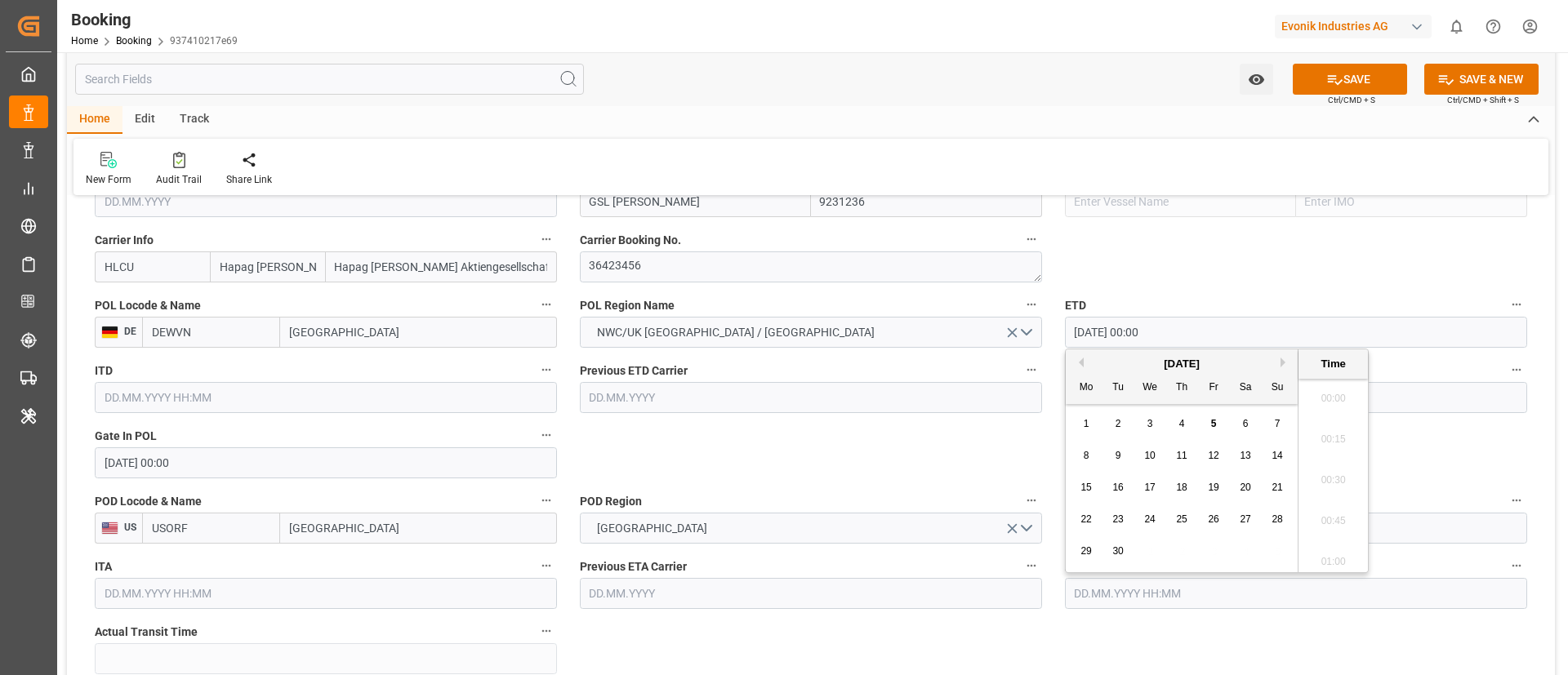
paste input "2025-08-26"
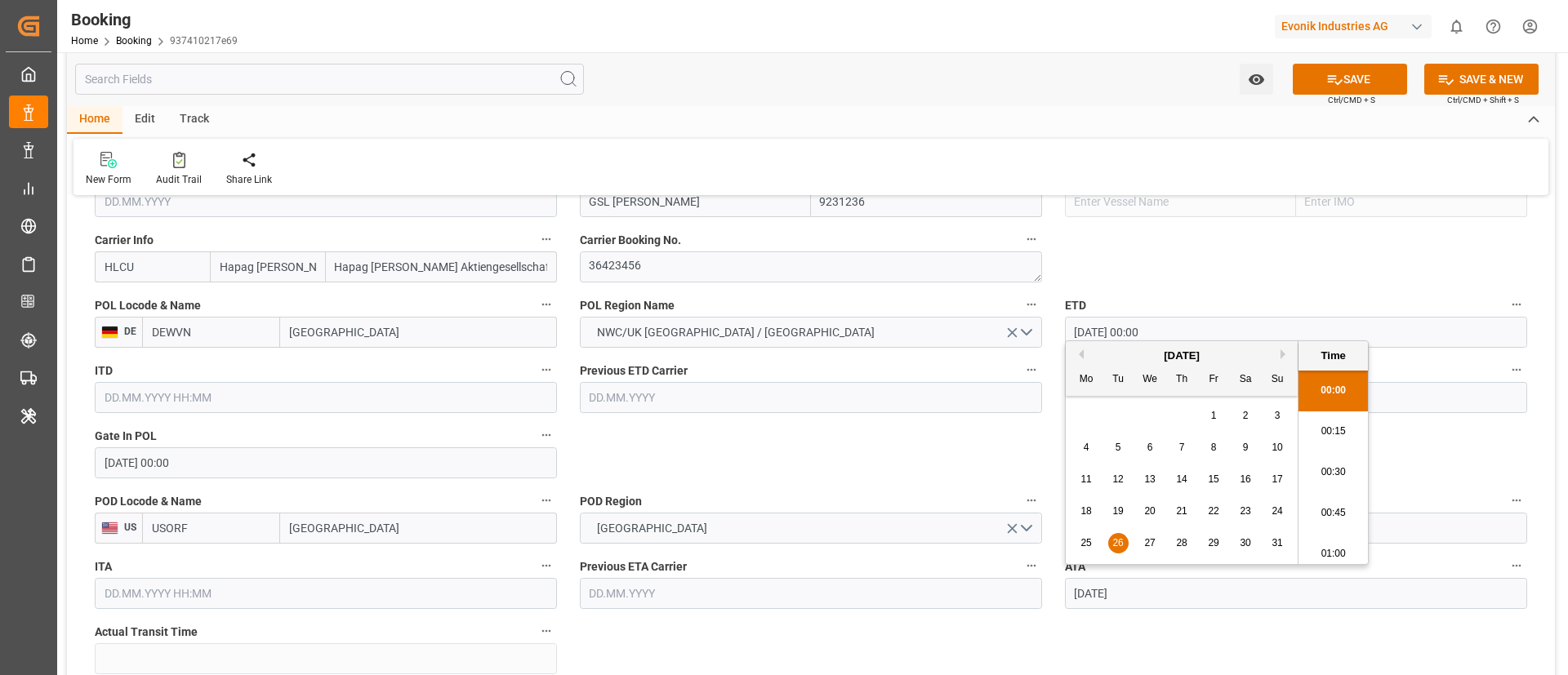
type input "[DATE] 00:00"
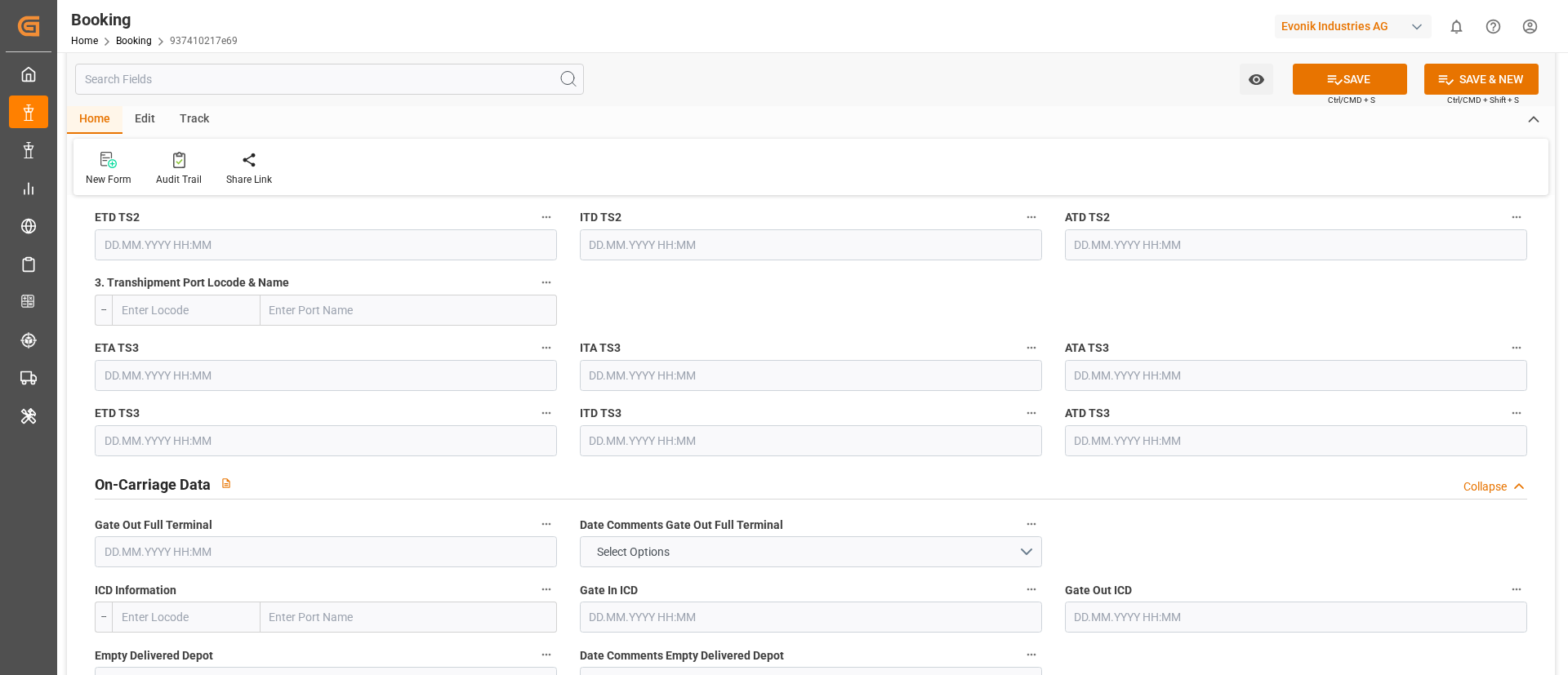
scroll to position [2321, 0]
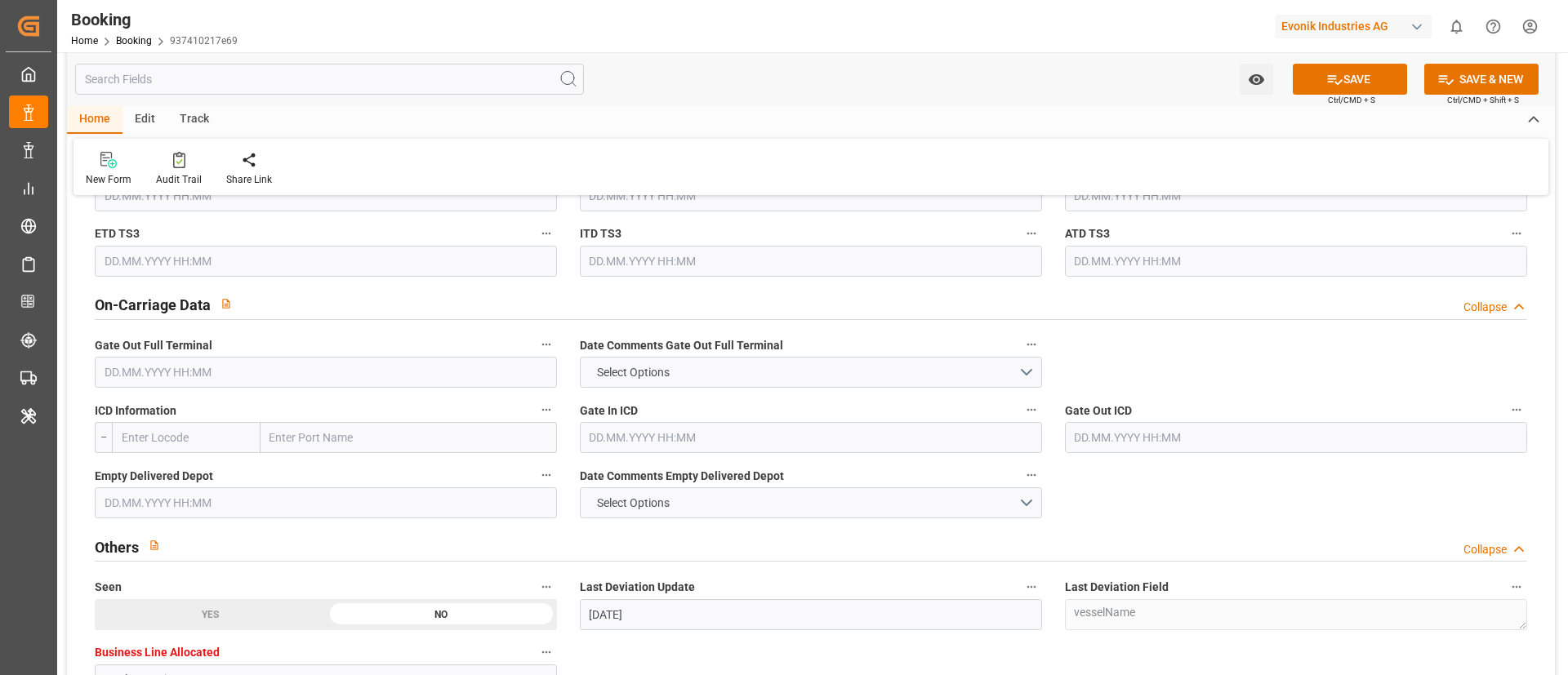
click at [252, 375] on input "text" at bounding box center [325, 372] width 462 height 31
paste input "2025-08-27"
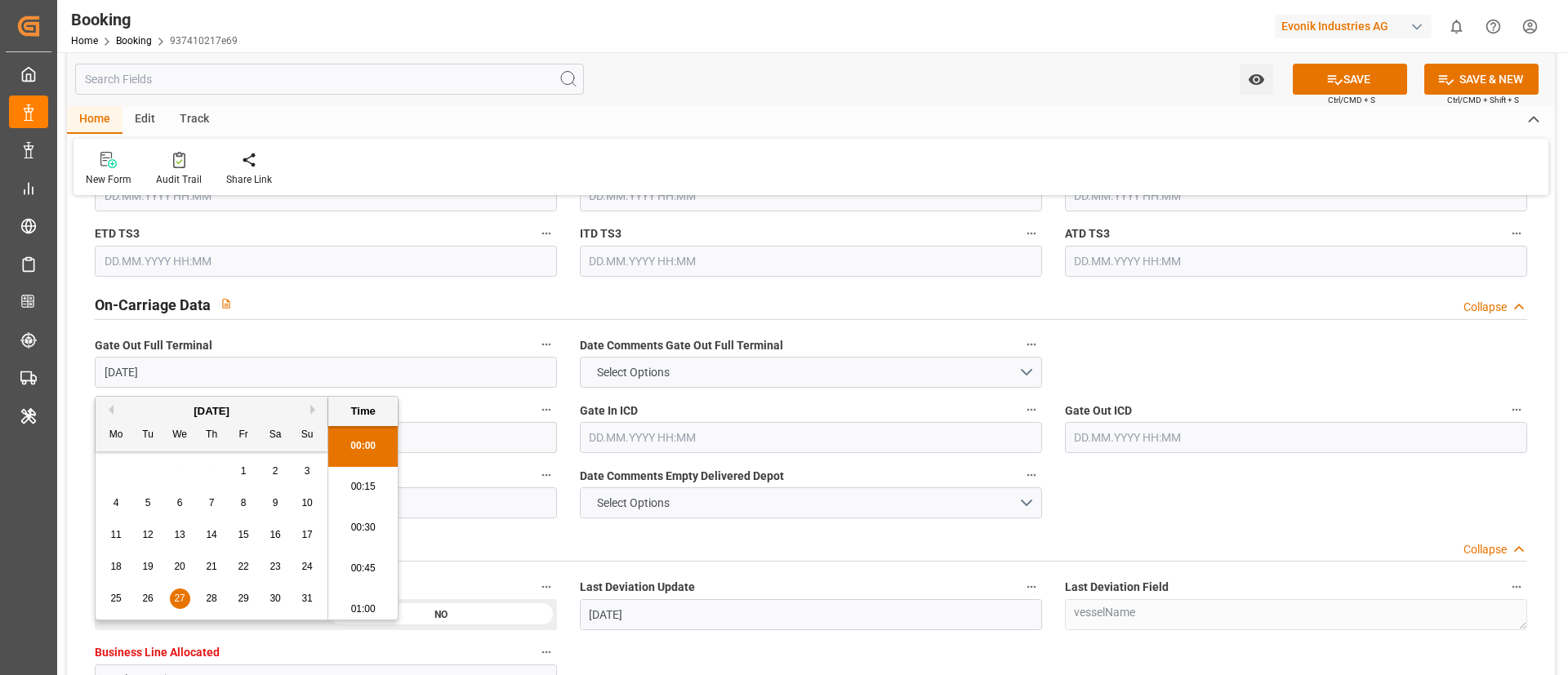
scroll to position [2291, 0]
type input "[DATE] 00:00"
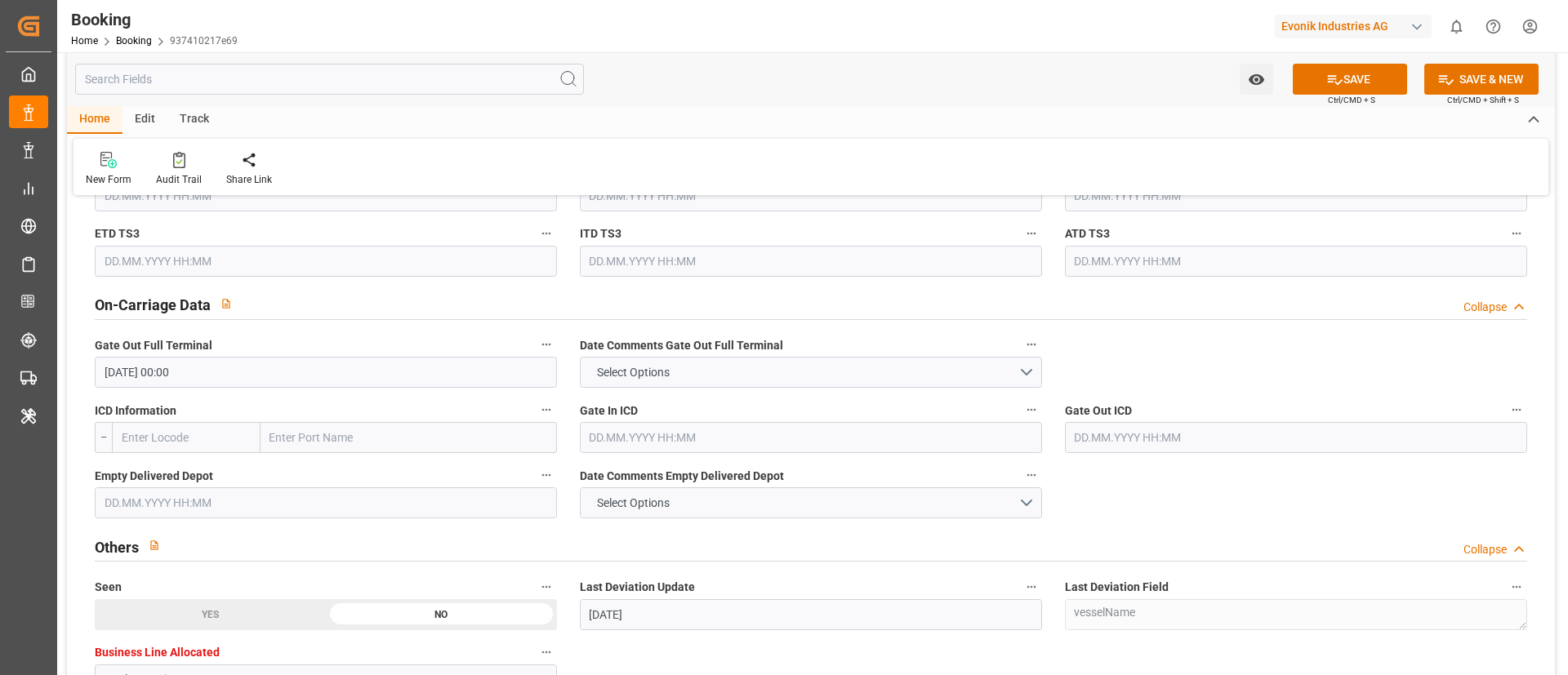
paste input "CLEVELAND"
click at [348, 438] on input "text" at bounding box center [408, 437] width 296 height 31
type input "CLEVELAND"
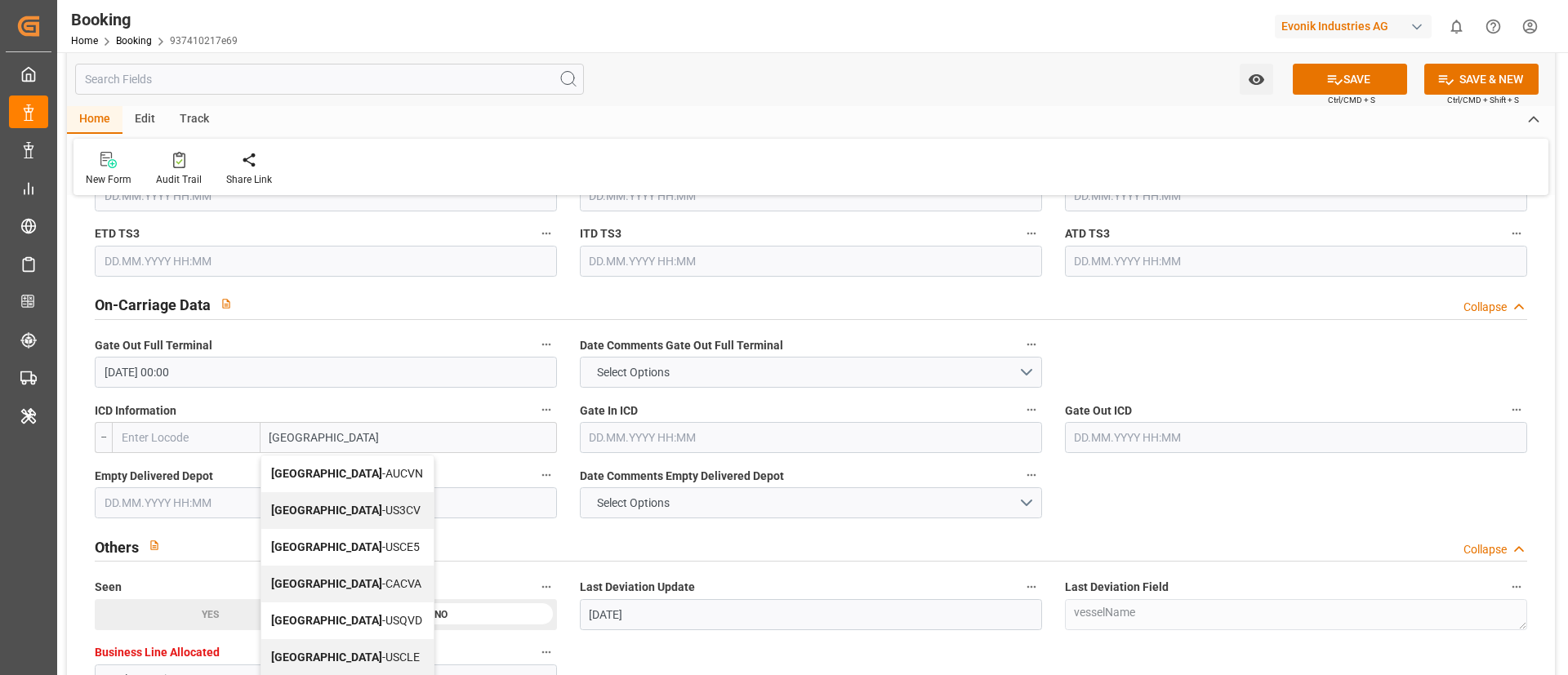
click at [328, 653] on span "Cleveland - USCLE" at bounding box center [345, 657] width 149 height 13
type input "USCLE"
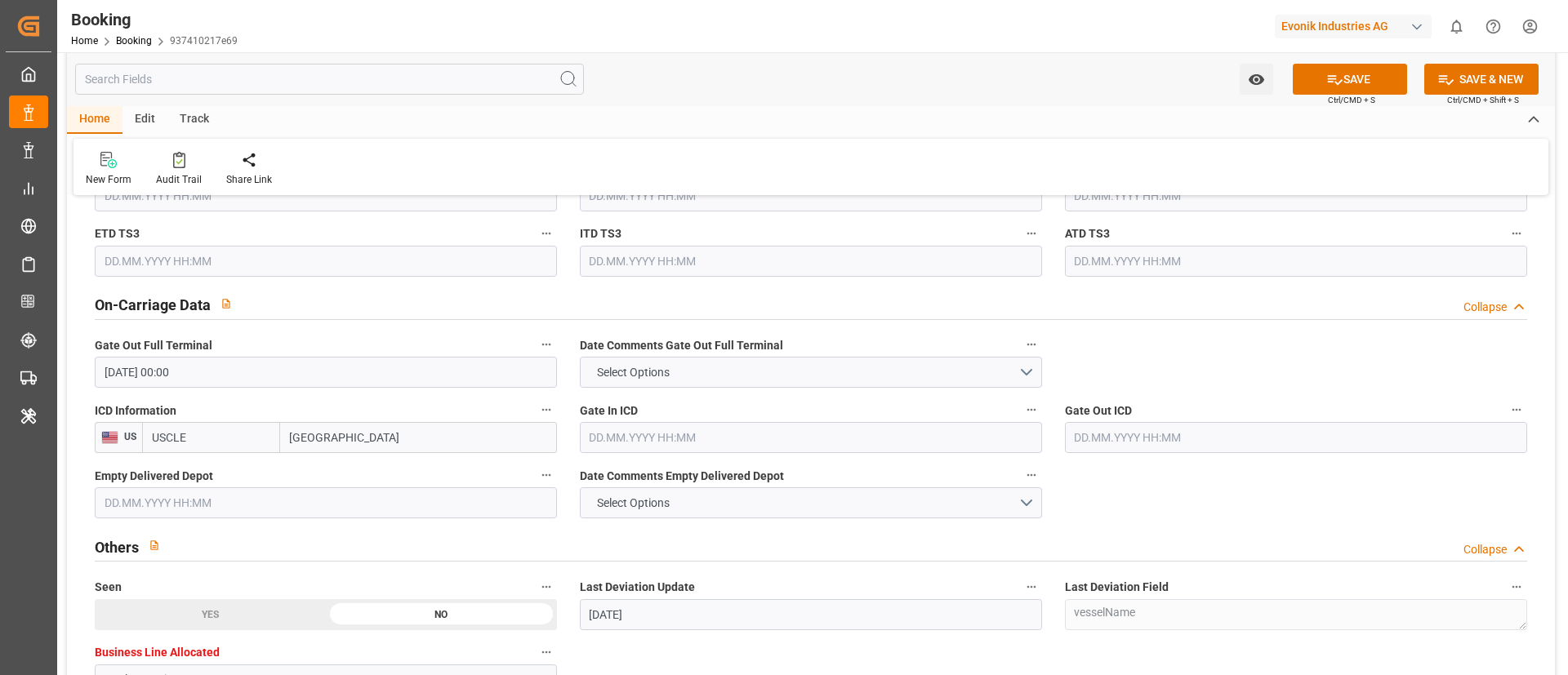
type input "[GEOGRAPHIC_DATA]"
click at [698, 433] on input "text" at bounding box center [810, 437] width 462 height 31
paste input "2025-09-01"
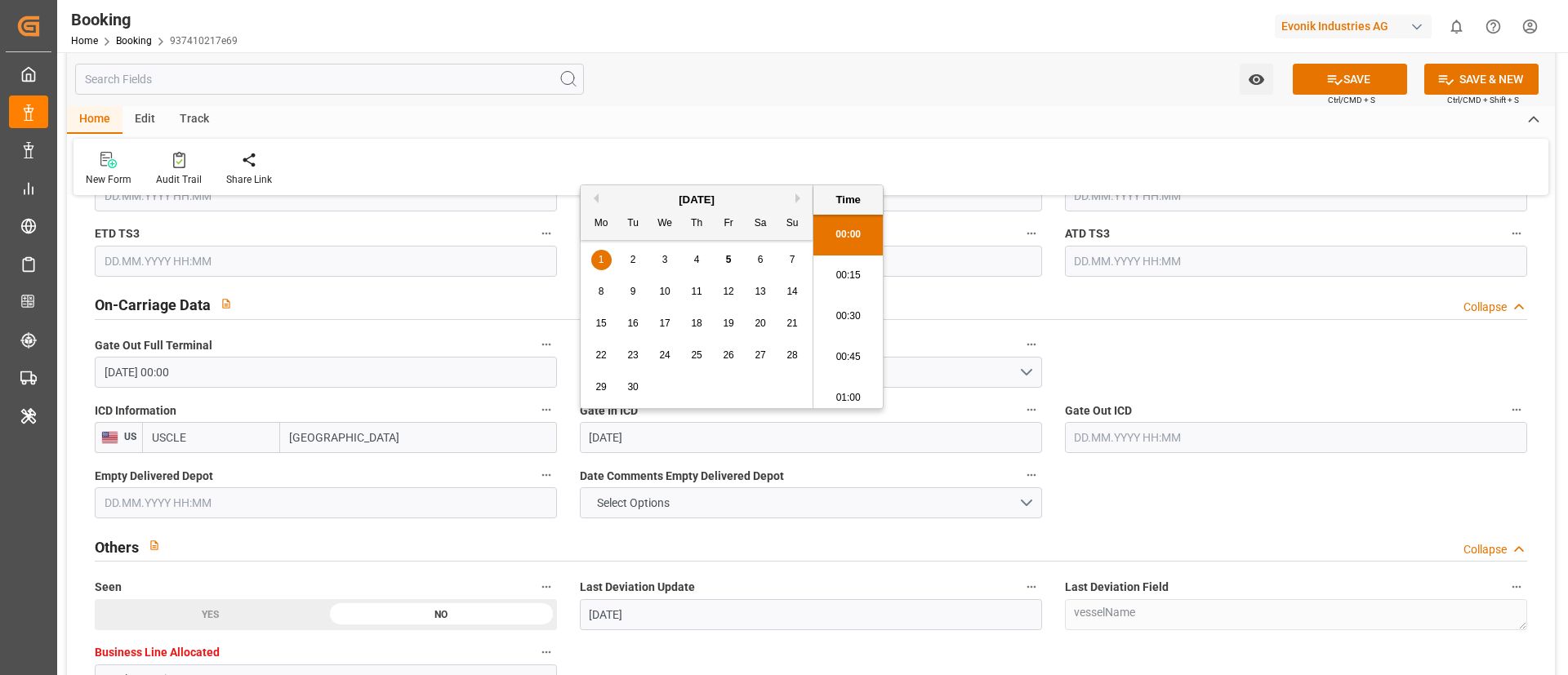
scroll to position [2331, 0]
type input "[DATE] 00:00"
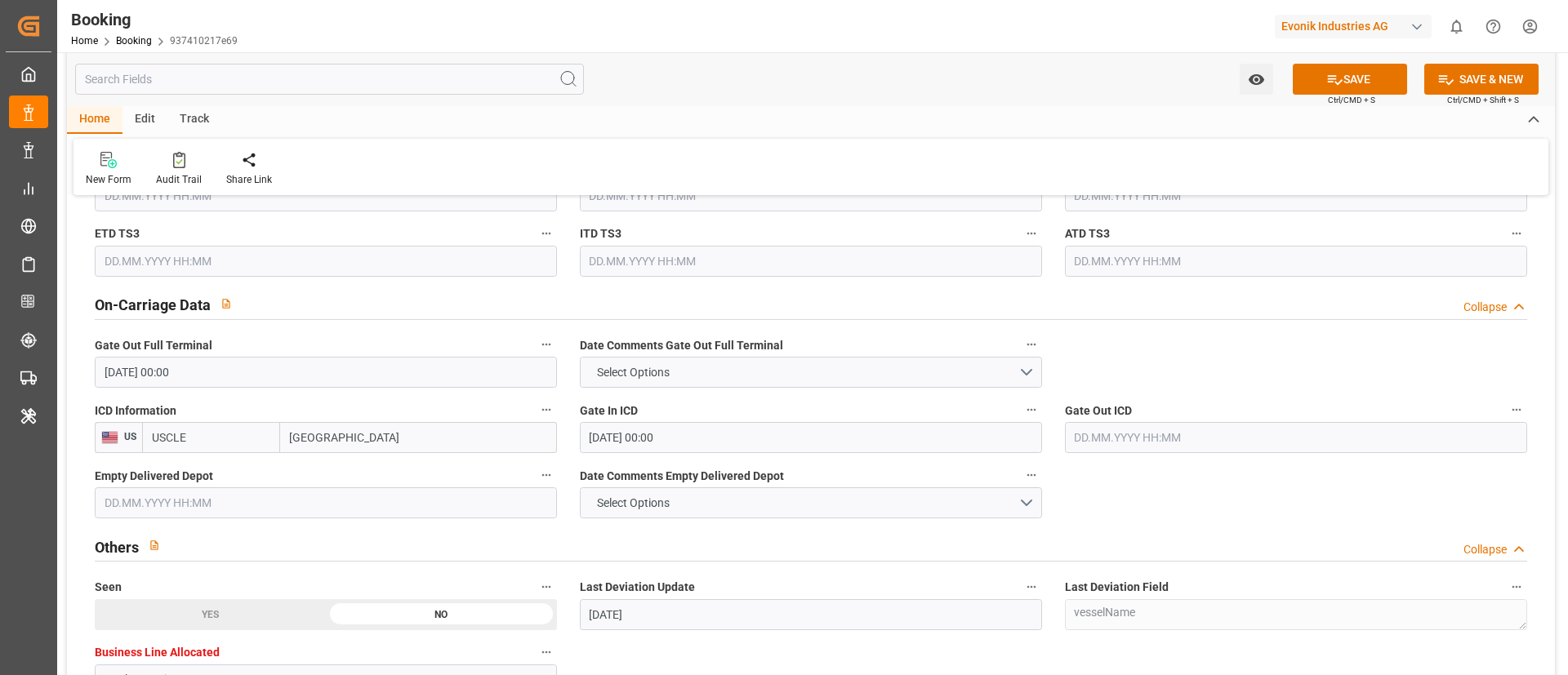
scroll to position [2428, 0]
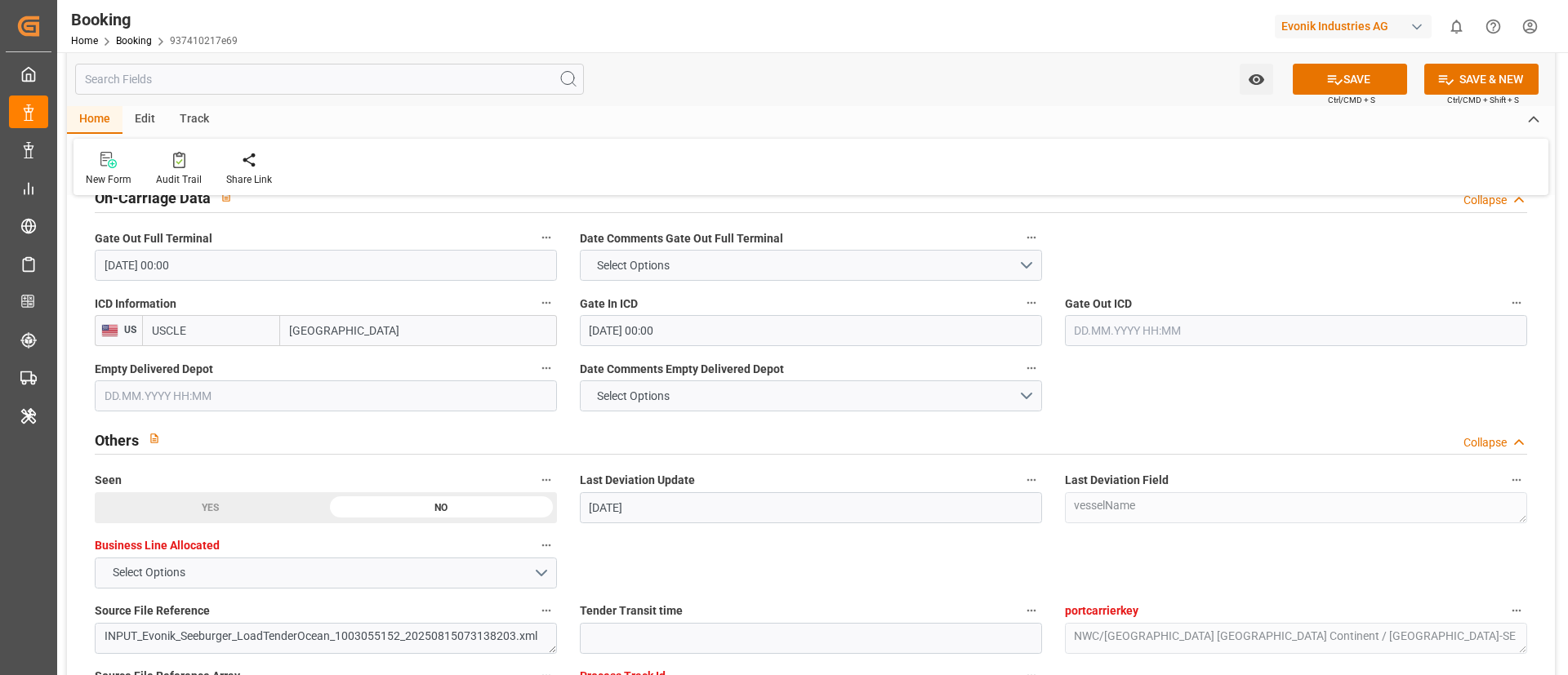
paste input "2025-09-02"
click at [1214, 329] on input "text" at bounding box center [1295, 330] width 462 height 31
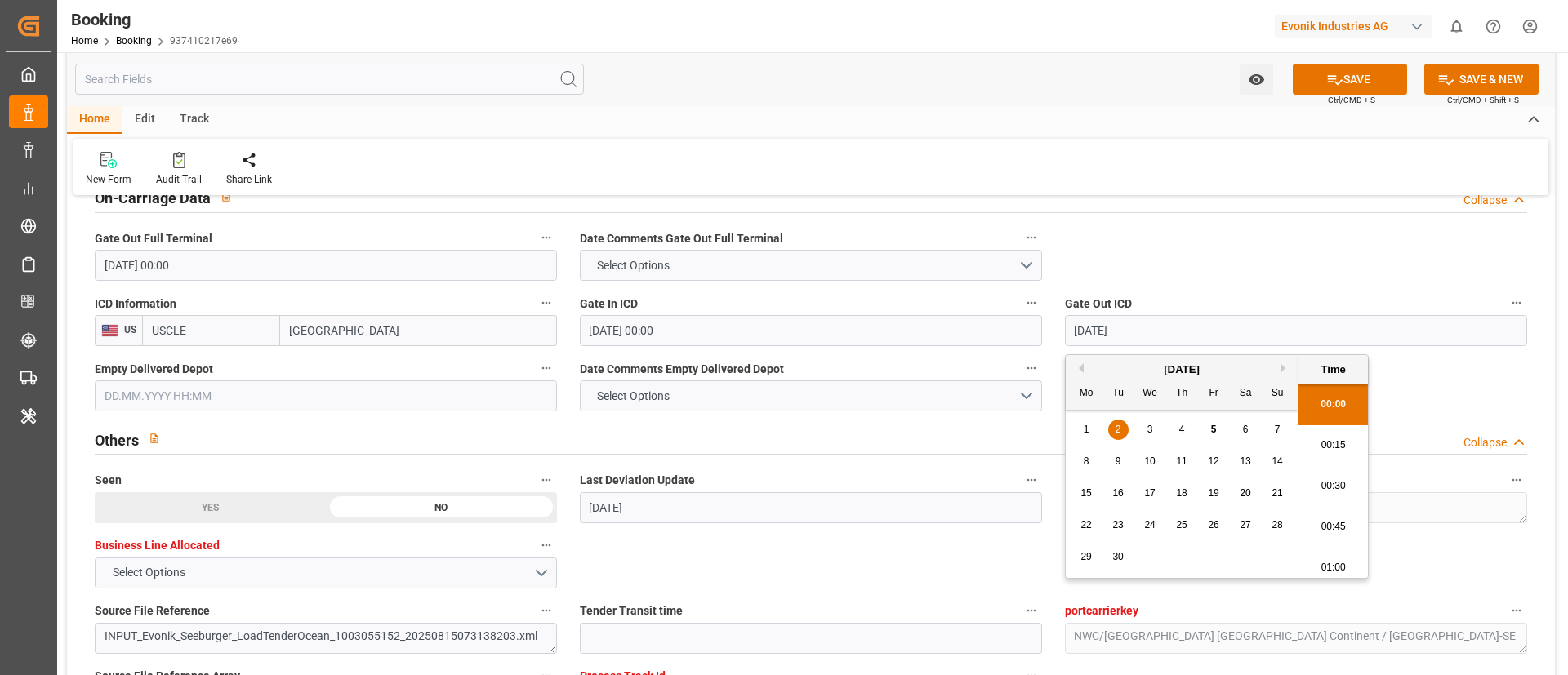
scroll to position [2331, 0]
type input "[DATE] 00:00"
paste input "2025-09-03"
click at [309, 404] on input "text" at bounding box center [325, 395] width 462 height 31
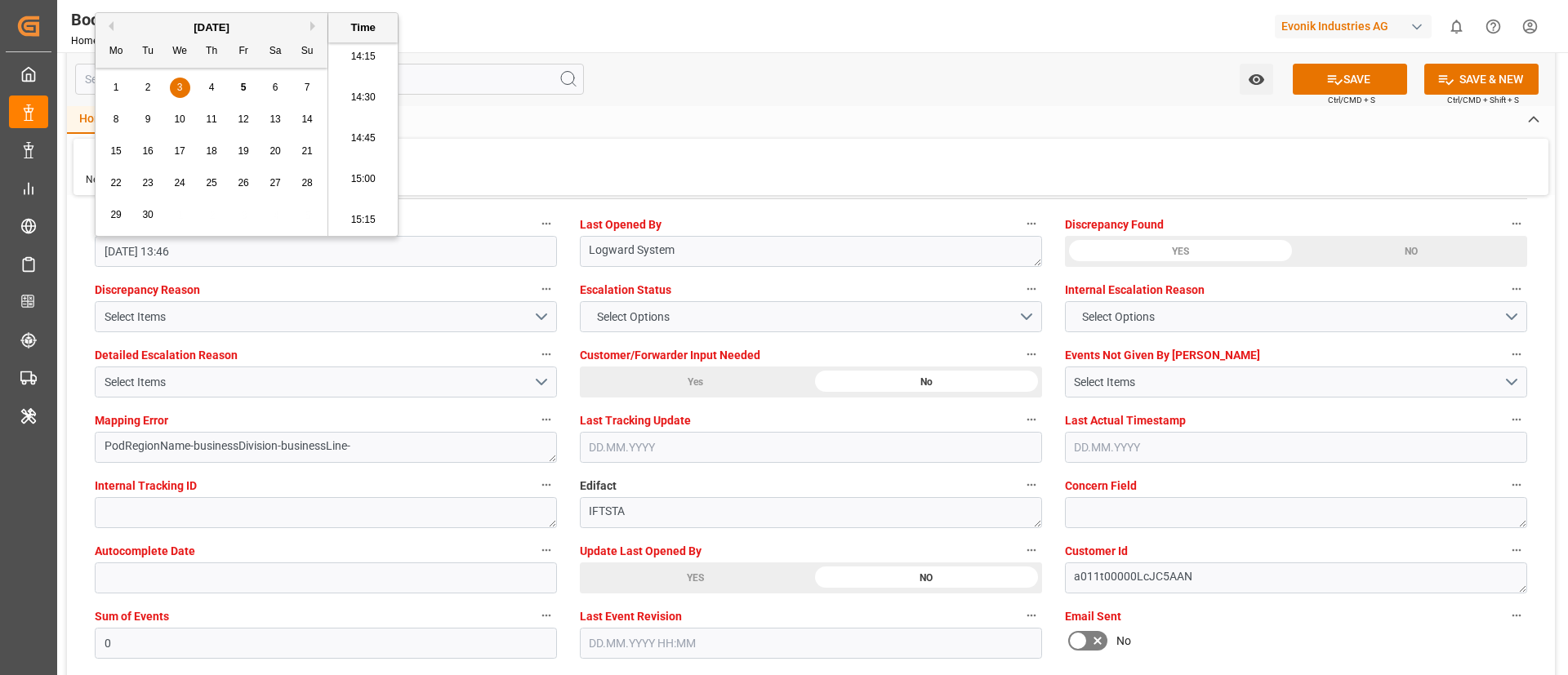
scroll to position [3040, 0]
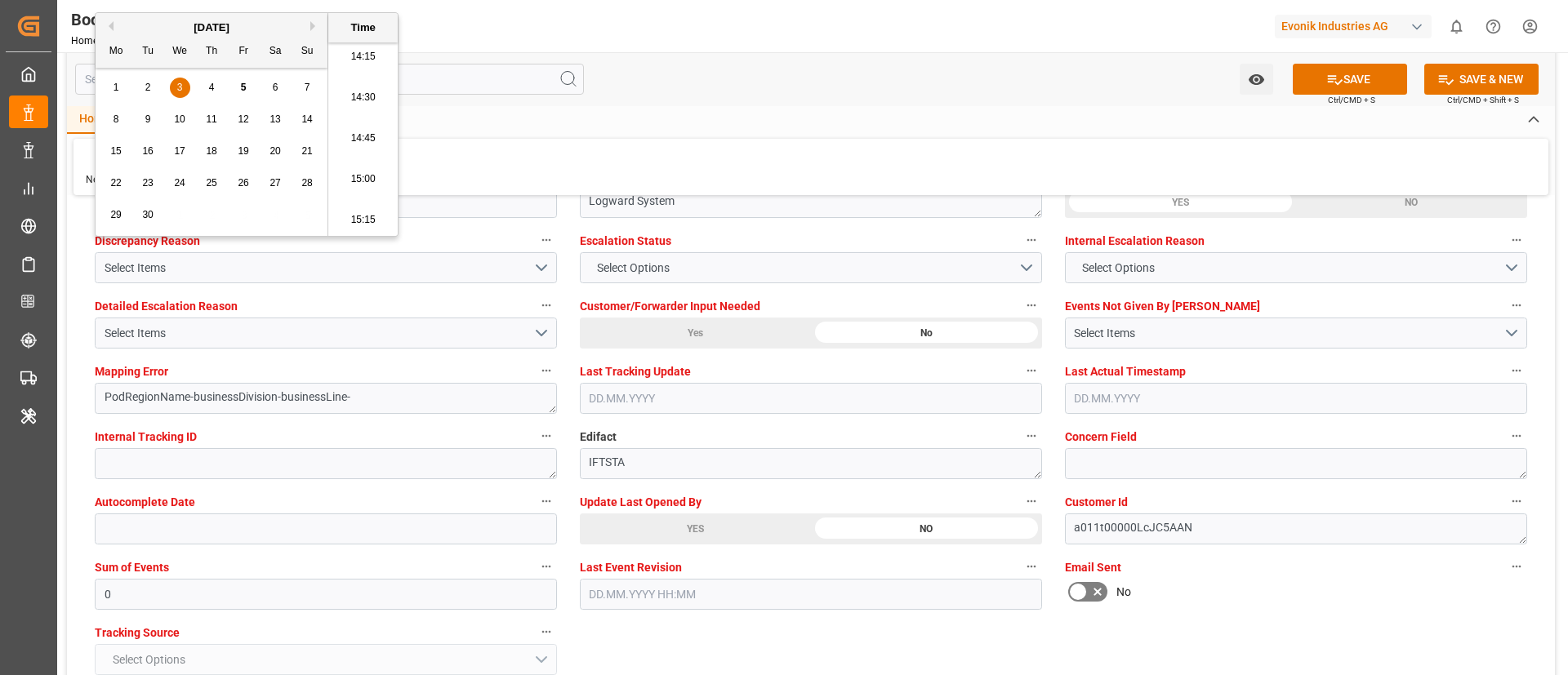
type input "[DATE] 00:00"
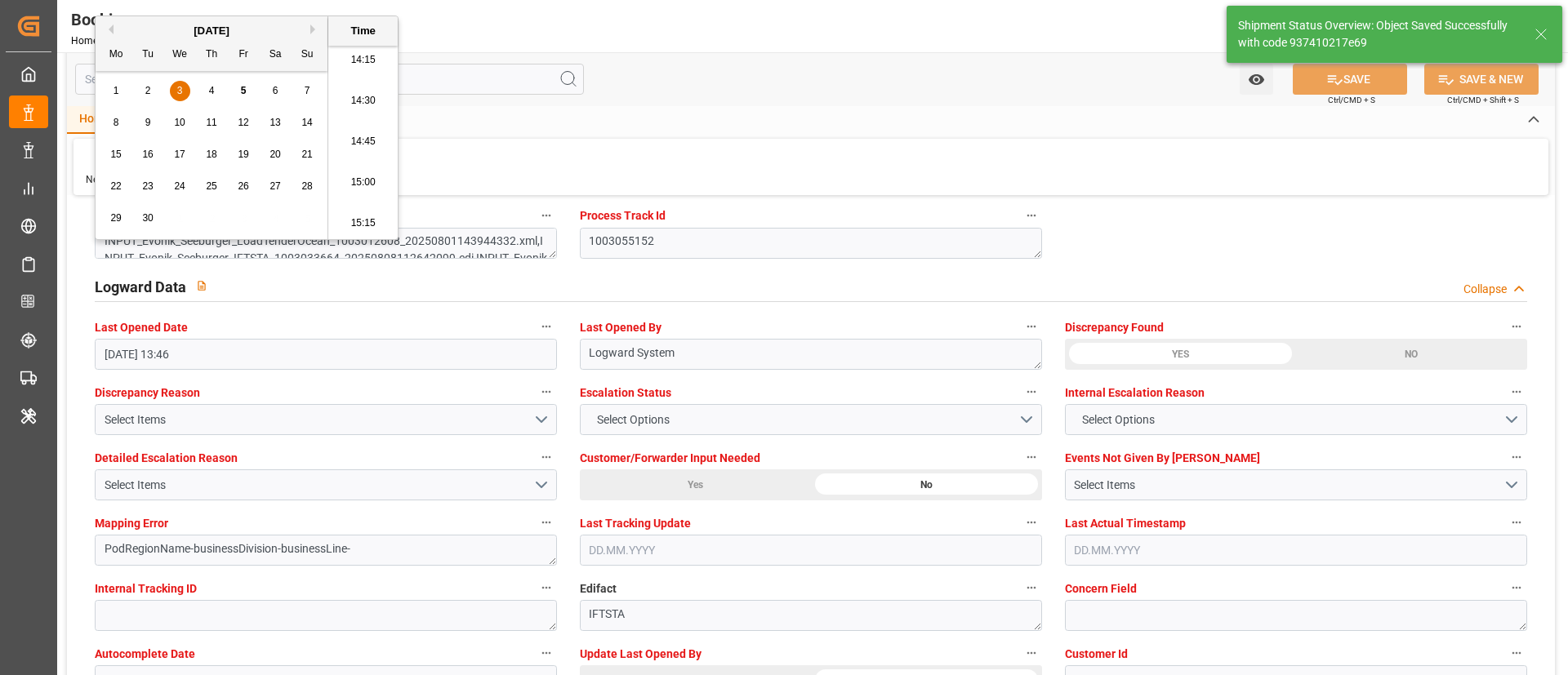
type textarea "NWC/[GEOGRAPHIC_DATA] [GEOGRAPHIC_DATA] / [GEOGRAPHIC_DATA]-SE"
type textarea "Vismitha Mahadev"
type input "GSL [PERSON_NAME]"
type input "12"
click at [821, 90] on div "Watch Option SAVE Ctrl/CMD + S SAVE & NEW Ctrl/CMD + Shift + S" at bounding box center [810, 80] width 1487 height 54
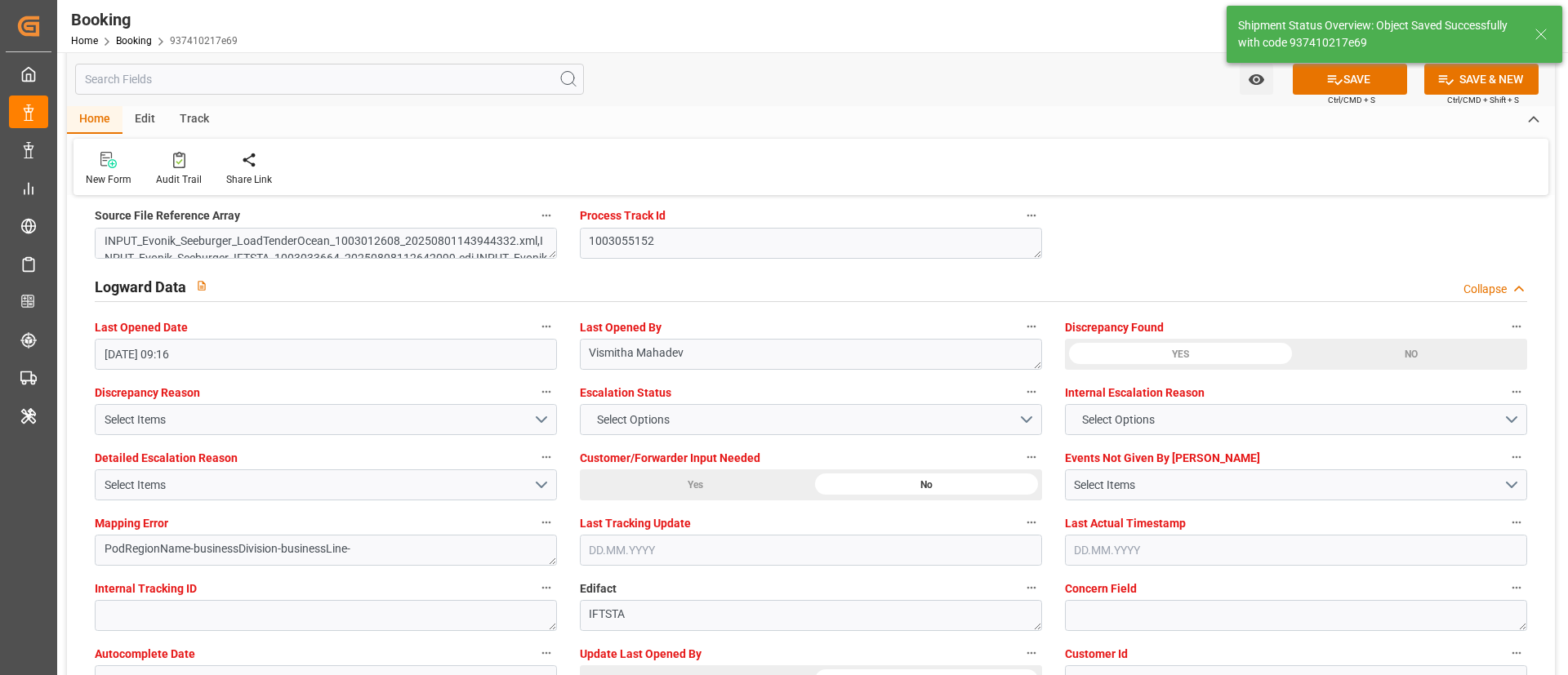
type input "[DATE] 00:00"
type input "[DATE] 09:16"
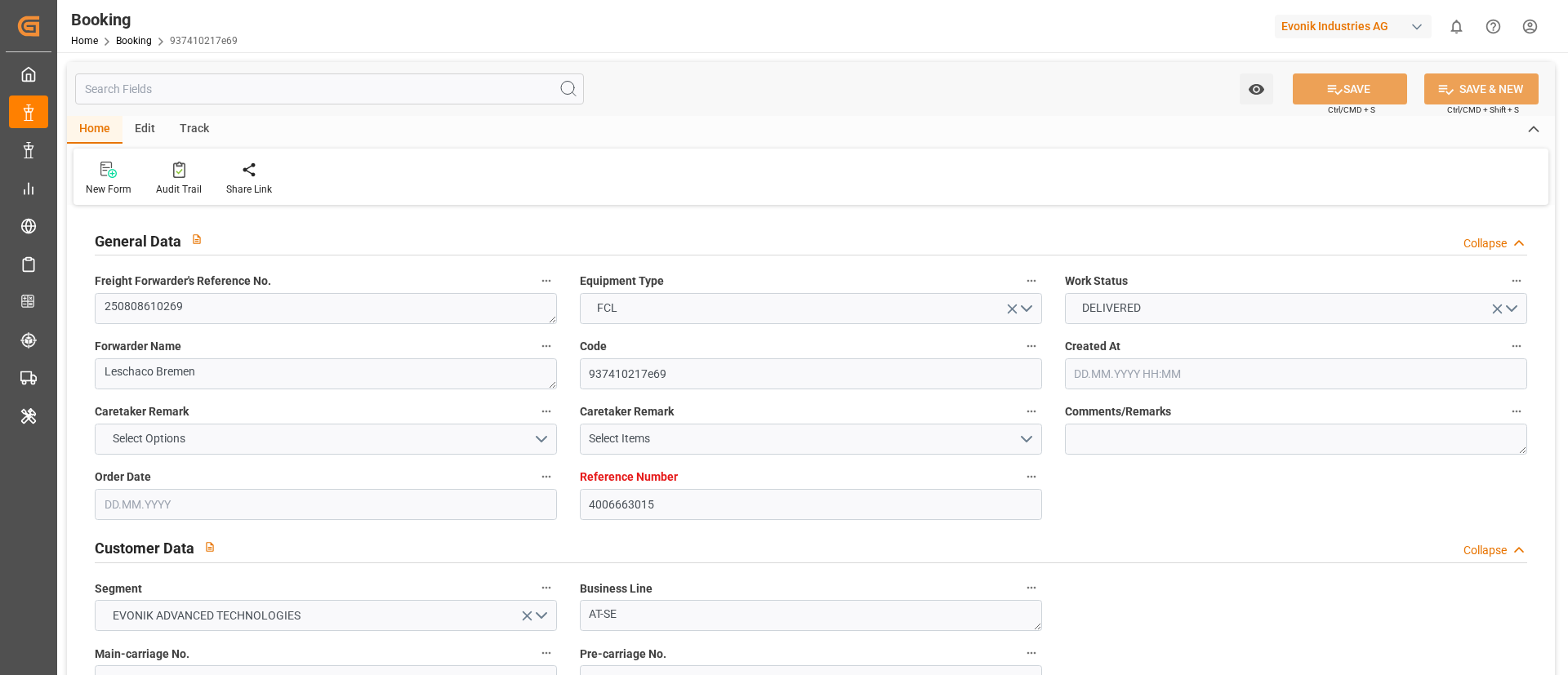
type input "4006663015"
type input "9231236"
type input "Hapag [PERSON_NAME]"
type input "Hapag [PERSON_NAME] Aktiengesellschaft"
type input "DEWVN"
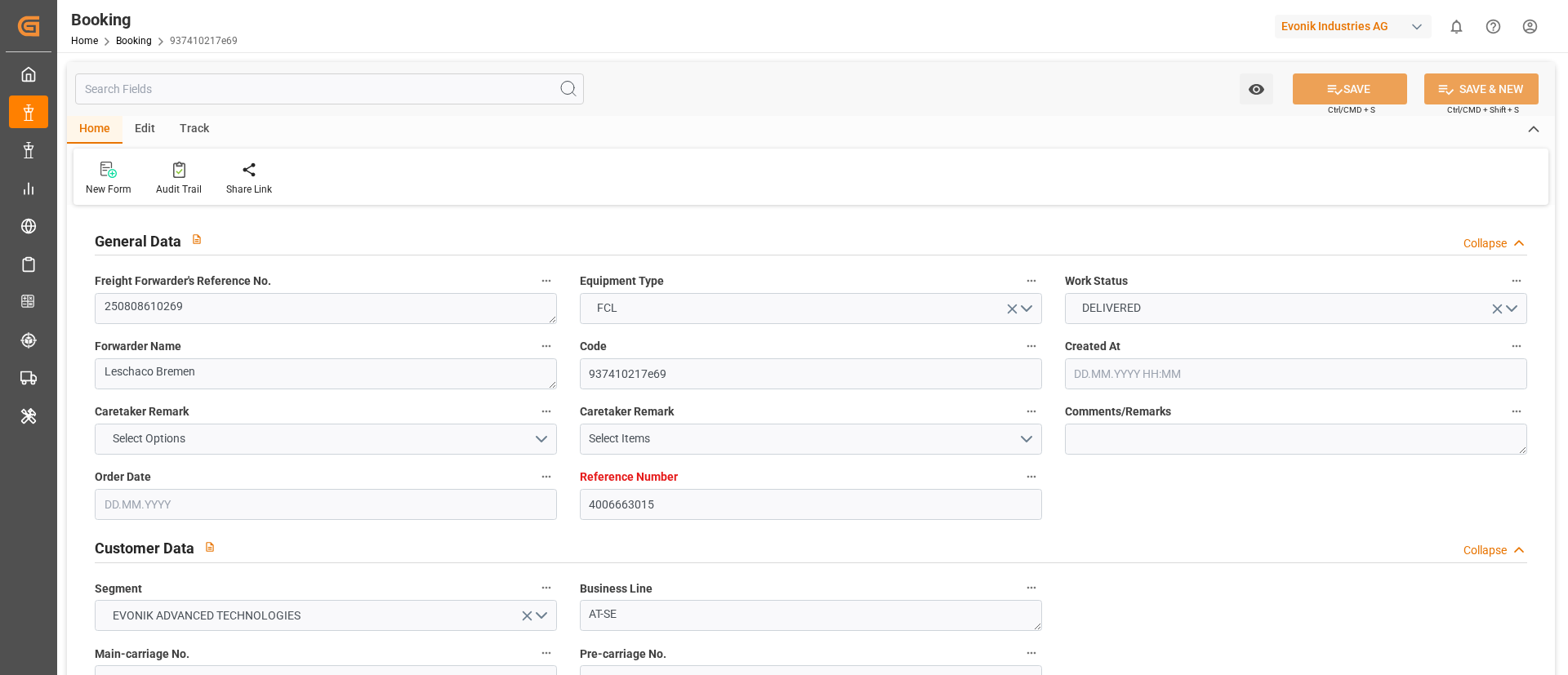
type input "USORF"
type input "12"
type input "USCLE"
type input "0"
type input "[DATE] 12:42"
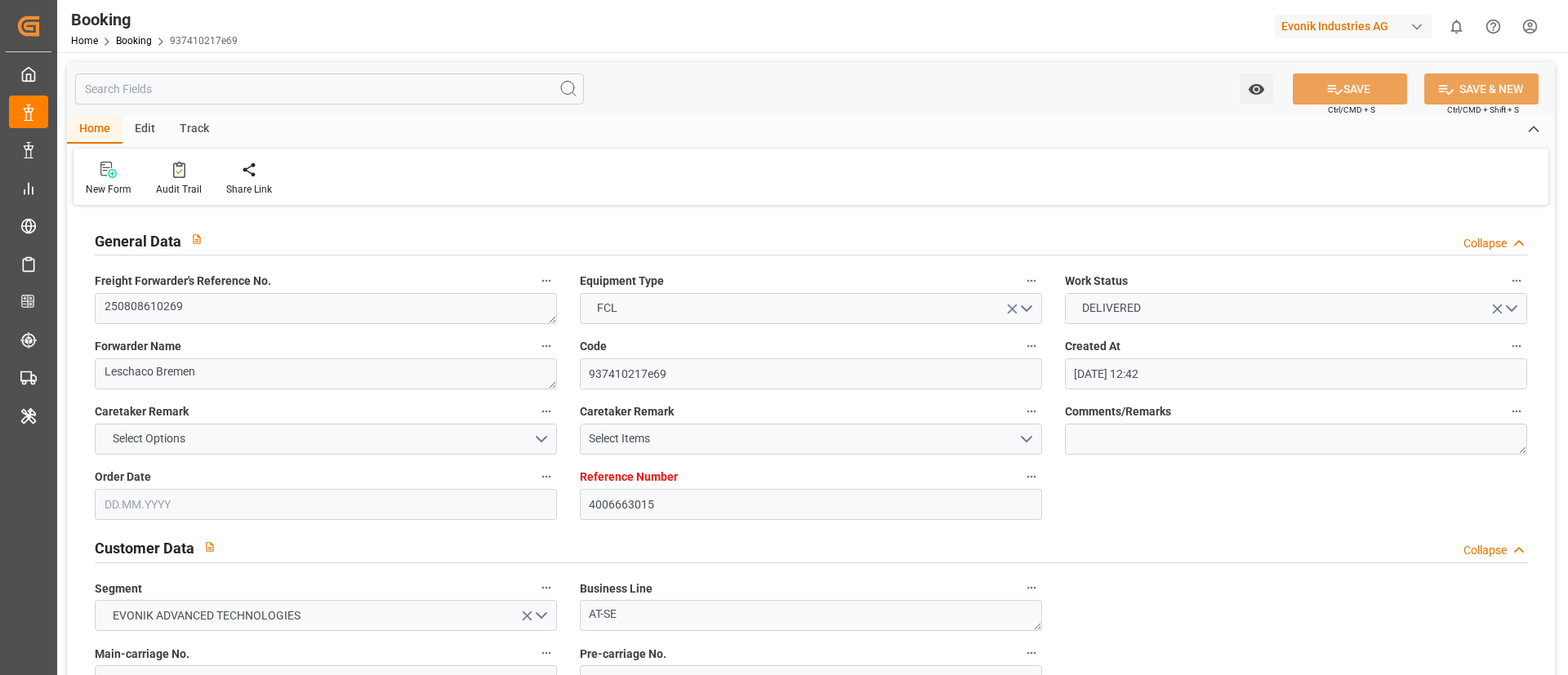
type input "[DATE]"
type input "[DATE] 00:00"
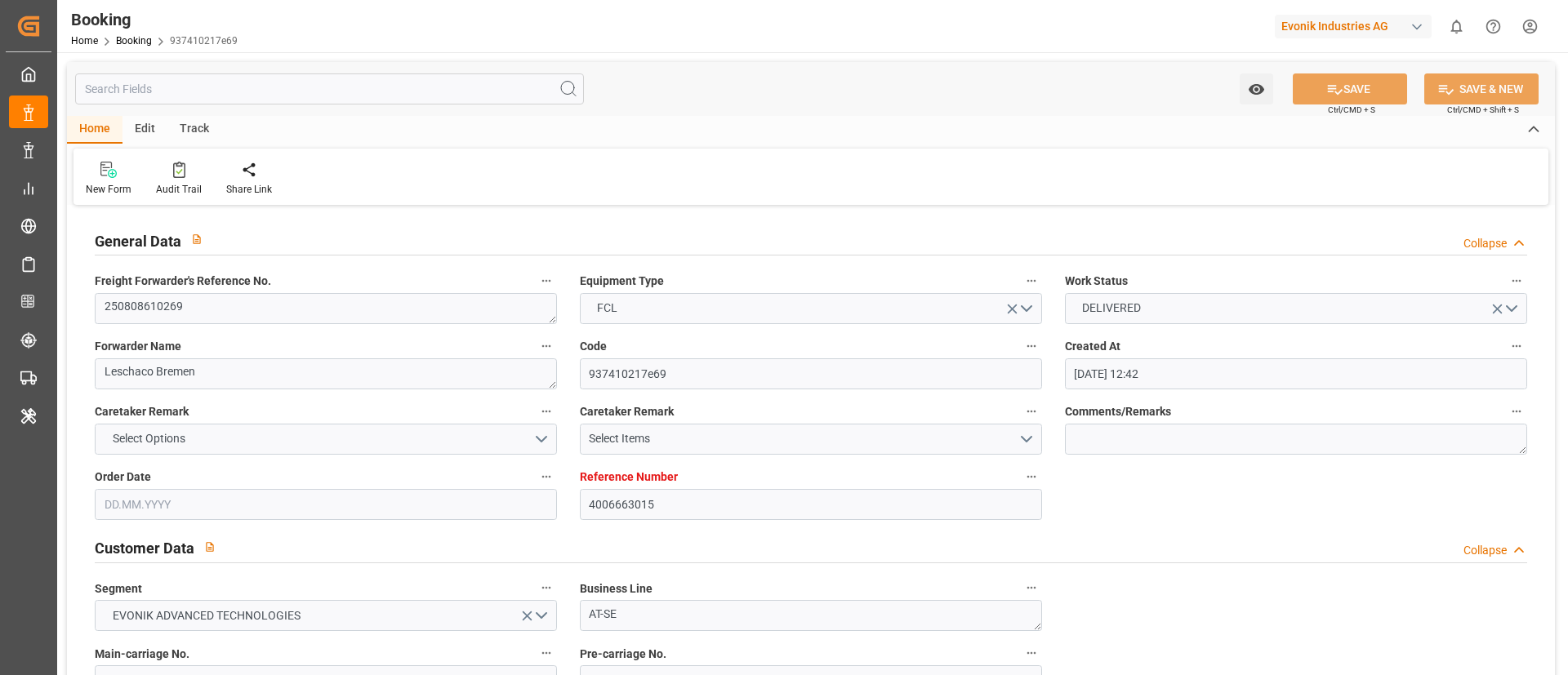
type input "[DATE] 00:00"
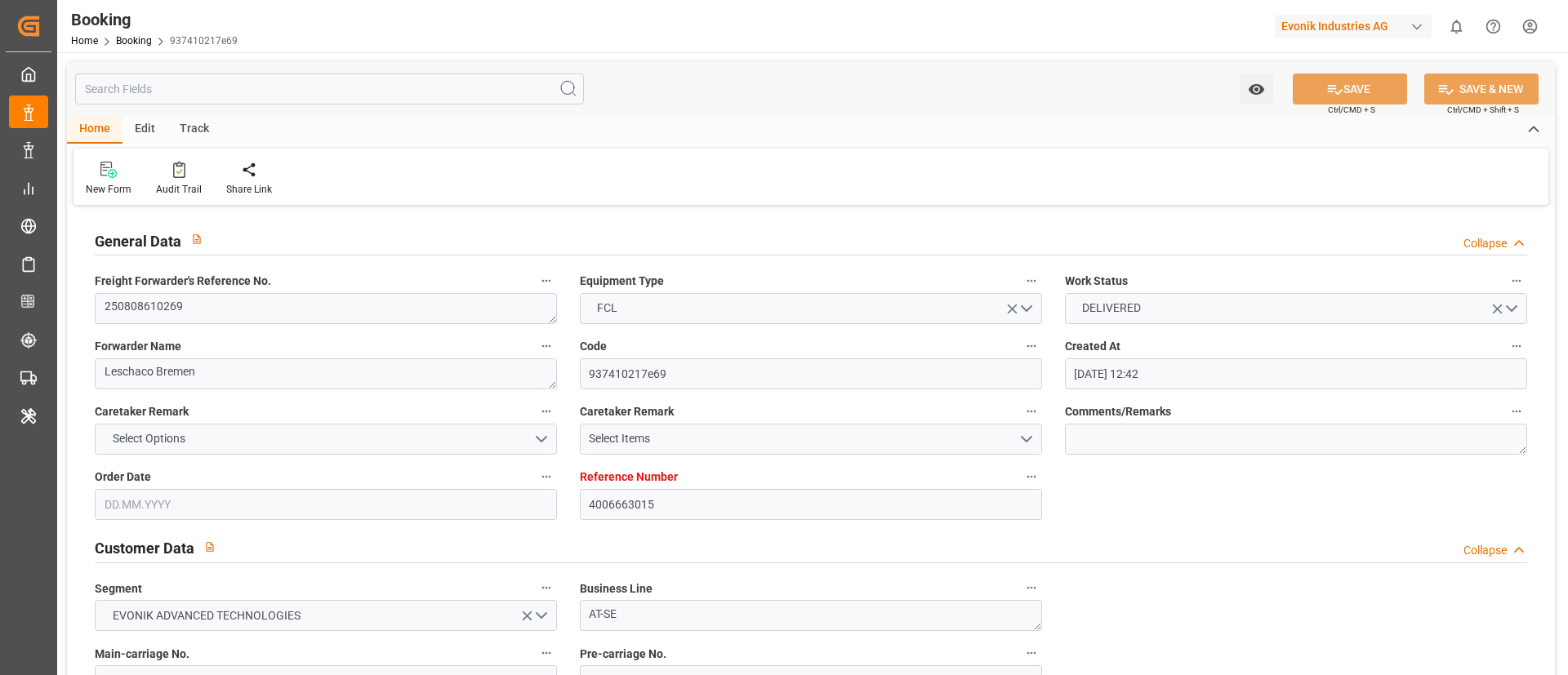
type input "[DATE] 00:00"
type input "[DATE]"
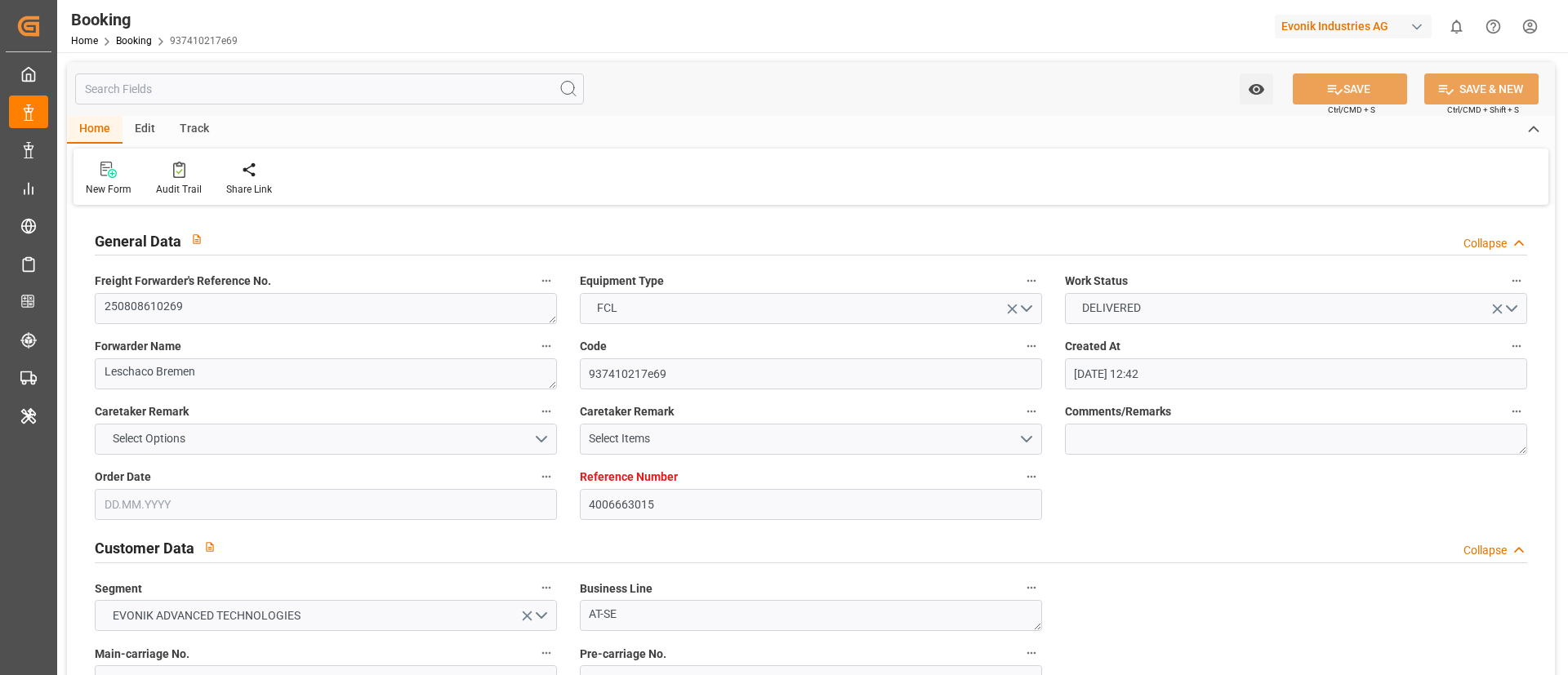
type input "[DATE] 09:16"
